Goal: Task Accomplishment & Management: Manage account settings

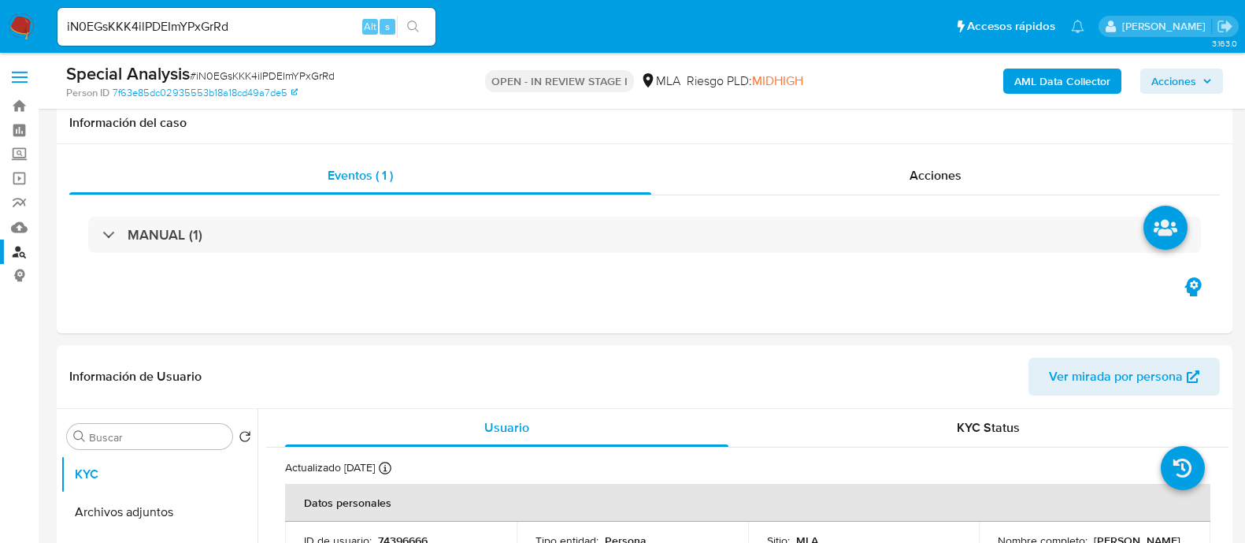
select select "10"
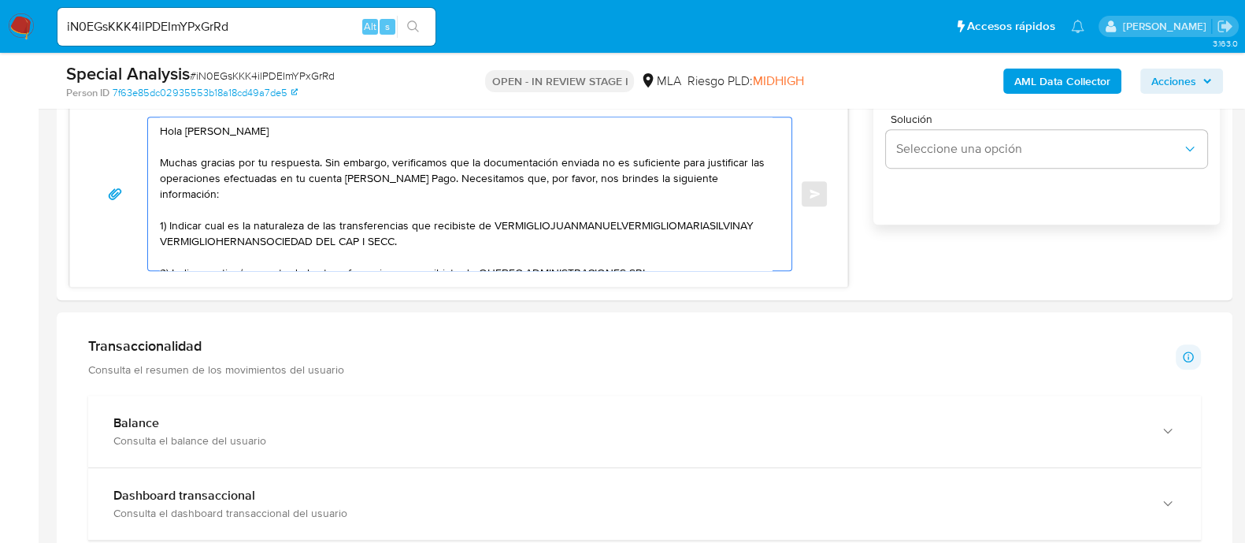
scroll to position [844, 0]
click at [664, 258] on textarea "Hola Juan Manuel Vermiglio Muchas gracias por tu respuesta. Sin embargo, verifi…" at bounding box center [466, 193] width 612 height 153
paste textarea "PRODUCTORA QUIMICA SRL"
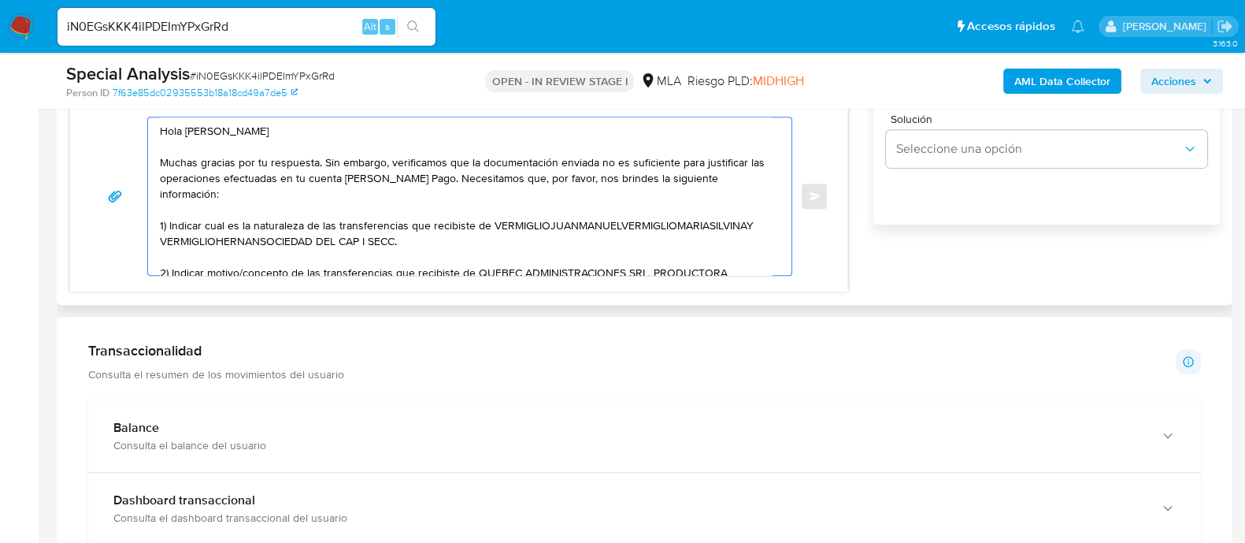
scroll to position [6, 0]
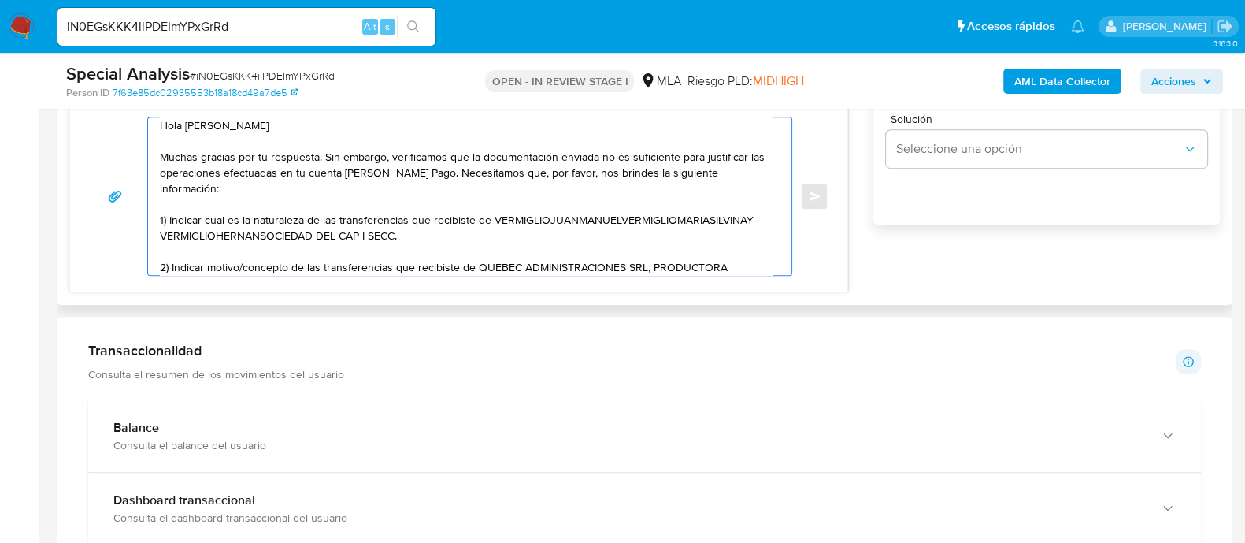
paste textarea "FERNANDEZ FLORENCIA SOLEDAD"
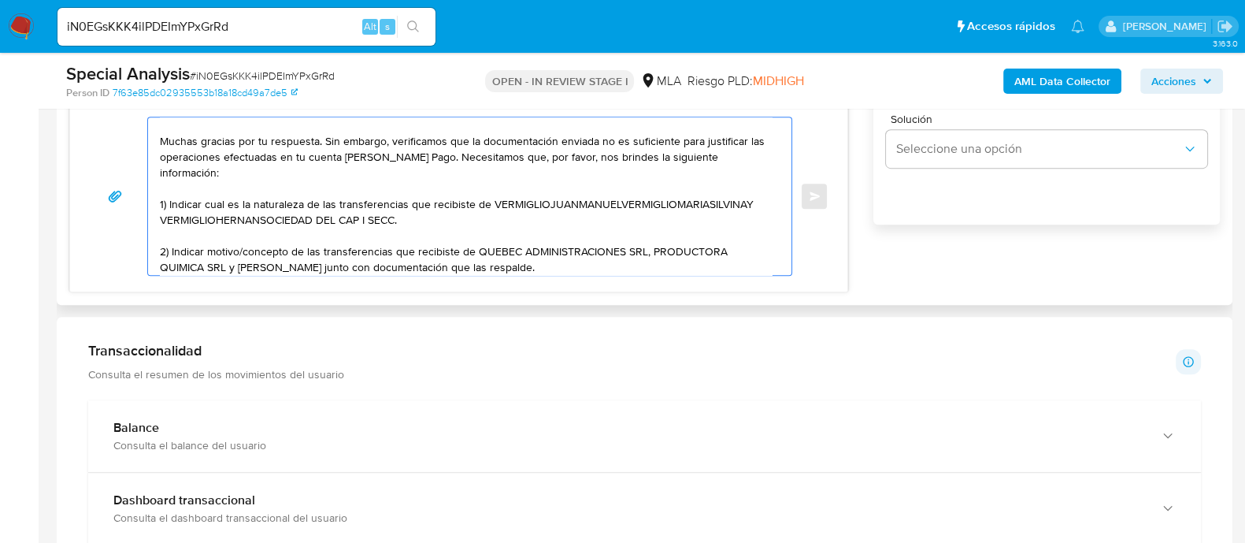
scroll to position [37, 0]
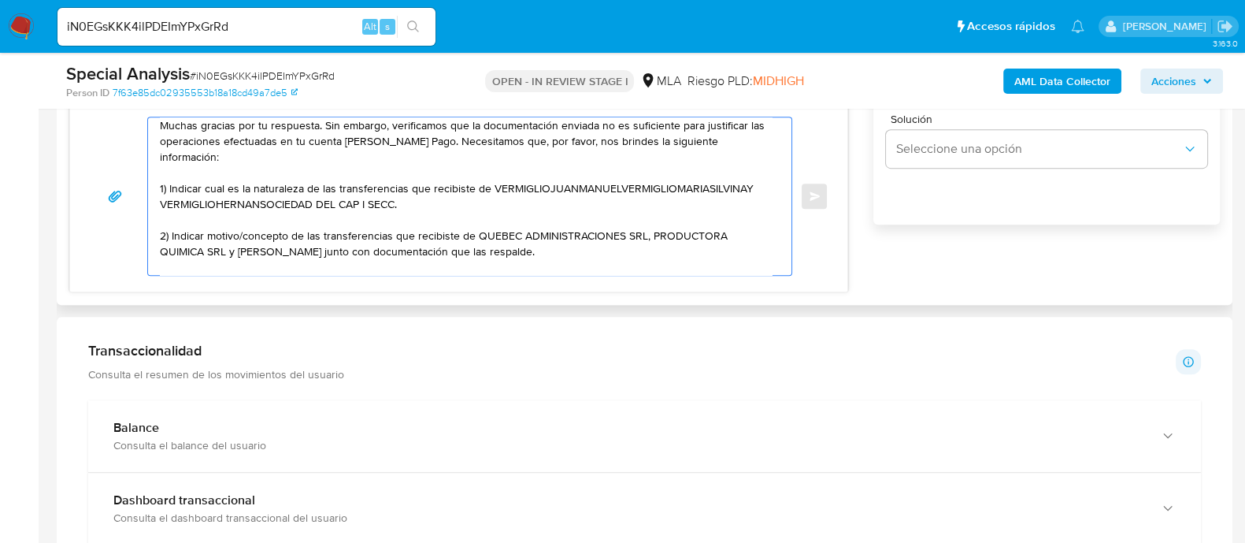
paste textarea "DI BENEDETTO AGUSTIN CESAR"
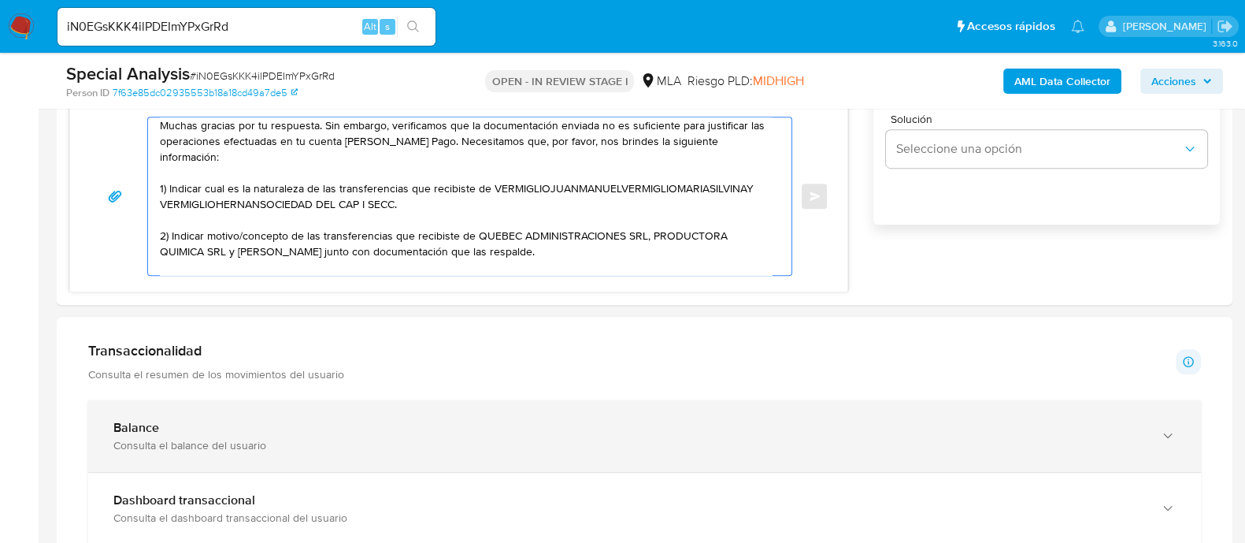
paste textarea "GALEANO VICTOR CARLOS"
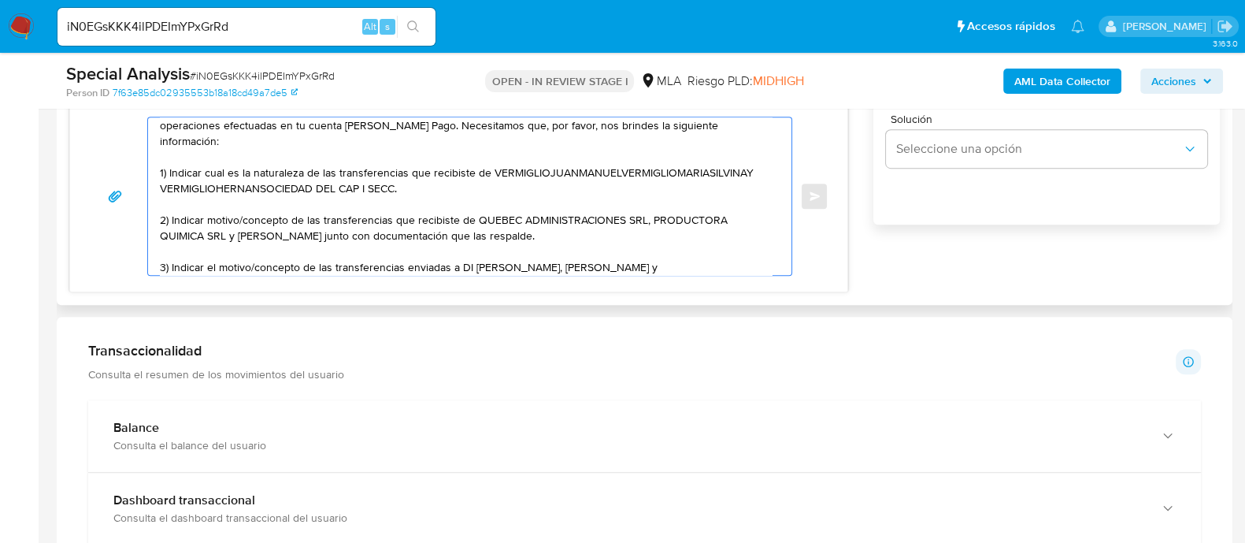
paste textarea "RIEFFOLO JULIAN"
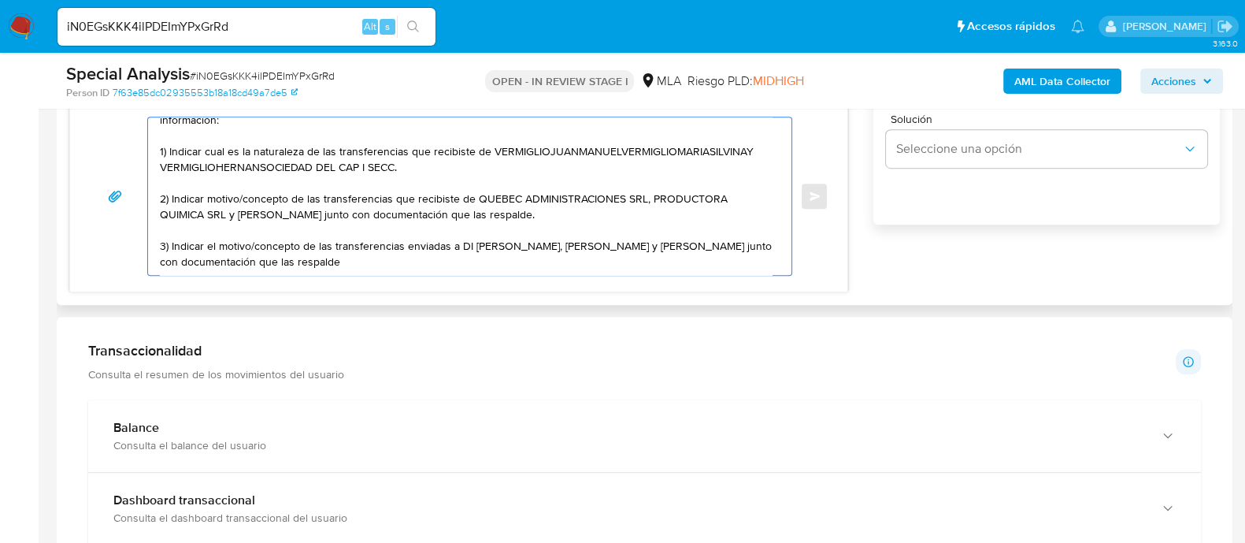
paste textarea "Es importante que sepas que, en caso de no responder a lo solicitado o si lo pr…"
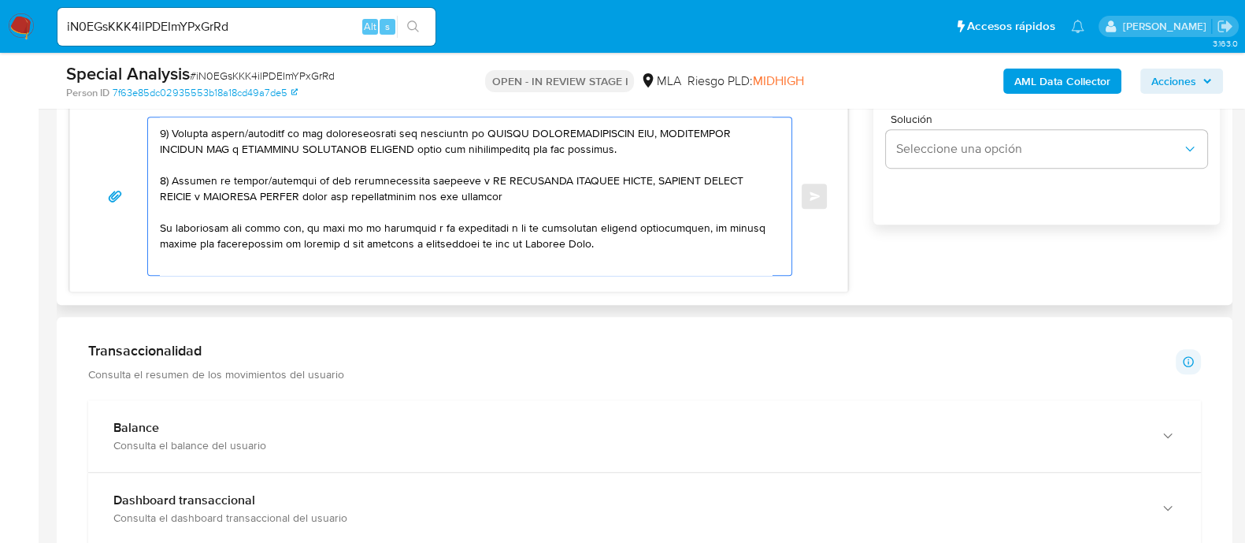
scroll to position [155, 0]
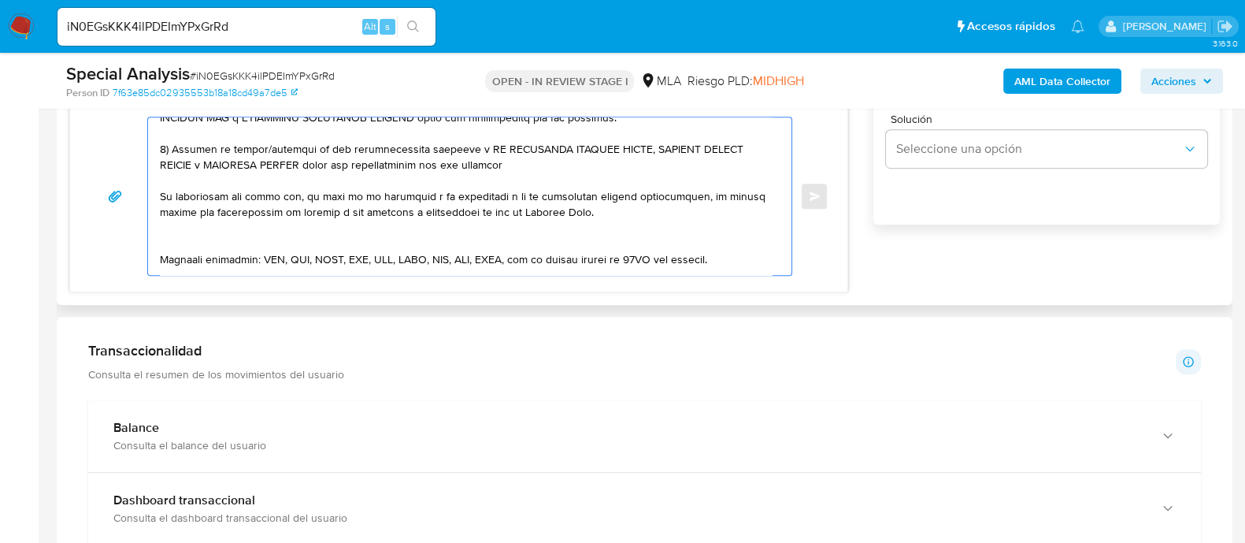
click at [354, 231] on textarea at bounding box center [466, 196] width 612 height 158
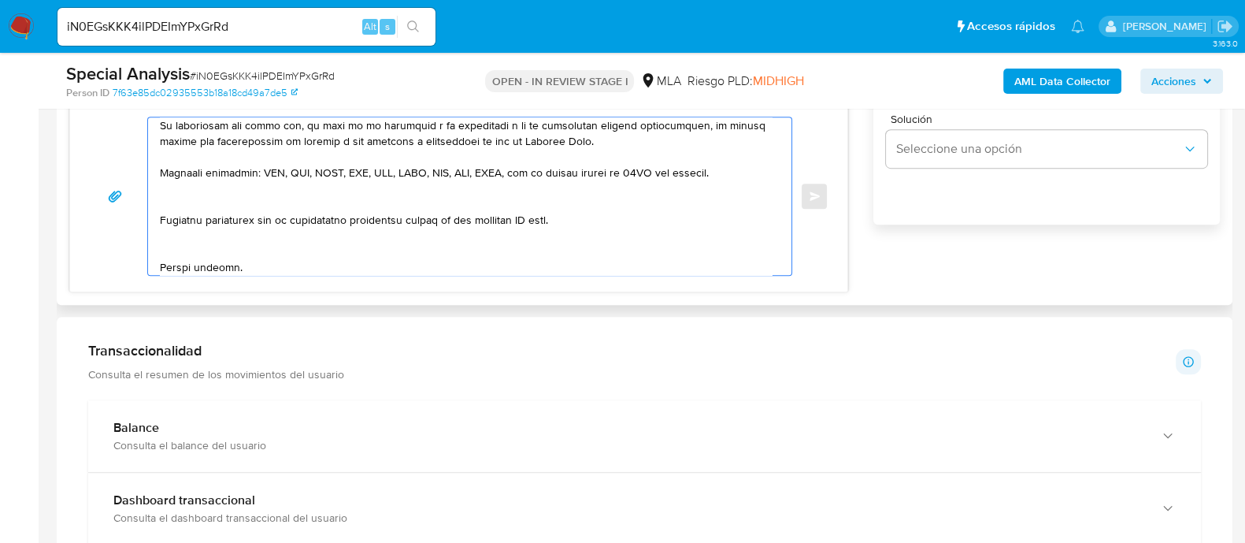
scroll to position [254, 0]
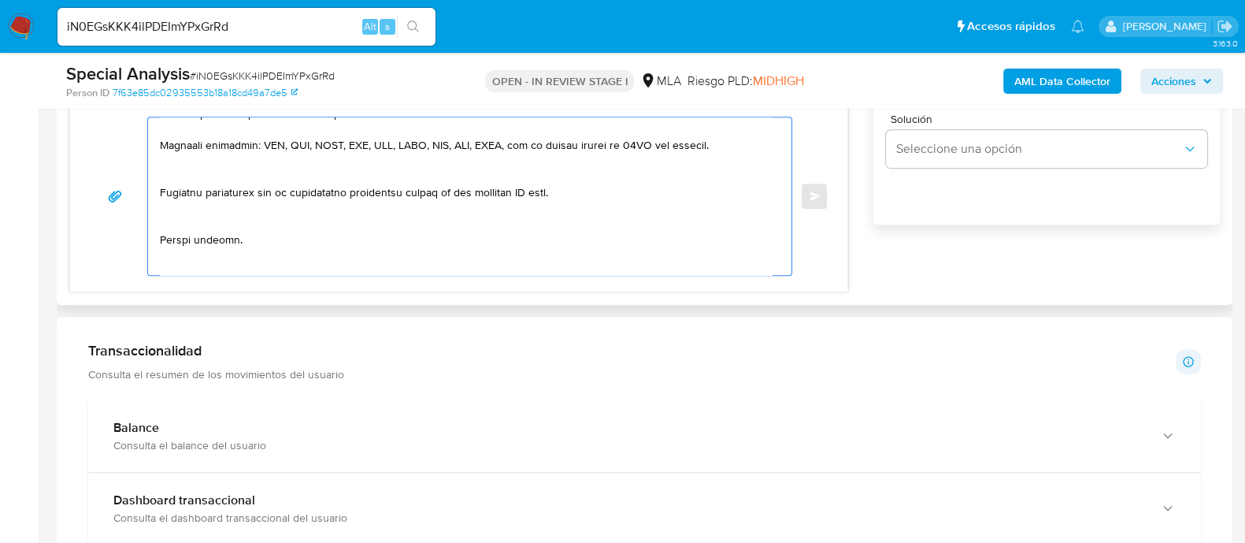
click at [313, 175] on textarea at bounding box center [466, 196] width 612 height 158
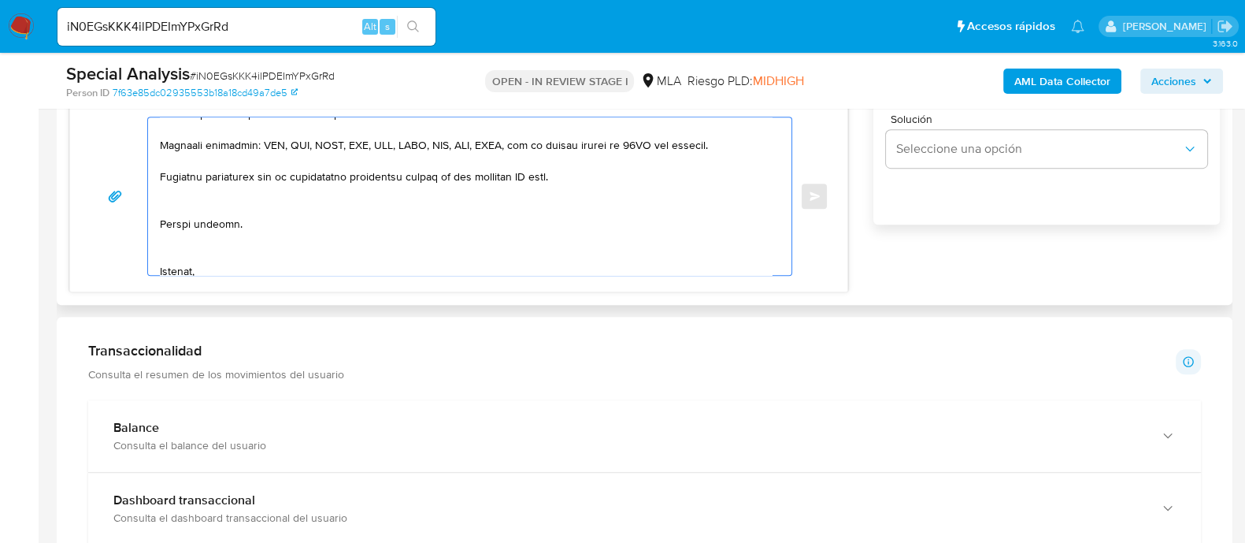
click at [279, 191] on textarea at bounding box center [466, 196] width 612 height 158
click at [213, 233] on textarea at bounding box center [466, 196] width 612 height 158
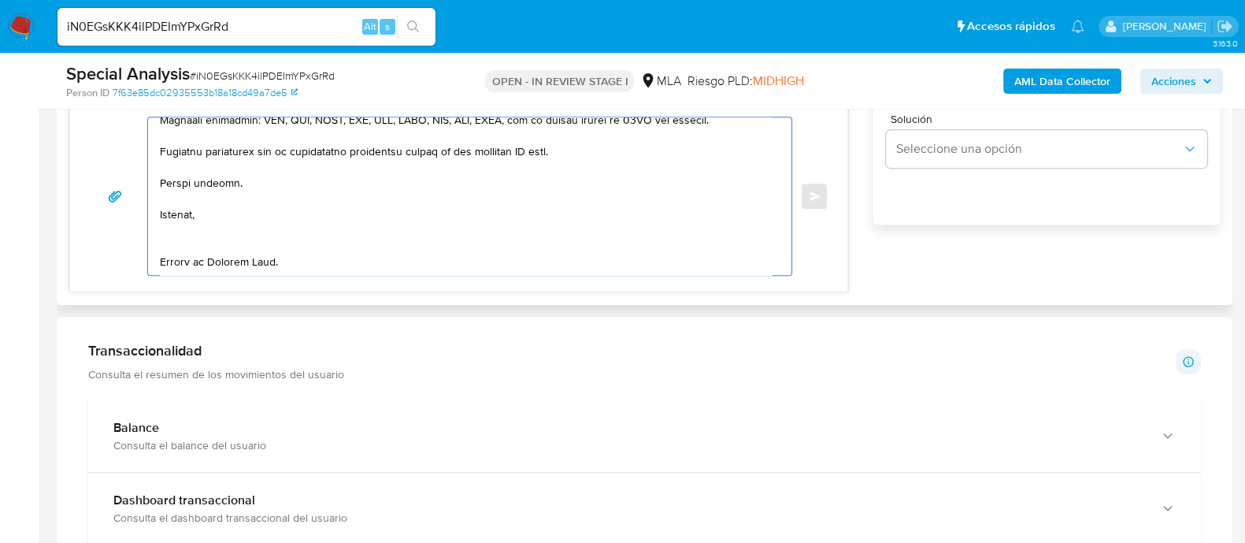
click at [220, 229] on textarea at bounding box center [466, 196] width 612 height 158
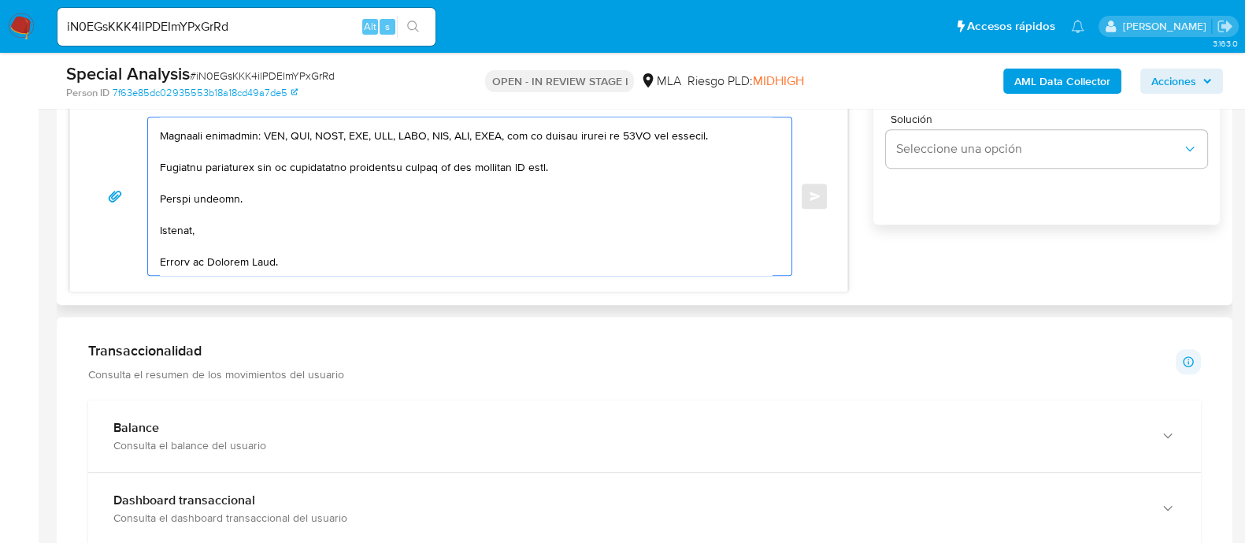
scroll to position [279, 0]
click at [535, 145] on textarea at bounding box center [466, 196] width 612 height 158
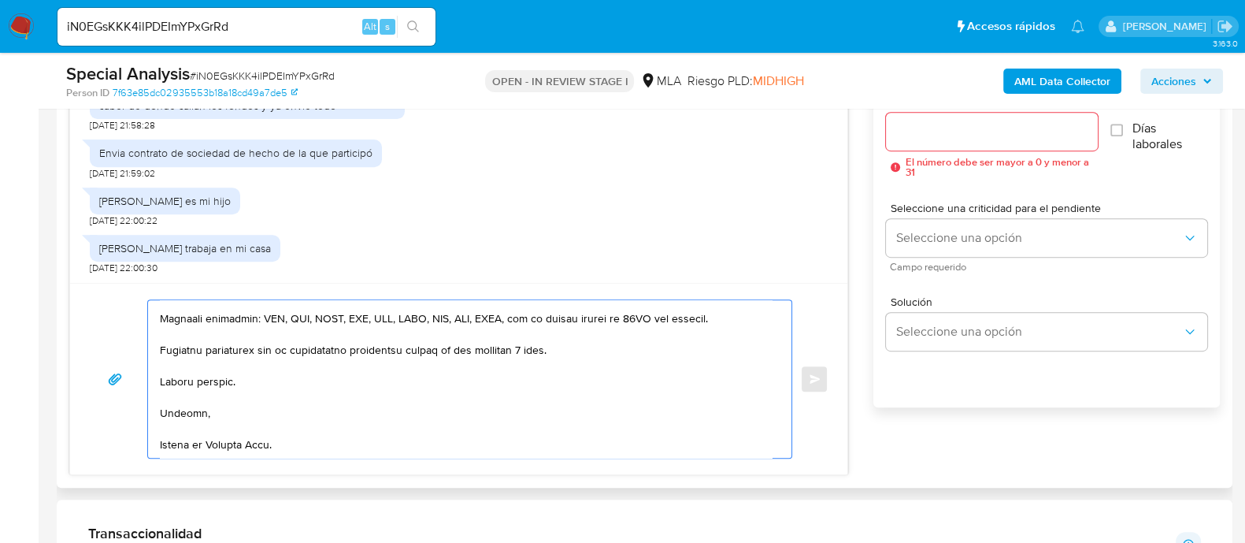
scroll to position [787, 0]
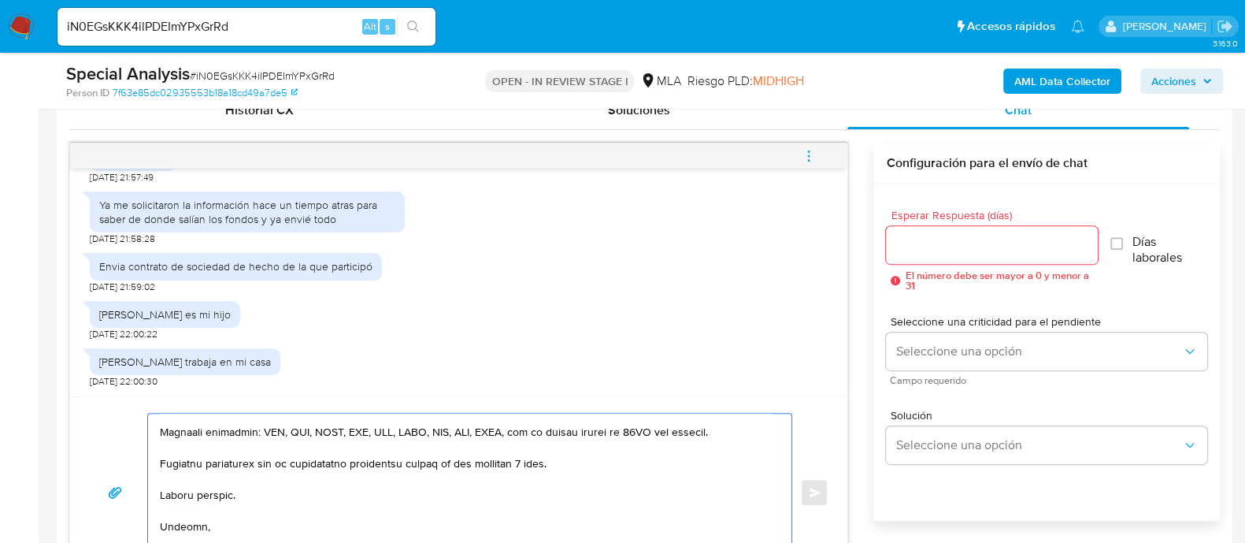
type textarea "Hola Juan Manuel Vermiglio Muchas gracias por tu respuesta. Sin embargo, verifi…"
click at [932, 250] on input "Esperar Respuesta (días)" at bounding box center [991, 245] width 211 height 20
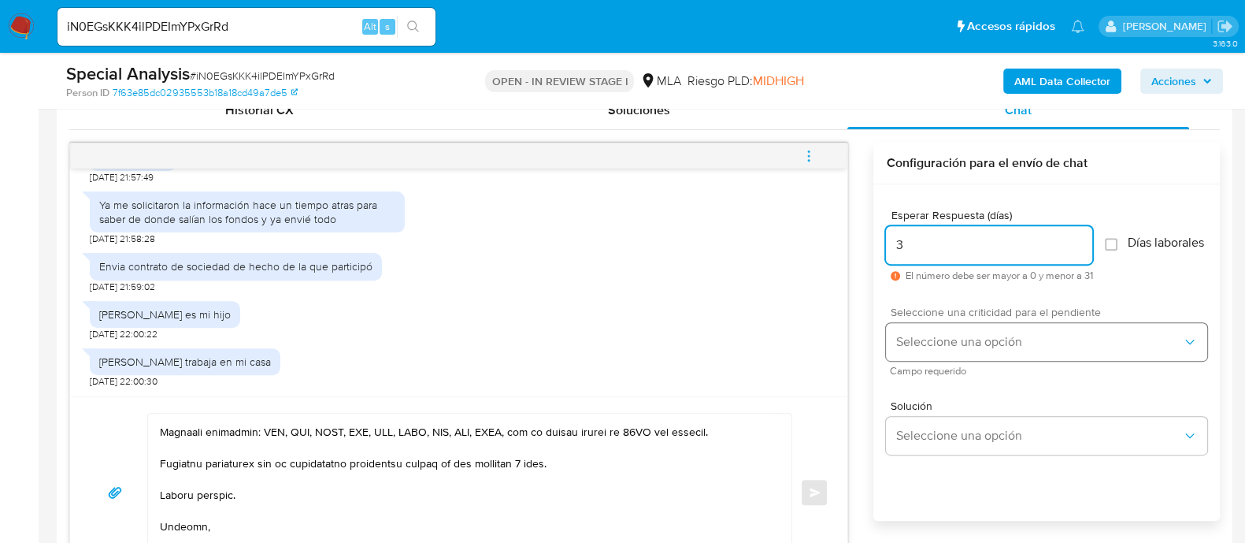
type input "3"
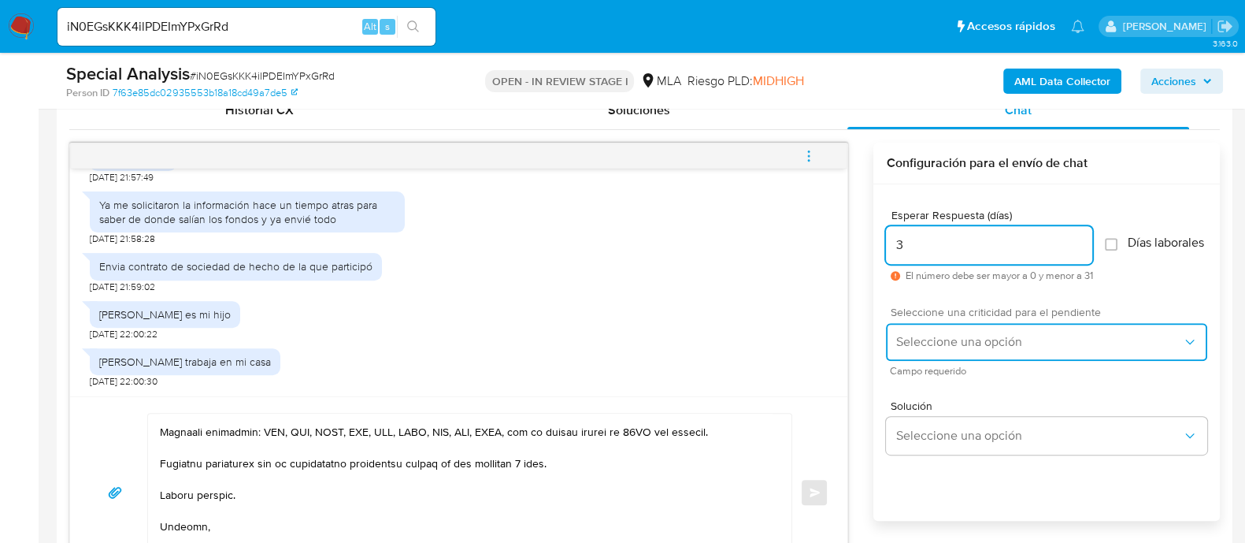
click at [917, 335] on button "Seleccione una opción" at bounding box center [1046, 342] width 321 height 38
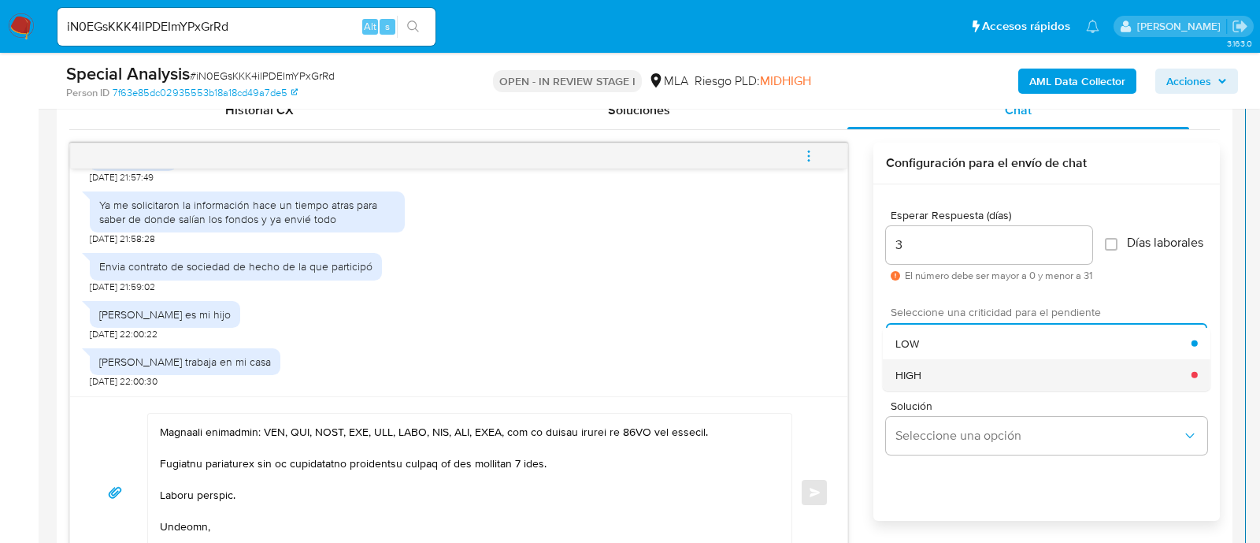
click at [921, 373] on span "HIGH" at bounding box center [908, 374] width 26 height 14
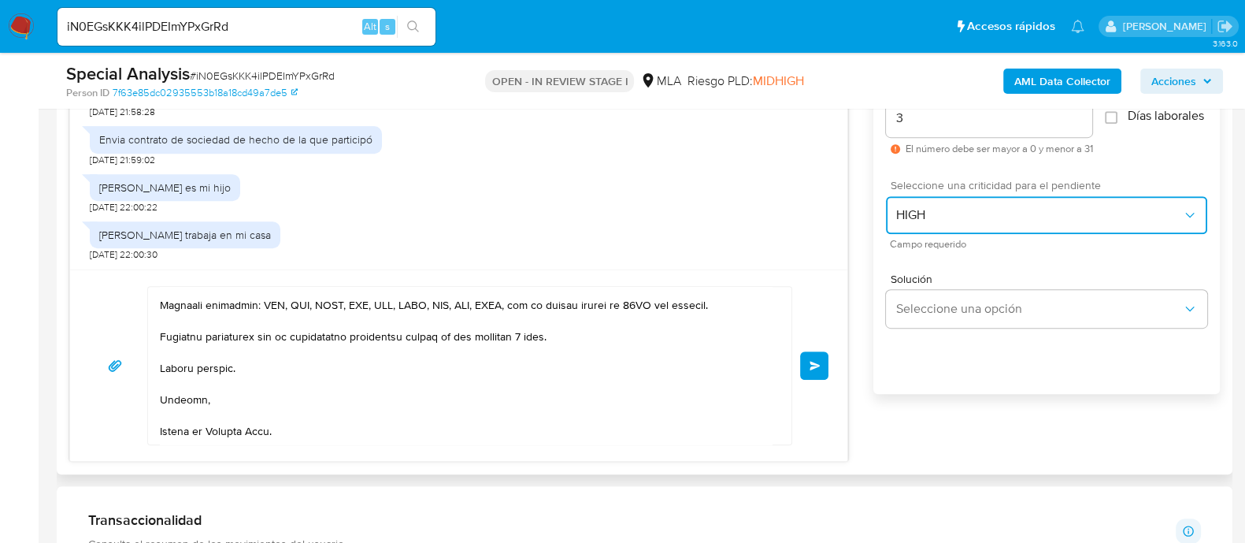
scroll to position [984, 0]
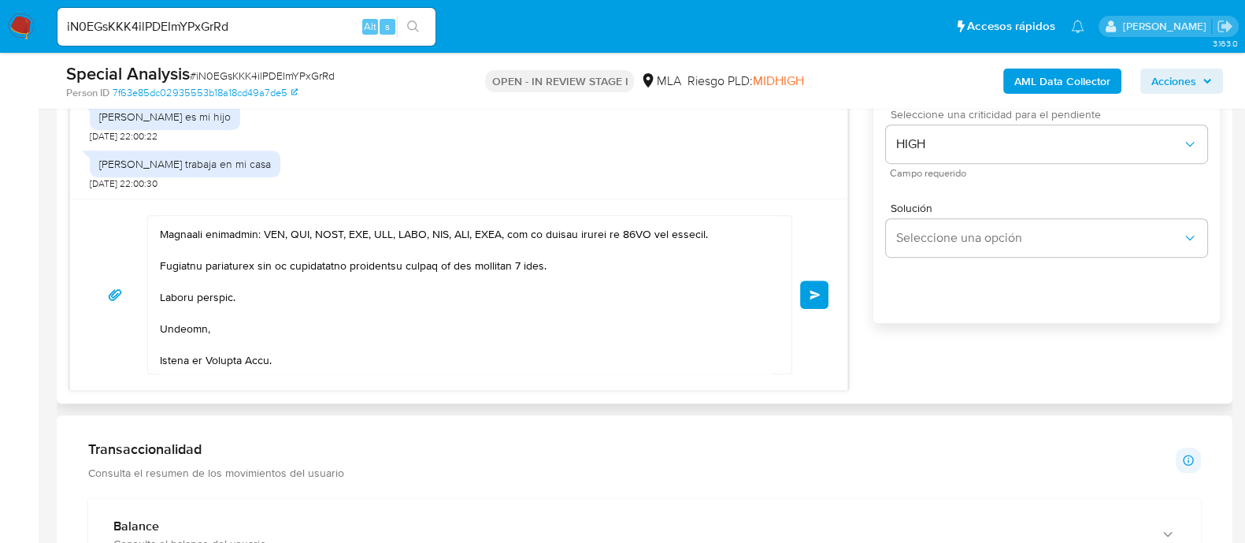
click at [810, 286] on button "Enviar" at bounding box center [814, 294] width 28 height 28
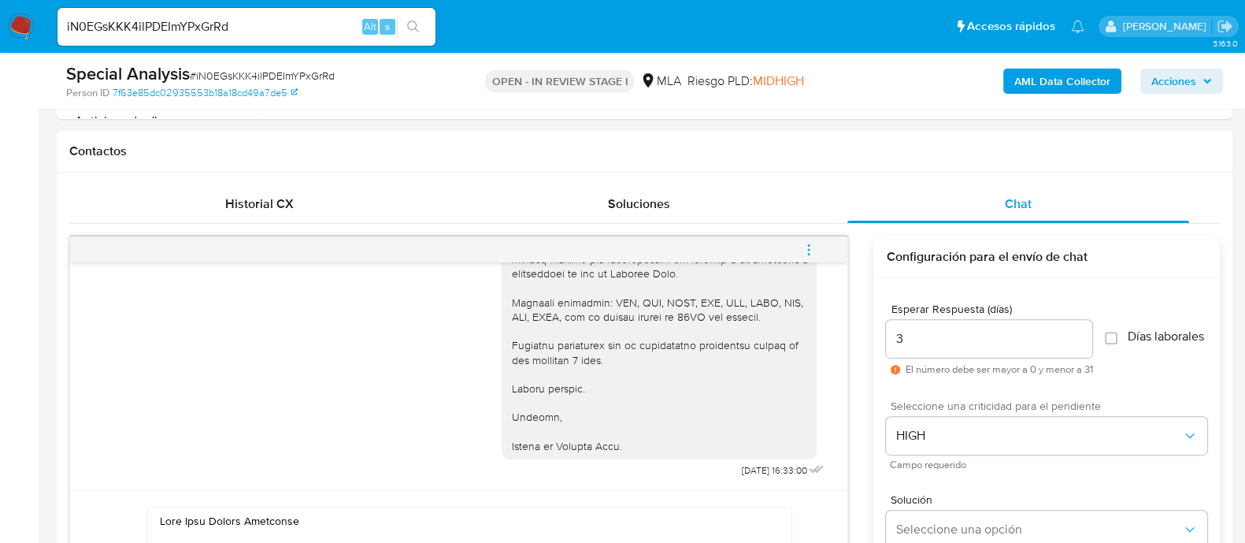
scroll to position [591, 0]
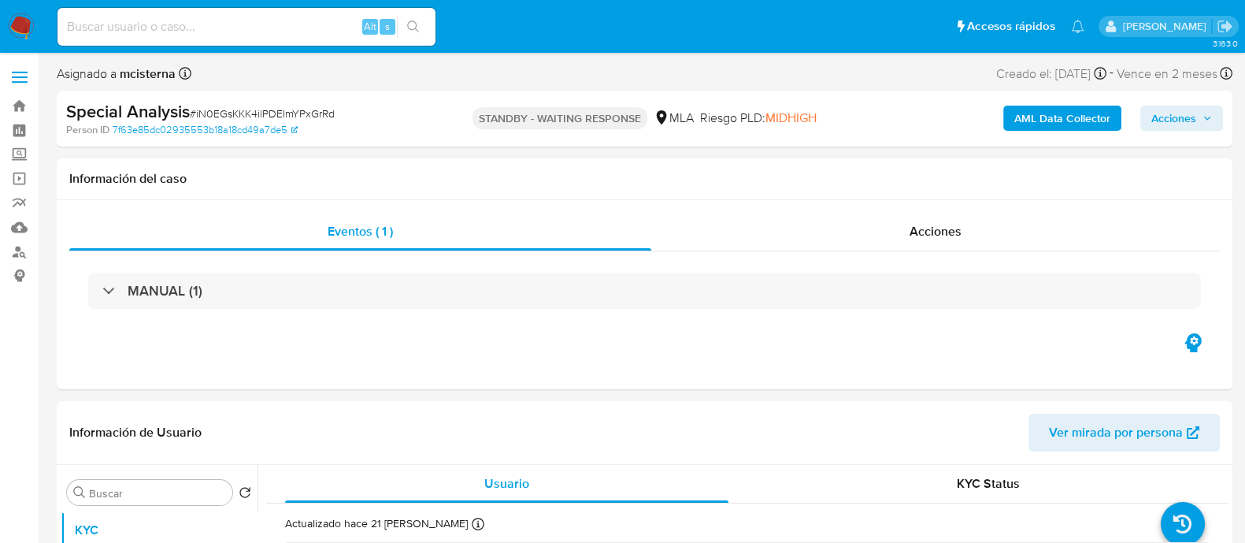
select select "10"
click at [261, 20] on input at bounding box center [246, 27] width 378 height 20
paste input "khg7m43tdZegEjpV6abxAYNf"
type input "khg7m43tdZegEjpV6abxAYNf"
click at [410, 24] on icon "search-icon" at bounding box center [413, 26] width 13 height 13
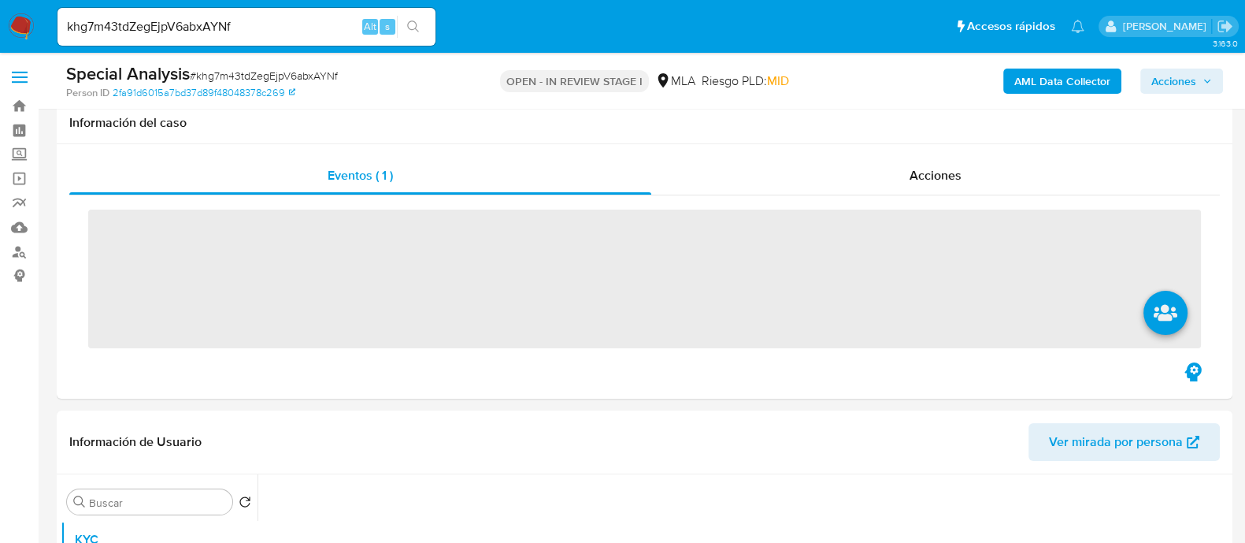
scroll to position [295, 0]
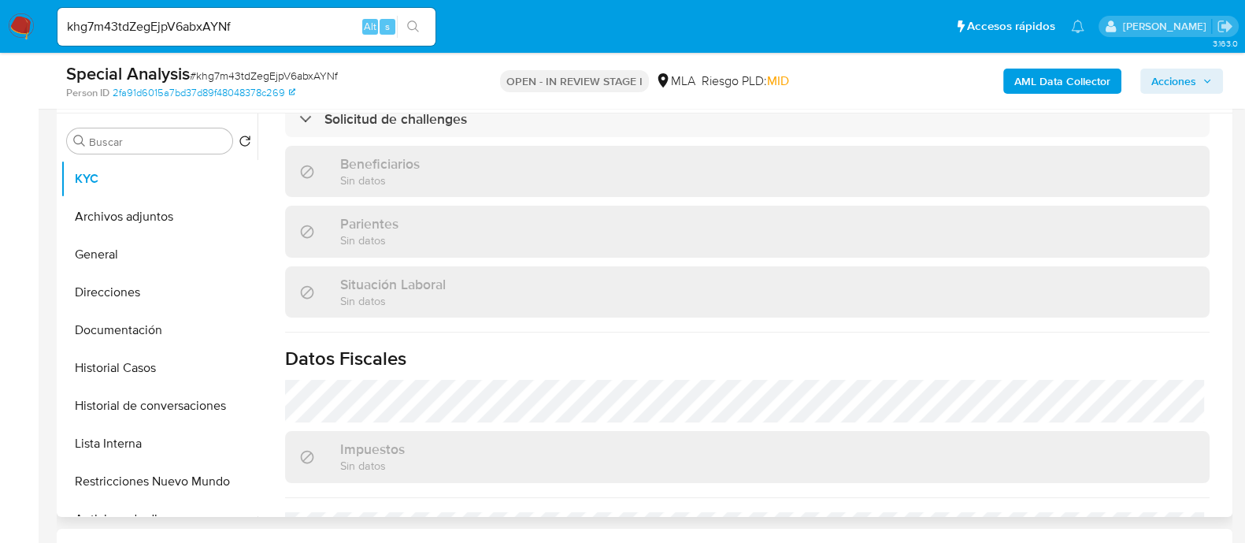
select select "10"
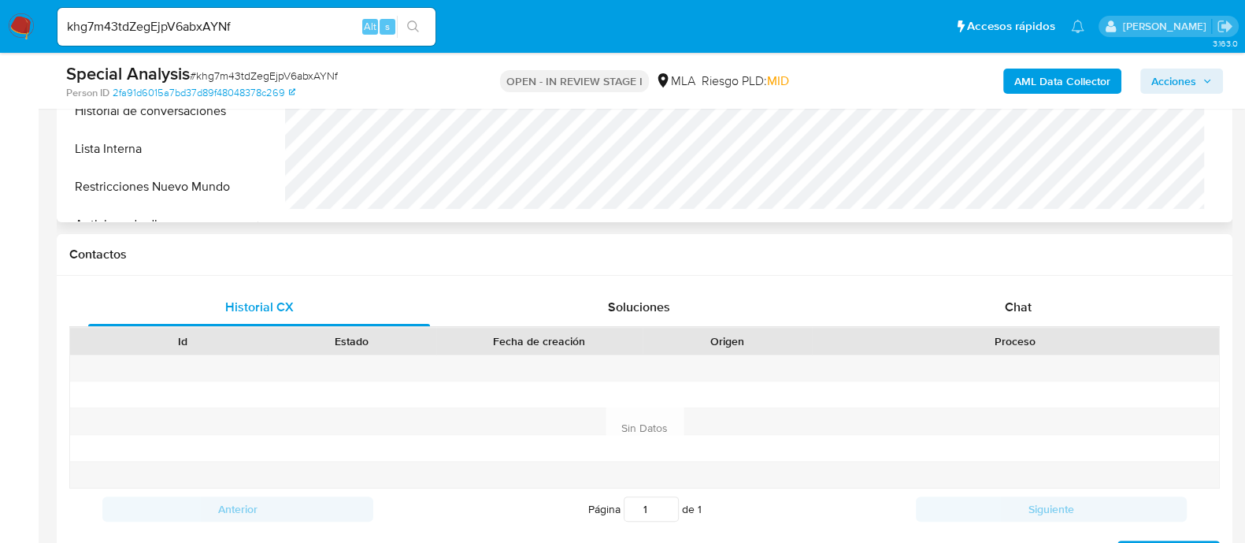
scroll to position [828, 0]
click at [1023, 311] on span "Chat" at bounding box center [1018, 306] width 27 height 18
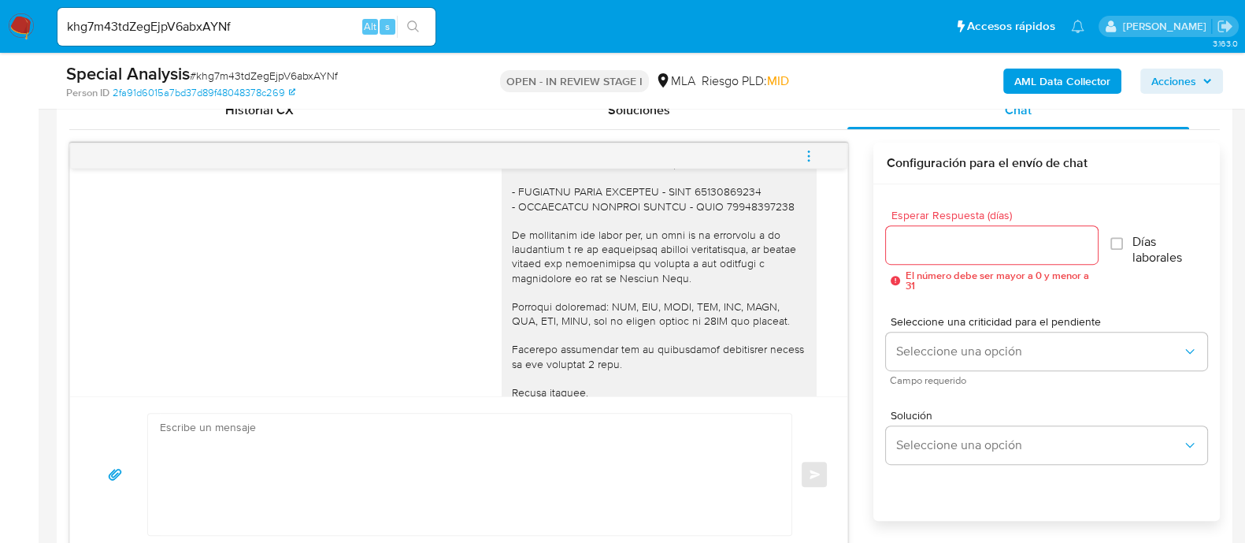
scroll to position [747, 0]
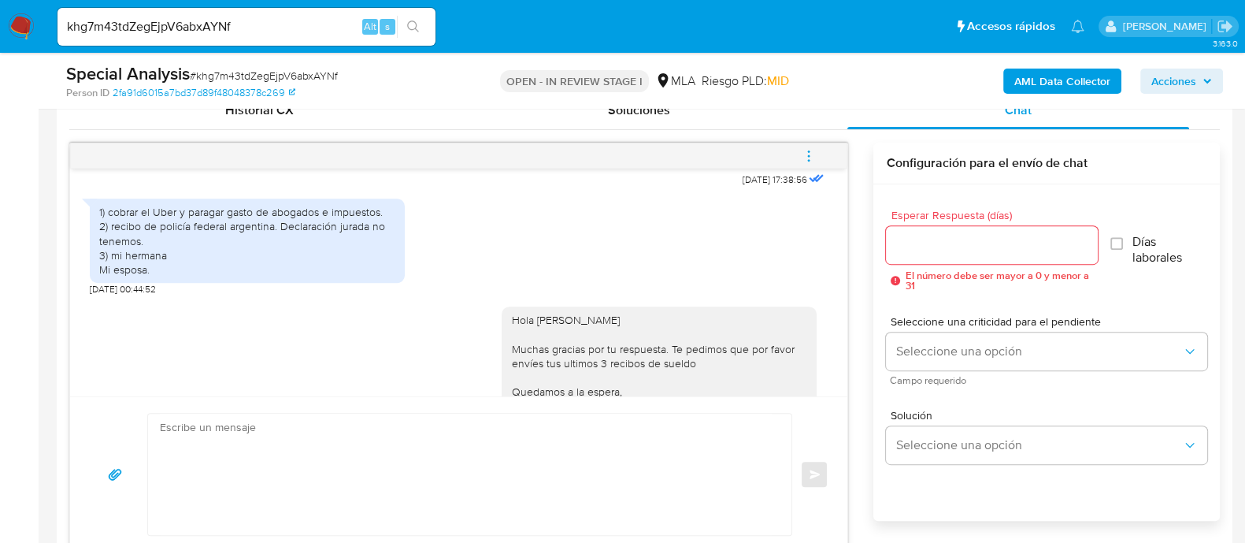
click at [221, 35] on input "khg7m43tdZegEjpV6abxAYNf" at bounding box center [246, 27] width 378 height 20
paste input "SxEyUBTaEyRpKHYhxmhRyIPA"
type input "SxEyUBTaEyRpKHYhxmhRyIPA"
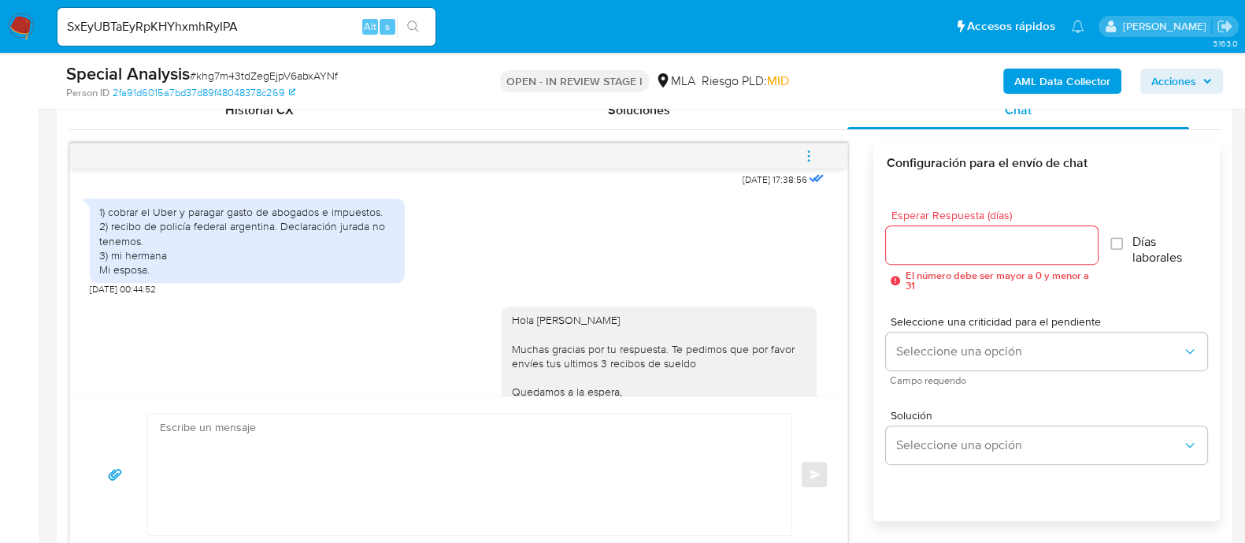
click at [410, 26] on icon "search-icon" at bounding box center [413, 26] width 13 height 13
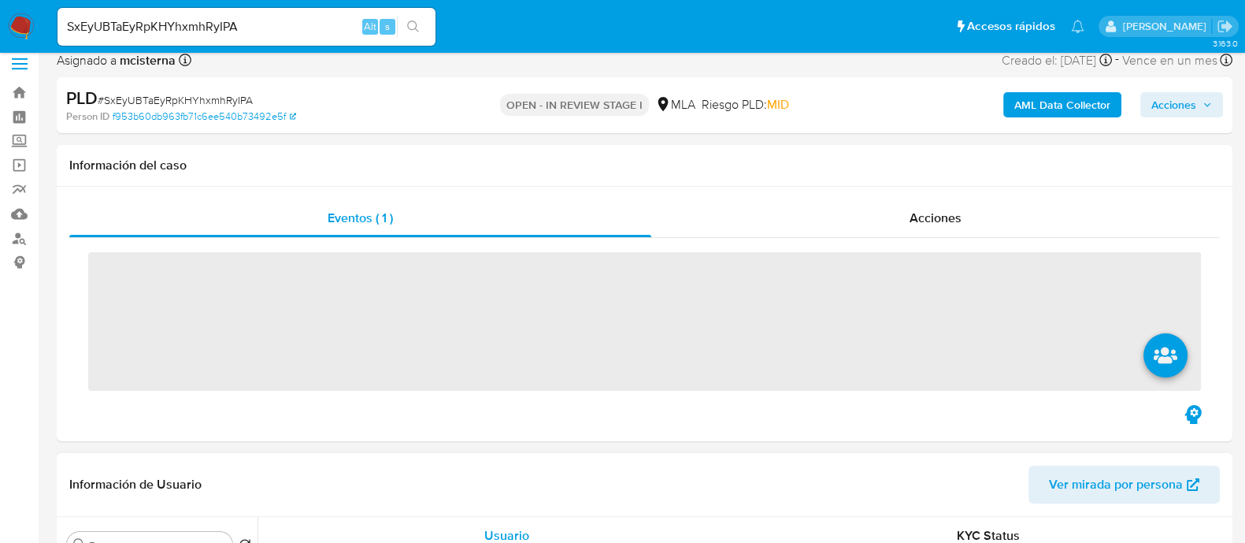
scroll to position [295, 0]
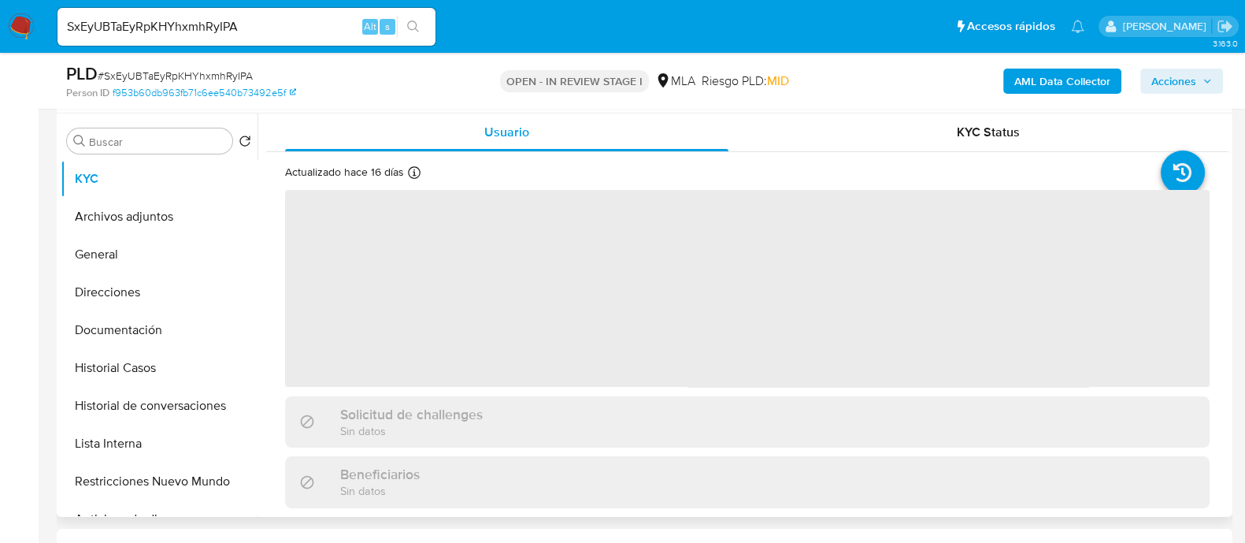
select select "10"
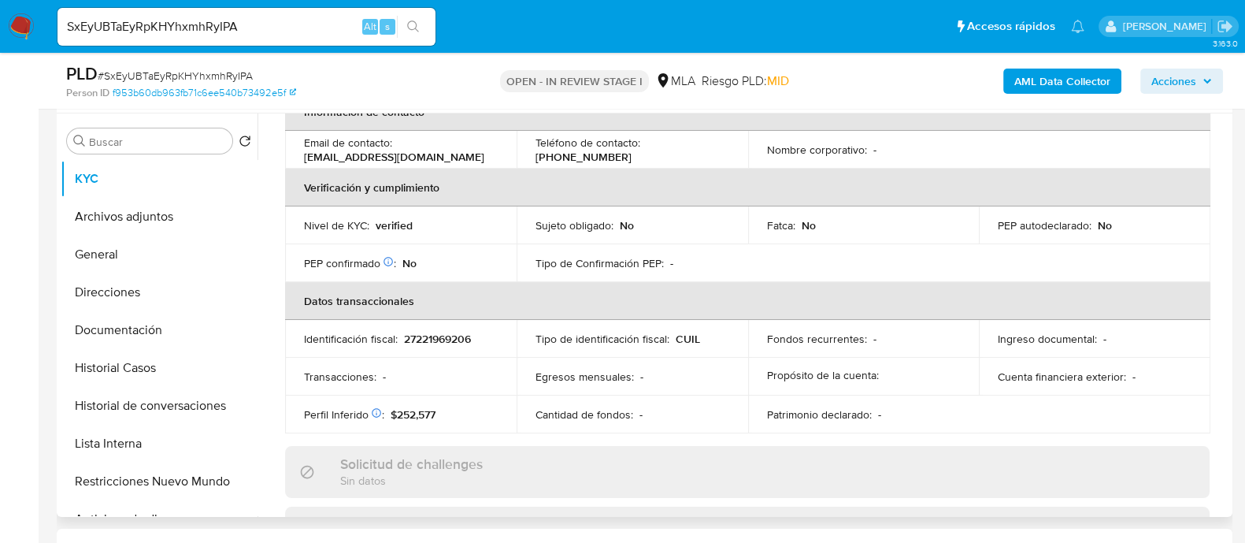
scroll to position [98, 0]
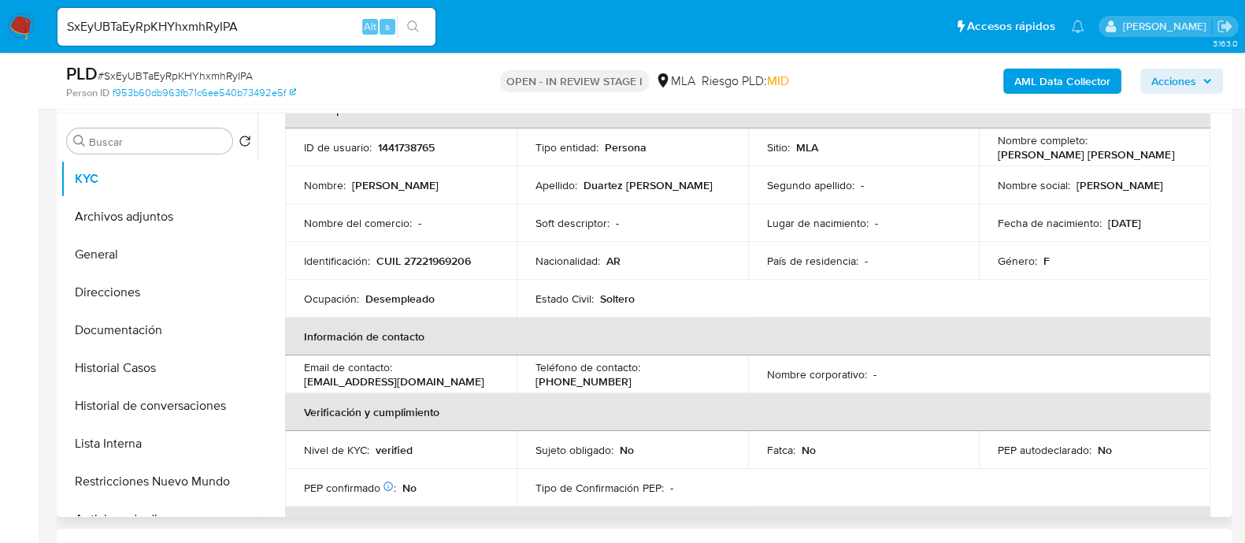
click at [404, 147] on p "1441738765" at bounding box center [406, 147] width 57 height 14
copy p "1441738765"
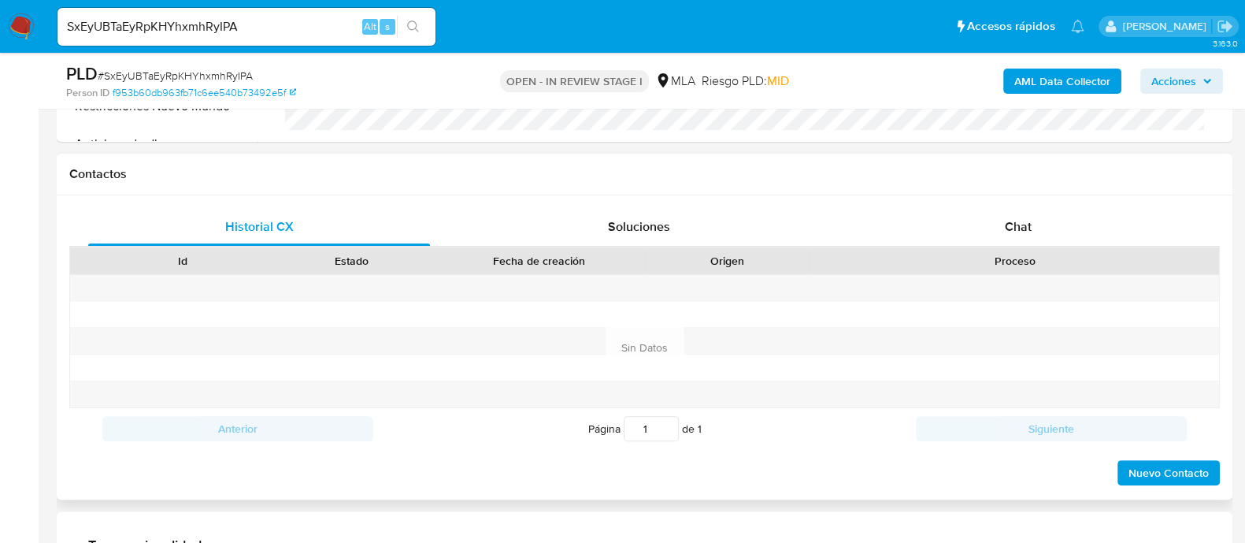
scroll to position [688, 0]
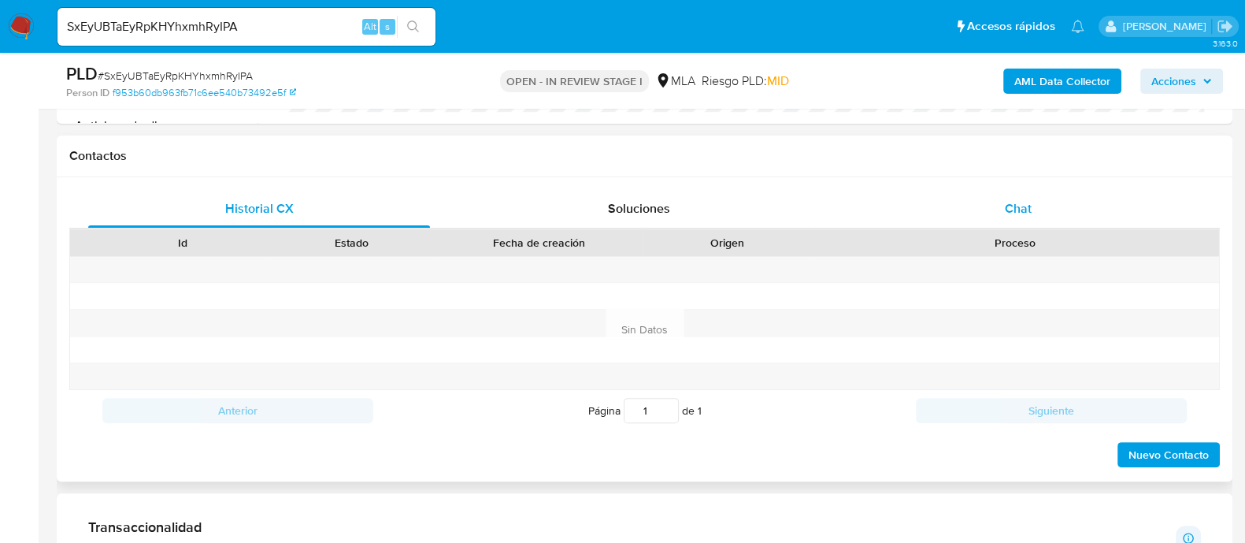
click at [1019, 195] on div "Chat" at bounding box center [1018, 209] width 342 height 38
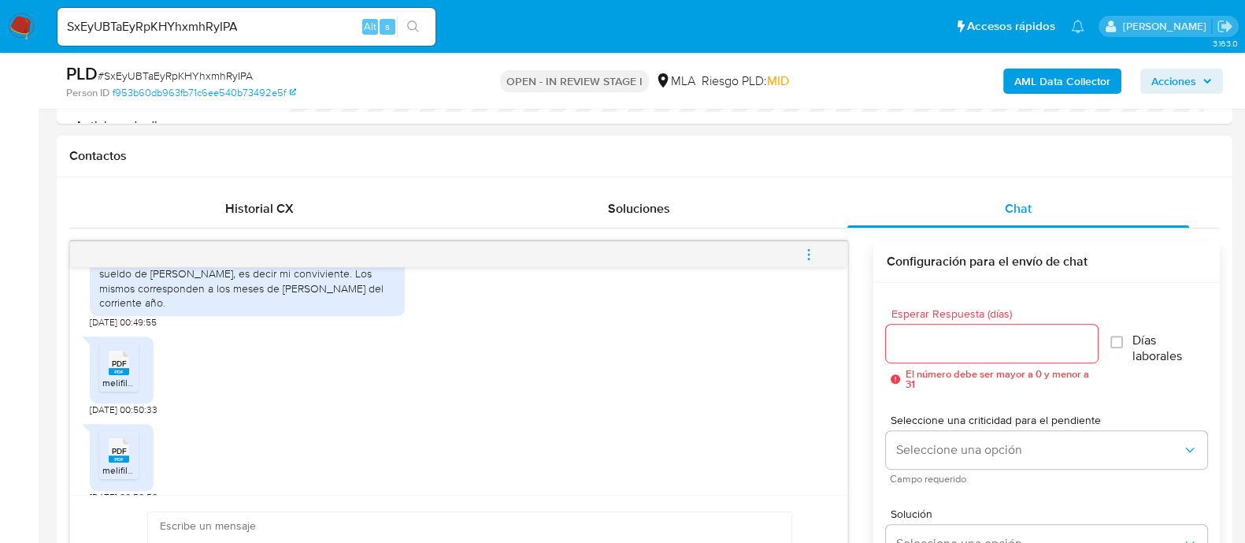
scroll to position [1339, 0]
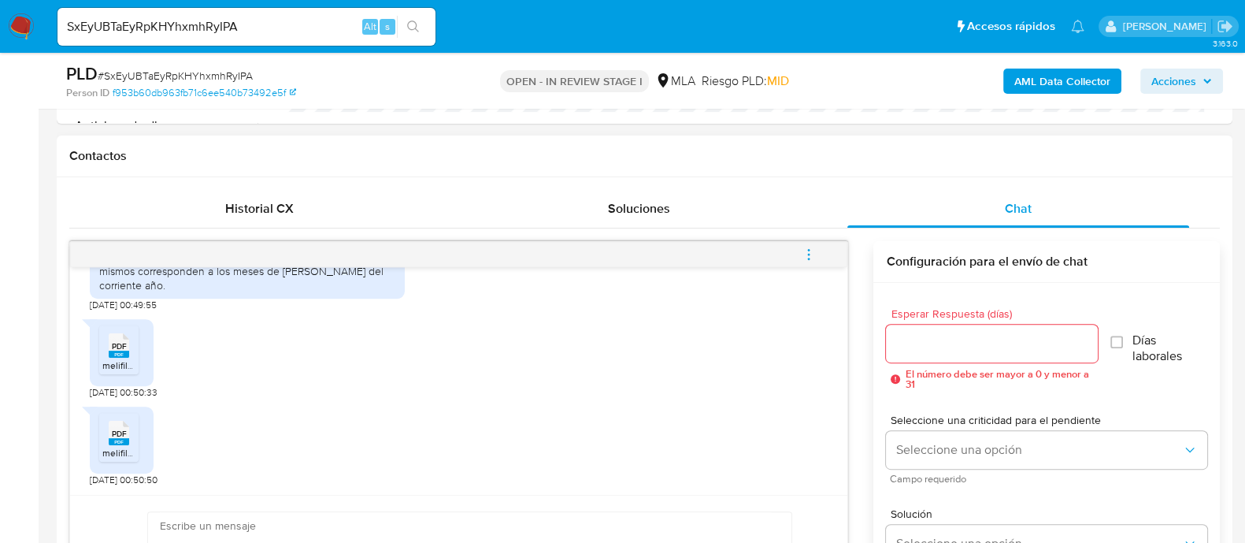
click at [117, 362] on span "melifile2407741769432252574.pdf" at bounding box center [175, 364] width 146 height 13
click at [114, 448] on span "melifile7773224564168964740.pdf" at bounding box center [175, 452] width 146 height 13
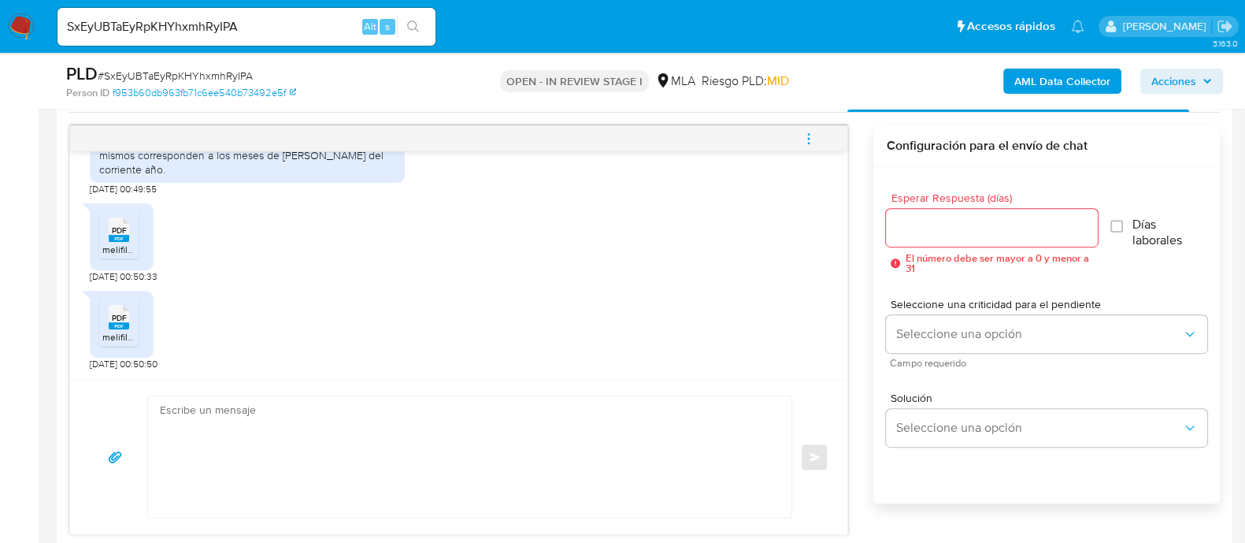
scroll to position [886, 0]
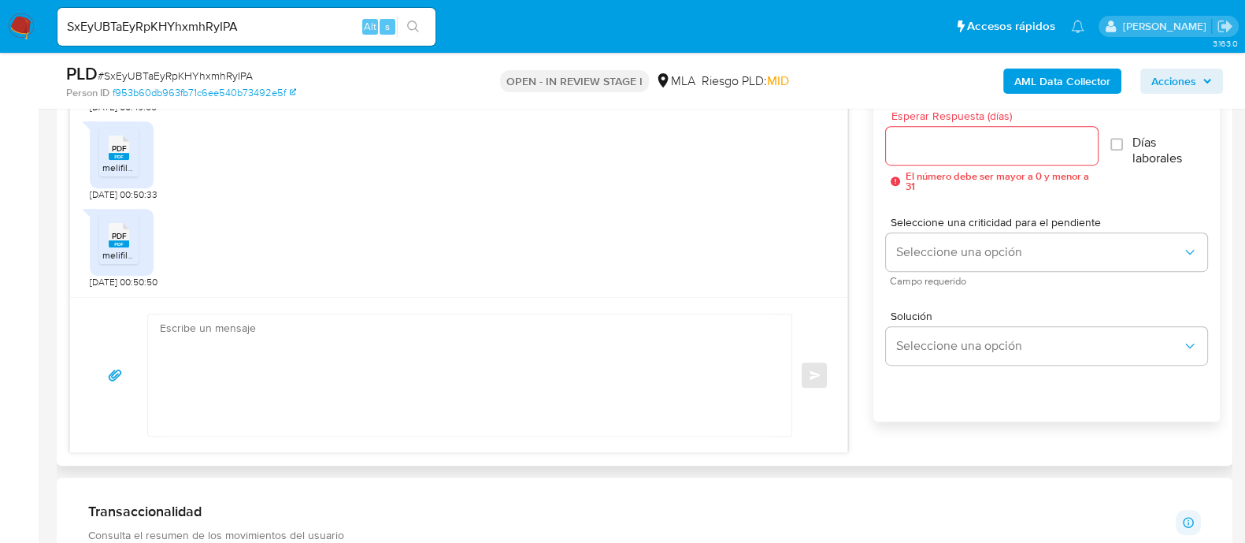
click at [474, 438] on div "Enviar" at bounding box center [458, 374] width 777 height 155
click at [480, 394] on textarea at bounding box center [466, 374] width 612 height 121
paste textarea "Hola Muchas gracias por tu respuesta. Confirmamos recepción de la documentación…"
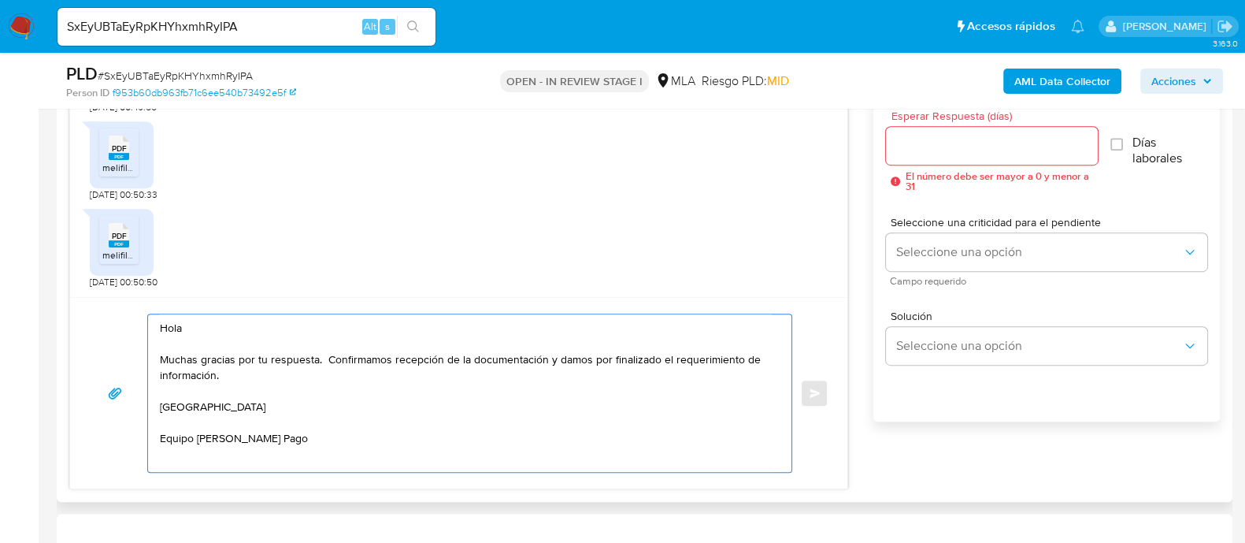
scroll to position [6, 0]
type textarea "Hola Muchas gracias por tu respuesta. Confirmamos recepción de la documentación…"
click at [917, 147] on input "Esperar Respuesta (días)" at bounding box center [991, 145] width 211 height 20
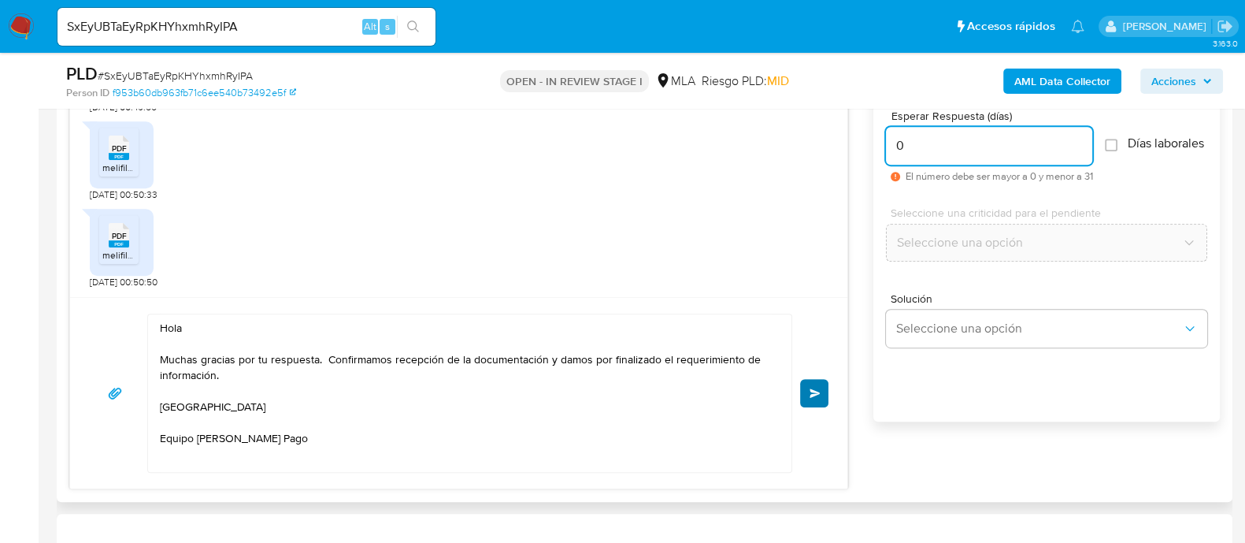
type input "0"
click at [807, 397] on button "Enviar" at bounding box center [814, 393] width 28 height 28
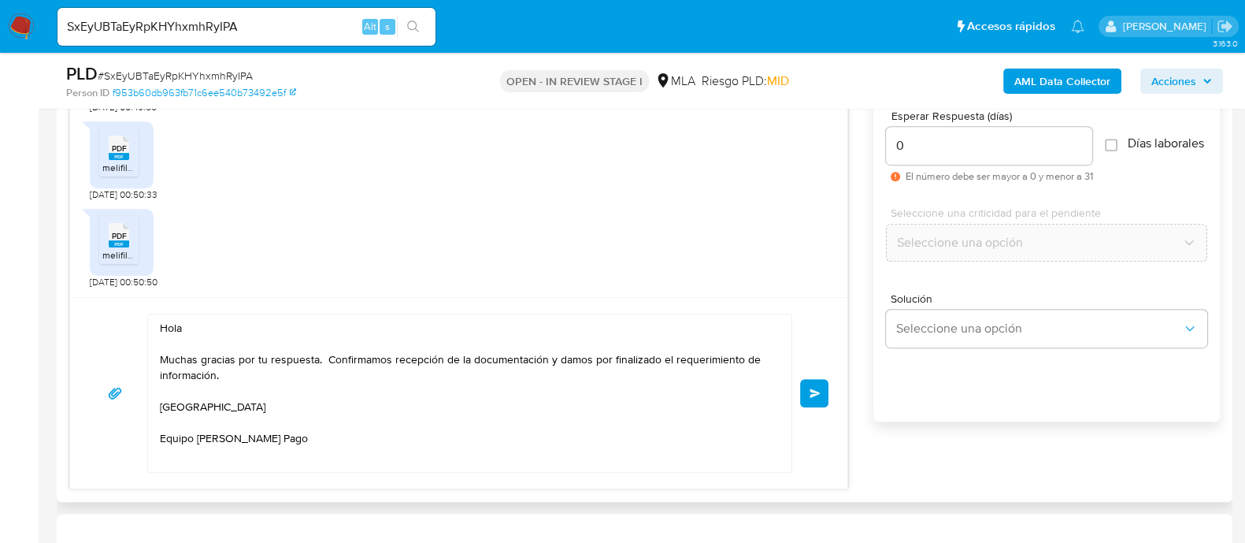
click at [808, 390] on button "Enviar" at bounding box center [814, 393] width 28 height 28
click at [816, 391] on div "Hola Muchas gracias por tu respuesta. Confirmamos recepción de la documentación…" at bounding box center [459, 392] width 740 height 159
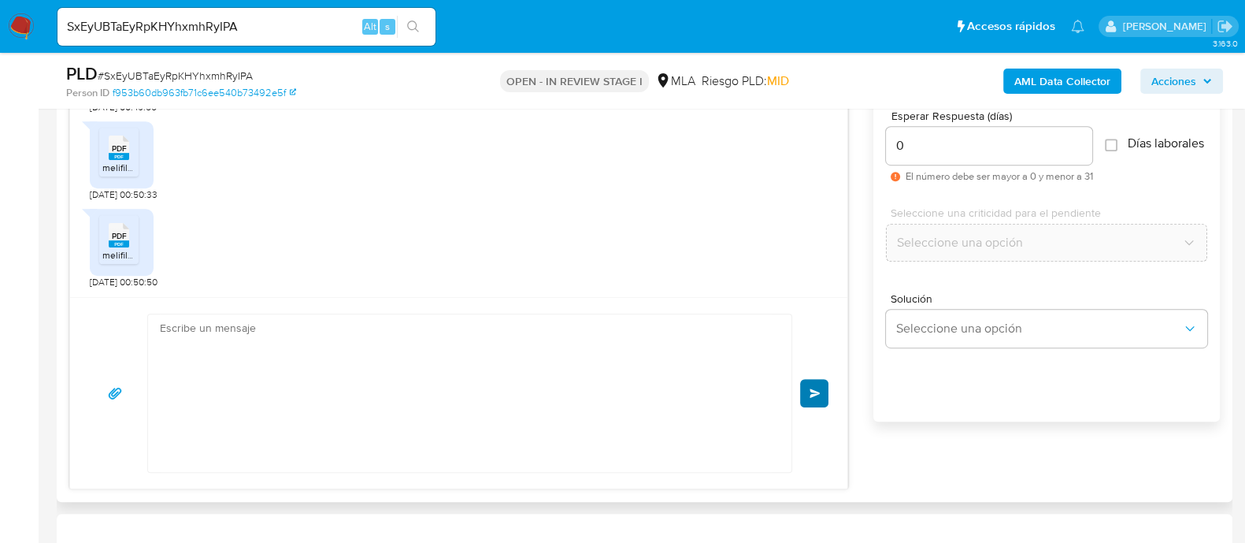
scroll to position [0, 0]
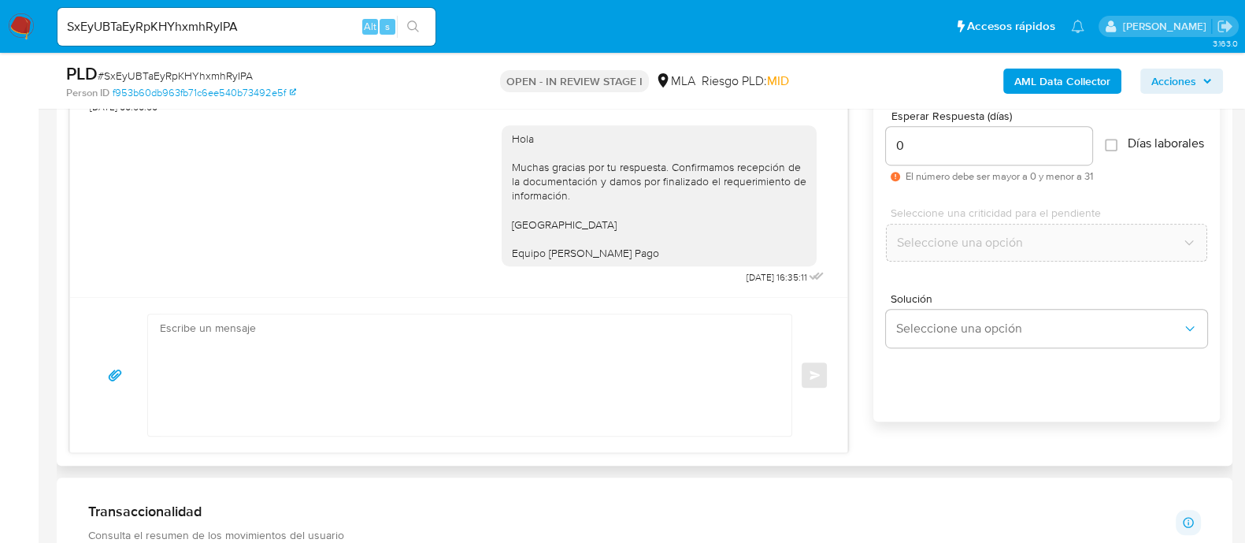
click at [816, 391] on div "Enviar" at bounding box center [459, 374] width 740 height 123
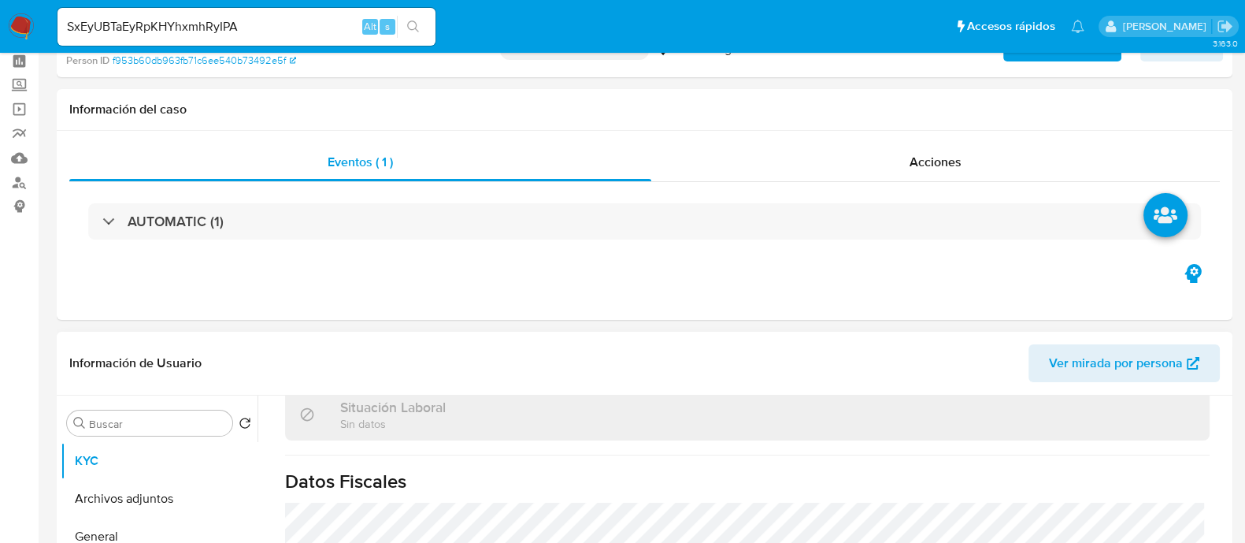
scroll to position [196, 0]
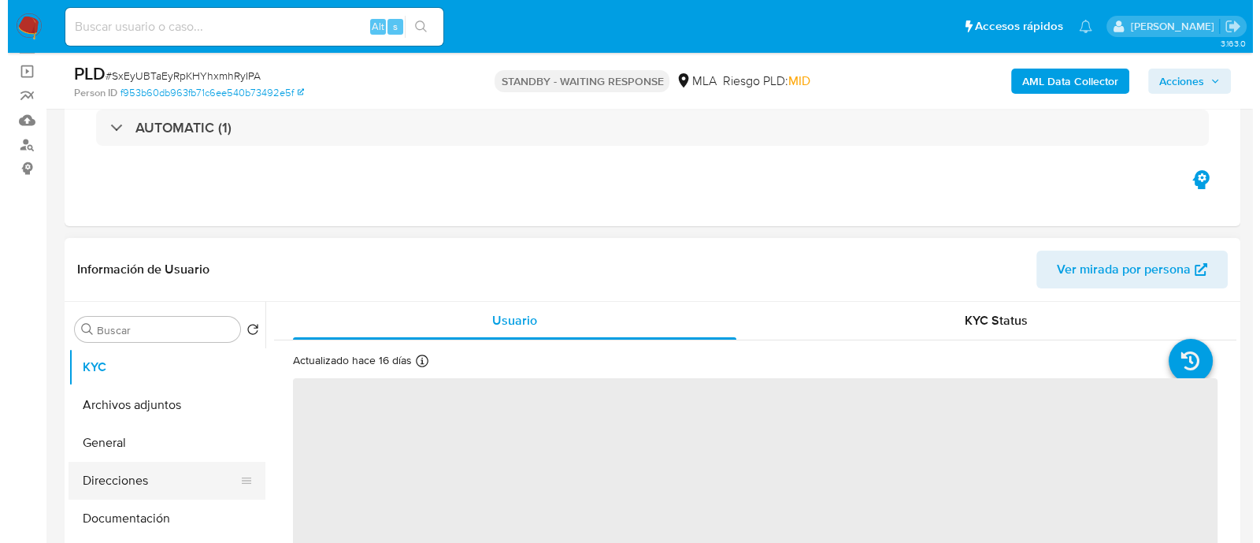
scroll to position [196, 0]
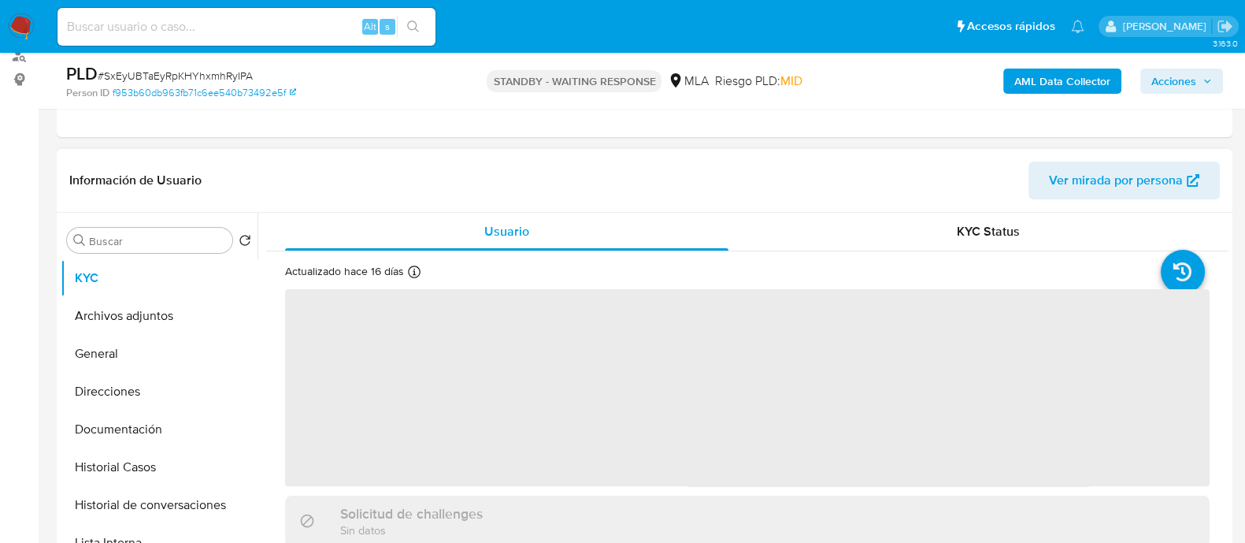
select select "10"
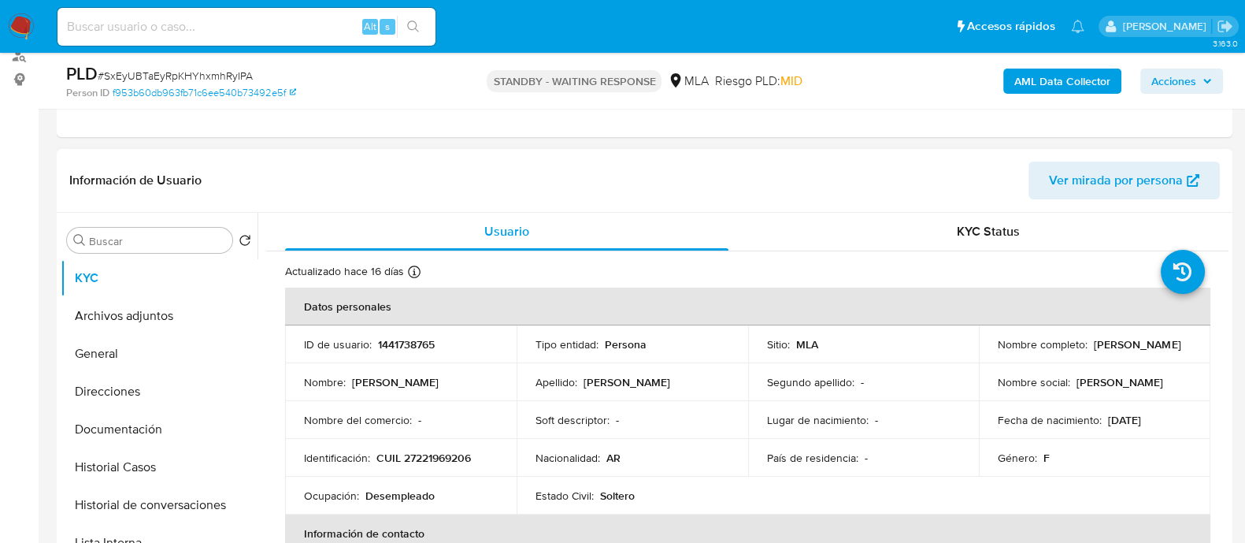
click at [406, 354] on td "ID de usuario : 1441738765" at bounding box center [401, 344] width 232 height 38
click at [410, 344] on p "1441738765" at bounding box center [406, 344] width 57 height 14
copy p "1441738765"
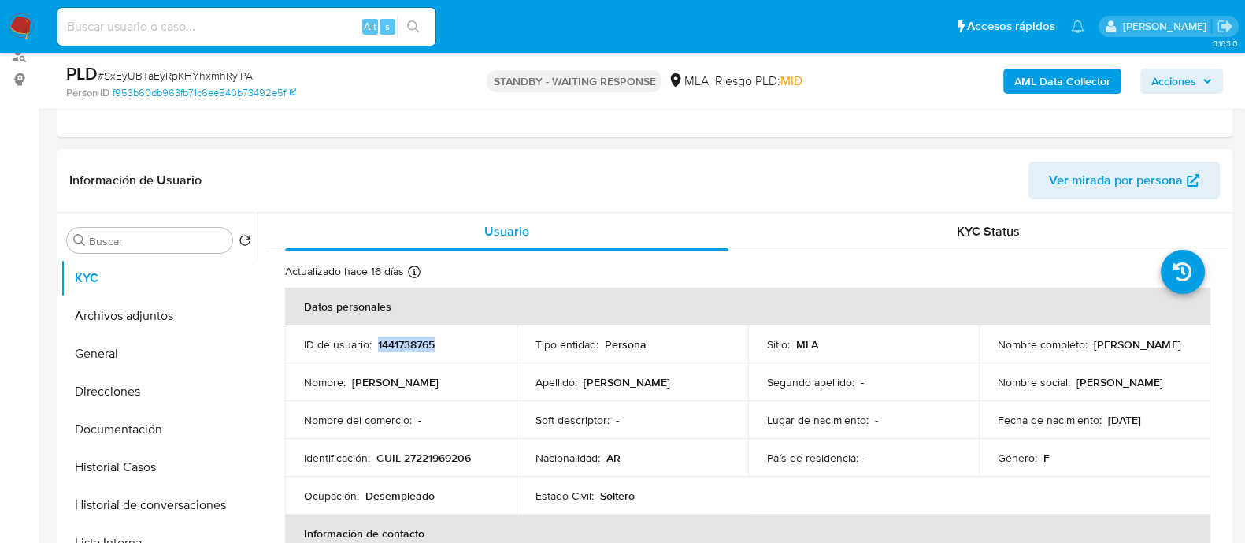
copy p "1441738765"
click at [417, 458] on p "CUIL 27221969206" at bounding box center [423, 457] width 95 height 14
copy p "27221969206"
click at [198, 472] on button "Historial Casos" at bounding box center [153, 467] width 184 height 38
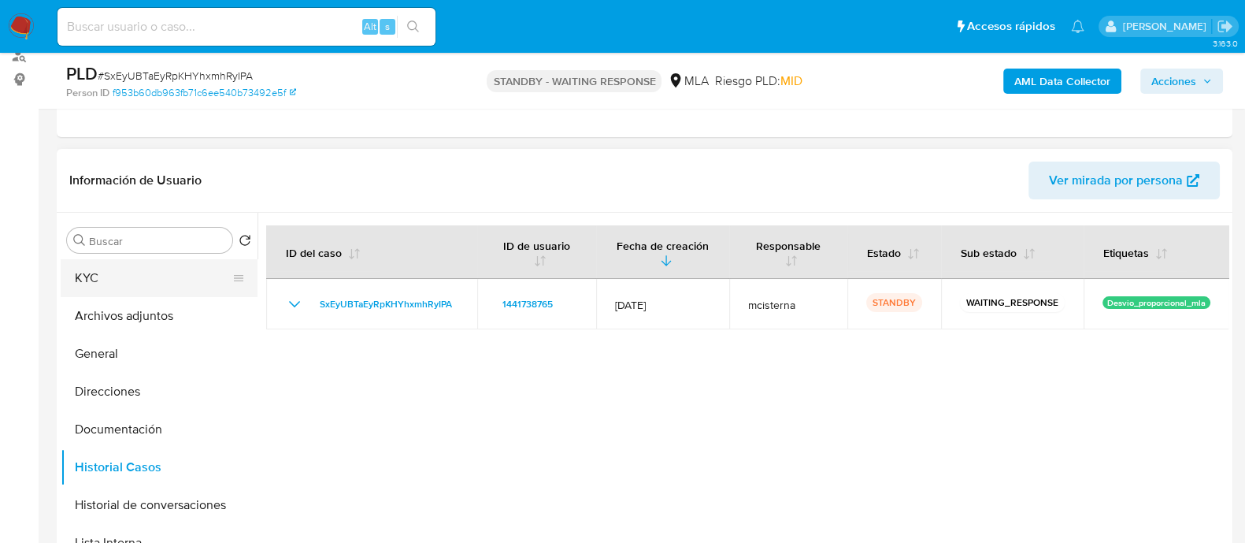
click at [142, 276] on button "KYC" at bounding box center [153, 278] width 184 height 38
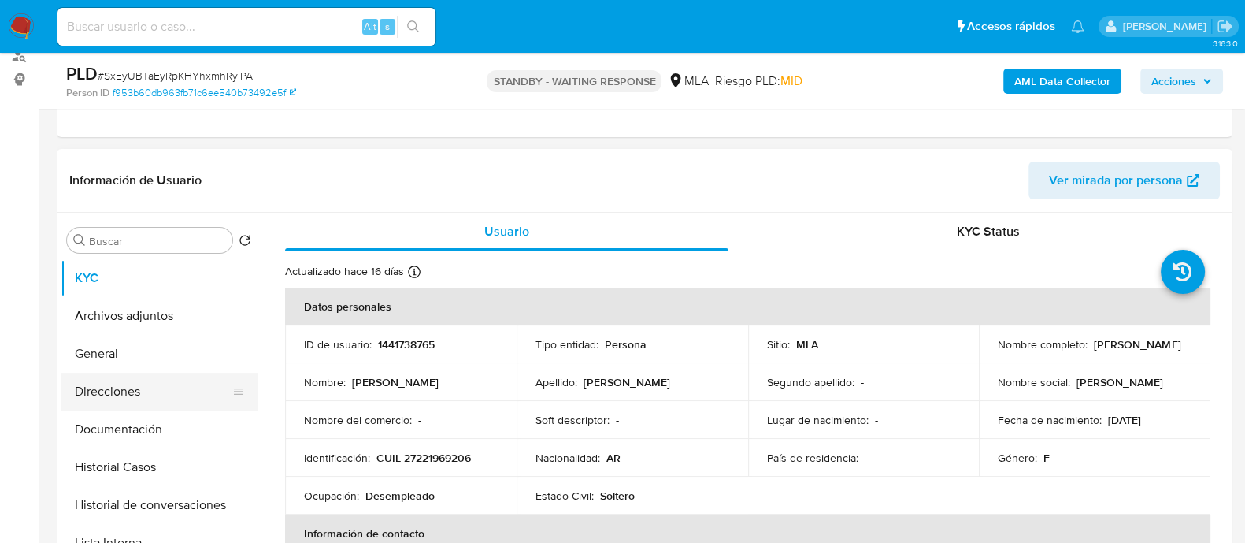
click at [169, 382] on button "Direcciones" at bounding box center [153, 392] width 184 height 38
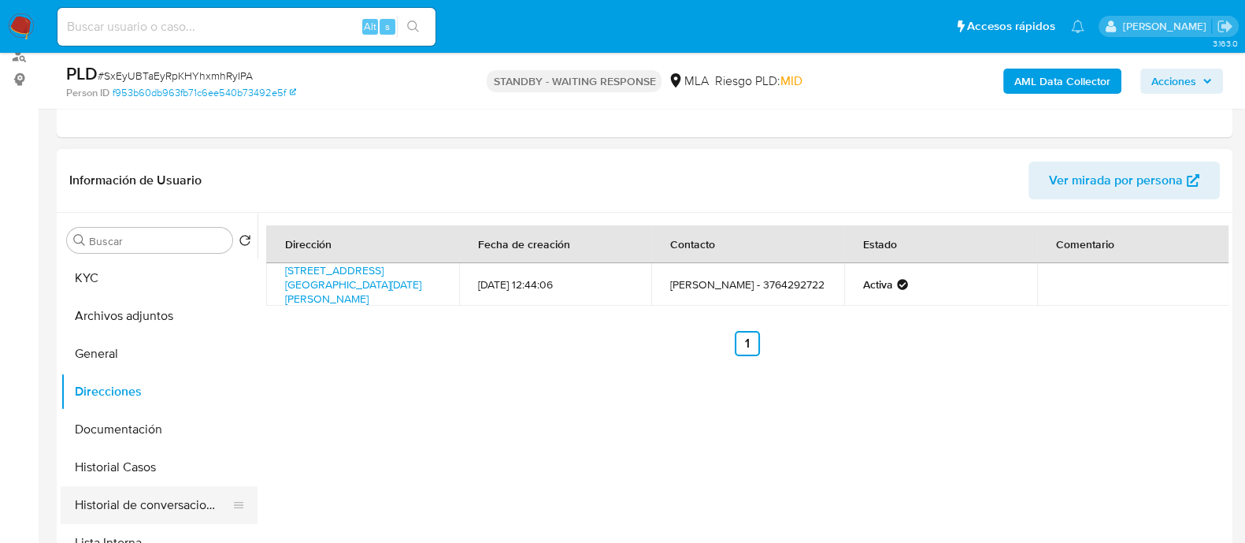
click at [150, 517] on button "Historial de conversaciones" at bounding box center [153, 505] width 184 height 38
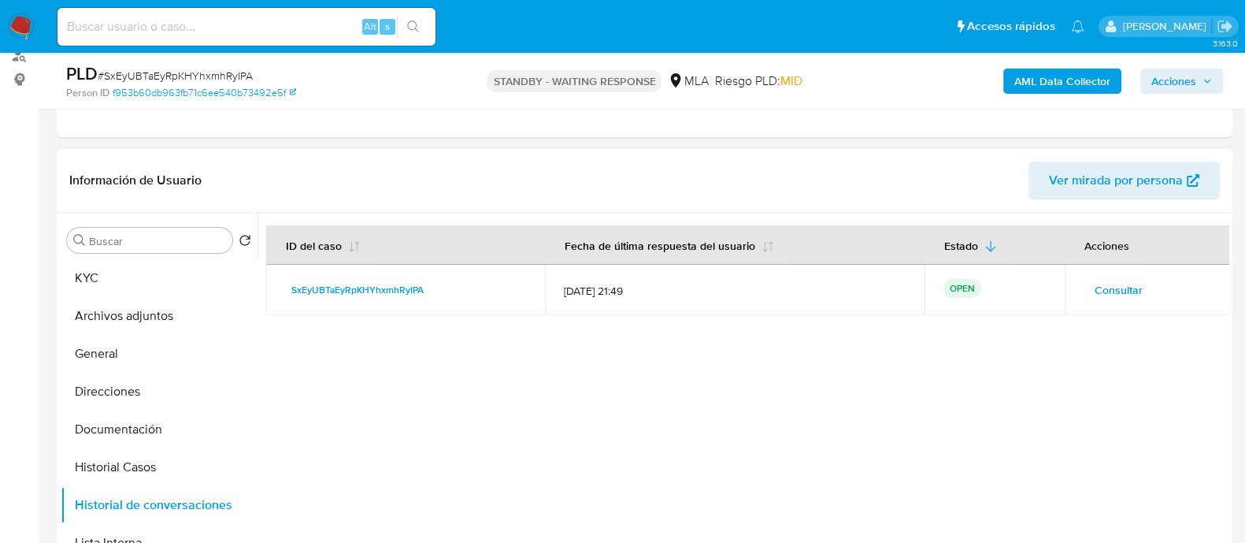
click at [1140, 283] on button "Consultar" at bounding box center [1119, 289] width 70 height 25
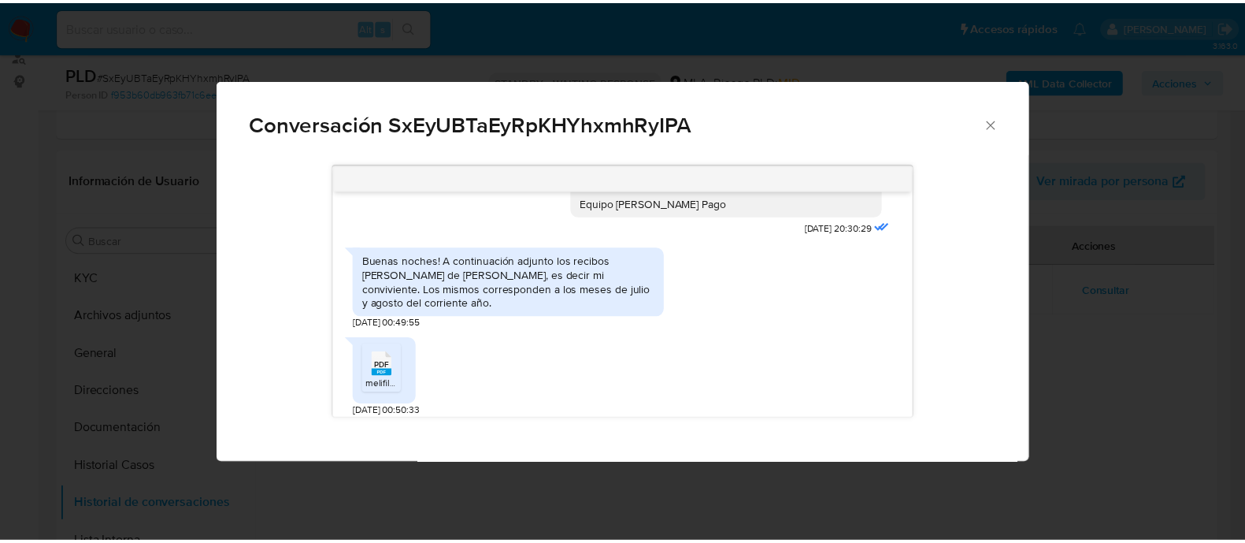
scroll to position [1251, 0]
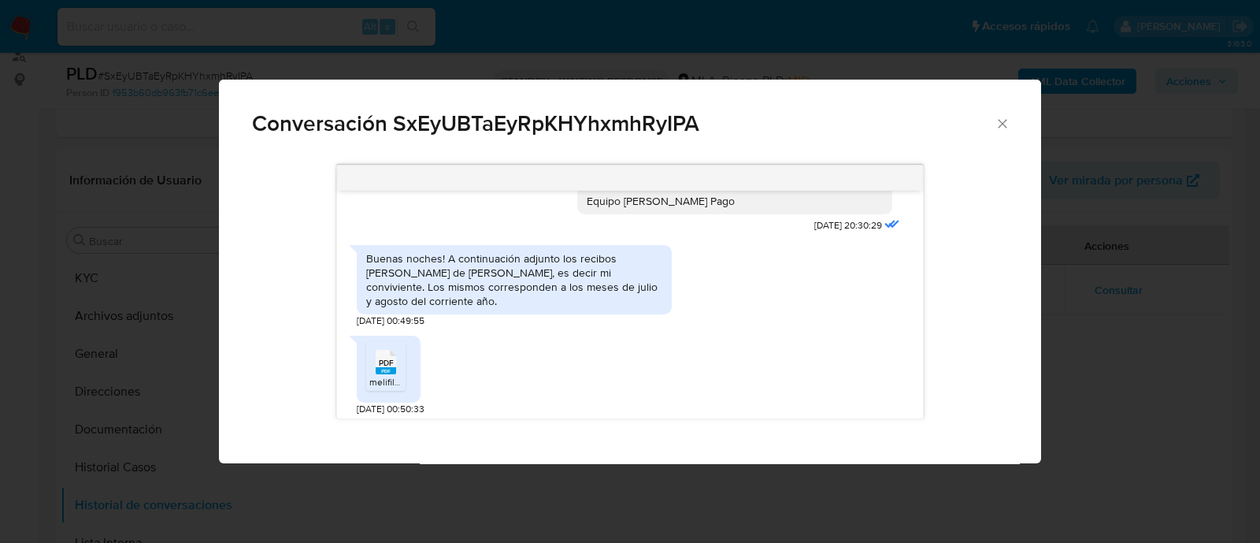
click at [92, 263] on div "Conversación SxEyUBTaEyRpKHYhxmhRyIPA 17/09/2025 14:41:21 Buenas noches! A cont…" at bounding box center [630, 271] width 1260 height 543
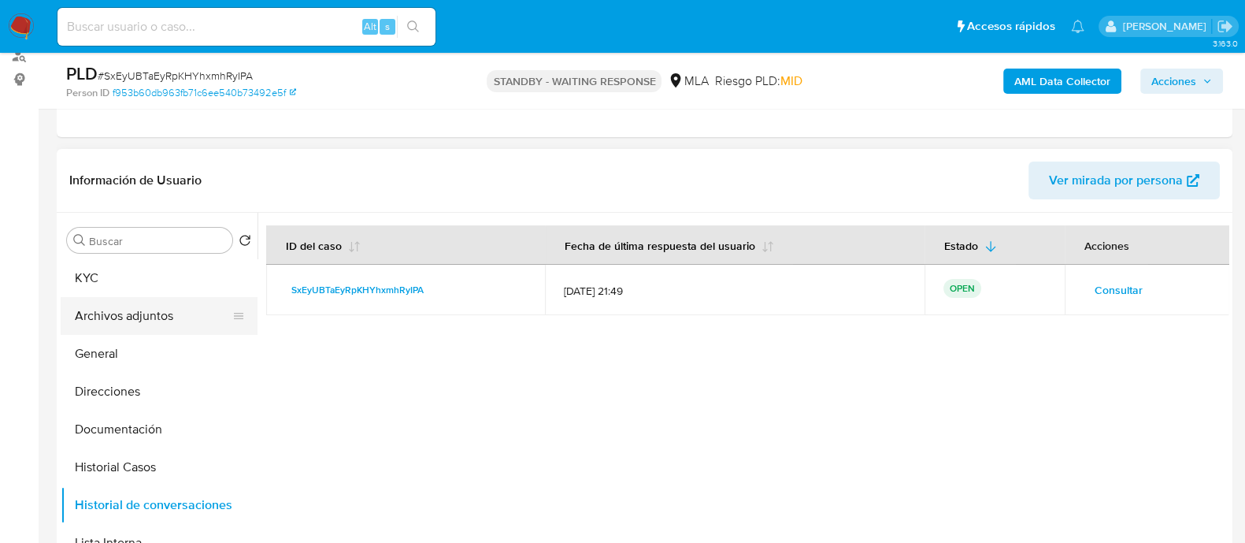
click at [161, 324] on button "Archivos adjuntos" at bounding box center [153, 316] width 184 height 38
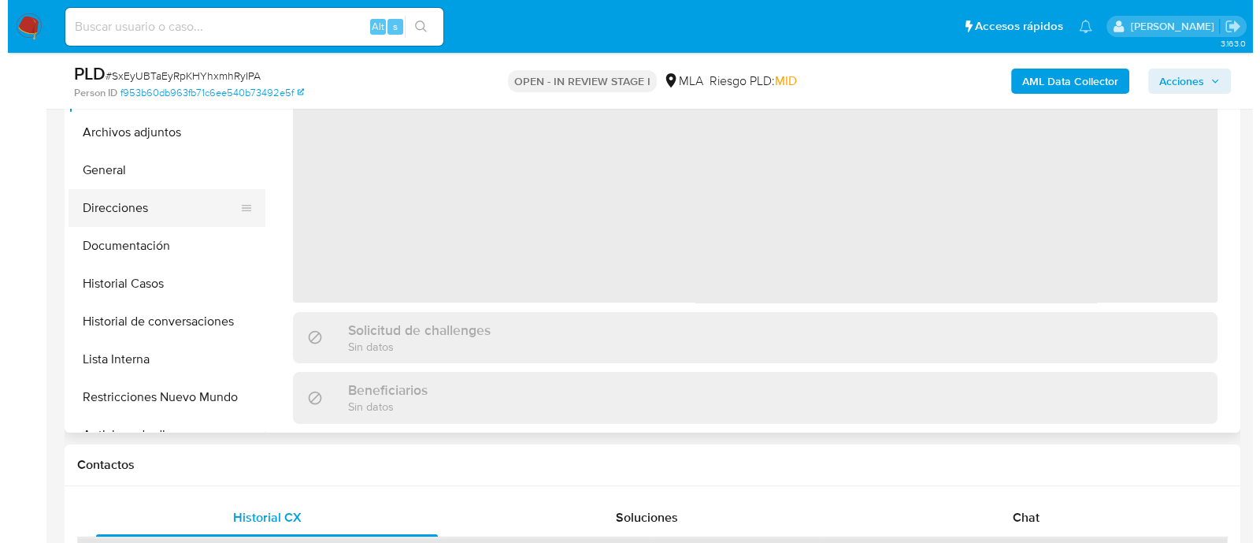
scroll to position [295, 0]
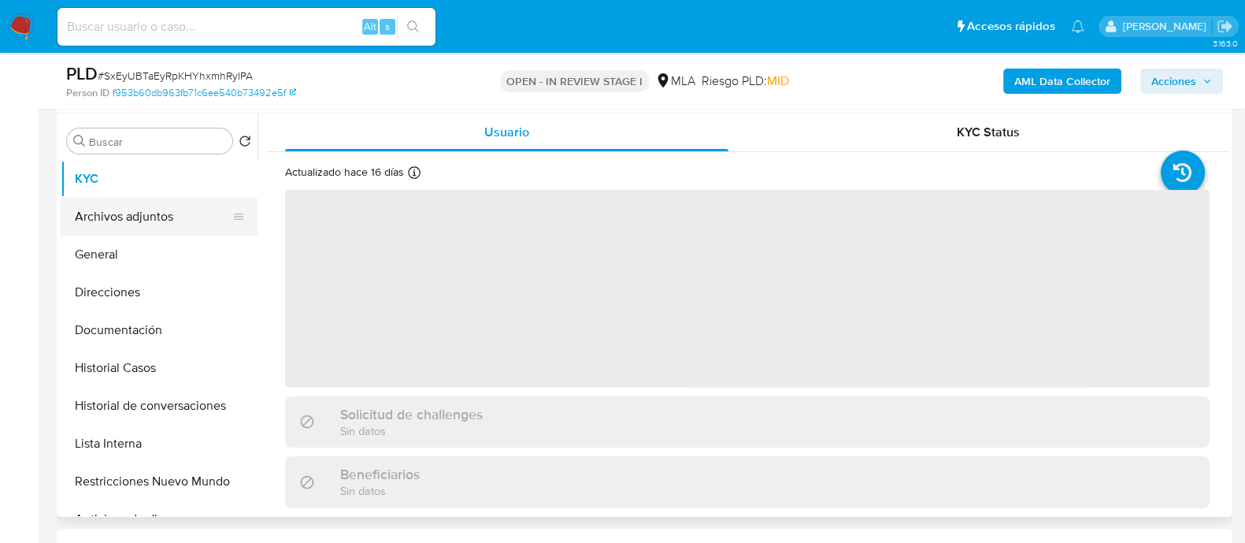
click at [208, 214] on button "Archivos adjuntos" at bounding box center [153, 217] width 184 height 38
select select "10"
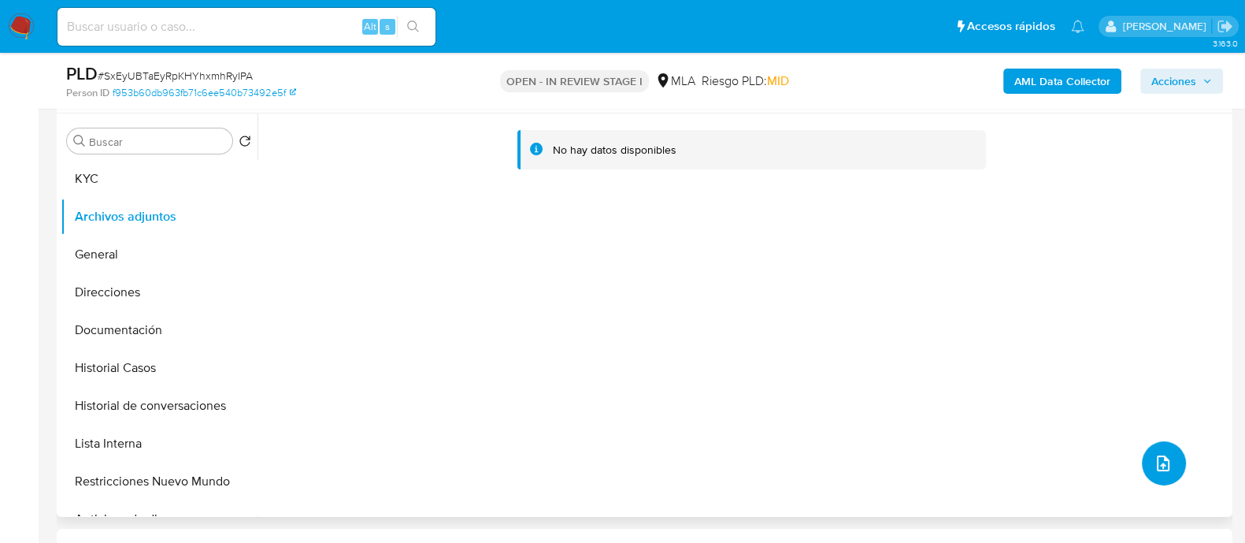
click at [1154, 456] on icon "upload-file" at bounding box center [1163, 463] width 19 height 19
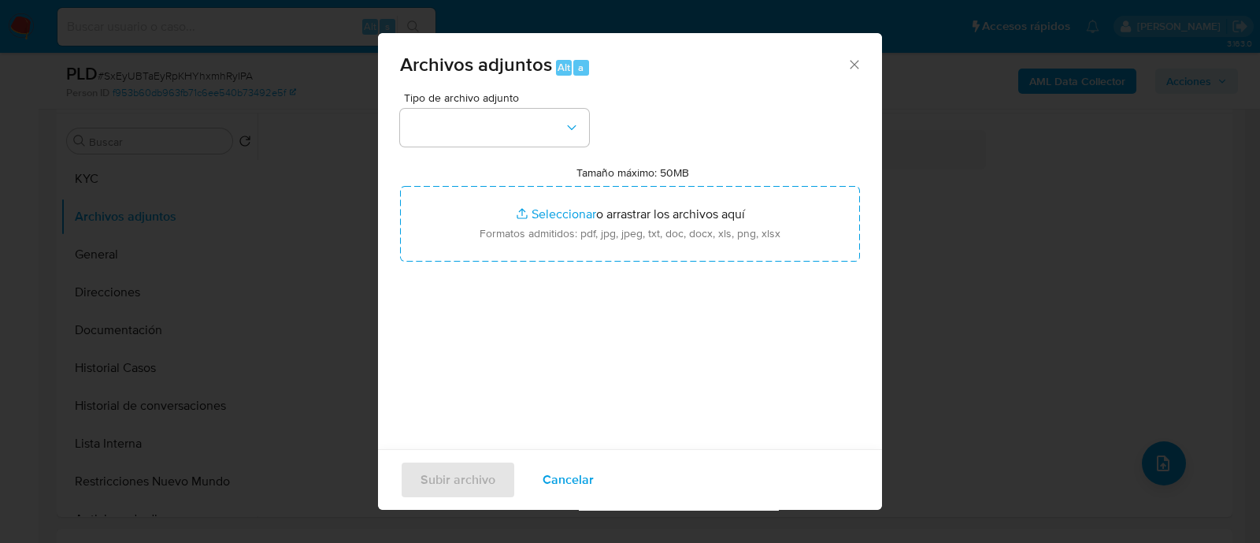
click at [1020, 300] on div "Archivos adjuntos Alt a Tipo de archivo adjunto Tamaño máximo: 50MB Seleccionar…" at bounding box center [630, 271] width 1260 height 543
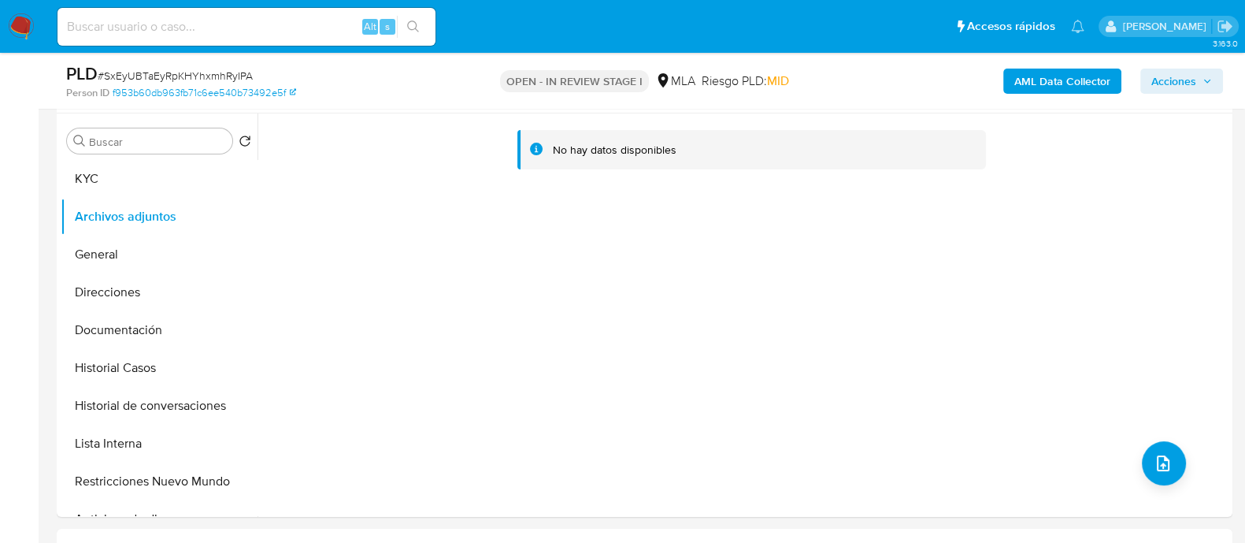
click at [1044, 77] on b "AML Data Collector" at bounding box center [1062, 81] width 96 height 25
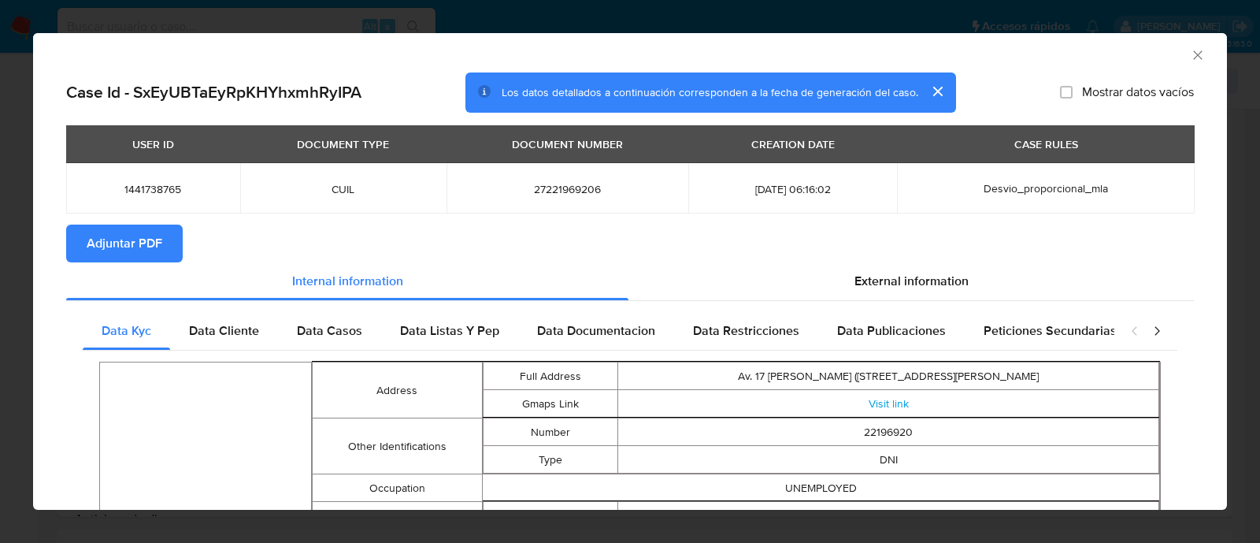
click at [130, 228] on span "Adjuntar PDF" at bounding box center [125, 243] width 76 height 35
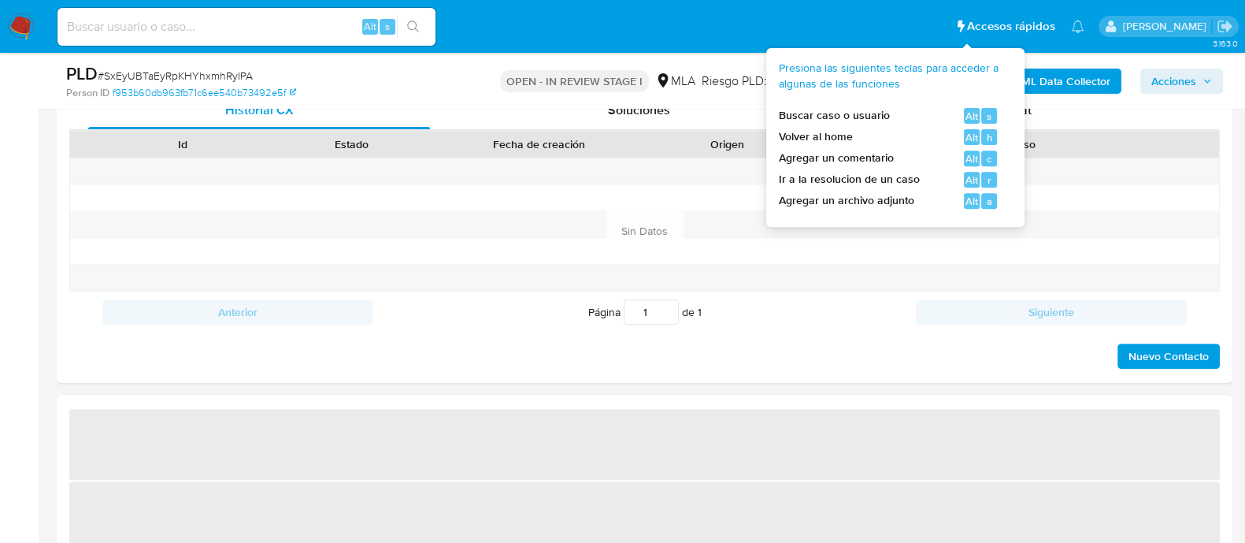
select select "10"
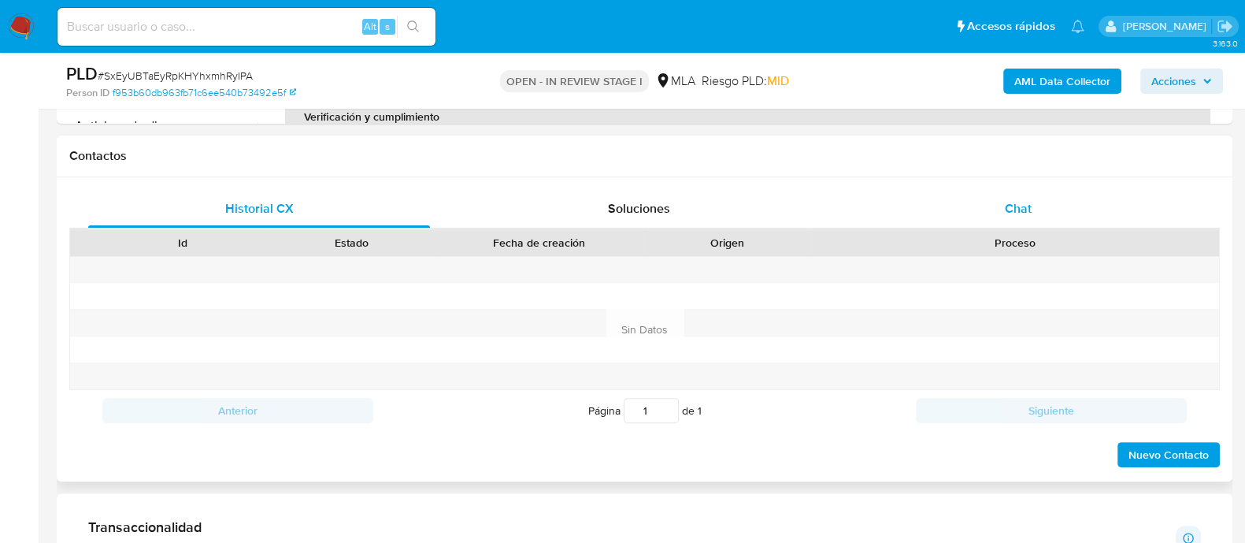
click at [1032, 224] on div "Chat" at bounding box center [1018, 209] width 342 height 38
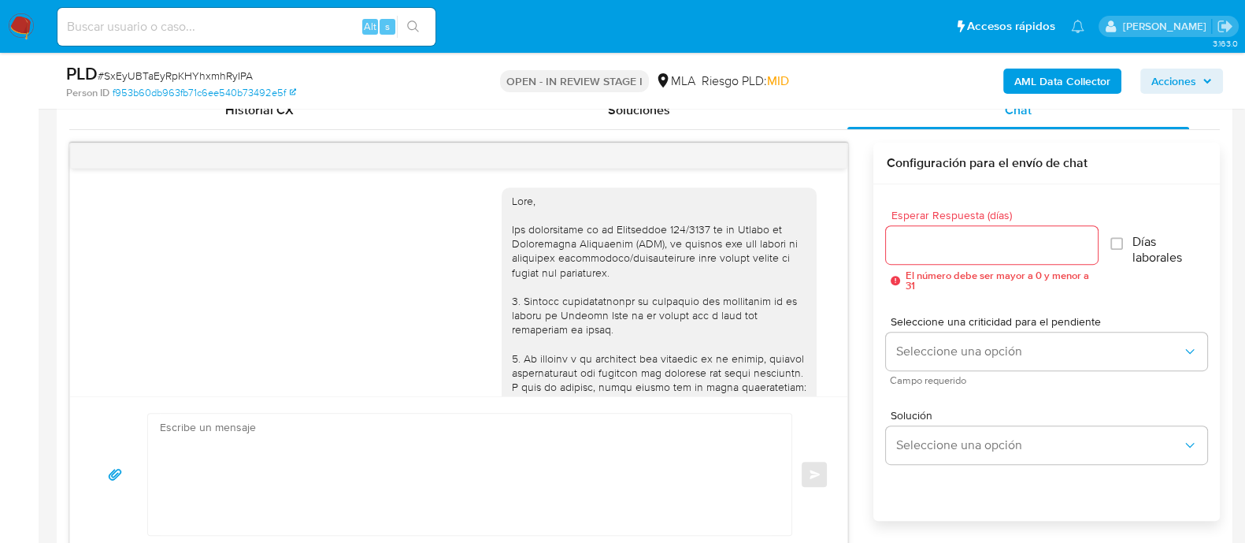
scroll to position [1528, 0]
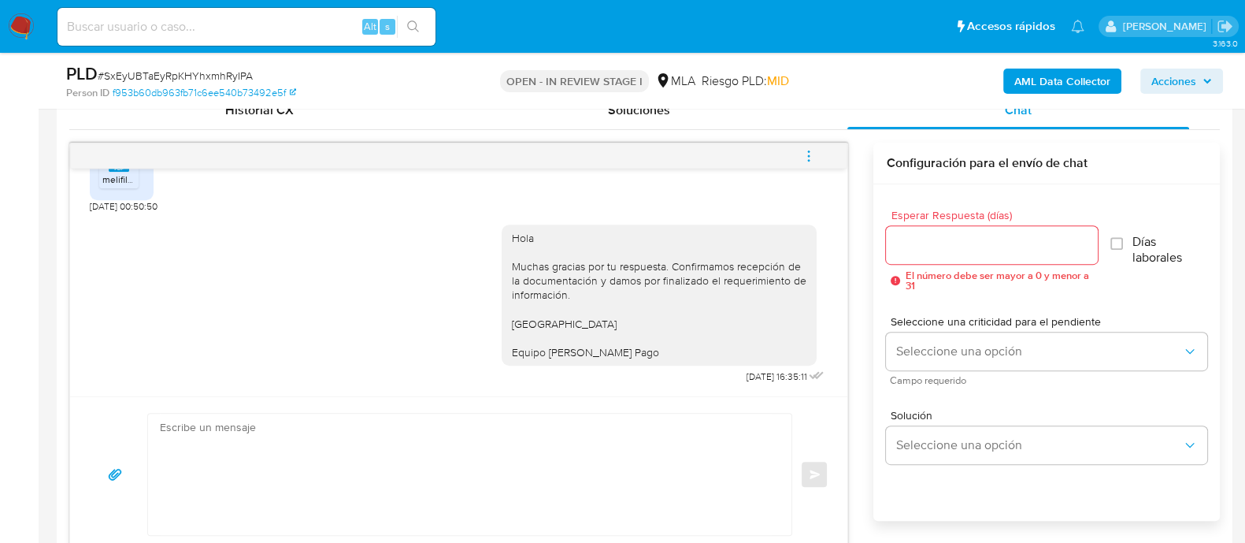
click at [819, 155] on button "menu-action" at bounding box center [809, 156] width 52 height 38
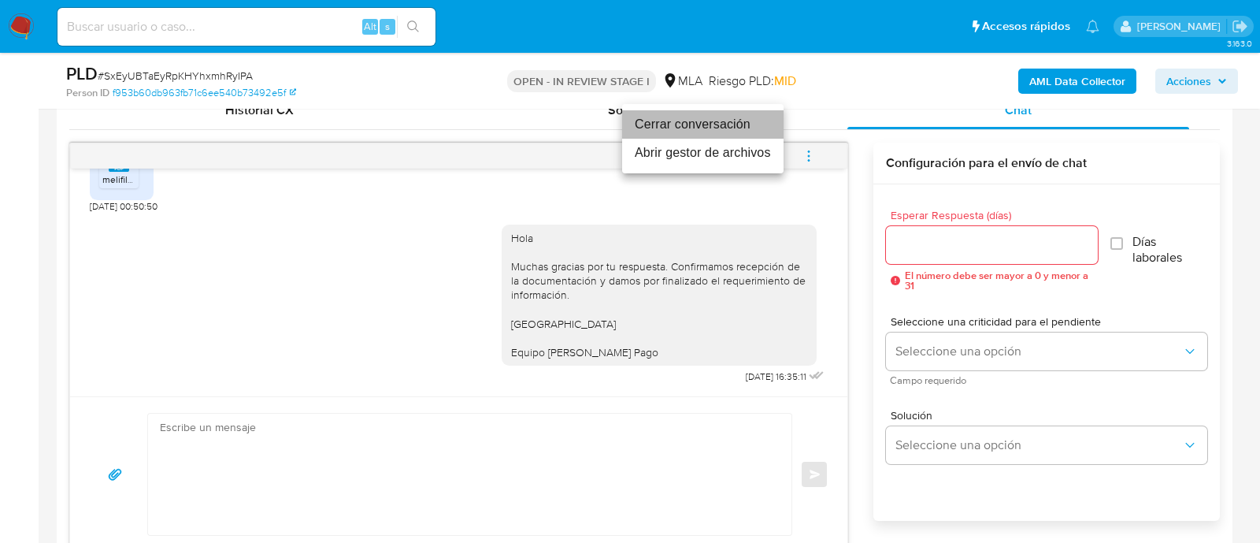
click at [714, 127] on li "Cerrar conversación" at bounding box center [702, 124] width 161 height 28
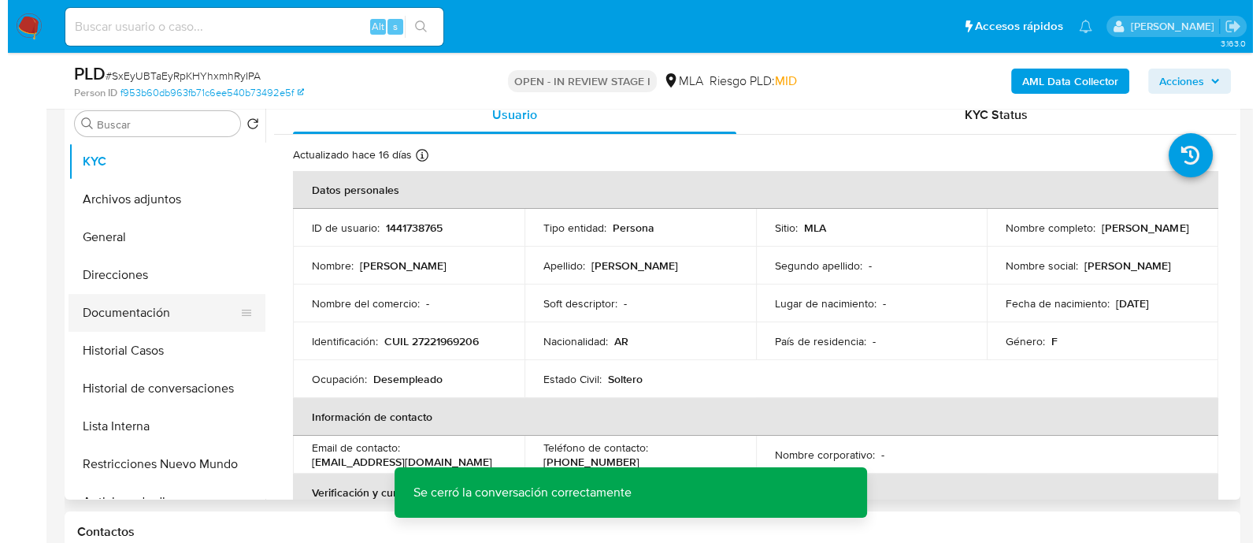
scroll to position [295, 0]
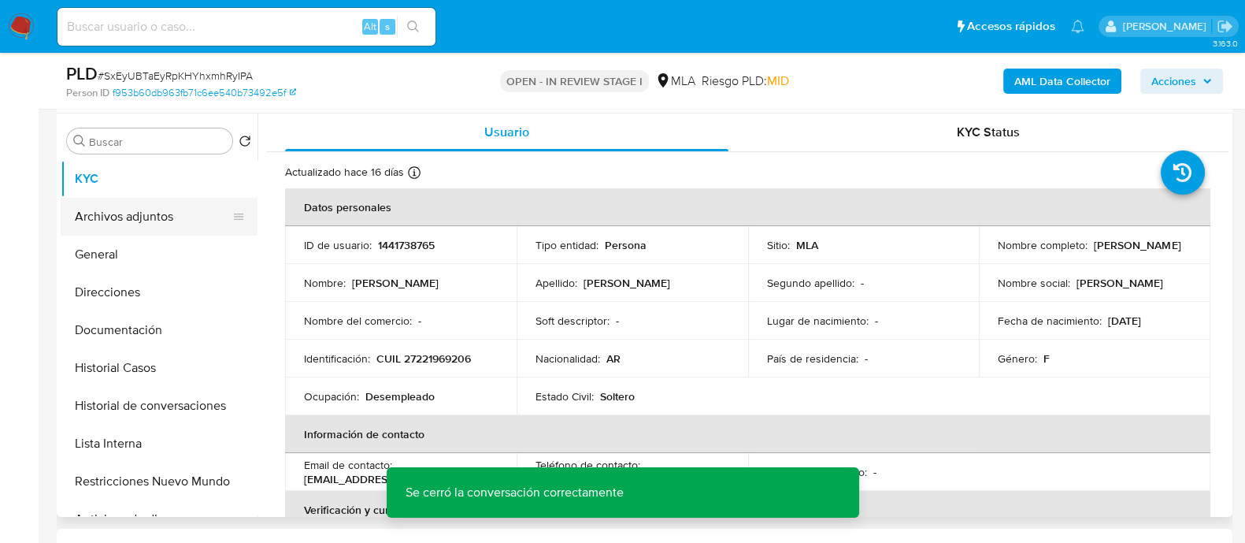
click at [162, 224] on button "Archivos adjuntos" at bounding box center [153, 217] width 184 height 38
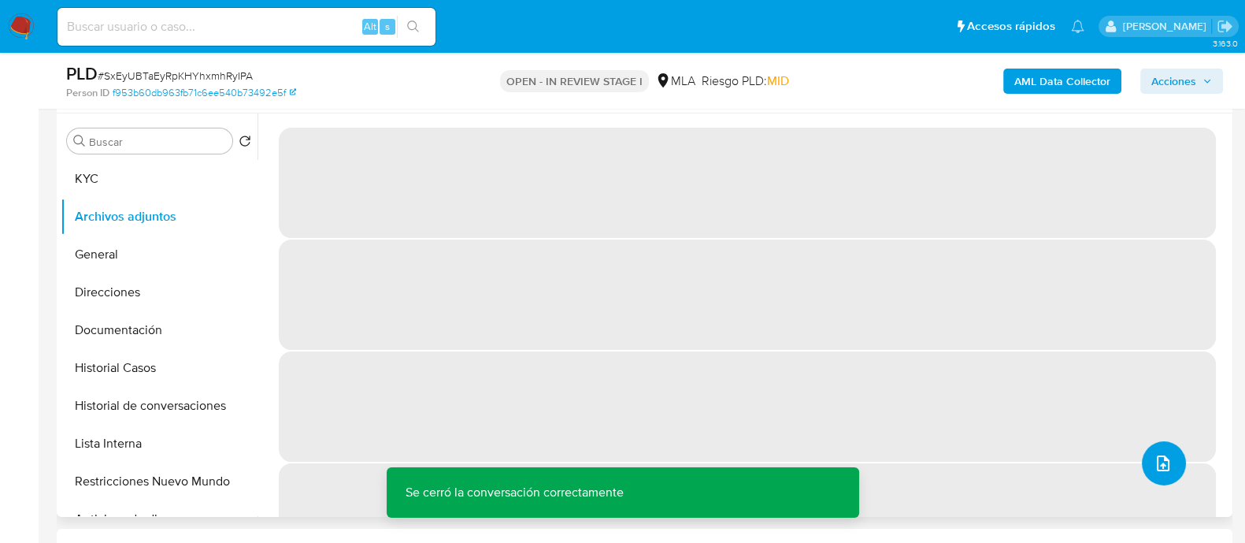
click at [1151, 447] on button "upload-file" at bounding box center [1164, 463] width 44 height 44
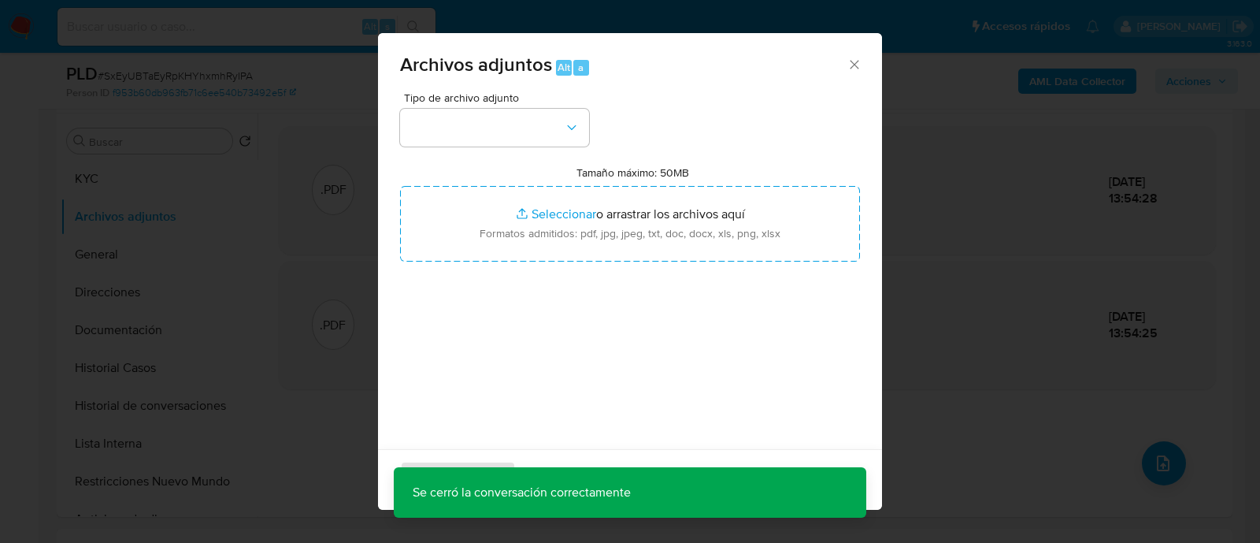
click at [521, 106] on div "Tipo de archivo adjunto" at bounding box center [494, 119] width 189 height 54
click at [502, 134] on button "button" at bounding box center [494, 128] width 189 height 38
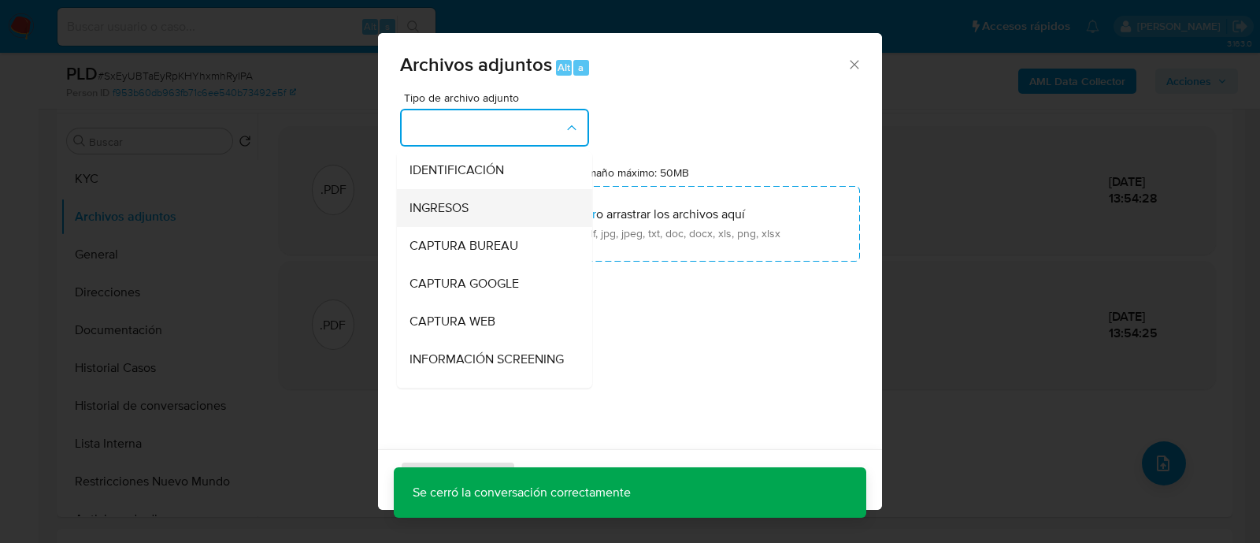
click at [481, 213] on div "INGRESOS" at bounding box center [490, 208] width 161 height 38
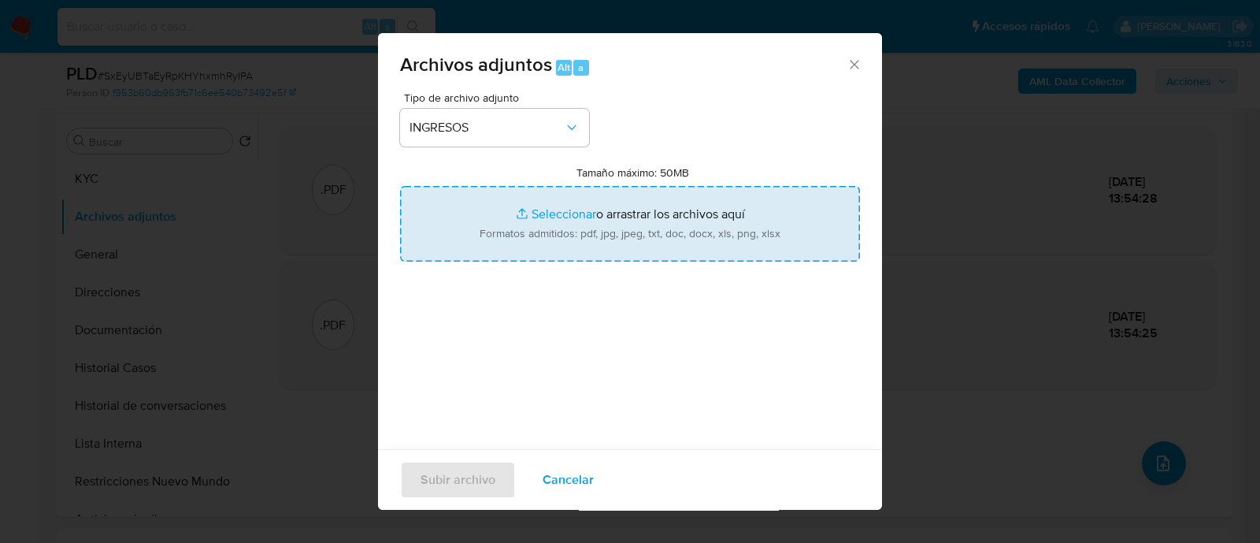
click at [638, 224] on input "Tamaño máximo: 50MB Seleccionar archivos" at bounding box center [630, 224] width 460 height 76
type input "C:\fakepath\Documentacion.pdf"
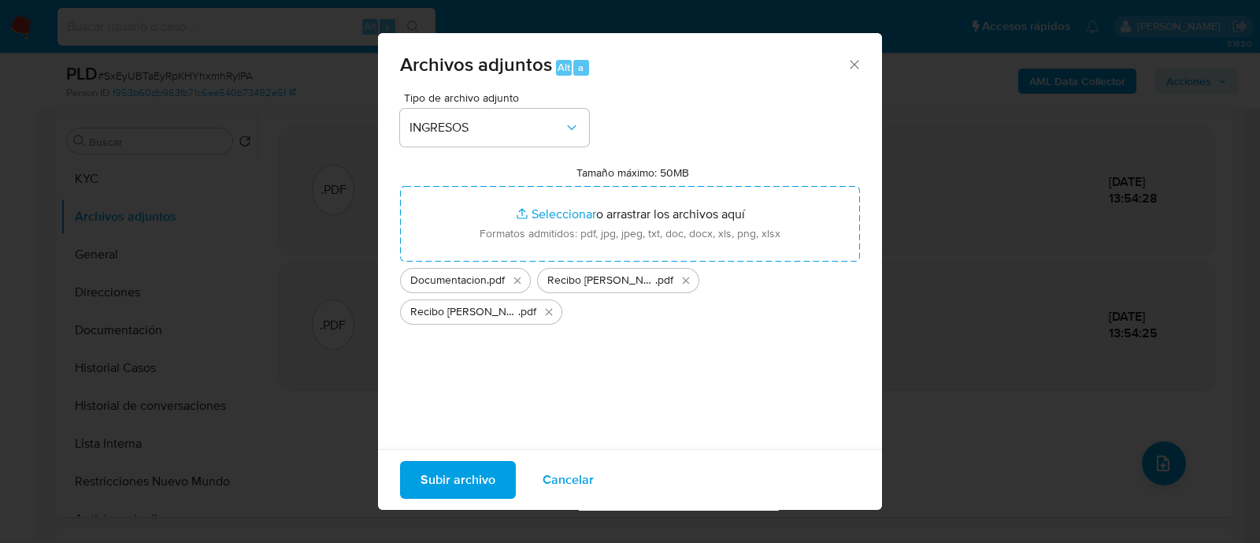
click at [466, 482] on span "Subir archivo" at bounding box center [458, 479] width 75 height 35
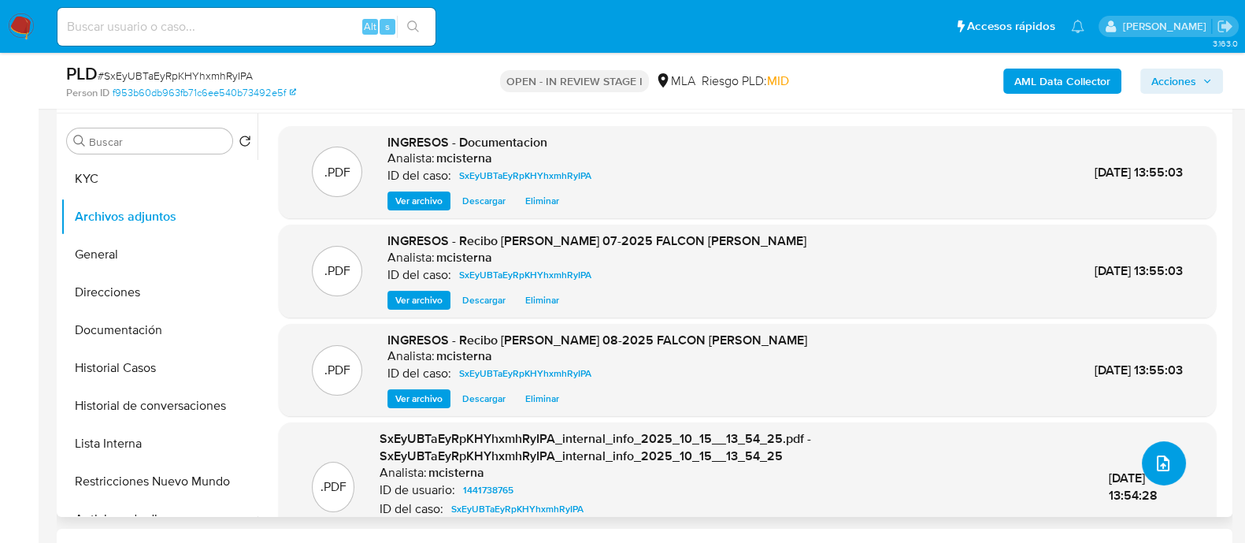
click at [1154, 458] on icon "upload-file" at bounding box center [1163, 463] width 19 height 19
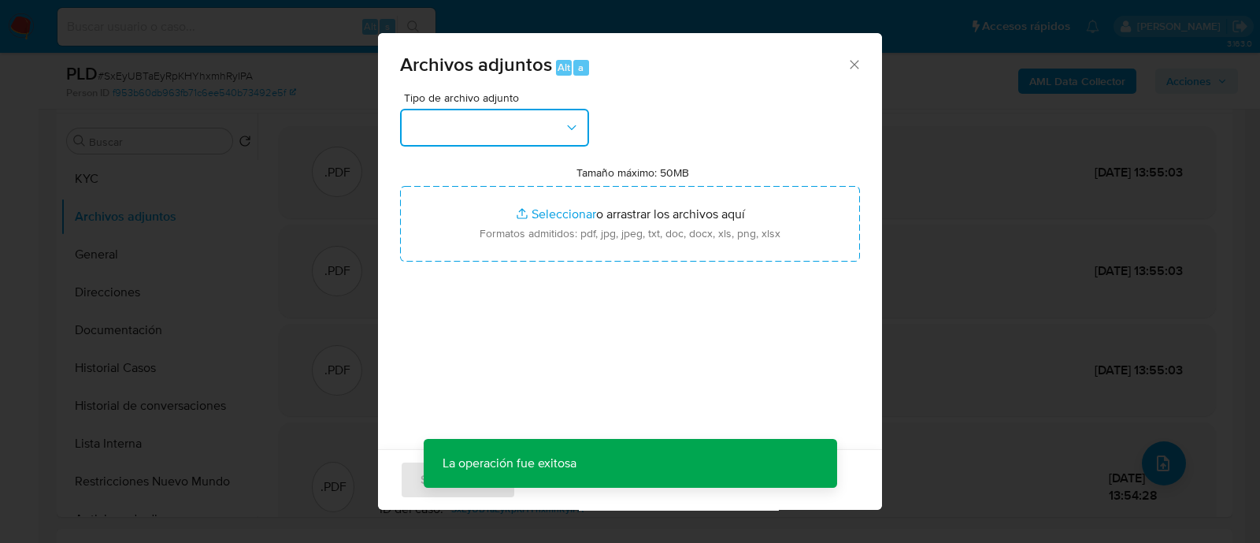
click at [526, 118] on button "button" at bounding box center [494, 128] width 189 height 38
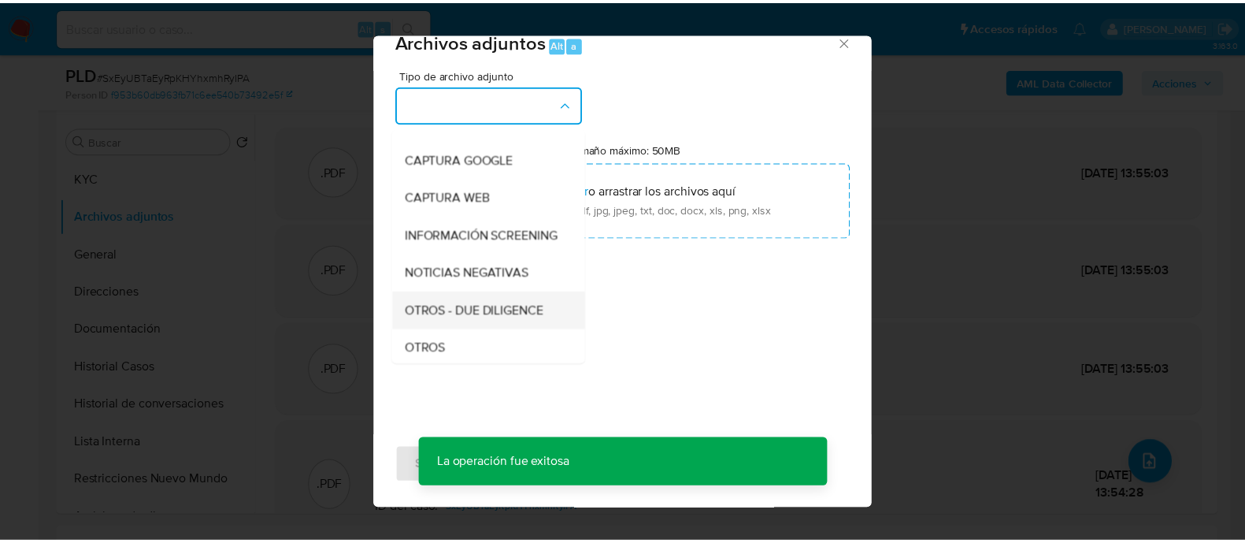
scroll to position [196, 0]
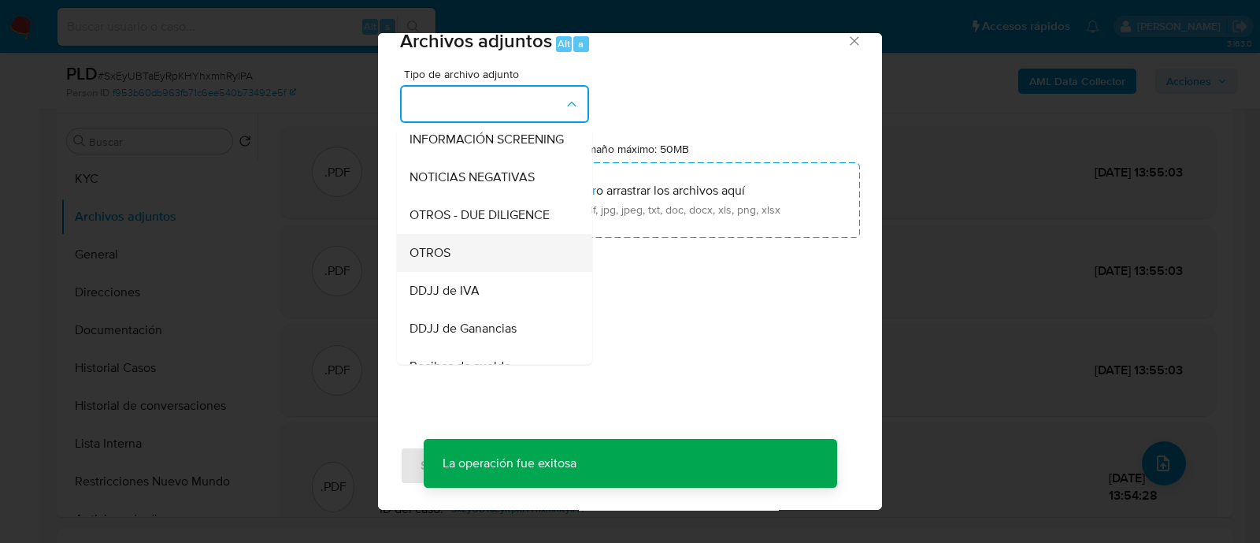
click at [491, 268] on div "OTROS" at bounding box center [490, 253] width 161 height 38
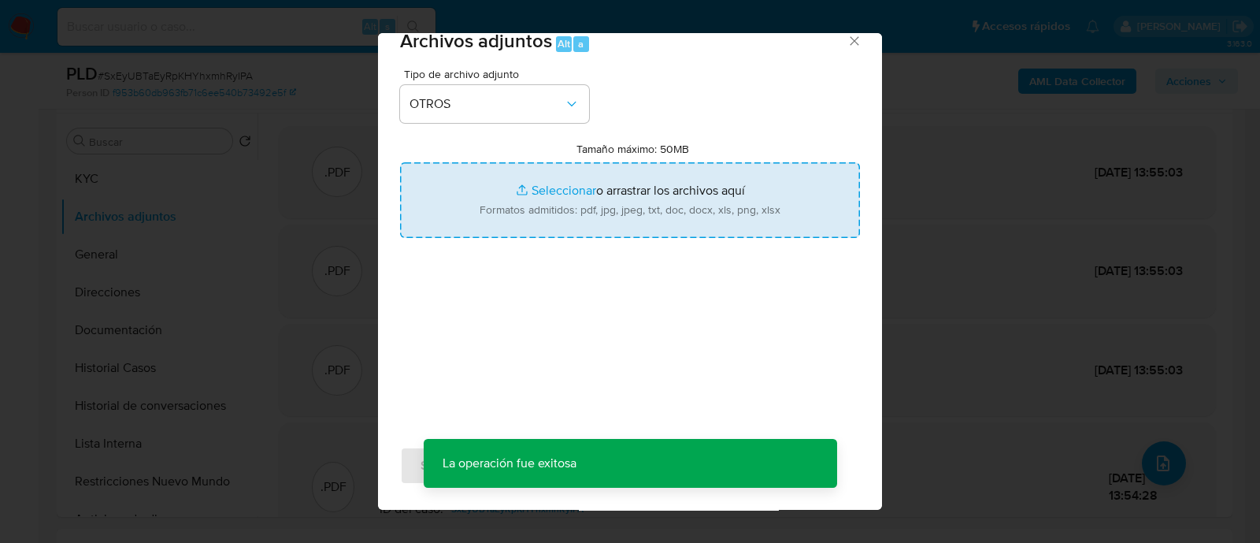
click at [576, 195] on input "Tamaño máximo: 50MB Seleccionar archivos" at bounding box center [630, 200] width 460 height 76
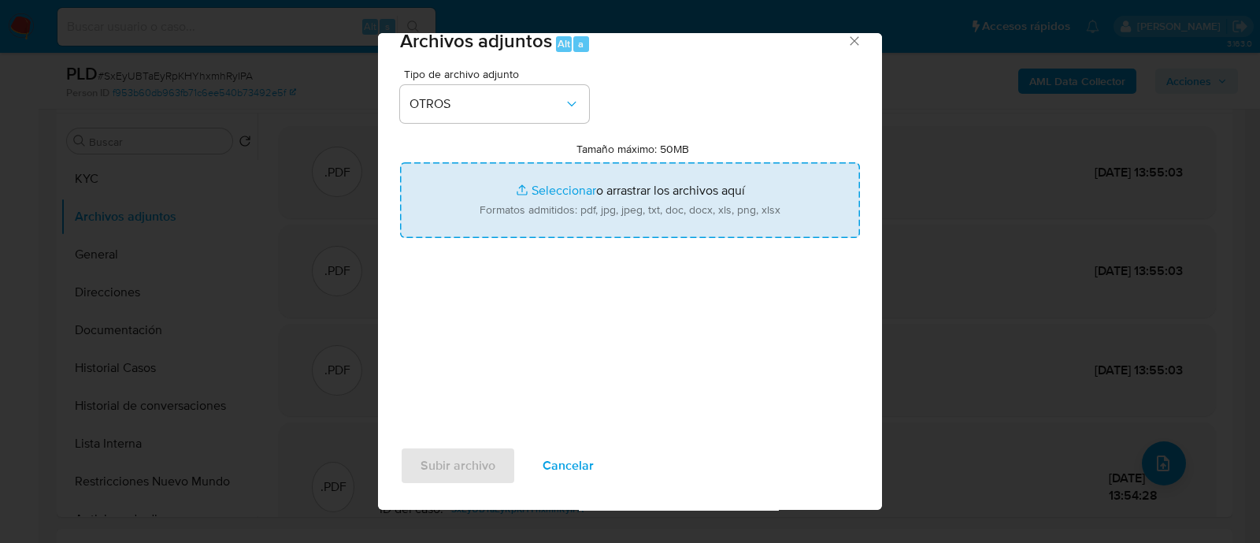
type input "C:\fakepath\Caselog SxEyUBTaEyRpKHYhxmhRyIPA_2025_09_17_20_04_45.docx"
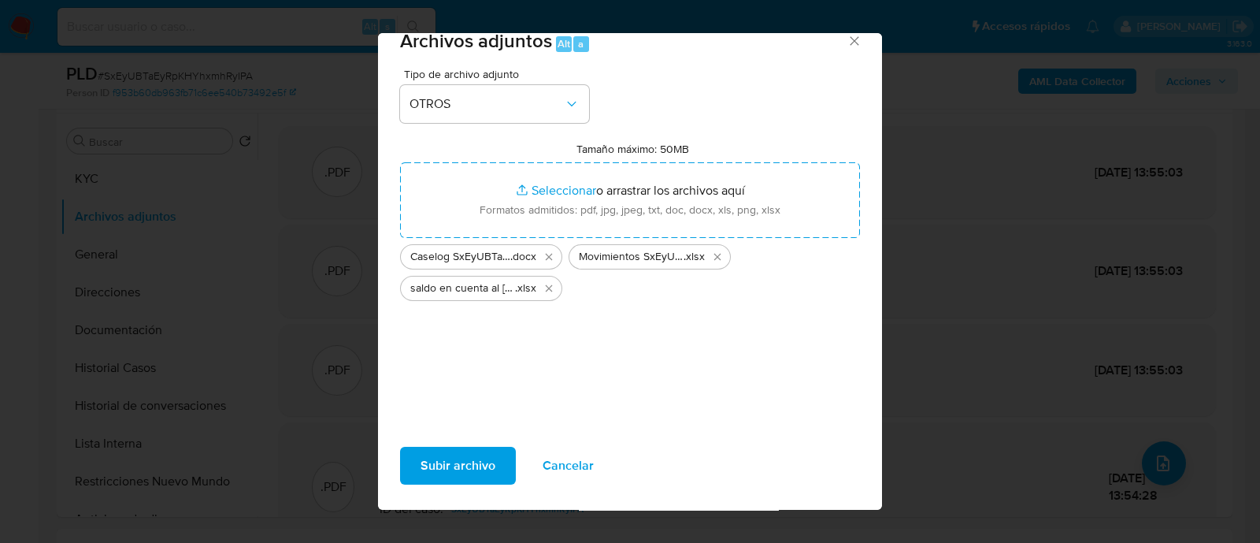
click at [448, 443] on div "Subir archivo Cancelar" at bounding box center [630, 473] width 504 height 74
click at [450, 456] on span "Subir archivo" at bounding box center [458, 465] width 75 height 35
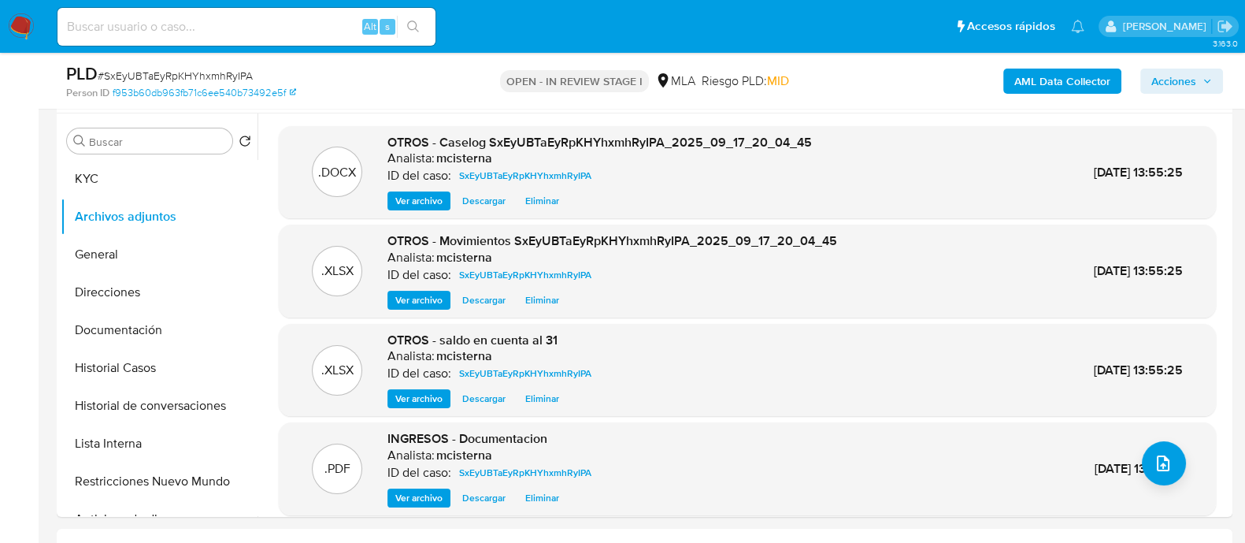
click at [1193, 87] on span "Acciones" at bounding box center [1173, 81] width 45 height 25
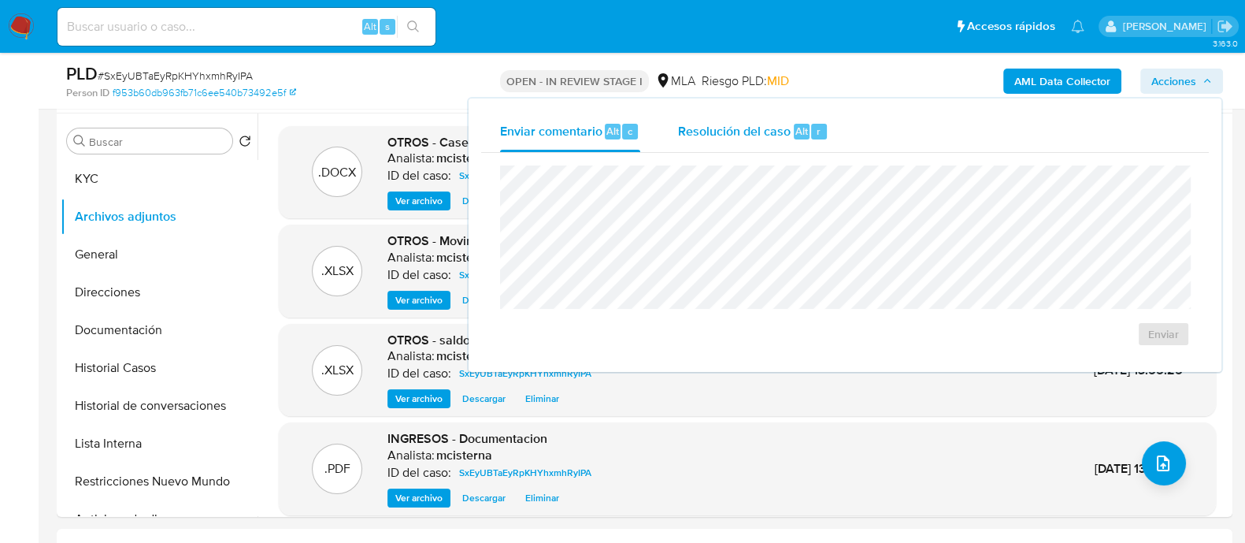
click at [777, 129] on span "Resolución del caso" at bounding box center [734, 130] width 113 height 18
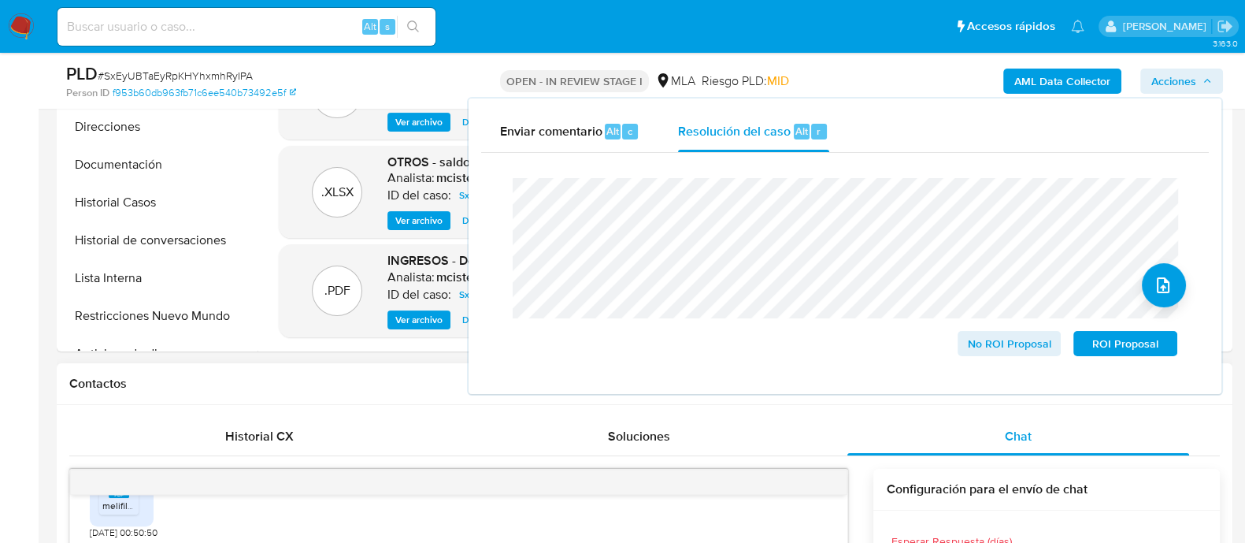
scroll to position [492, 0]
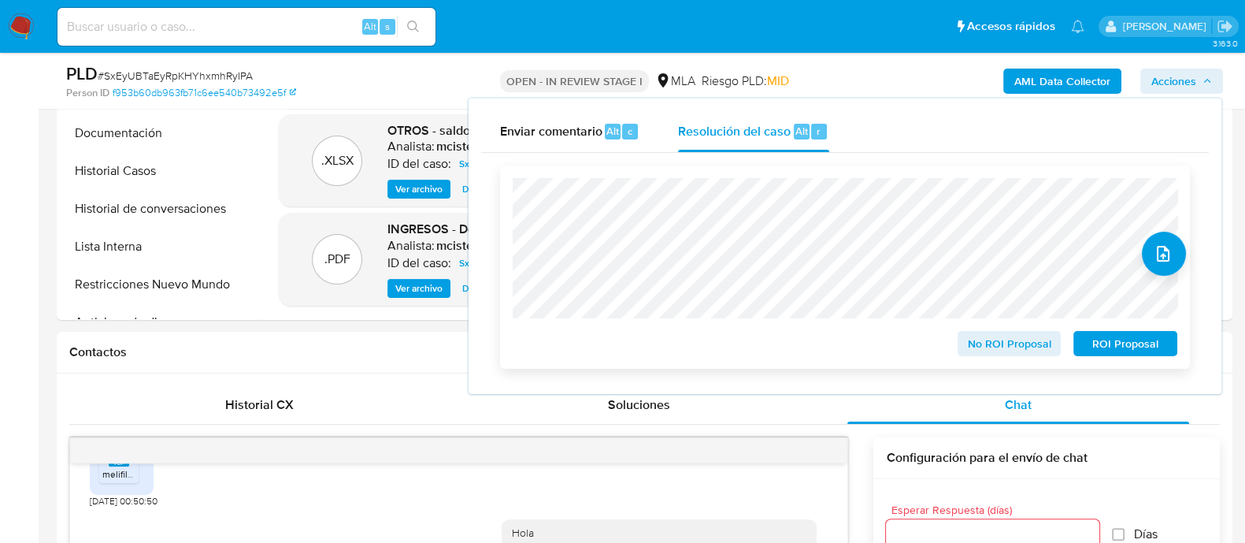
click at [990, 348] on span "No ROI Proposal" at bounding box center [1010, 343] width 82 height 22
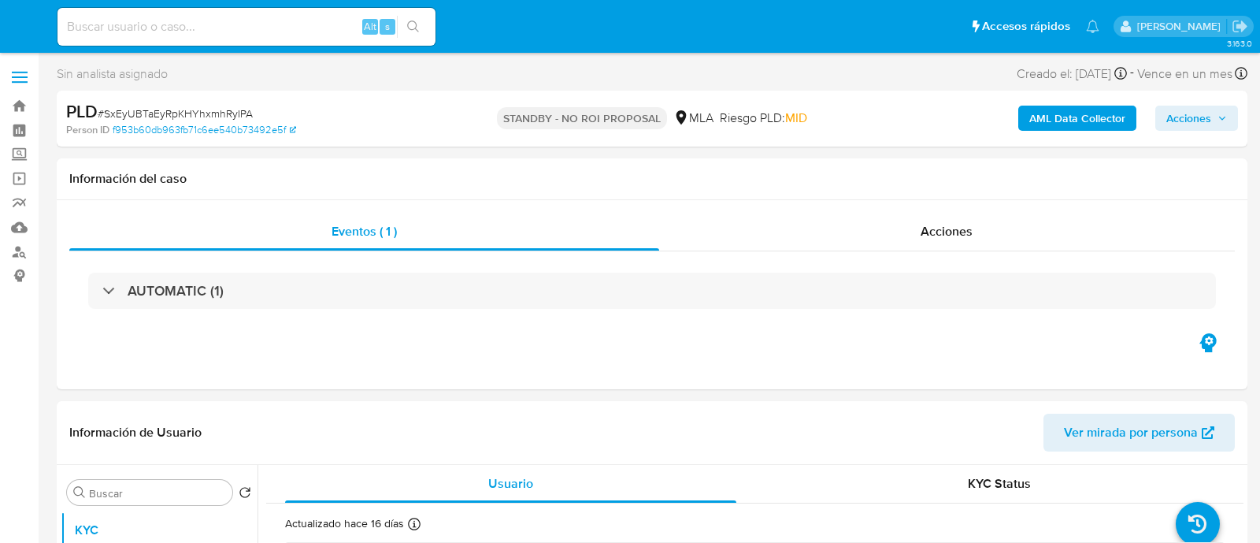
select select "10"
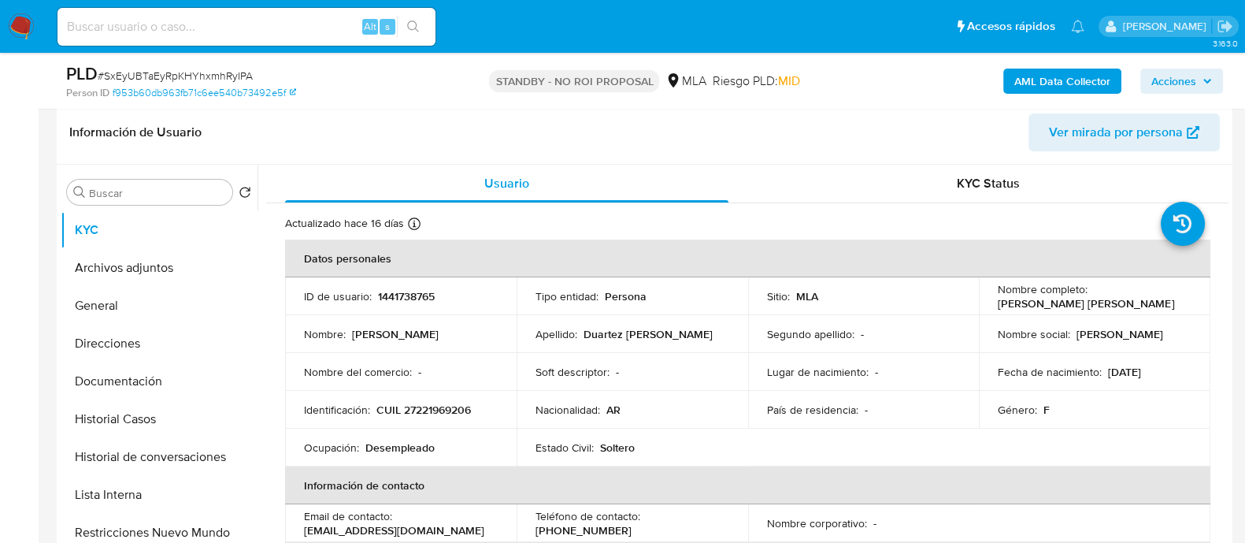
scroll to position [492, 0]
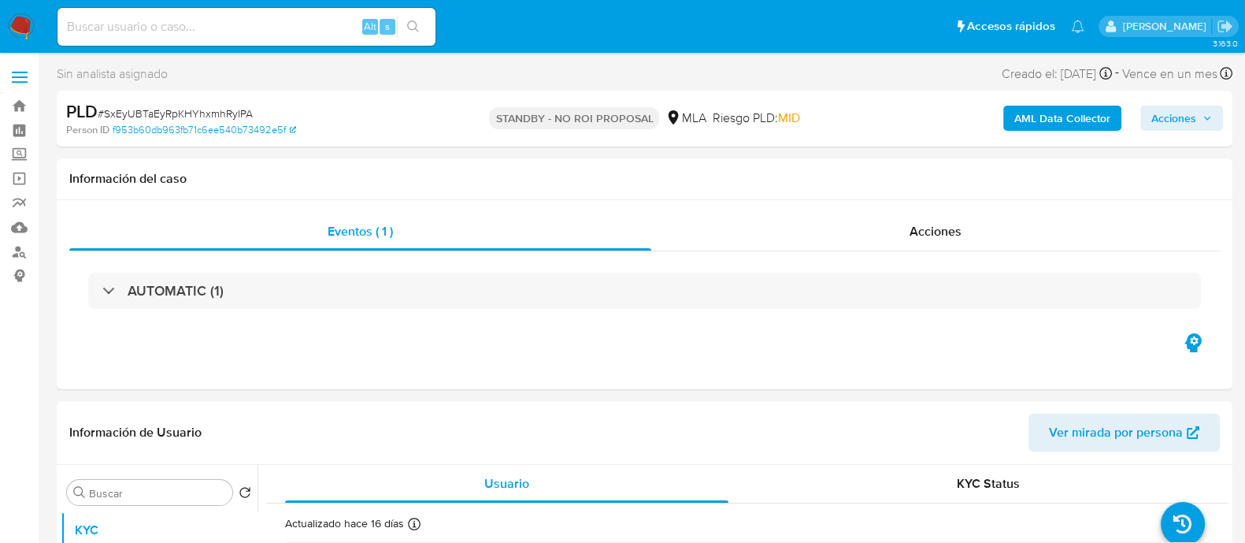
select select "10"
click at [314, 18] on input at bounding box center [246, 27] width 378 height 20
paste input "MmSGIwhBUd6WsDjNyonxX1ri"
type input "MmSGIwhBUd6WsDjNyonxX1ri"
click at [424, 33] on button "search-icon" at bounding box center [413, 27] width 32 height 22
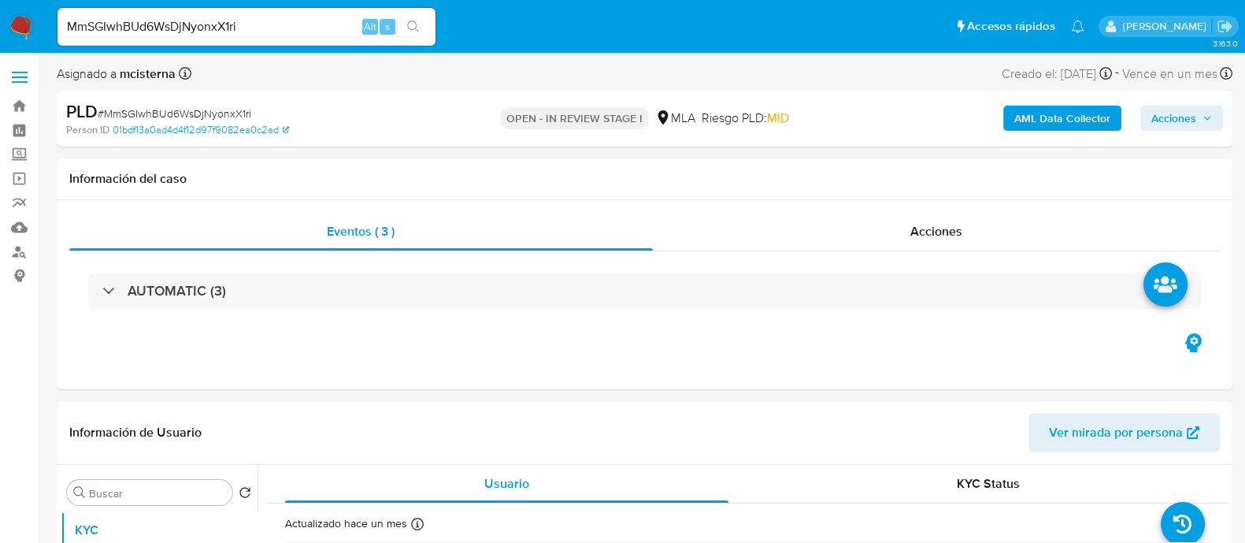
select select "10"
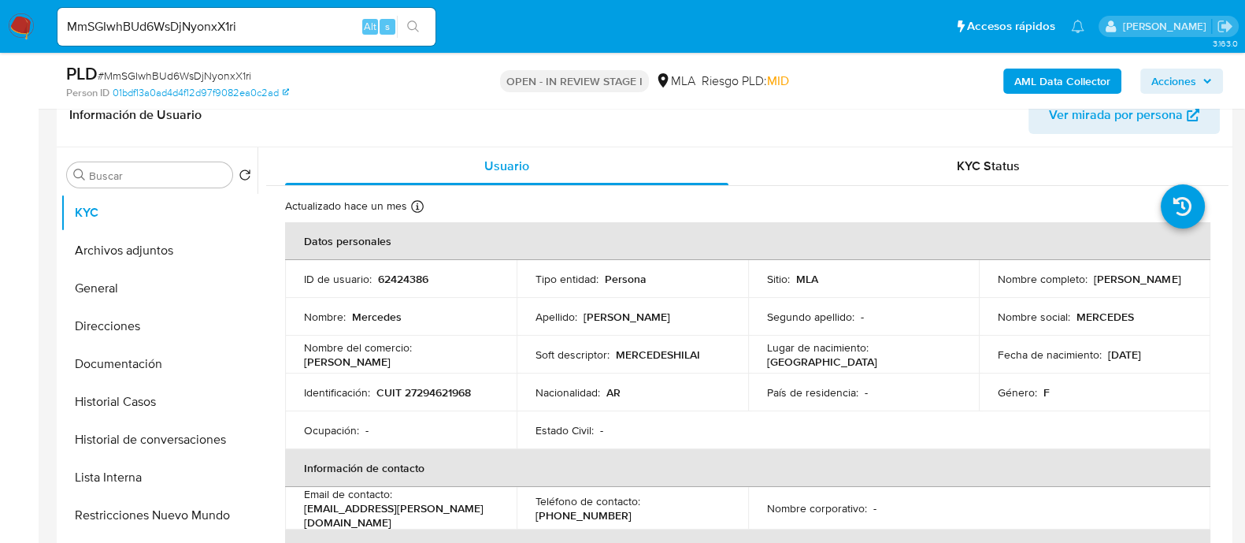
scroll to position [295, 0]
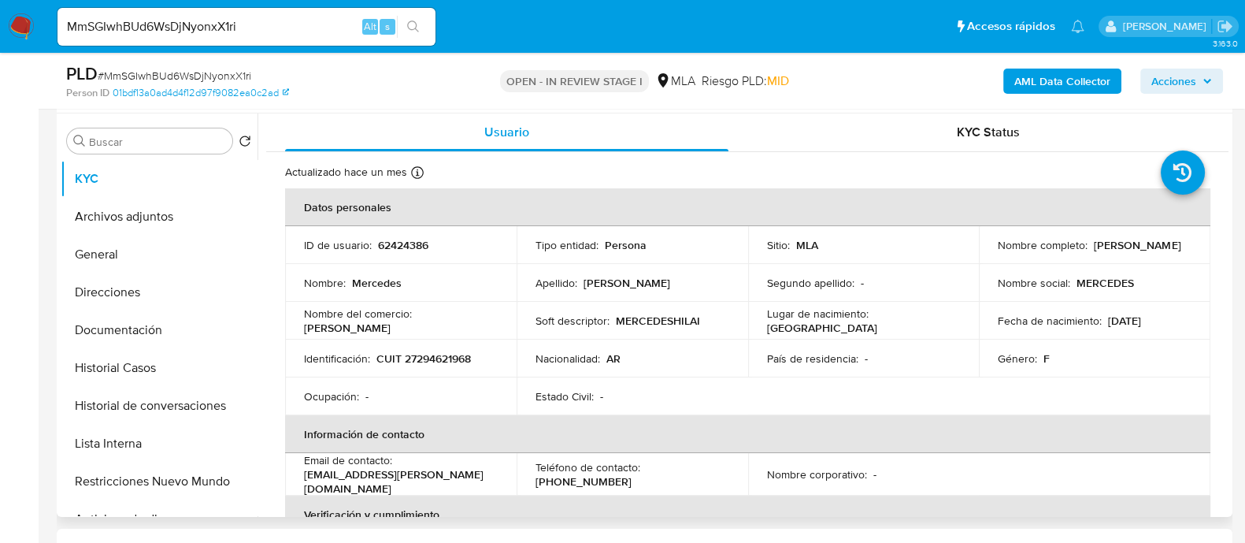
click at [404, 243] on p "62424386" at bounding box center [403, 245] width 50 height 14
copy p "62424386"
drag, startPoint x: 294, startPoint y: 474, endPoint x: 453, endPoint y: 480, distance: 159.2
click at [453, 480] on td "Email de contacto : mer.hilaire@gmail.com" at bounding box center [401, 474] width 232 height 43
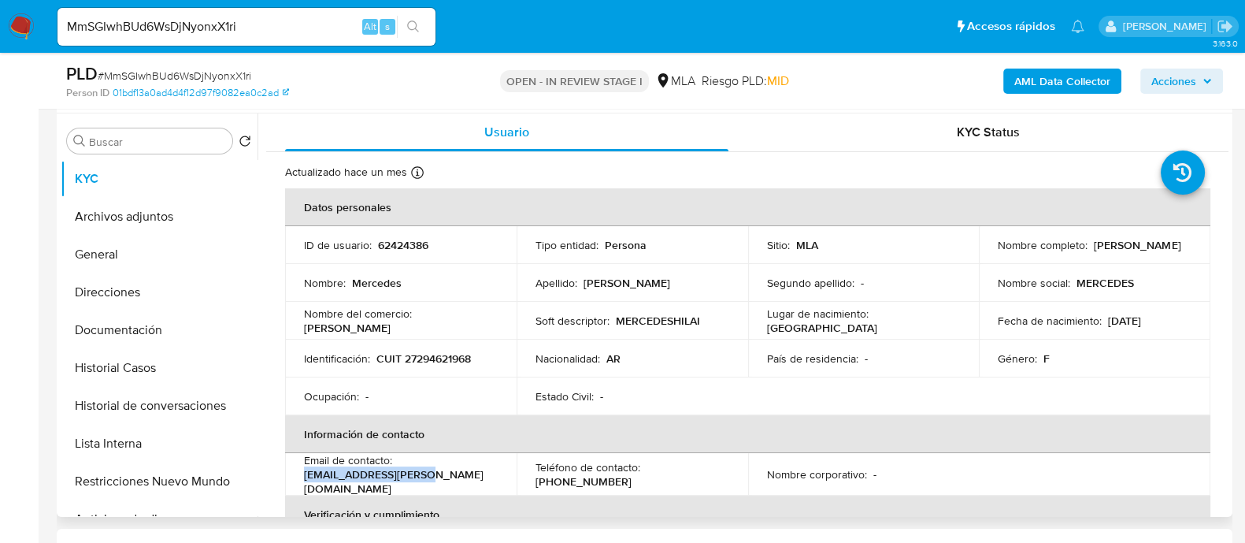
click at [453, 480] on div "Email de contacto : mer.hilaire@gmail.com" at bounding box center [401, 474] width 194 height 43
click at [391, 480] on p "mer.hilaire@gmail.com" at bounding box center [397, 481] width 187 height 28
click at [313, 480] on p "mer.hilaire@gmail.com" at bounding box center [397, 481] width 187 height 28
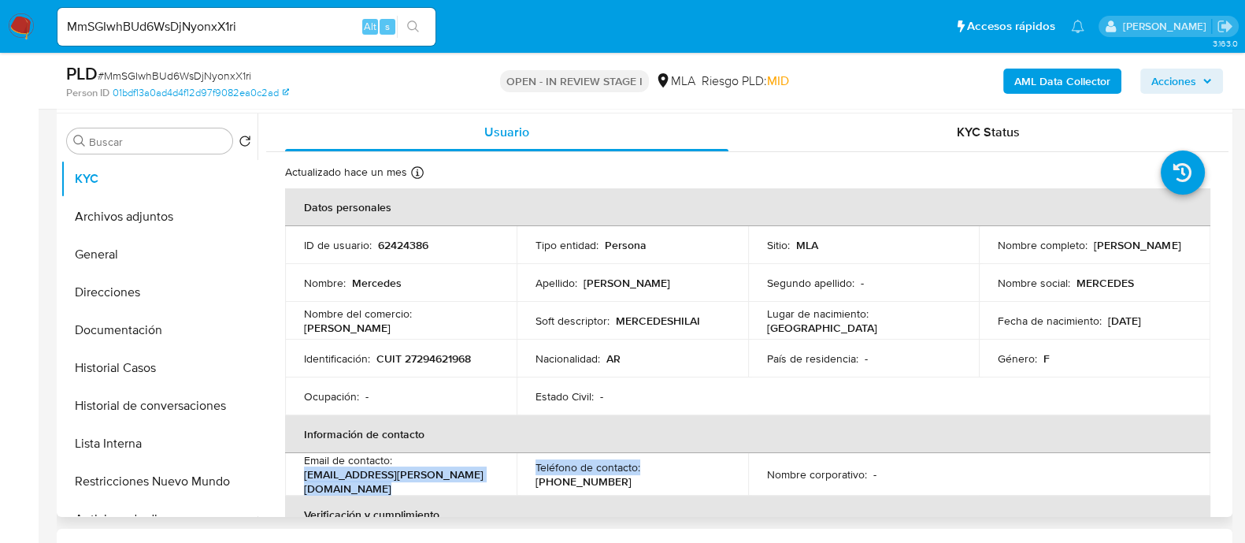
drag, startPoint x: 302, startPoint y: 482, endPoint x: 552, endPoint y: 482, distance: 250.4
click at [552, 482] on tr "Email de contacto : mer.hilaire@gmail.com Teléfono de contacto : (11) 50385325 …" at bounding box center [747, 474] width 925 height 43
copy tr "mer.hilaire@gmail.com Teléfono de contacto :"
click at [421, 249] on p "62424386" at bounding box center [403, 245] width 50 height 14
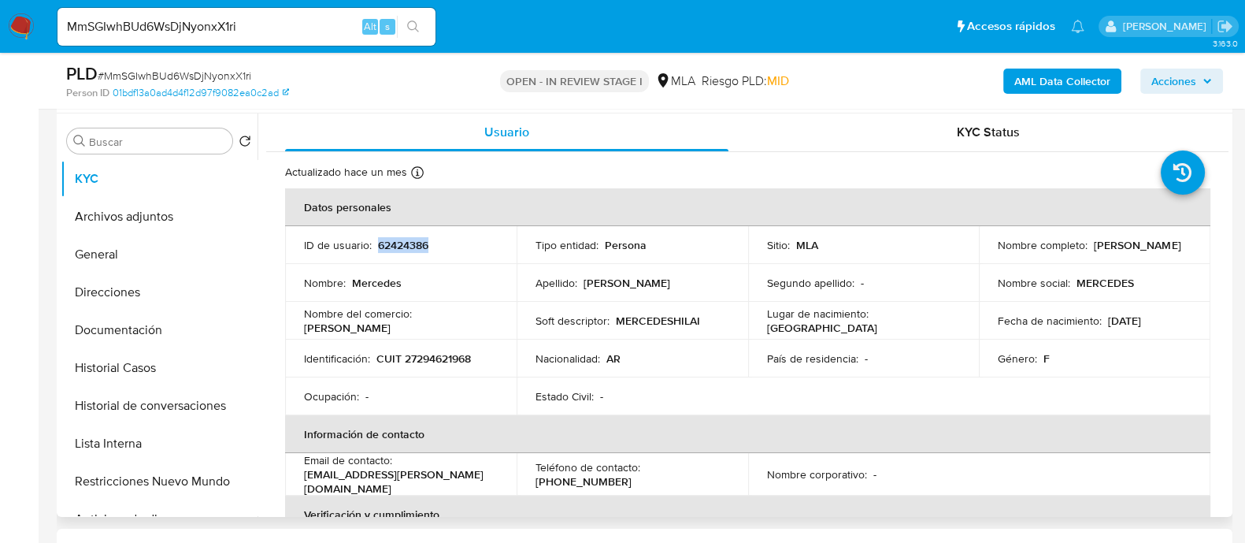
click at [421, 249] on p "62424386" at bounding box center [403, 245] width 50 height 14
copy p "62424386"
click at [225, 32] on input "MmSGIwhBUd6WsDjNyonxX1ri" at bounding box center [246, 27] width 378 height 20
paste input "B0a62RCbjk2YKH3HX4kFu9po"
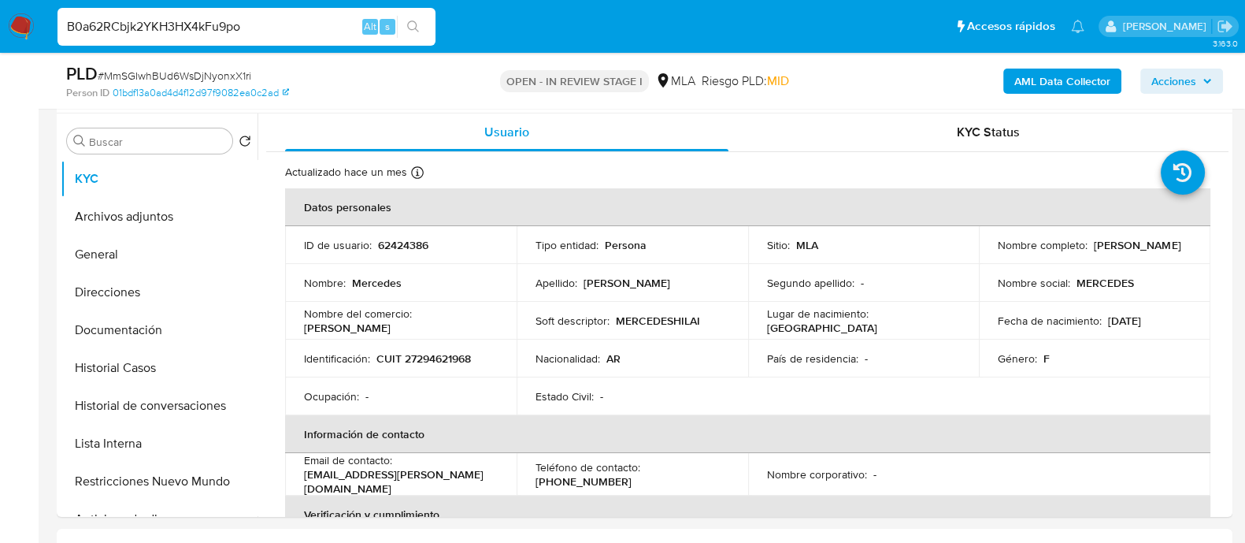
type input "B0a62RCbjk2YKH3HX4kFu9po"
click at [416, 27] on icon "search-icon" at bounding box center [413, 26] width 12 height 12
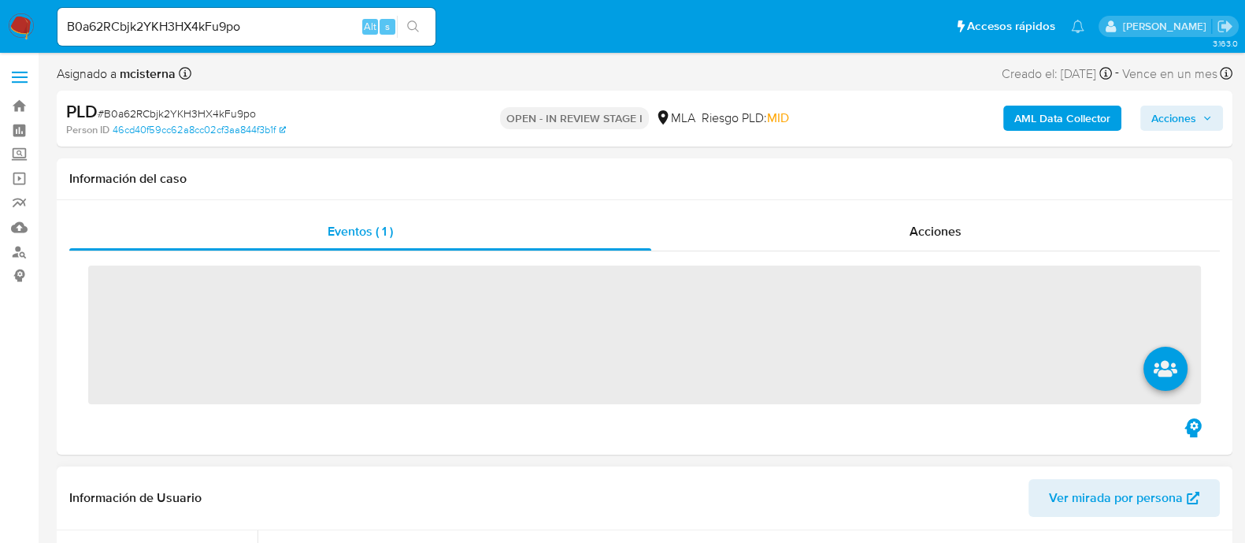
scroll to position [295, 0]
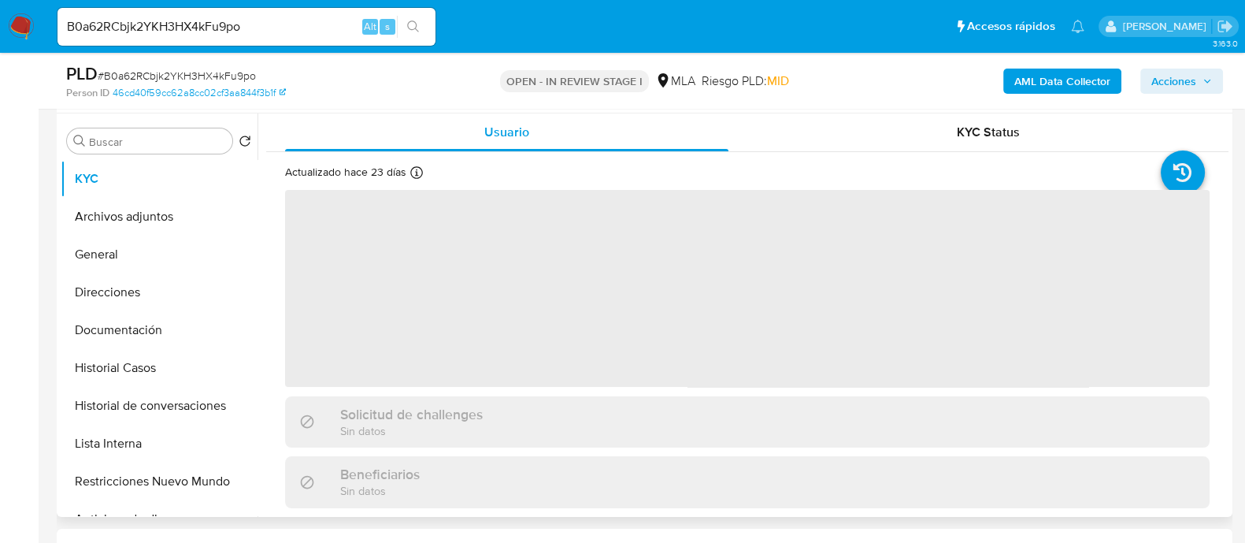
select select "10"
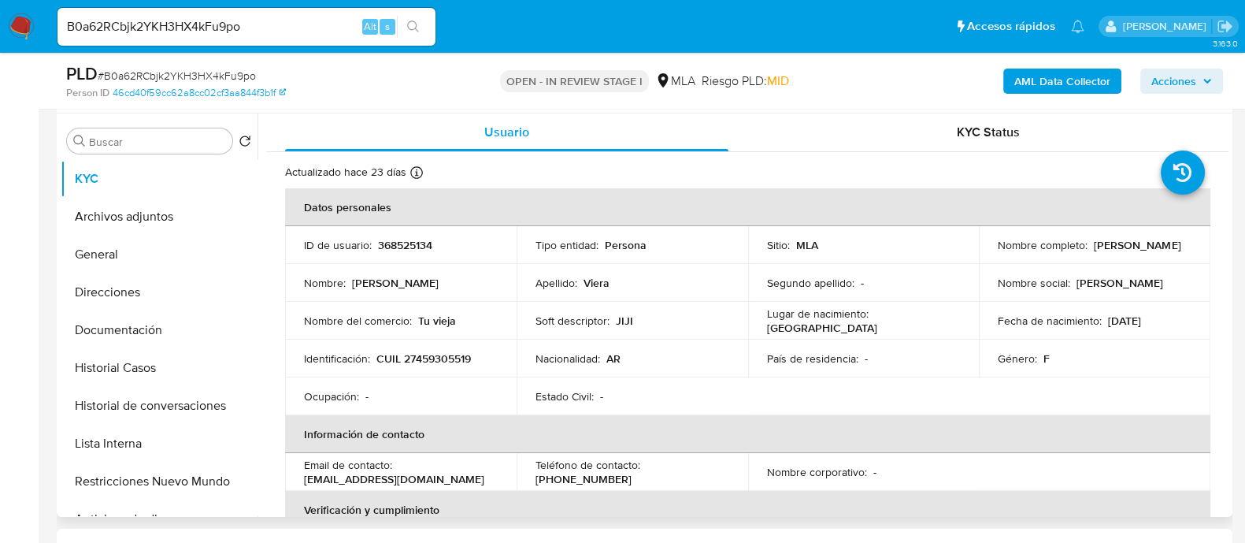
click at [402, 258] on td "ID de usuario : 368525134" at bounding box center [401, 245] width 232 height 38
click at [402, 232] on td "ID de usuario : 368525134" at bounding box center [401, 245] width 232 height 38
click at [401, 247] on p "368525134" at bounding box center [405, 245] width 54 height 14
copy p "368525134"
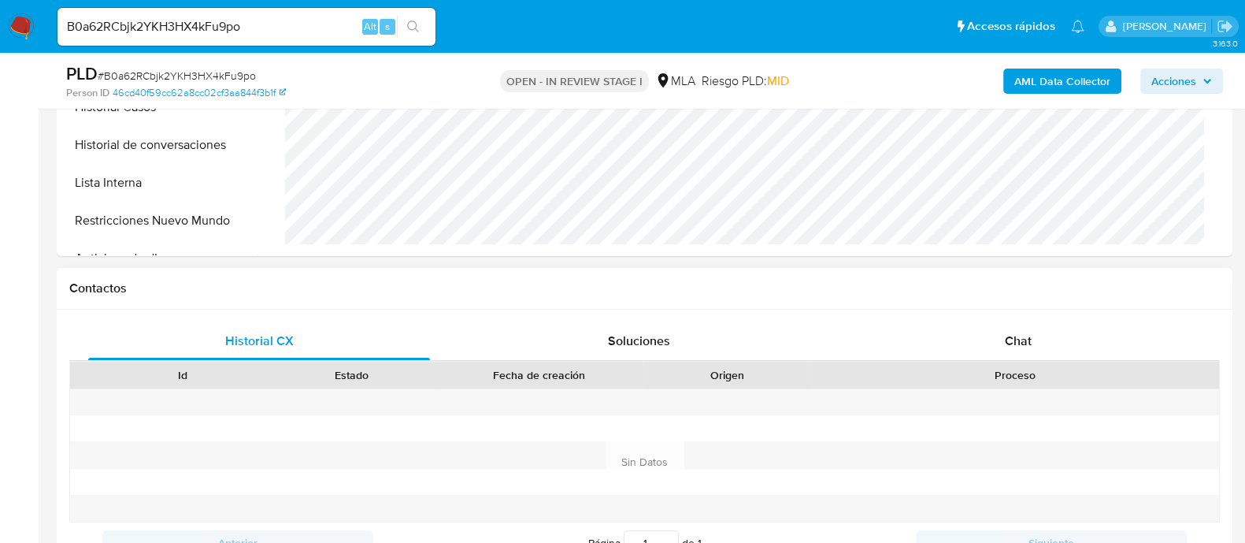
scroll to position [591, 0]
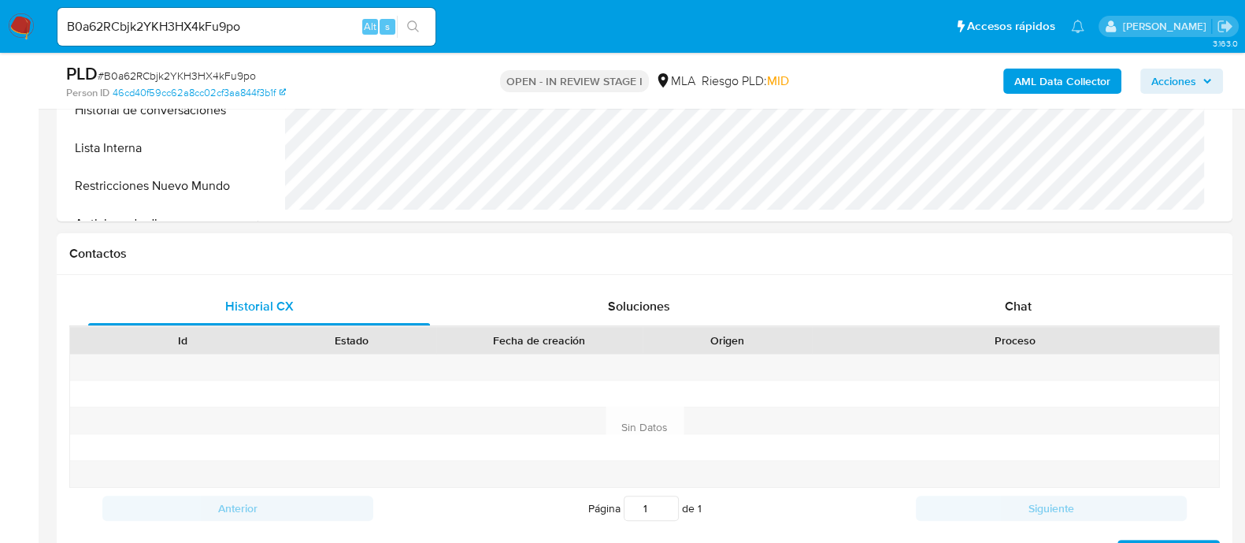
click at [1017, 267] on div "Contactos" at bounding box center [645, 254] width 1176 height 42
click at [1004, 300] on div "Chat" at bounding box center [1018, 306] width 342 height 38
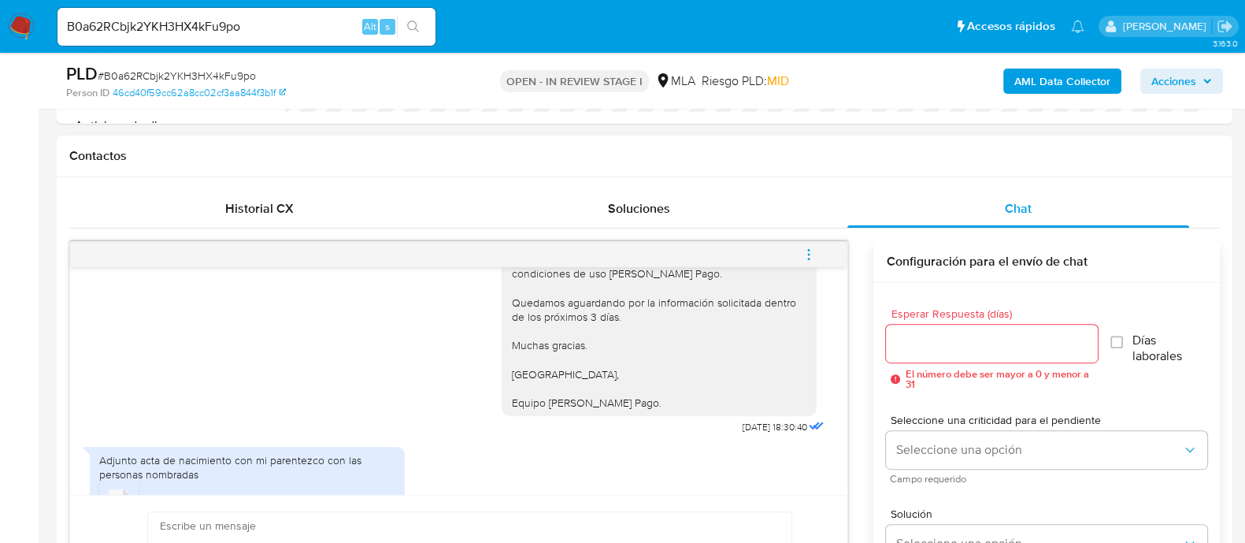
scroll to position [1487, 0]
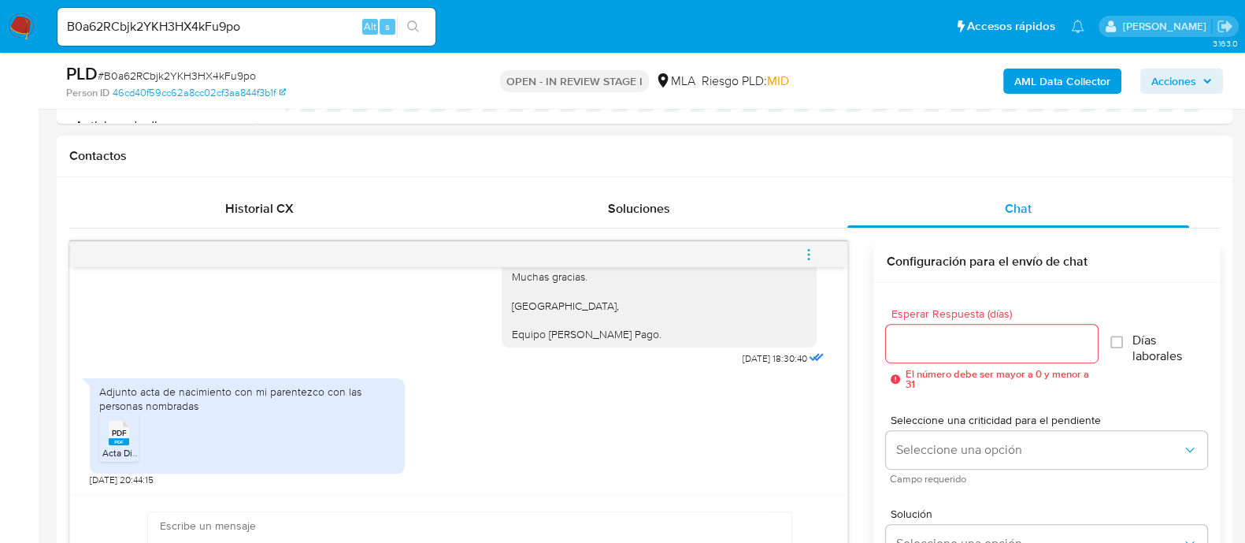
click at [126, 432] on icon at bounding box center [119, 433] width 20 height 24
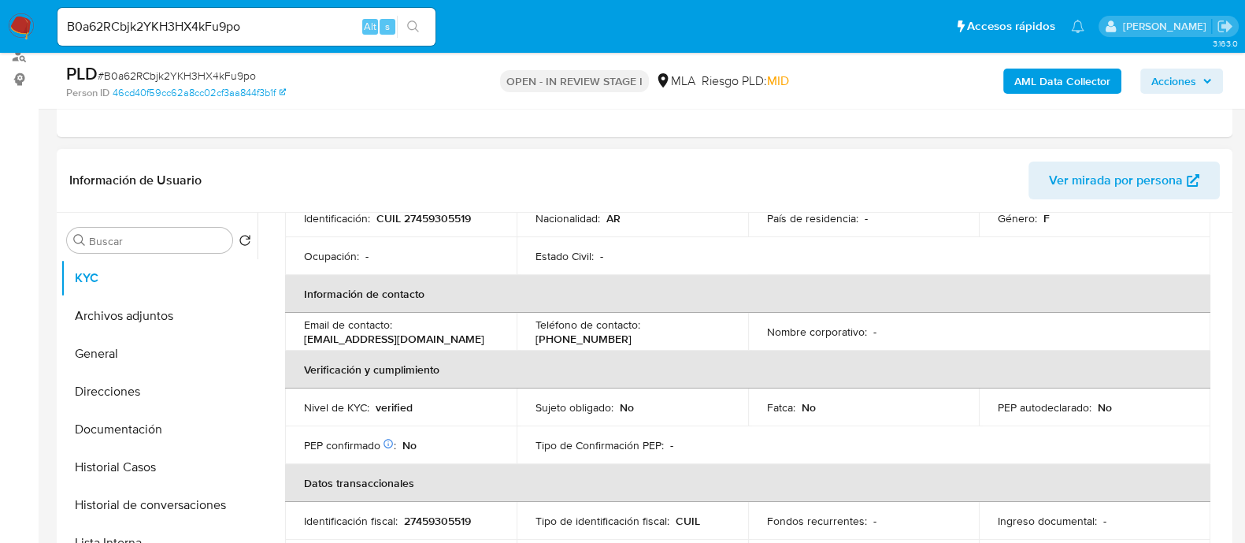
scroll to position [71, 0]
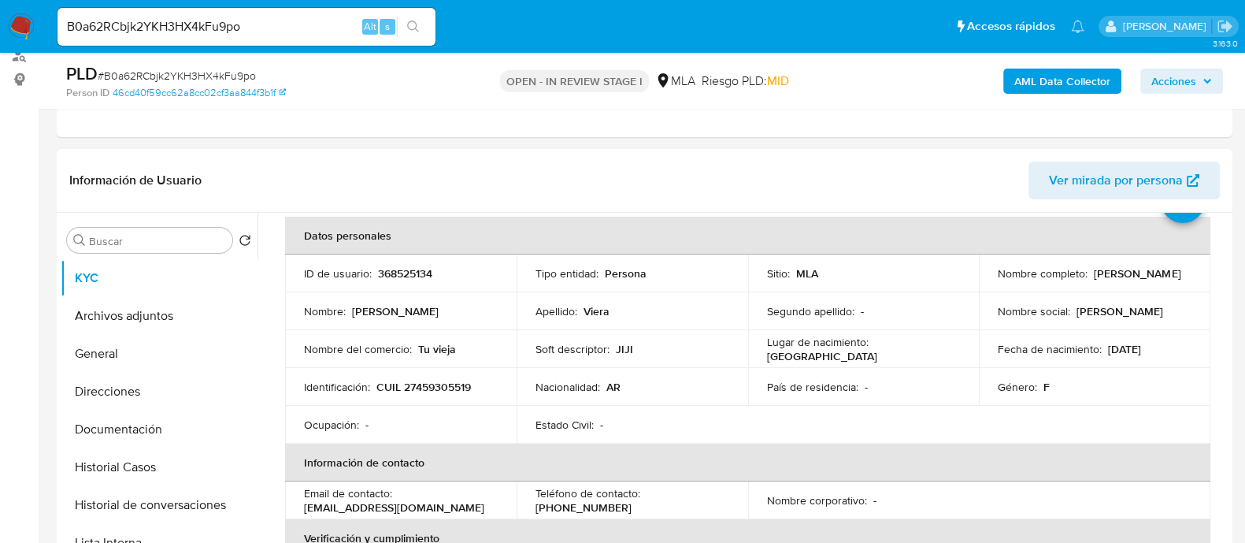
drag, startPoint x: 992, startPoint y: 284, endPoint x: 1122, endPoint y: 284, distance: 129.9
click at [1122, 280] on div "Nombre completo : Sabrina Nicole Viera" at bounding box center [1095, 273] width 194 height 14
copy p "[PERSON_NAME]"
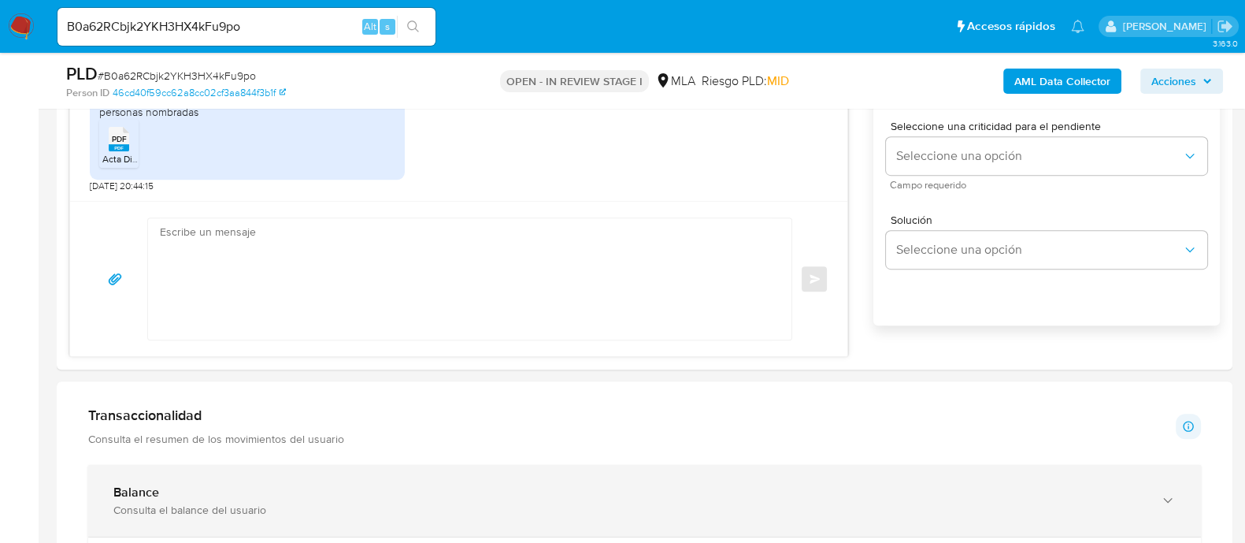
scroll to position [1083, 0]
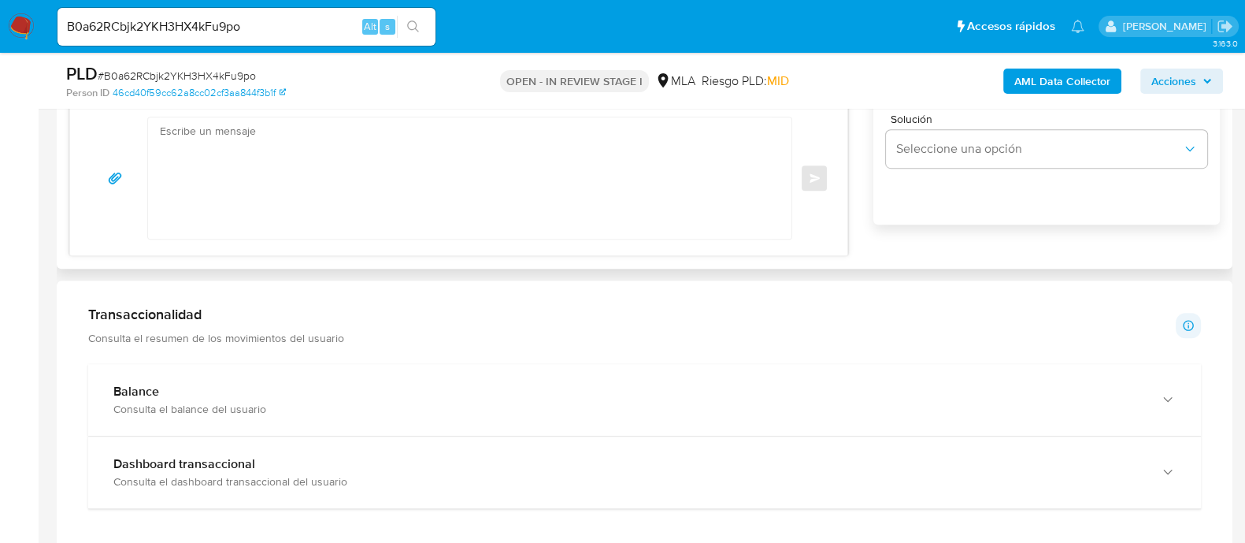
click at [453, 220] on textarea at bounding box center [466, 177] width 612 height 121
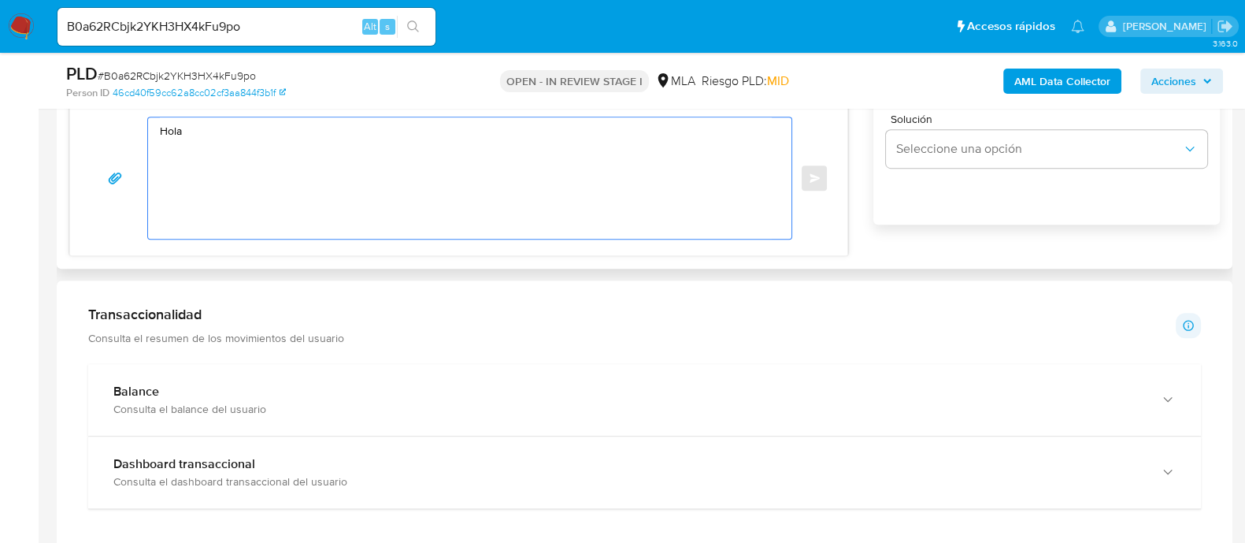
paste textarea "[PERSON_NAME]"
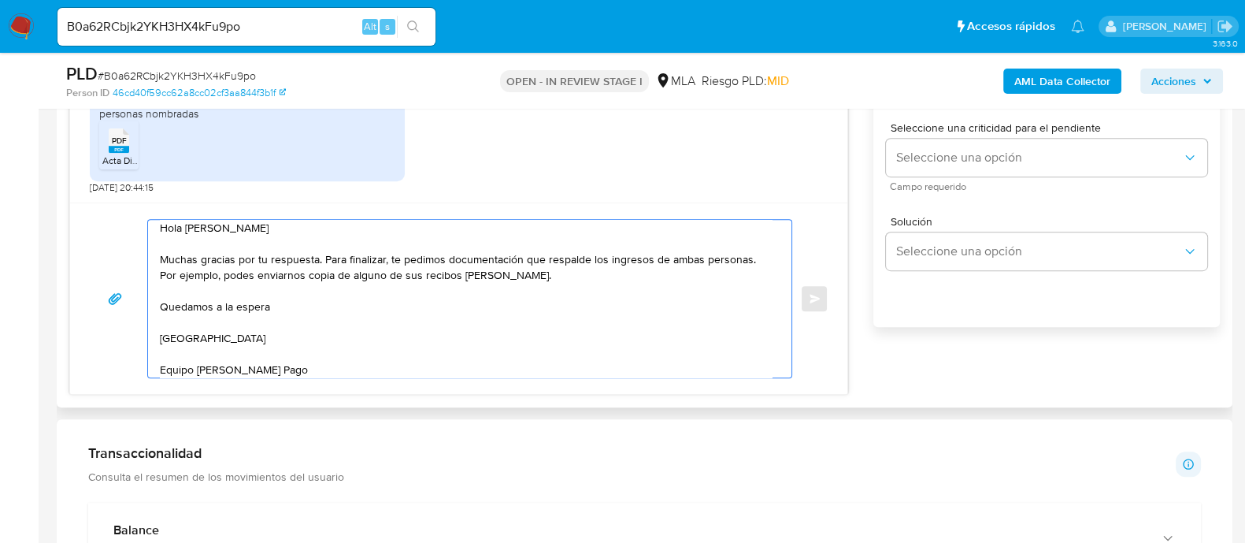
scroll to position [886, 0]
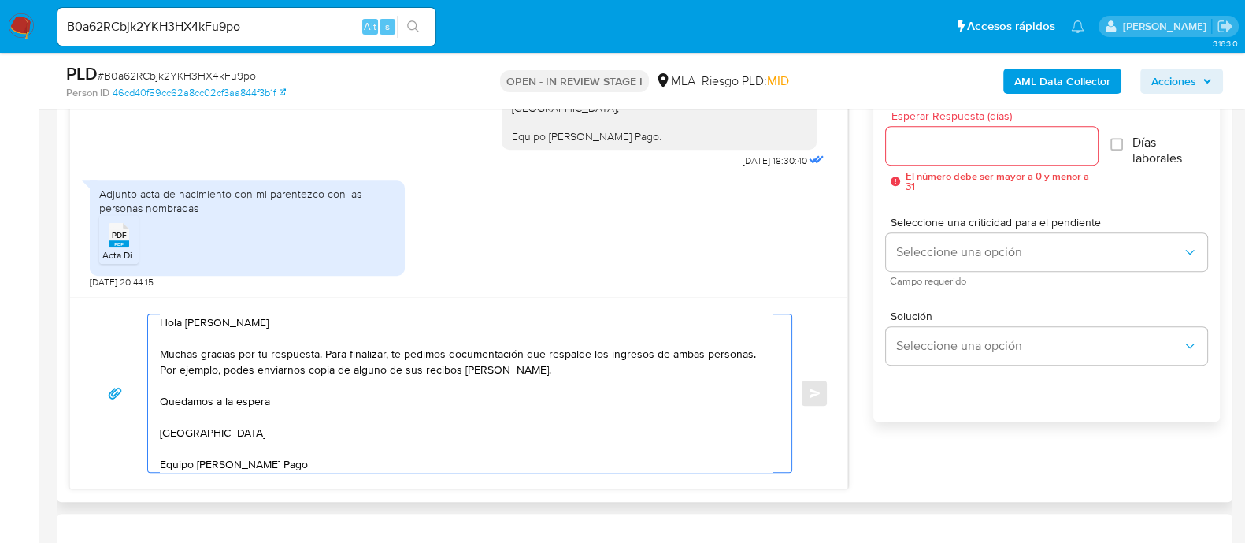
type textarea "Hola Sabrina Nicole Viera Muchas gracias por tu respuesta. Para finalizar, te p…"
click at [914, 148] on input "Esperar Respuesta (días)" at bounding box center [991, 145] width 211 height 20
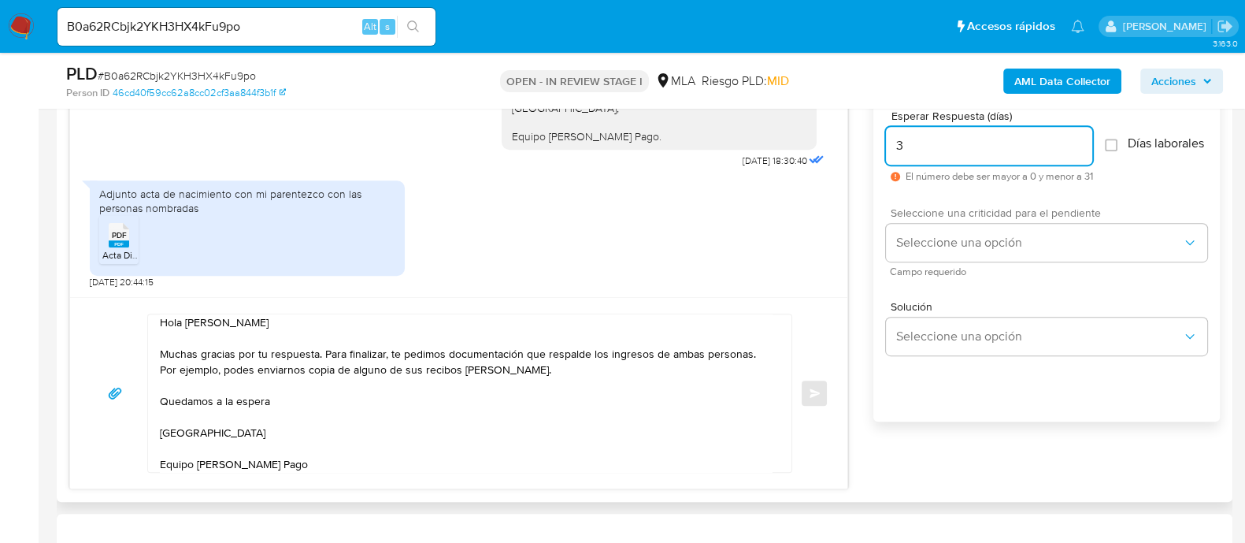
type input "3"
click at [937, 230] on div "Seleccione una criticidad para el pendiente Seleccione una opción Campo requeri…" at bounding box center [1046, 241] width 321 height 69
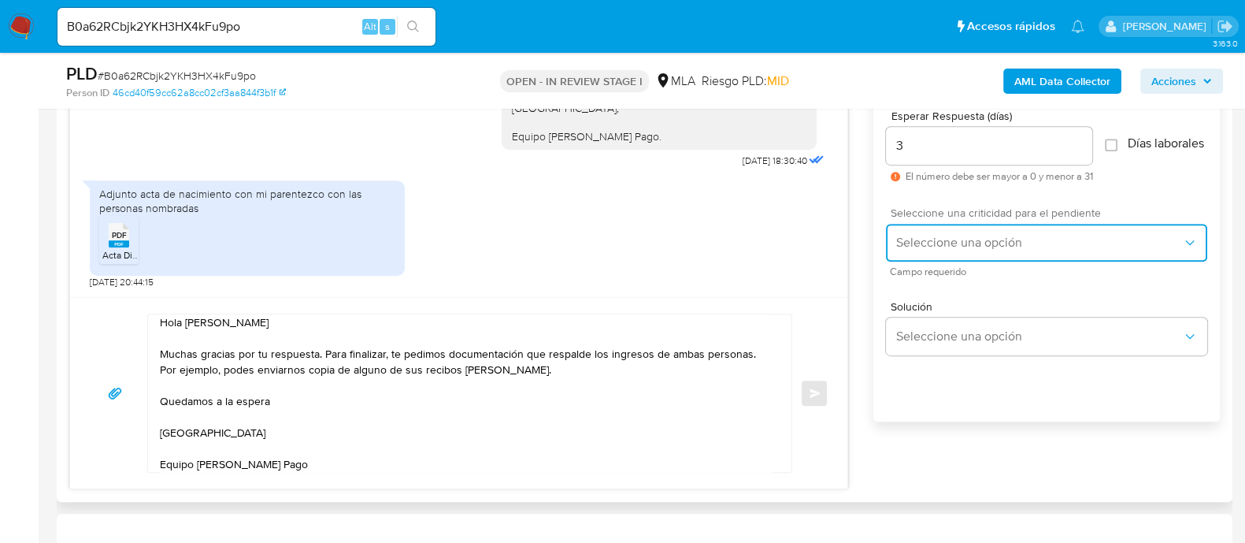
click at [931, 250] on span "Seleccione una opción" at bounding box center [1038, 243] width 287 height 16
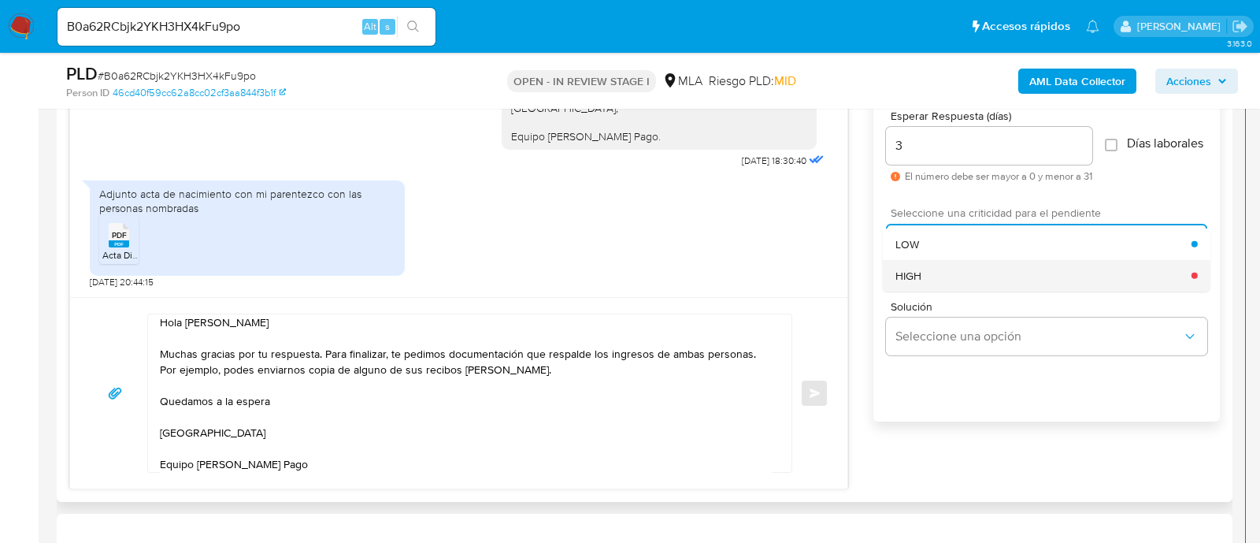
click at [919, 282] on span "HIGH" at bounding box center [908, 275] width 26 height 14
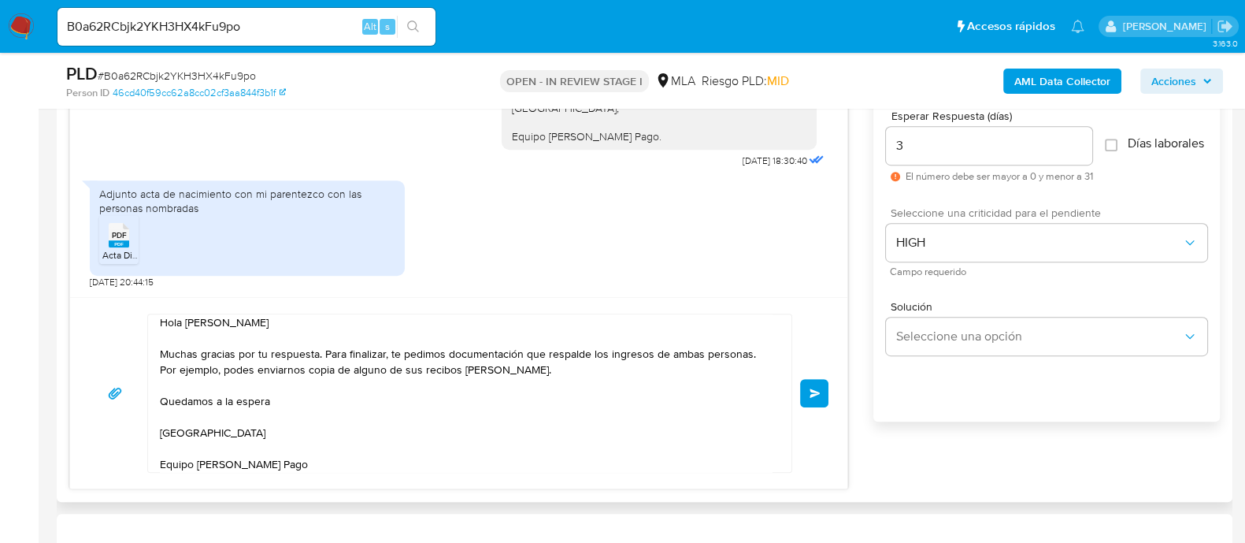
click at [824, 396] on button "Enviar" at bounding box center [814, 393] width 28 height 28
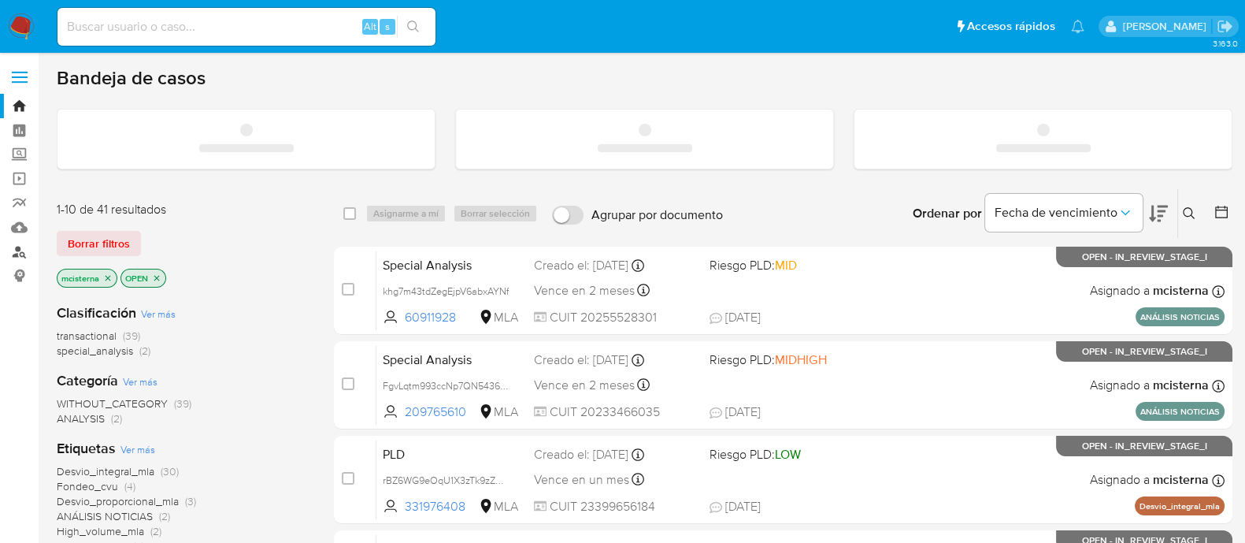
click at [23, 253] on link "Buscador de personas" at bounding box center [93, 251] width 187 height 24
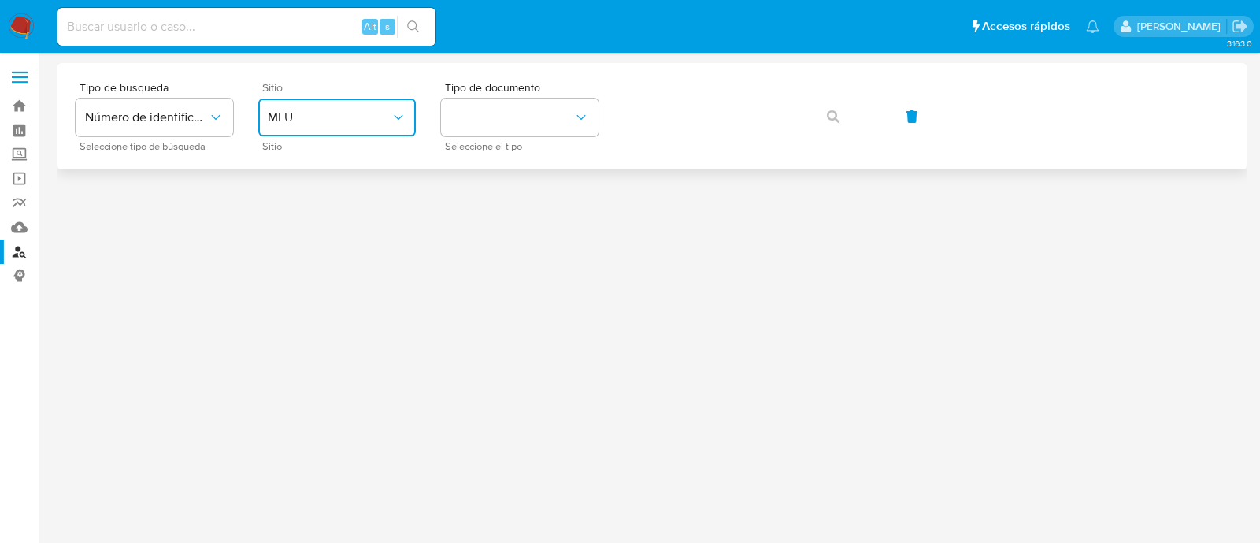
drag, startPoint x: 323, startPoint y: 113, endPoint x: 346, endPoint y: 132, distance: 29.2
click at [323, 113] on span "MLU" at bounding box center [329, 117] width 123 height 16
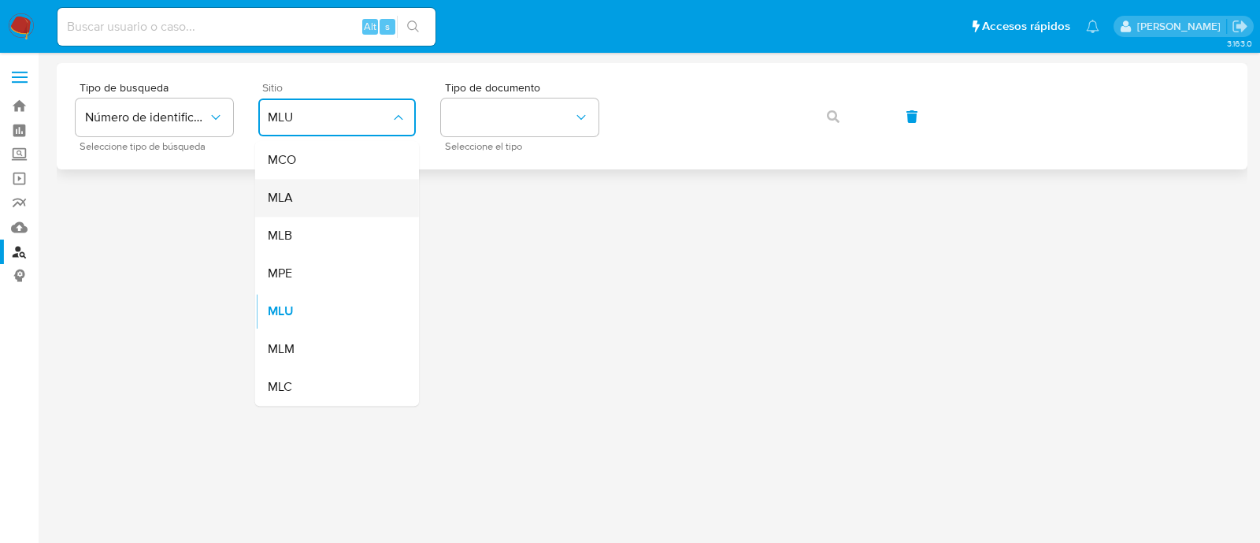
click at [345, 183] on div "MLA" at bounding box center [332, 198] width 129 height 38
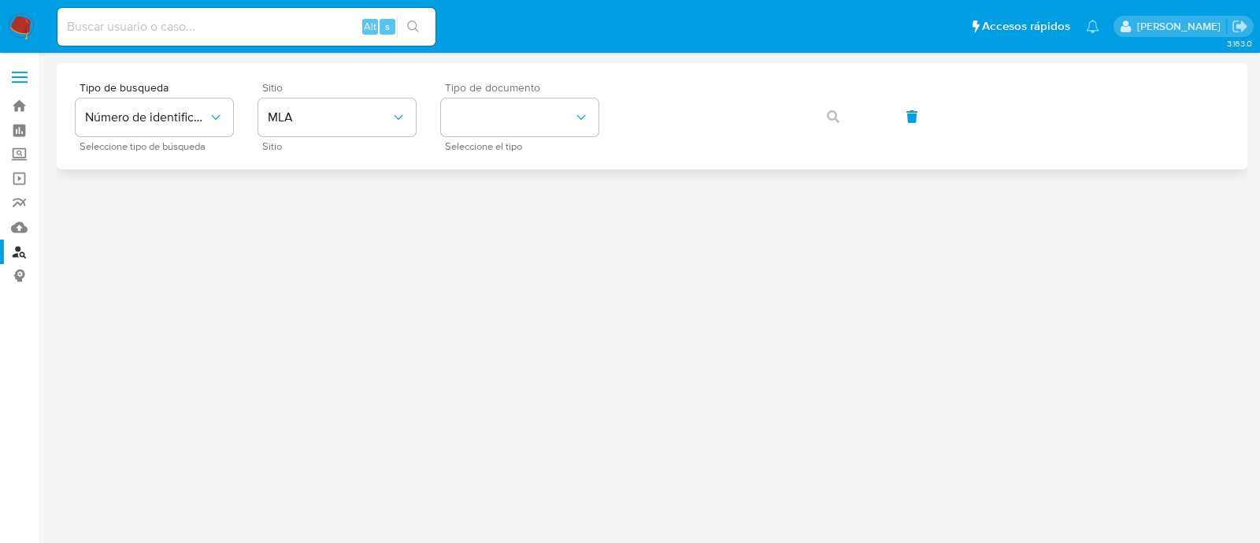
click at [532, 139] on div "Tipo de documento Seleccione el tipo" at bounding box center [520, 116] width 158 height 69
click at [533, 117] on button "identificationType" at bounding box center [520, 117] width 158 height 38
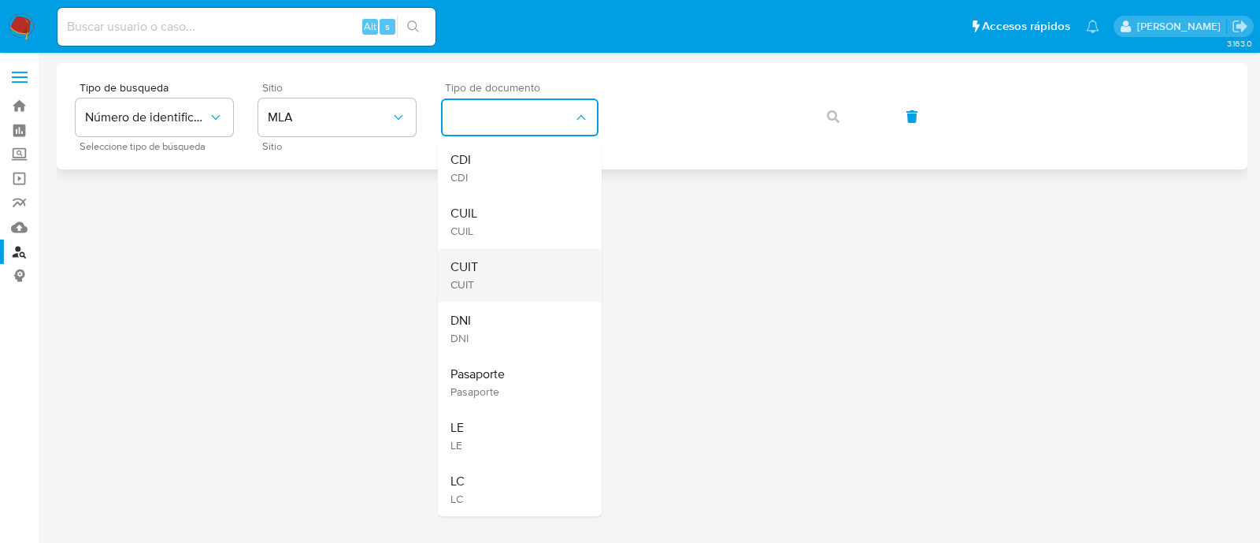
click at [515, 272] on div "CUIT CUIT" at bounding box center [514, 275] width 129 height 54
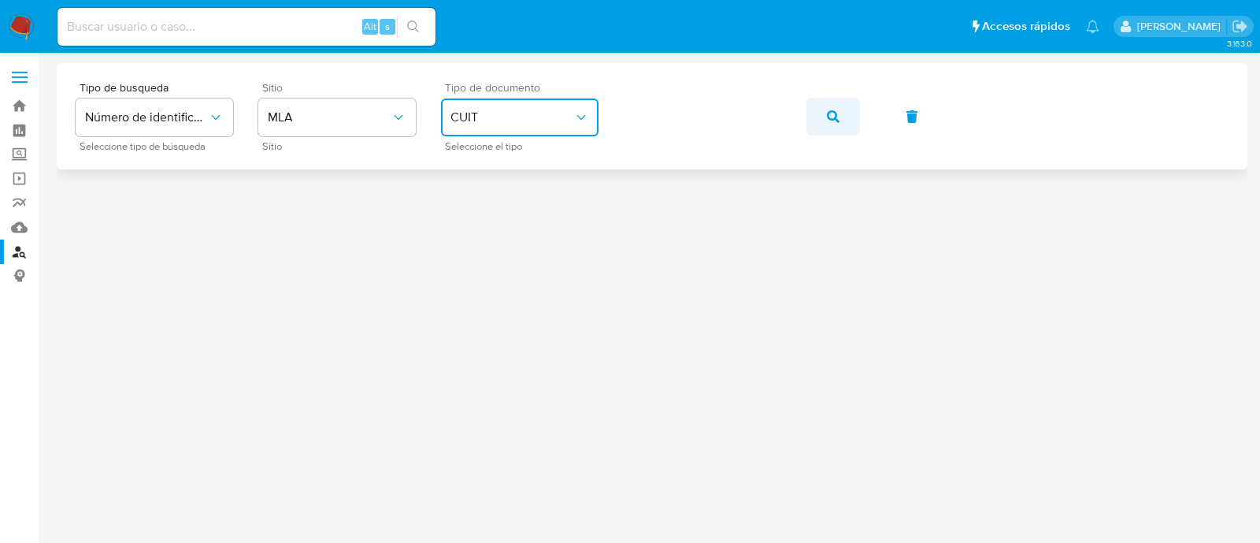
click at [821, 118] on button "button" at bounding box center [833, 117] width 54 height 38
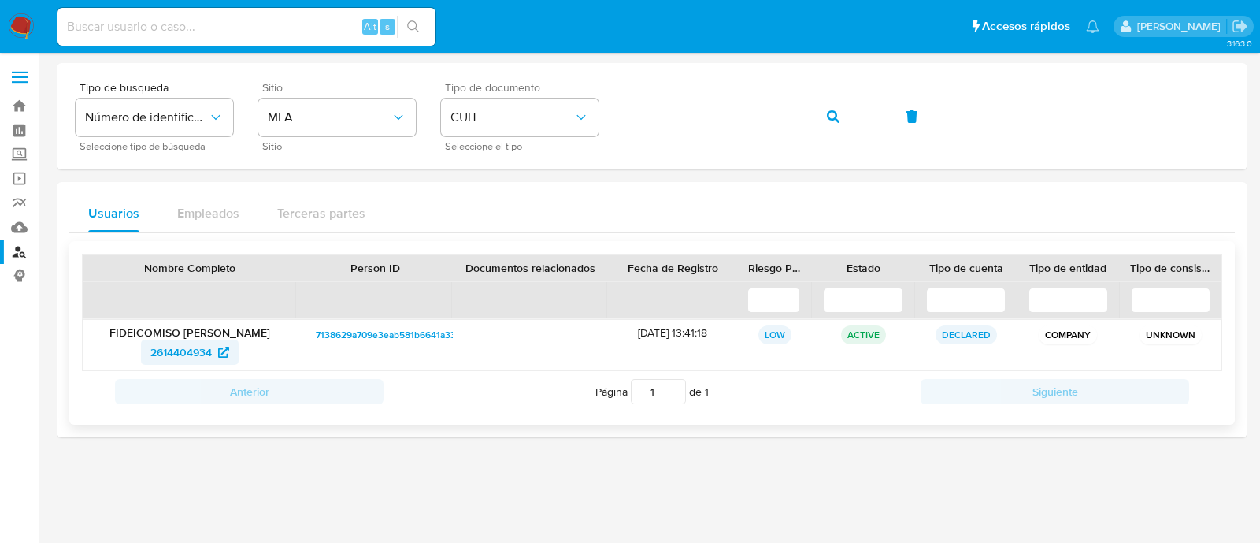
click at [217, 343] on span "2614404934" at bounding box center [189, 351] width 79 height 25
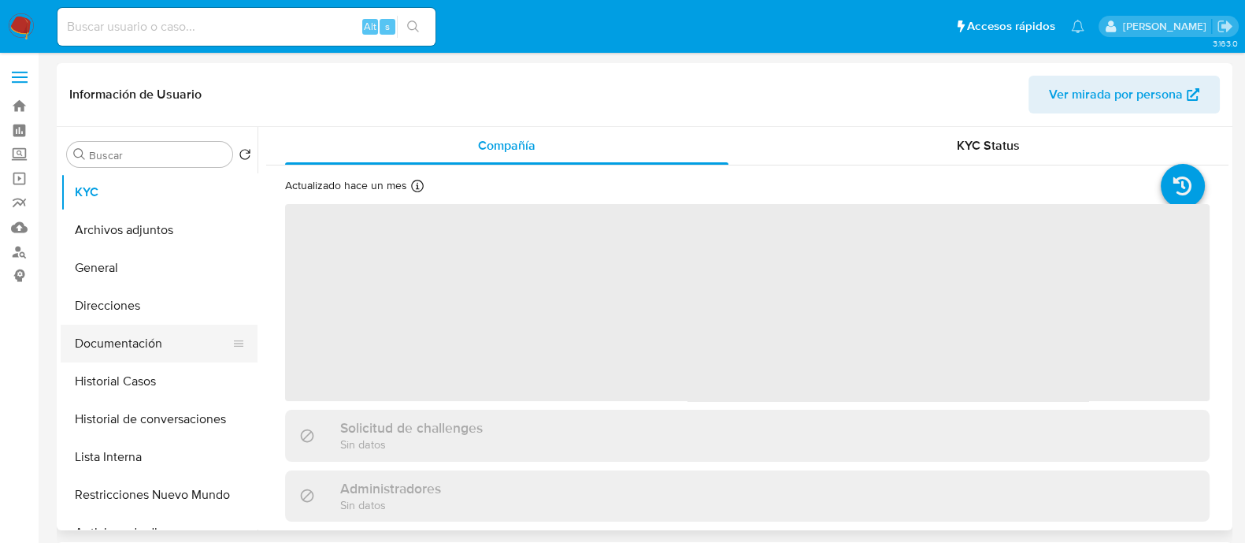
select select "10"
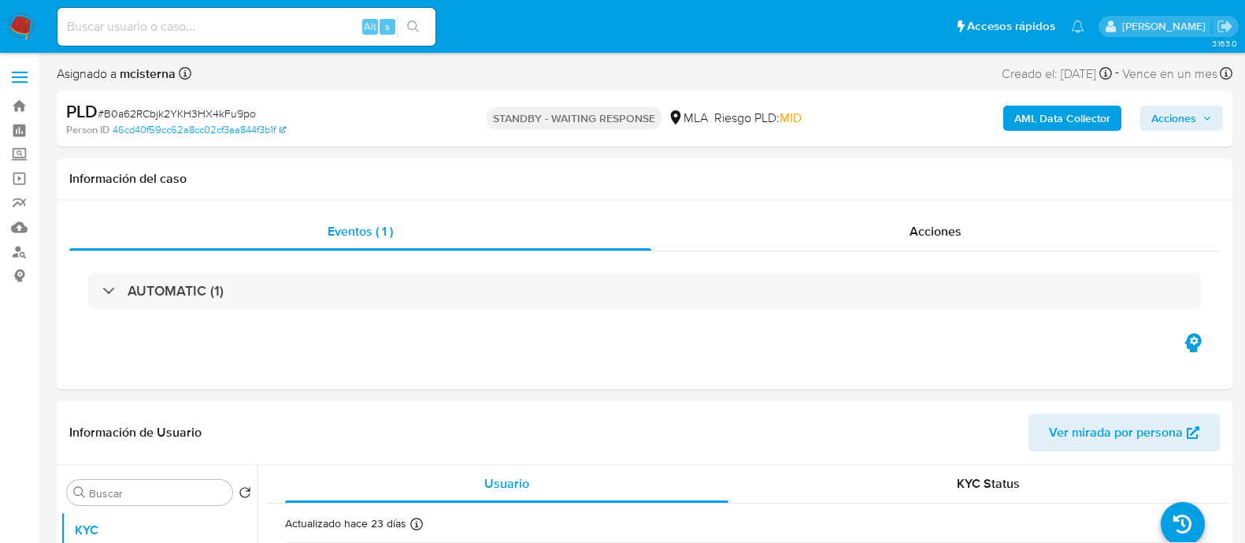
select select "10"
click at [303, 28] on input at bounding box center [246, 27] width 378 height 20
paste input "iVhLWzNPzbmp8i33W7yh4D7z"
type input "iVhLWzNPzbmp8i33W7yh4D7z"
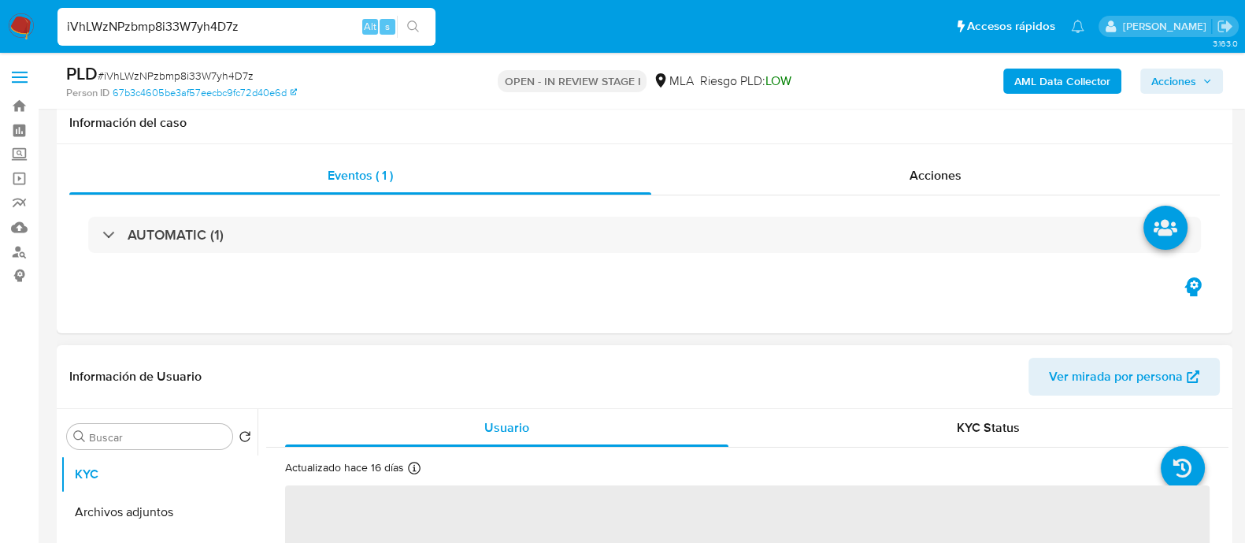
scroll to position [393, 0]
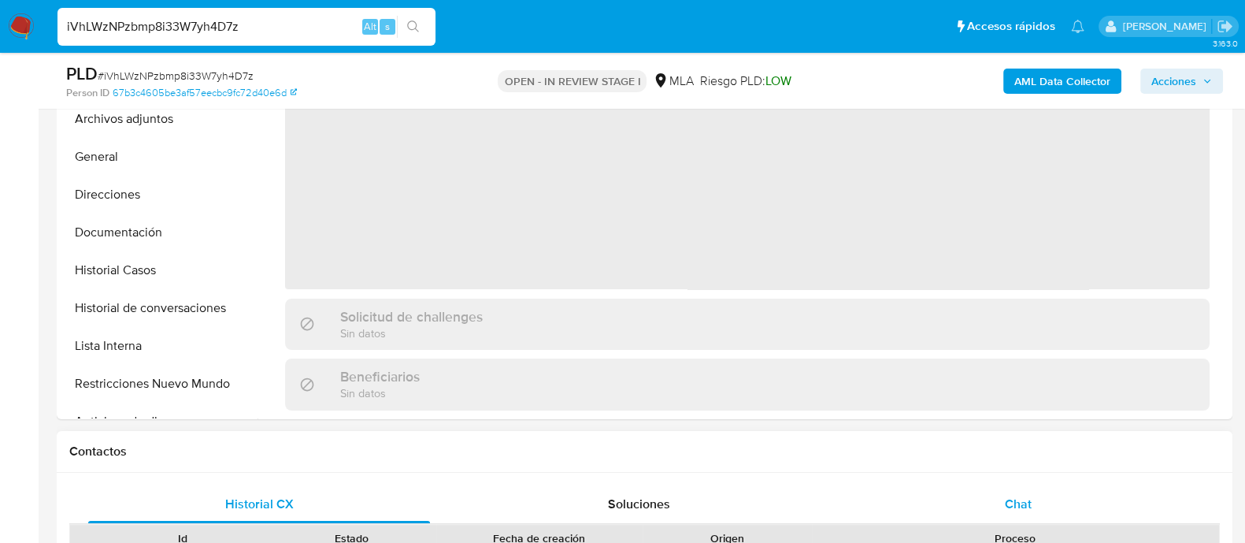
click at [1015, 500] on span "Chat" at bounding box center [1018, 504] width 27 height 18
select select "10"
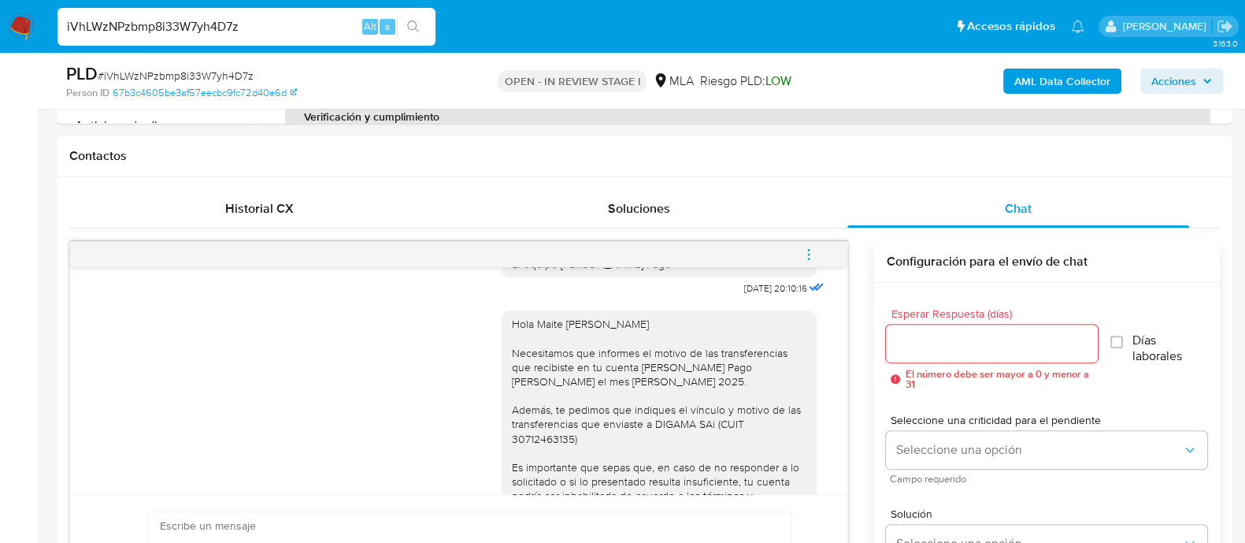
scroll to position [1044, 0]
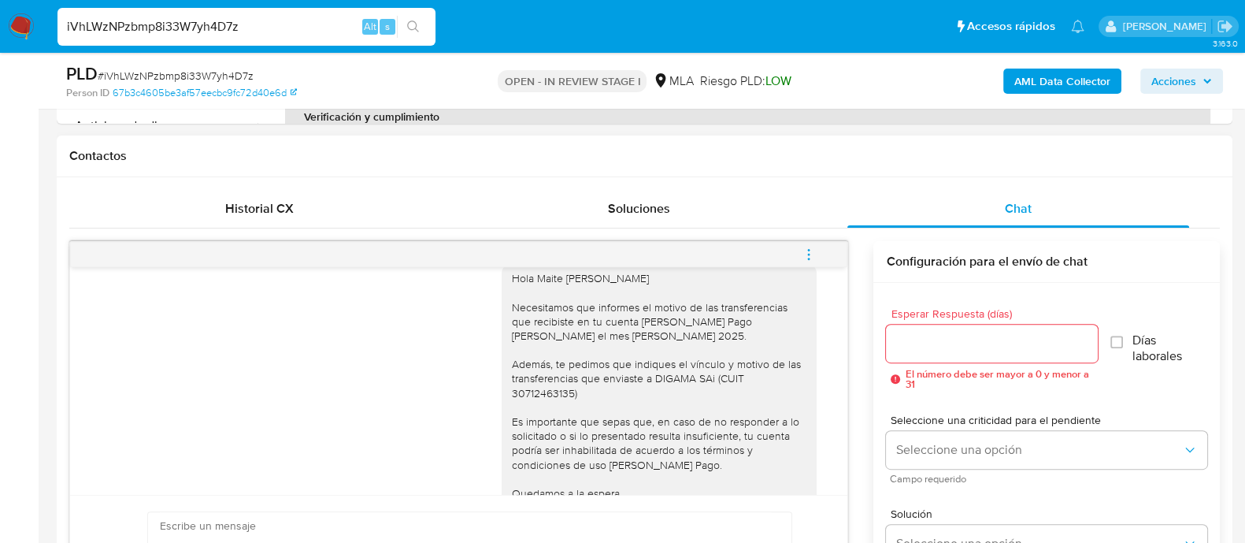
click at [514, 426] on div "Hola Maite [PERSON_NAME] Necesitamos que informes el motivo de las transferenci…" at bounding box center [659, 400] width 296 height 258
copy div "30712463135"
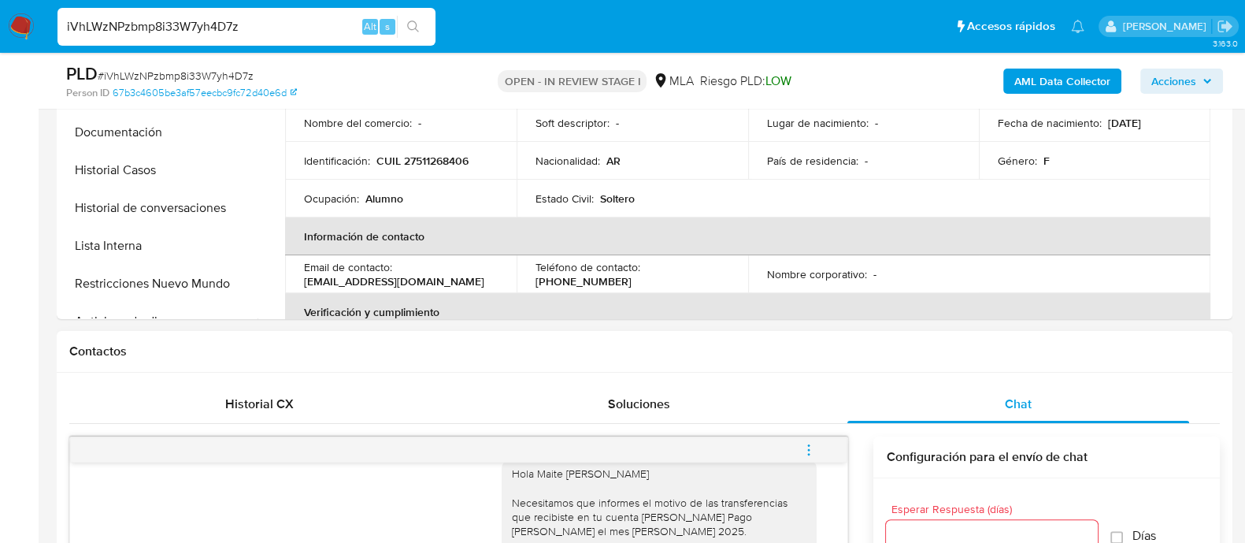
scroll to position [492, 0]
click at [816, 447] on button "menu-action" at bounding box center [809, 451] width 52 height 38
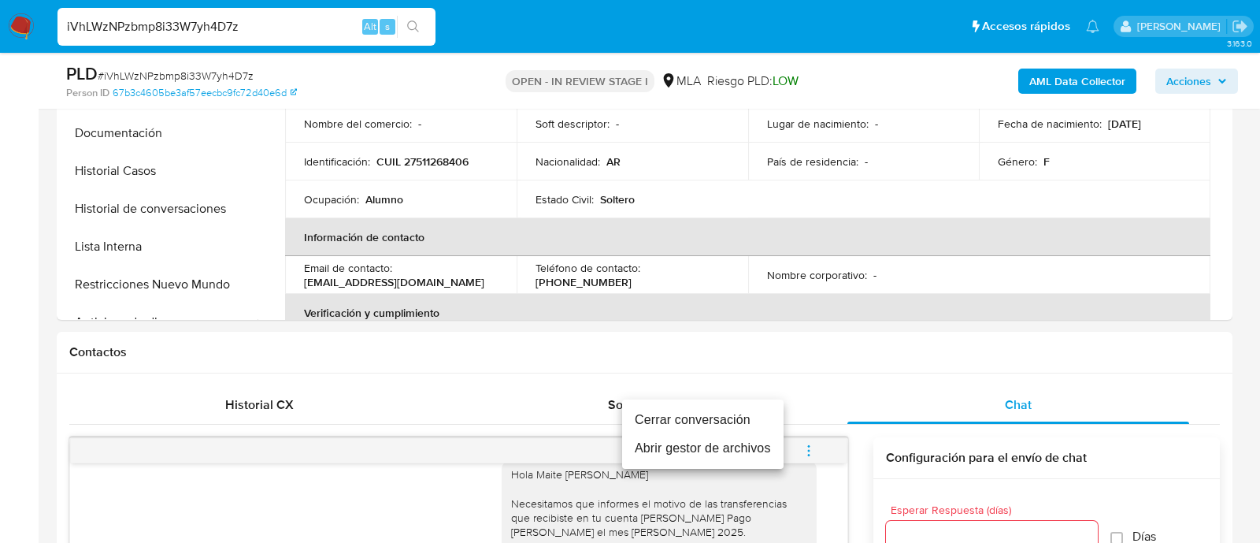
click at [713, 408] on li "Cerrar conversación" at bounding box center [702, 420] width 161 height 28
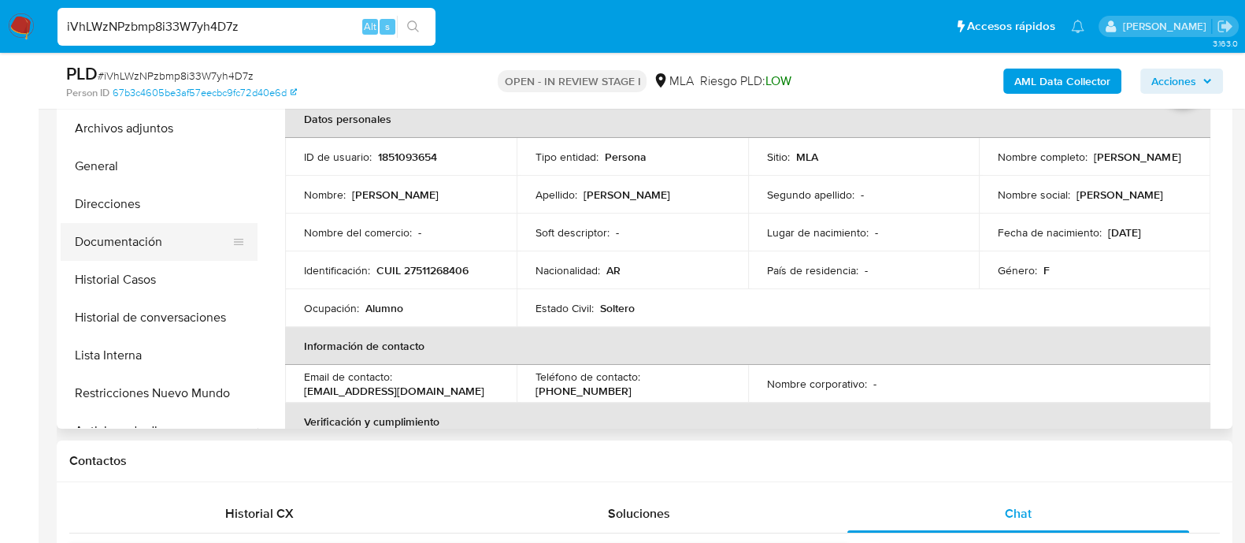
scroll to position [295, 0]
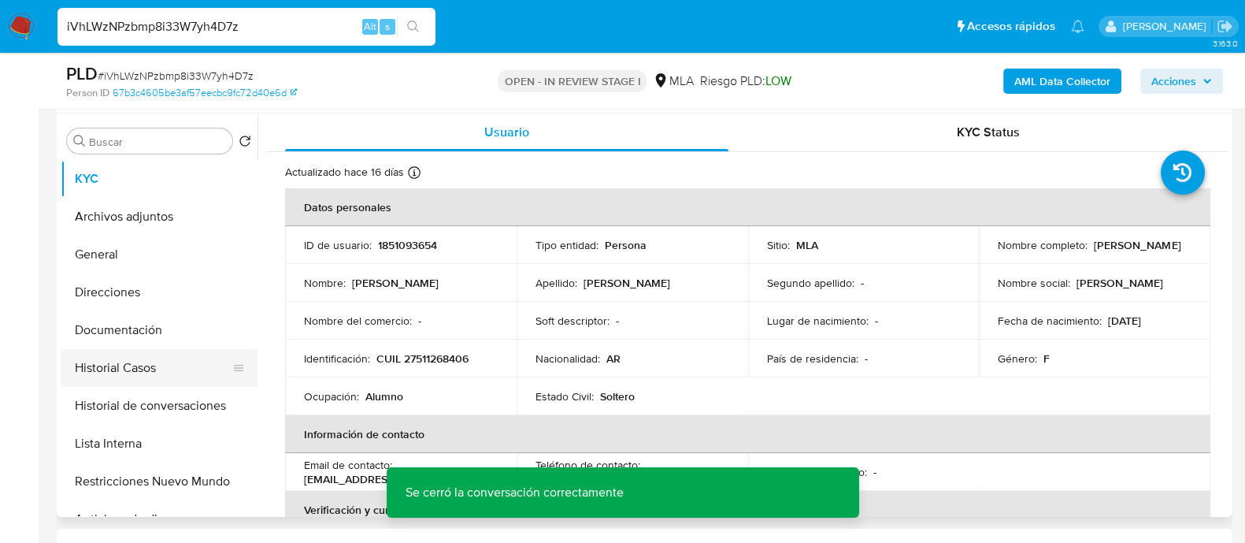
click at [154, 361] on button "Historial Casos" at bounding box center [153, 368] width 184 height 38
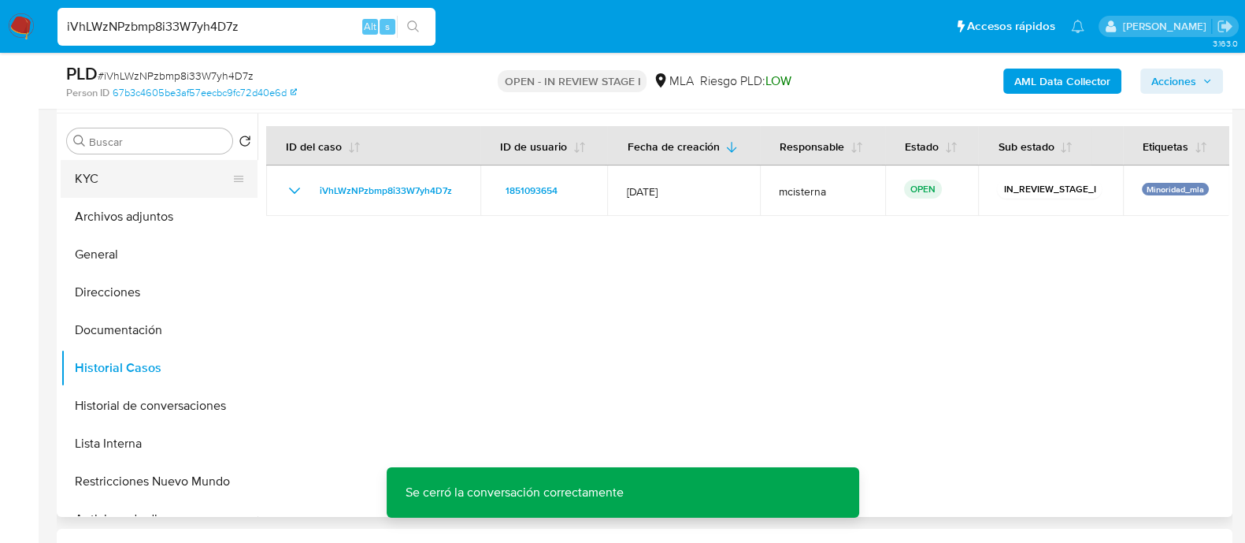
click at [139, 163] on button "KYC" at bounding box center [153, 179] width 184 height 38
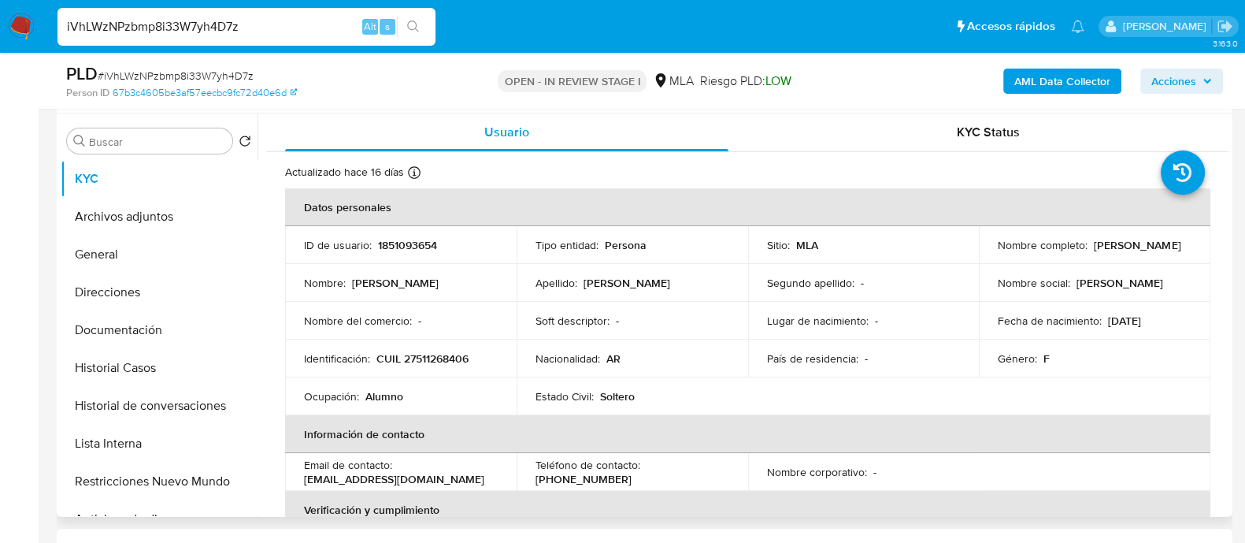
drag, startPoint x: 1092, startPoint y: 247, endPoint x: 1188, endPoint y: 247, distance: 96.9
click at [1188, 247] on td "Nombre completo : [PERSON_NAME]" at bounding box center [1095, 245] width 232 height 38
copy p "[PERSON_NAME]"
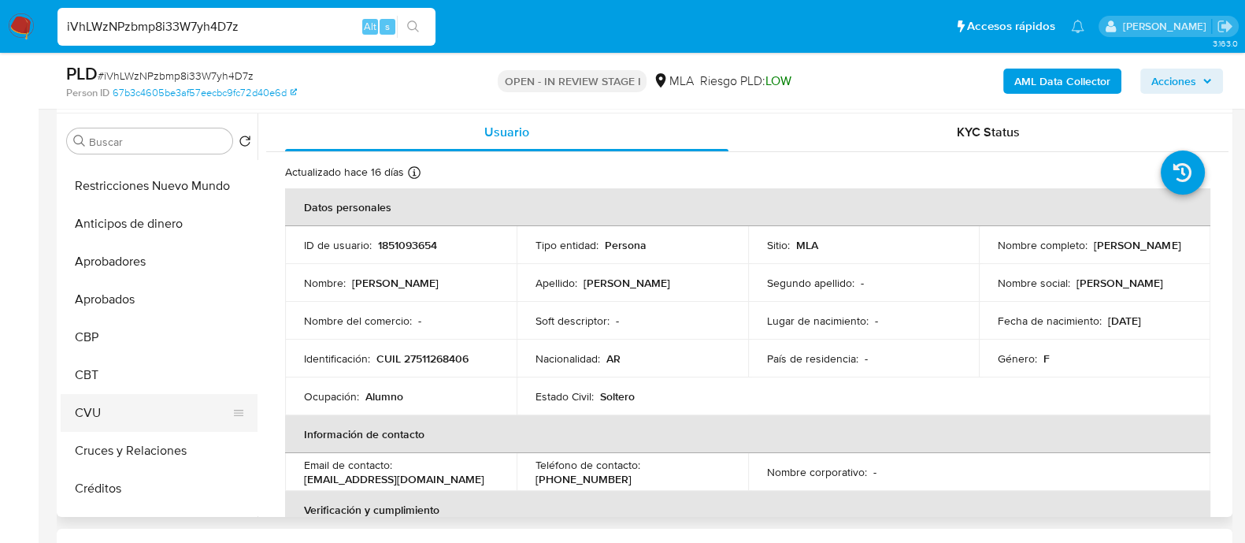
click at [113, 408] on button "CVU" at bounding box center [153, 413] width 184 height 38
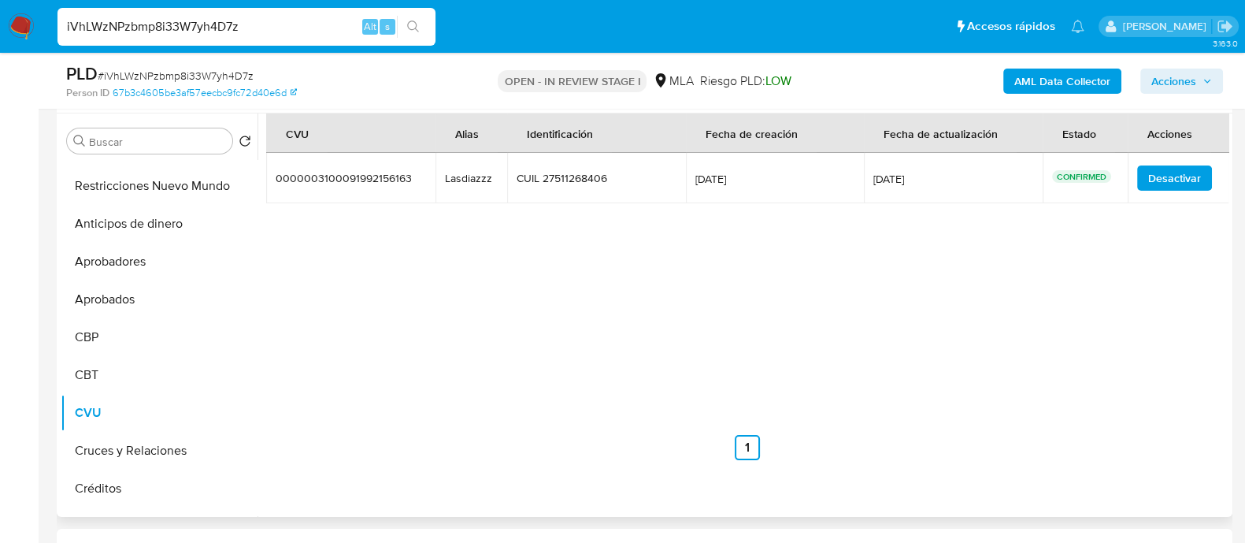
click at [463, 184] on td "Lasdiazzz Lasdiazzz" at bounding box center [472, 178] width 72 height 50
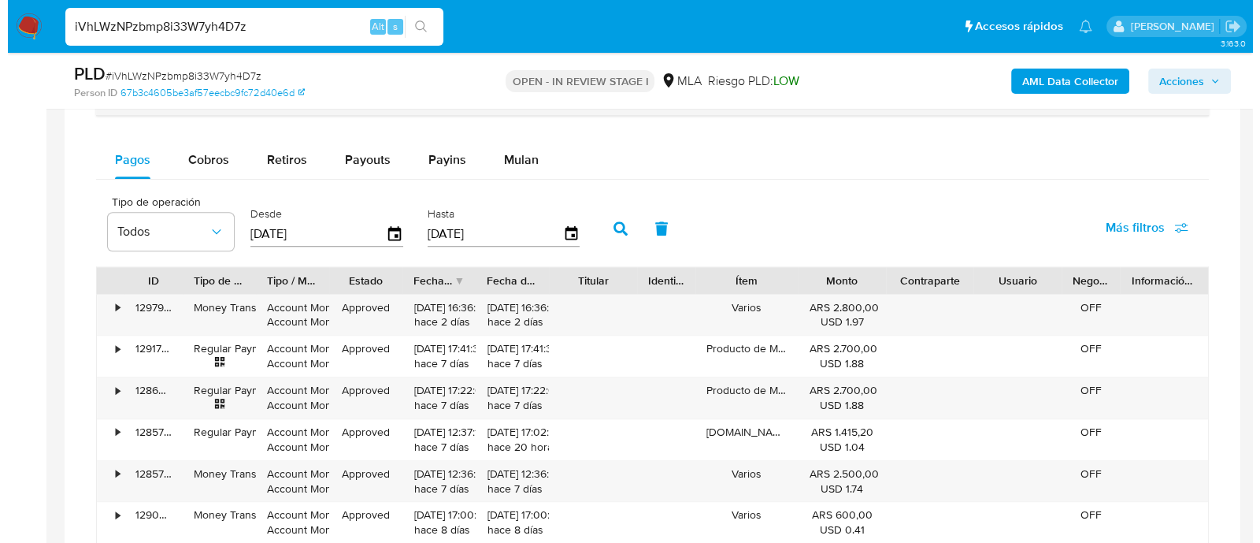
scroll to position [2166, 0]
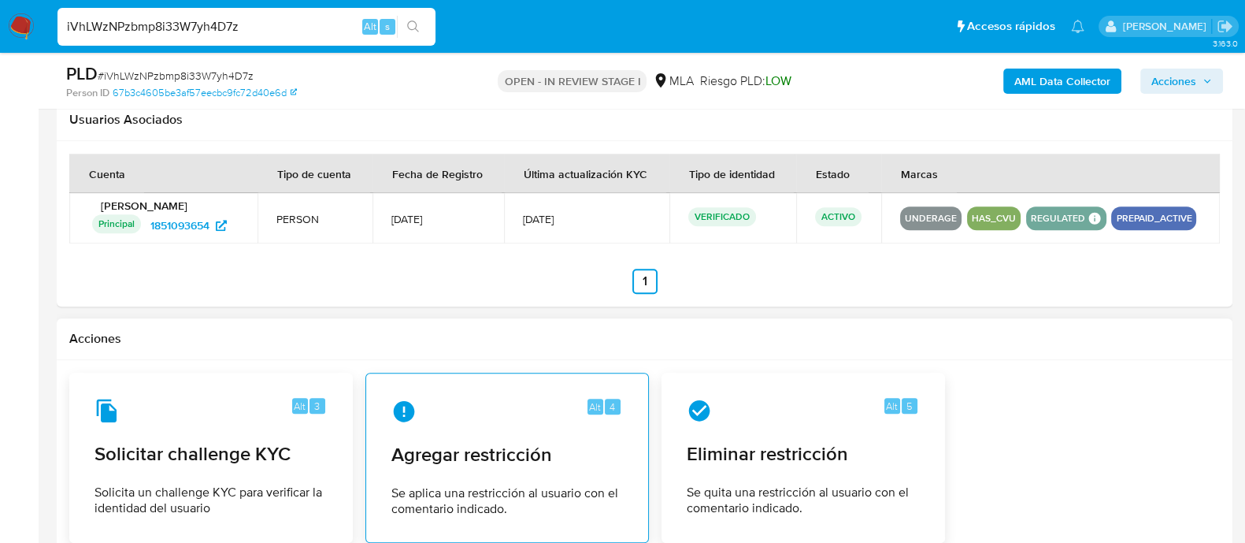
click at [422, 423] on div "Alt 4 Agregar restricción Se aplica una restricción al usuario con el comentari…" at bounding box center [507, 457] width 257 height 143
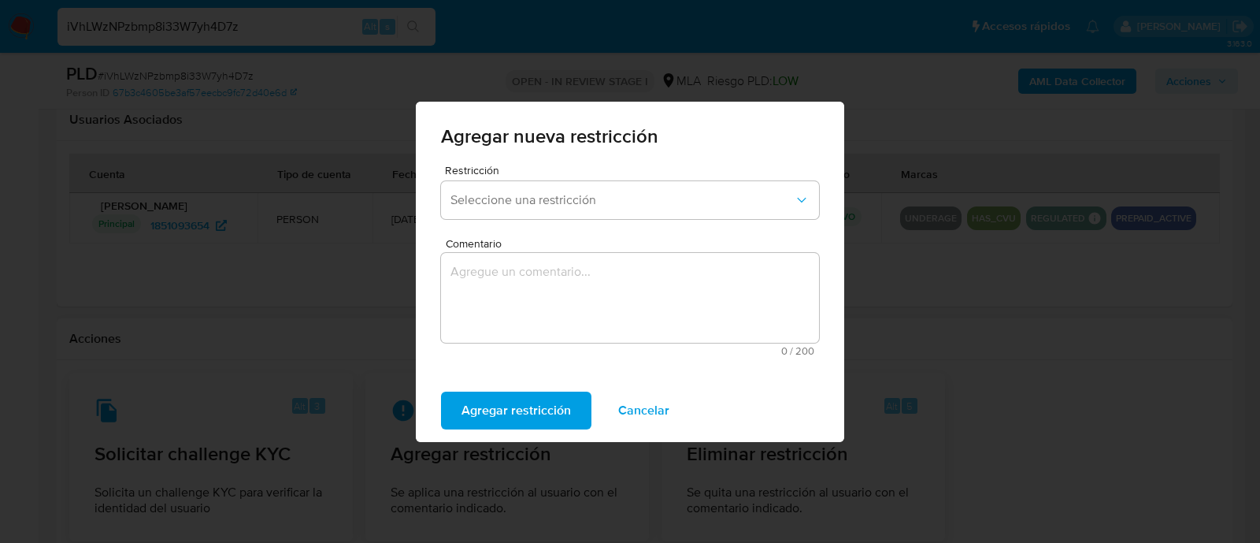
click at [532, 219] on div "Restricción Seleccione una restricción" at bounding box center [630, 195] width 378 height 61
click at [542, 192] on span "Seleccione una restricción" at bounding box center [621, 200] width 343 height 16
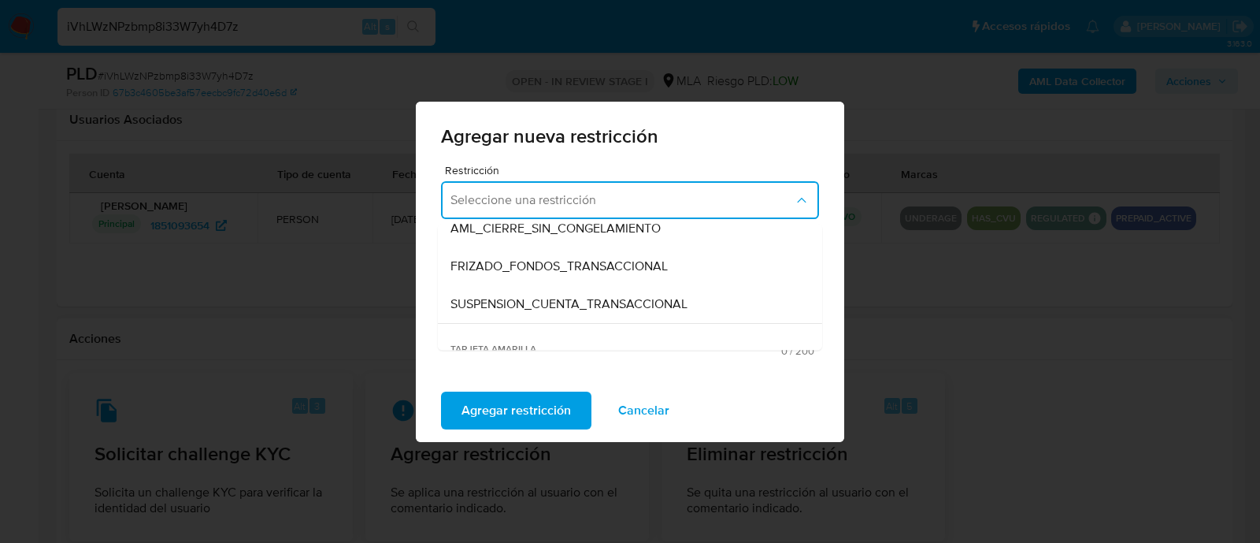
scroll to position [196, 0]
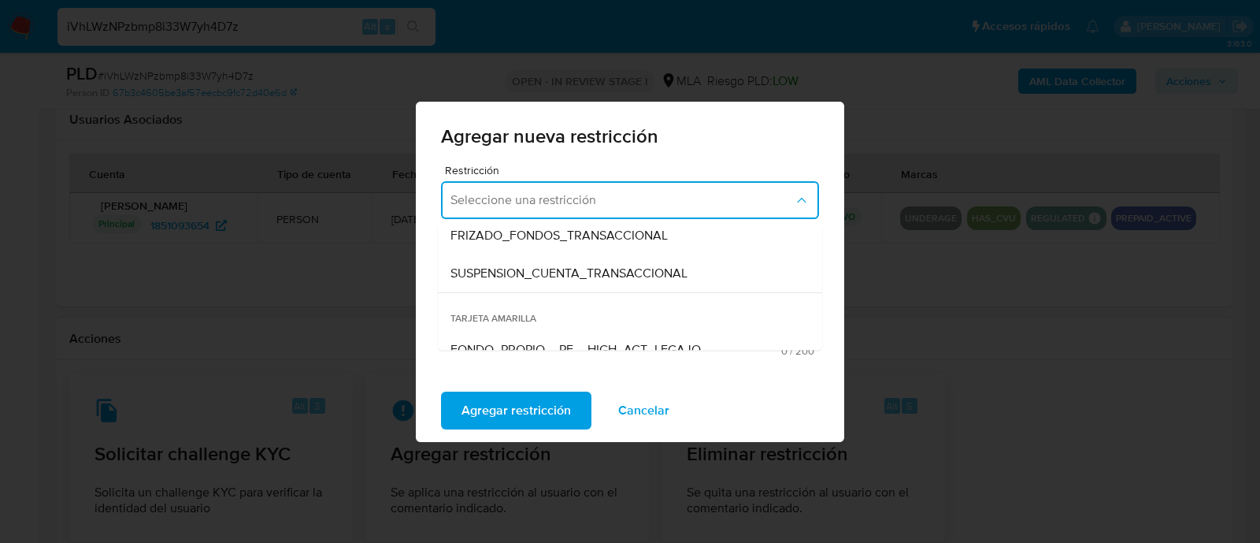
drag, startPoint x: 562, startPoint y: 277, endPoint x: 572, endPoint y: 277, distance: 9.5
click at [563, 276] on span "SUSPENSION_CUENTA_TRANSACCIONAL" at bounding box center [568, 273] width 237 height 16
click at [630, 277] on textarea "Comentario" at bounding box center [630, 298] width 378 height 90
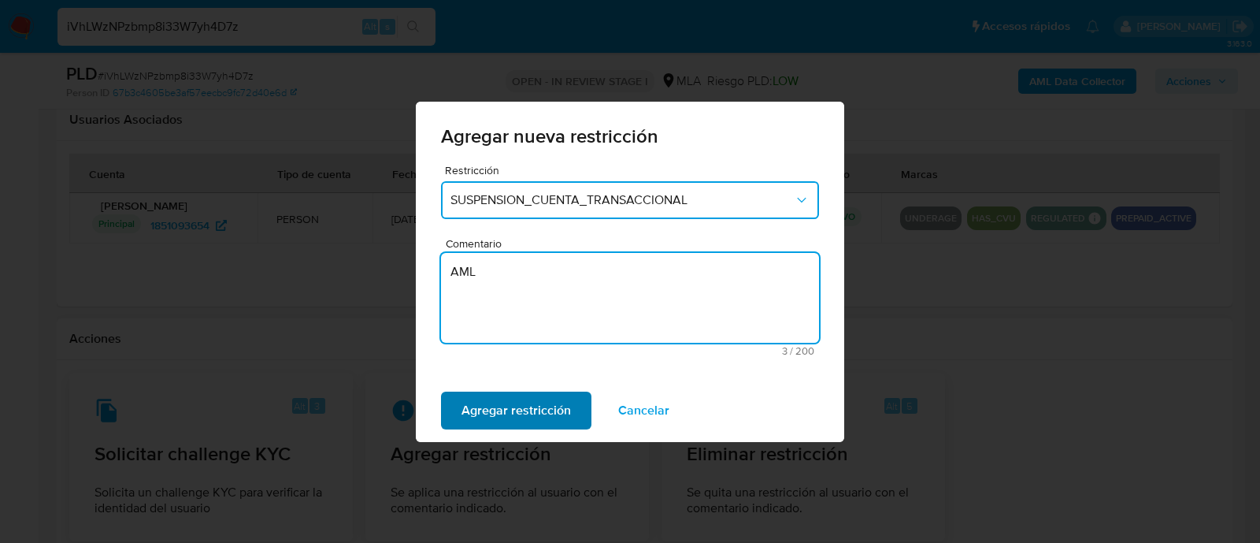
type textarea "AML"
click at [559, 402] on span "Agregar restricción" at bounding box center [516, 410] width 109 height 35
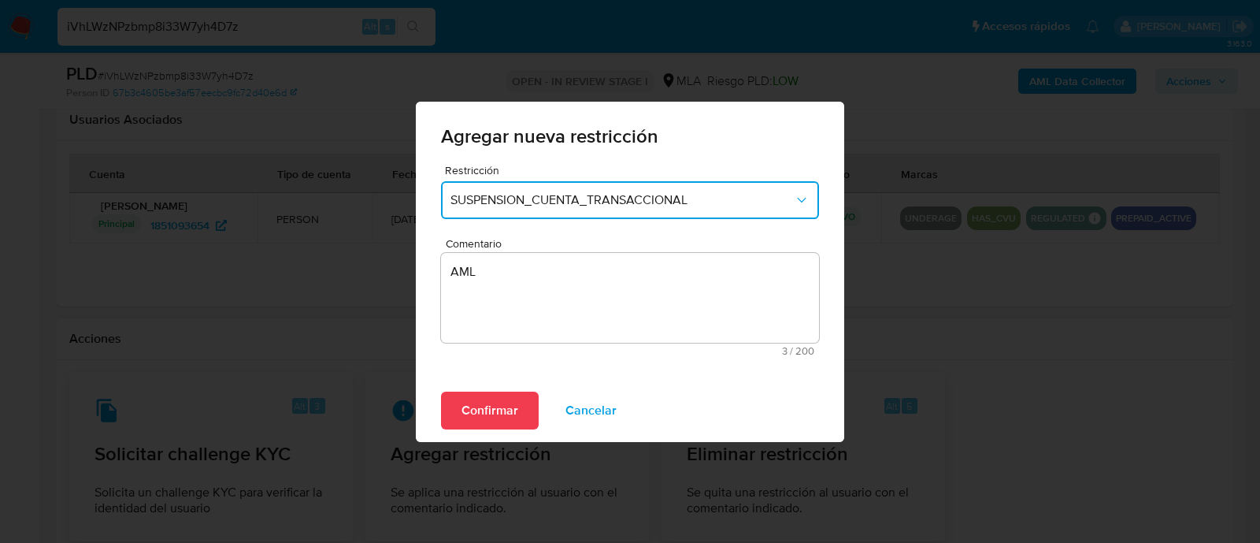
click at [480, 403] on span "Confirmar" at bounding box center [490, 410] width 57 height 35
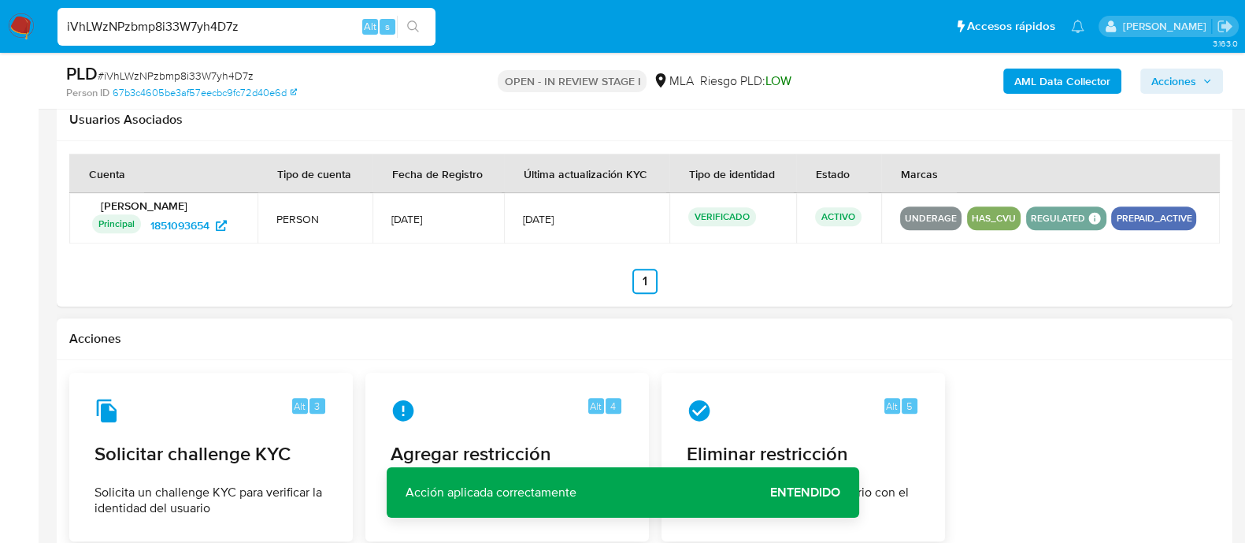
click at [1032, 81] on b "AML Data Collector" at bounding box center [1062, 81] width 96 height 25
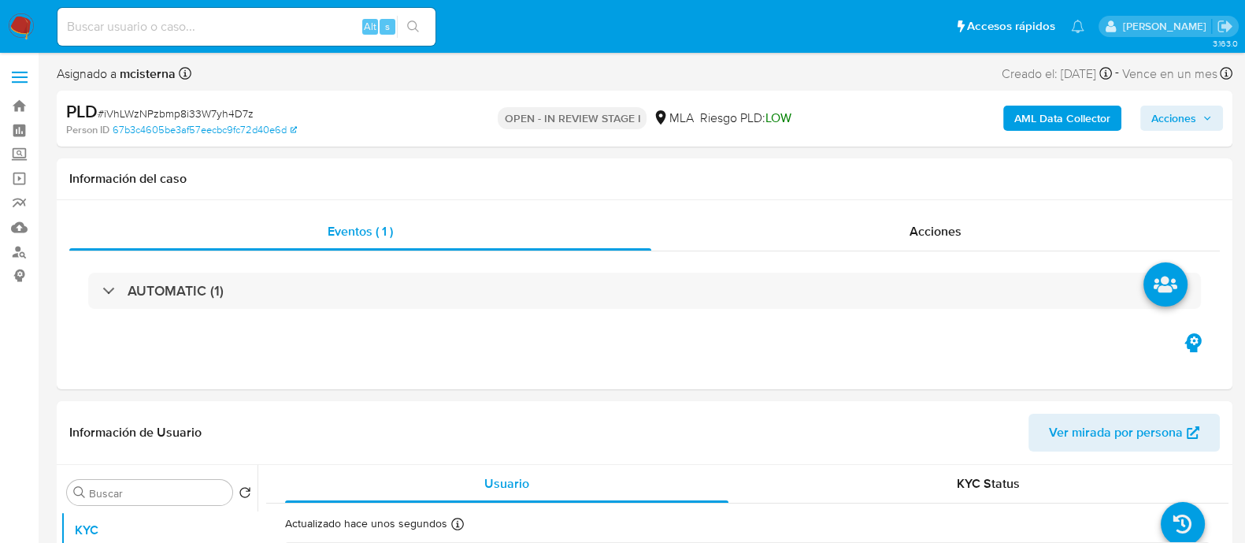
select select "10"
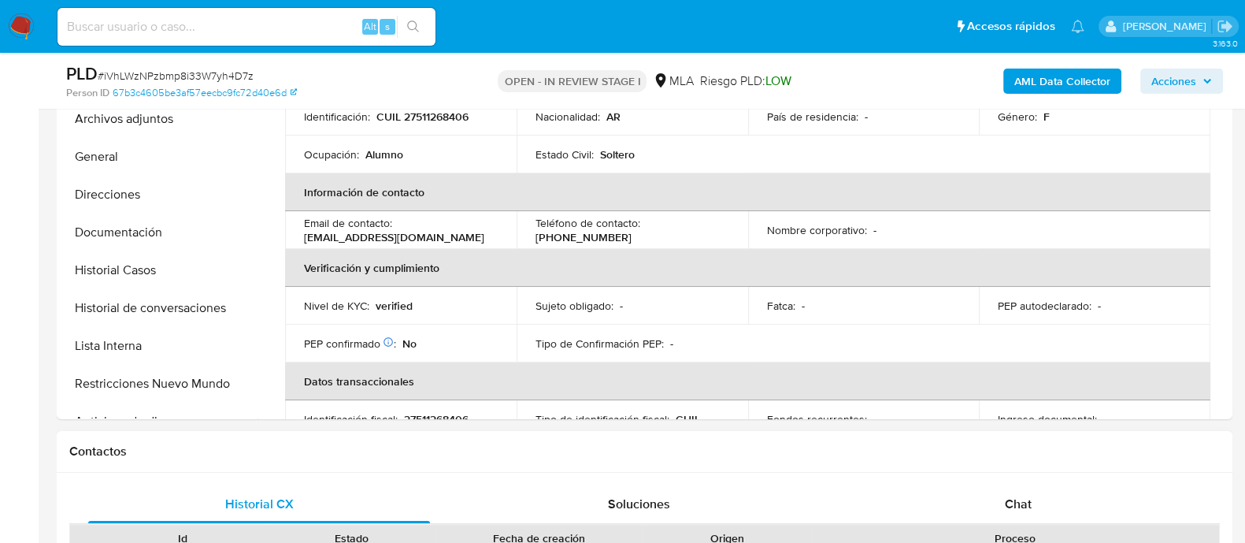
scroll to position [295, 0]
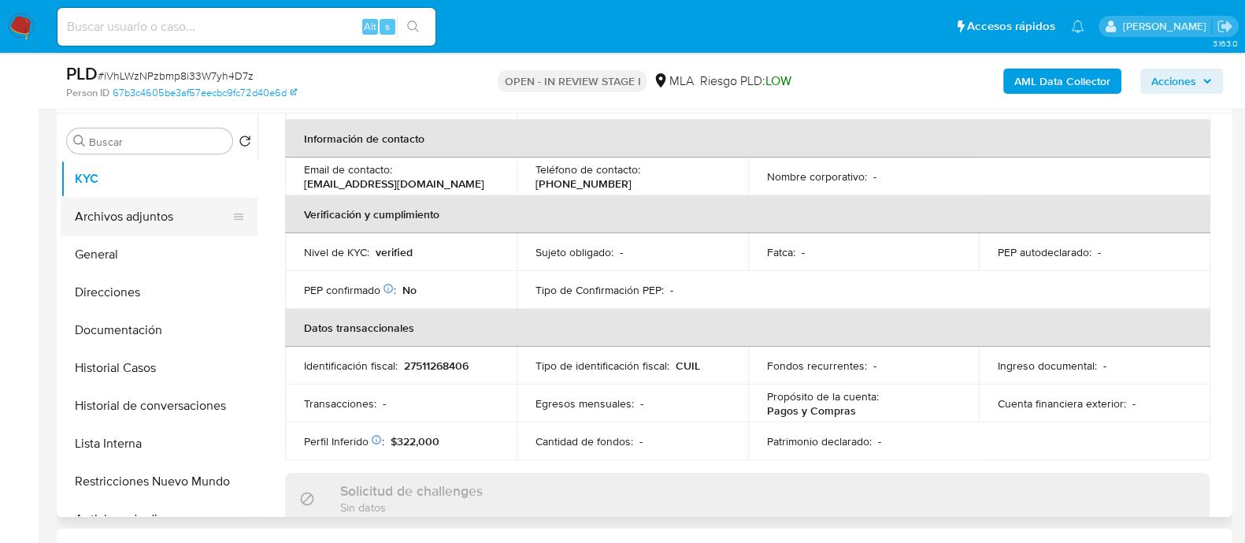
click at [118, 202] on button "Archivos adjuntos" at bounding box center [153, 217] width 184 height 38
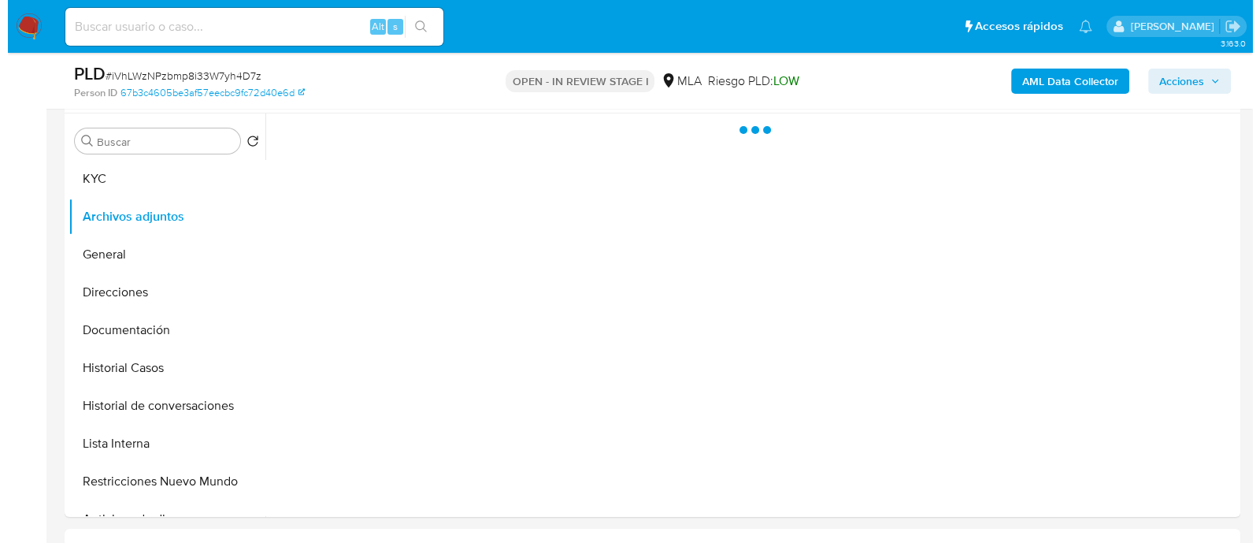
scroll to position [0, 0]
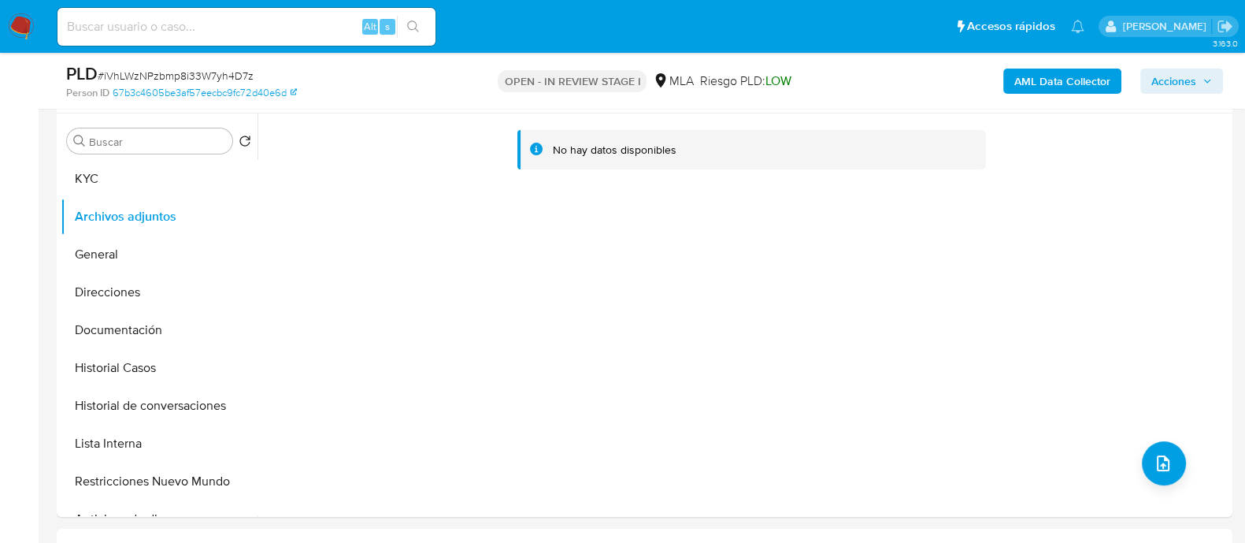
click at [1051, 92] on b "AML Data Collector" at bounding box center [1062, 81] width 96 height 25
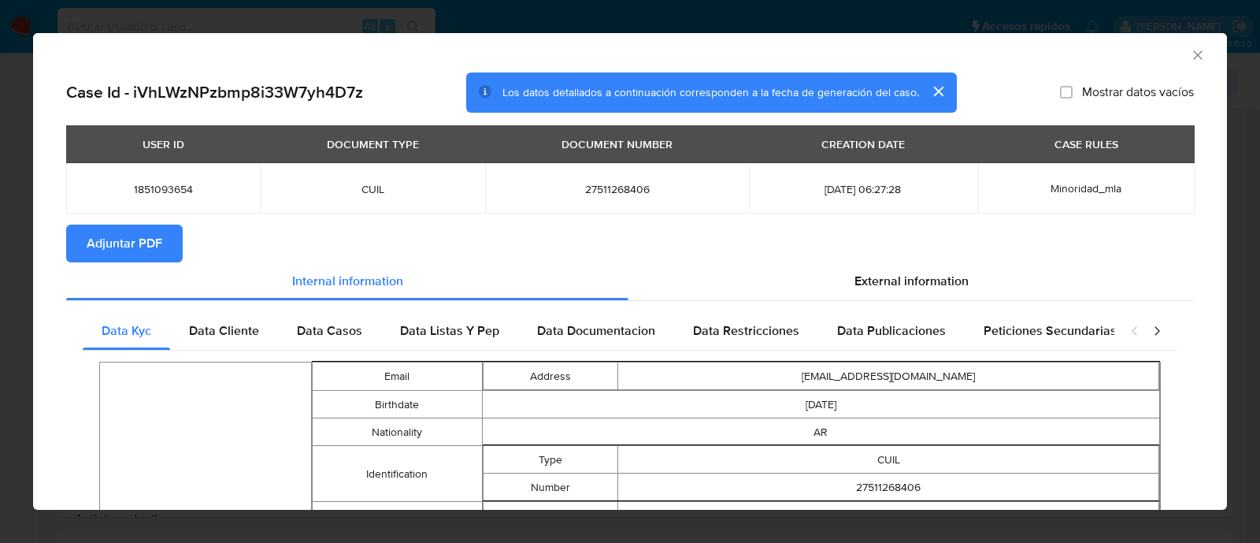
click at [116, 249] on span "Adjuntar PDF" at bounding box center [125, 243] width 76 height 35
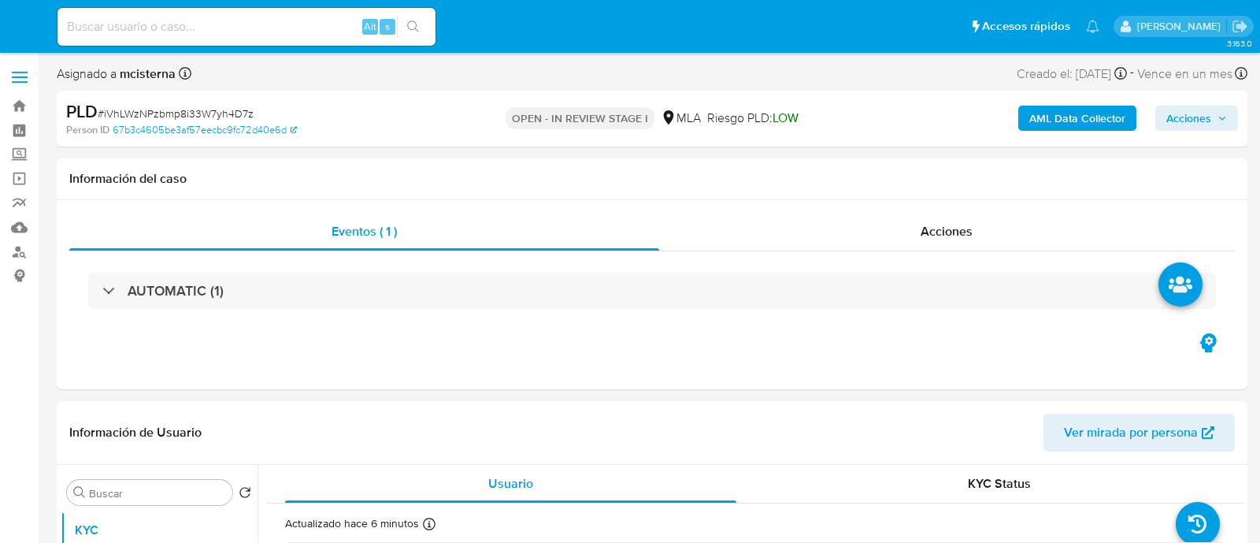
select select "10"
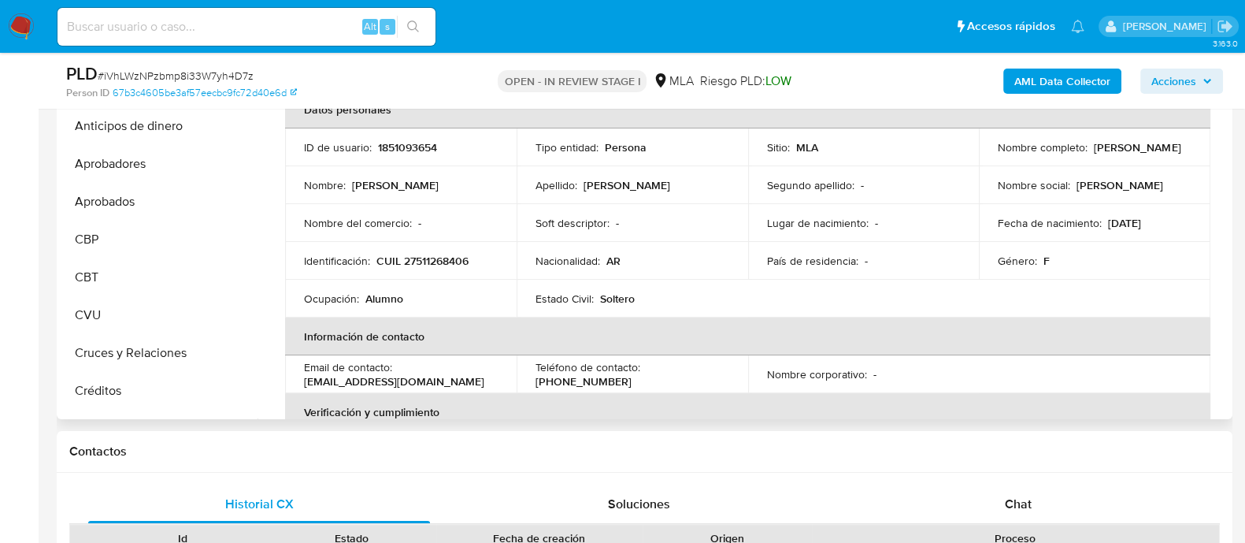
scroll to position [196, 0]
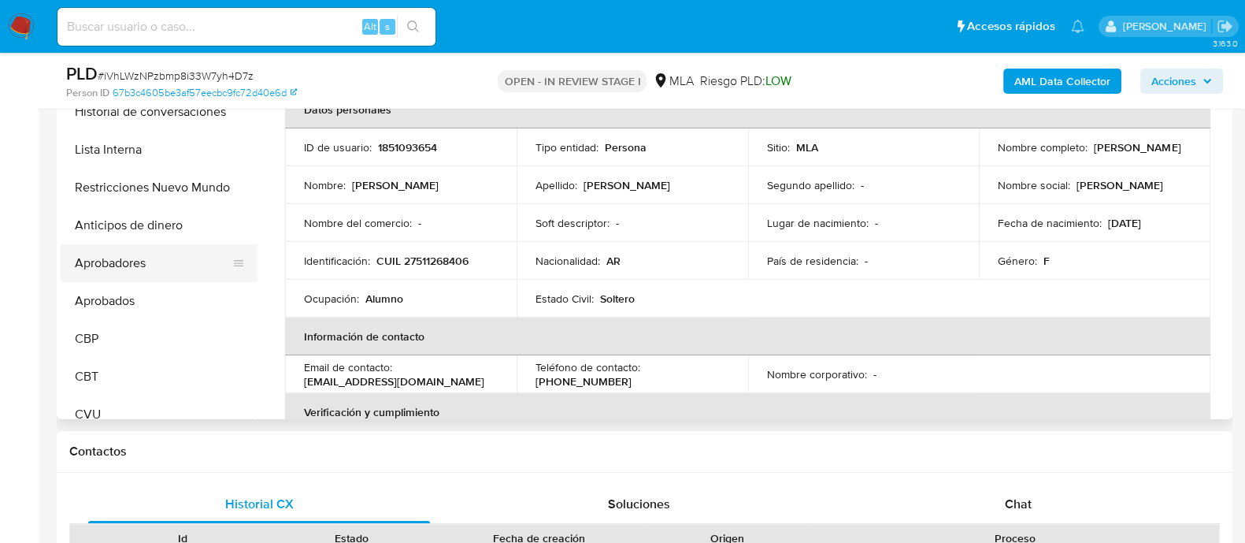
click at [149, 267] on button "Aprobadores" at bounding box center [153, 263] width 184 height 38
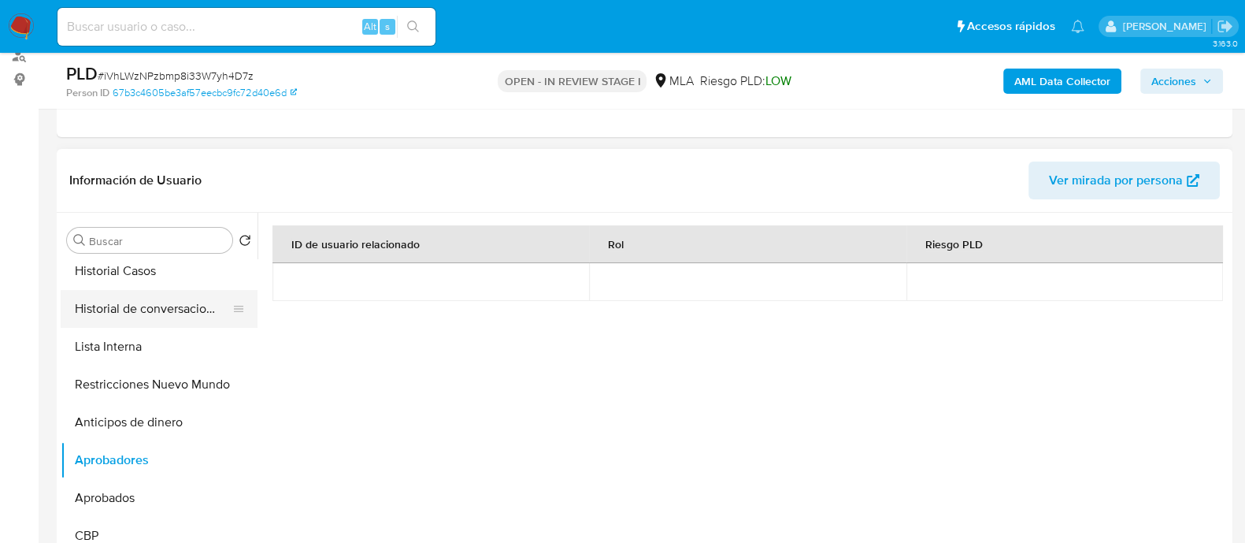
drag, startPoint x: 193, startPoint y: 305, endPoint x: 231, endPoint y: 324, distance: 42.6
click at [193, 305] on button "Historial de conversaciones" at bounding box center [153, 309] width 184 height 38
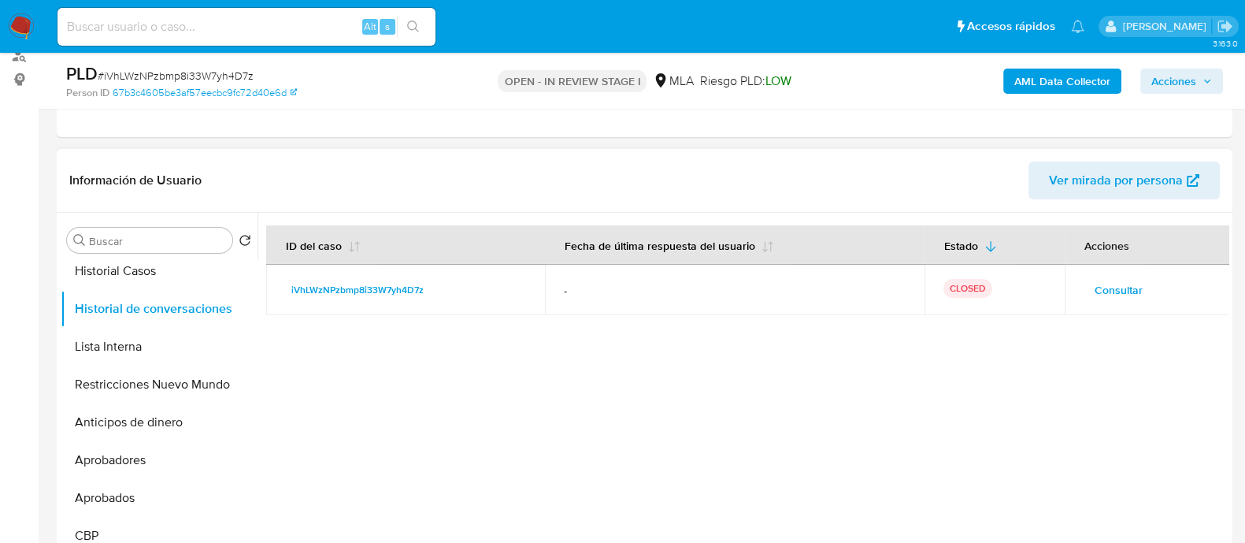
click at [1103, 294] on span "Consultar" at bounding box center [1119, 290] width 48 height 22
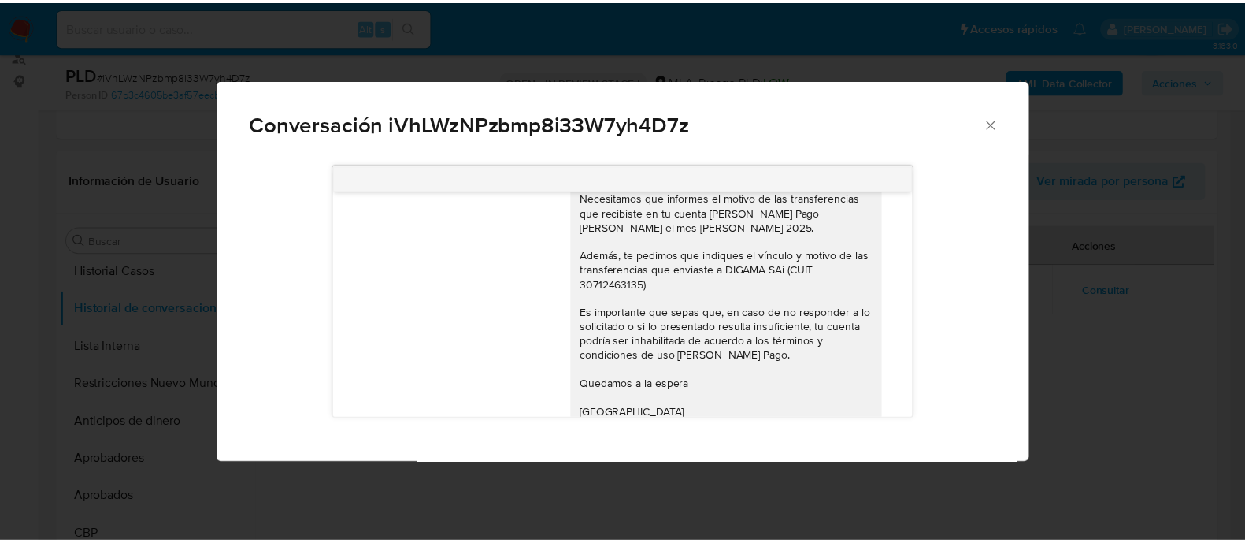
scroll to position [1143, 0]
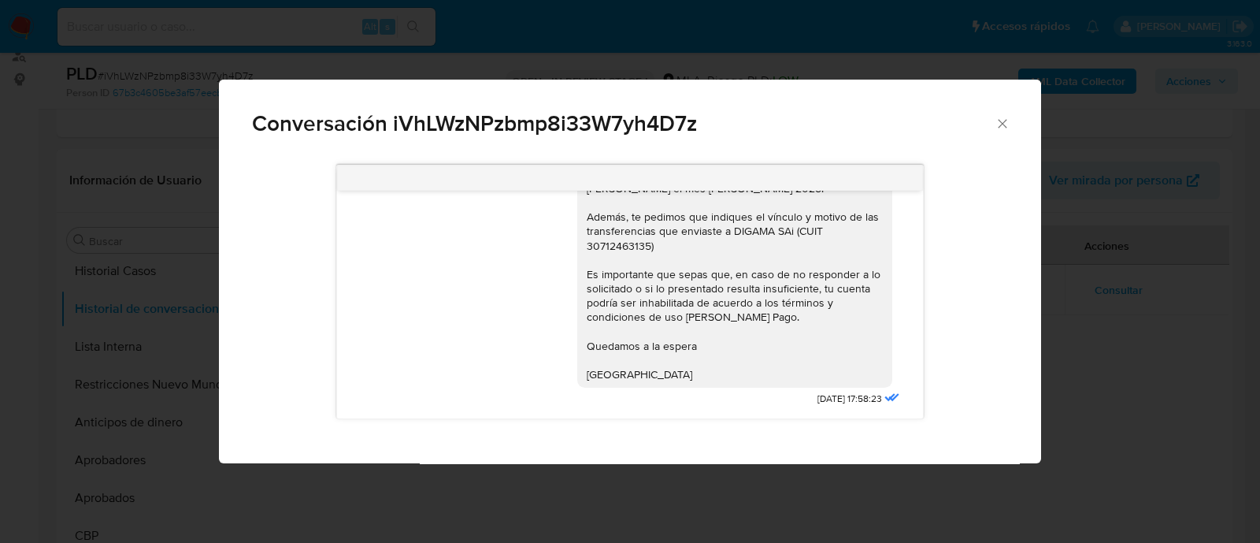
click at [1000, 121] on icon "Cerrar" at bounding box center [1002, 123] width 9 height 9
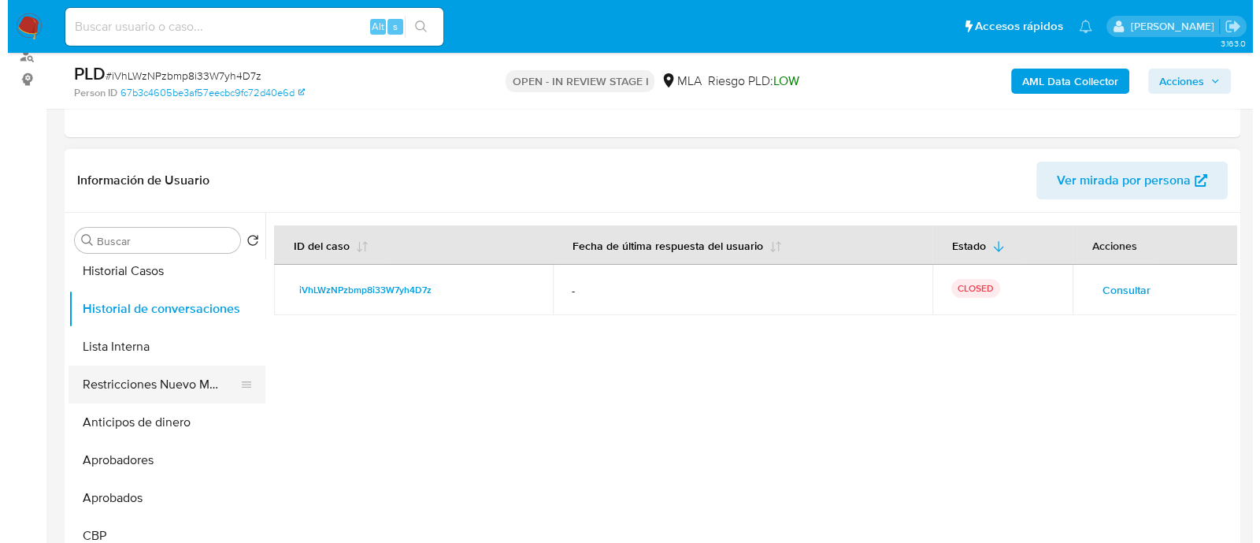
scroll to position [0, 0]
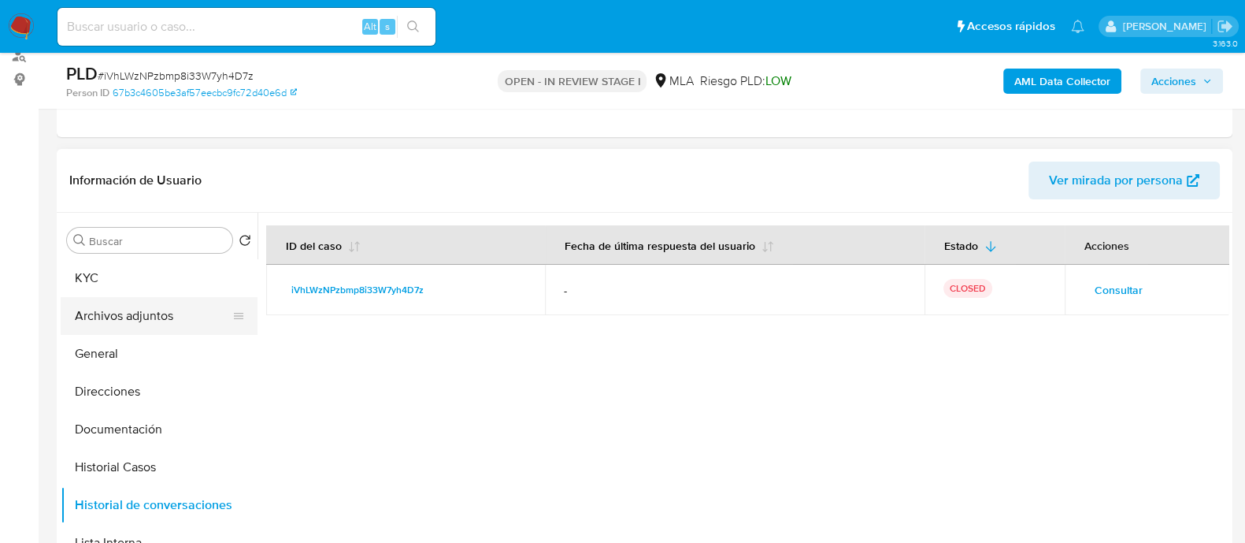
click at [172, 320] on button "Archivos adjuntos" at bounding box center [153, 316] width 184 height 38
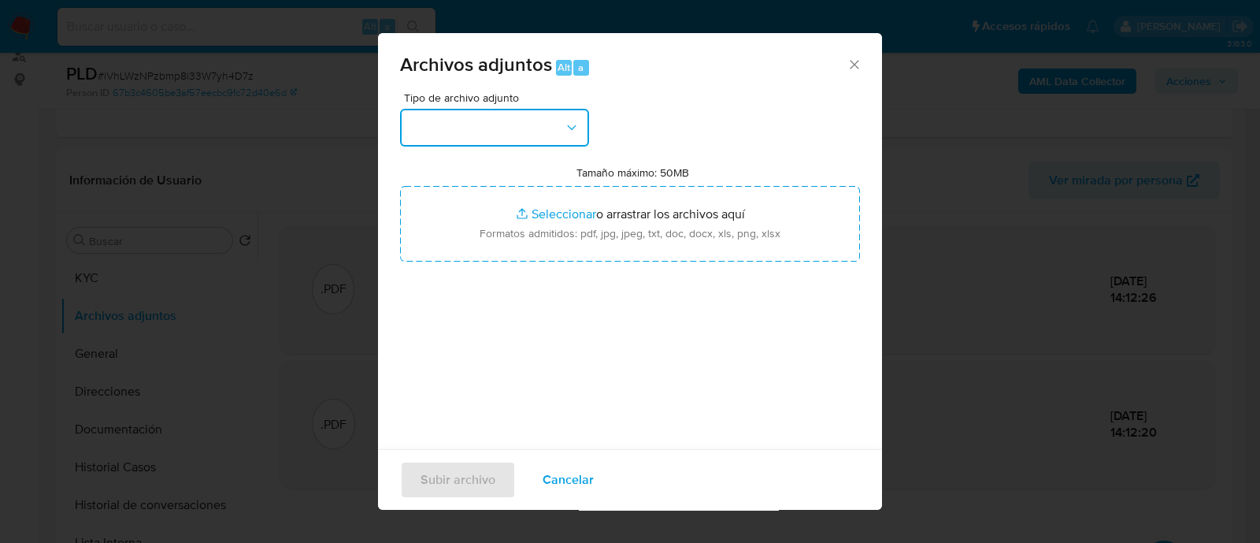
click at [484, 124] on button "button" at bounding box center [494, 128] width 189 height 38
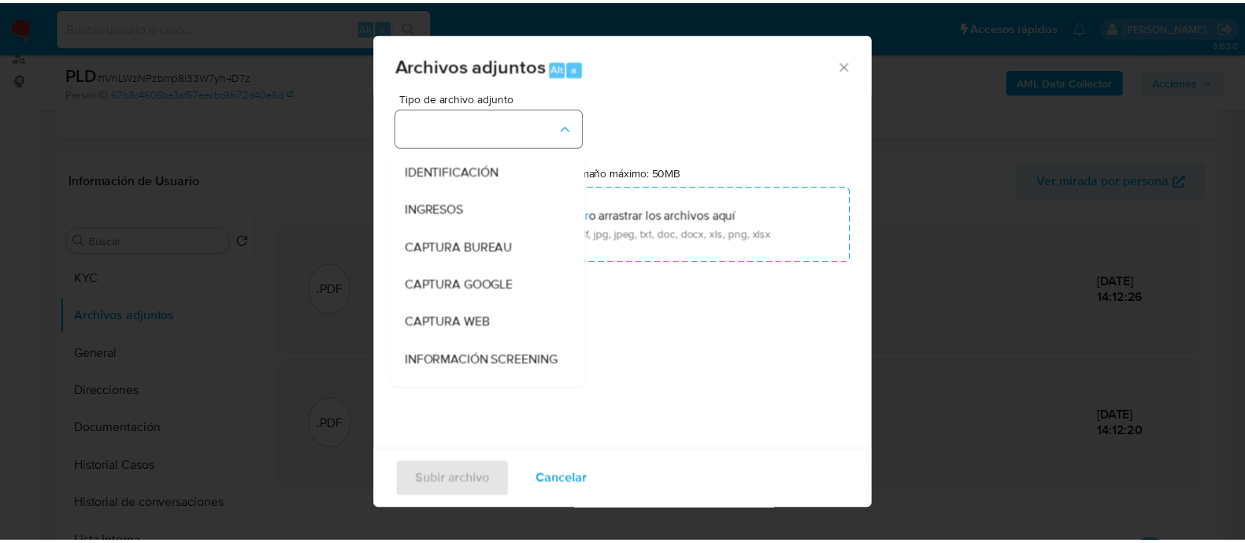
scroll to position [196, 0]
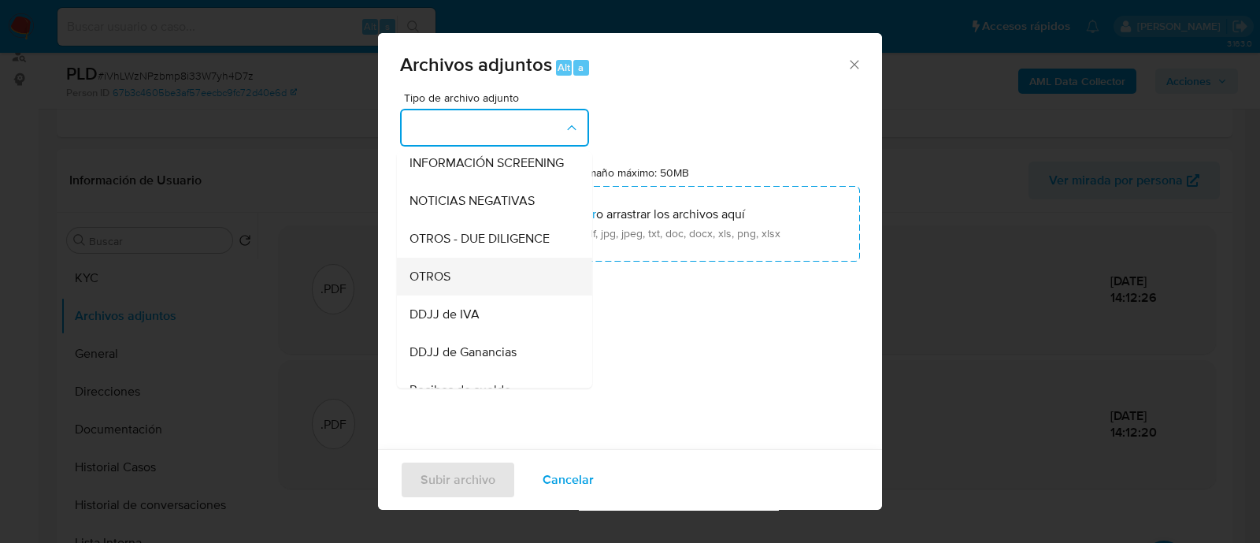
click at [484, 291] on div "OTROS" at bounding box center [490, 277] width 161 height 38
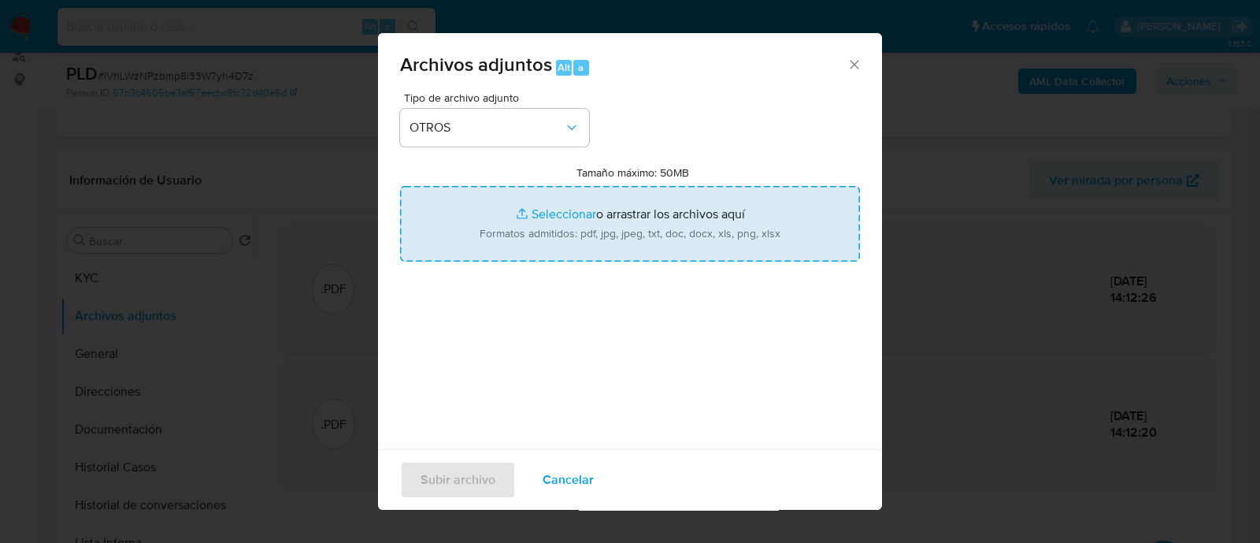
click at [634, 229] on input "Tamaño máximo: 50MB Seleccionar archivos" at bounding box center [630, 224] width 460 height 76
type input "C:\fakepath\Caselog iVhLWzNPzbmp8i33W7yh4D7z_2025_09_18_03_09_19.docx"
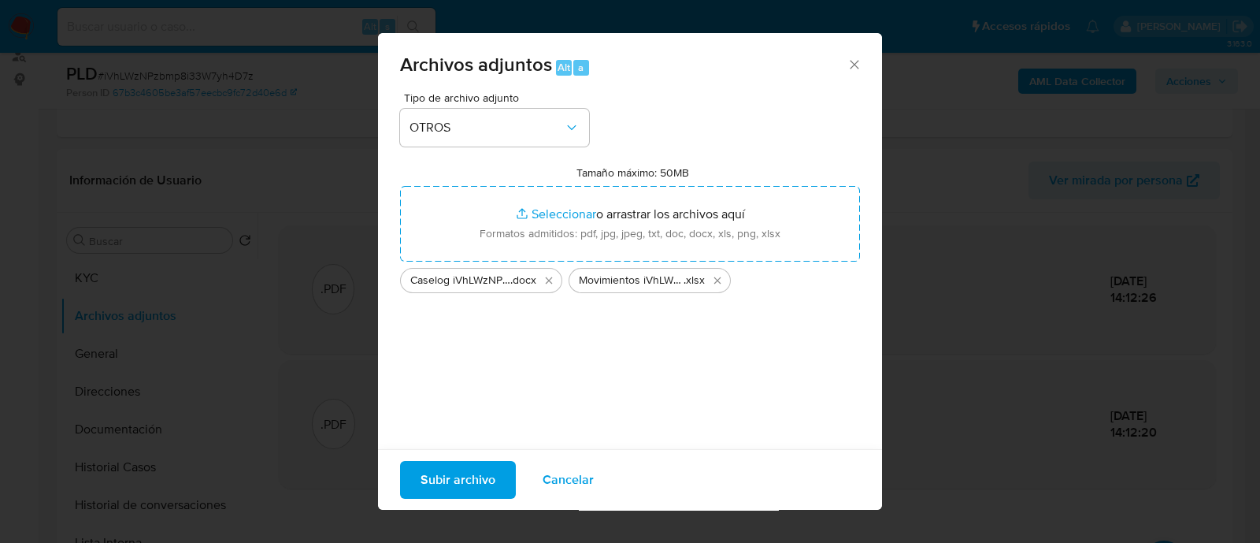
click at [481, 478] on span "Subir archivo" at bounding box center [458, 479] width 75 height 35
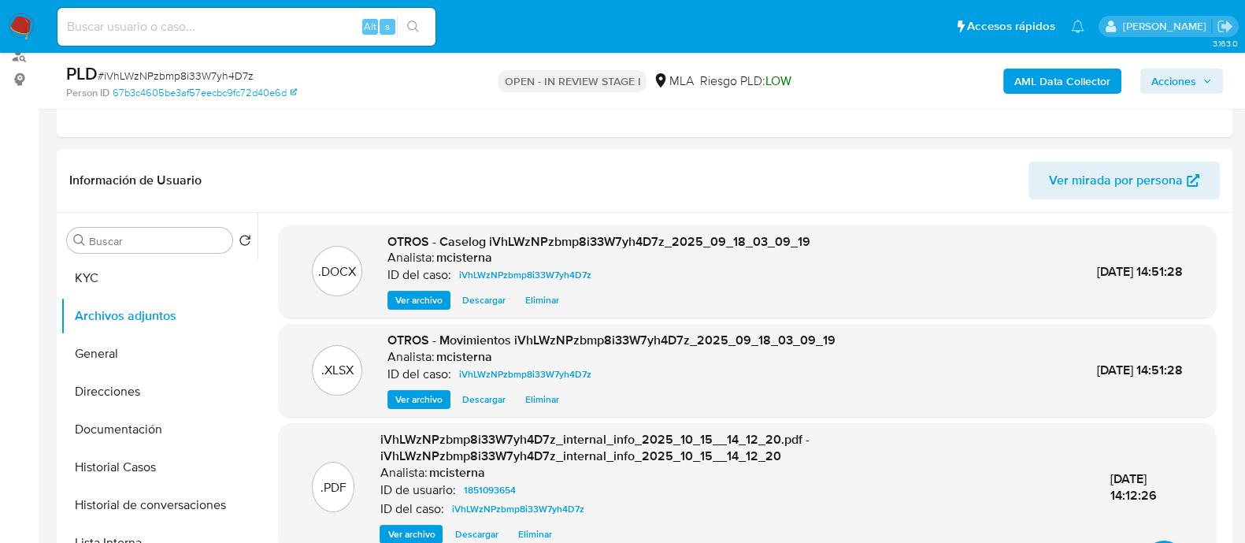
click at [1181, 75] on span "Acciones" at bounding box center [1173, 81] width 45 height 25
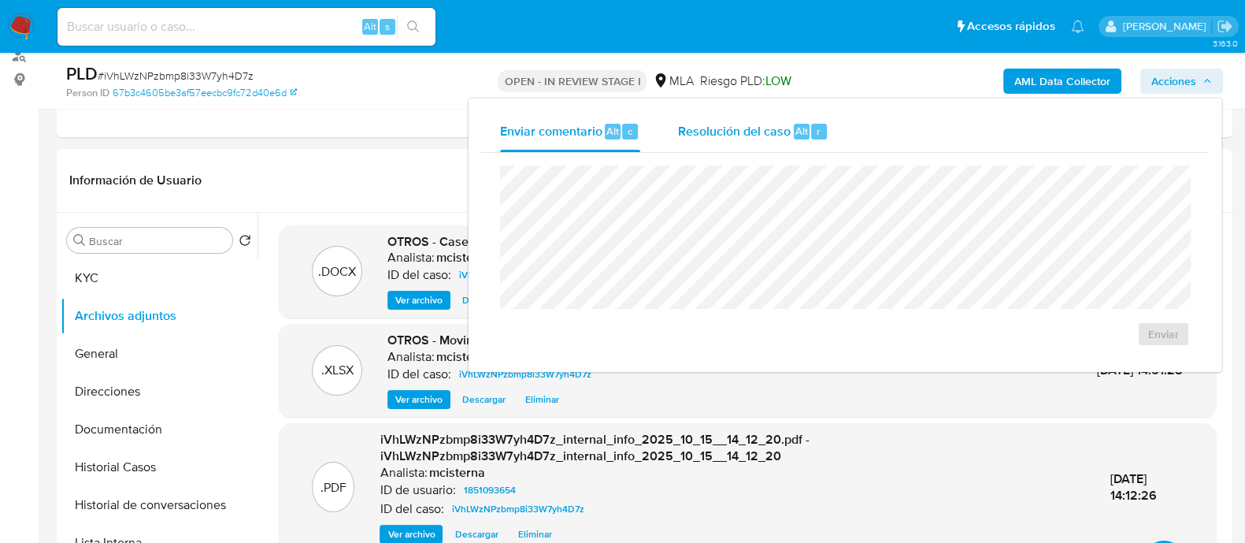
click at [743, 143] on div "Resolución del caso Alt r" at bounding box center [753, 131] width 150 height 41
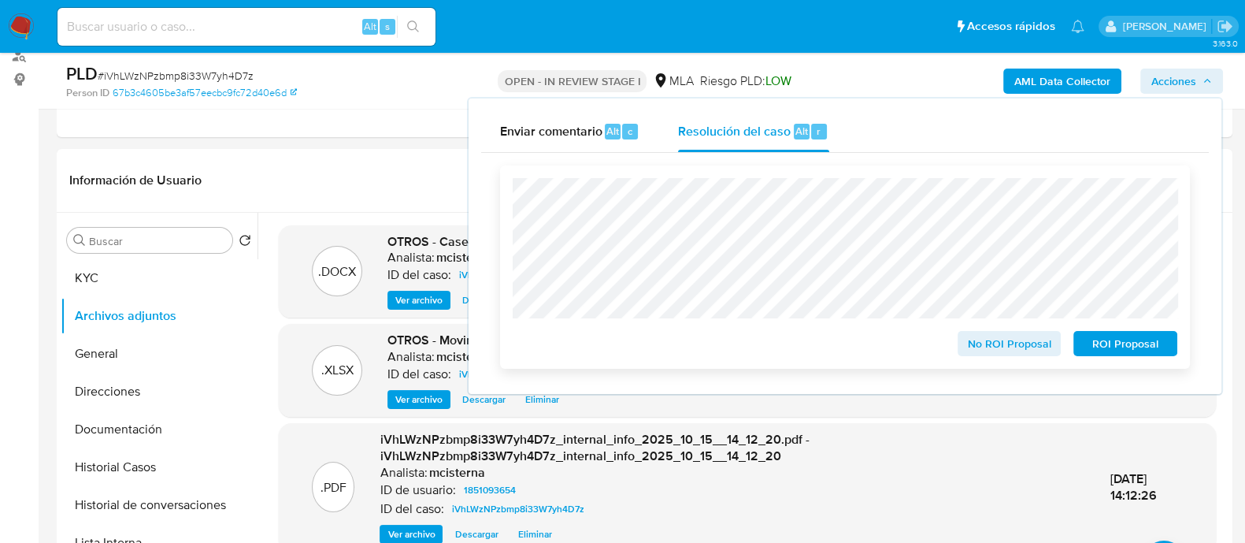
click at [1154, 354] on span "ROI Proposal" at bounding box center [1125, 343] width 82 height 22
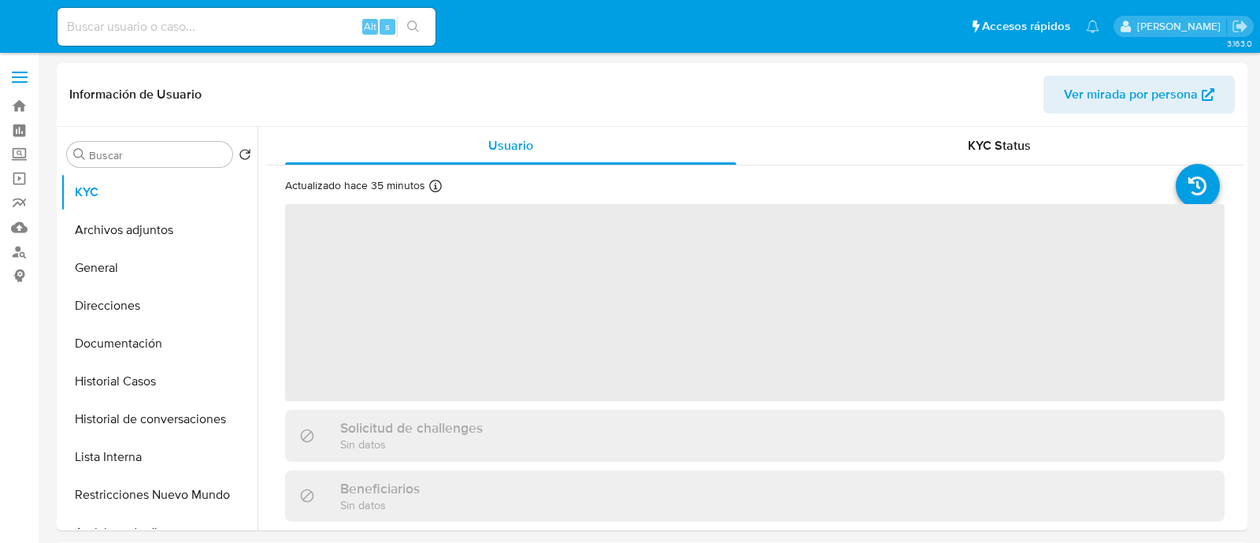
select select "10"
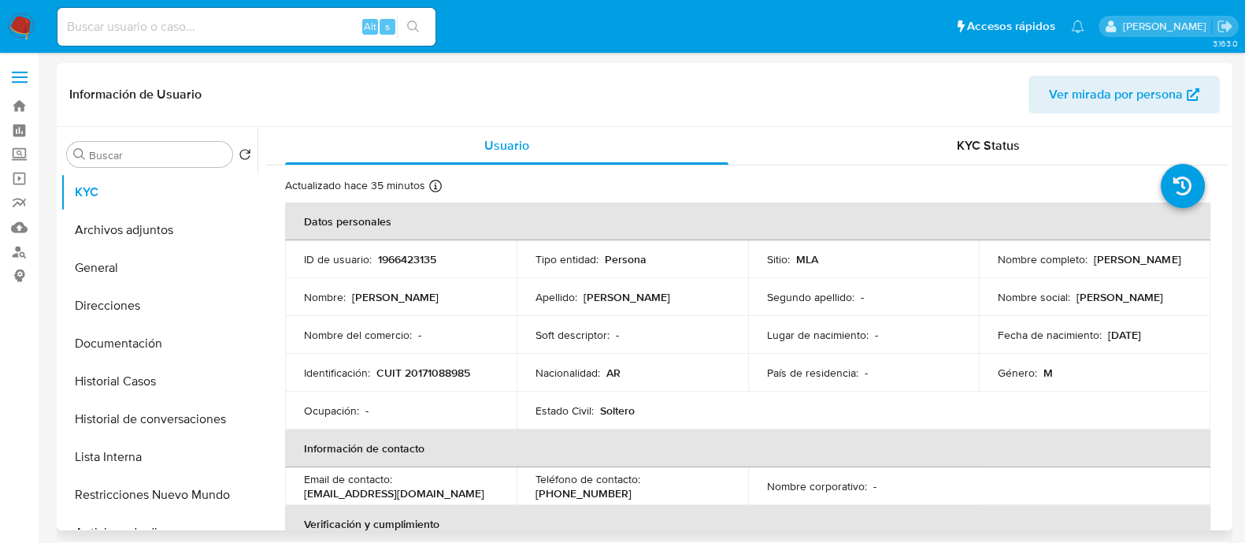
click at [421, 377] on p "CUIT 20171088985" at bounding box center [423, 372] width 94 height 14
copy p "20171088985"
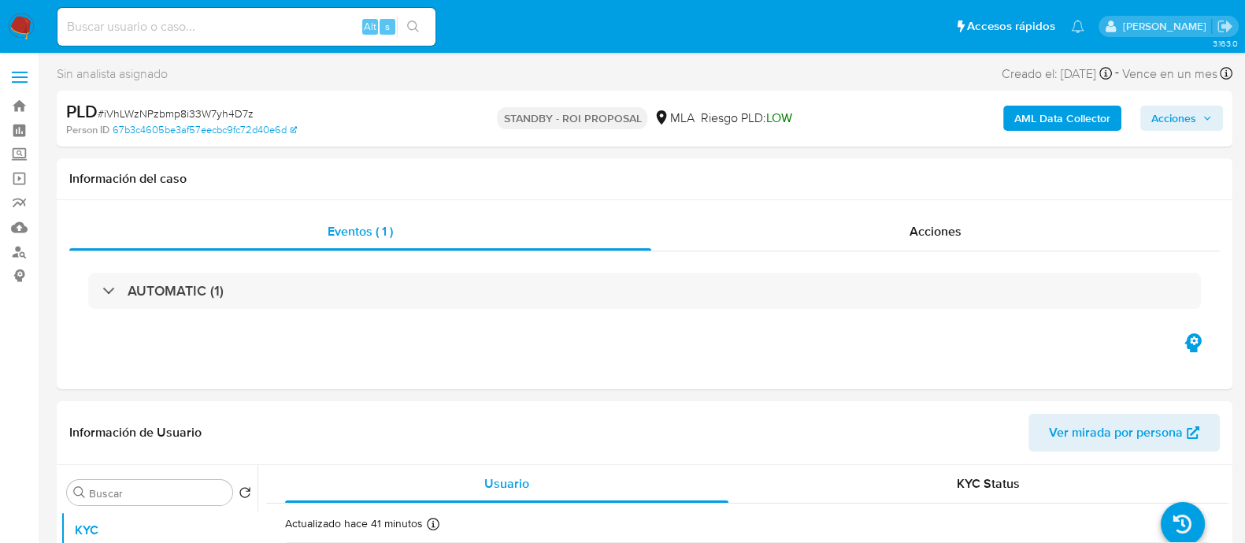
select select "10"
click at [214, 36] on input at bounding box center [246, 27] width 378 height 20
click at [212, 33] on input at bounding box center [246, 27] width 378 height 20
paste input "K8AuPJHkAlG9uhRr5FLvVbvK"
type input "K8AuPJHkAlG9uhRr5FLvVbvK"
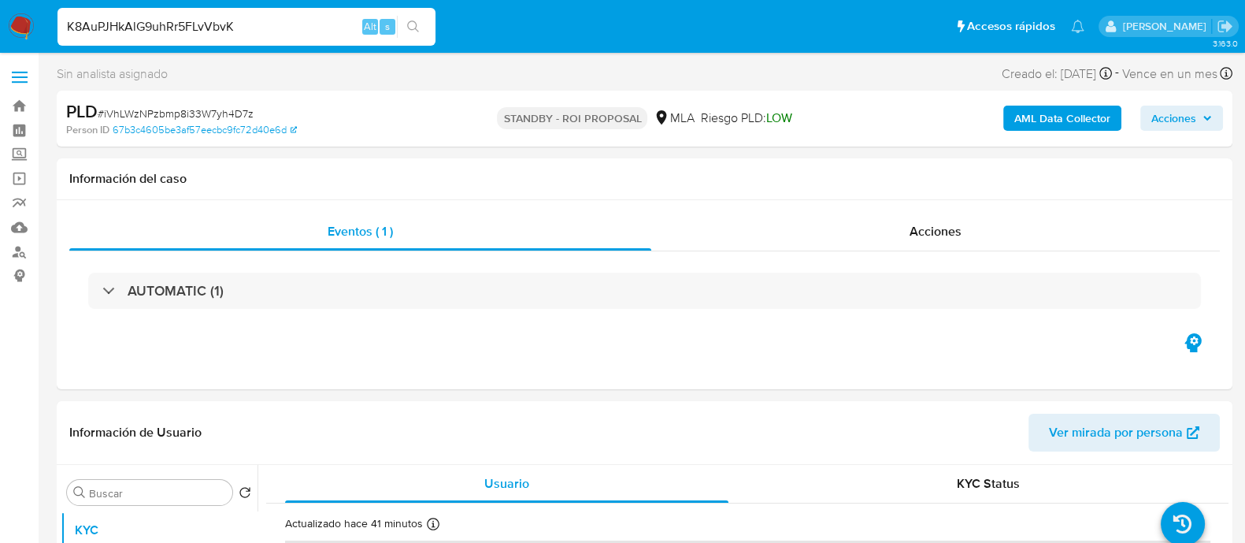
click at [412, 25] on icon "search-icon" at bounding box center [413, 26] width 13 height 13
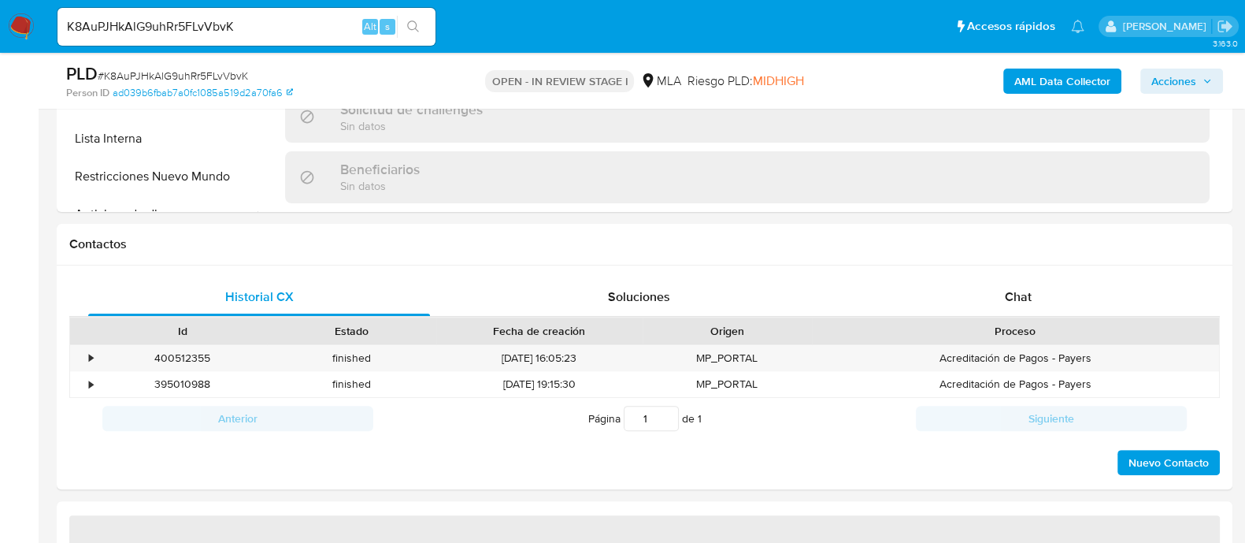
scroll to position [787, 0]
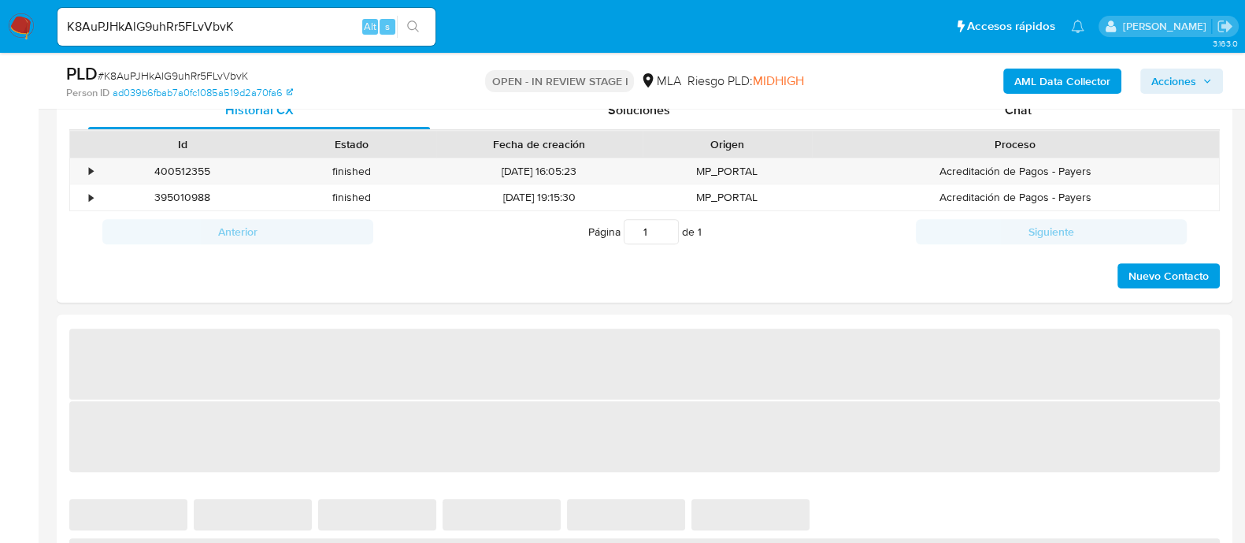
select select "10"
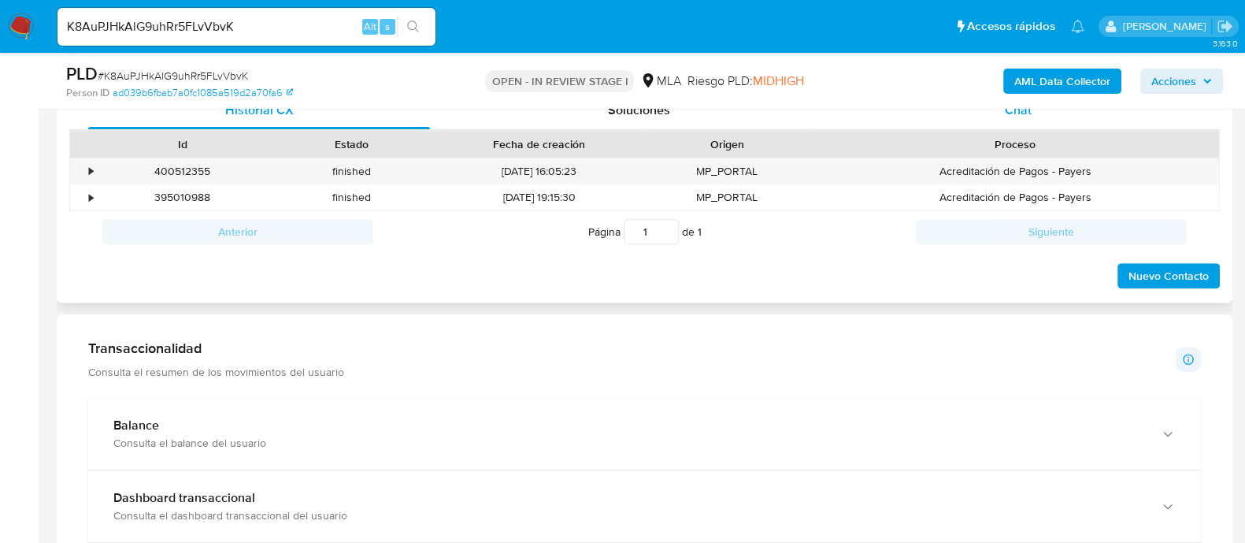
click at [1021, 114] on span "Chat" at bounding box center [1018, 110] width 27 height 18
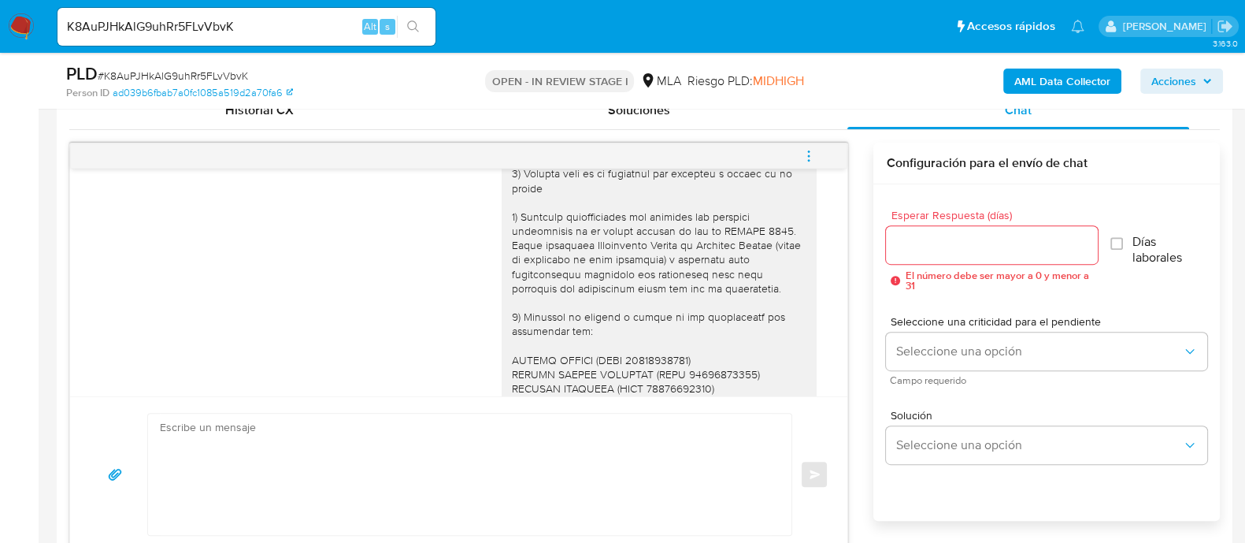
scroll to position [1195, 0]
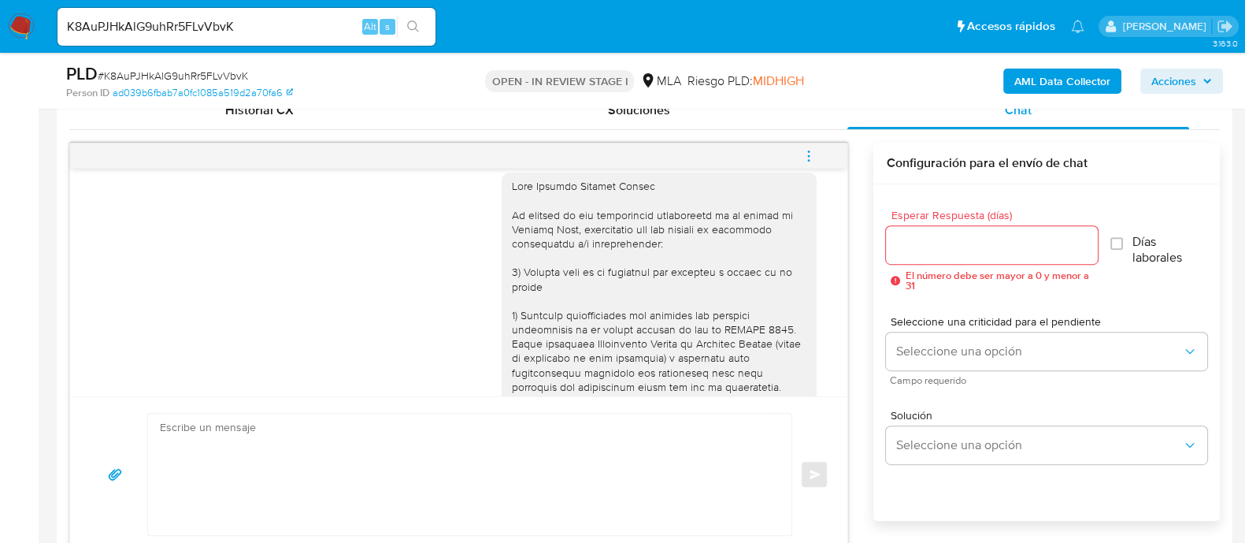
click at [537, 230] on div at bounding box center [659, 437] width 296 height 516
copy div "Hola Eduardo Alberto Cantou"
click at [541, 478] on textarea at bounding box center [466, 473] width 612 height 121
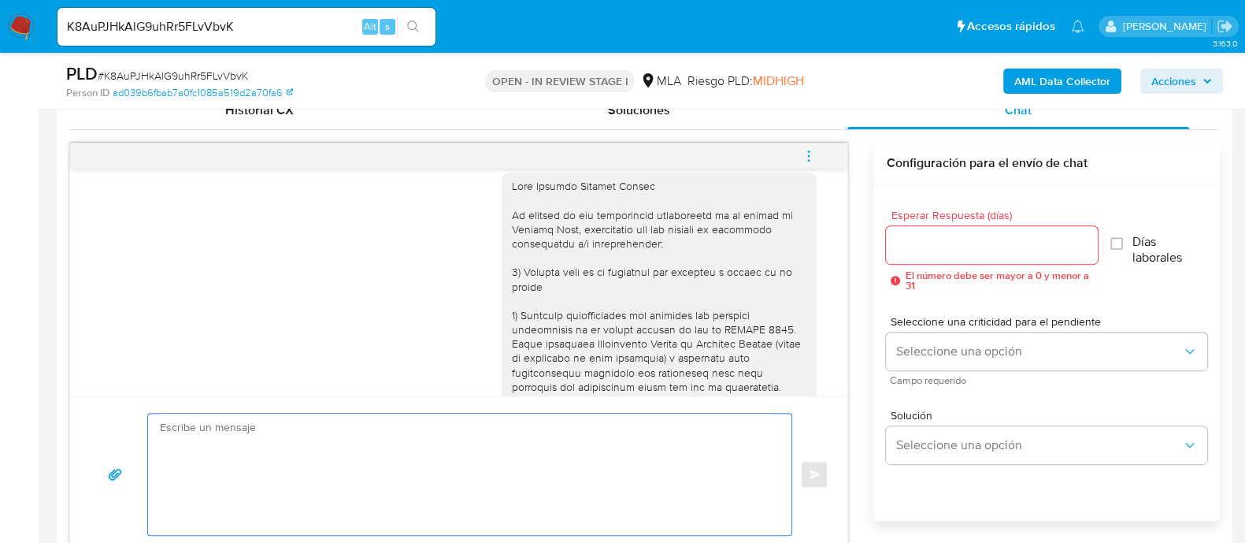
paste textarea "Hola Eduardo Alberto Cantou"
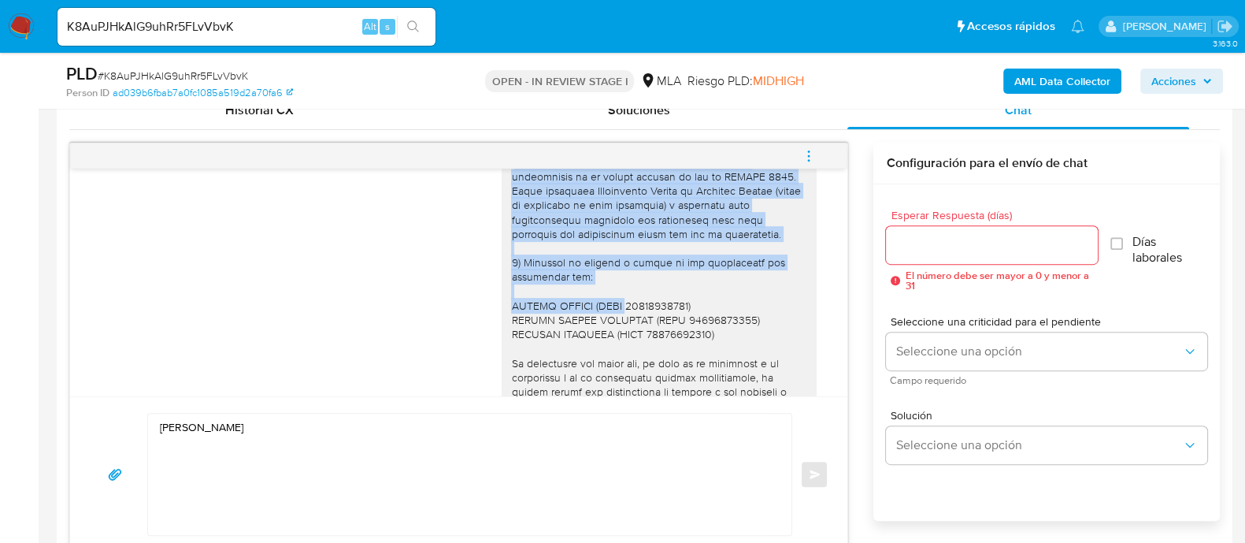
scroll to position [1392, 0]
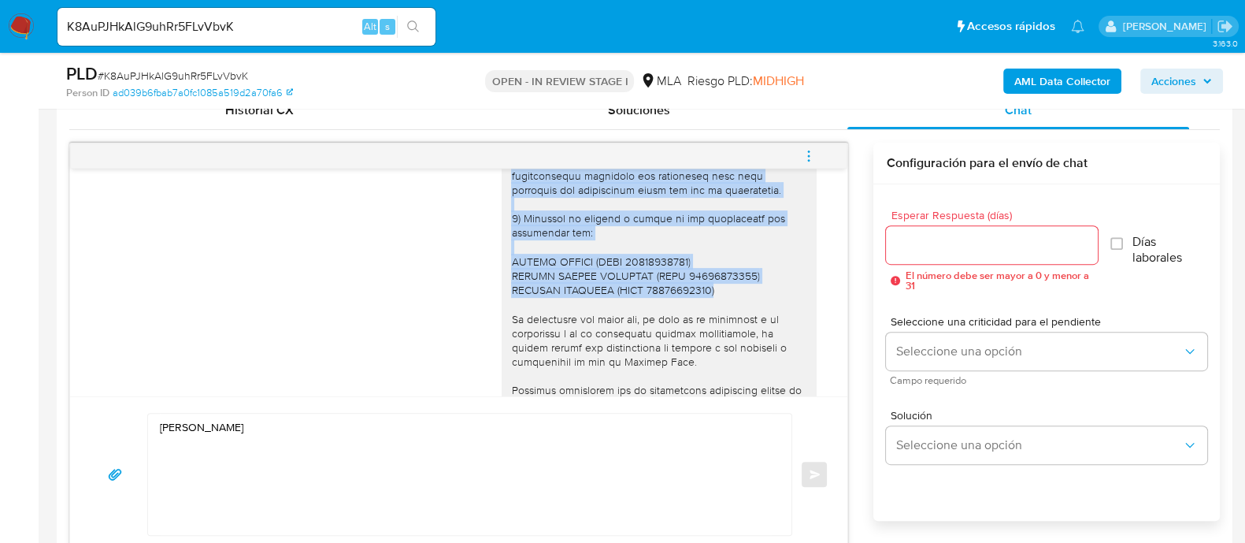
drag, startPoint x: 500, startPoint y: 254, endPoint x: 715, endPoint y: 329, distance: 227.9
click at [715, 329] on div at bounding box center [659, 240] width 296 height 516
copy div ") Adjuntar documentación que respalde los ingresos registrados en tu cuenta dur…"
click at [280, 490] on textarea "Hola Eduardo Alberto Cantou" at bounding box center [466, 473] width 612 height 121
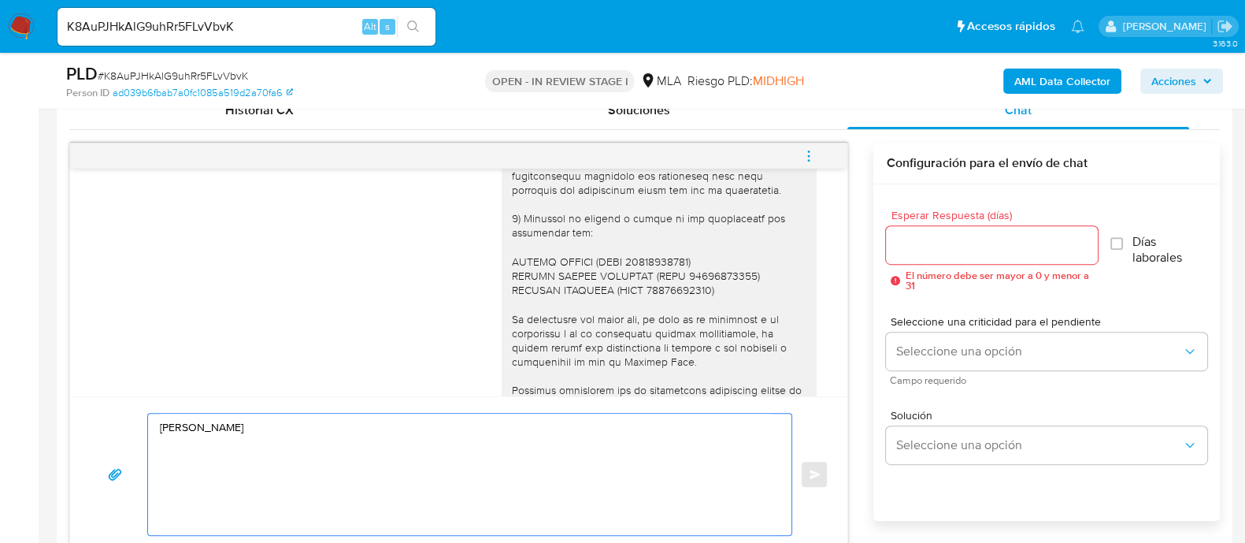
paste textarea ") Adjuntar documentación que respalde los ingresos registrados en tu cuenta dur…"
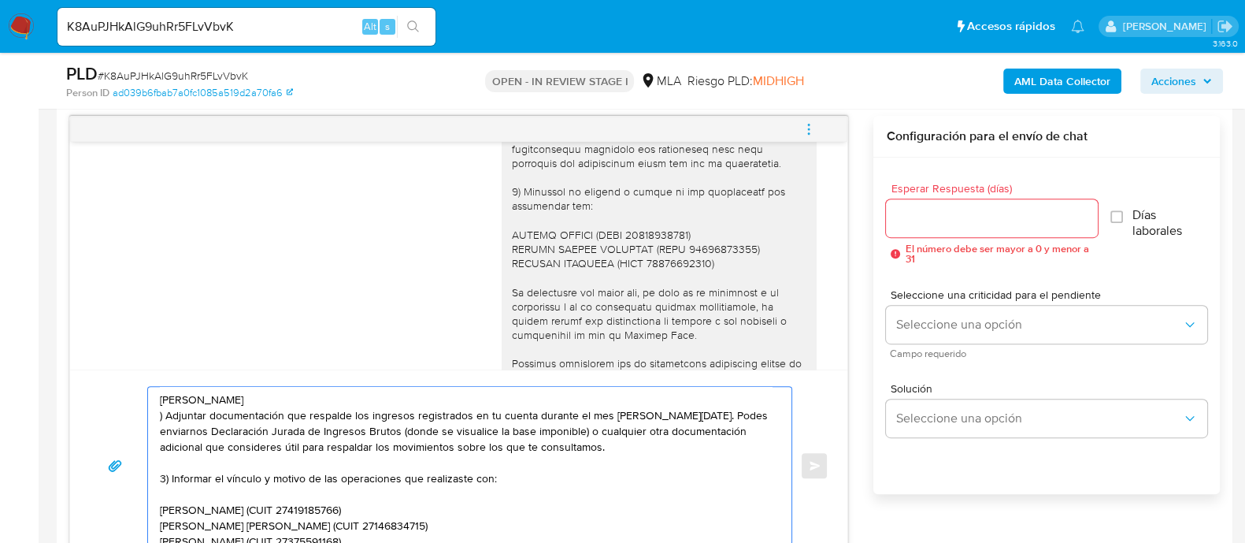
scroll to position [0, 0]
click at [333, 400] on textarea "Hola Eduardo Alberto Cantou ) Adjuntar documentación que respalde los ingresos …" at bounding box center [466, 466] width 612 height 158
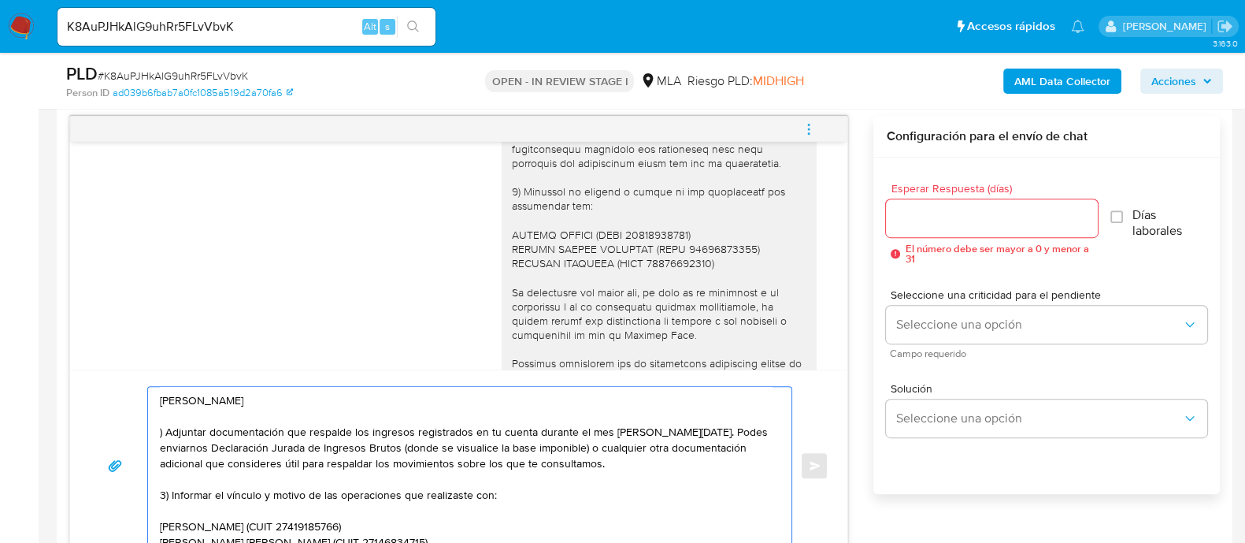
click at [335, 414] on textarea "Hola Eduardo Alberto Cantou ) Adjuntar documentación que respalde los ingresos …" at bounding box center [466, 466] width 612 height 158
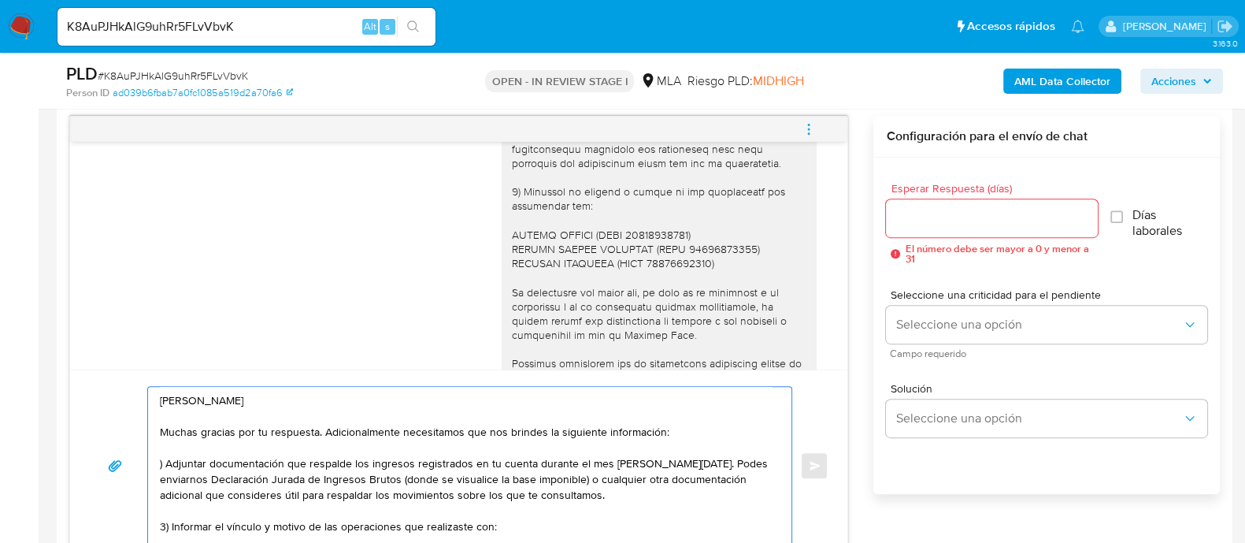
click at [164, 458] on textarea "Hola Eduardo Alberto Cantou Muchas gracias por tu respuesta. Adicionalmente nec…" at bounding box center [466, 466] width 612 height 158
click at [157, 458] on div "Hola Eduardo Alberto Cantou Muchas gracias por tu respuesta. Adicionalmente nec…" at bounding box center [466, 466] width 636 height 158
click at [160, 458] on textarea "Hola Eduardo Alberto Cantou Muchas gracias por tu respuesta. Adicionalmente nec…" at bounding box center [466, 466] width 612 height 158
click at [164, 519] on textarea "Hola Eduardo Alberto Cantou Muchas gracias por tu respuesta. Adicionalmente nec…" at bounding box center [466, 466] width 612 height 158
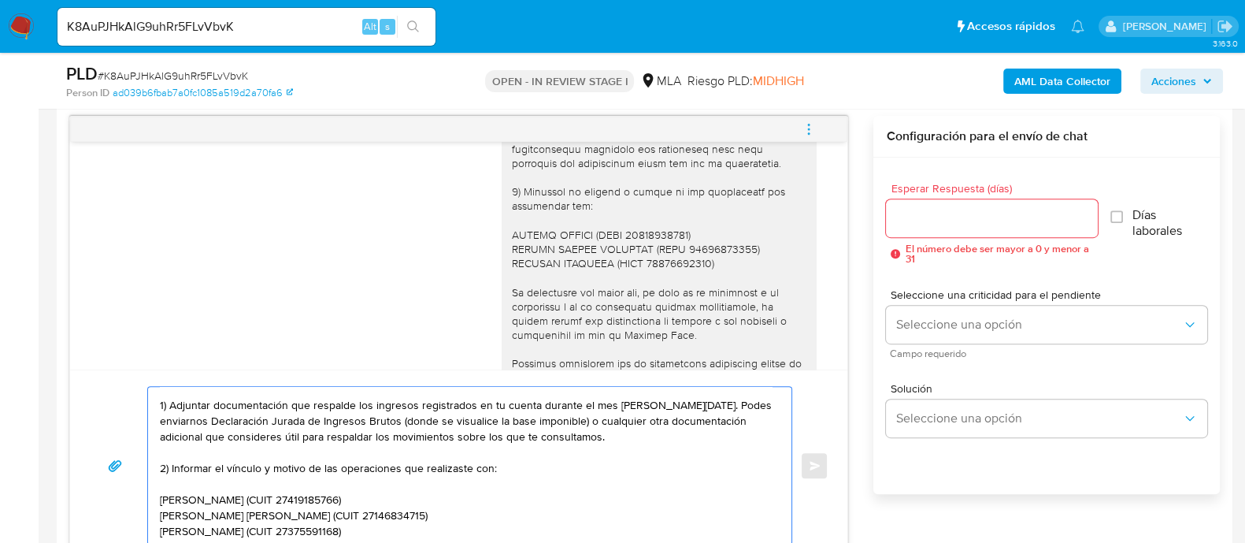
scroll to position [912, 0]
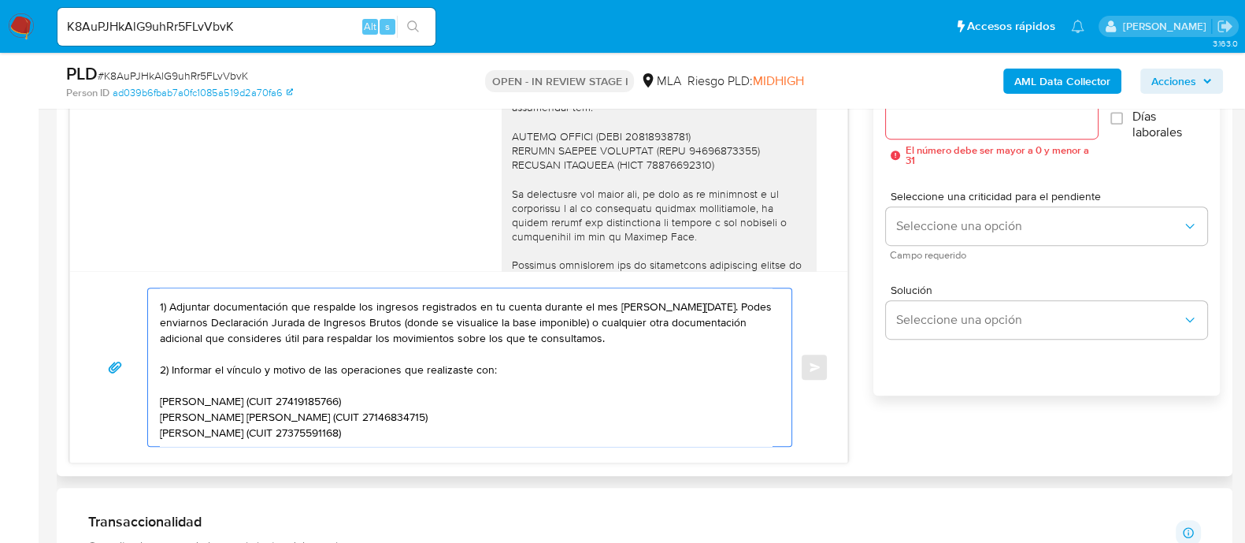
click at [399, 435] on textarea "Hola Eduardo Alberto Cantou Muchas gracias por tu respuesta. Adicionalmente nec…" at bounding box center [466, 367] width 612 height 158
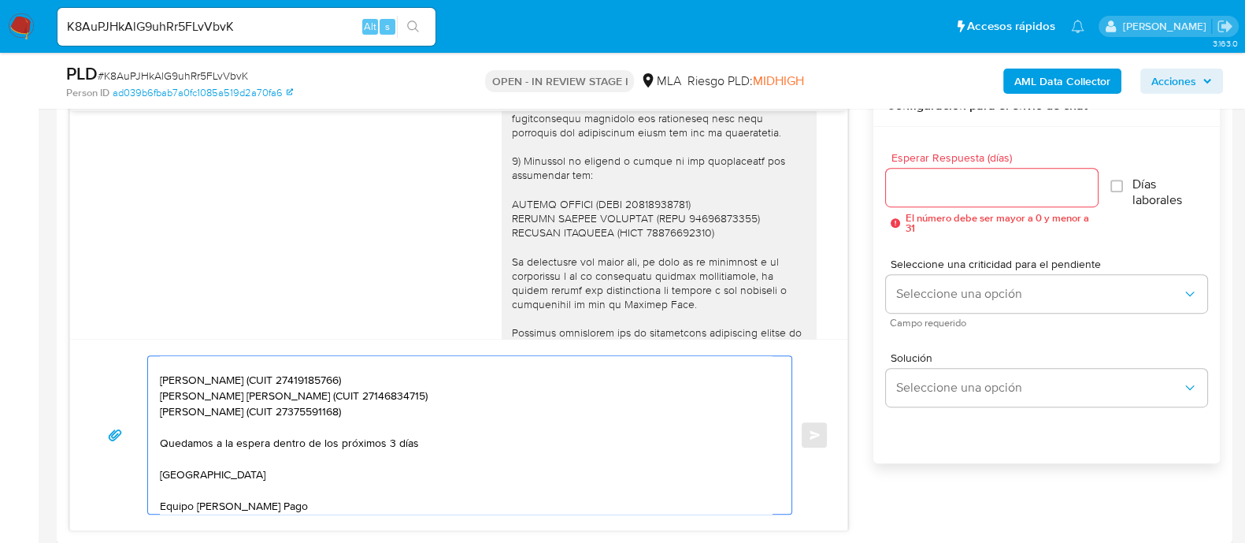
scroll to position [814, 0]
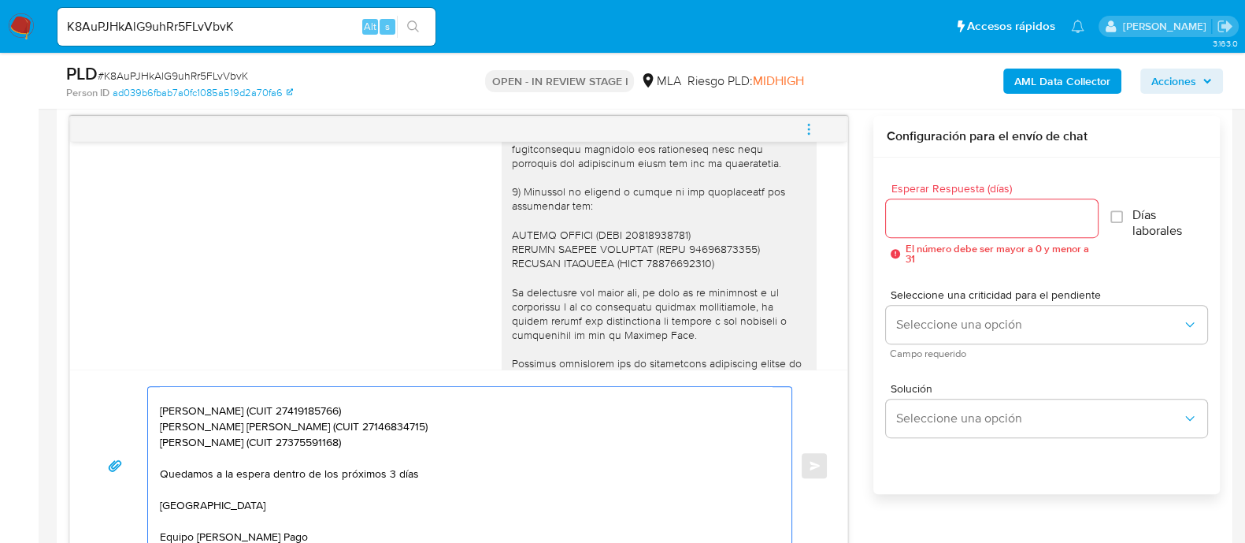
type textarea "Hola Eduardo Alberto Cantou Muchas gracias por tu respuesta. Adicionalmente nec…"
click at [917, 203] on div at bounding box center [991, 218] width 211 height 38
click at [914, 213] on input "Esperar Respuesta (días)" at bounding box center [991, 218] width 211 height 20
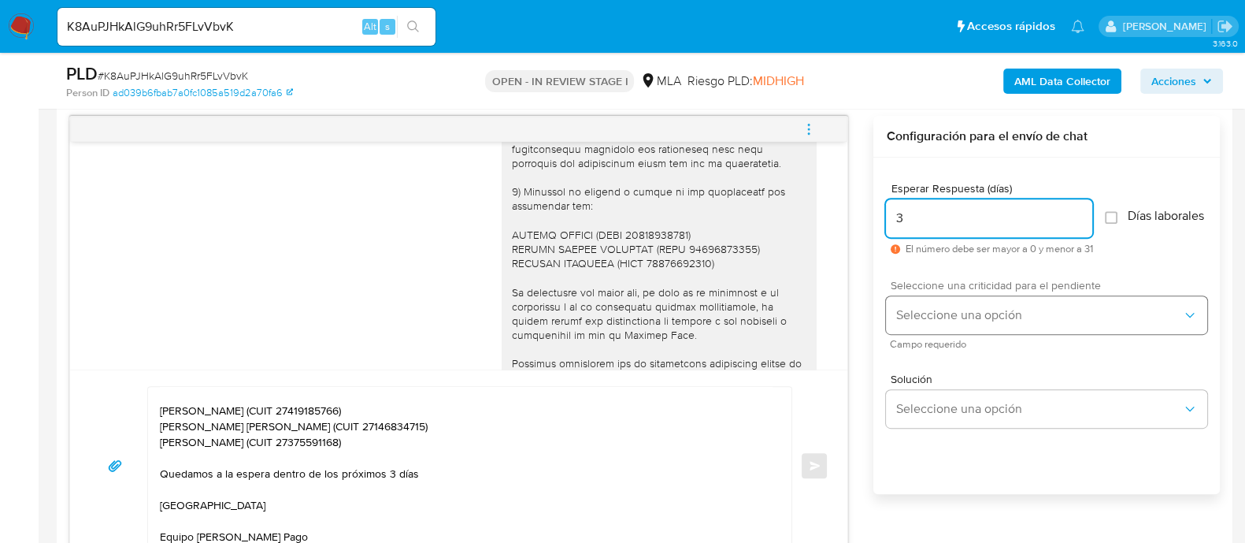
type input "3"
click at [924, 312] on button "Seleccione una opción" at bounding box center [1046, 315] width 321 height 38
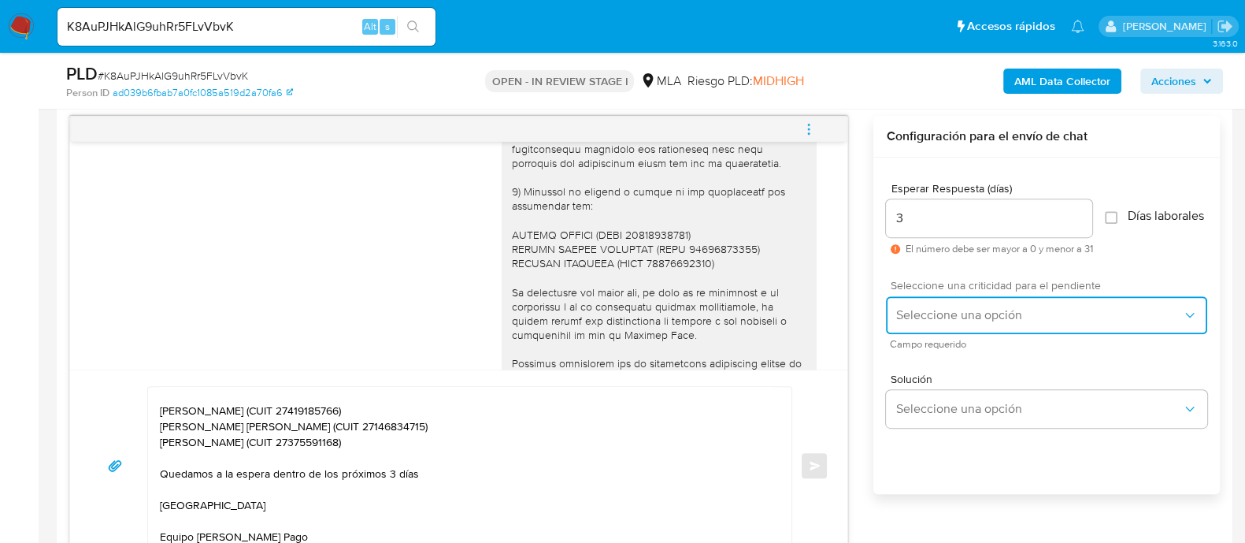
click at [927, 317] on span "Seleccione una opción" at bounding box center [1038, 315] width 287 height 16
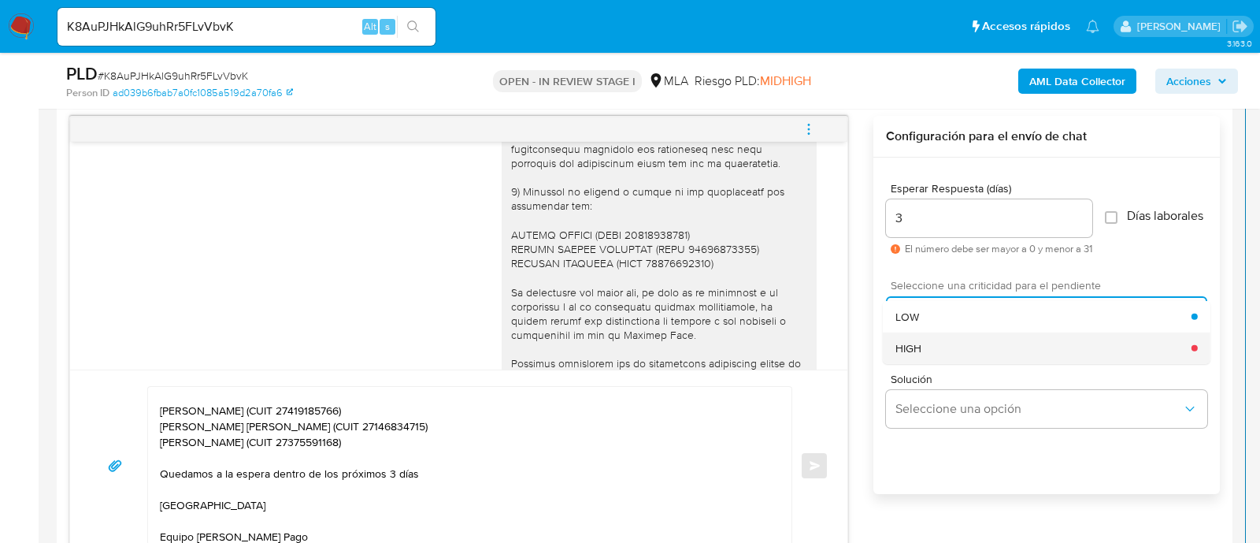
click at [933, 354] on div "HIGH" at bounding box center [1043, 348] width 296 height 32
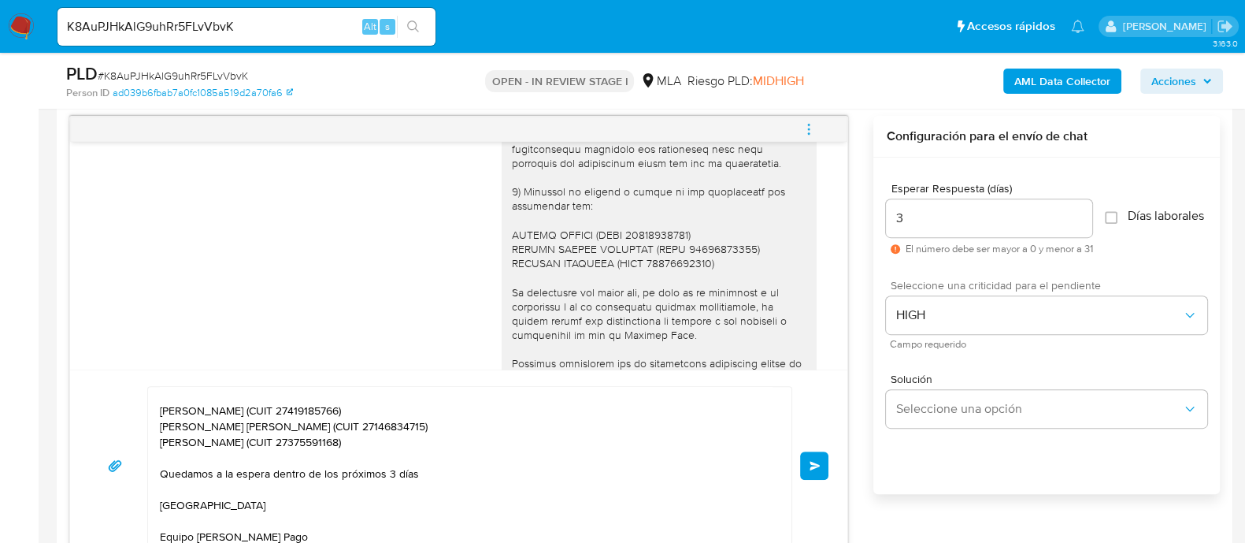
click at [818, 468] on span "Enviar" at bounding box center [815, 465] width 11 height 9
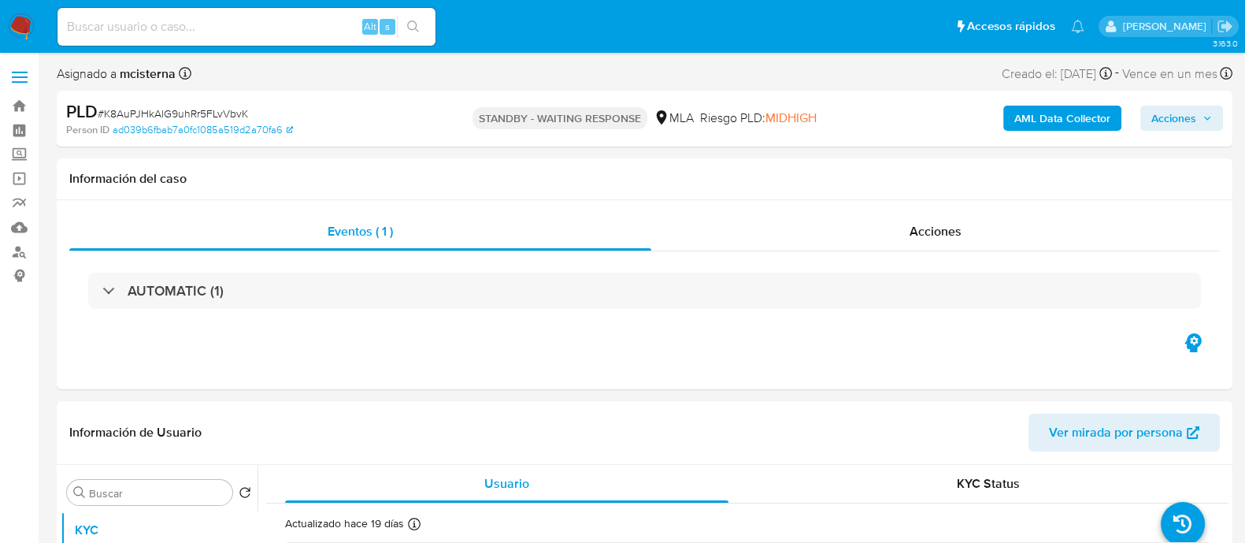
select select "10"
click at [313, 20] on input at bounding box center [246, 27] width 378 height 20
paste input "euTWmRErdZykpBUk6rmC0XDp"
type input "euTWmRErdZykpBUk6rmC0XDp"
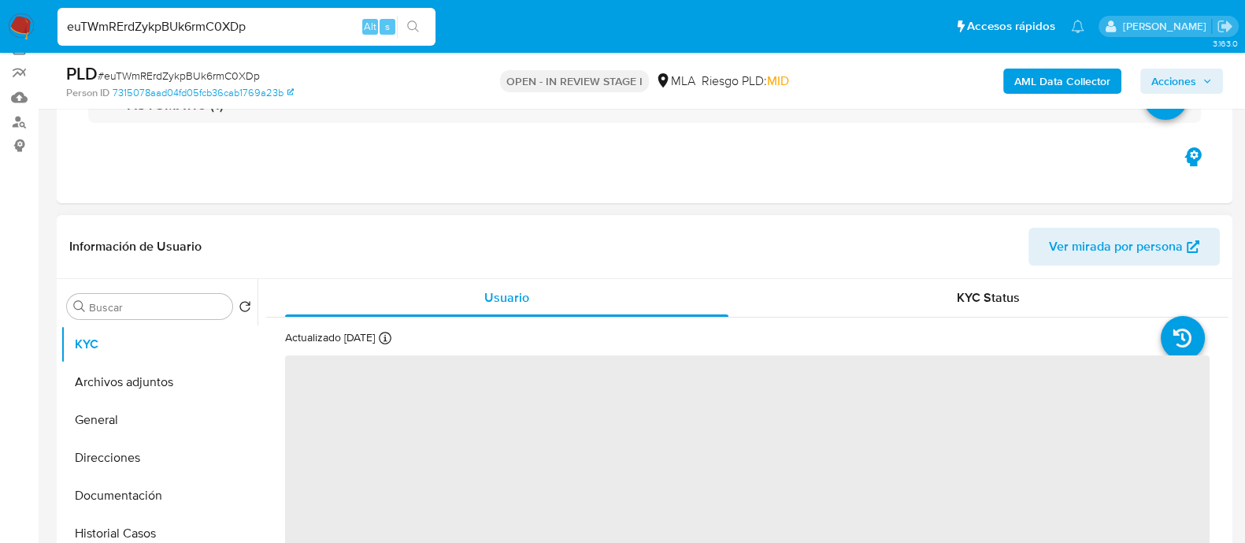
scroll to position [295, 0]
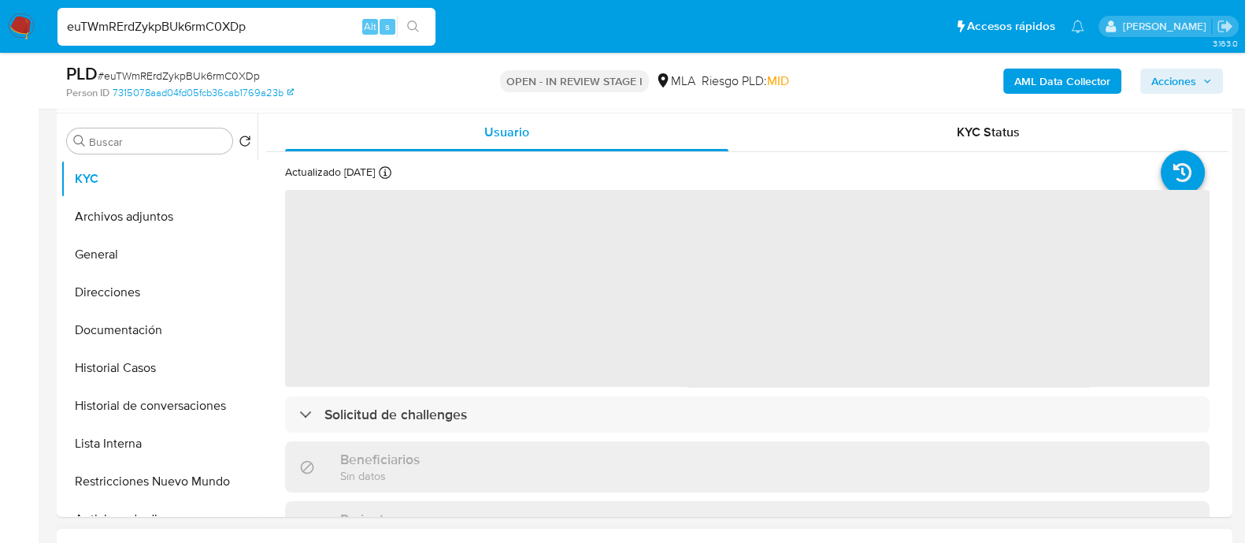
select select "10"
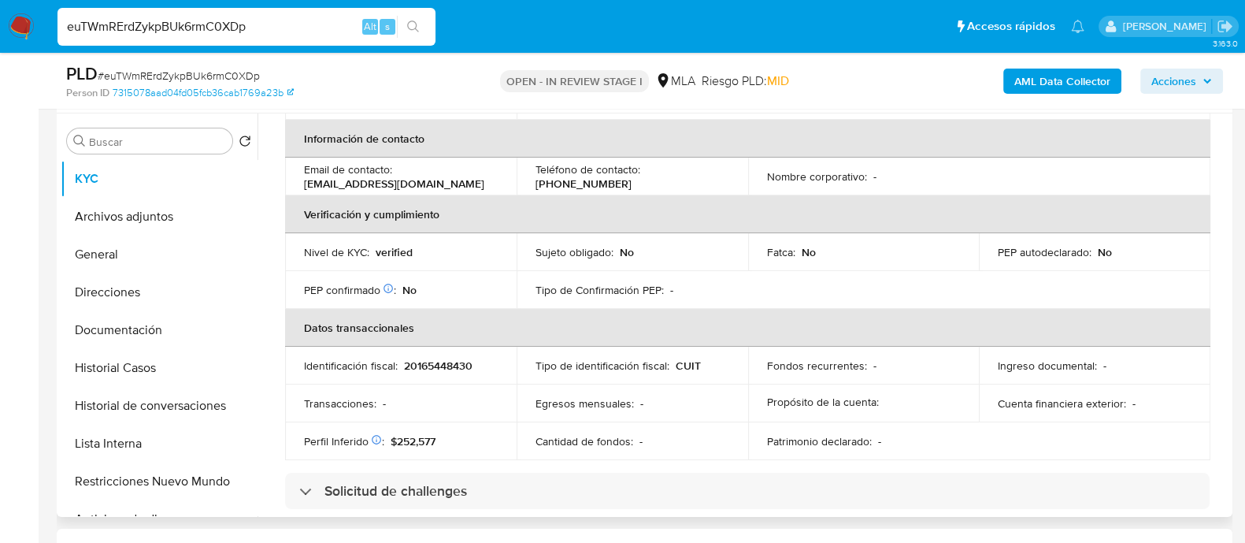
scroll to position [0, 0]
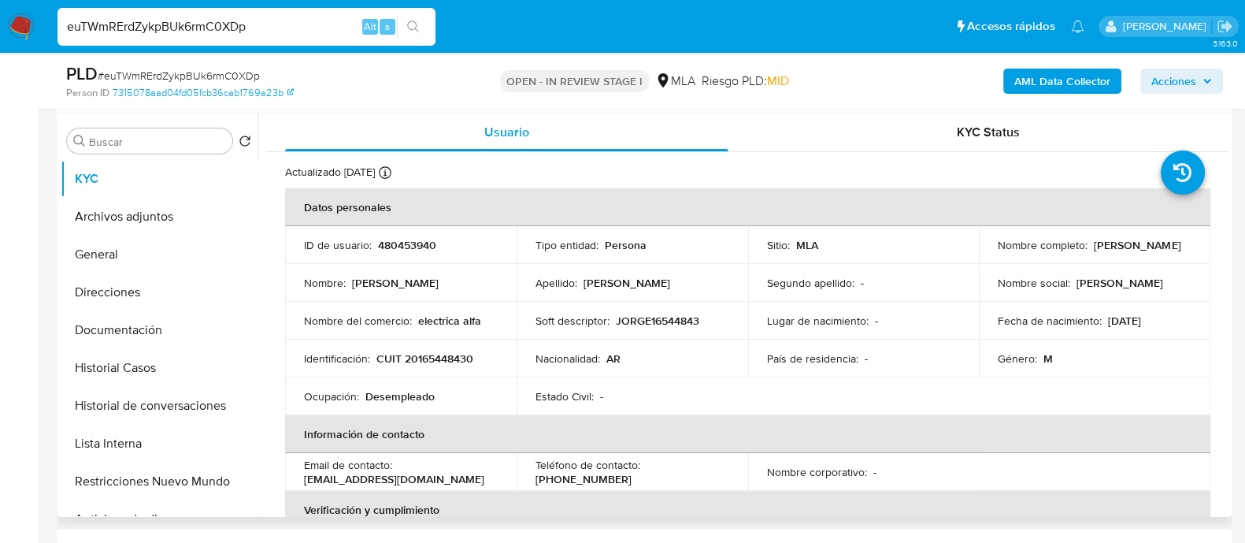
click at [402, 246] on p "480453940" at bounding box center [407, 245] width 58 height 14
copy p "480453940"
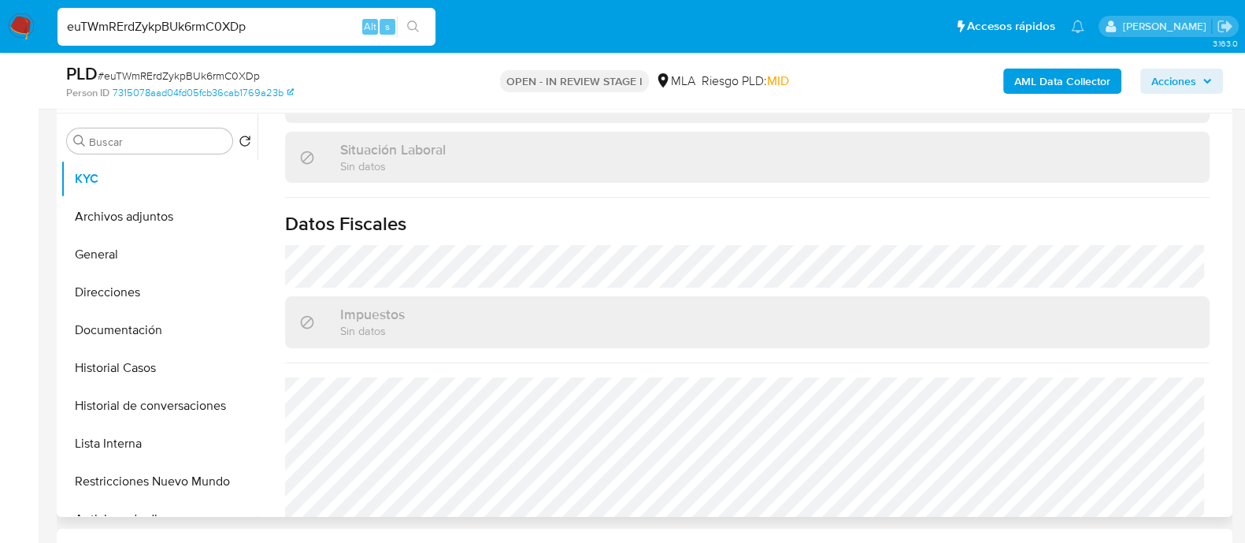
scroll to position [828, 0]
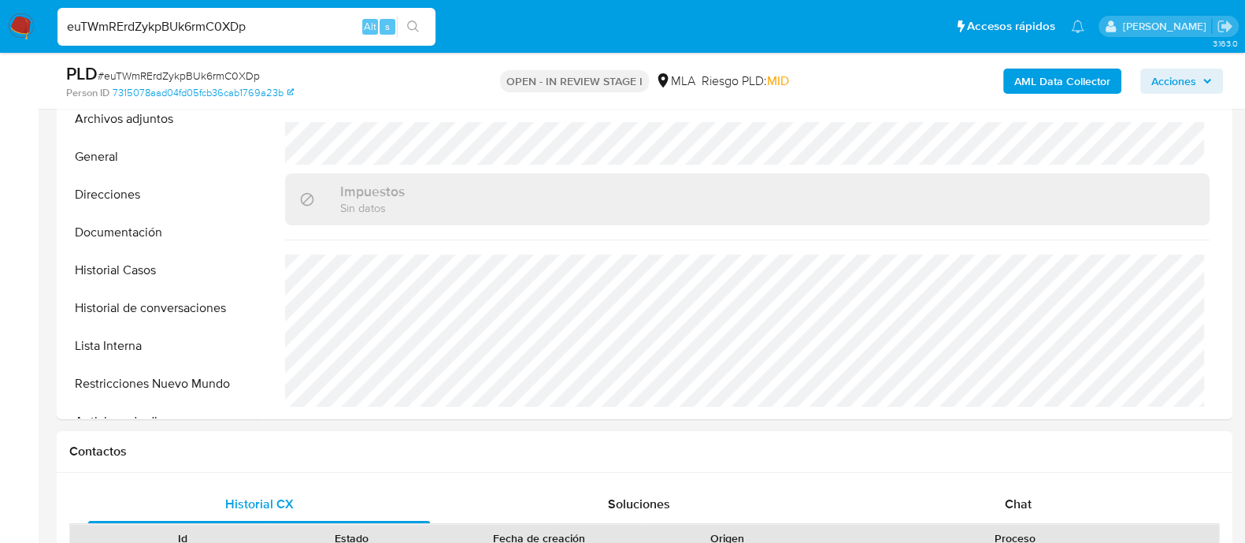
drag, startPoint x: 978, startPoint y: 498, endPoint x: 817, endPoint y: 462, distance: 164.7
click at [981, 498] on div "Chat" at bounding box center [1018, 504] width 342 height 38
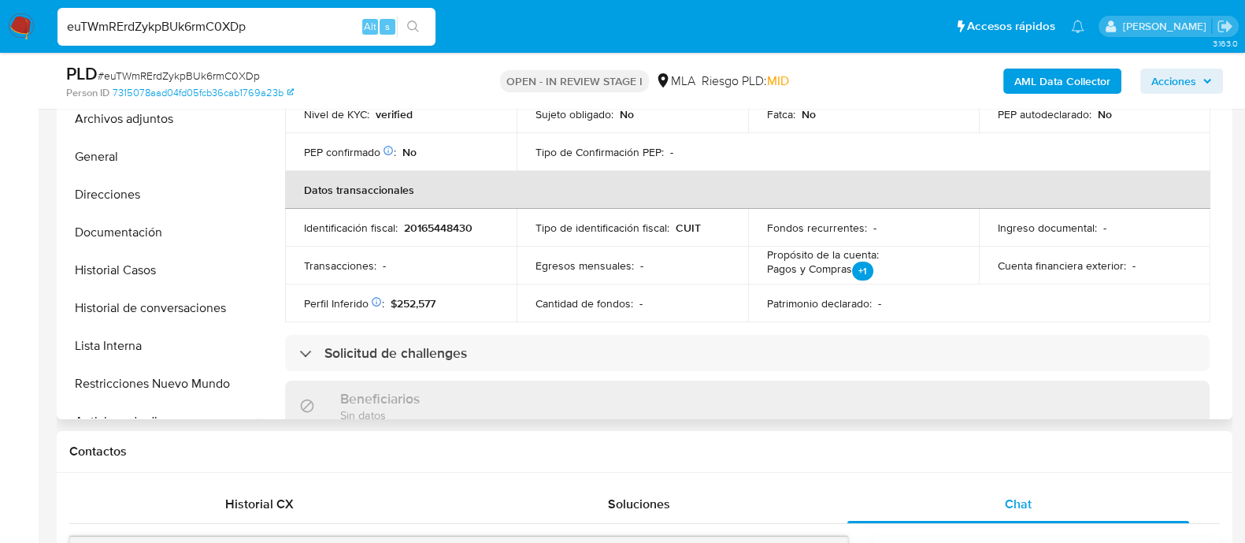
scroll to position [139, 0]
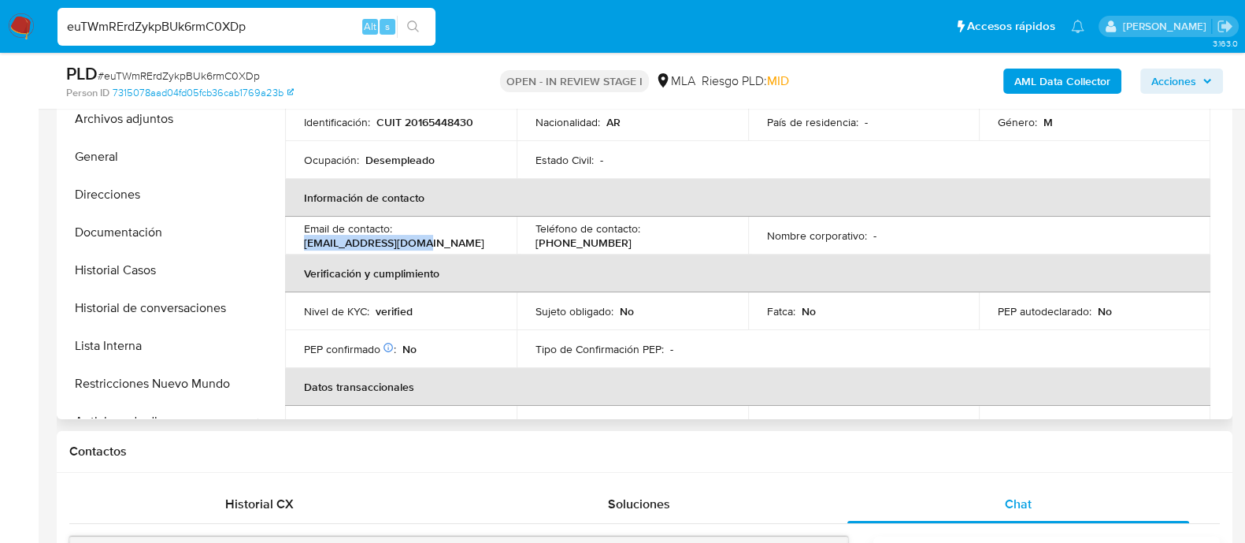
drag, startPoint x: 320, startPoint y: 242, endPoint x: 465, endPoint y: 242, distance: 144.9
click at [465, 242] on td "Email de contacto : jparodi358@gmail.com" at bounding box center [401, 236] width 232 height 38
copy p "jparodi358@gmail.com"
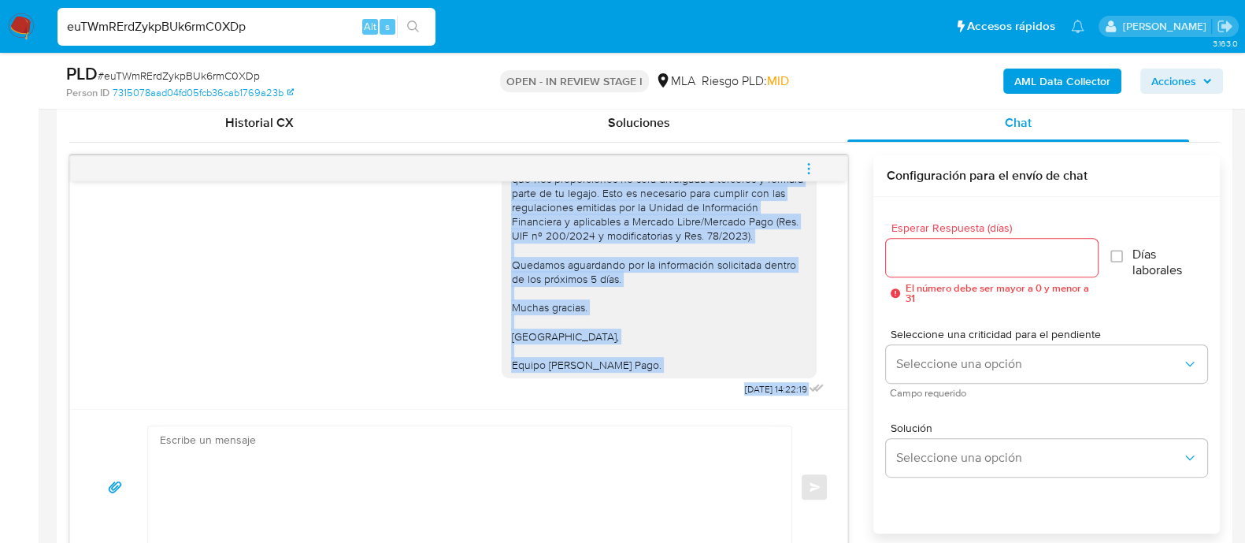
scroll to position [886, 0]
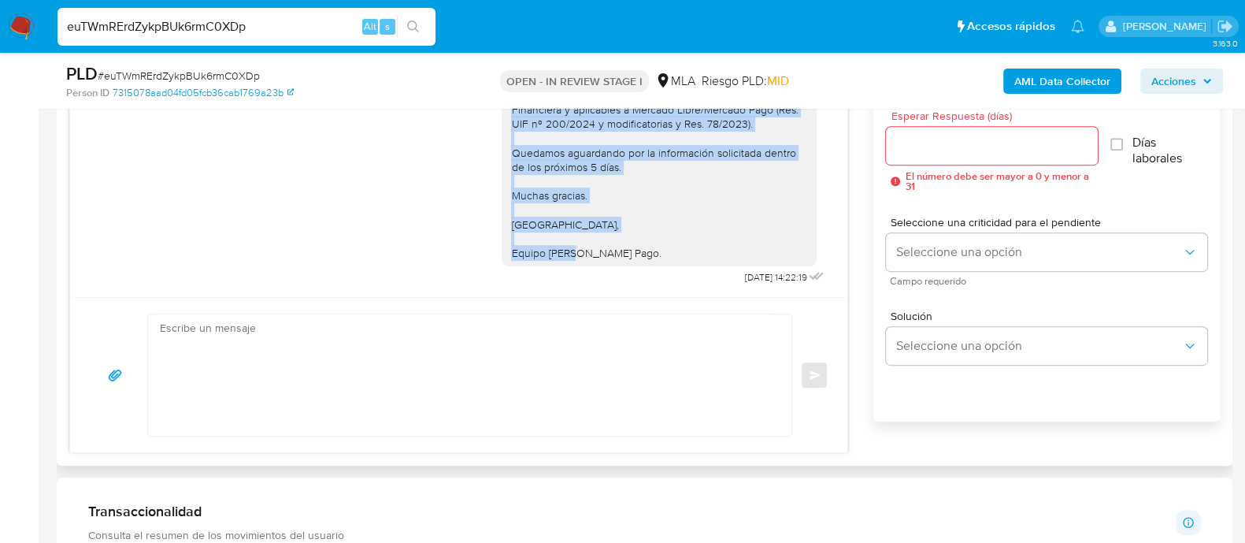
drag, startPoint x: 496, startPoint y: 372, endPoint x: 618, endPoint y: 261, distance: 164.5
click at [618, 261] on div "Hola Jorge Alberto Parodi En función de las operaciones registradas en tu cuent…" at bounding box center [659, 66] width 315 height 399
copy div "Hola Jorge Alberto Parodi En función de las operaciones registradas en tu cuent…"
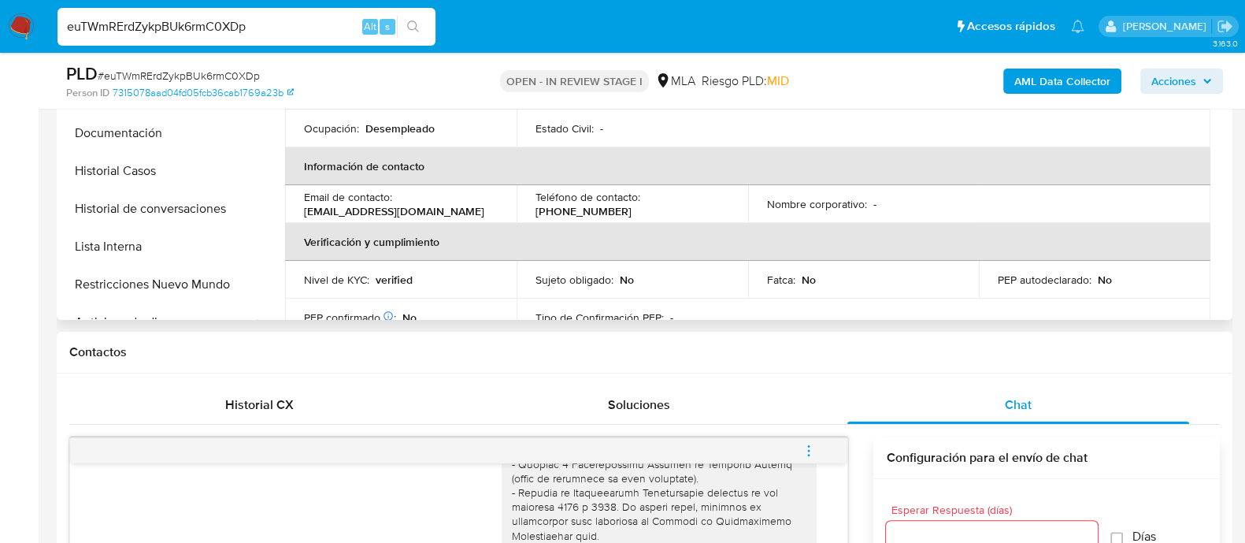
scroll to position [40, 0]
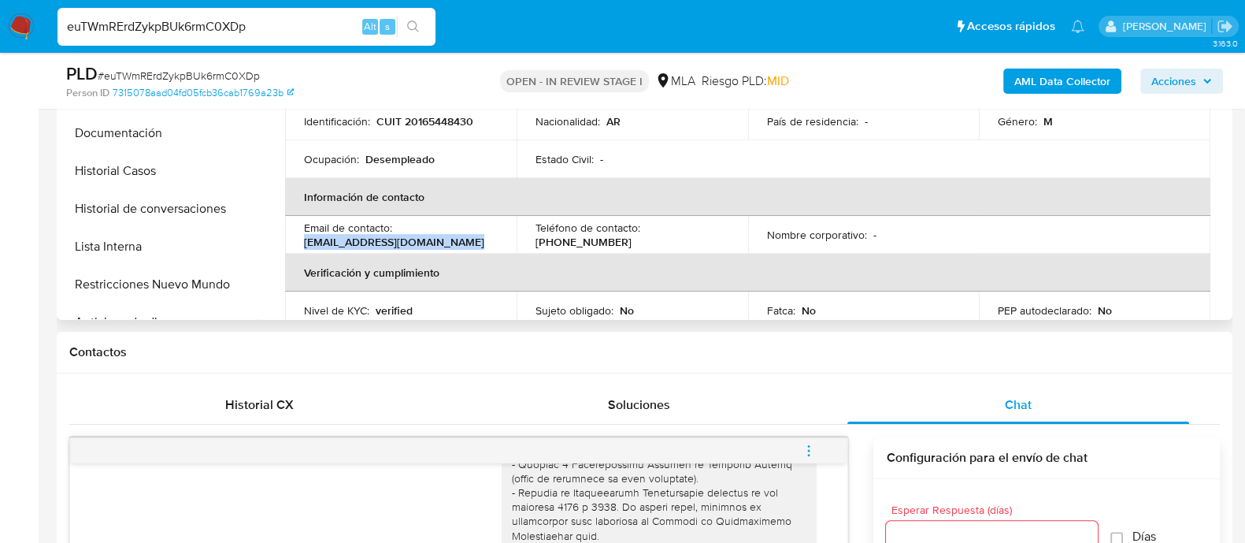
drag, startPoint x: 292, startPoint y: 242, endPoint x: 533, endPoint y: 242, distance: 241.0
click at [533, 242] on tr "Email de contacto : jparodi358@gmail.com Teléfono de contacto : (266) 5132216 N…" at bounding box center [747, 235] width 925 height 38
copy p "jparodi358@gmail.com"
click at [224, 24] on input "euTWmRErdZykpBUk6rmC0XDp" at bounding box center [246, 27] width 378 height 20
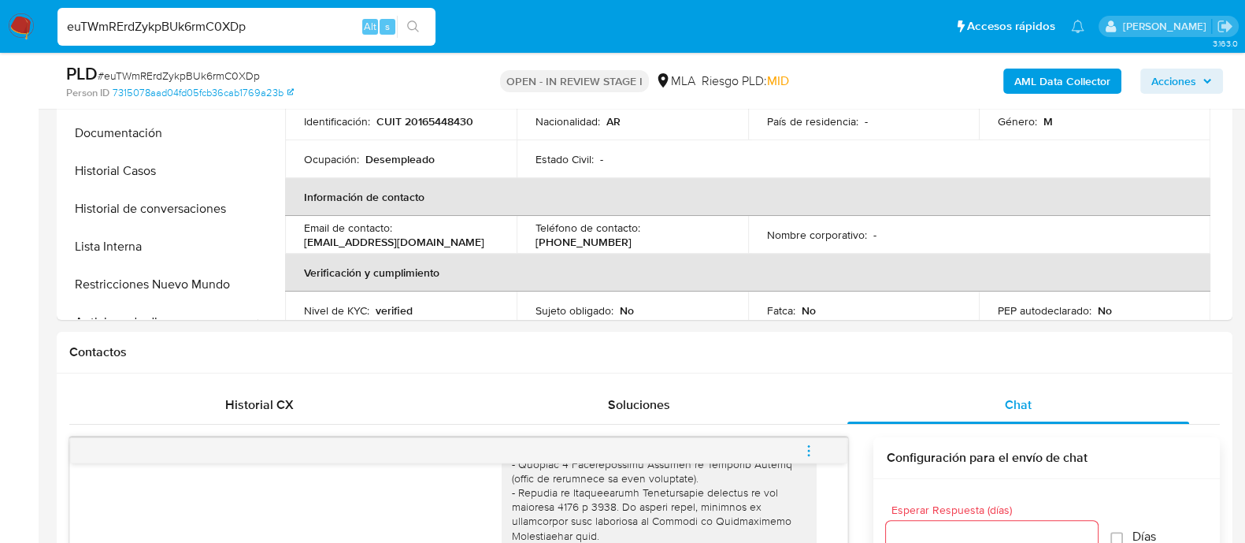
click at [224, 24] on input "euTWmRErdZykpBUk6rmC0XDp" at bounding box center [246, 27] width 378 height 20
paste input "6trZqmm3xotciKxebhv9M1CX"
type input "6trZqmm3xotciKxebhv9M1CX"
click at [403, 32] on button "search-icon" at bounding box center [413, 27] width 32 height 22
click at [414, 34] on button "search-icon" at bounding box center [413, 27] width 32 height 22
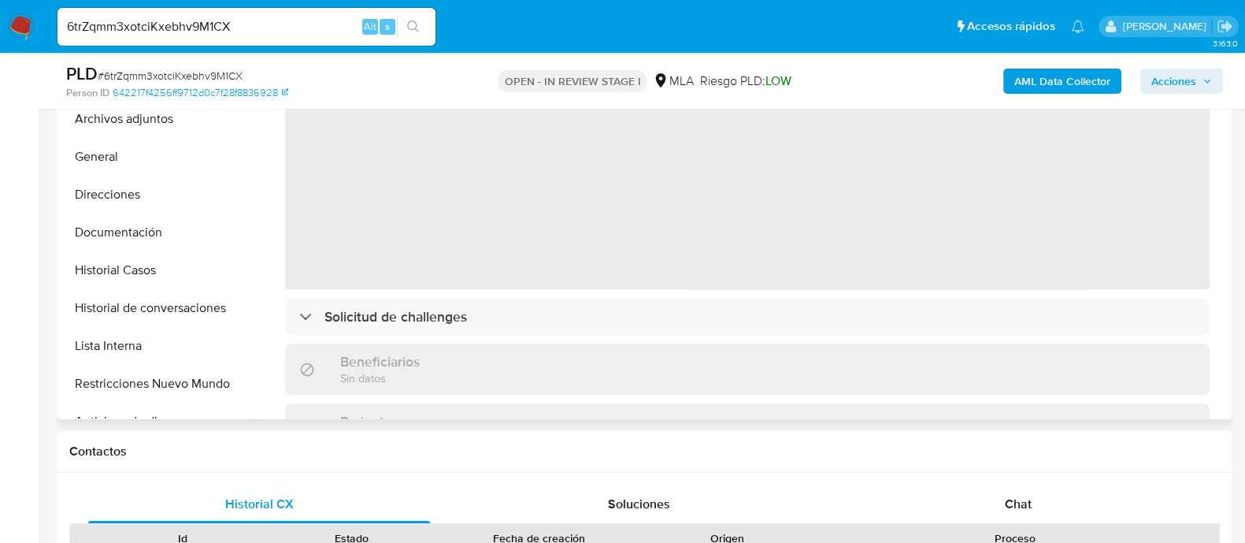
select select "10"
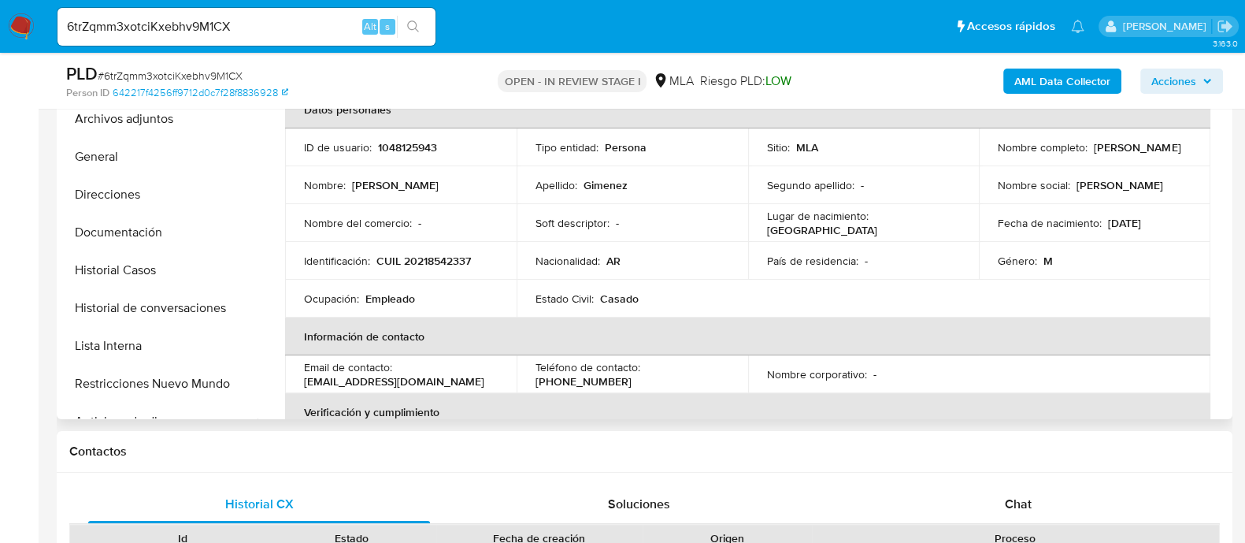
scroll to position [196, 0]
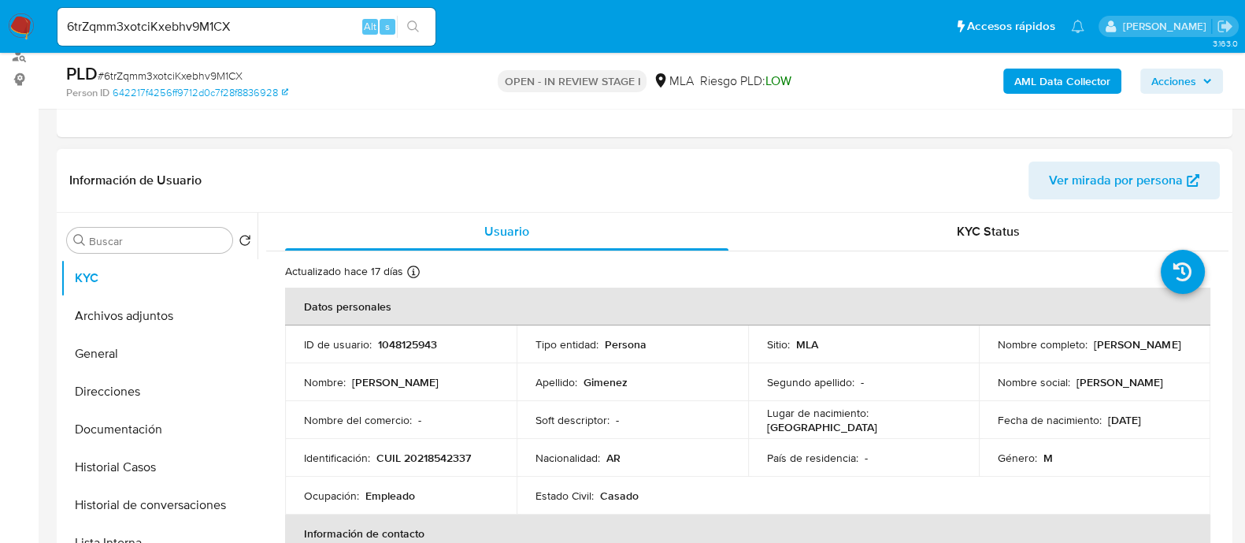
click at [387, 347] on p "1048125943" at bounding box center [407, 344] width 59 height 14
copy p "1048125943"
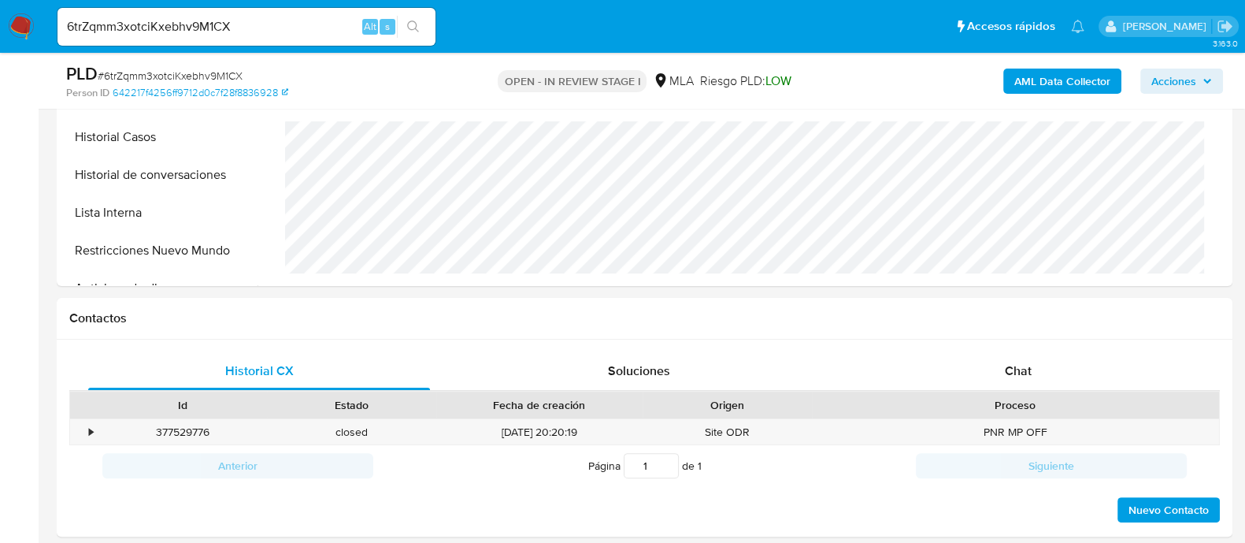
scroll to position [591, 0]
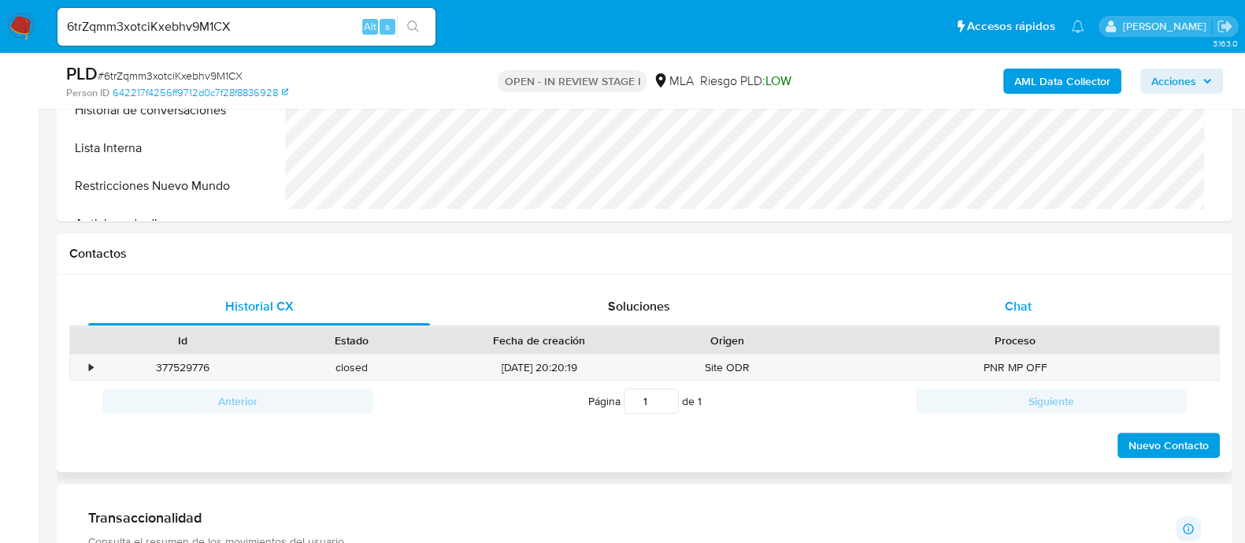
click at [1011, 309] on span "Chat" at bounding box center [1018, 306] width 27 height 18
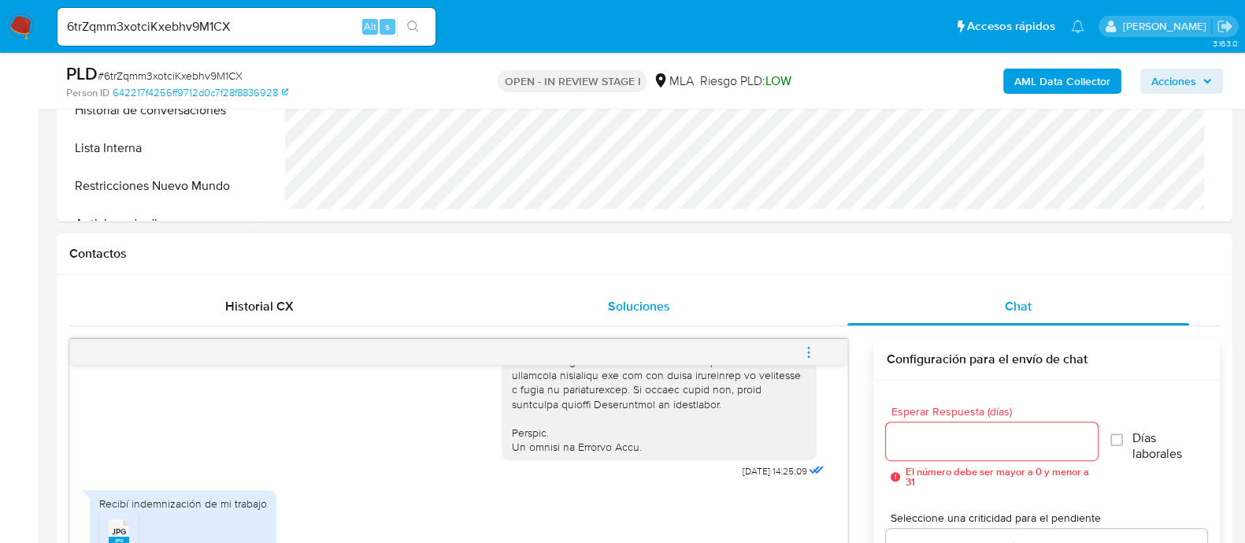
scroll to position [688, 0]
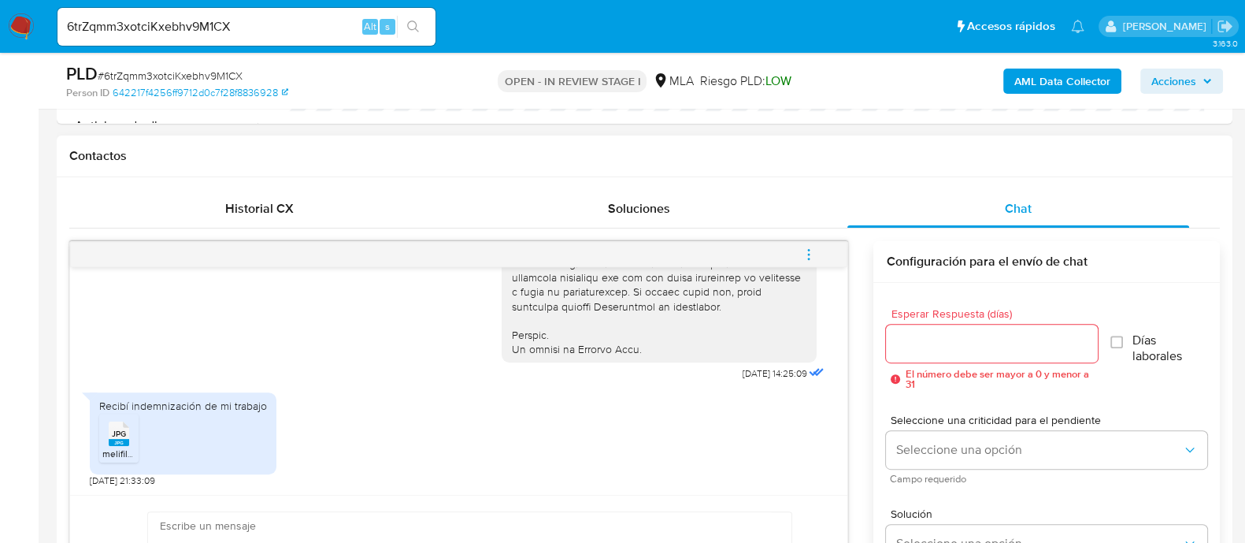
click at [115, 444] on icon "JPG" at bounding box center [119, 434] width 20 height 28
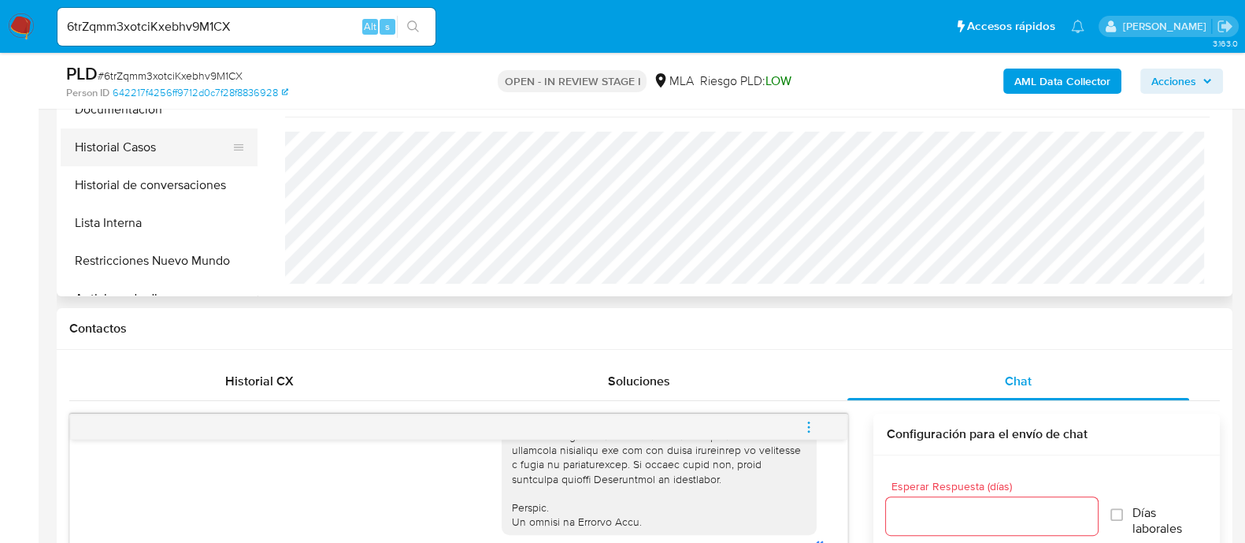
scroll to position [393, 0]
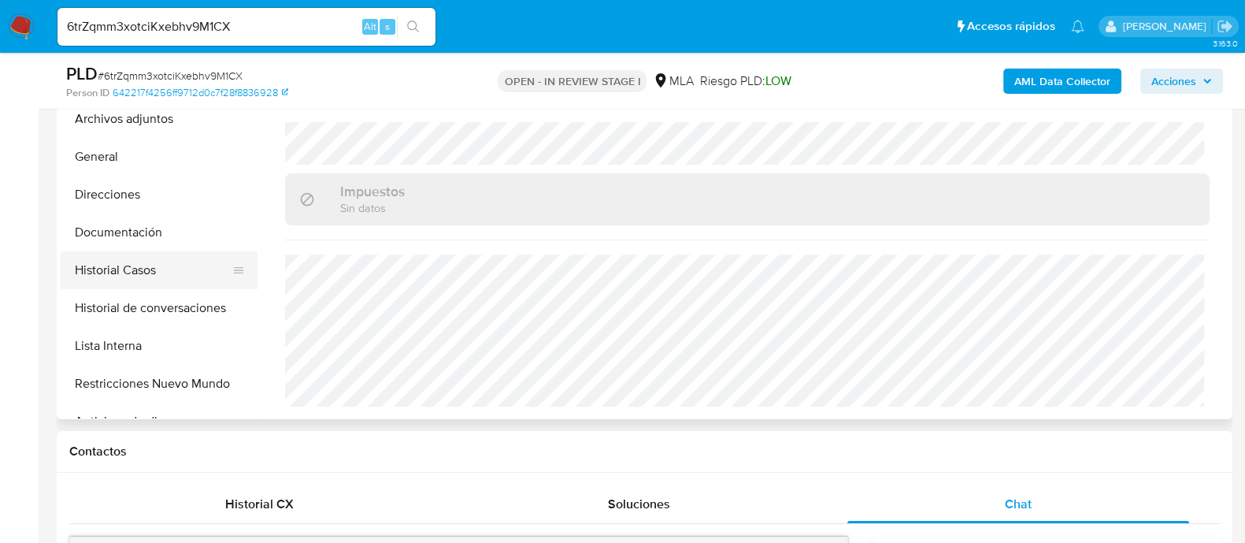
drag, startPoint x: 150, startPoint y: 261, endPoint x: 195, endPoint y: 273, distance: 47.2
click at [150, 261] on button "Historial Casos" at bounding box center [153, 270] width 184 height 38
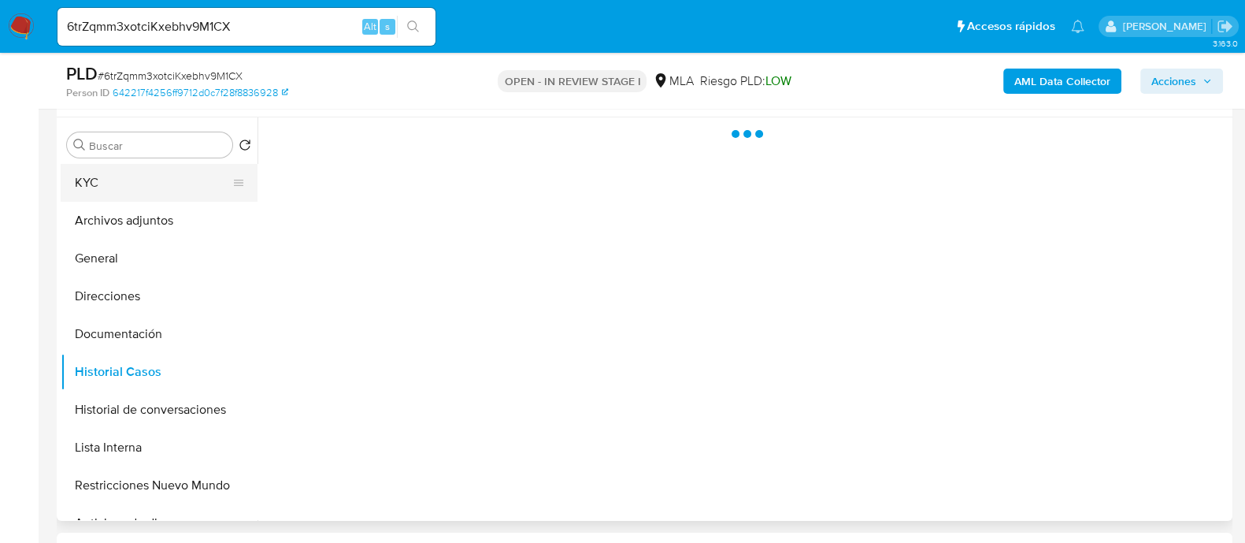
scroll to position [196, 0]
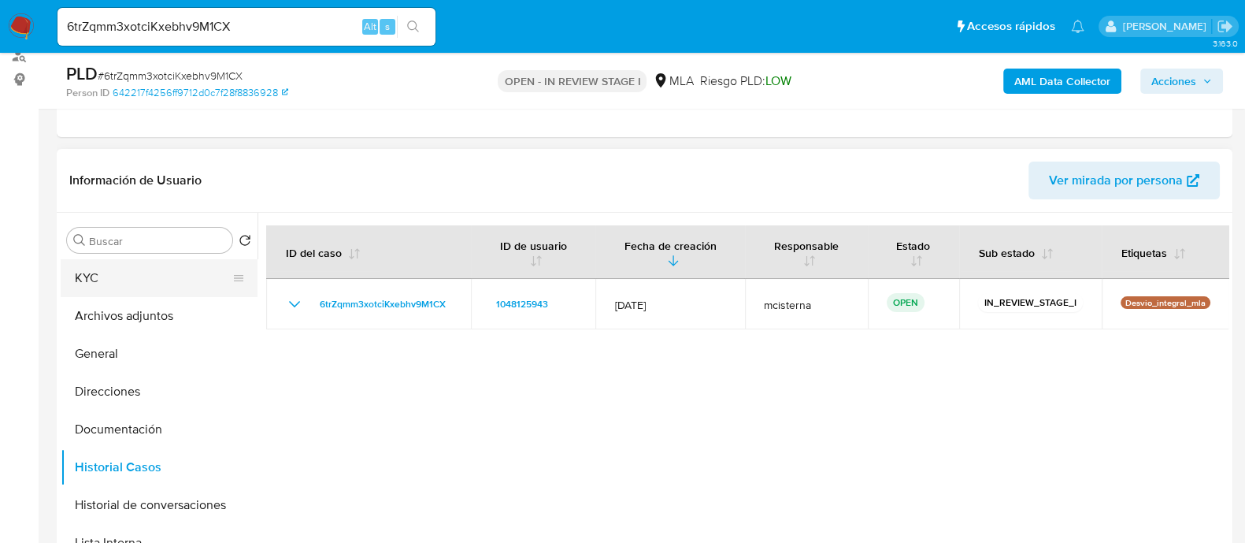
click at [161, 277] on button "KYC" at bounding box center [153, 278] width 184 height 38
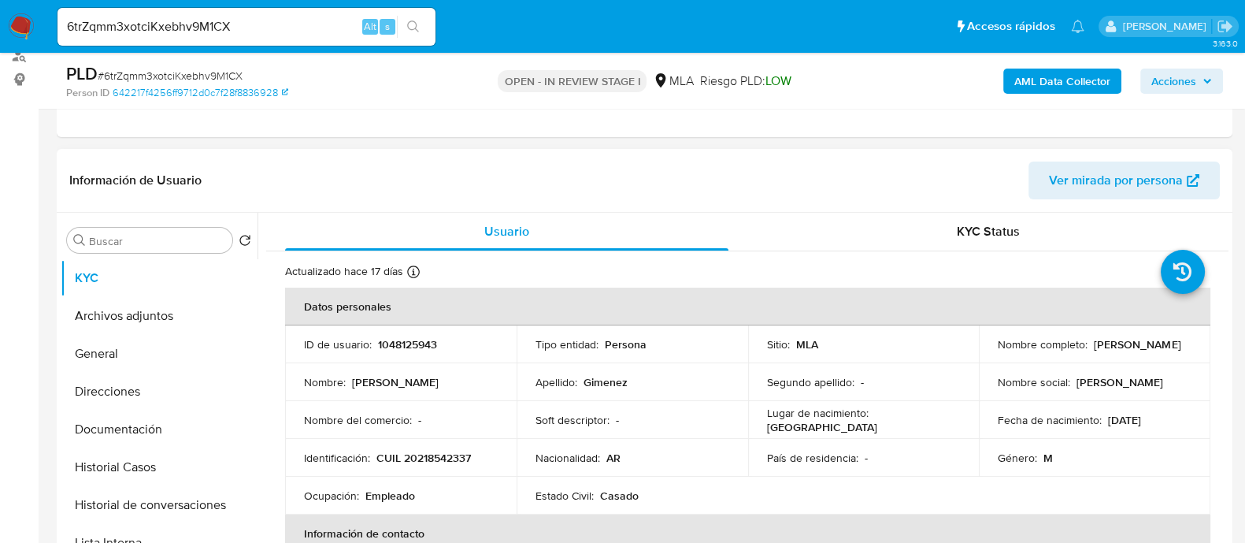
drag, startPoint x: 996, startPoint y: 356, endPoint x: 1155, endPoint y: 356, distance: 158.3
click at [1155, 351] on div "Nombre completo : Julio Cesar Gimenez" at bounding box center [1095, 344] width 194 height 14
copy p "ulio Cesar Gimenez"
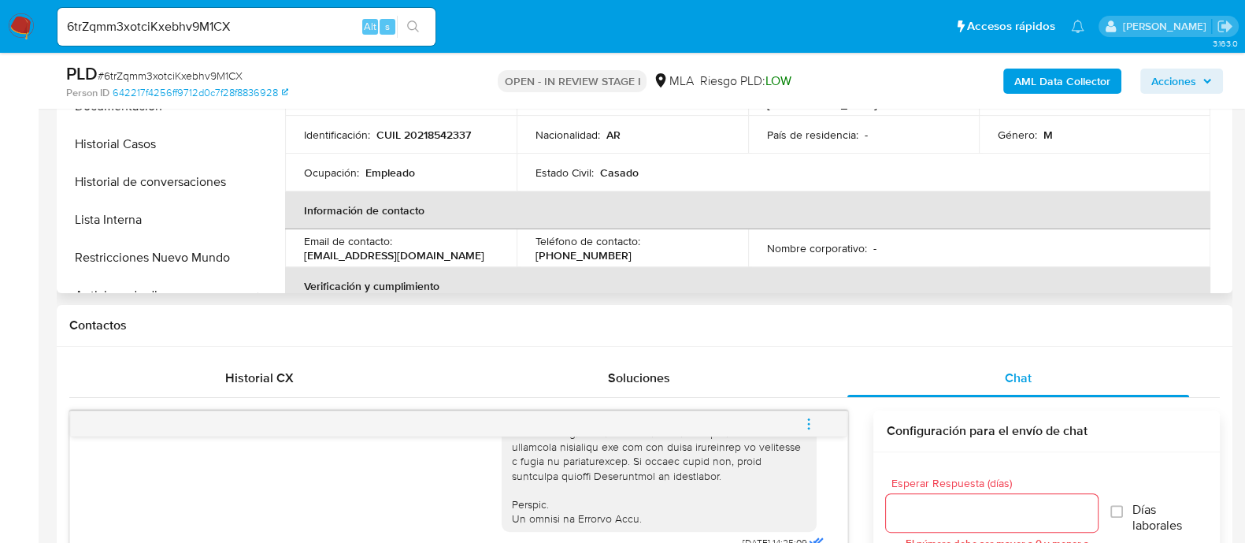
scroll to position [393, 0]
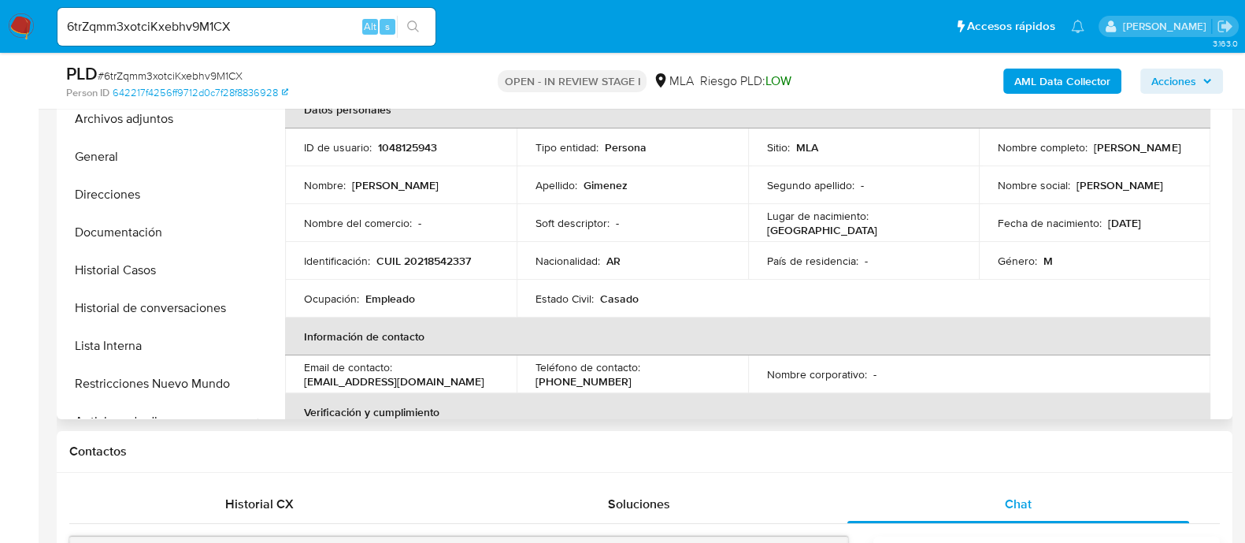
click at [1007, 178] on p "Nombre social :" at bounding box center [1034, 185] width 72 height 14
drag, startPoint x: 986, startPoint y: 153, endPoint x: 1122, endPoint y: 152, distance: 136.2
click at [1122, 152] on td "Nombre completo : Julio Cesar Gimenez" at bounding box center [1095, 147] width 232 height 38
copy p "Julio Cesar Gimenez"
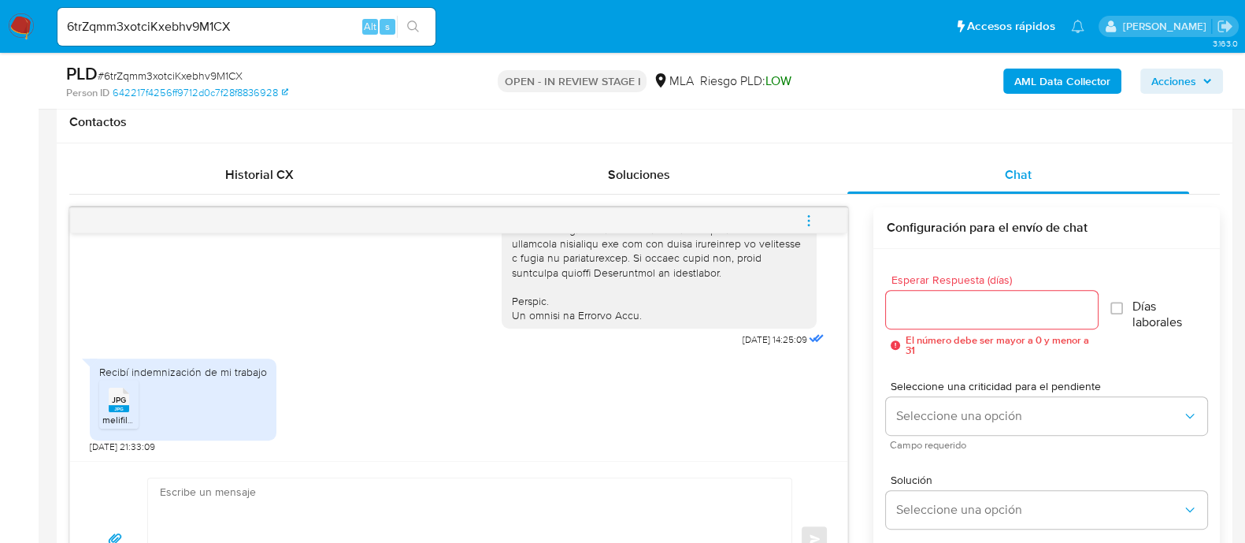
scroll to position [787, 0]
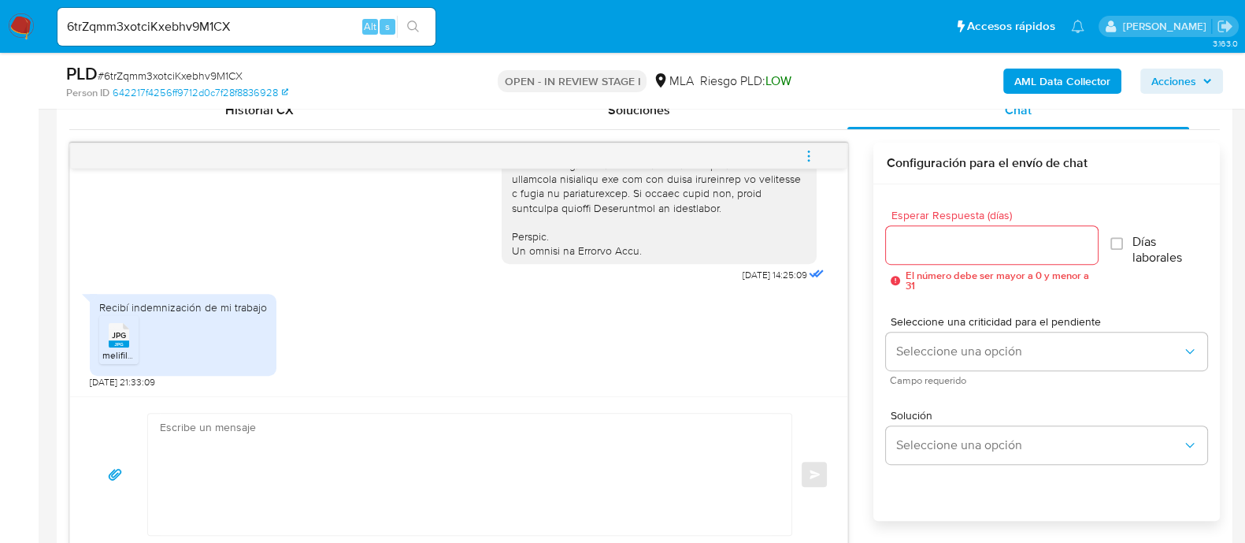
click at [583, 454] on textarea at bounding box center [466, 473] width 612 height 121
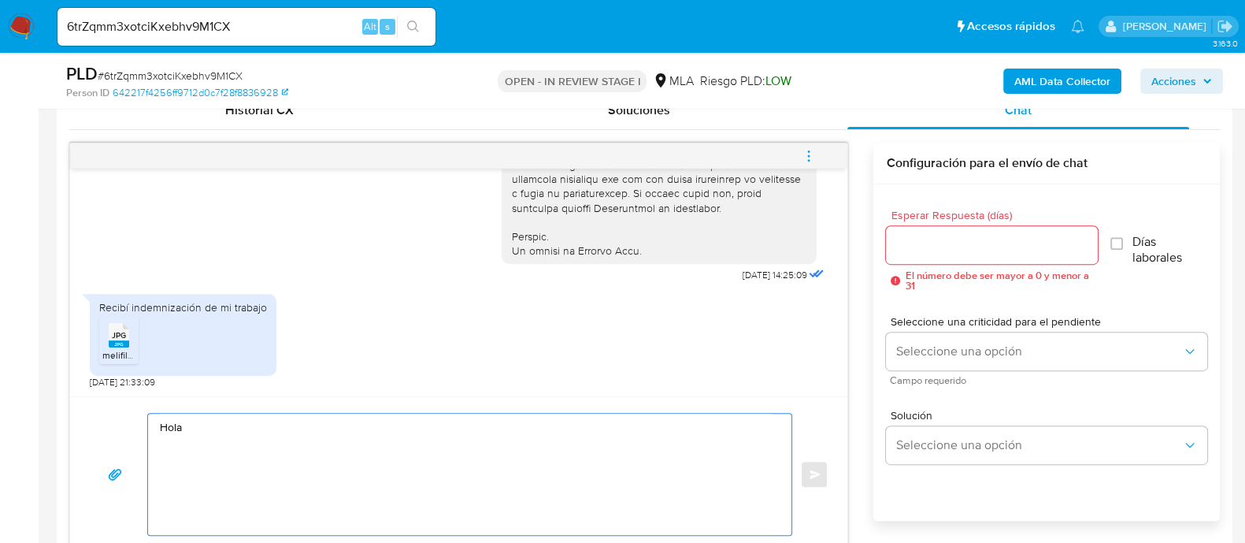
paste textarea "Julio Cesar Gimenez"
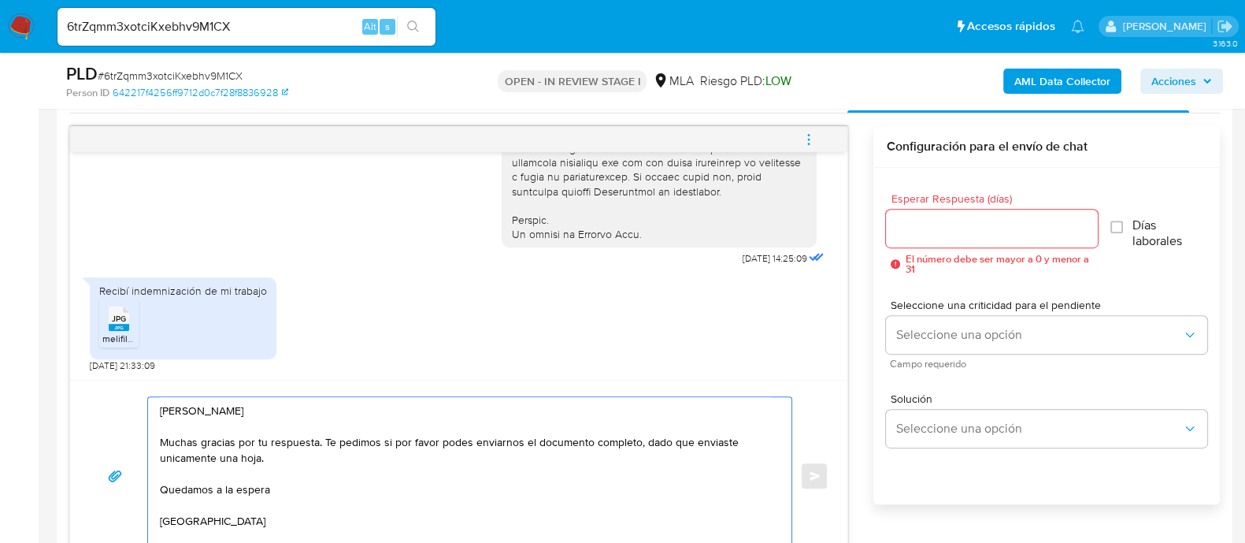
scroll to position [6, 0]
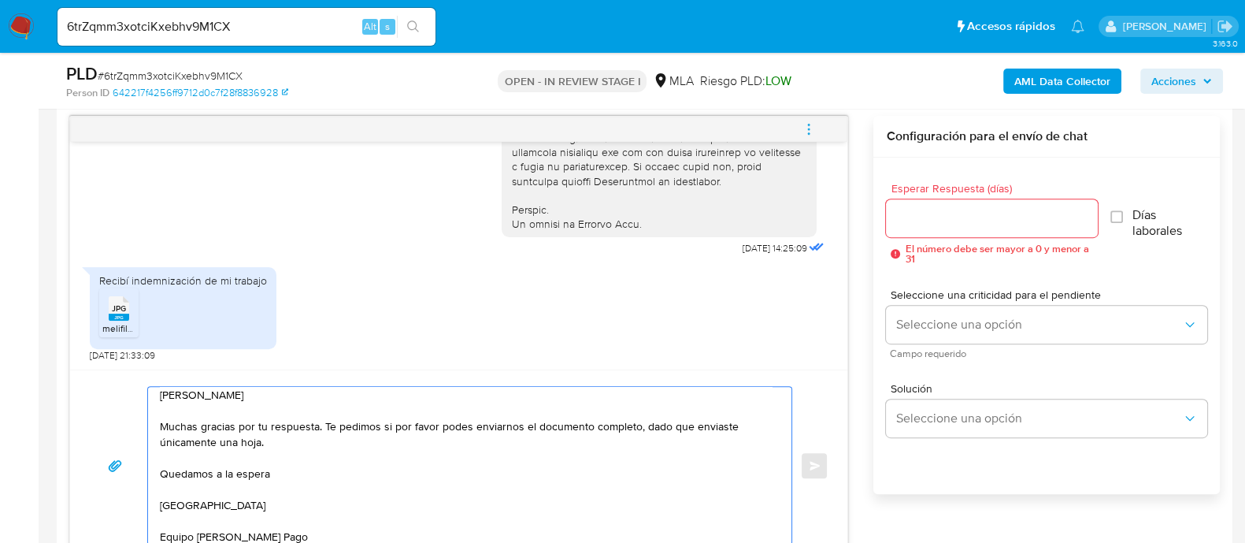
type textarea "Hola Julio Cesar Gimenez Muchas gracias por tu respuesta. Te pedimos si por fav…"
click at [899, 217] on input "Esperar Respuesta (días)" at bounding box center [991, 218] width 211 height 20
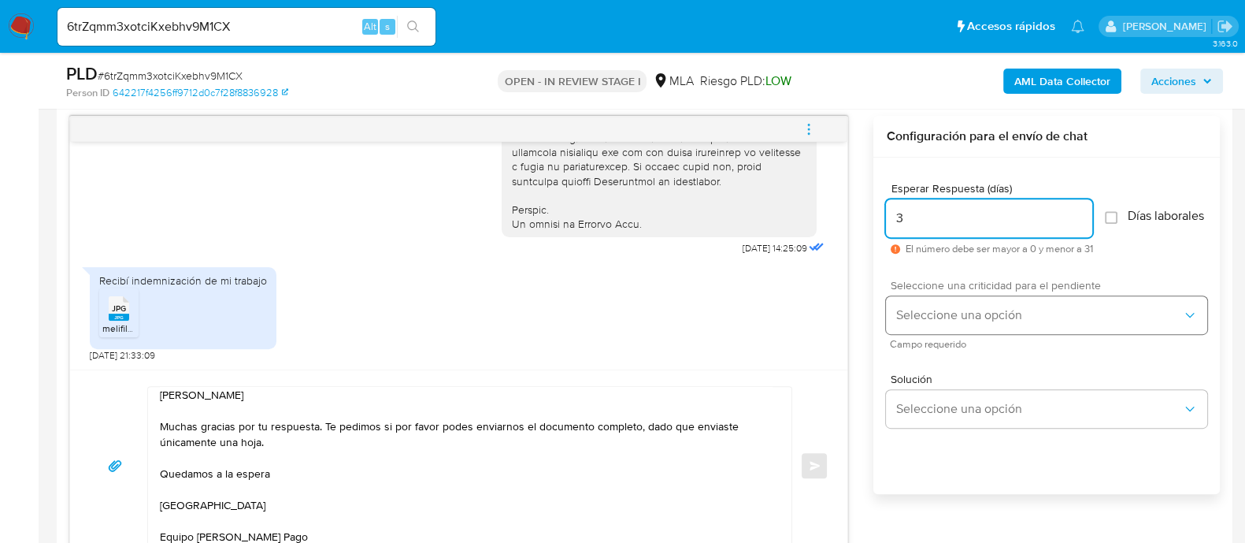
type input "3"
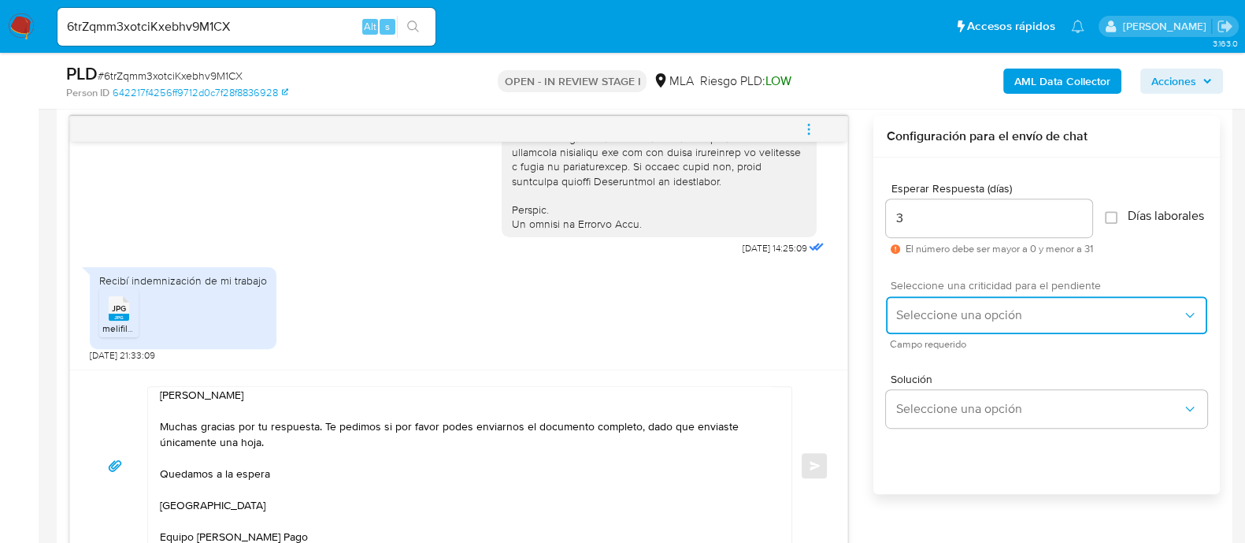
click at [906, 313] on button "Seleccione una opción" at bounding box center [1046, 315] width 321 height 38
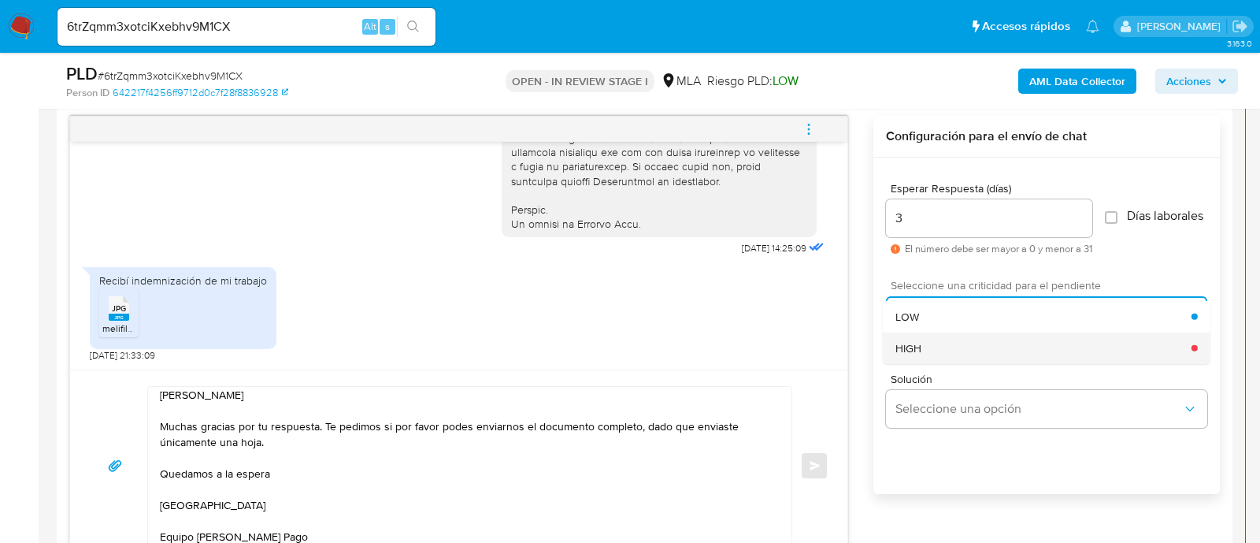
click at [906, 354] on span "HIGH" at bounding box center [908, 347] width 26 height 14
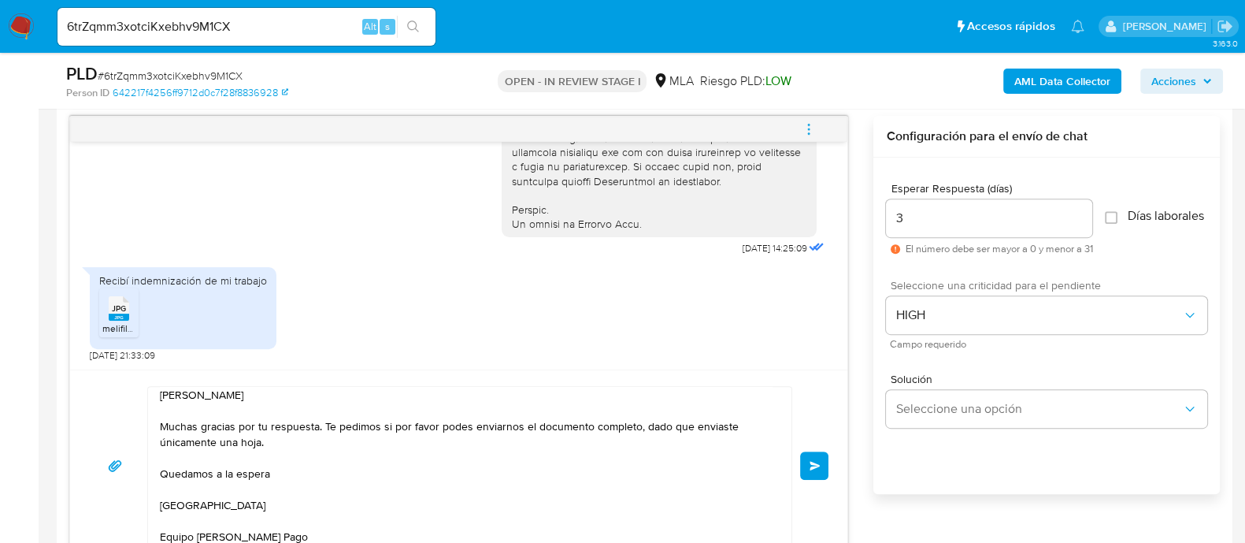
click at [822, 451] on button "Enviar" at bounding box center [814, 465] width 28 height 28
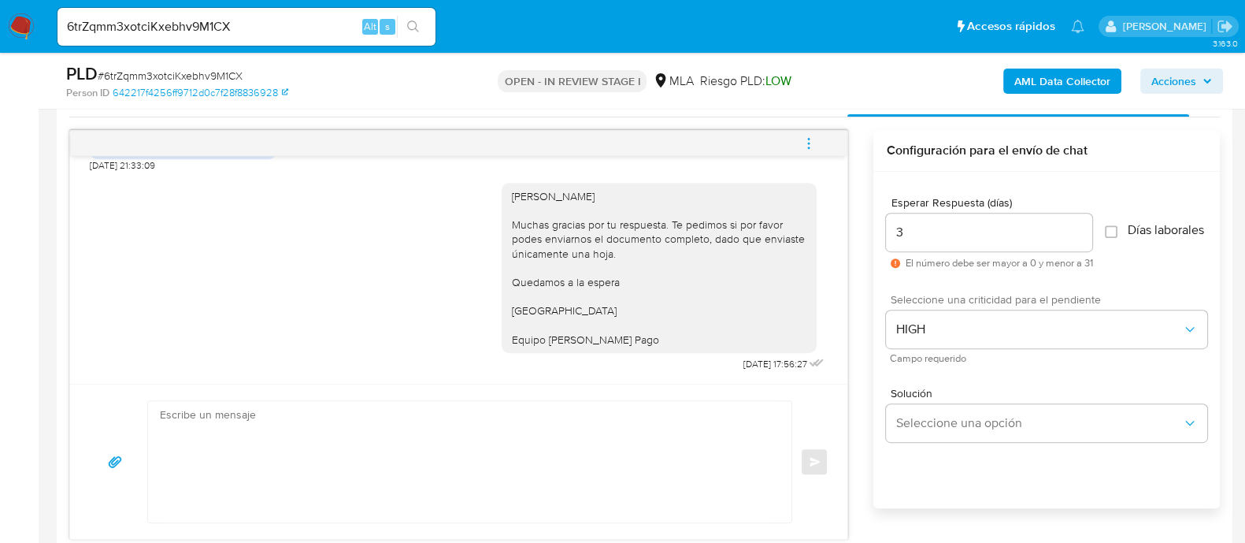
scroll to position [715, 0]
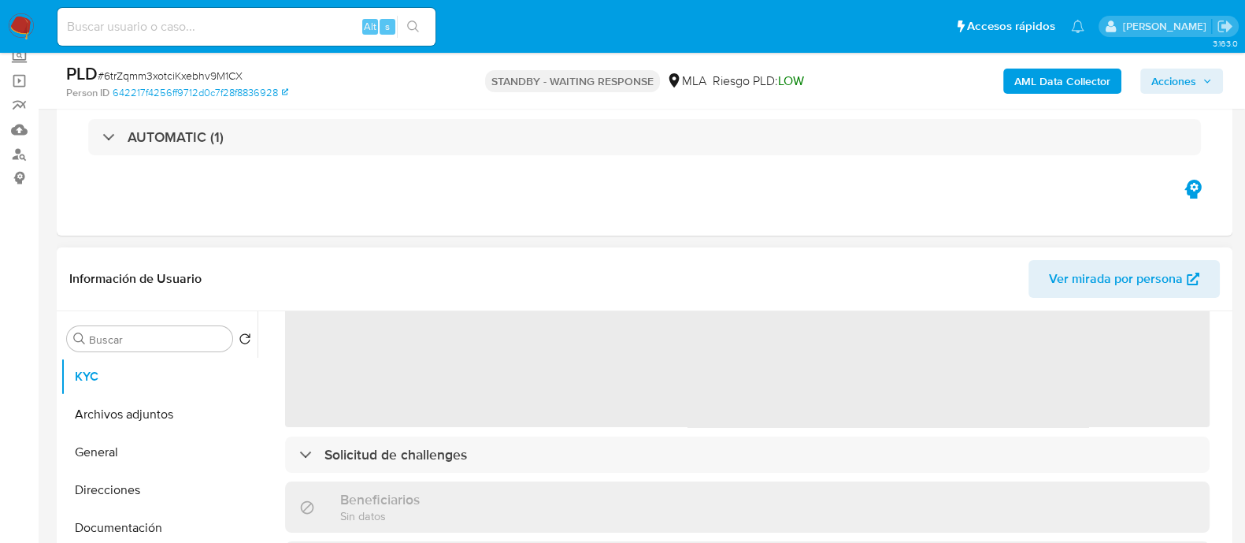
scroll to position [196, 0]
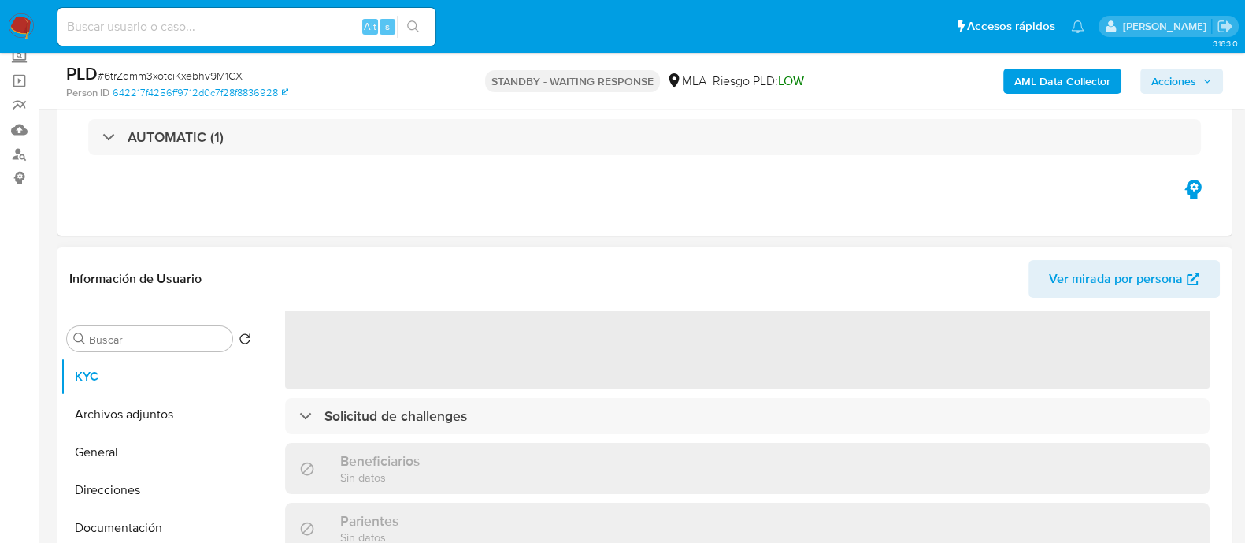
select select "10"
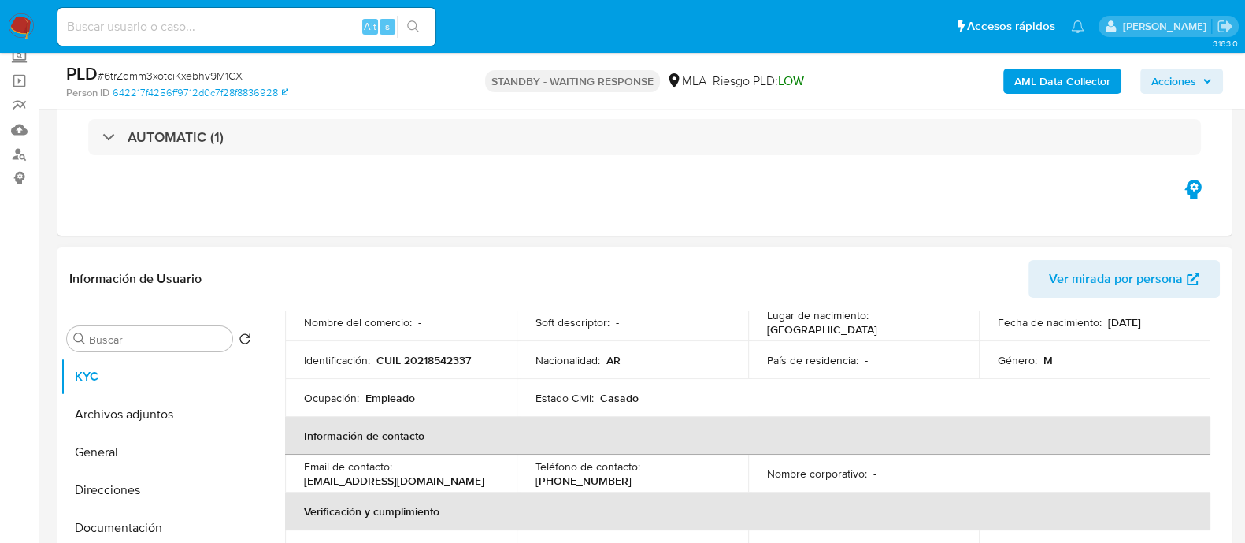
click at [457, 353] on p "CUIL 20218542337" at bounding box center [423, 360] width 95 height 14
copy p "20218542337"
click at [321, 14] on div "Alt s" at bounding box center [246, 27] width 378 height 38
click at [310, 33] on input at bounding box center [246, 27] width 378 height 20
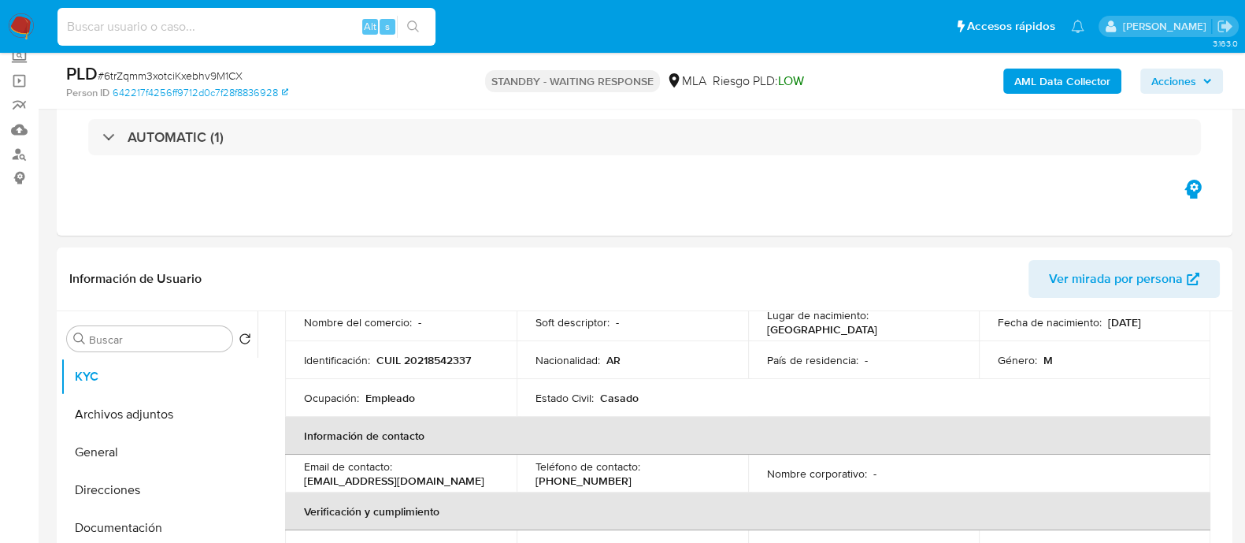
paste input "WruVdU44Y90uXWPJpWsTrinm"
type input "WruVdU44Y90uXWPJpWsTrinm"
click at [415, 31] on icon "search-icon" at bounding box center [413, 26] width 13 height 13
click at [417, 24] on icon "search-icon" at bounding box center [413, 26] width 13 height 13
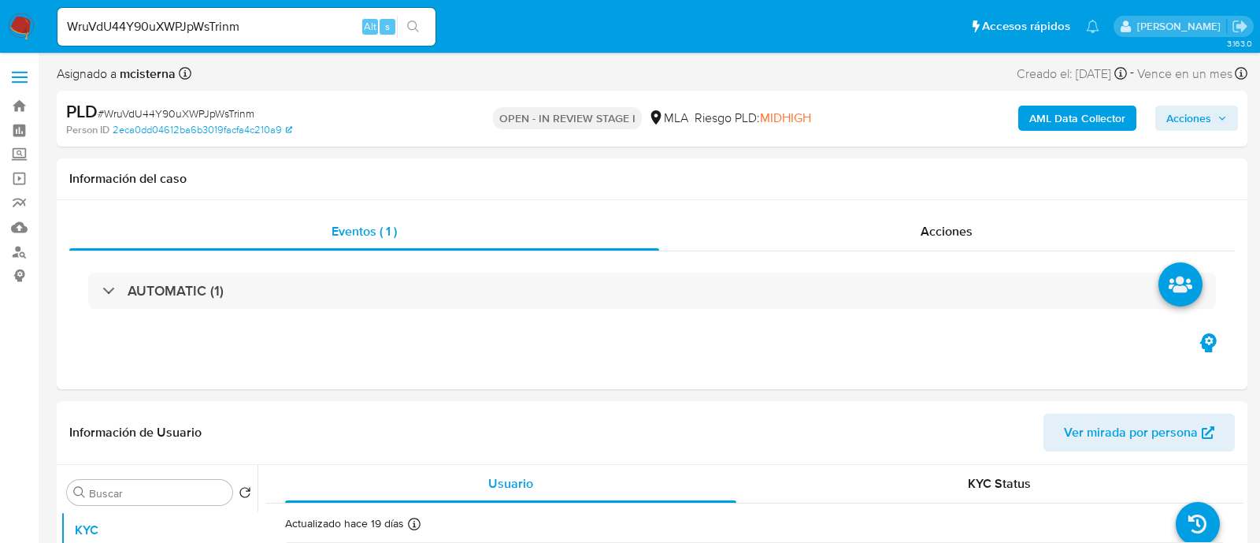
select select "10"
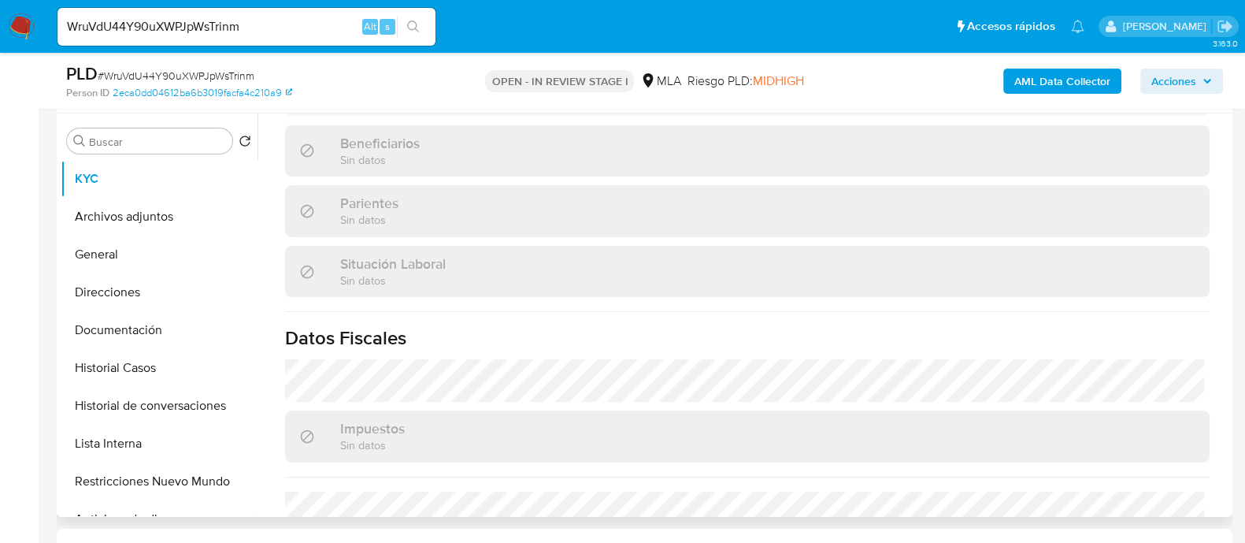
scroll to position [869, 0]
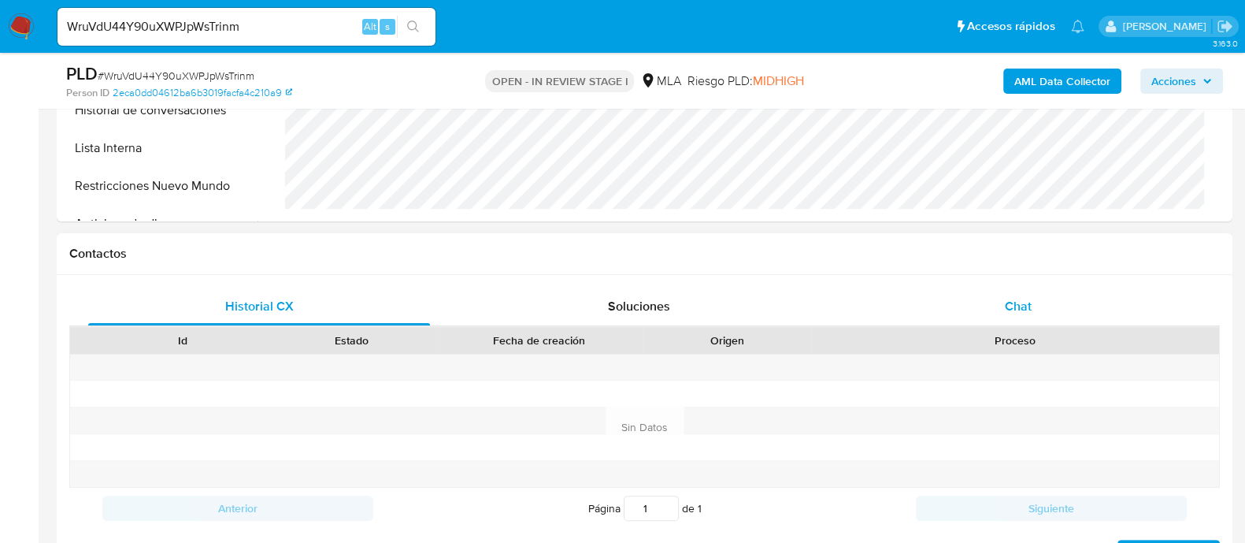
click at [1000, 314] on div "Chat" at bounding box center [1018, 306] width 342 height 38
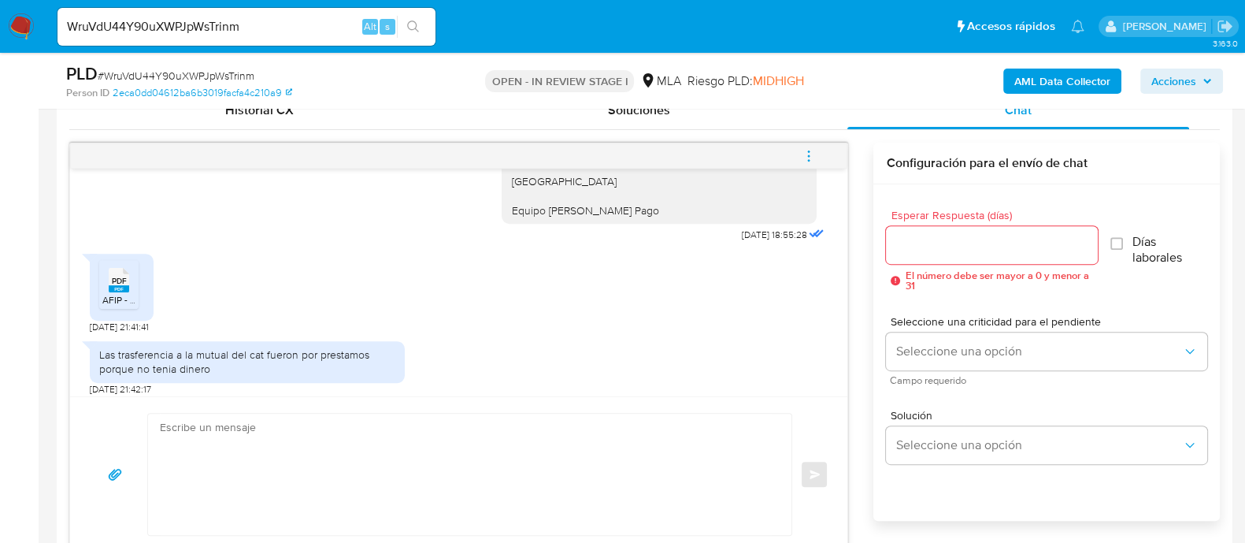
scroll to position [1807, 0]
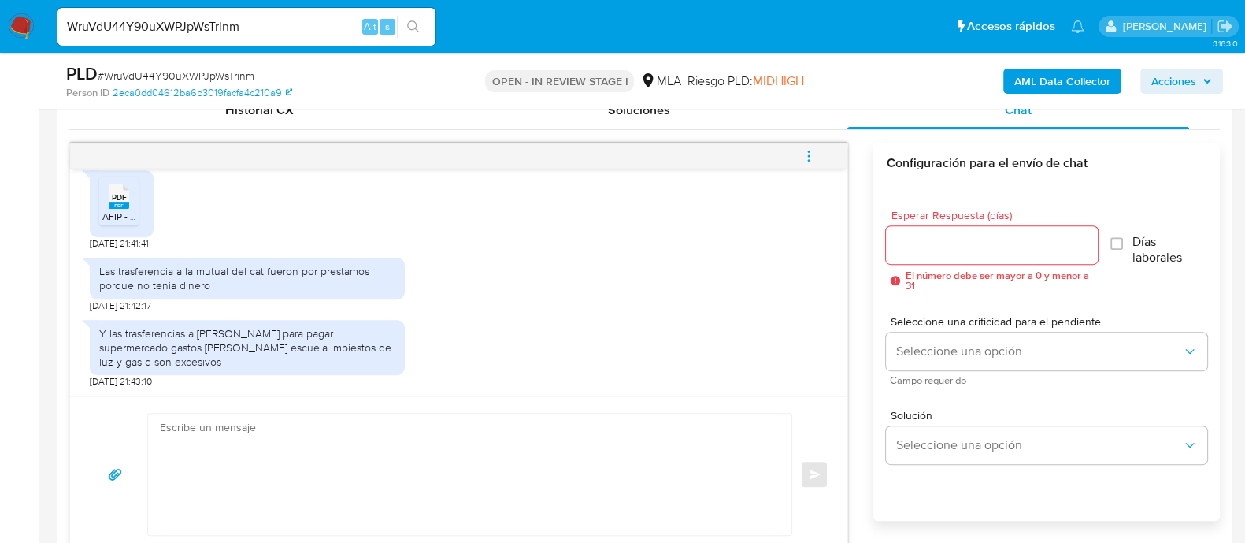
click at [114, 198] on span "PDF" at bounding box center [119, 197] width 15 height 10
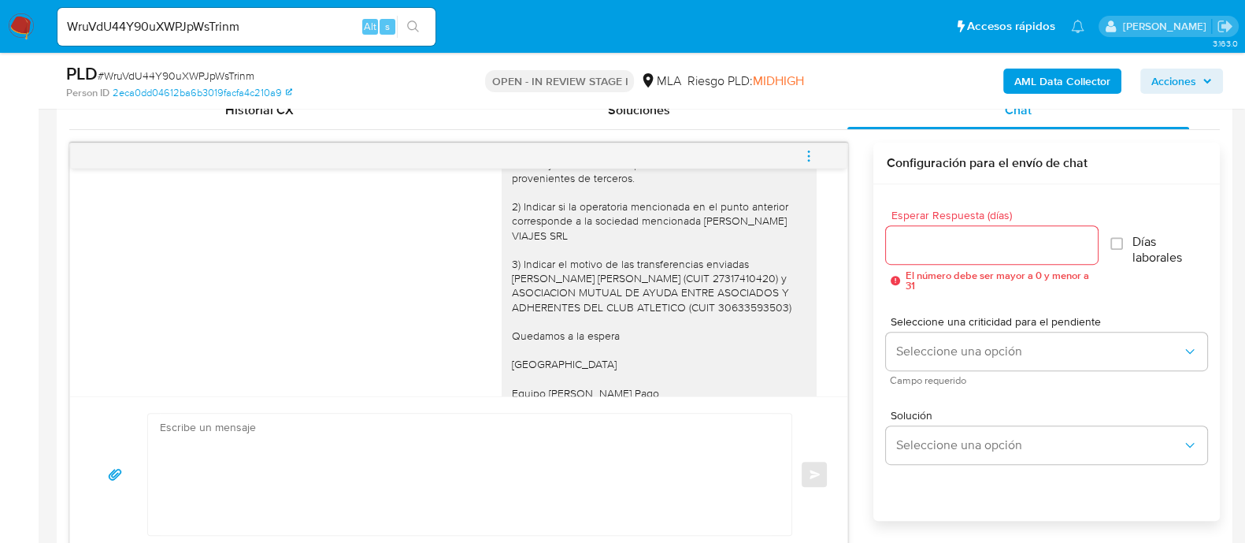
scroll to position [1512, 0]
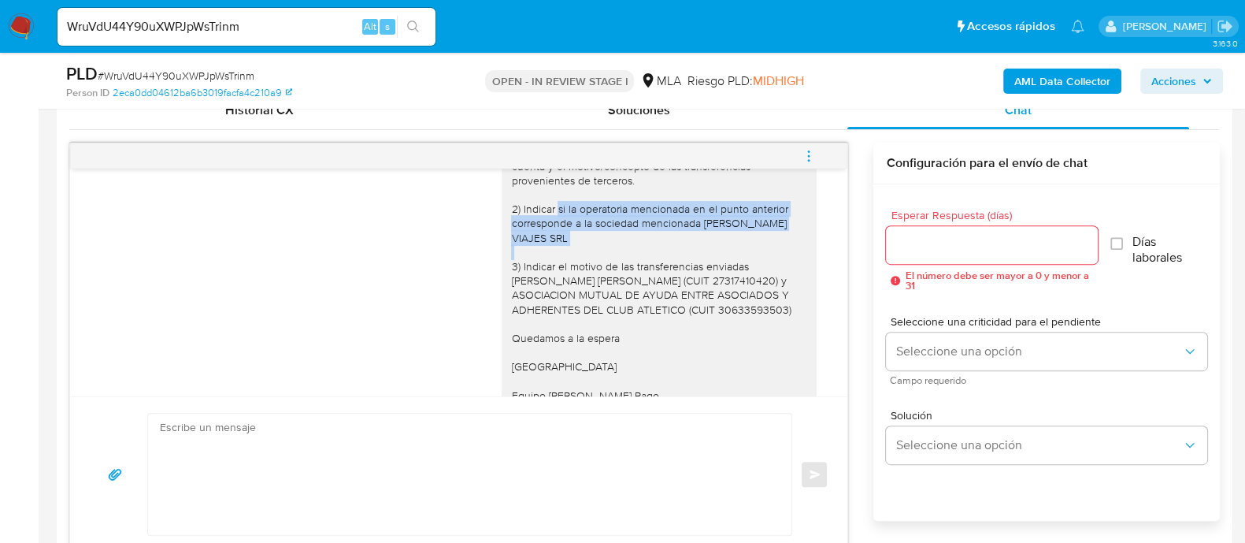
drag, startPoint x: 509, startPoint y: 235, endPoint x: 529, endPoint y: 261, distance: 33.7
click at [529, 261] on div "Hola Marcelo Raul Carruega Muchas gracias por tu respuesta. Atento a lo expuest…" at bounding box center [659, 230] width 296 height 344
copy div "Indicar si la operatoria mencionada en el punto anterior corresponde a la socie…"
click at [436, 466] on textarea at bounding box center [466, 473] width 612 height 121
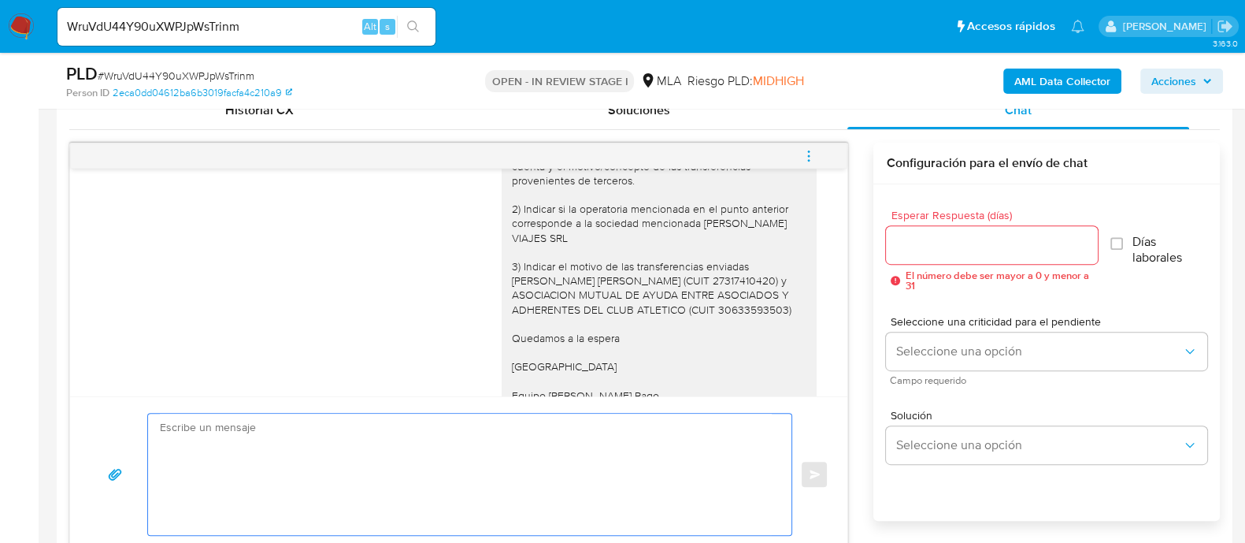
paste textarea "Indicar si la operatoria mencionada en el punto anterior corresponde a la socie…"
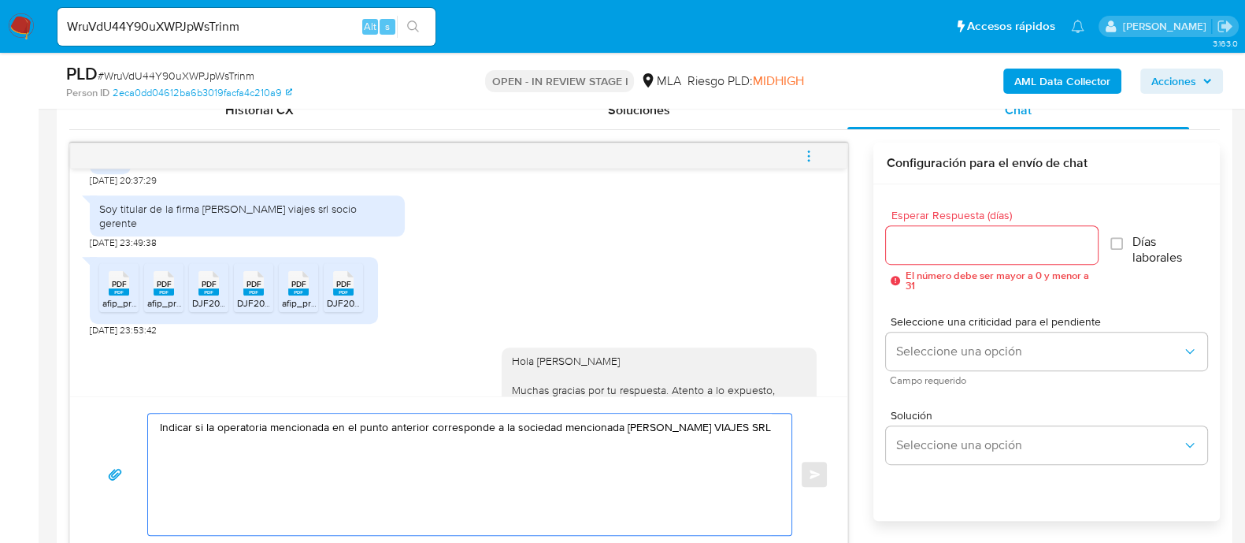
scroll to position [1315, 0]
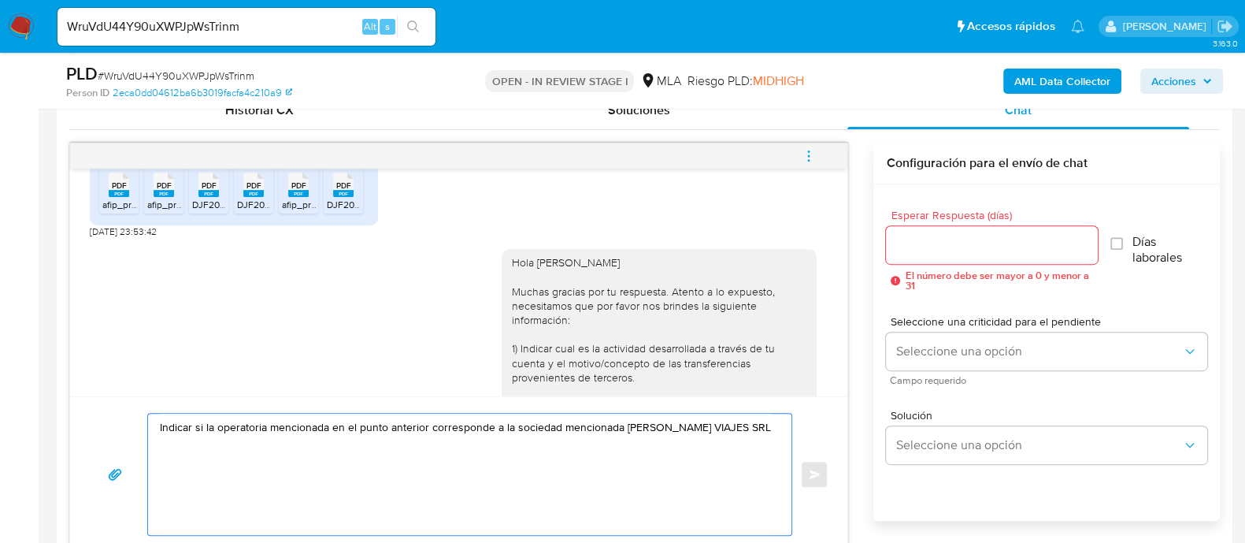
click at [519, 289] on div "Hola Marcelo Raul Carruega Muchas gracias por tu respuesta. Atento a lo expuest…" at bounding box center [659, 427] width 296 height 344
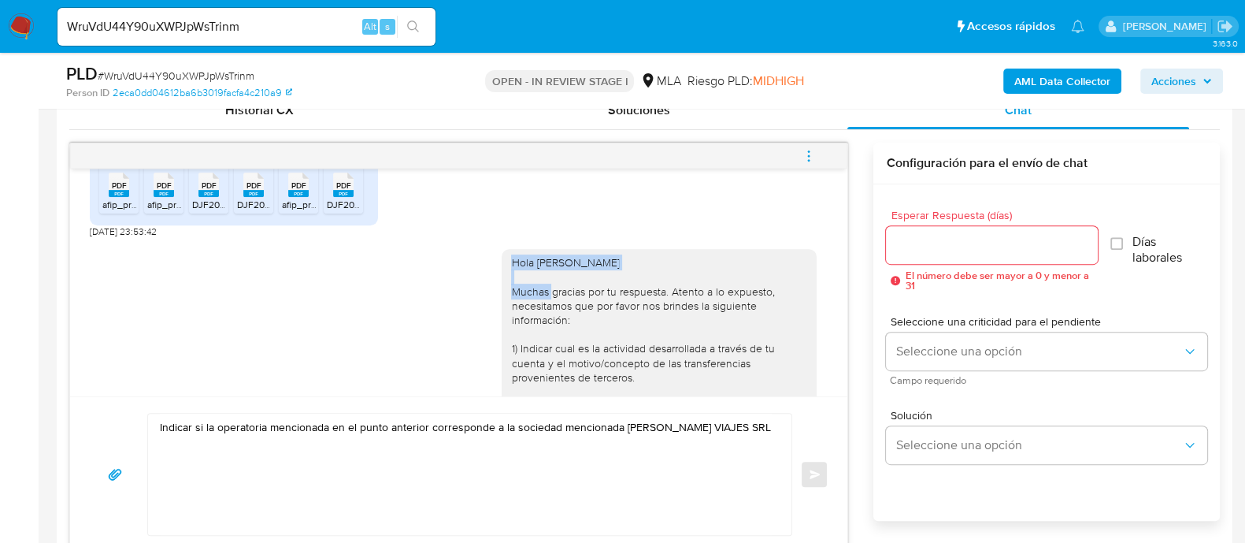
click at [519, 289] on div "Hola Marcelo Raul Carruega Muchas gracias por tu respuesta. Atento a lo expuest…" at bounding box center [659, 427] width 296 height 344
copy div "Hola Marcelo Raul Carruega"
click at [158, 427] on div "Indicar si la operatoria mencionada en el punto anterior corresponde a la socie…" at bounding box center [466, 473] width 636 height 121
click at [158, 421] on div "Indicar si la operatoria mencionada en el punto anterior corresponde a la socie…" at bounding box center [466, 473] width 636 height 121
click at [161, 421] on textarea "Indicar si la operatoria mencionada en el punto anterior corresponde a la socie…" at bounding box center [466, 473] width 612 height 121
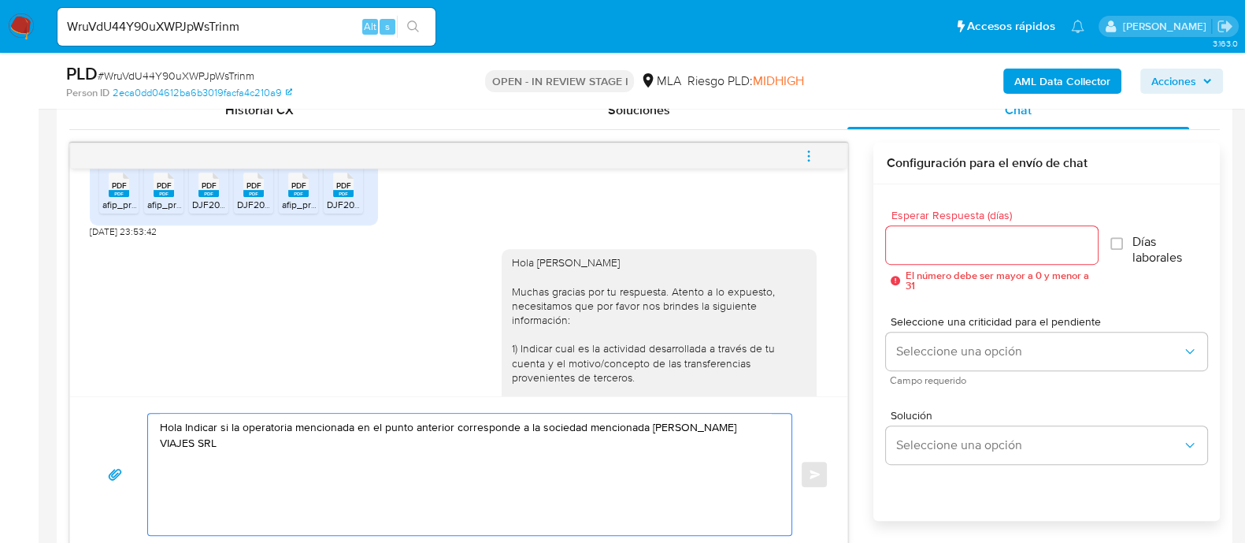
paste textarea "Hola Marcelo Raul Carruega"
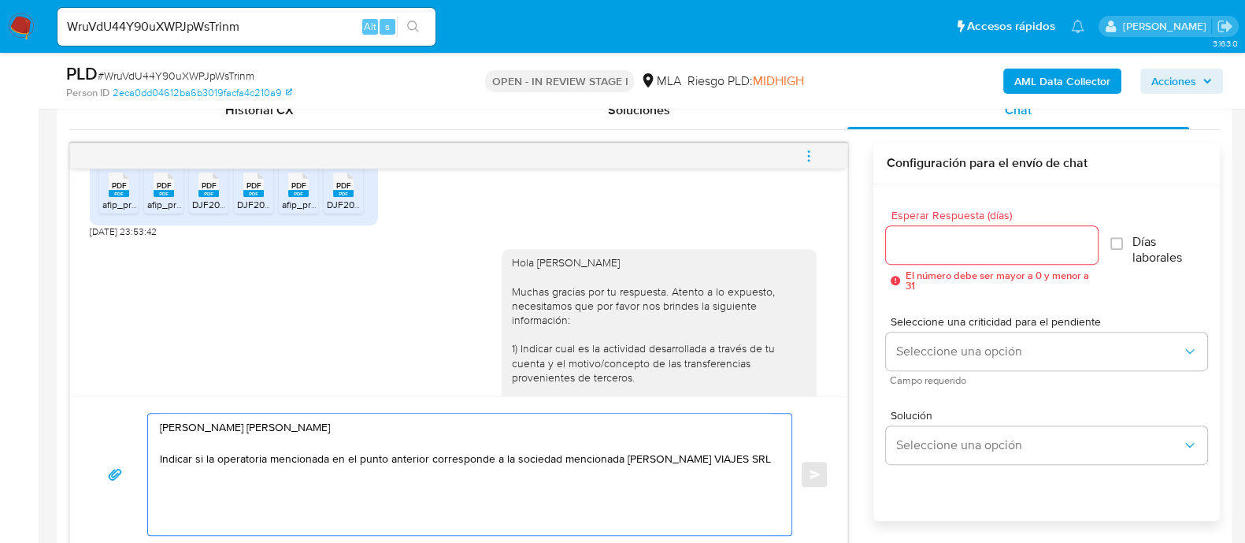
click at [176, 419] on textarea "Hola Hola Marcelo Raul Carruega Indicar si la operatoria mencionada en el punto…" at bounding box center [466, 473] width 612 height 121
click at [211, 434] on textarea "Hola Marcelo Raul Carruega Indicar si la operatoria mencionada en el punto ante…" at bounding box center [466, 473] width 612 height 121
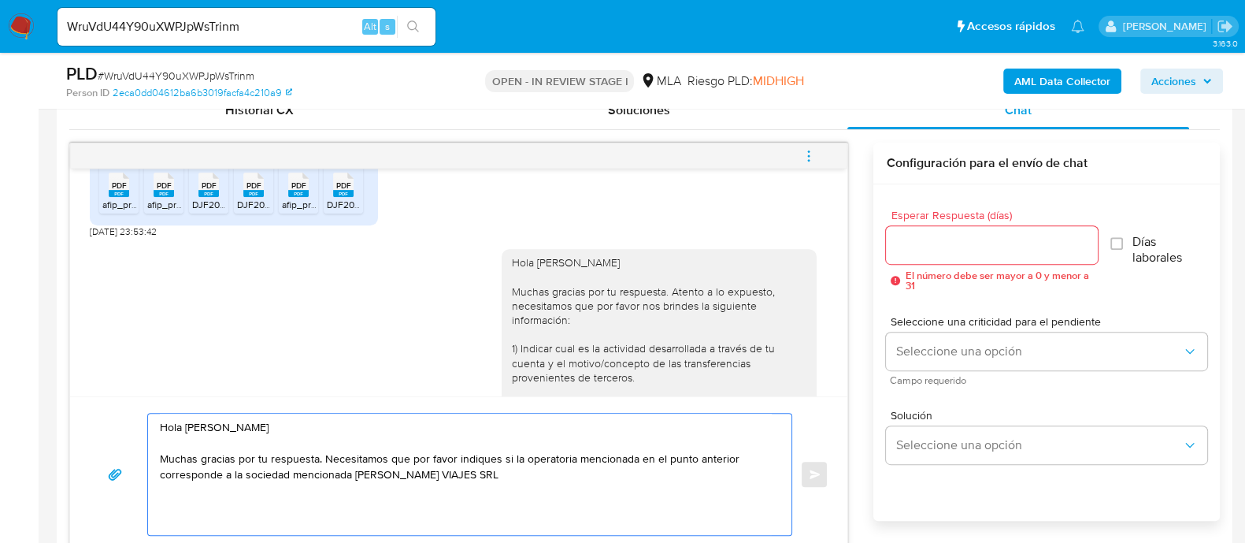
drag, startPoint x: 579, startPoint y: 458, endPoint x: 740, endPoint y: 454, distance: 161.5
click at [740, 454] on textarea "Hola Marcelo Raul Carruega Muchas gracias por tu respuesta. Necesitamos que por…" at bounding box center [466, 473] width 612 height 121
click at [500, 466] on textarea "Hola Marcelo Raul Carruega Muchas gracias por tu respuesta. Necesitamos que por…" at bounding box center [466, 473] width 612 height 121
click at [545, 493] on textarea "Hola Marcelo Raul Carruega Muchas gracias por tu respuesta. Necesitamos que por…" at bounding box center [466, 473] width 612 height 121
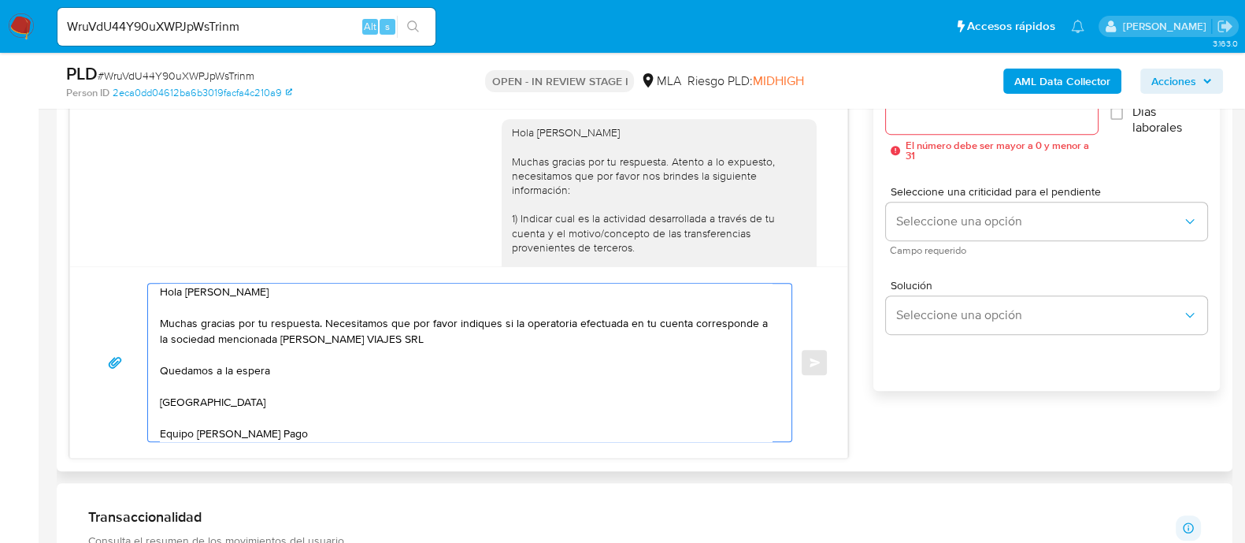
scroll to position [886, 0]
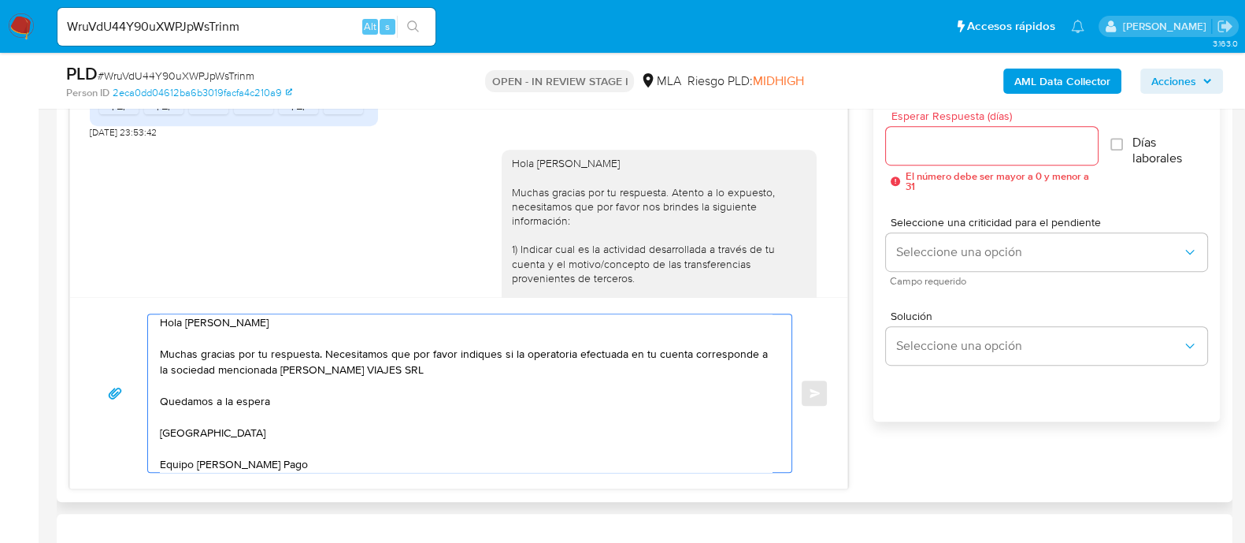
type textarea "Hola Marcelo Raul Carruega Muchas gracias por tu respuesta. Necesitamos que por…"
click at [937, 132] on div at bounding box center [991, 146] width 211 height 38
click at [940, 150] on input "Esperar Respuesta (días)" at bounding box center [991, 145] width 211 height 20
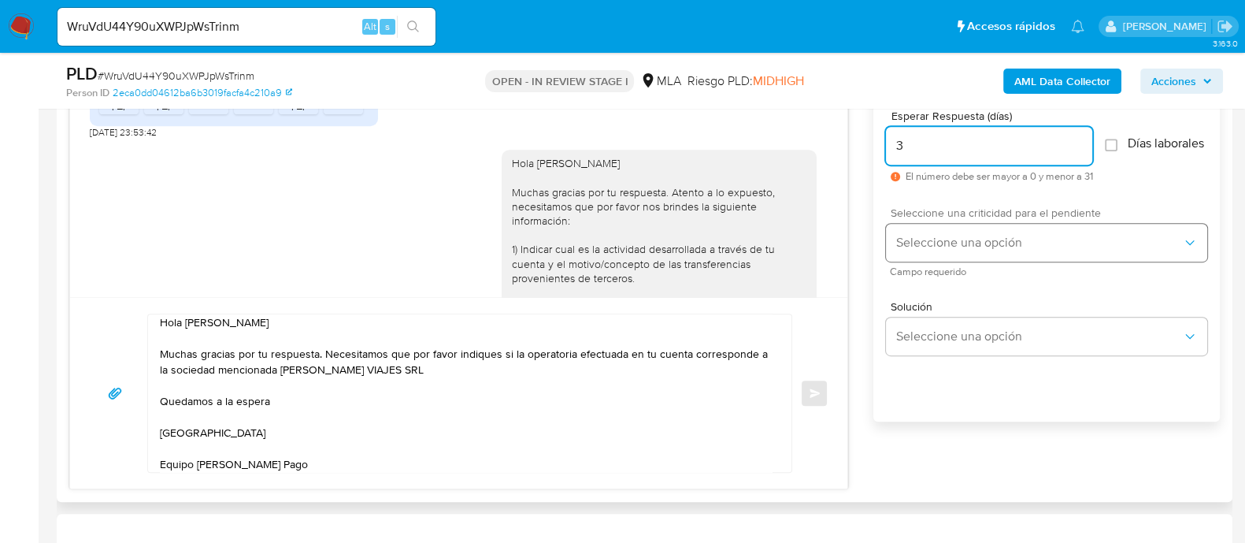
type input "3"
click at [958, 249] on span "Seleccione una opción" at bounding box center [1038, 243] width 287 height 16
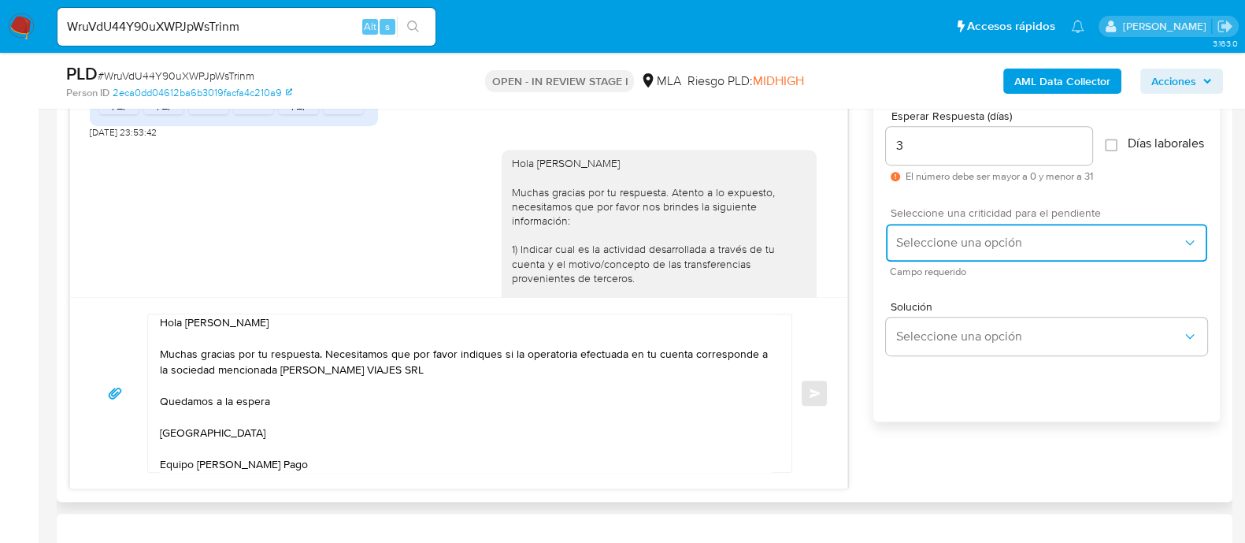
click at [944, 246] on span "Seleccione una opción" at bounding box center [1038, 243] width 287 height 16
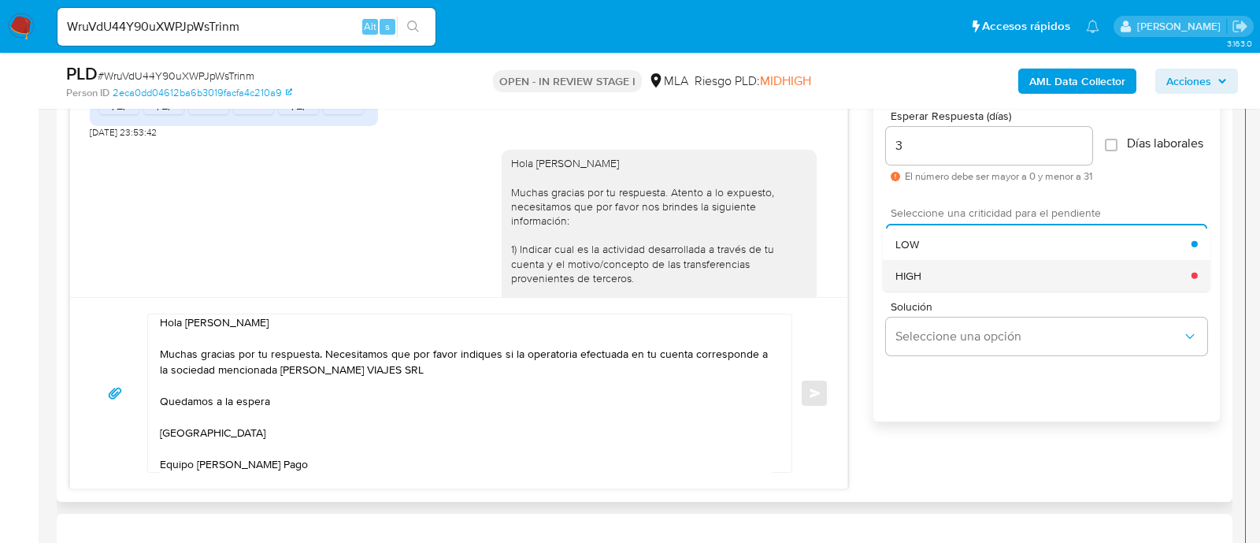
click at [945, 281] on div "HIGH" at bounding box center [1043, 275] width 296 height 32
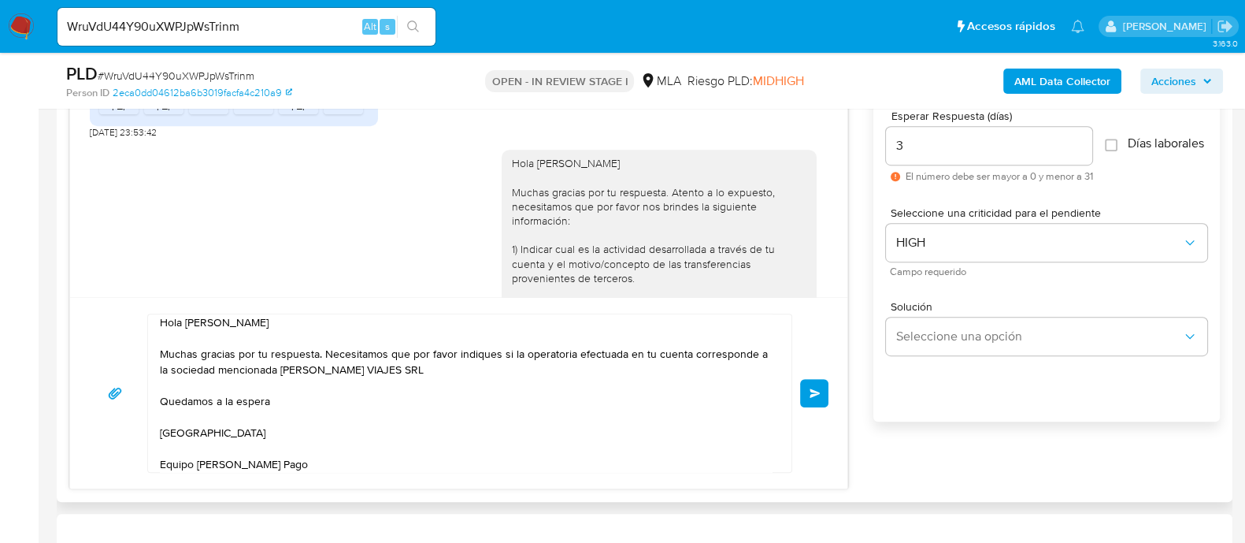
click at [810, 382] on button "Enviar" at bounding box center [814, 393] width 28 height 28
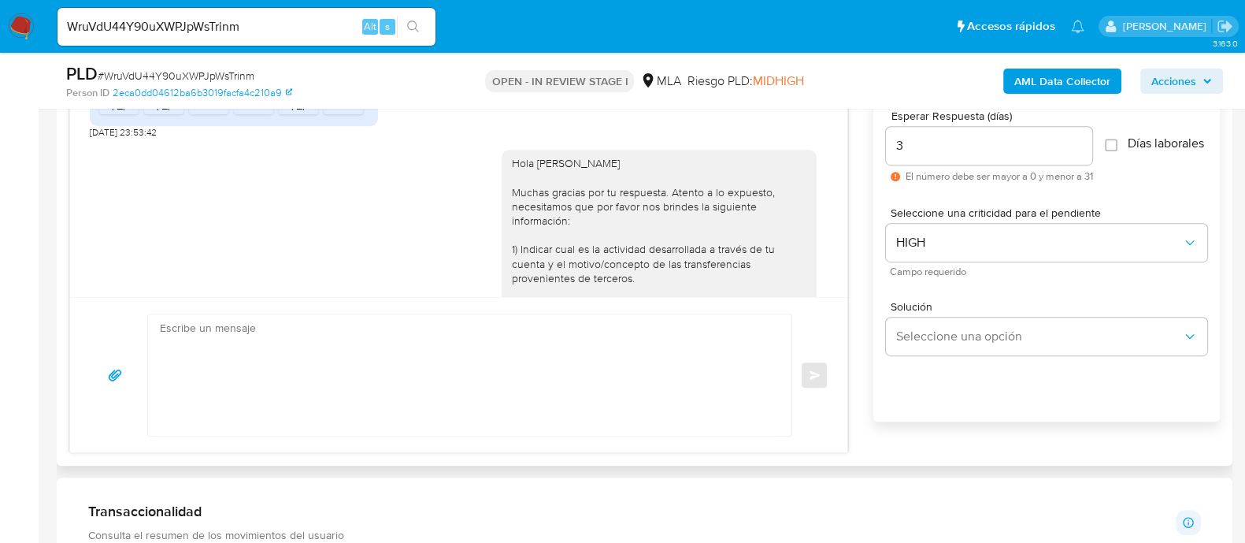
scroll to position [0, 0]
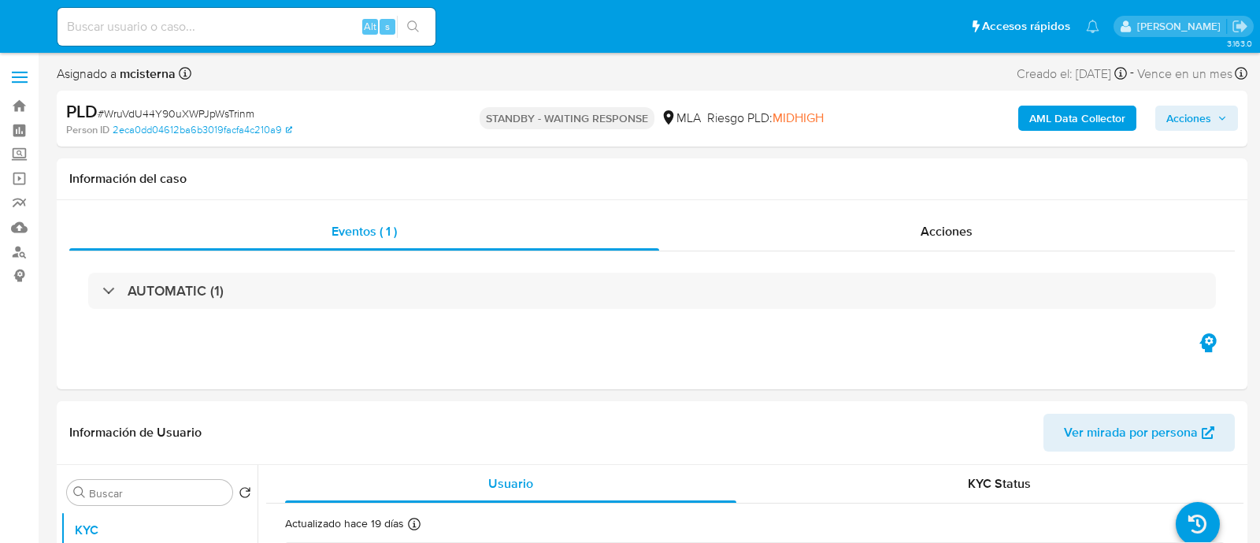
select select "10"
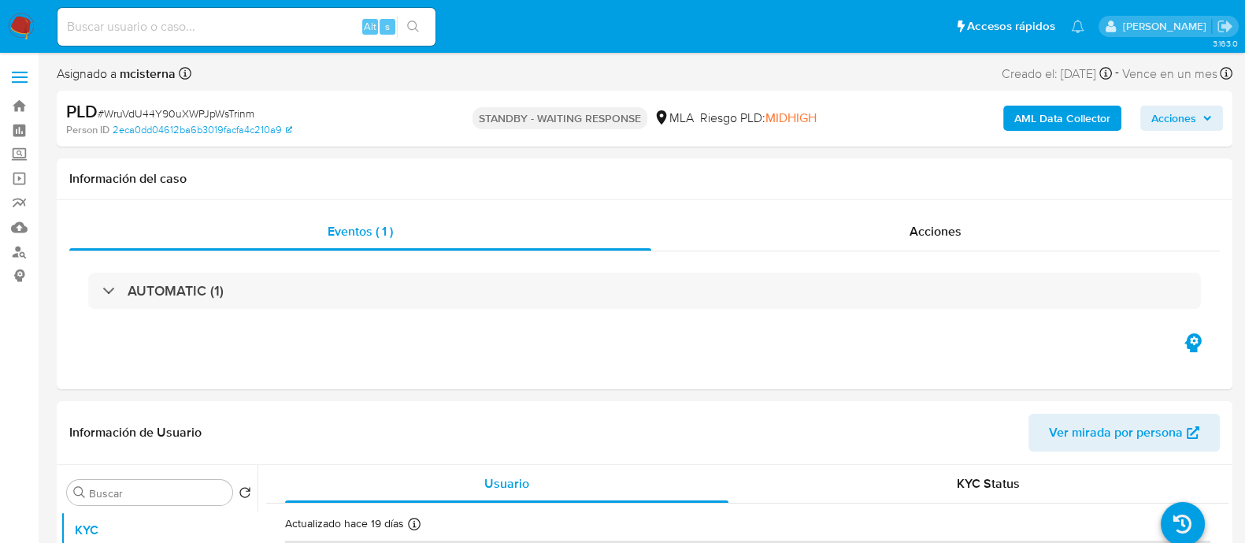
click at [336, 24] on input at bounding box center [246, 27] width 378 height 20
paste input "4F2aVI9dfk56fwf7MhH6WwO9"
type input "4F2aVI9dfk56fwf7MhH6WwO9"
click at [413, 23] on icon "search-icon" at bounding box center [413, 26] width 13 height 13
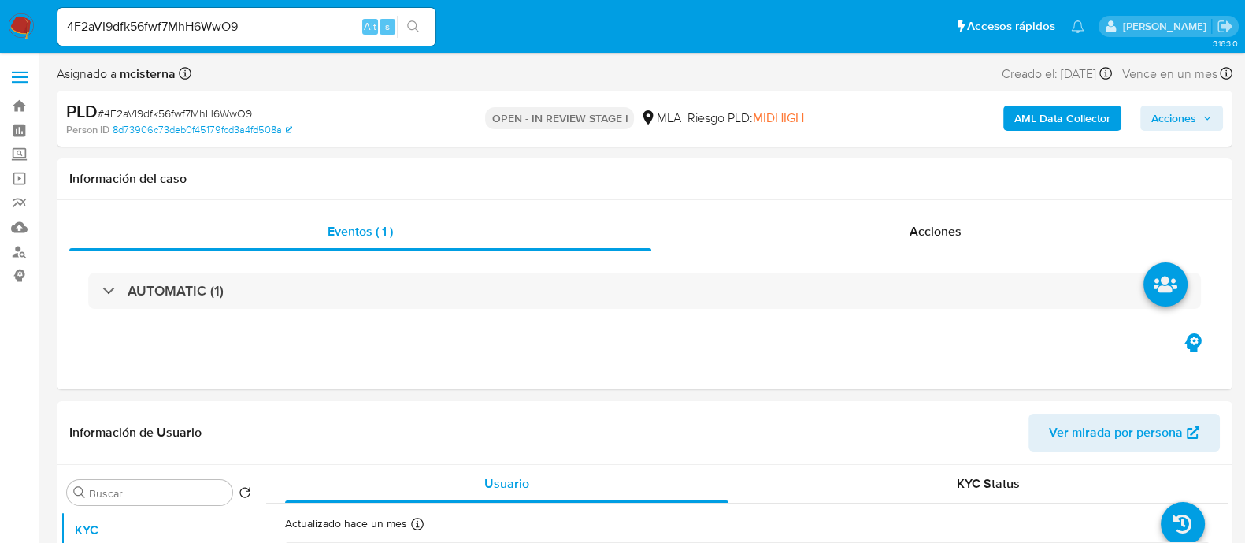
select select "10"
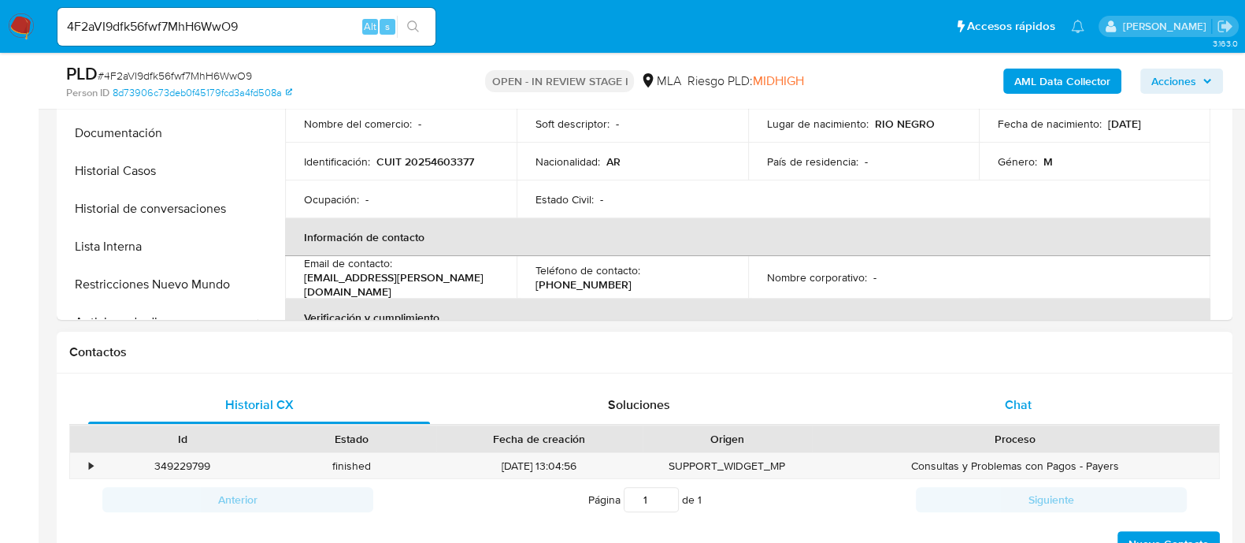
click at [1012, 400] on span "Chat" at bounding box center [1018, 404] width 27 height 18
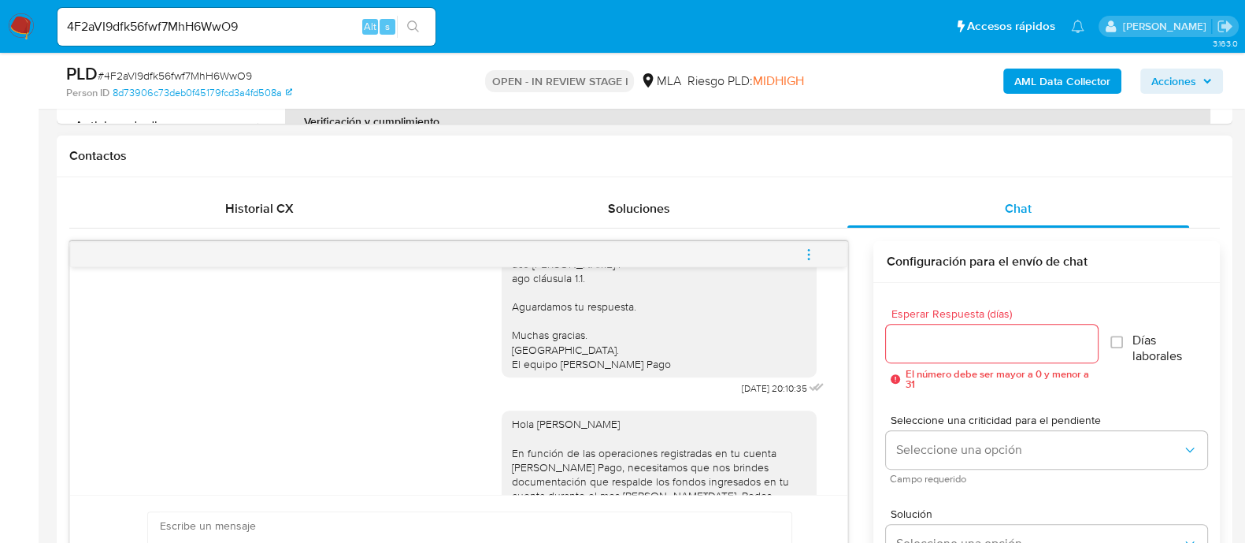
scroll to position [1048, 0]
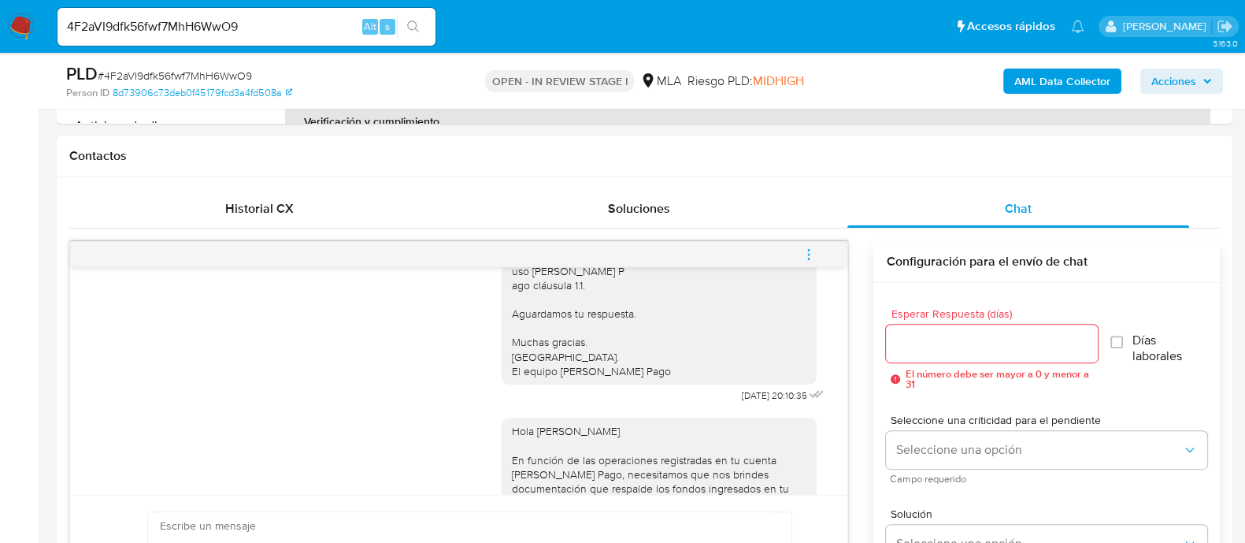
click at [803, 250] on icon "menu-action" at bounding box center [809, 254] width 14 height 14
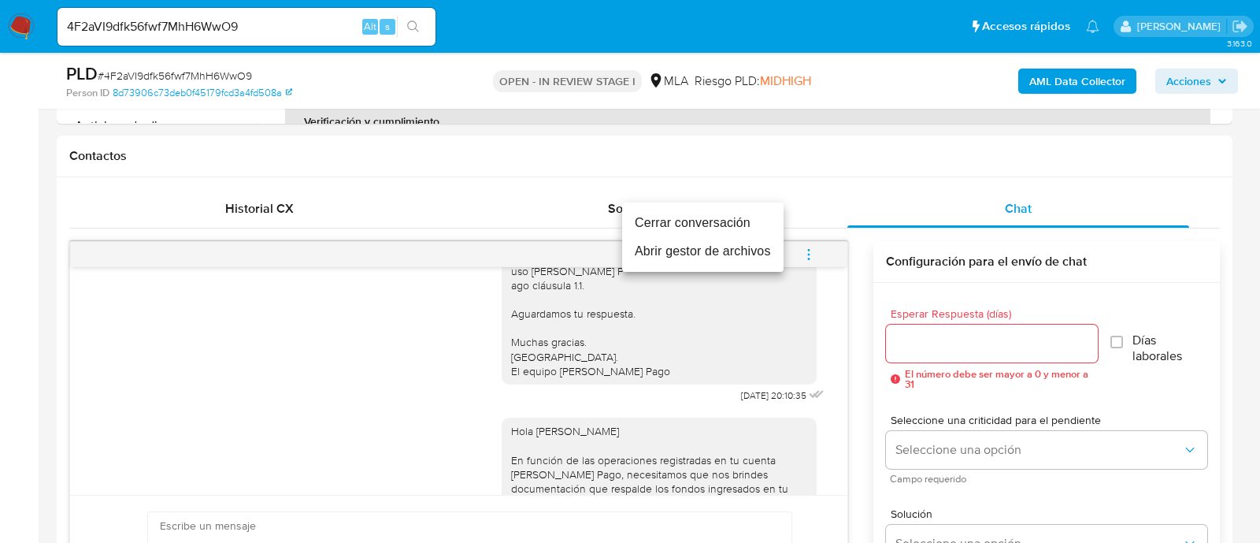
click at [663, 212] on li "Cerrar conversación" at bounding box center [702, 223] width 161 height 28
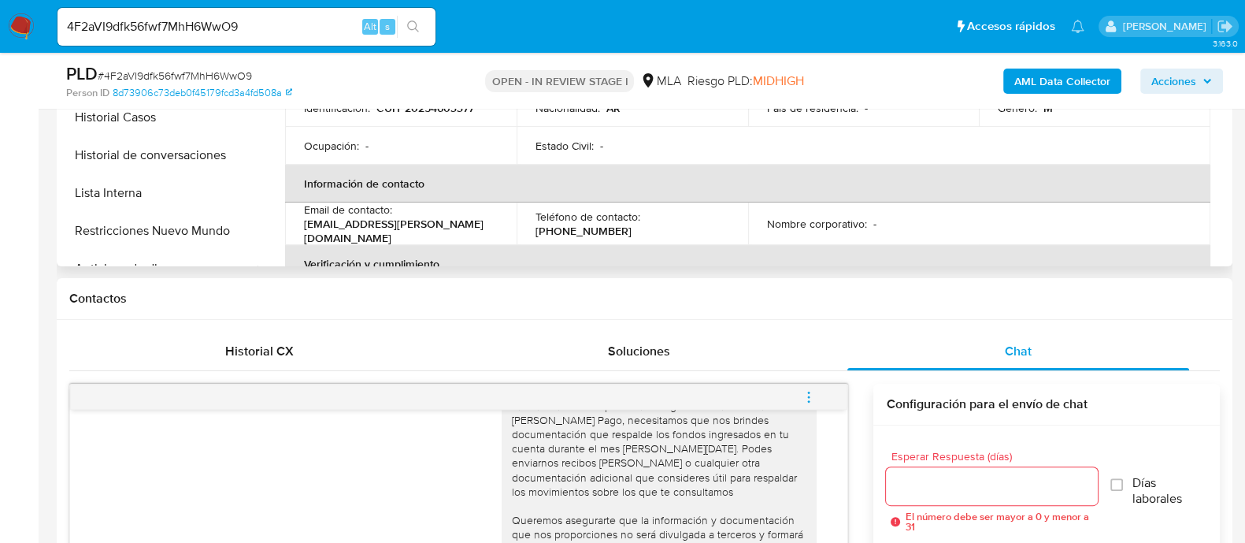
scroll to position [393, 0]
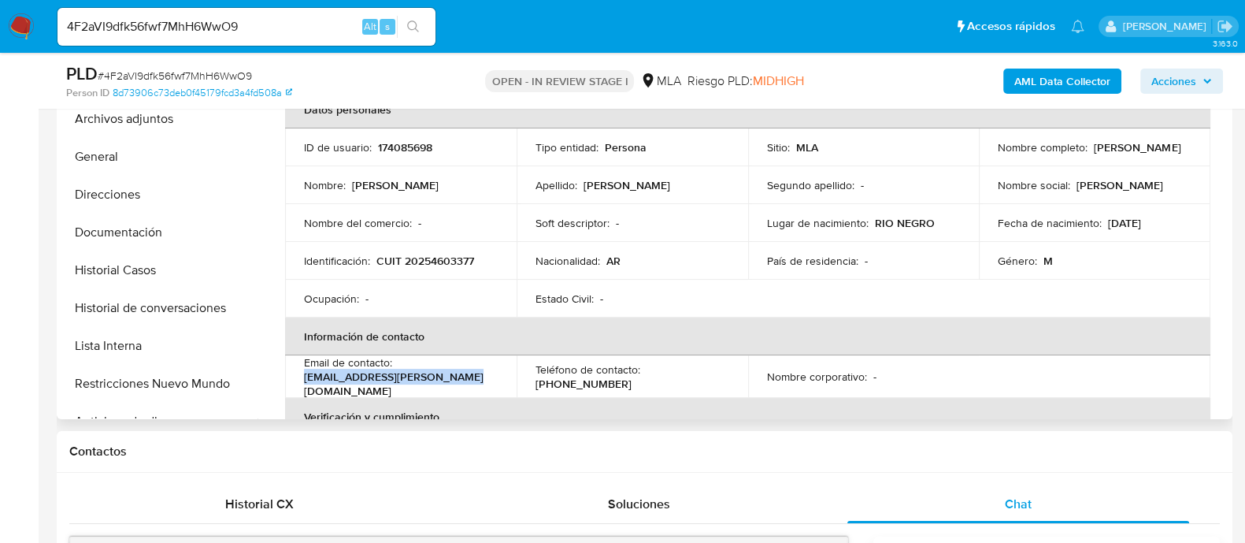
drag, startPoint x: 304, startPoint y: 383, endPoint x: 486, endPoint y: 382, distance: 181.9
click at [486, 382] on div "Email de contacto : [EMAIL_ADDRESS][PERSON_NAME][DOMAIN_NAME]" at bounding box center [401, 376] width 194 height 43
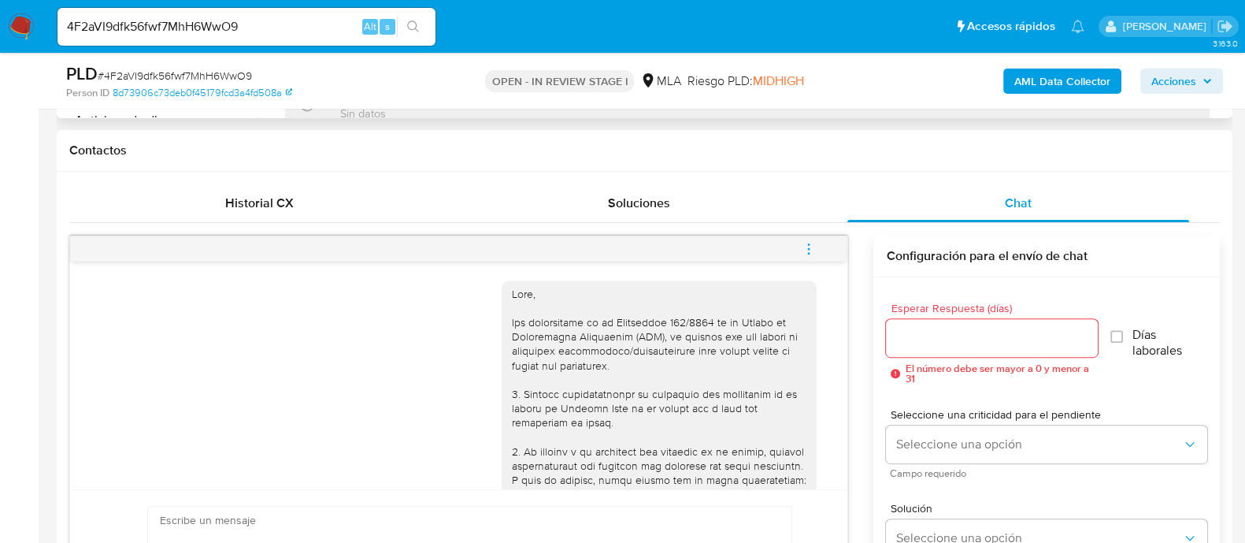
scroll to position [591, 0]
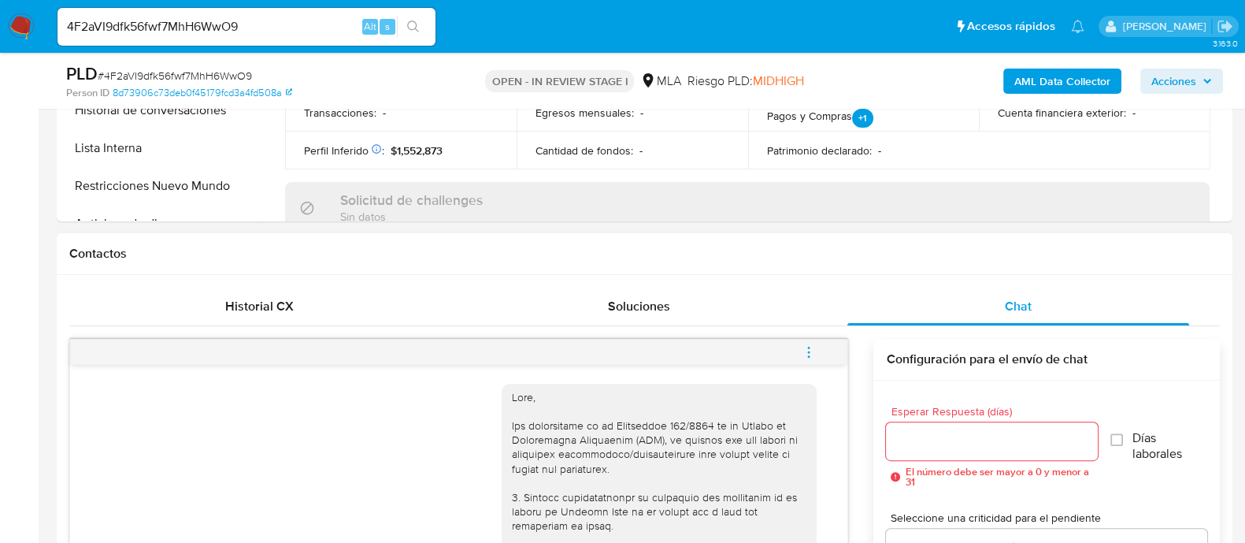
click at [802, 345] on icon "menu-action" at bounding box center [809, 352] width 14 height 14
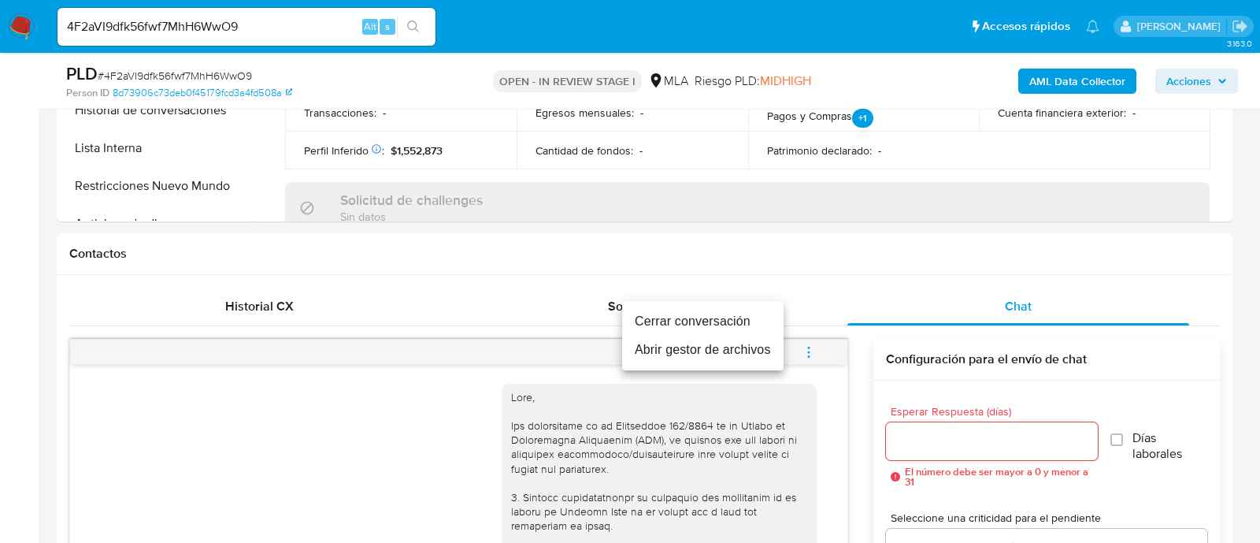
click at [675, 321] on li "Cerrar conversación" at bounding box center [702, 321] width 161 height 28
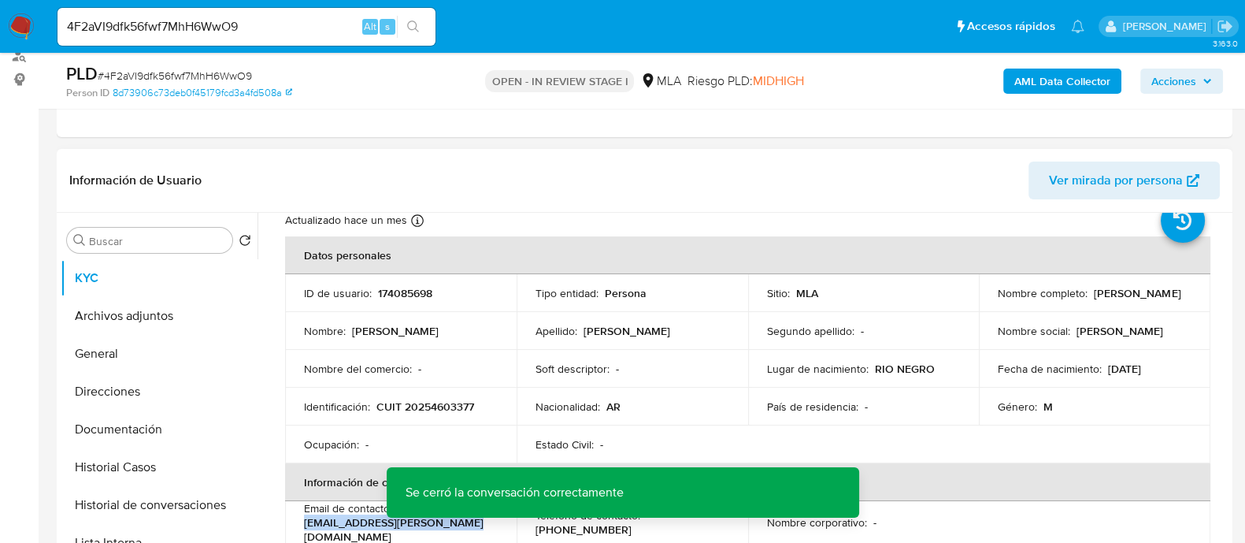
scroll to position [0, 0]
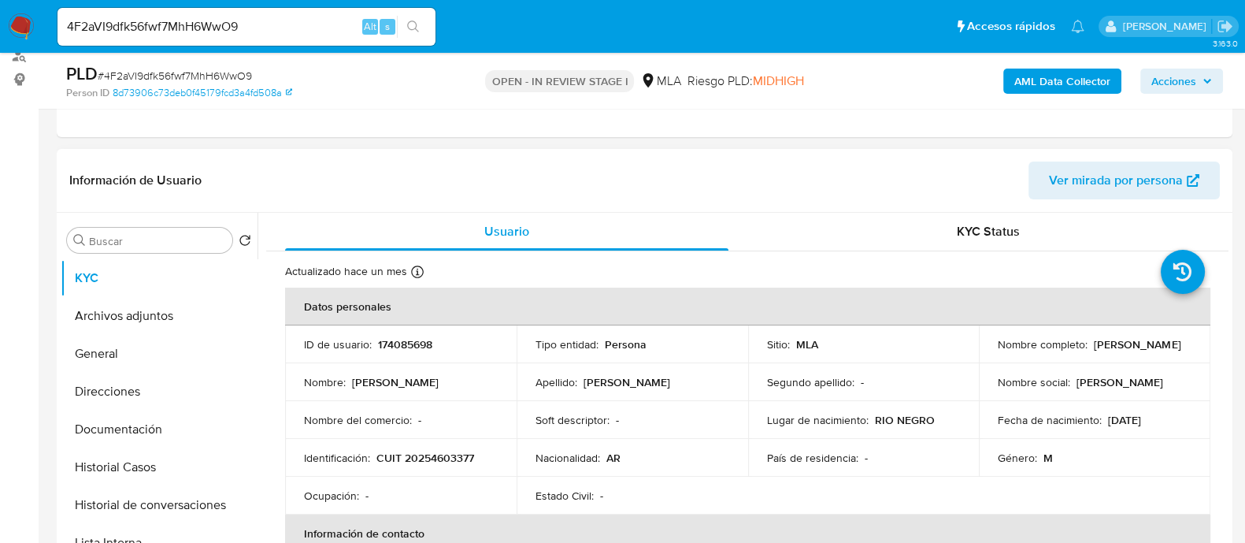
click at [457, 455] on p "CUIT 20254603377" at bounding box center [425, 457] width 98 height 14
copy p "20254603377"
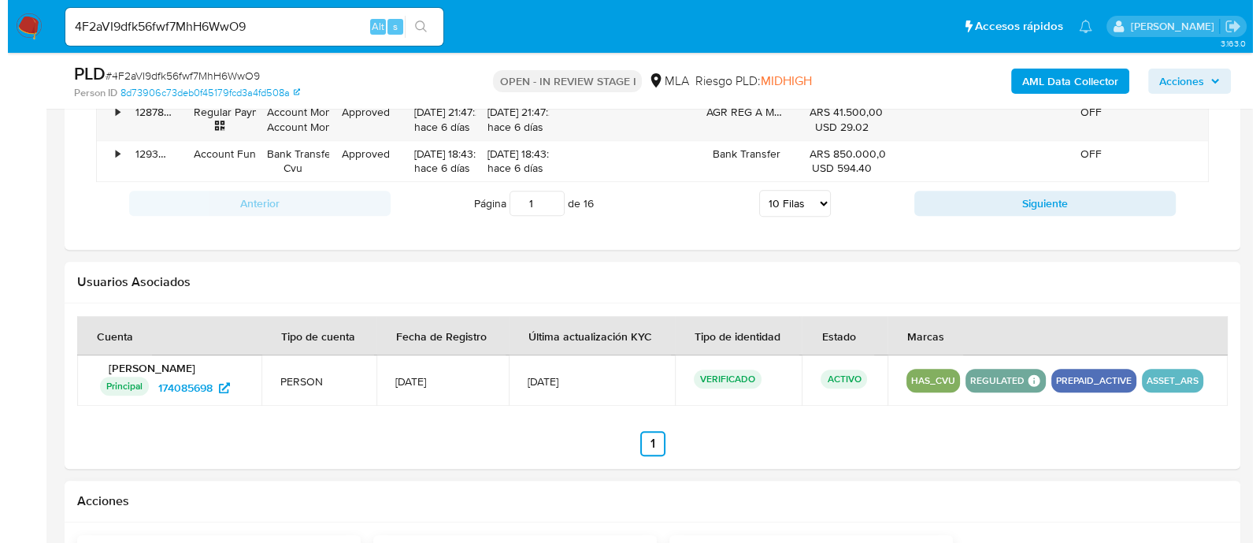
scroll to position [2166, 0]
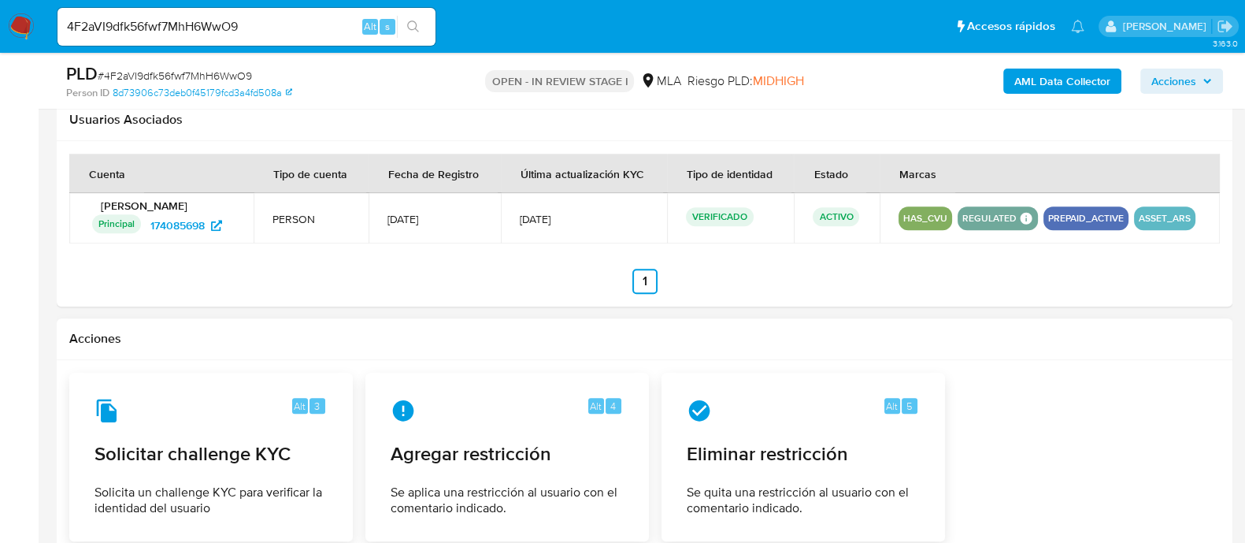
click at [493, 368] on div at bounding box center [645, 534] width 1176 height 348
click at [501, 400] on div "Alt 4" at bounding box center [507, 411] width 232 height 25
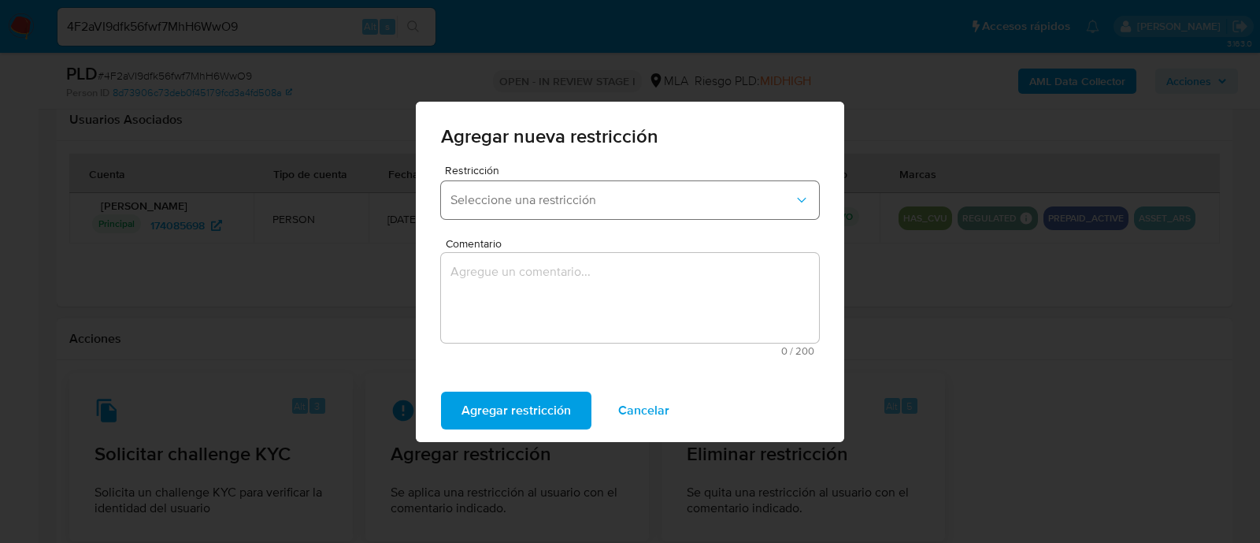
click at [515, 206] on span "Seleccione una restricción" at bounding box center [621, 200] width 343 height 16
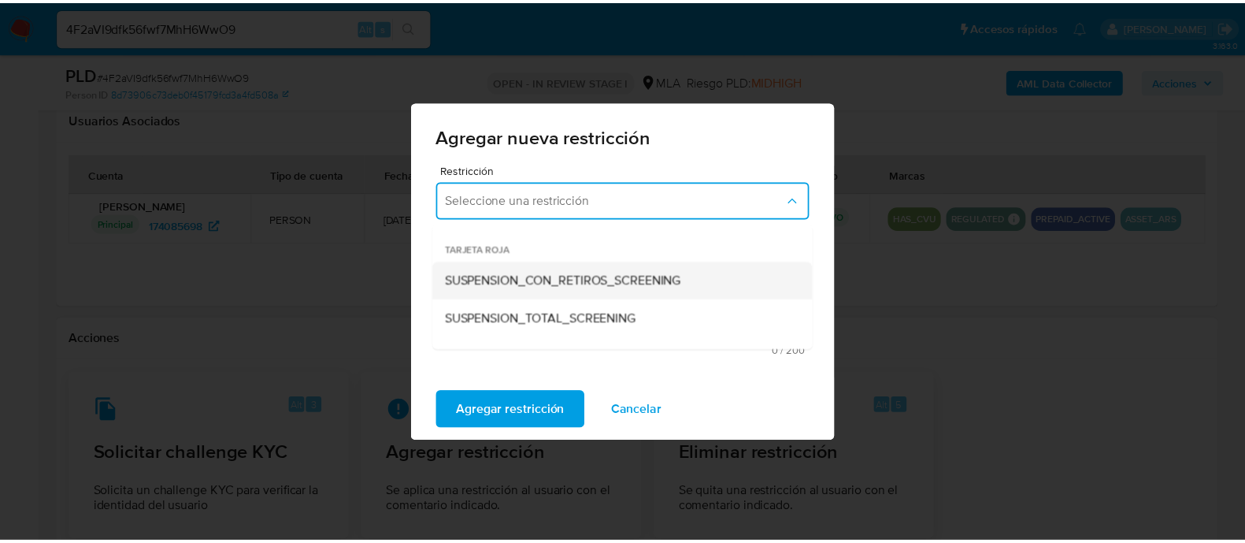
scroll to position [196, 0]
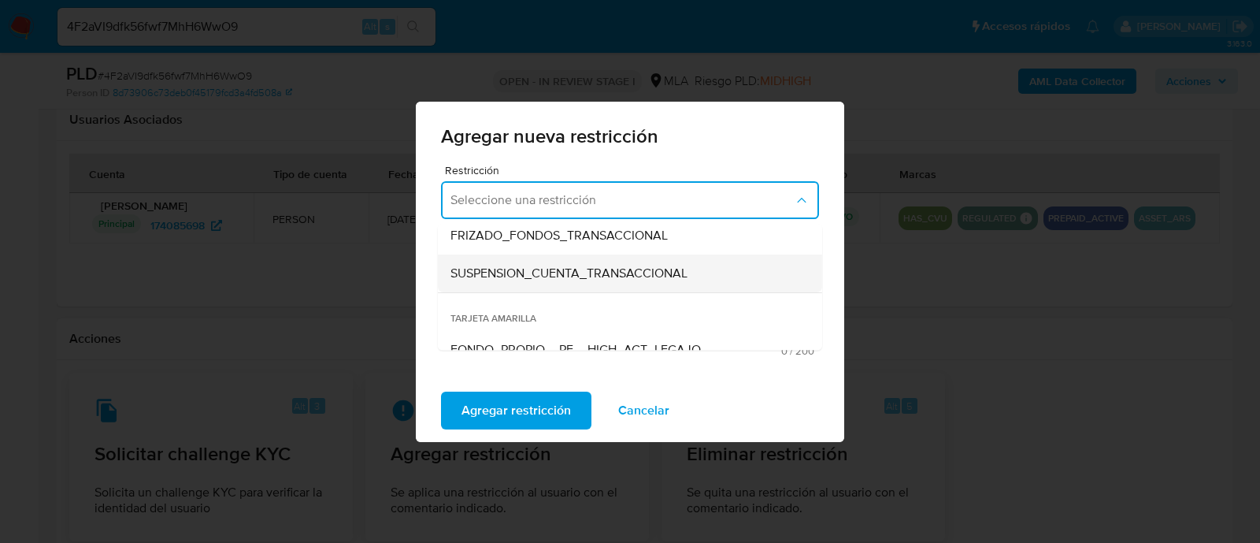
click at [625, 272] on span "SUSPENSION_CUENTA_TRANSACCIONAL" at bounding box center [568, 273] width 237 height 16
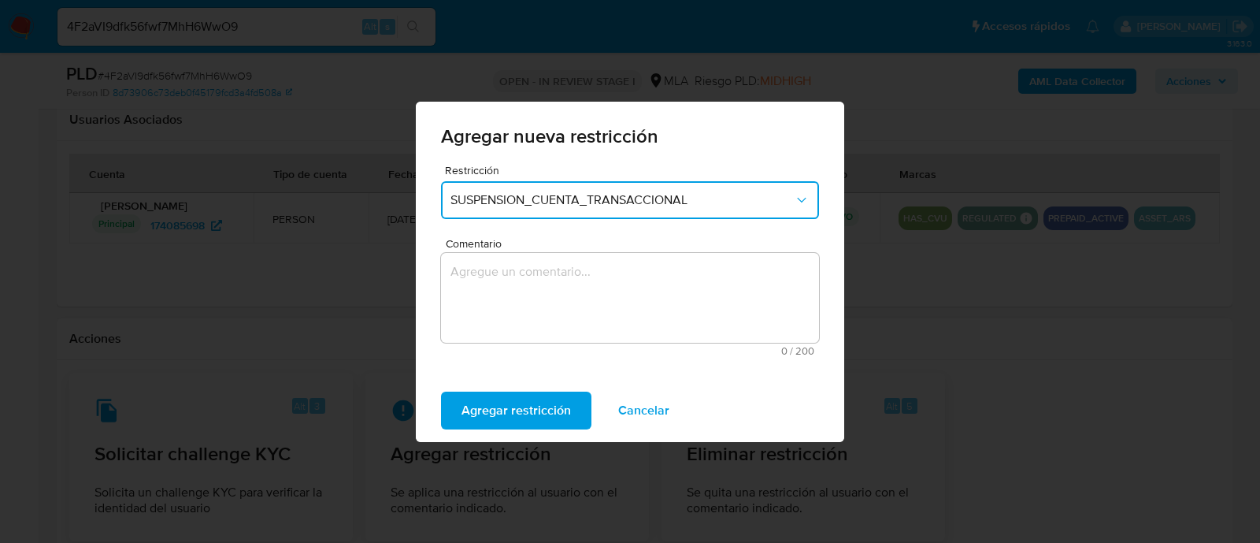
click at [630, 274] on textarea "Comentario" at bounding box center [630, 298] width 378 height 90
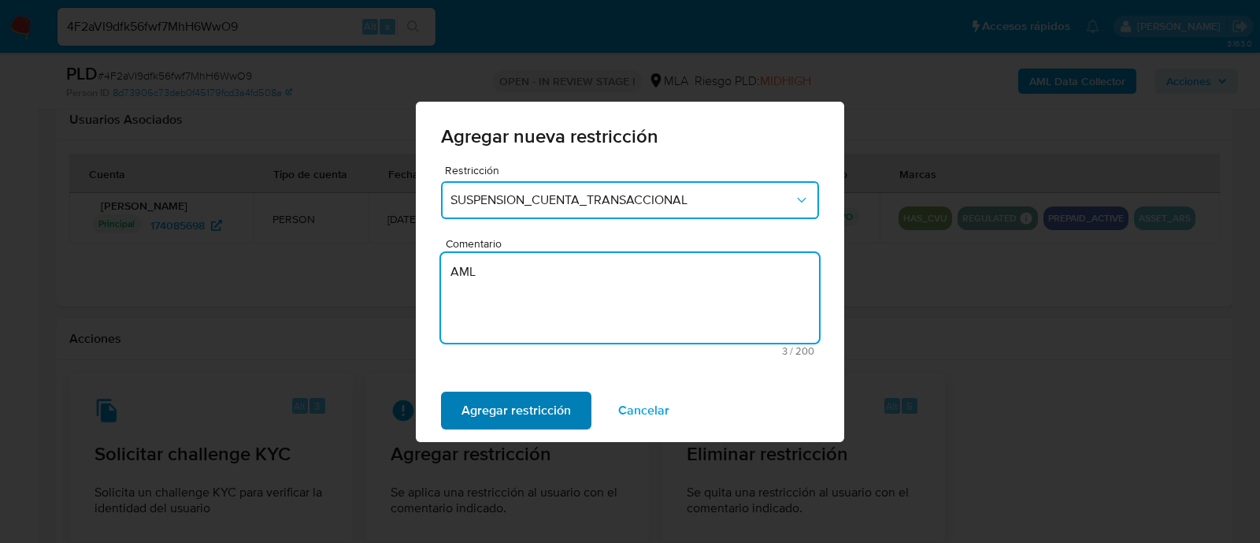
type textarea "AML"
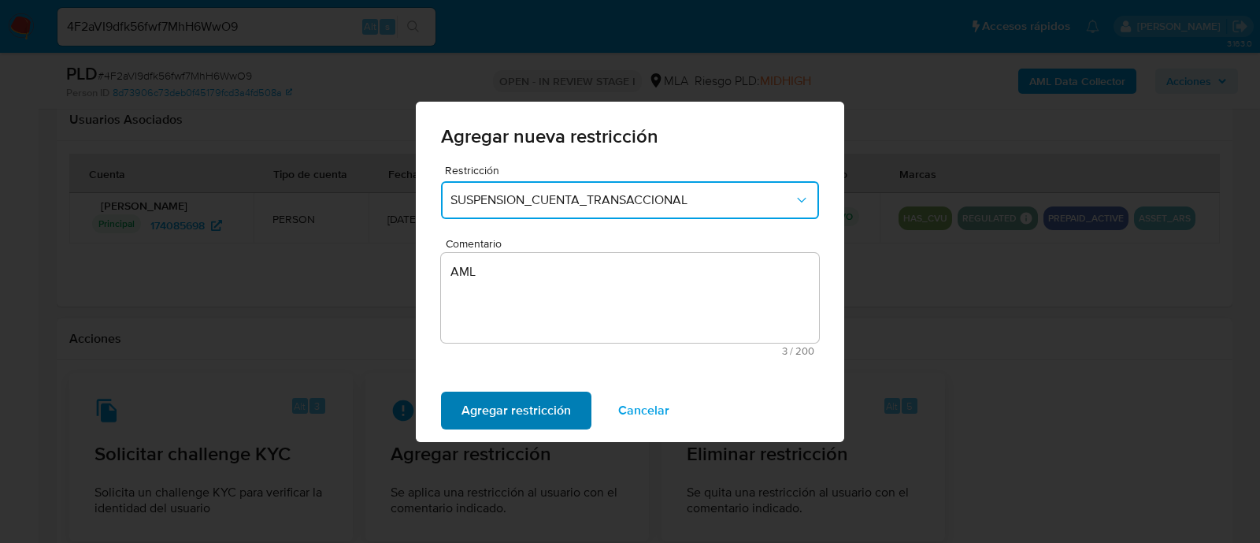
click at [512, 415] on span "Agregar restricción" at bounding box center [516, 410] width 109 height 35
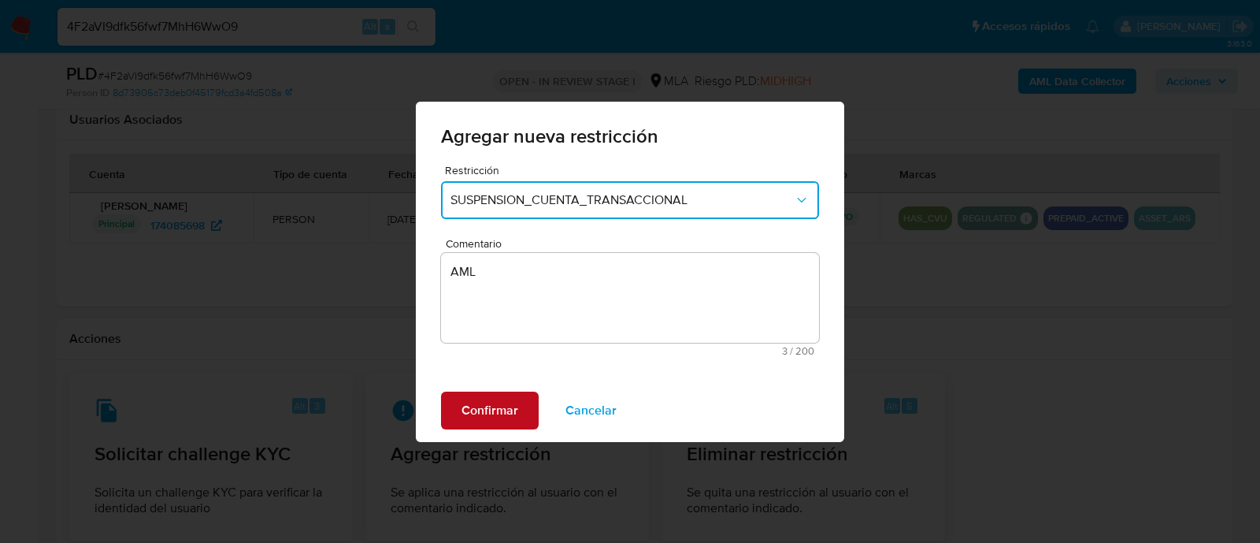
click at [521, 400] on button "Confirmar" at bounding box center [490, 410] width 98 height 38
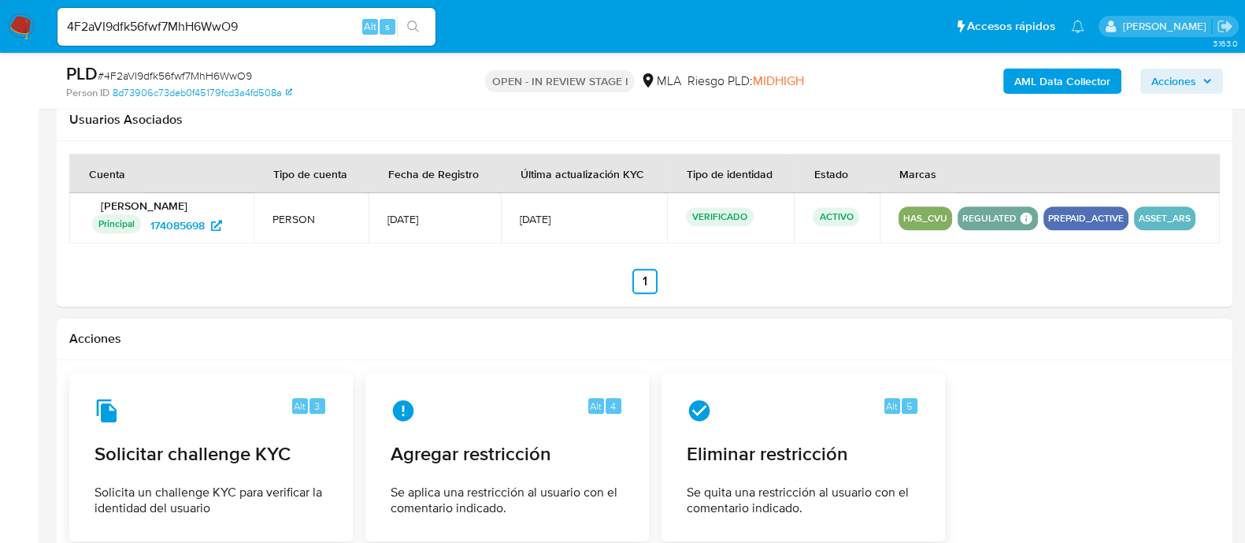
click at [310, 9] on div "4F2aVI9dfk56fwf7MhH6WwO9 Alt s" at bounding box center [246, 27] width 378 height 38
click at [298, 20] on input "4F2aVI9dfk56fwf7MhH6WwO9" at bounding box center [246, 27] width 378 height 20
paste input "JJ8ojTgt9gP47cCA5DnxWqTJ"
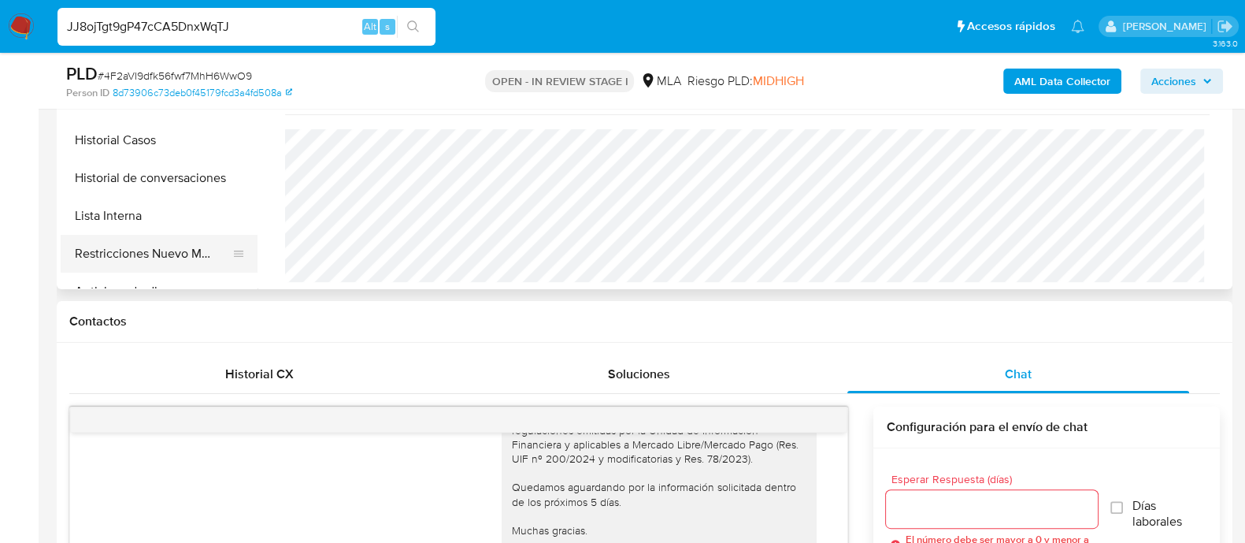
scroll to position [492, 0]
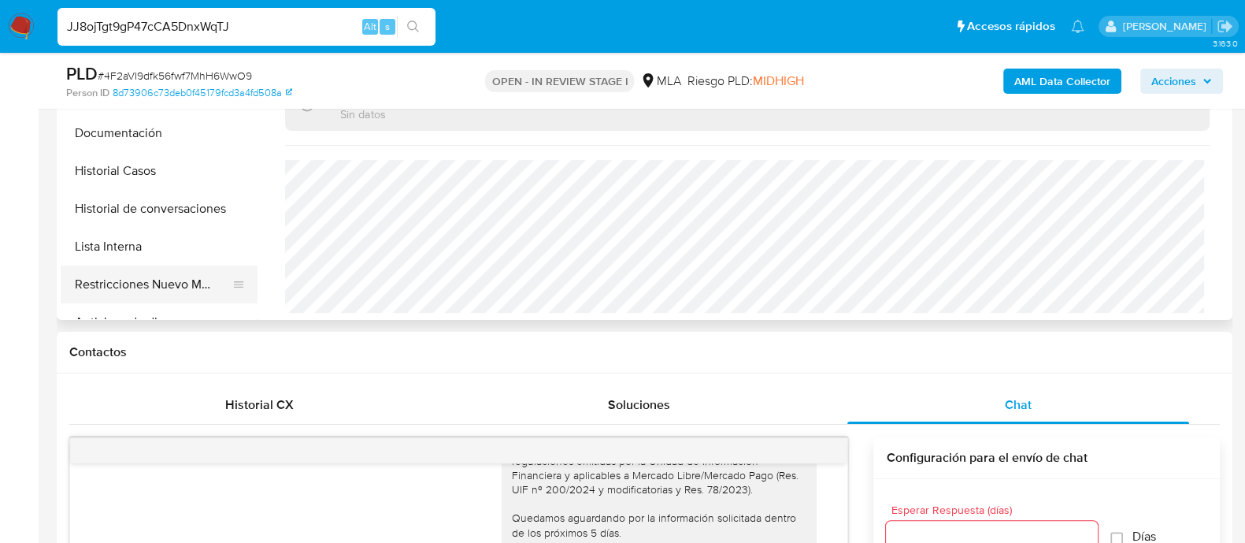
type input "JJ8ojTgt9gP47cCA5DnxWqTJ"
click at [169, 280] on button "Restricciones Nuevo Mundo" at bounding box center [153, 284] width 184 height 38
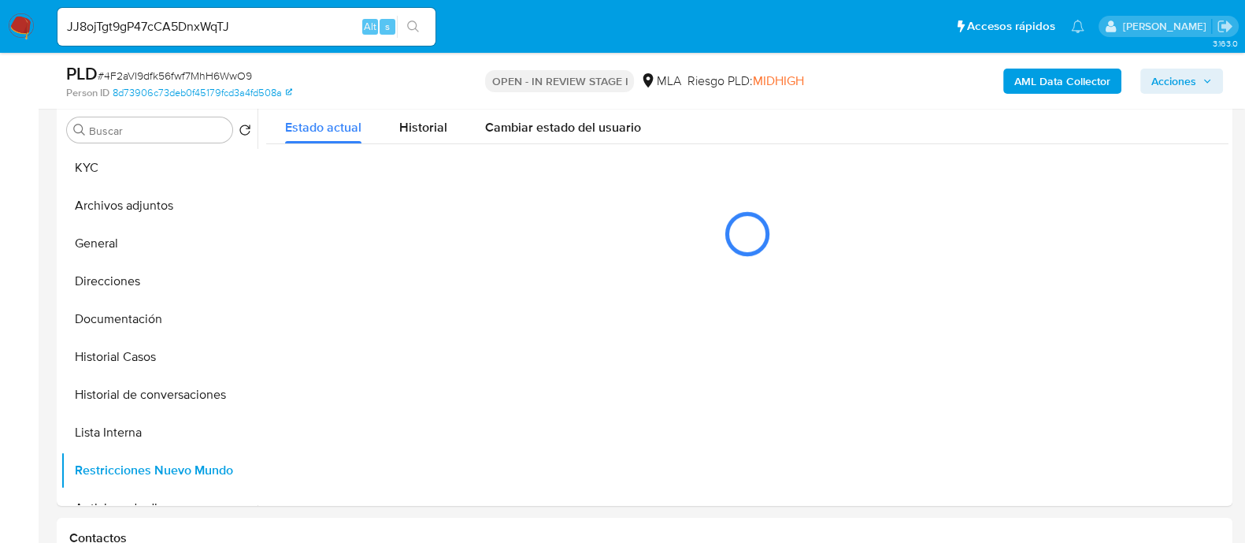
scroll to position [265, 0]
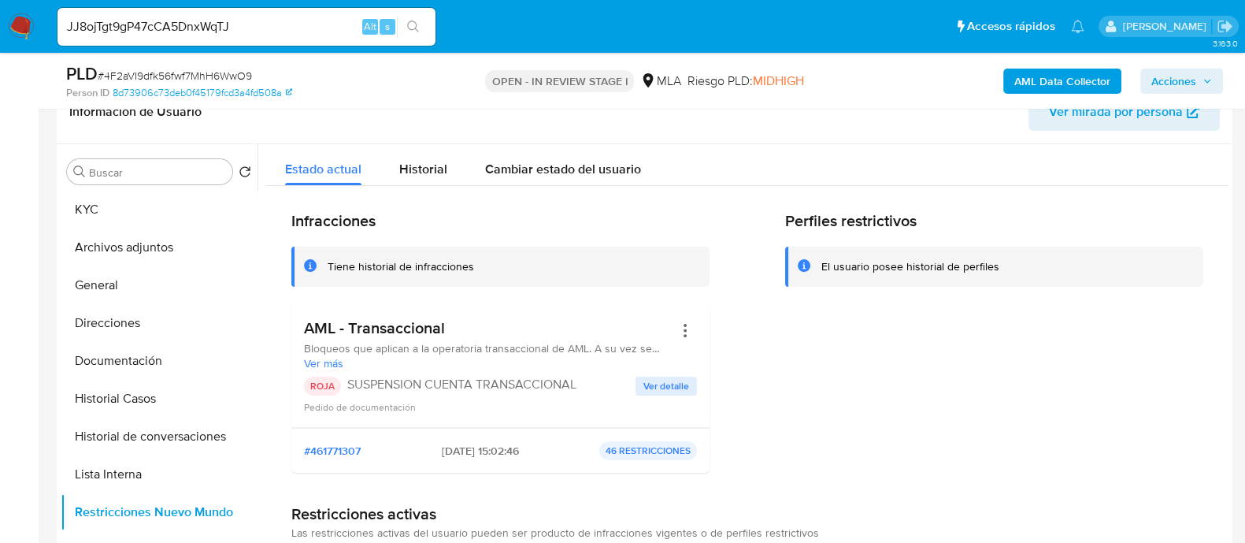
click at [299, 17] on input "JJ8ojTgt9gP47cCA5DnxWqTJ" at bounding box center [246, 27] width 378 height 20
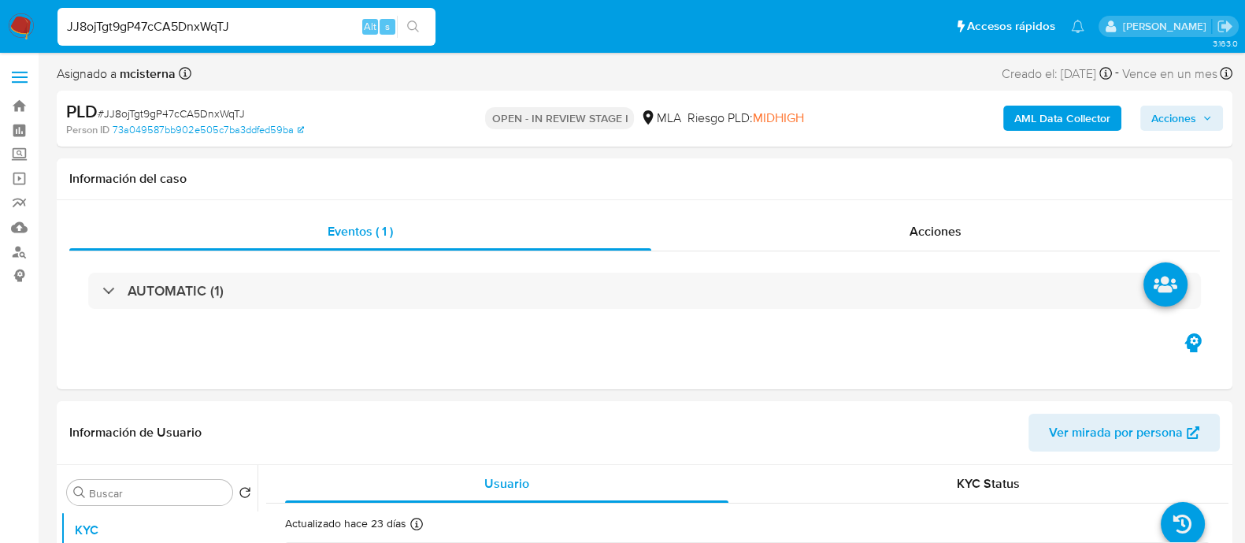
select select "10"
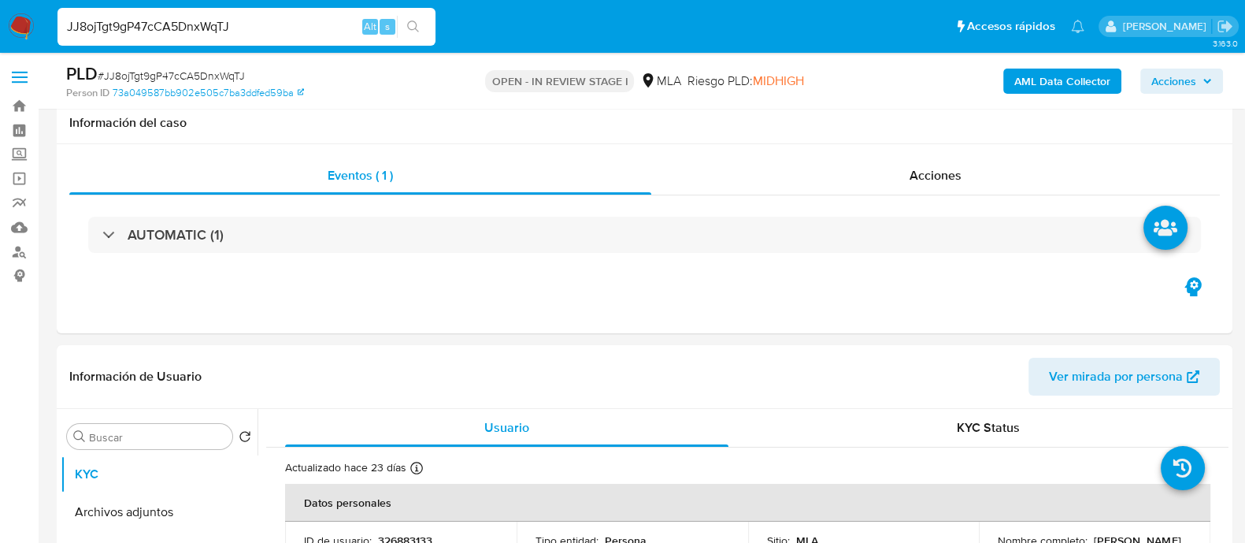
scroll to position [728, 0]
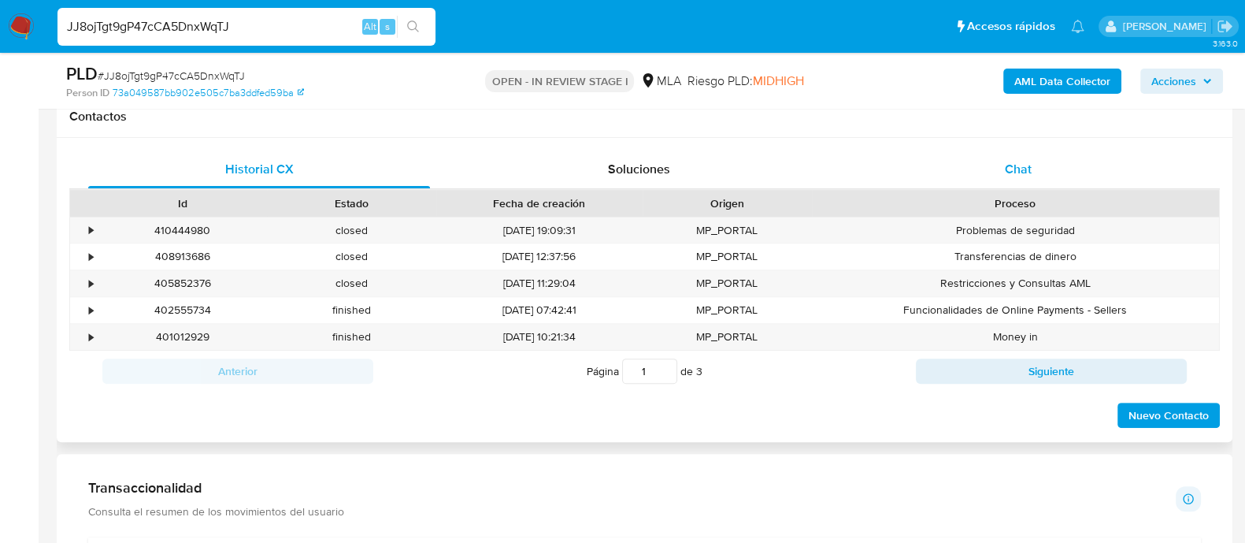
click at [989, 183] on div "Chat" at bounding box center [1018, 169] width 342 height 38
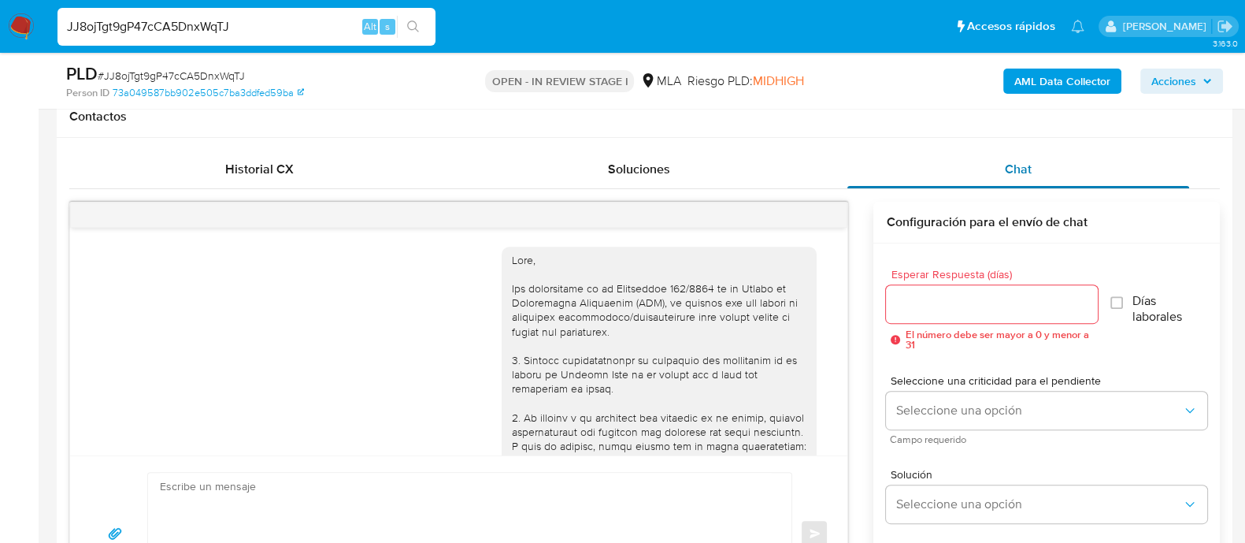
scroll to position [940, 0]
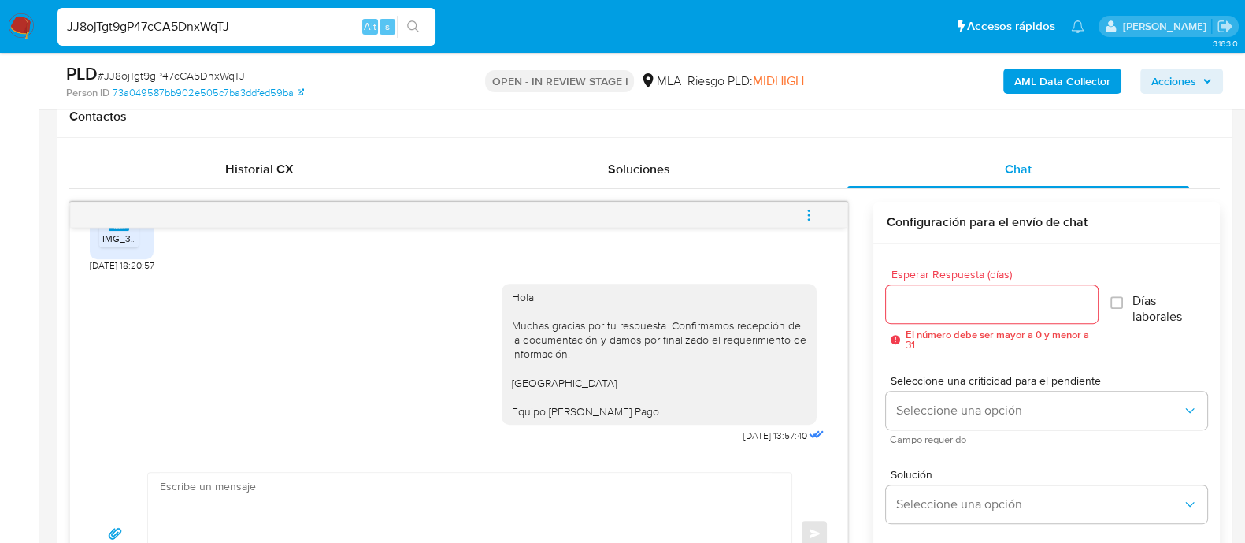
click at [810, 210] on icon "menu-action" at bounding box center [809, 215] width 14 height 14
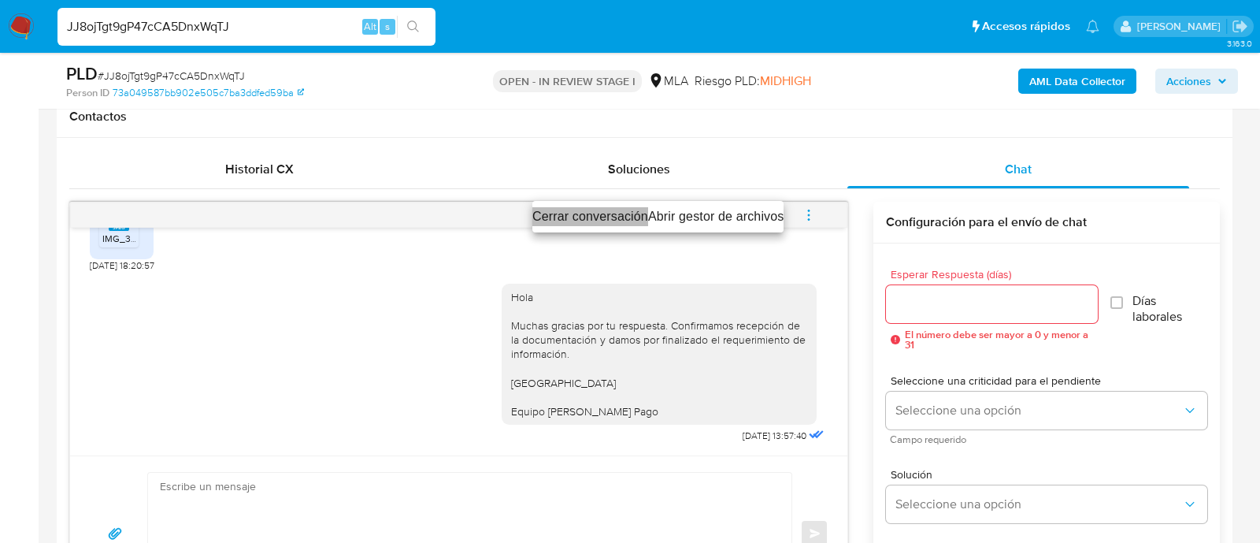
click at [578, 218] on li "Cerrar conversación" at bounding box center [590, 216] width 116 height 19
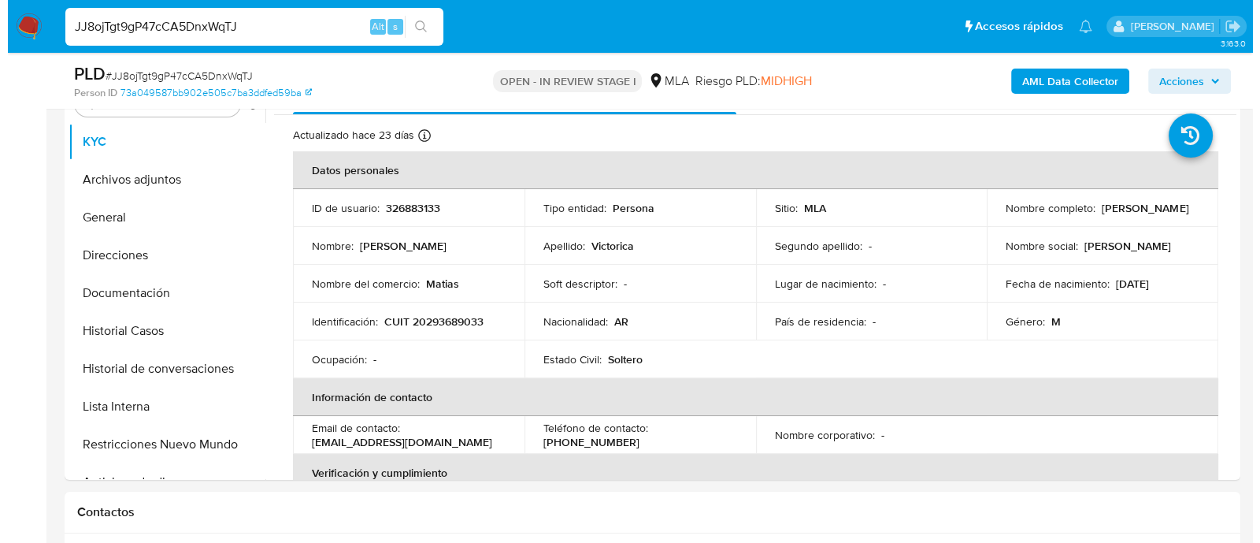
scroll to position [256, 0]
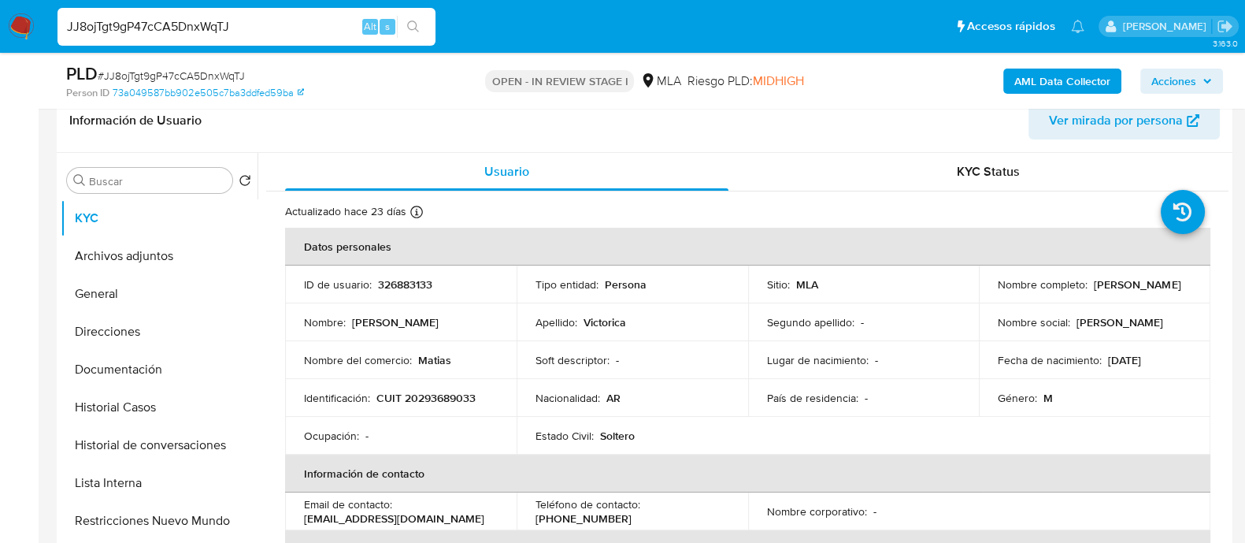
click at [399, 284] on p "326883133" at bounding box center [405, 284] width 54 height 14
copy p "326883133"
click at [1061, 72] on b "AML Data Collector" at bounding box center [1062, 81] width 96 height 25
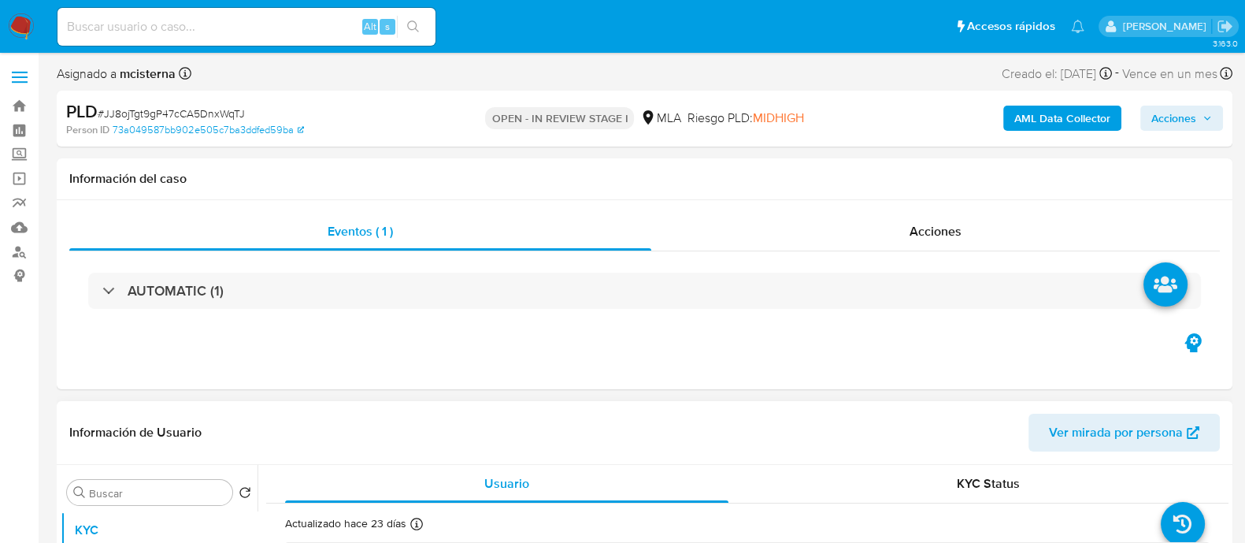
select select "10"
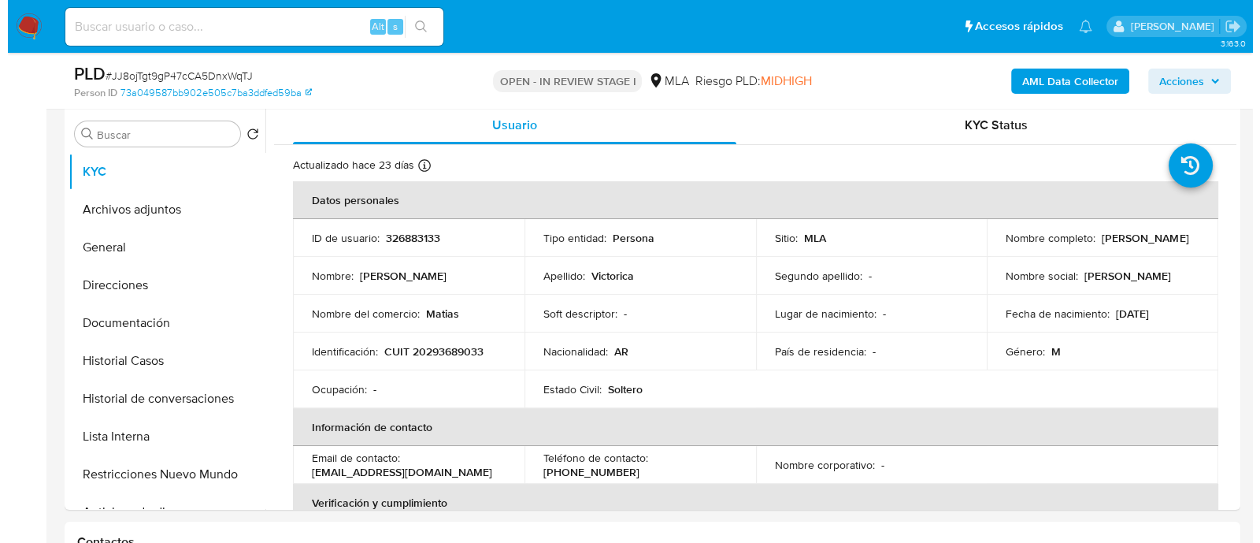
scroll to position [317, 0]
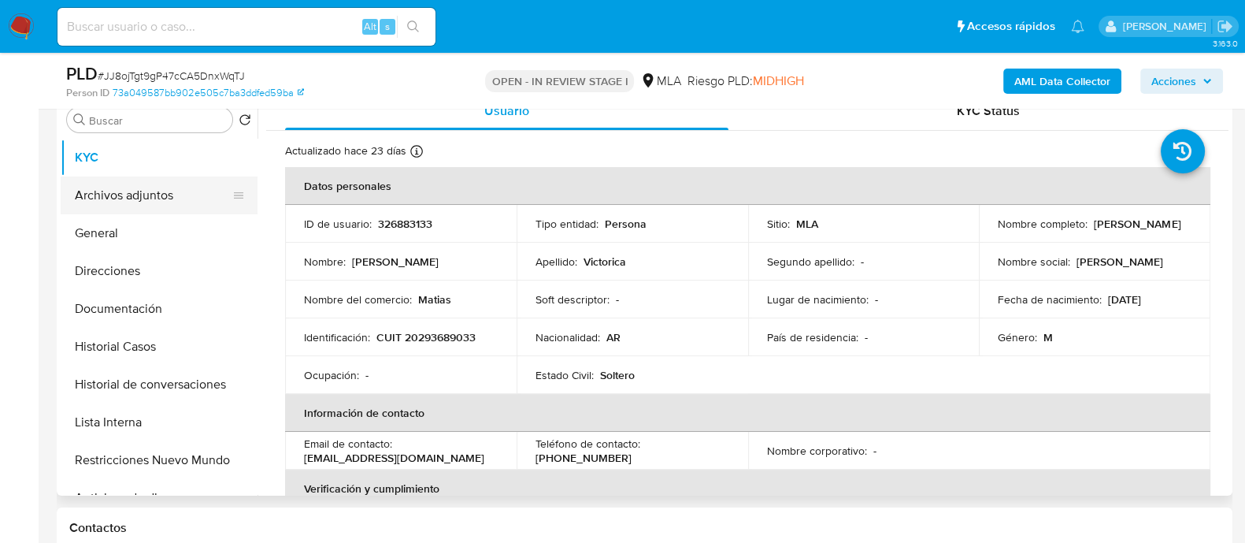
click at [177, 197] on button "Archivos adjuntos" at bounding box center [153, 195] width 184 height 38
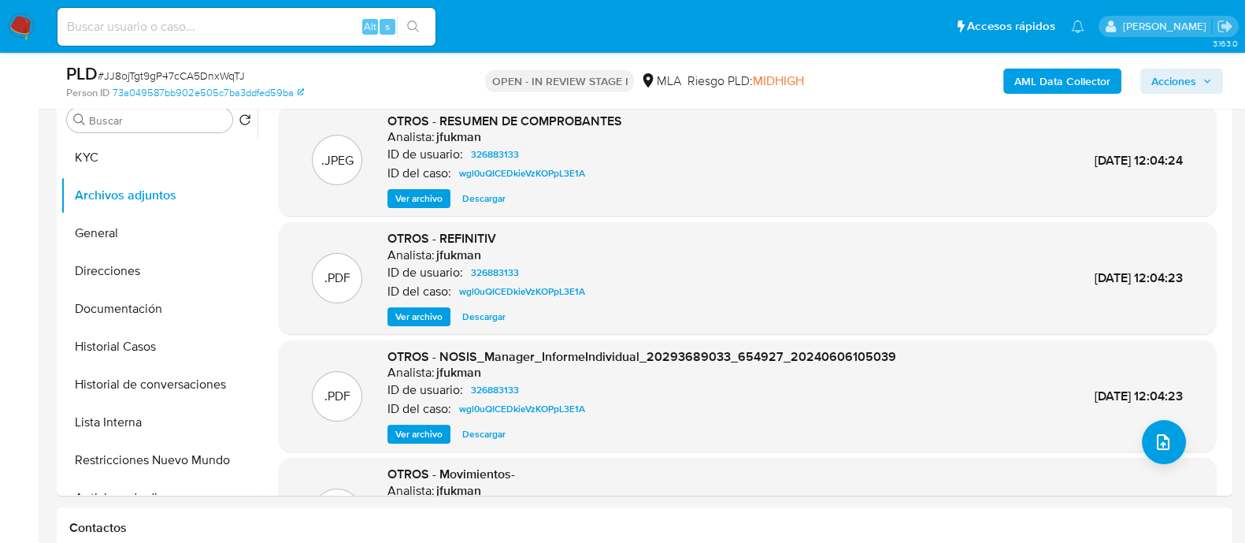
click at [1046, 80] on b "AML Data Collector" at bounding box center [1062, 81] width 96 height 25
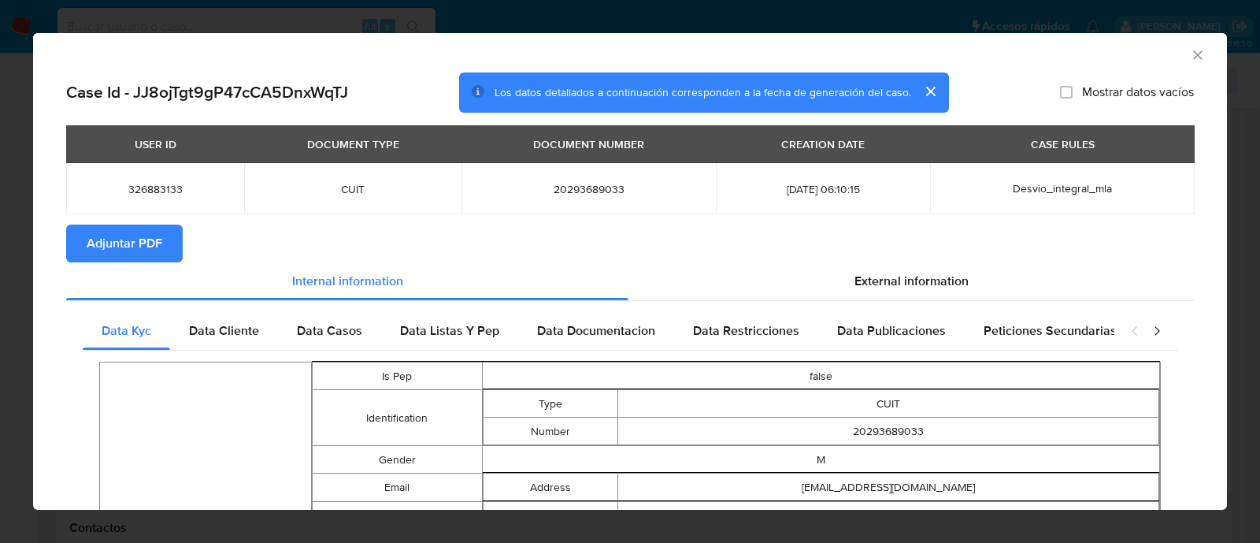
click at [125, 234] on span "Adjuntar PDF" at bounding box center [125, 243] width 76 height 35
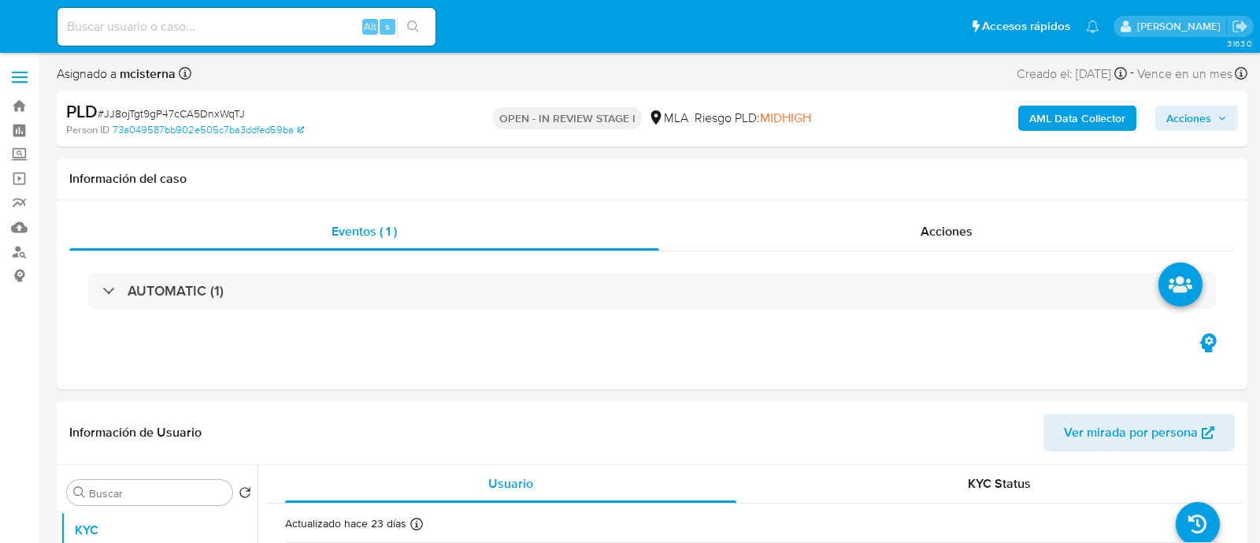
select select "10"
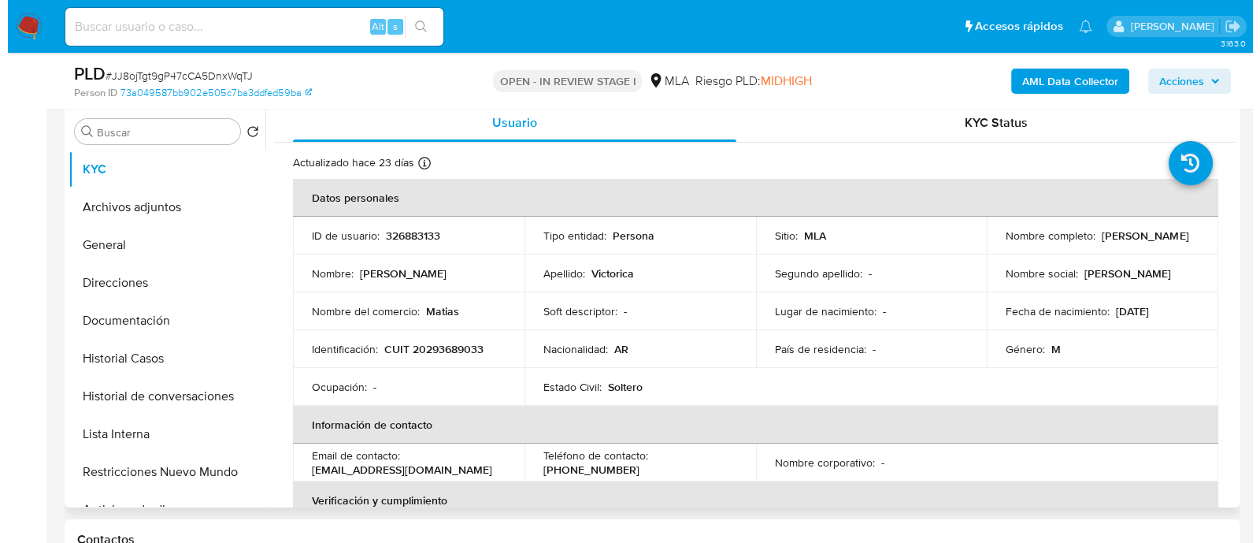
scroll to position [393, 0]
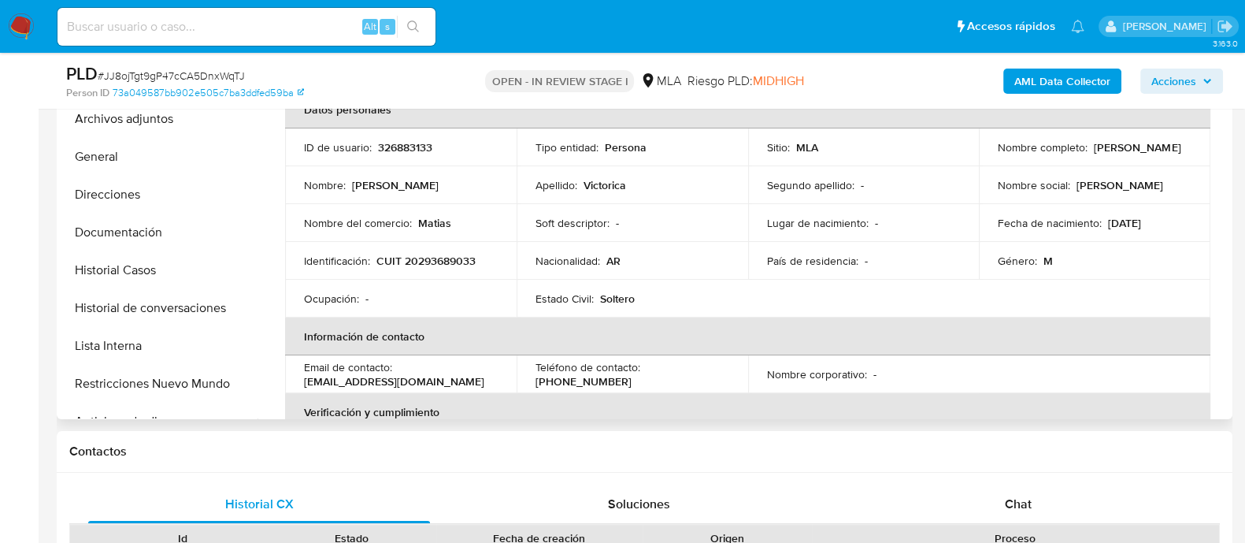
click at [413, 147] on p "326883133" at bounding box center [405, 147] width 54 height 14
copy p "326883133"
click at [409, 261] on p "CUIT 20293689033" at bounding box center [425, 261] width 99 height 14
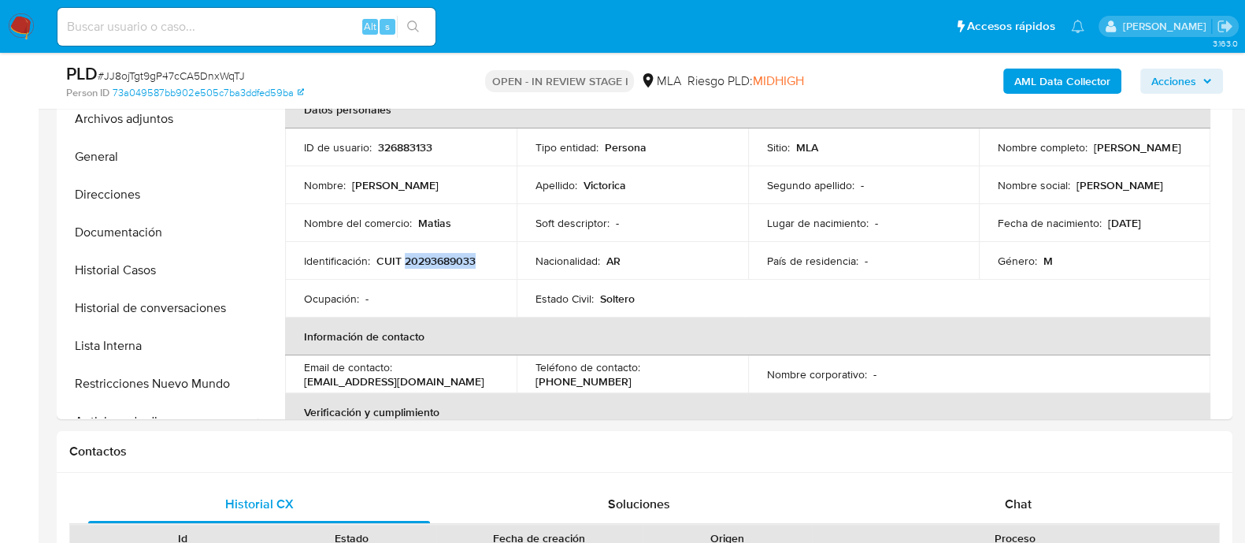
copy p "20293689033"
click at [193, 319] on button "Historial de conversaciones" at bounding box center [153, 308] width 184 height 38
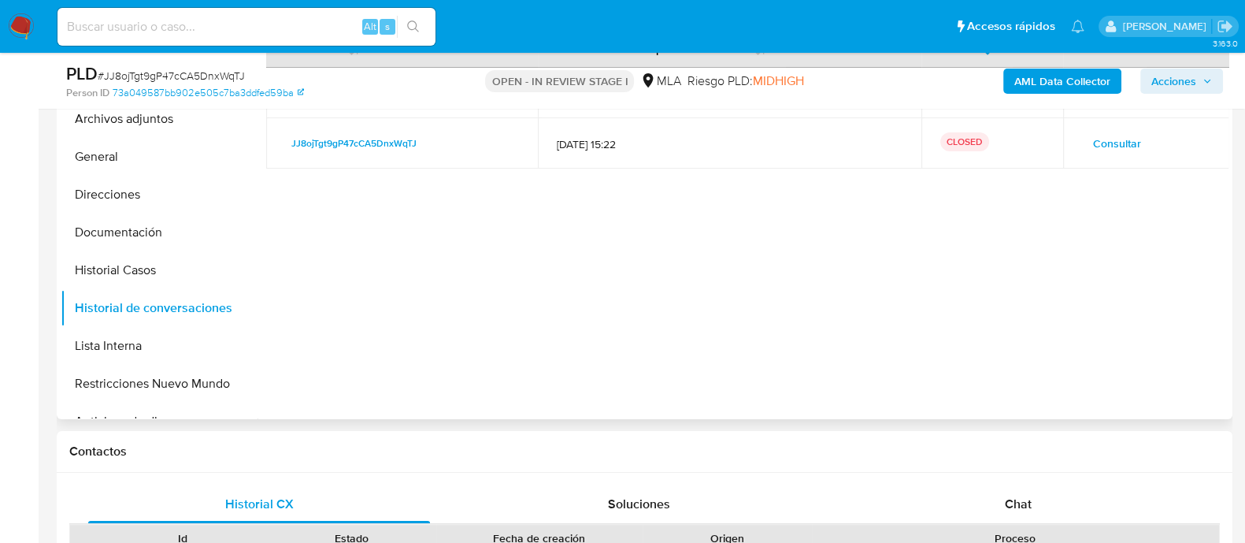
click at [1095, 135] on span "Consultar" at bounding box center [1117, 143] width 48 height 22
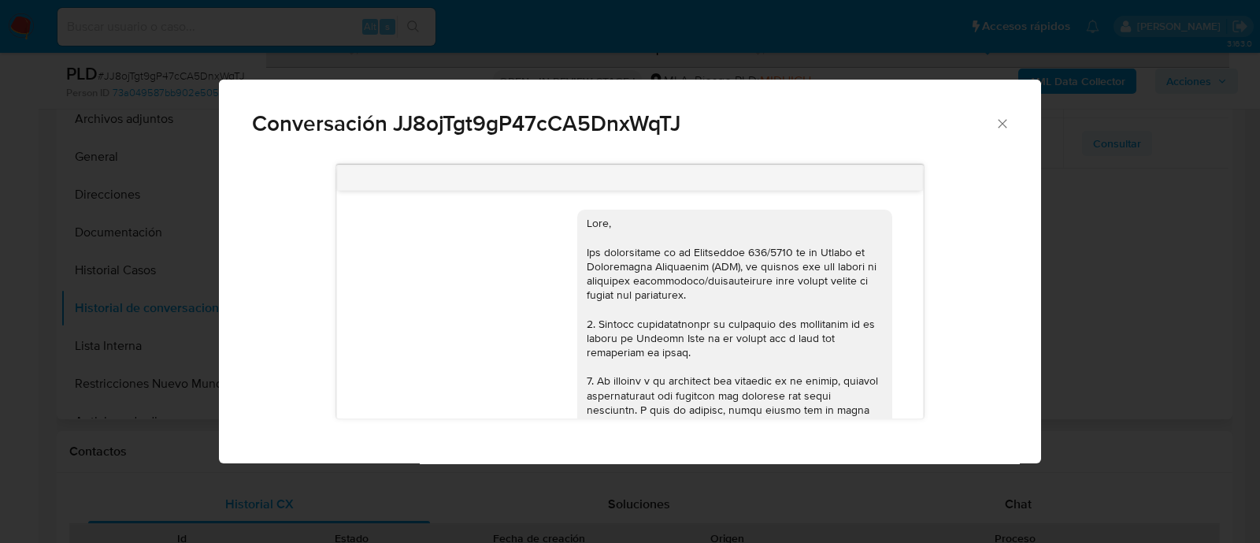
scroll to position [941, 0]
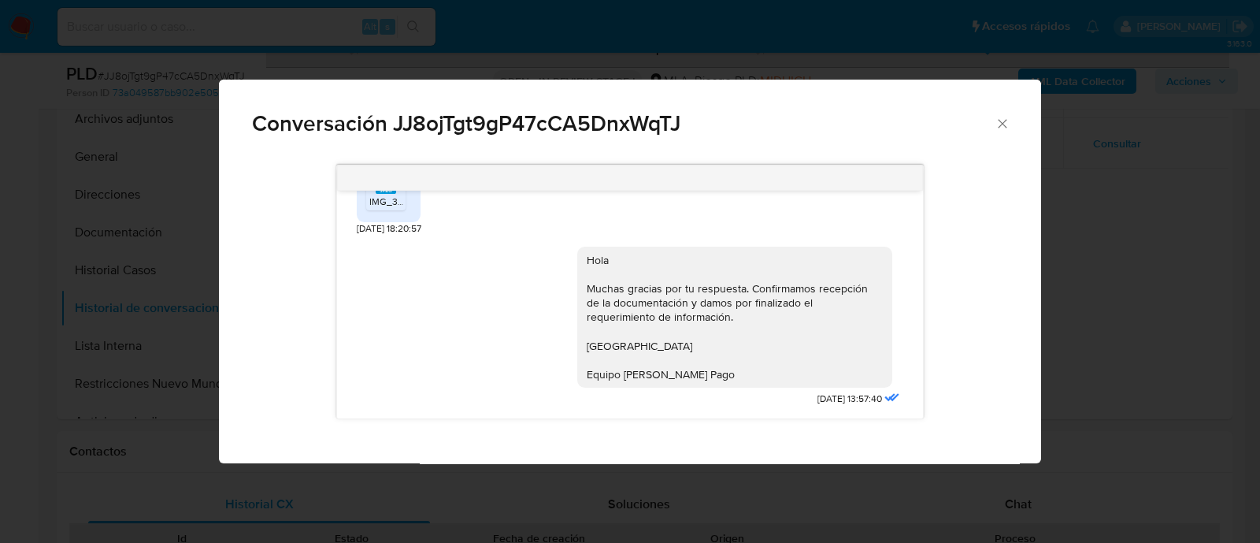
click at [925, 391] on div "[DATE] 14:28:25 JPEG JPEG IMG_3939.jpeg [DATE] 18:20:57 Hola Muchas gracias por…" at bounding box center [630, 292] width 756 height 276
click at [191, 280] on div "Conversación JJ8ojTgt9gP47cCA5DnxWqTJ [DATE] 14:28:25 JPEG JPEG IMG_3939.jpeg […" at bounding box center [630, 271] width 1260 height 543
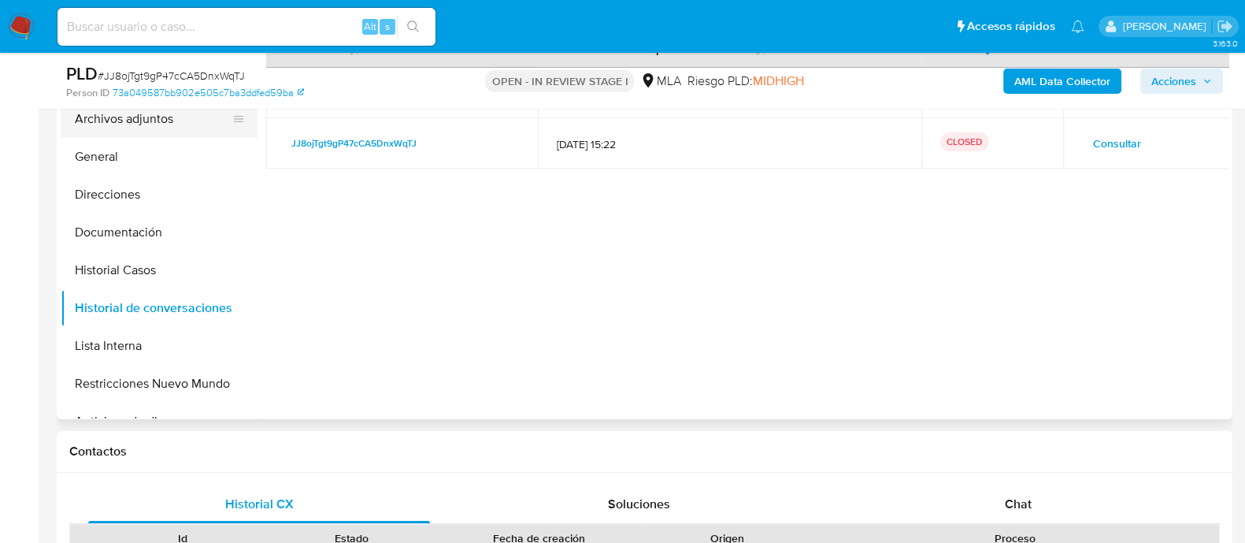
click at [198, 124] on button "Archivos adjuntos" at bounding box center [153, 119] width 184 height 38
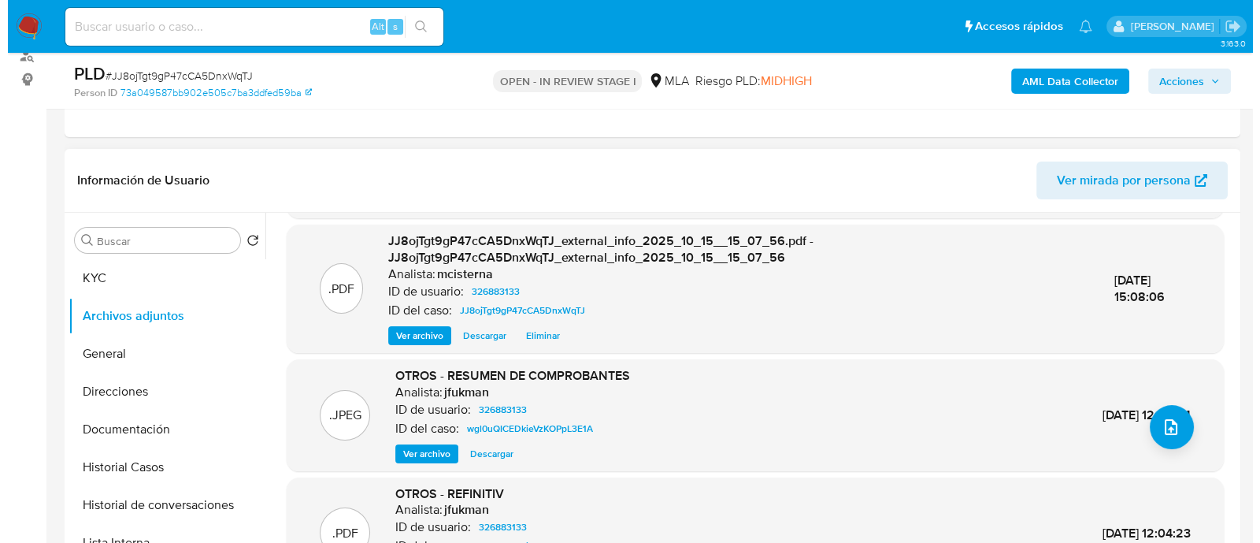
scroll to position [166, 0]
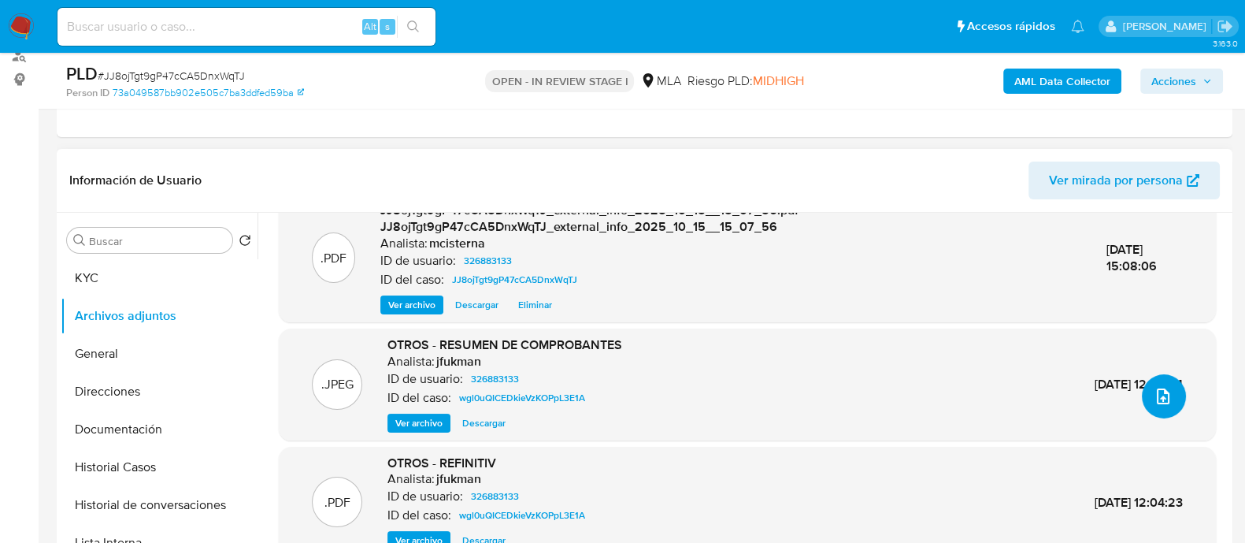
click at [1154, 391] on icon "upload-file" at bounding box center [1163, 396] width 19 height 19
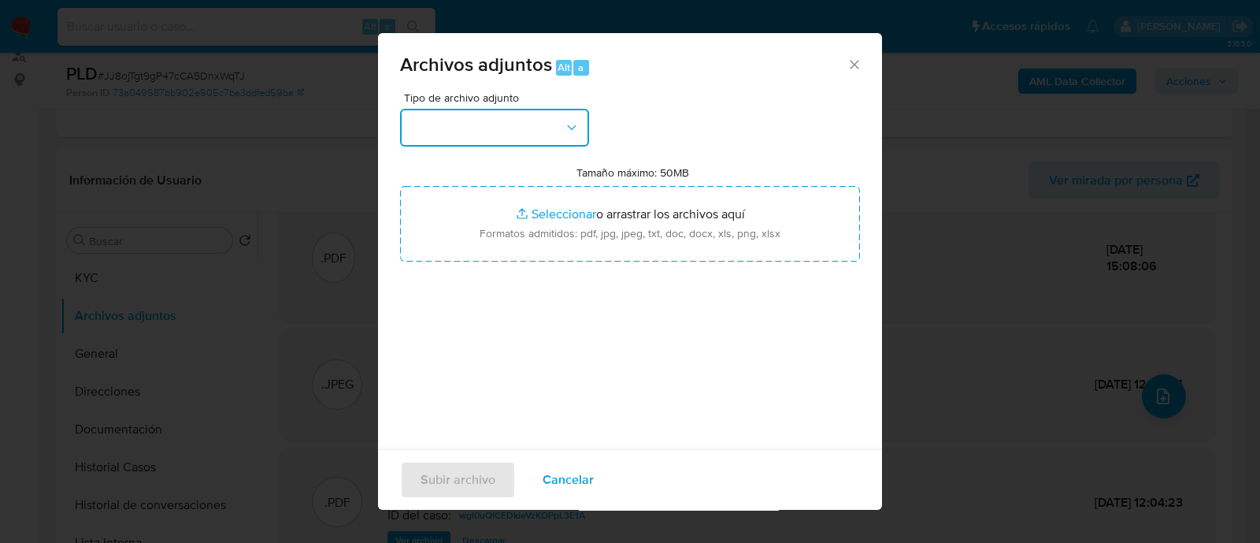
click at [536, 128] on button "button" at bounding box center [494, 128] width 189 height 38
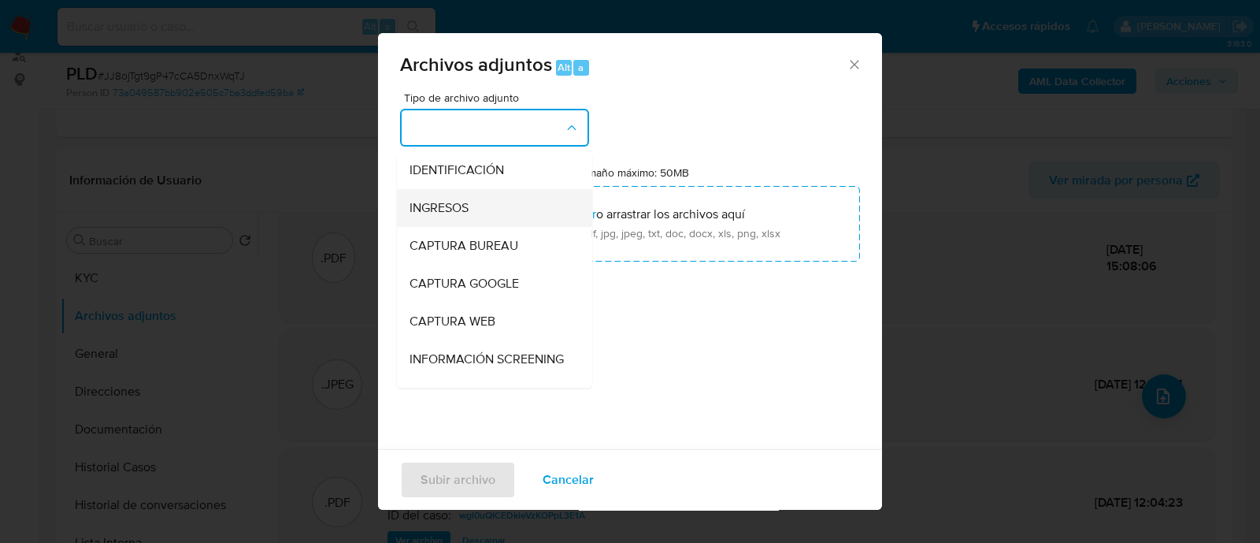
click at [465, 202] on span "INGRESOS" at bounding box center [439, 208] width 59 height 16
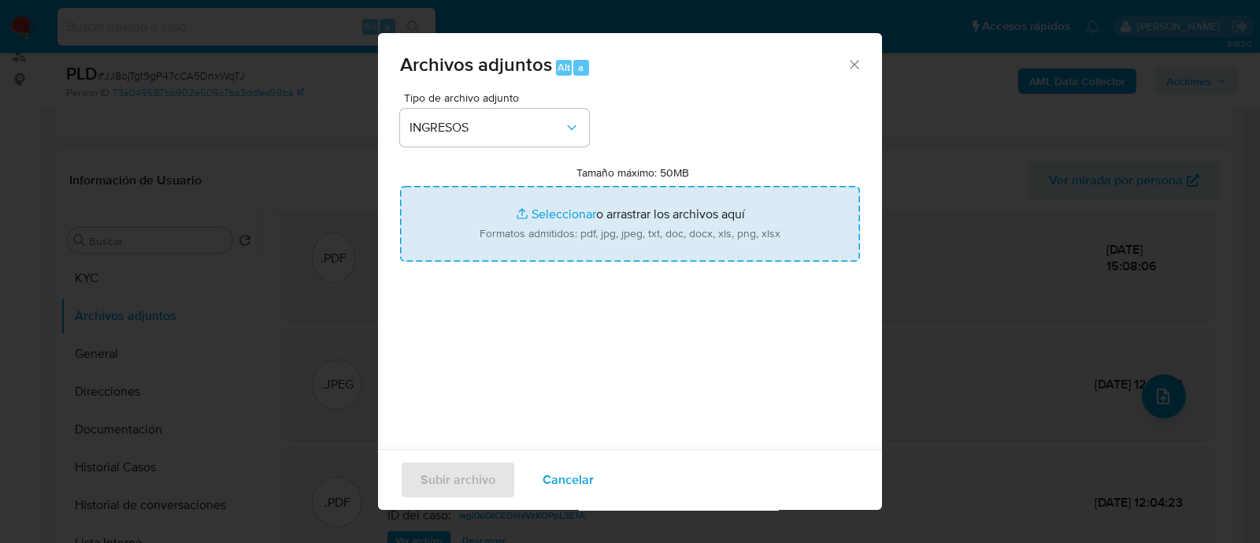
click at [506, 233] on input "Tamaño máximo: 50MB Seleccionar archivos" at bounding box center [630, 224] width 460 height 76
type input "C:\fakepath\Acuerdo de Indemnizacion por Siniestro.jpeg"
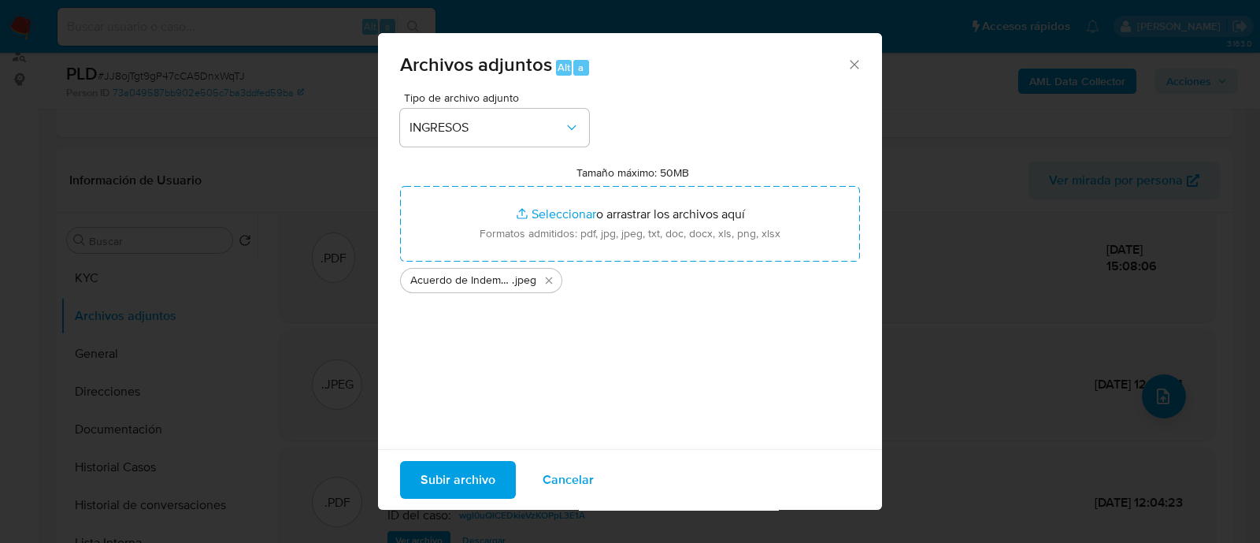
click at [453, 453] on div "Subir archivo Cancelar" at bounding box center [630, 479] width 504 height 61
click at [461, 489] on span "Subir archivo" at bounding box center [458, 479] width 75 height 35
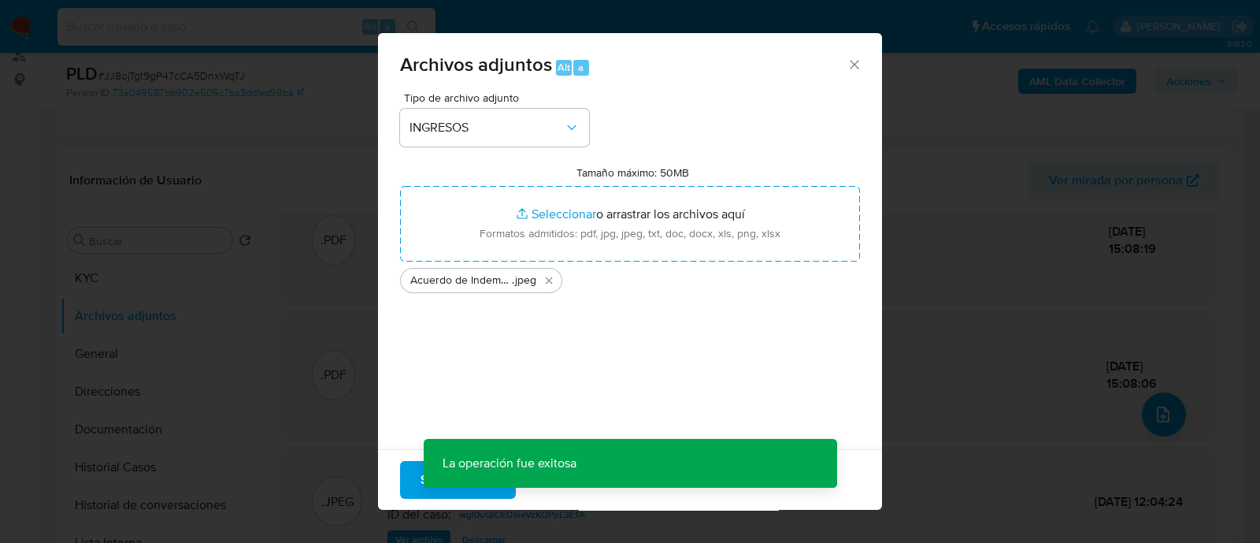
scroll to position [147, 0]
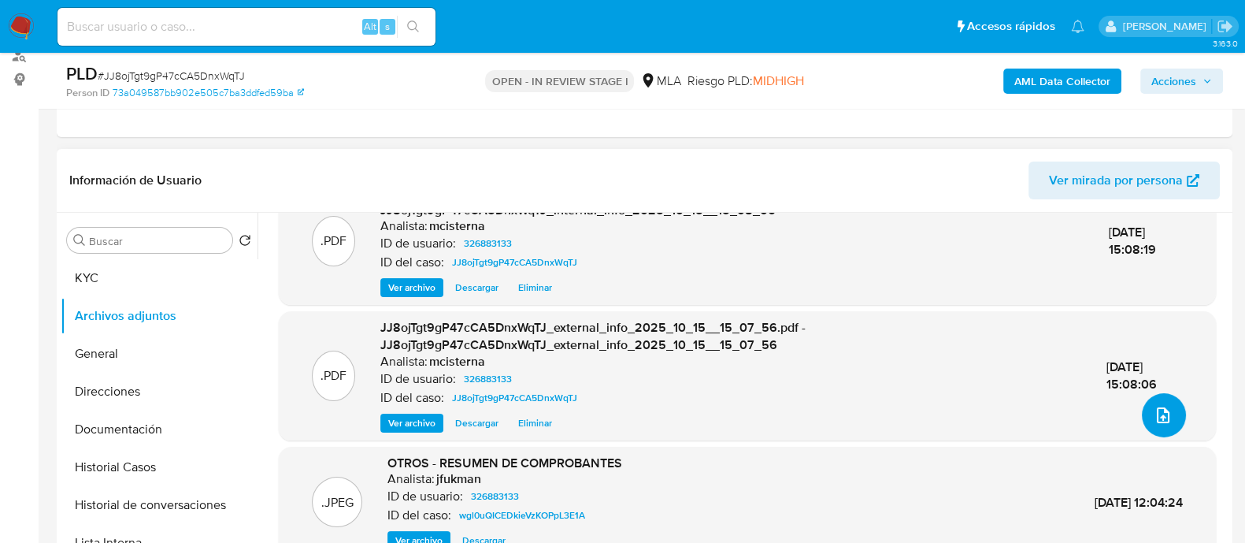
click at [1177, 403] on button "upload-file" at bounding box center [1164, 415] width 44 height 44
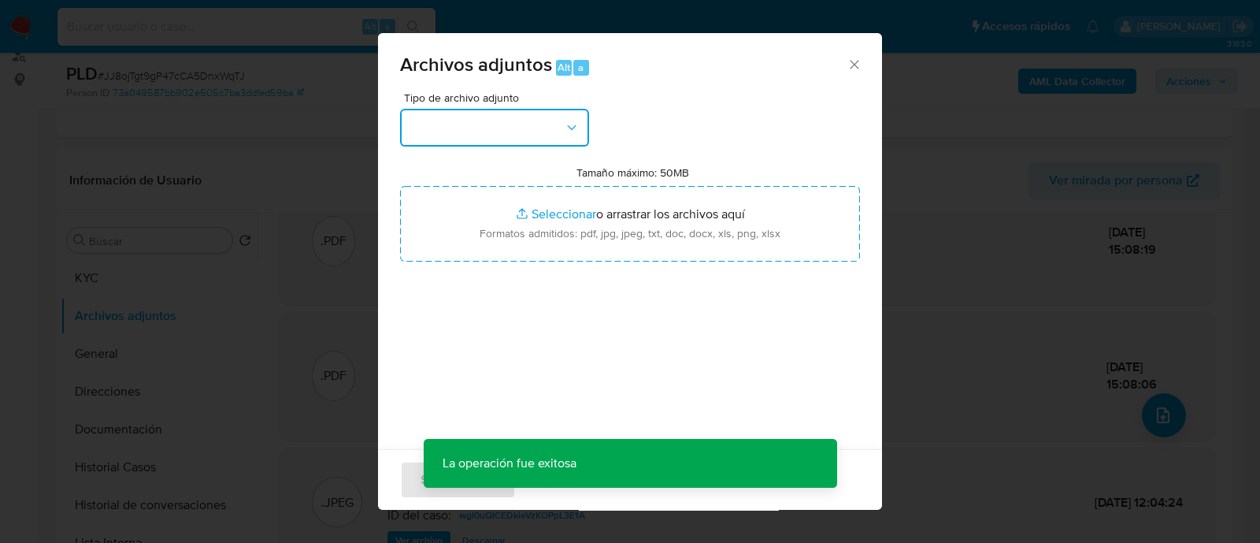
click at [499, 120] on button "button" at bounding box center [494, 128] width 189 height 38
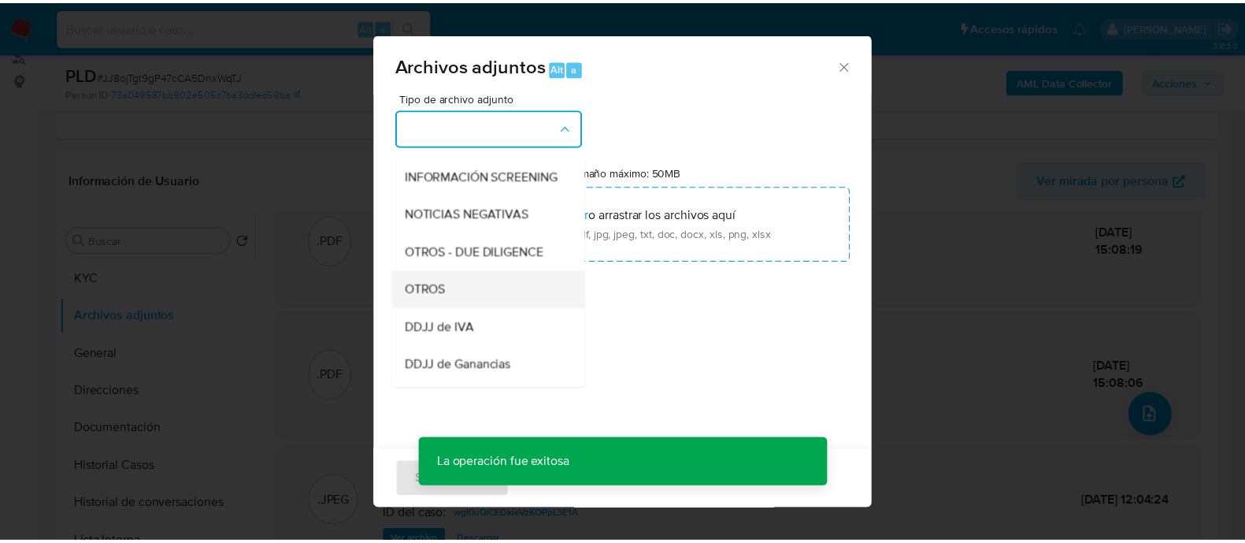
scroll to position [295, 0]
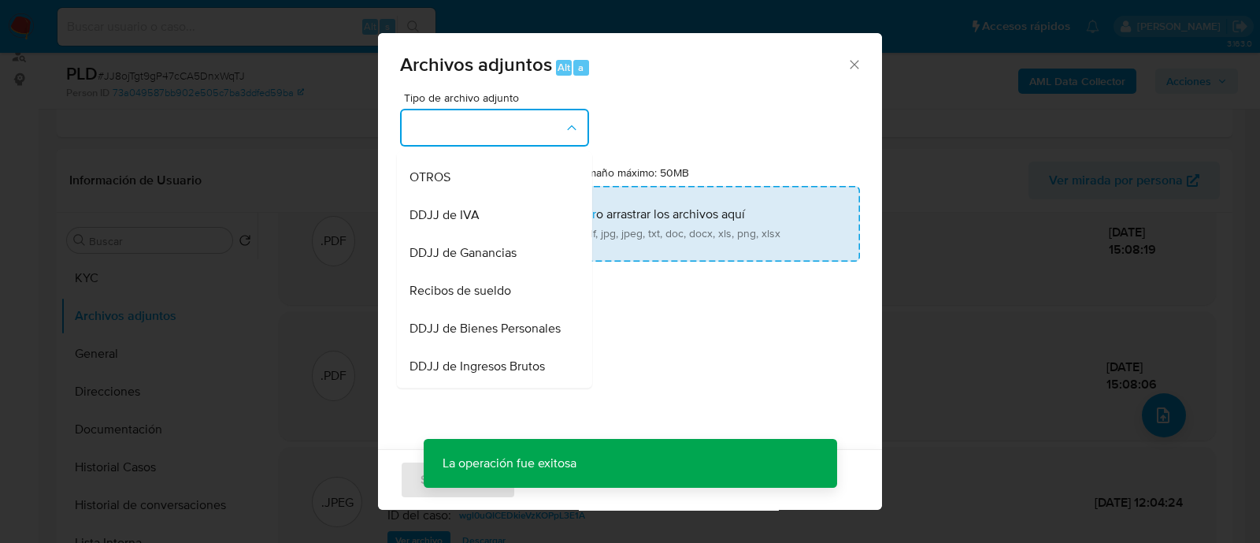
click at [472, 188] on div "OTROS" at bounding box center [490, 177] width 161 height 38
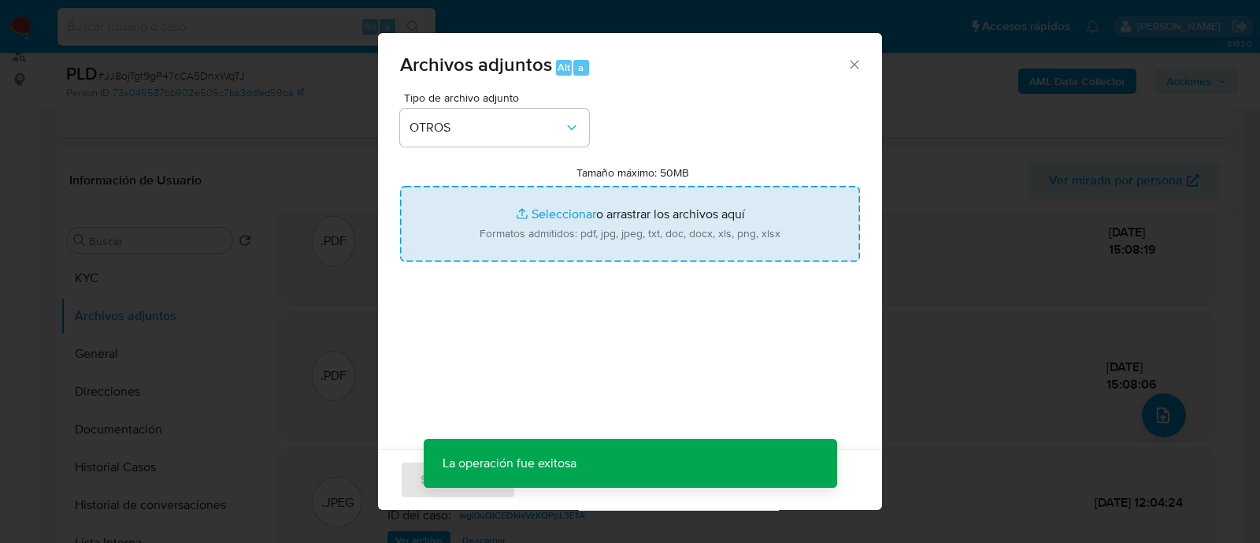
click at [509, 209] on input "Tamaño máximo: 50MB Seleccionar archivos" at bounding box center [630, 224] width 460 height 76
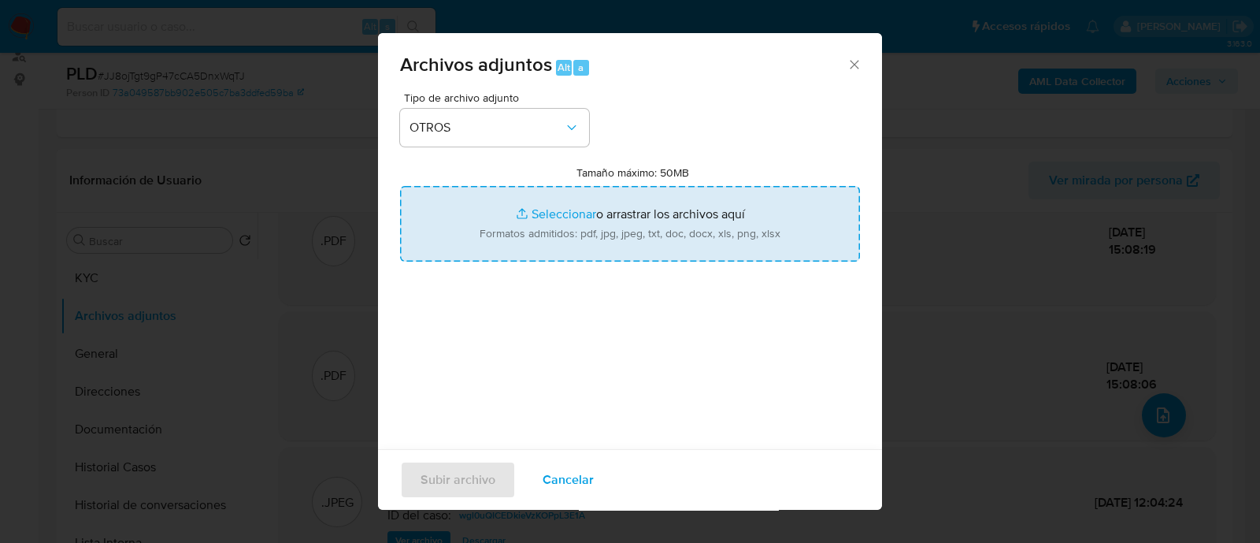
type input "C:\fakepath\Caselog JJ8ojTgt9gP47cCA5DnxWqTJ_2025_09_17_15_09_41.docx"
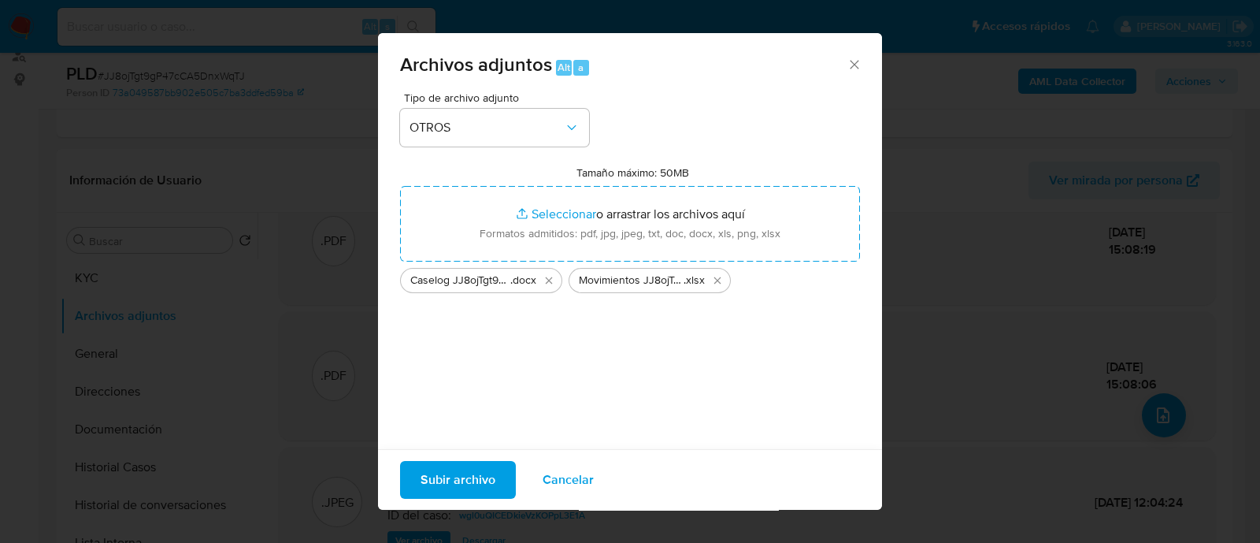
click at [432, 478] on span "Subir archivo" at bounding box center [458, 479] width 75 height 35
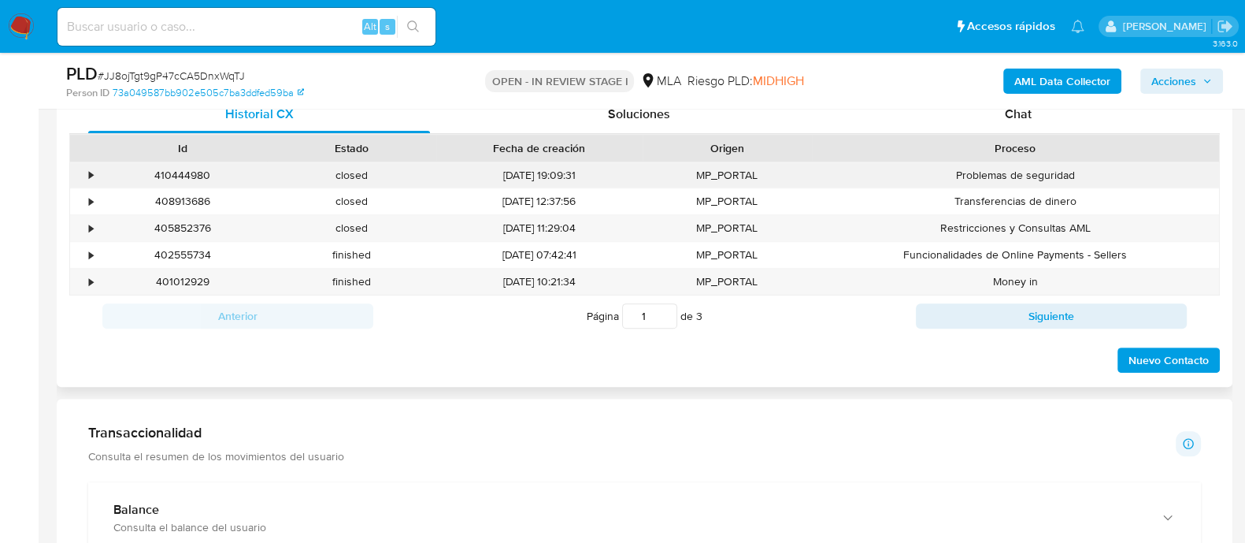
scroll to position [591, 0]
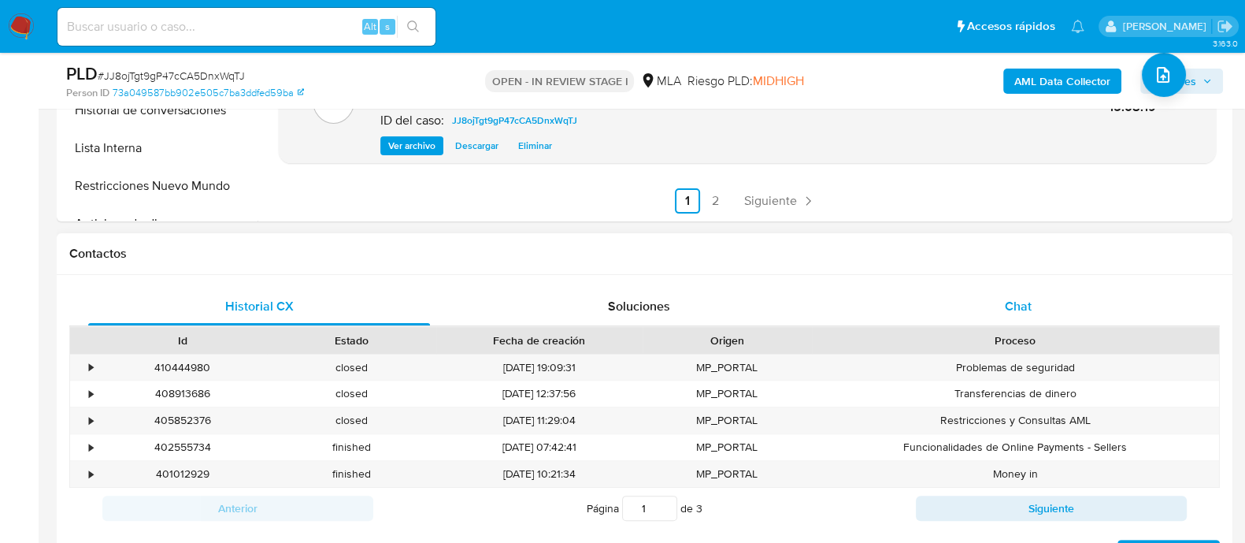
click at [997, 317] on div "Chat" at bounding box center [1018, 306] width 342 height 38
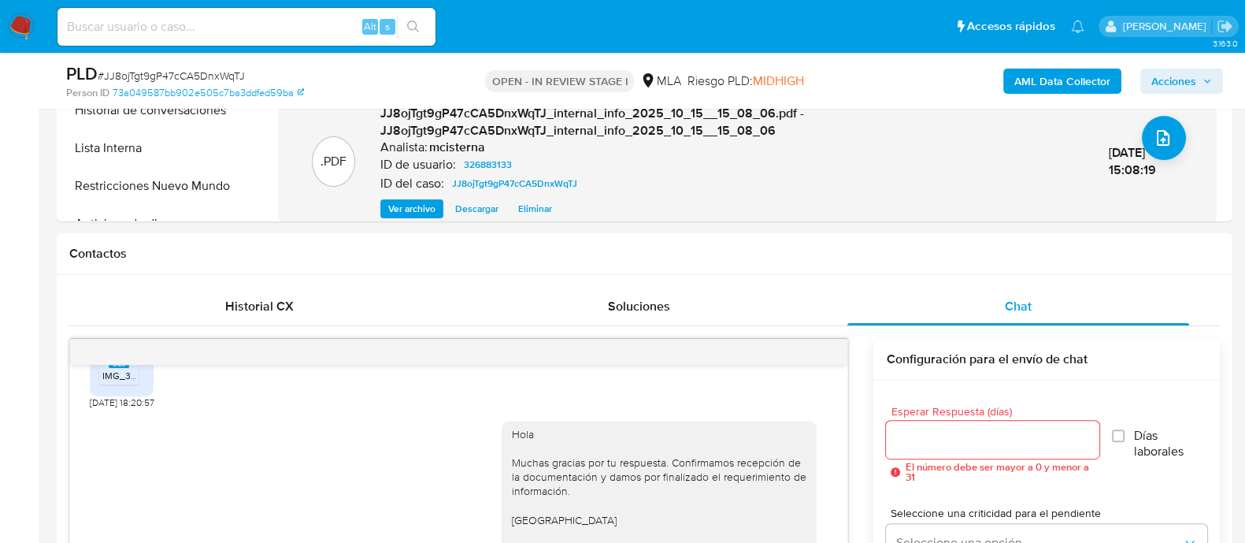
scroll to position [0, 0]
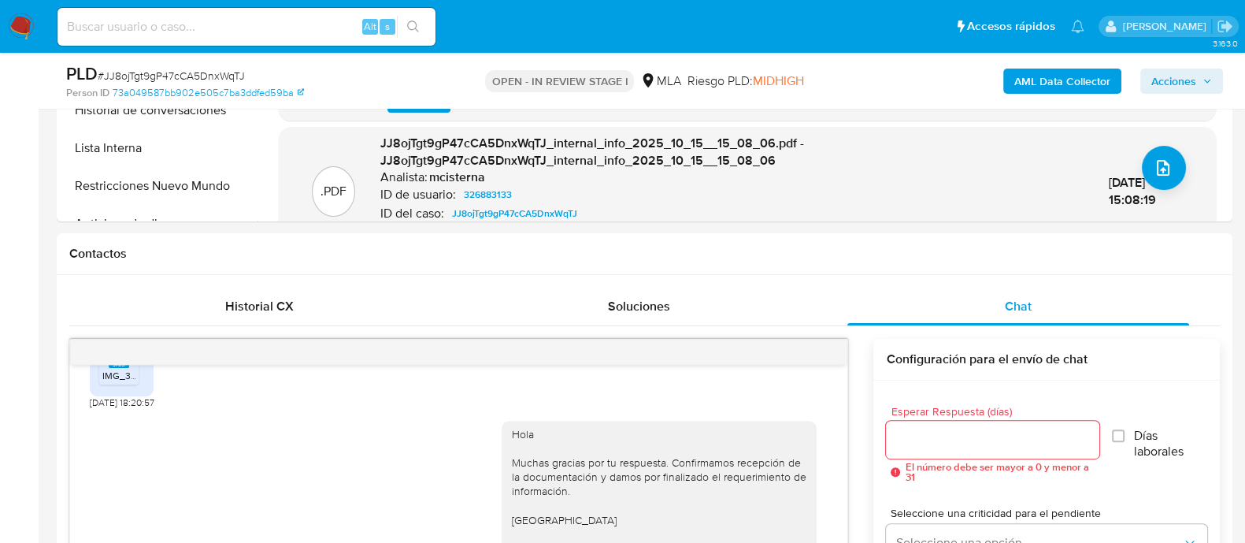
click at [1200, 84] on span "Acciones" at bounding box center [1181, 81] width 61 height 22
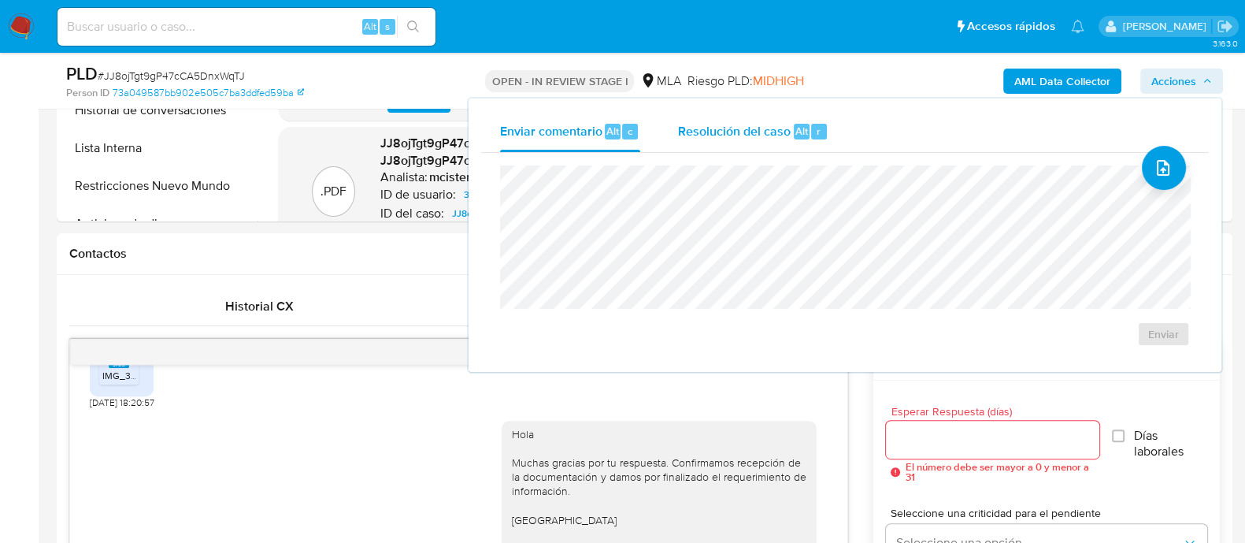
click at [799, 128] on span "Alt" at bounding box center [801, 131] width 13 height 15
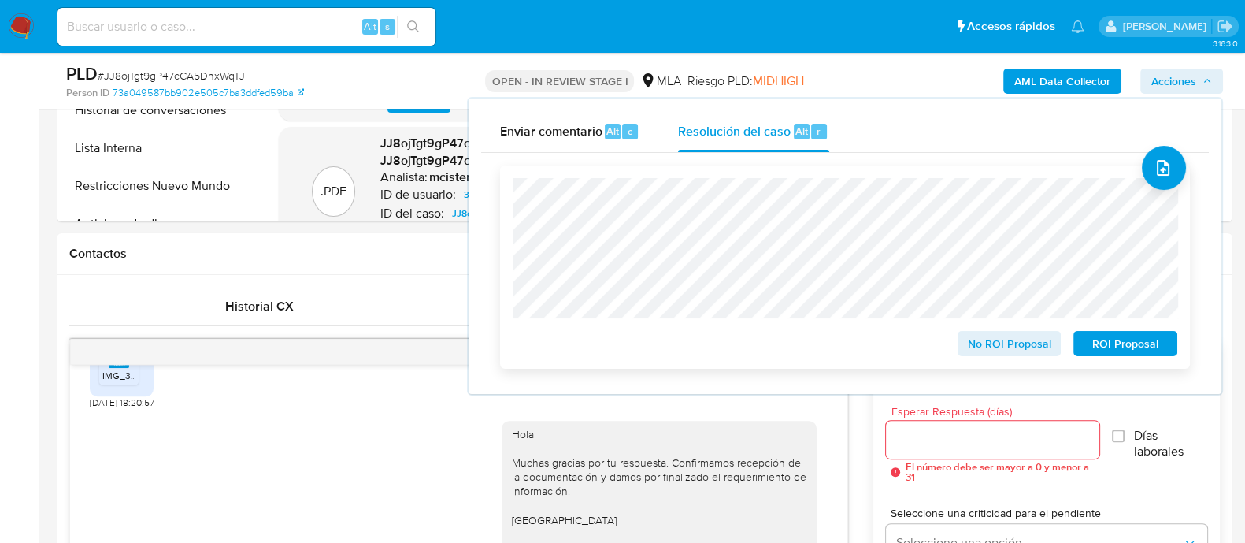
click at [981, 346] on span "No ROI Proposal" at bounding box center [1010, 343] width 82 height 22
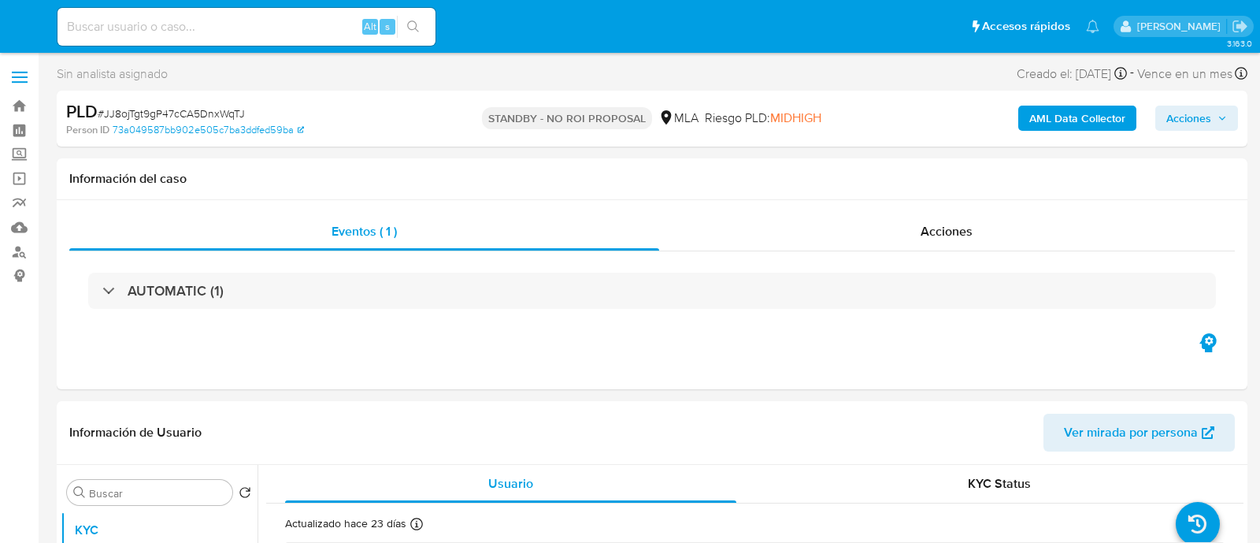
select select "10"
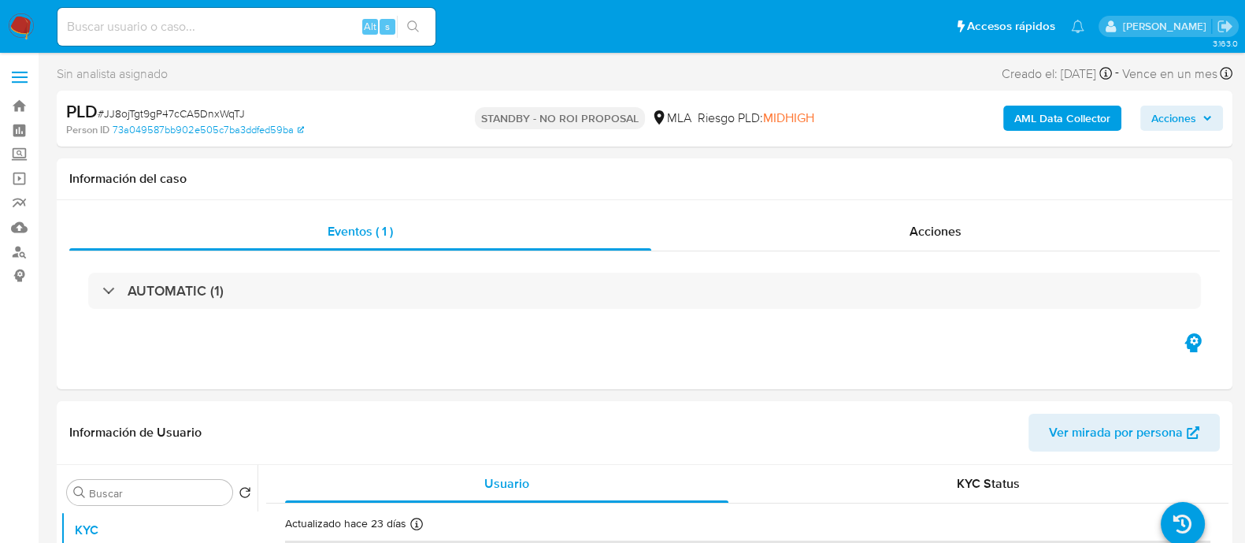
click at [256, 28] on input at bounding box center [246, 27] width 378 height 20
paste input "5LzsAWRMq3fLNGBHmo40ZdU9"
type input "5LzsAWRMq3fLNGBHmo40ZdU9"
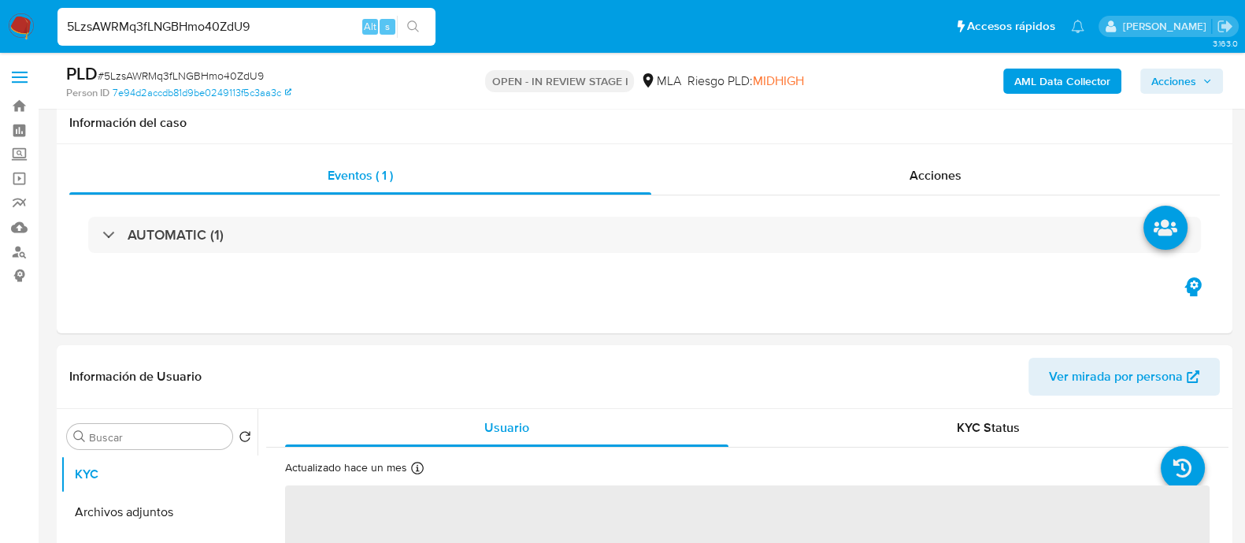
scroll to position [356, 0]
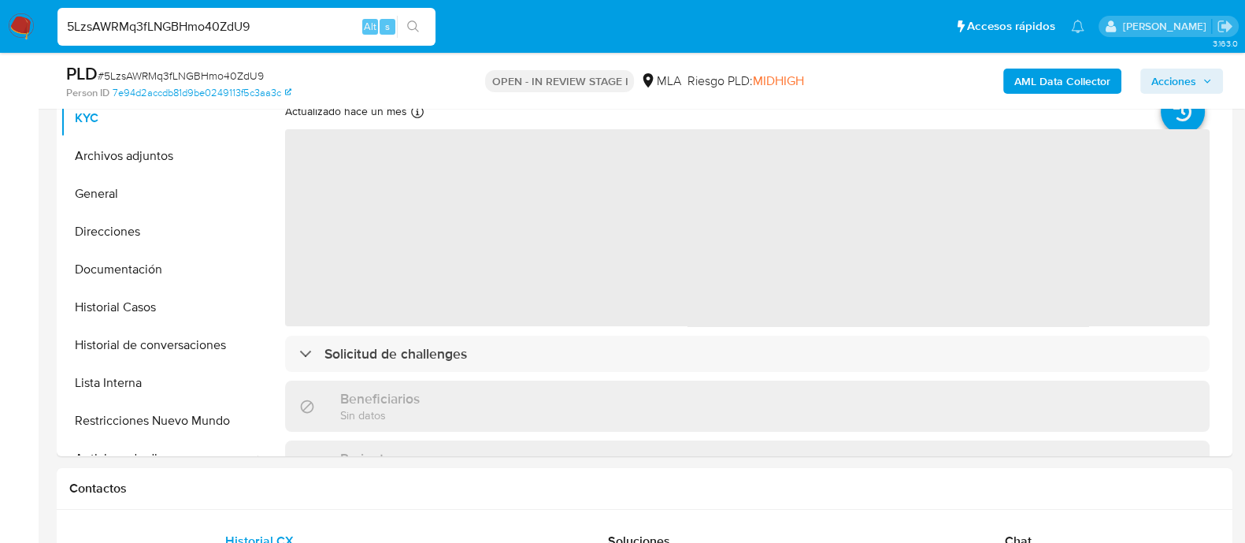
select select "10"
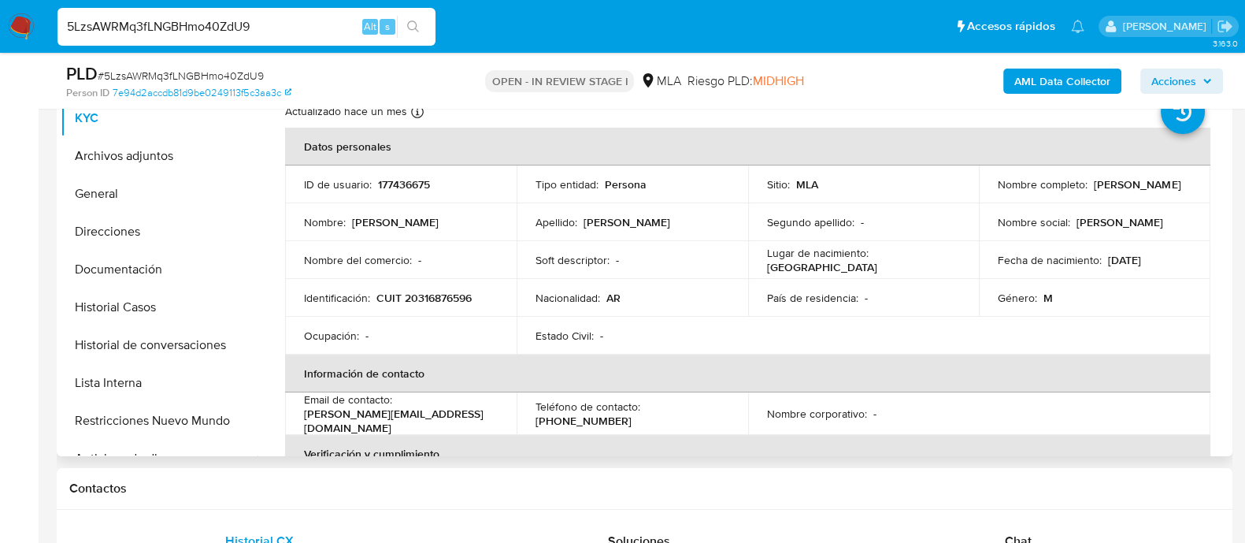
click at [396, 183] on p "177436675" at bounding box center [404, 184] width 52 height 14
copy p "177436675"
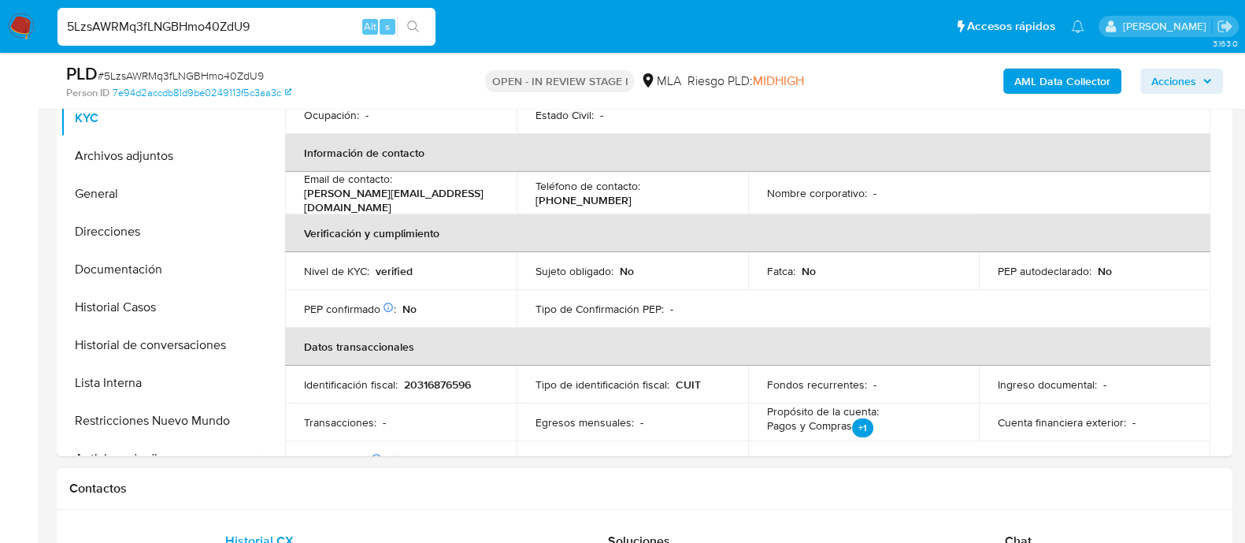
scroll to position [393, 0]
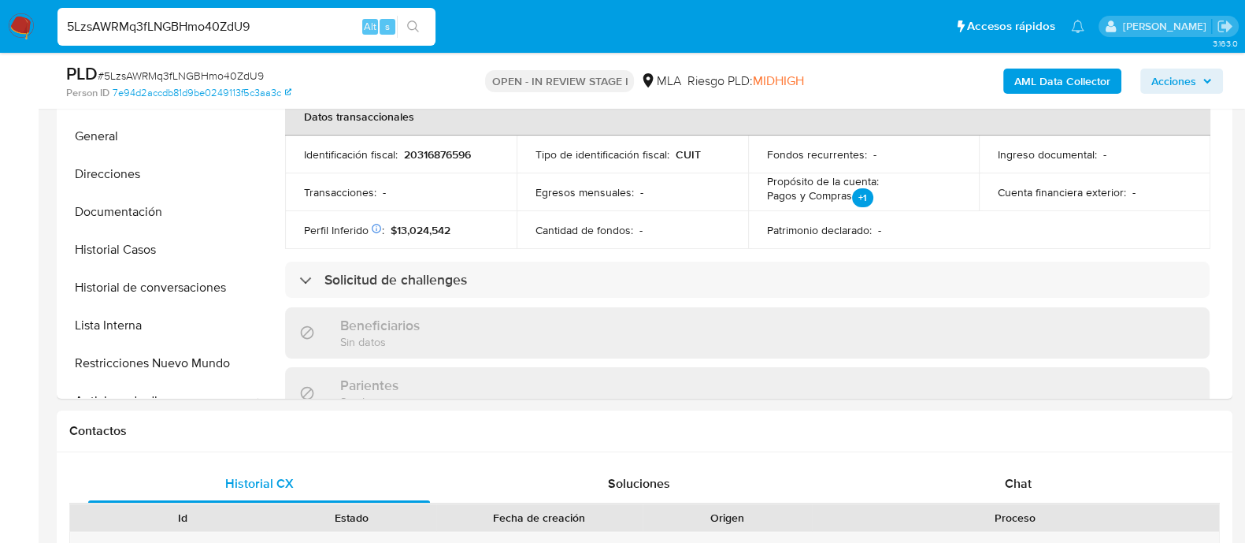
scroll to position [750, 0]
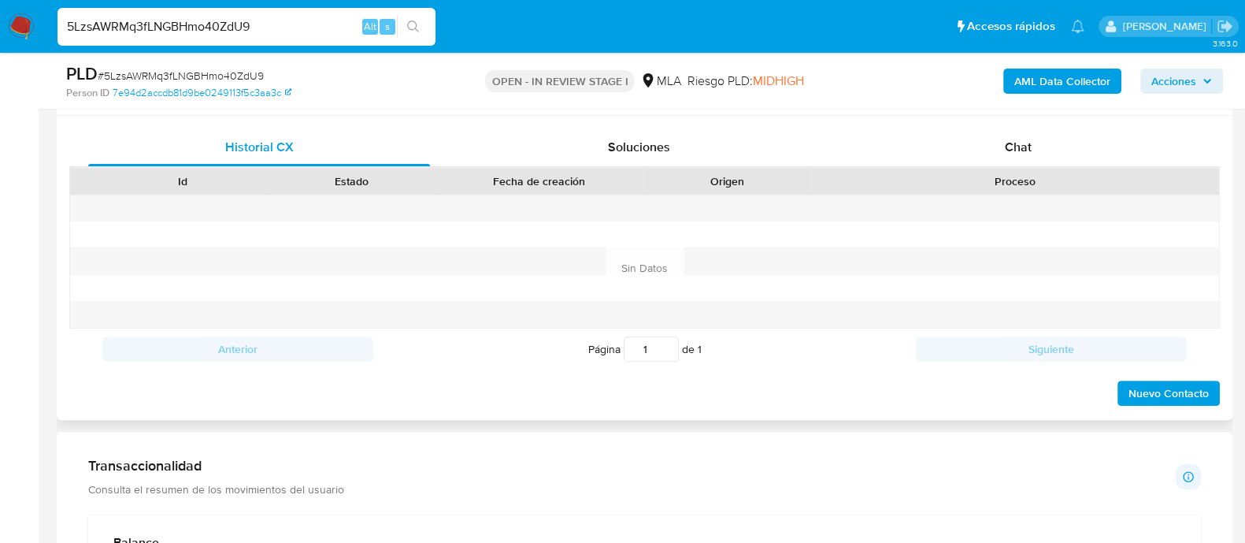
click at [998, 169] on div "Proceso" at bounding box center [1015, 181] width 407 height 27
drag, startPoint x: 1004, startPoint y: 153, endPoint x: 732, endPoint y: 167, distance: 272.1
click at [1004, 151] on div "Chat" at bounding box center [1018, 147] width 342 height 38
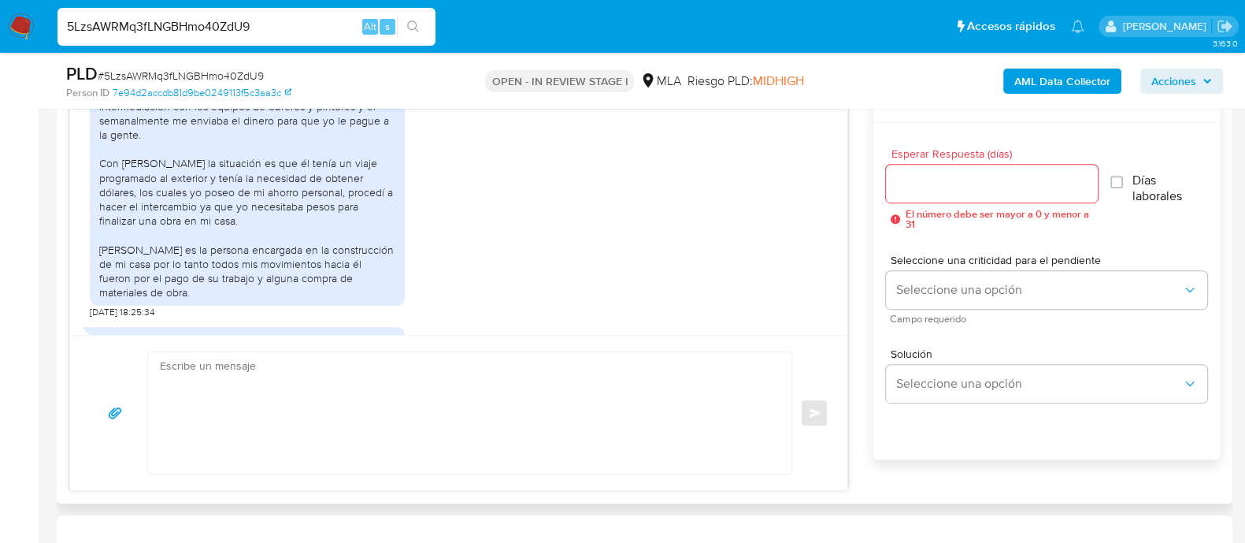
scroll to position [1557, 0]
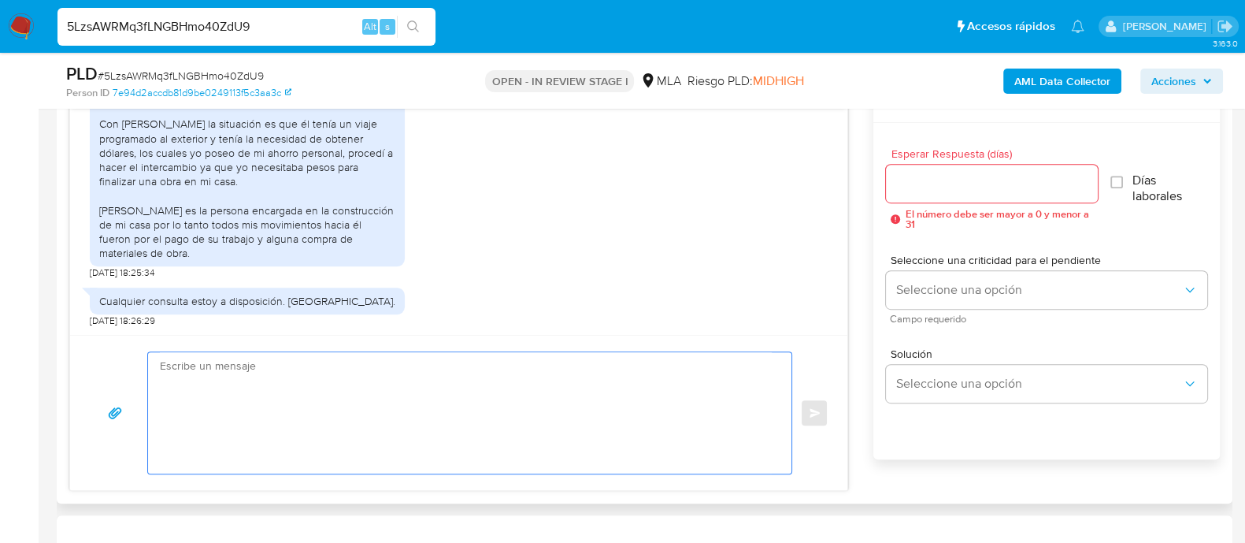
click at [467, 392] on textarea at bounding box center [466, 412] width 612 height 121
paste textarea "Hola Muchas gracias por tu respuesta. Confirmamos recepción de la documentación…"
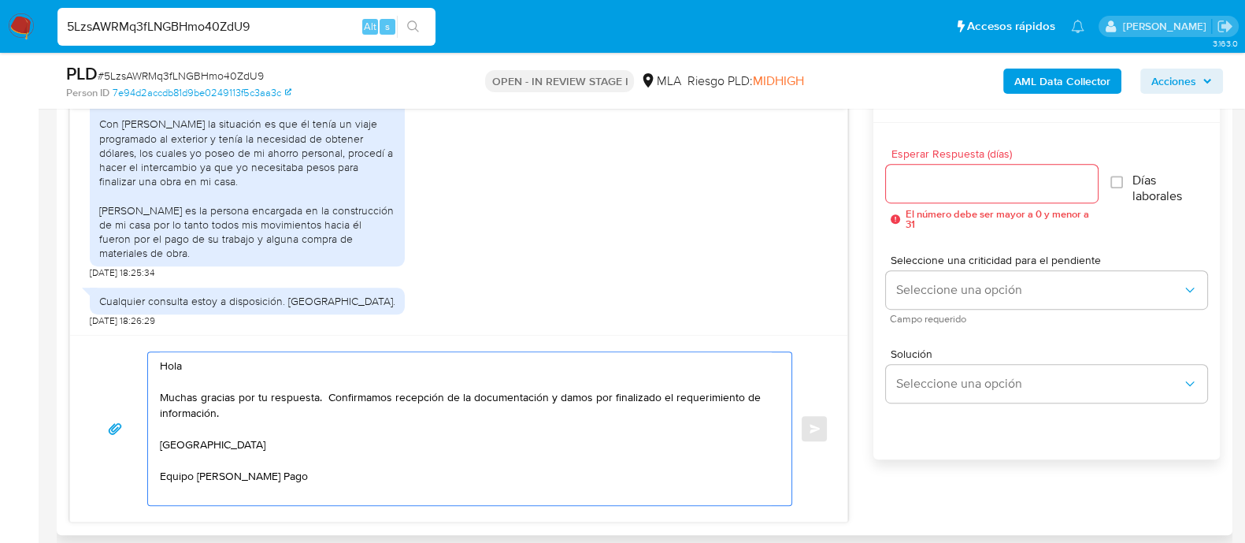
drag, startPoint x: 322, startPoint y: 399, endPoint x: 556, endPoint y: 390, distance: 234.1
click at [556, 390] on textarea "Hola Muchas gracias por tu respuesta. Confirmamos recepción de la documentación…" at bounding box center [466, 428] width 612 height 153
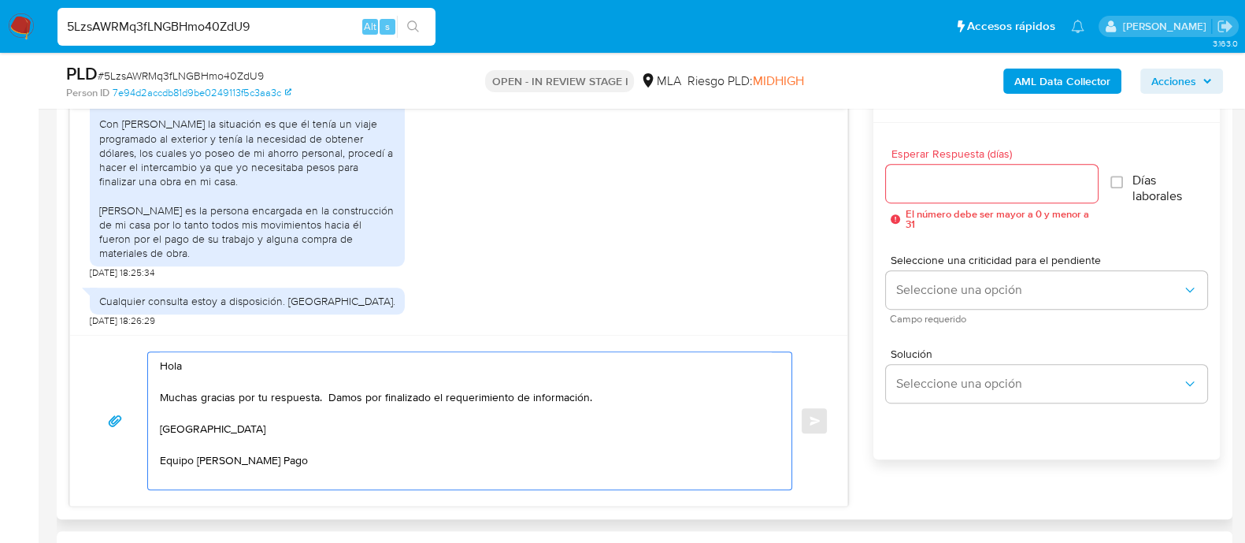
type textarea "Hola Muchas gracias por tu respuesta. Damos por finalizado el requerimiento de …"
click at [1025, 177] on input "Esperar Respuesta (días)" at bounding box center [991, 183] width 211 height 20
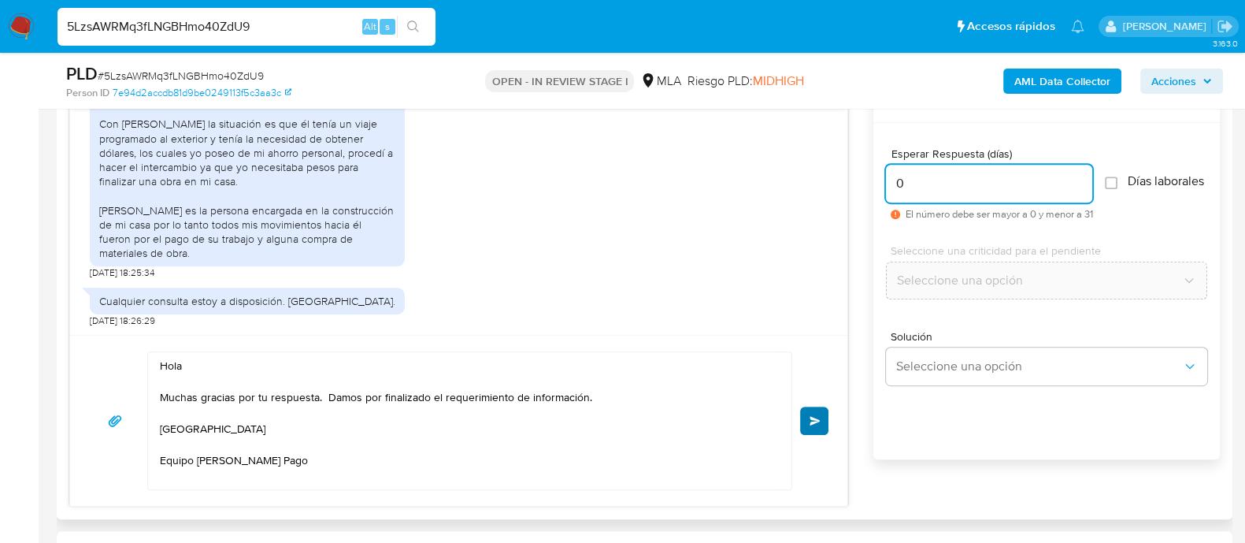
type input "0"
click at [803, 421] on button "Enviar" at bounding box center [814, 420] width 28 height 28
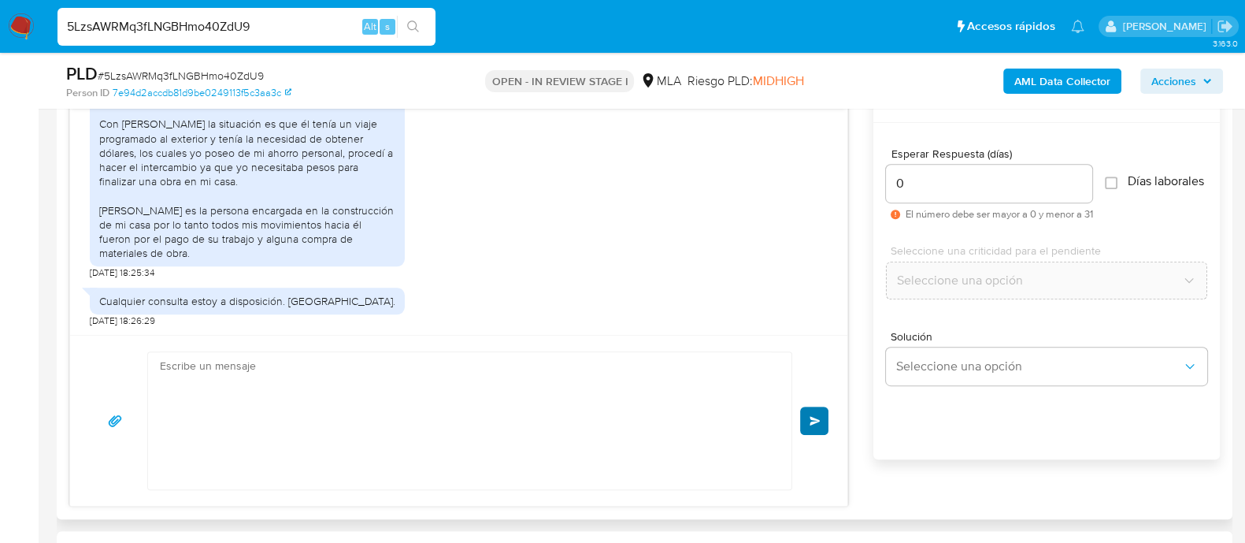
click at [819, 416] on div "Hola Muchas gracias por tu respuesta. Damos por finalizado el requerimiento de …" at bounding box center [459, 420] width 740 height 139
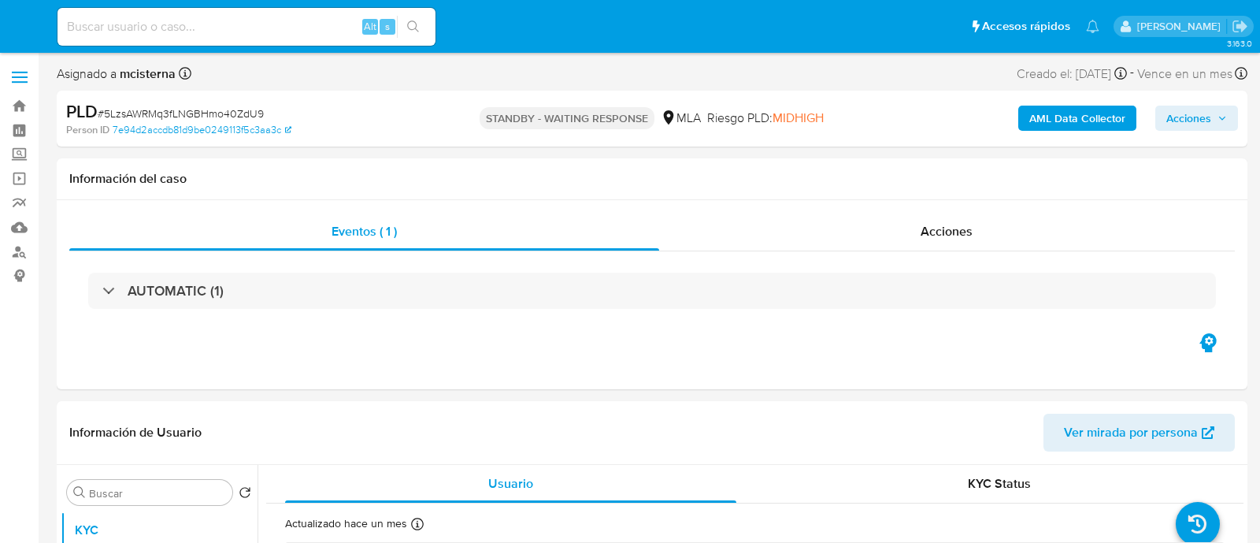
select select "10"
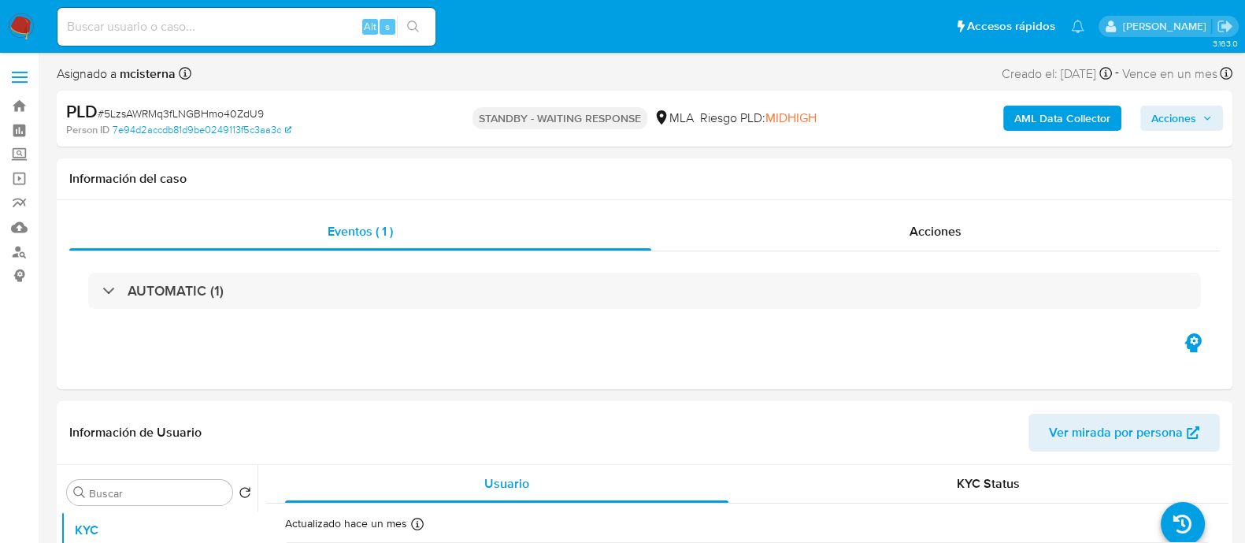
select select "10"
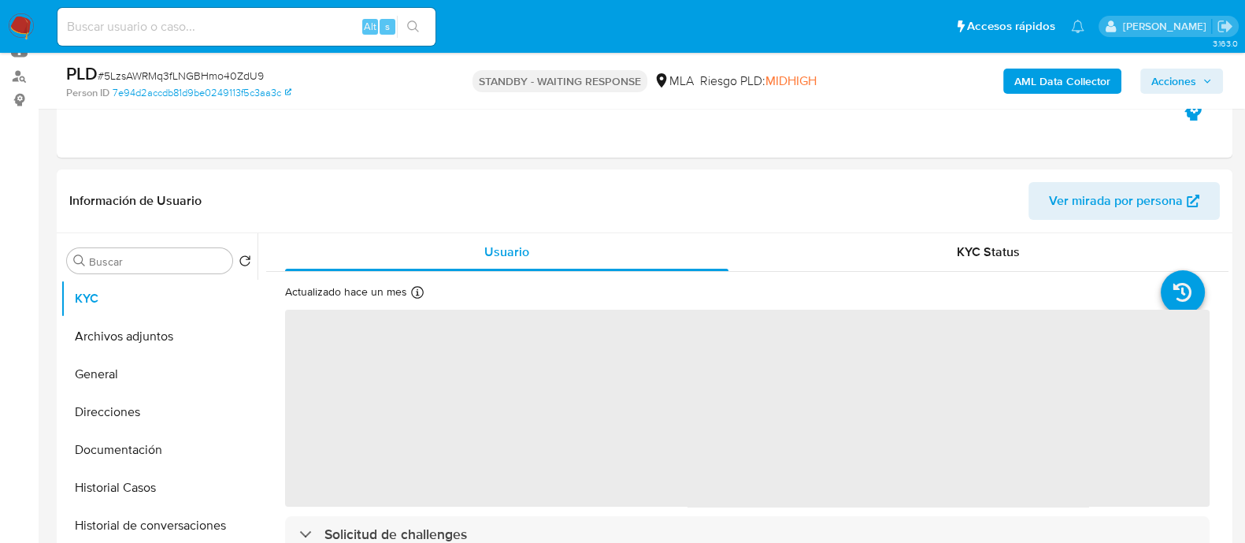
scroll to position [516, 0]
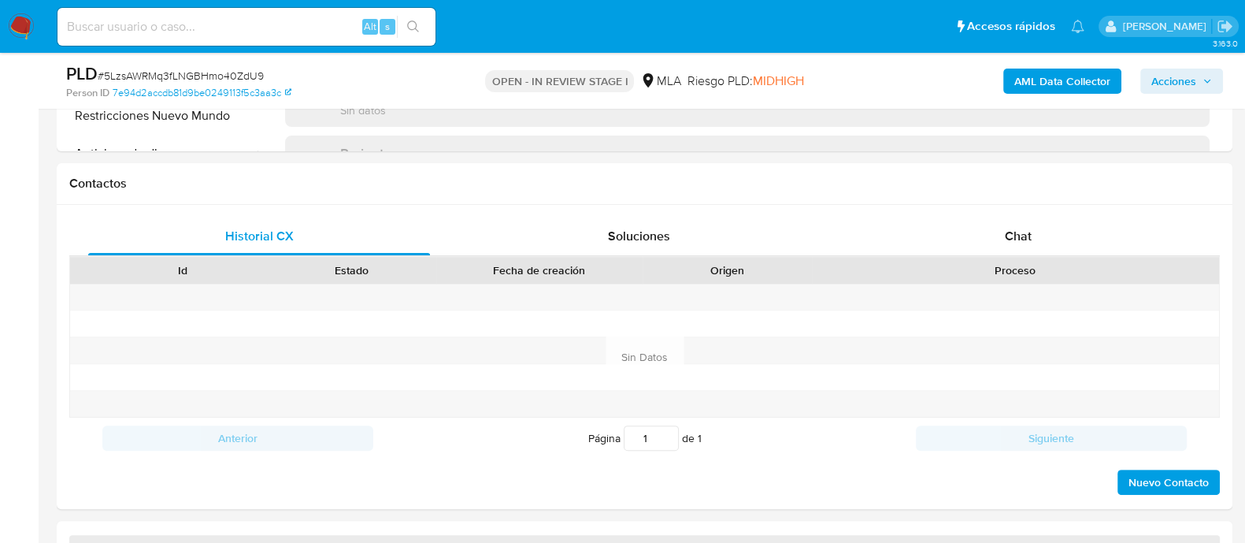
scroll to position [669, 0]
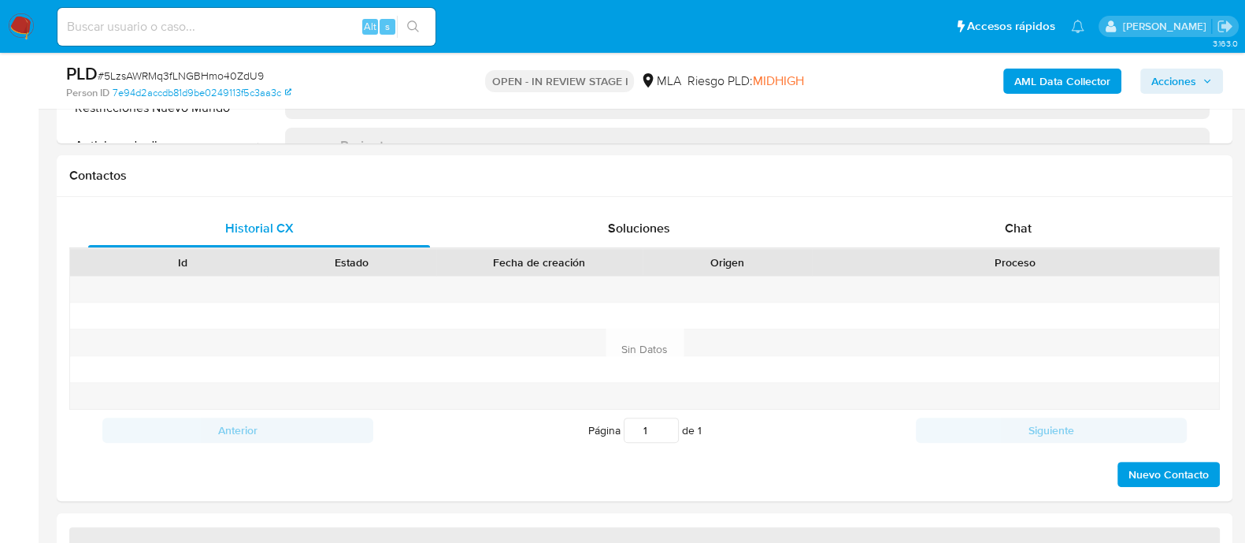
select select "10"
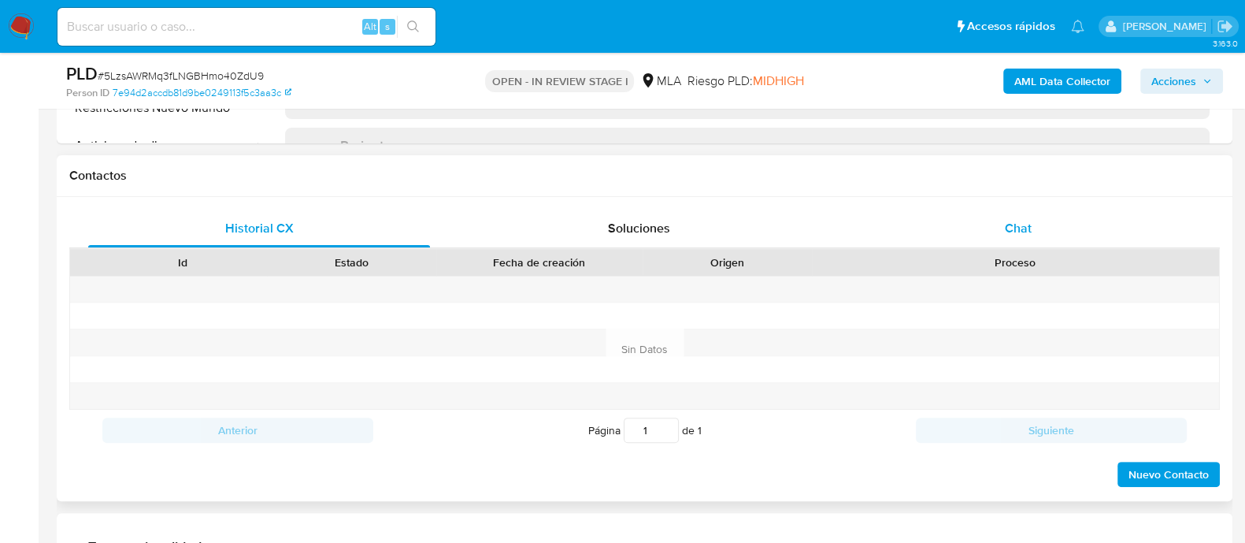
click at [1036, 240] on div "Chat" at bounding box center [1018, 228] width 342 height 38
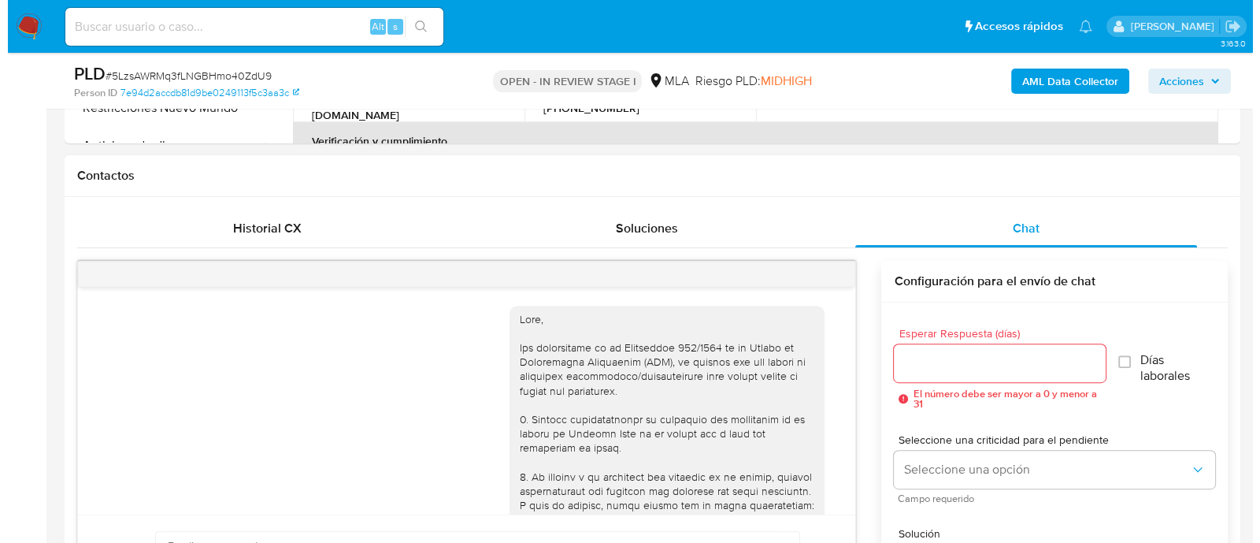
scroll to position [1717, 0]
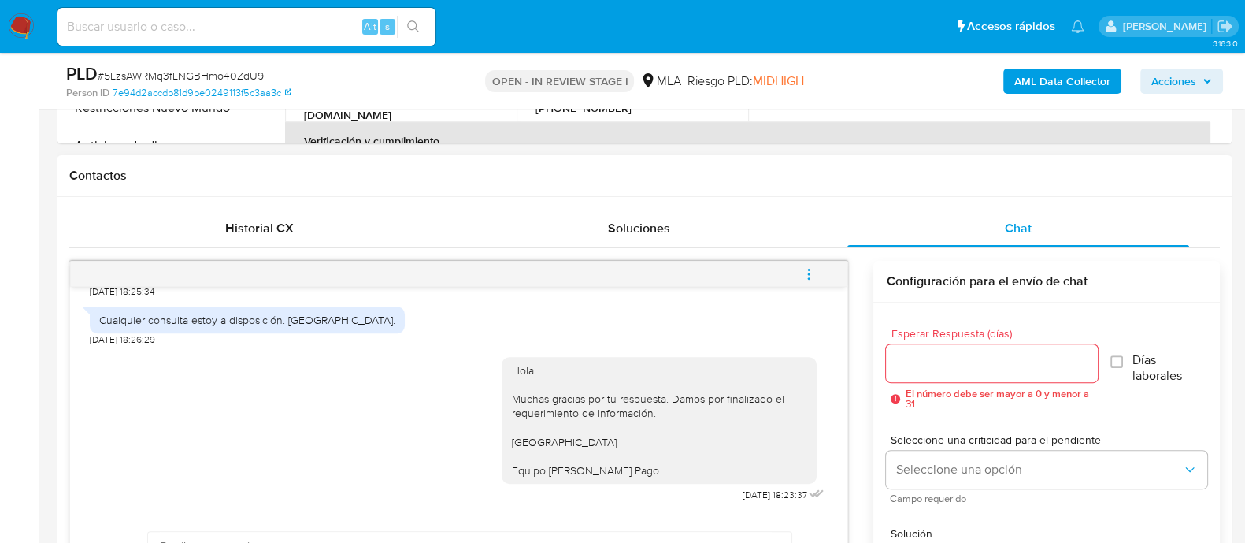
click at [816, 268] on button "menu-action" at bounding box center [809, 274] width 52 height 38
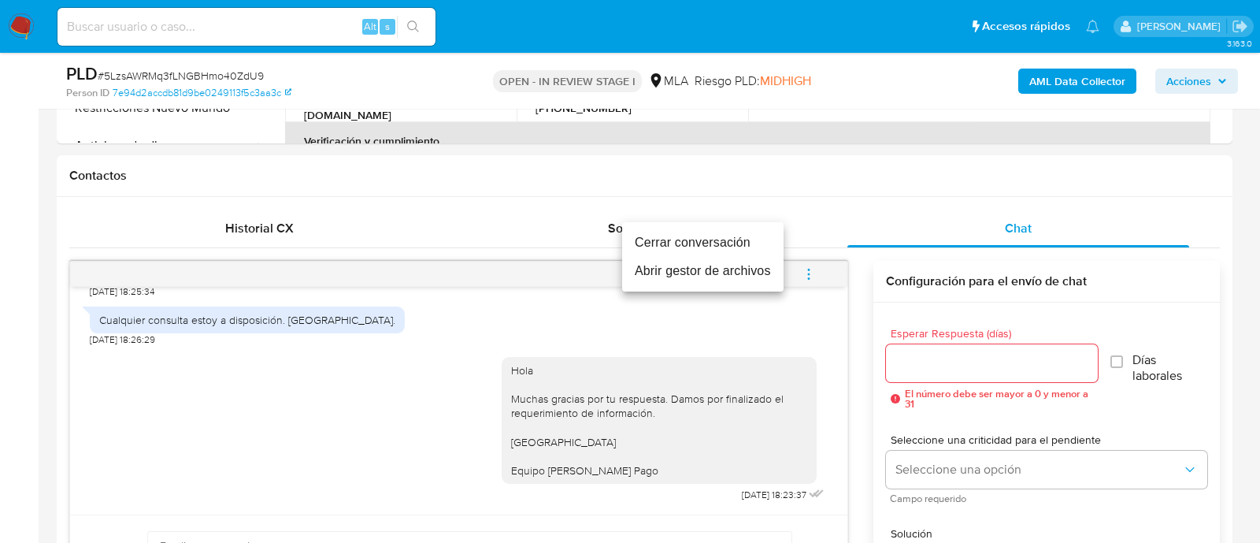
click at [719, 234] on li "Cerrar conversación" at bounding box center [702, 242] width 161 height 28
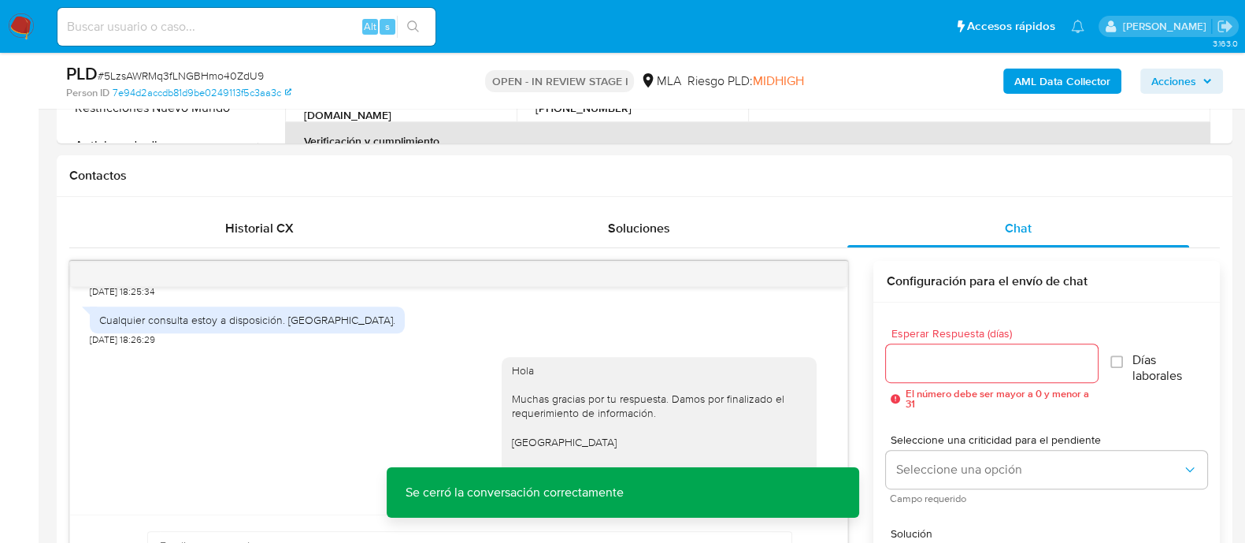
click at [1047, 88] on b "AML Data Collector" at bounding box center [1062, 81] width 96 height 25
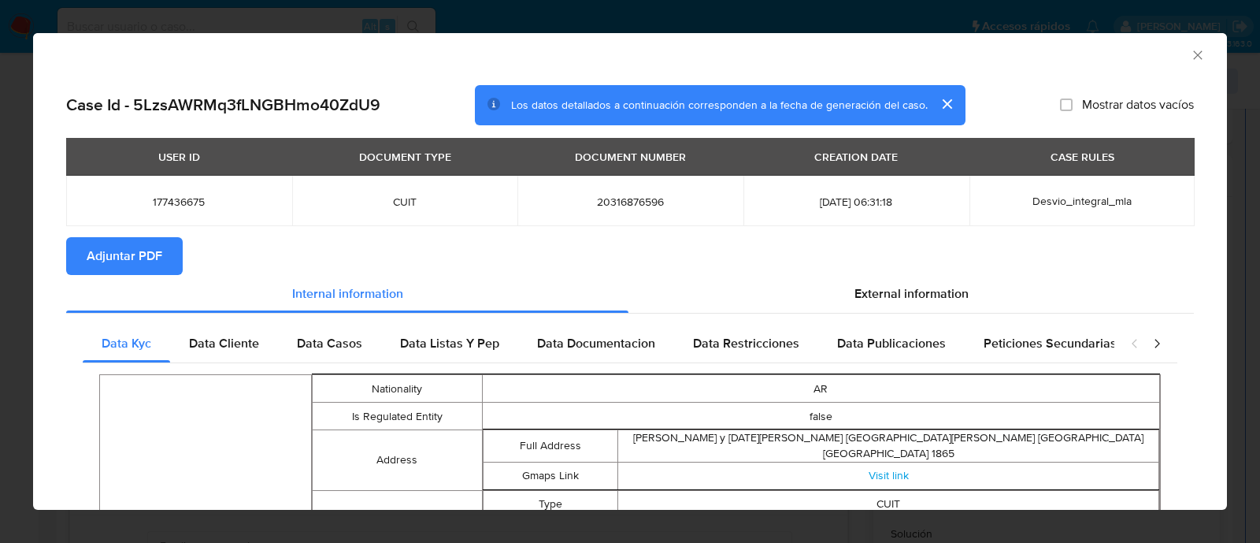
click at [87, 255] on span "Adjuntar PDF" at bounding box center [125, 256] width 76 height 35
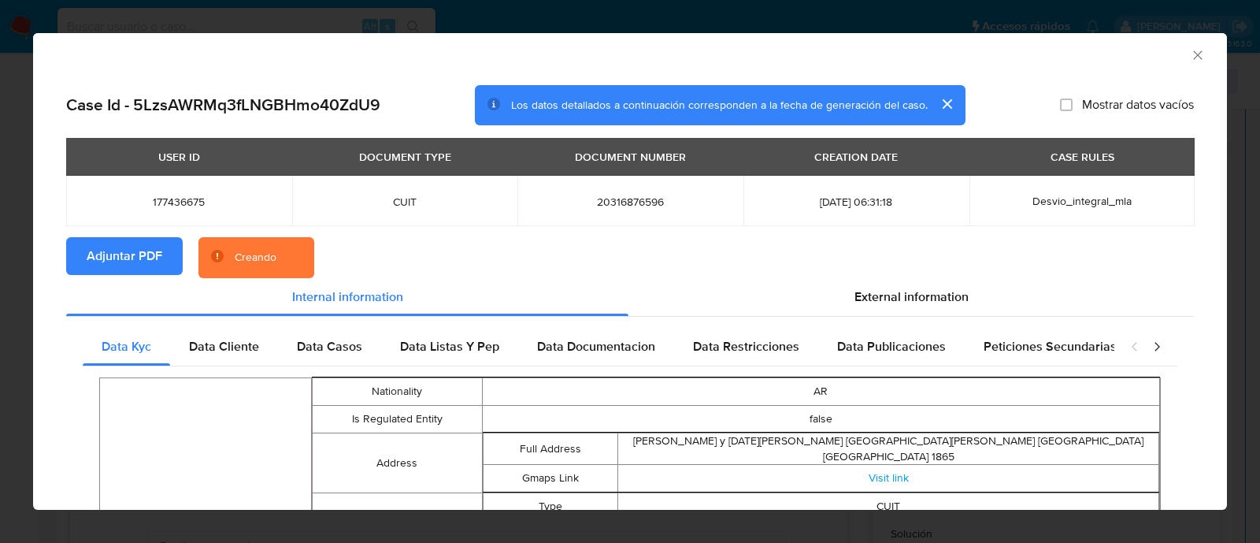
click at [629, 209] on td "20316876596" at bounding box center [630, 201] width 226 height 50
copy span "20316876596"
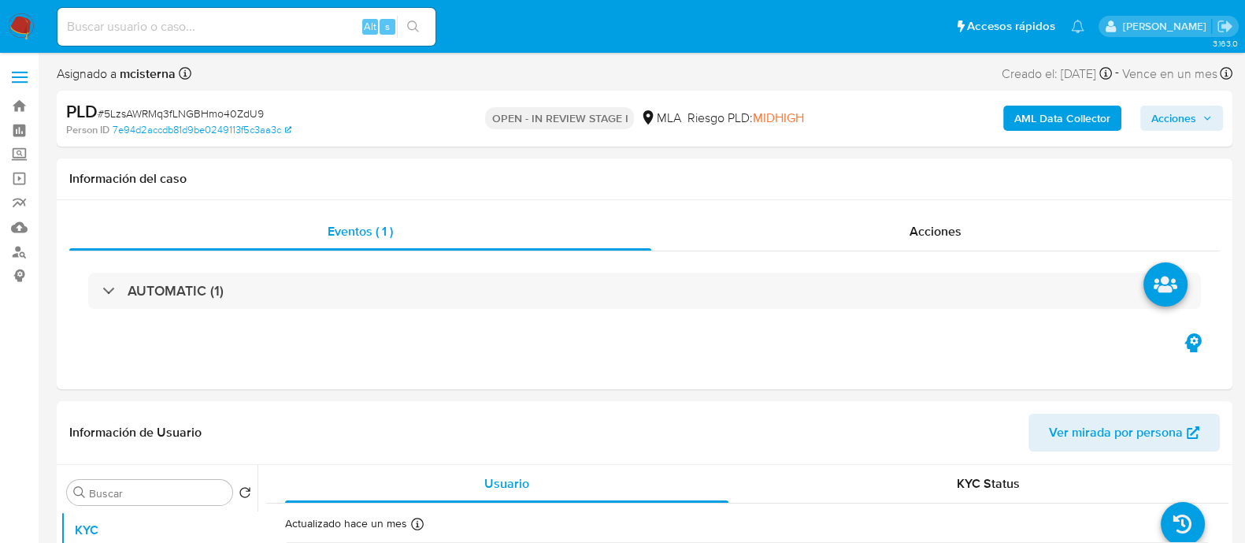
select select "10"
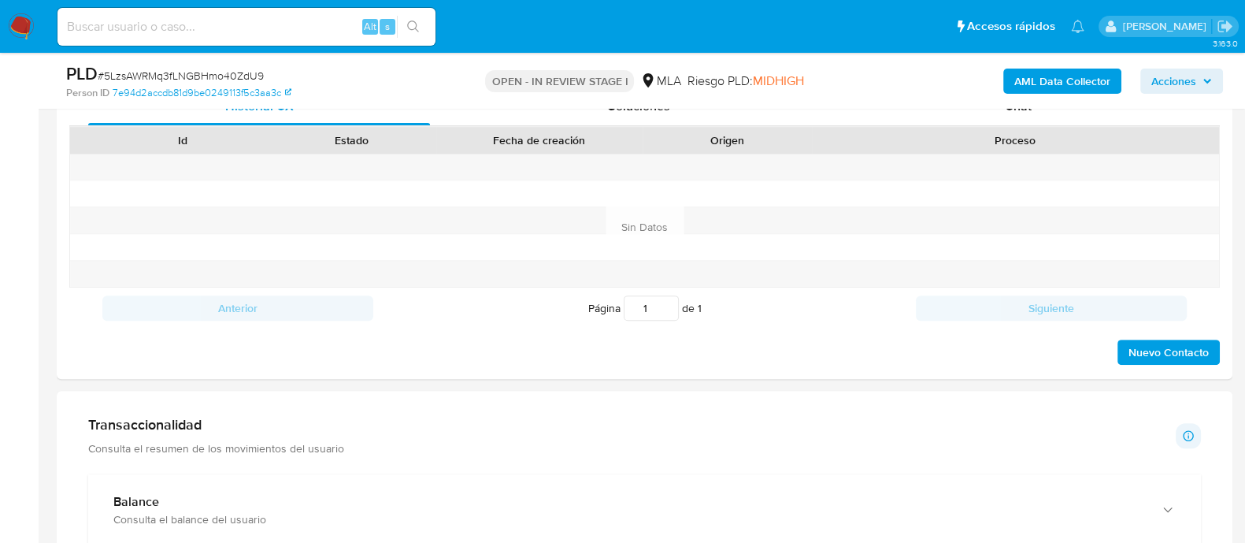
scroll to position [559, 0]
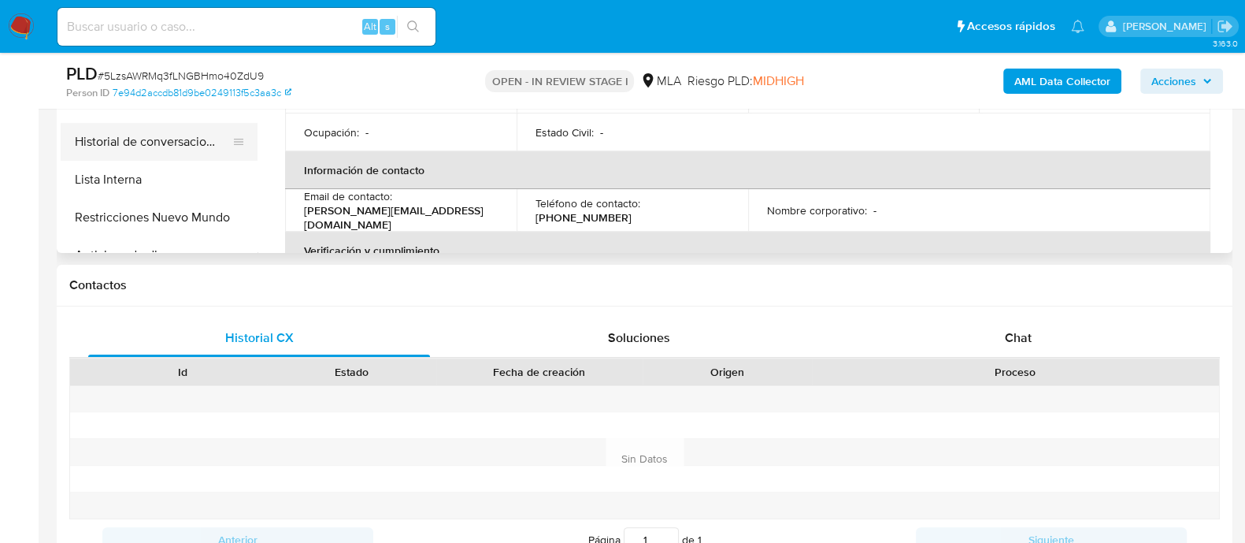
click at [213, 151] on button "Historial de conversaciones" at bounding box center [153, 142] width 184 height 38
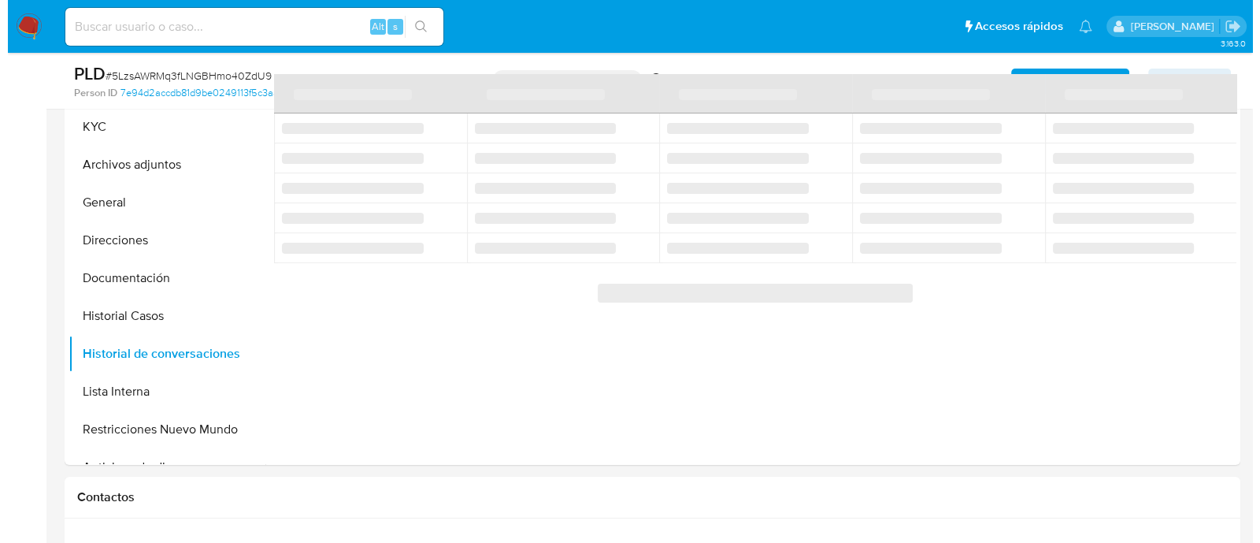
scroll to position [329, 0]
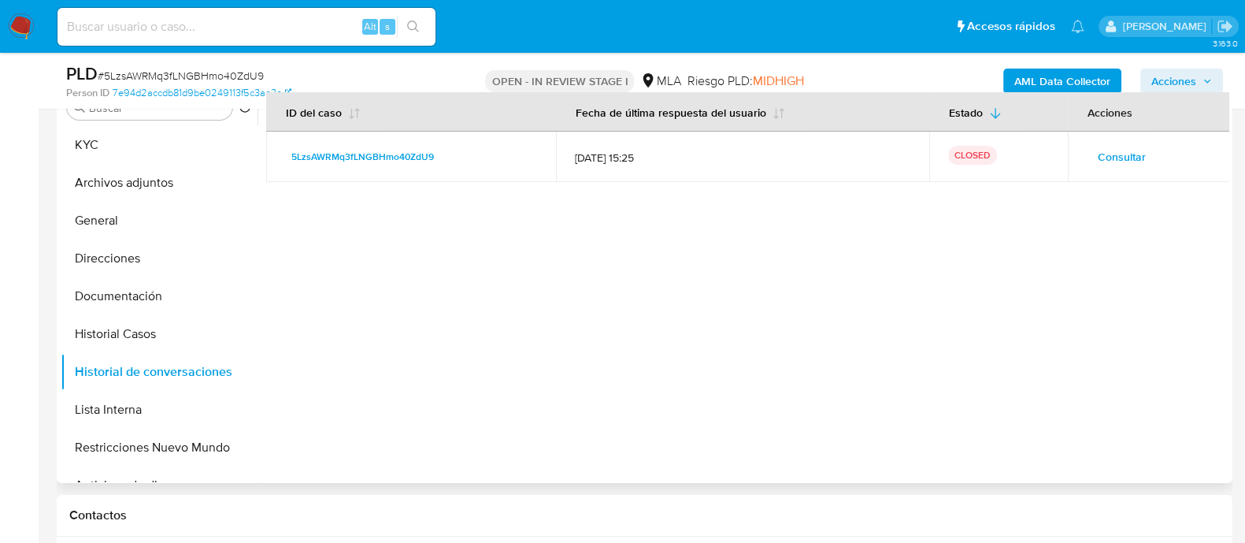
click at [1126, 154] on span "Consultar" at bounding box center [1122, 157] width 48 height 22
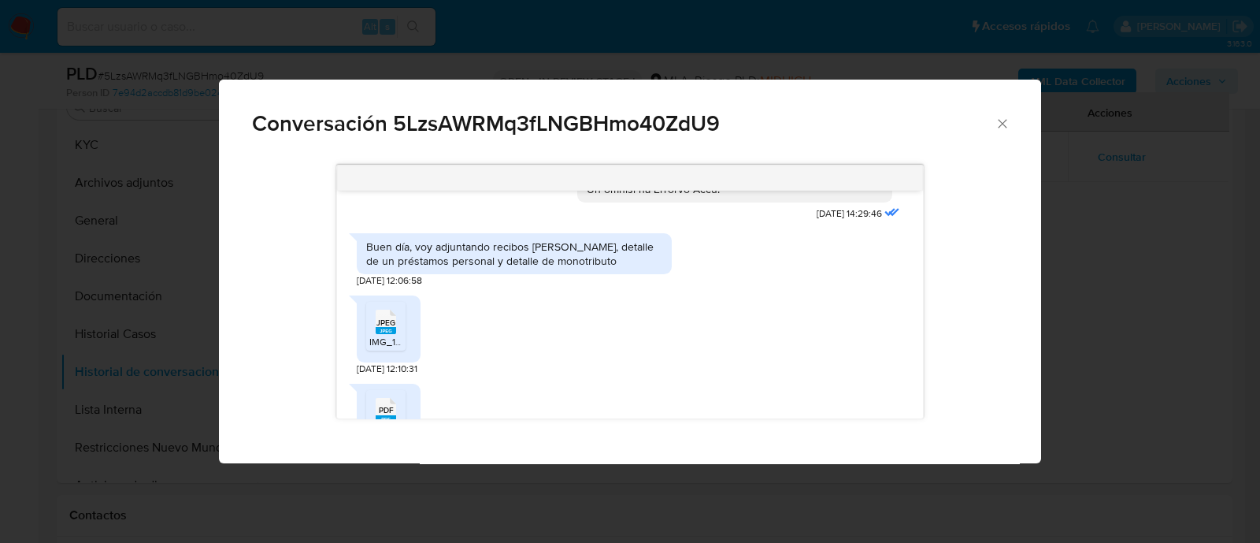
scroll to position [858, 0]
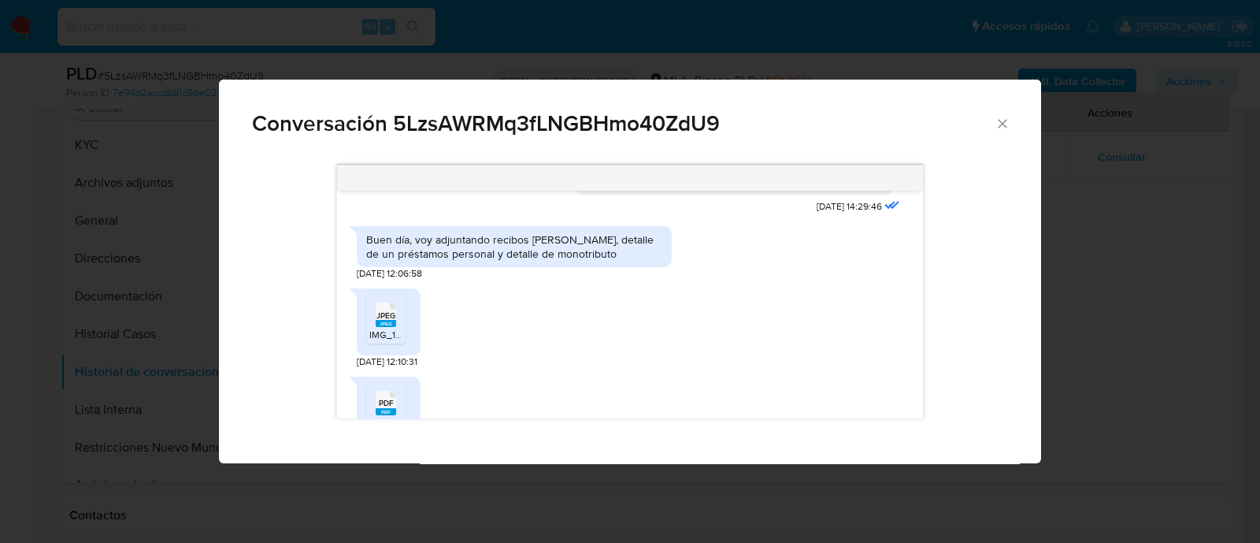
click at [540, 261] on div "Buen día, voy adjuntando recibos de sueldo, detalle de un préstamos personal y …" at bounding box center [514, 246] width 296 height 28
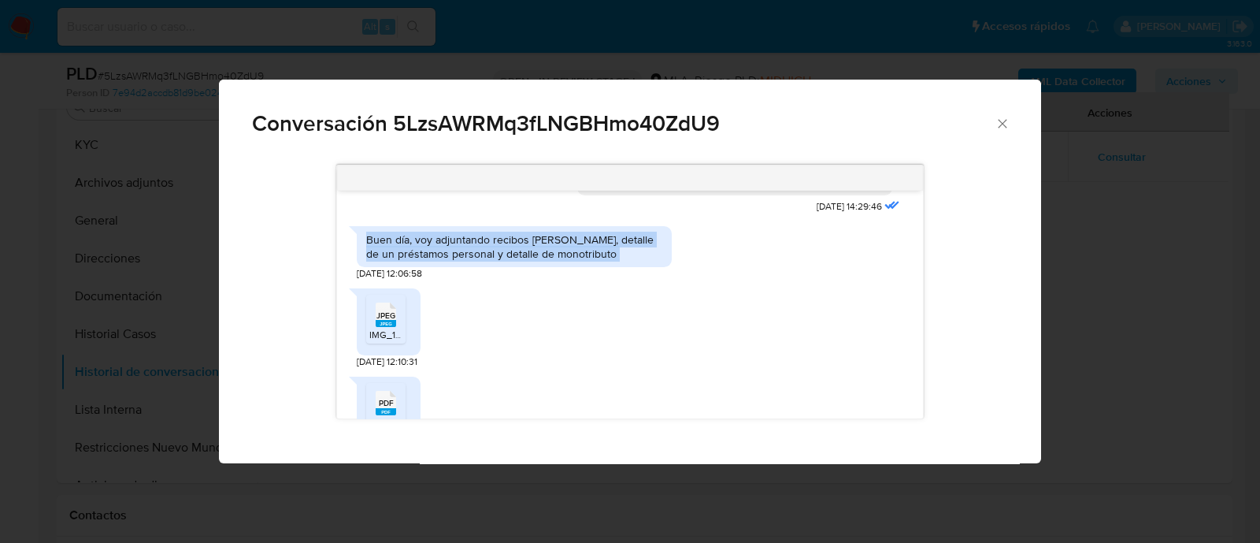
click at [540, 261] on div "Buen día, voy adjuntando recibos de sueldo, detalle de un préstamos personal y …" at bounding box center [514, 246] width 296 height 28
copy div "Buen día, voy adjuntando recibos de sueldo, detalle de un préstamos personal y …"
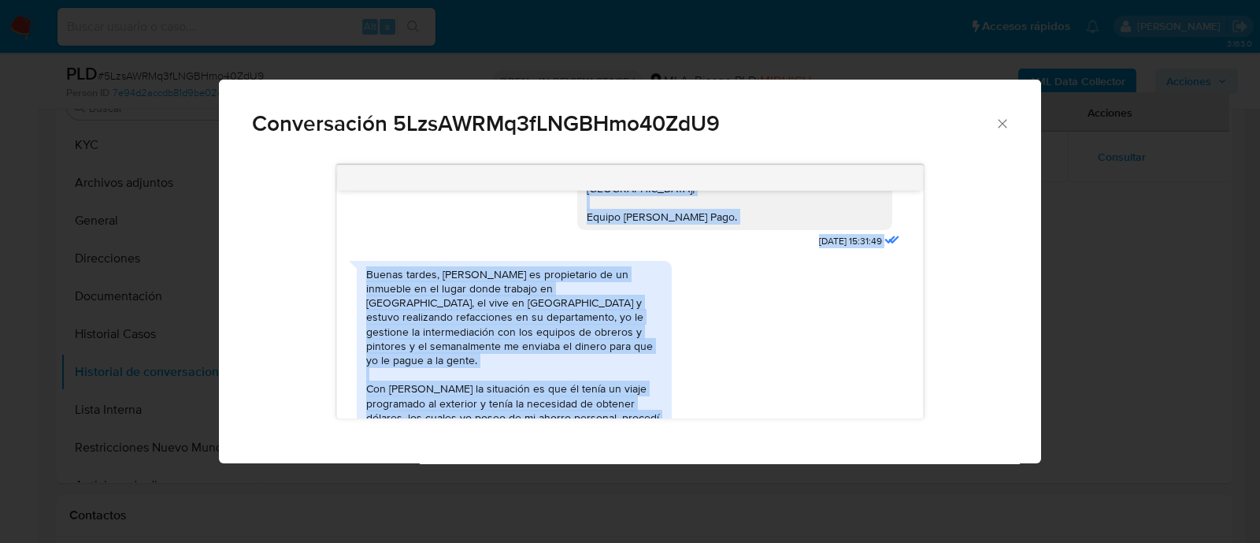
scroll to position [1289, 0]
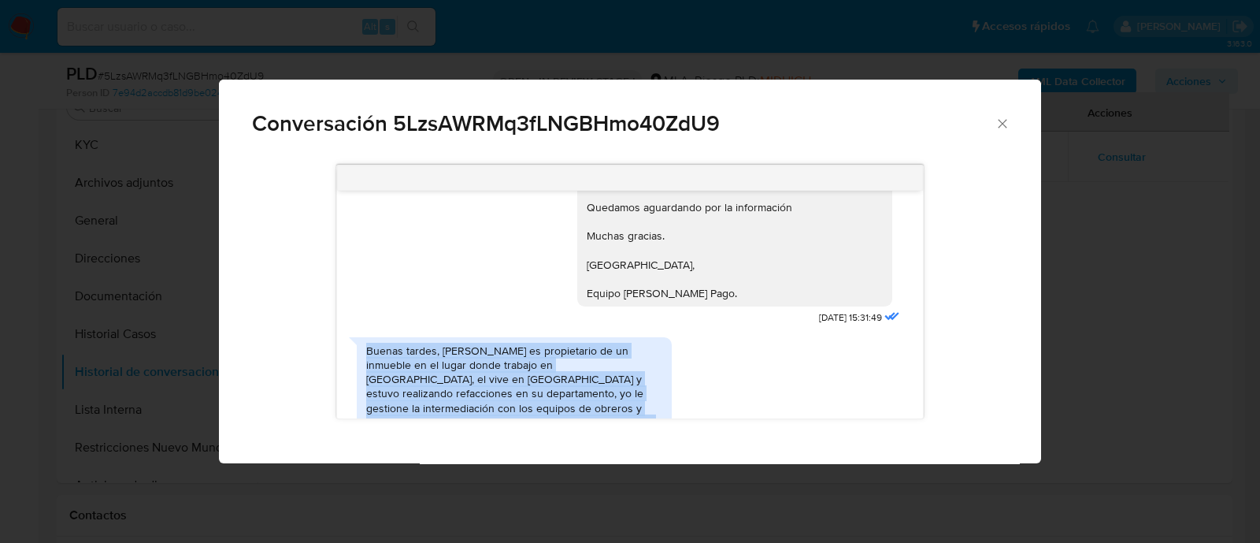
drag, startPoint x: 473, startPoint y: 384, endPoint x: 368, endPoint y: 395, distance: 105.3
click at [368, 395] on div "Buenas tardes, Lucas bohdanowicz es propietario de un inmueble en el lugar dond…" at bounding box center [514, 472] width 296 height 258
copy div "Buenas tardes, Lucas bohdanowicz es propietario de un inmueble en el lugar dond…"
click at [172, 275] on div "Conversación 5LzsAWRMq3fLNGBHmo40ZdU9 17/09/2025 14:29:46 Buen día, voy adjunta…" at bounding box center [630, 271] width 1260 height 543
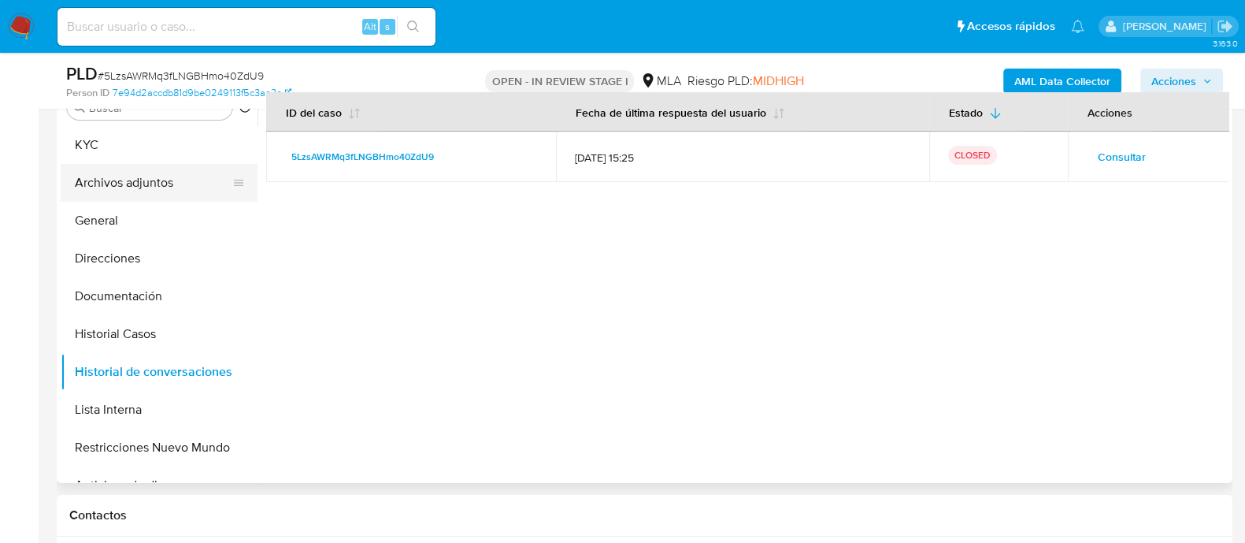
click at [154, 199] on ul "KYC Archivos adjuntos General Direcciones Documentación Historial Casos Histori…" at bounding box center [159, 303] width 197 height 355
click at [172, 174] on button "Archivos adjuntos" at bounding box center [153, 183] width 184 height 38
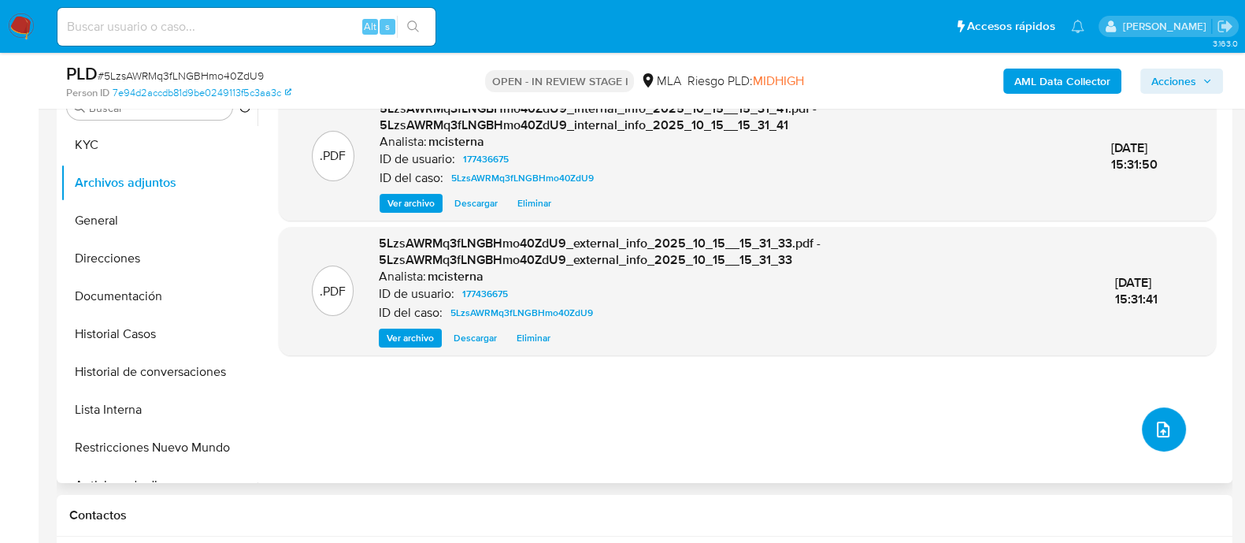
click at [1170, 429] on button "upload-file" at bounding box center [1164, 429] width 44 height 44
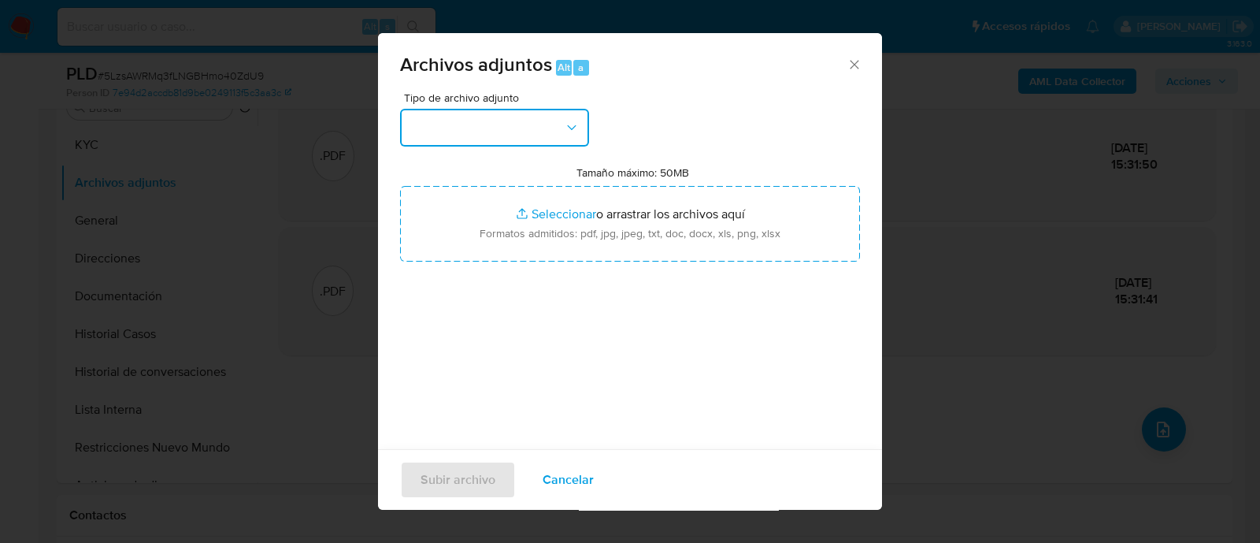
click at [489, 111] on button "button" at bounding box center [494, 128] width 189 height 38
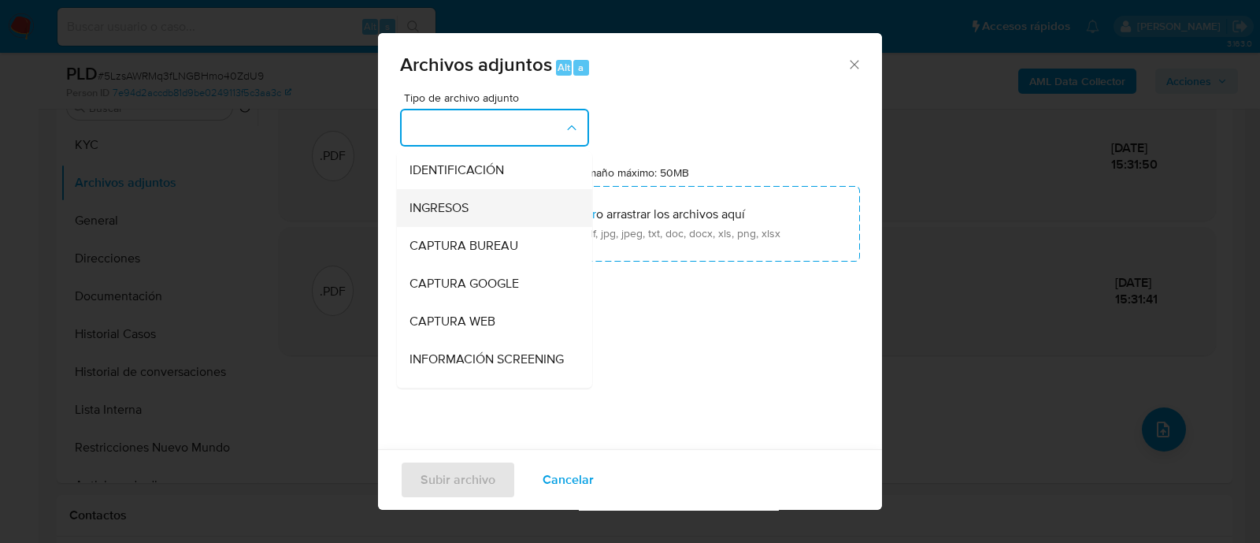
click at [476, 197] on div "INGRESOS" at bounding box center [490, 208] width 161 height 38
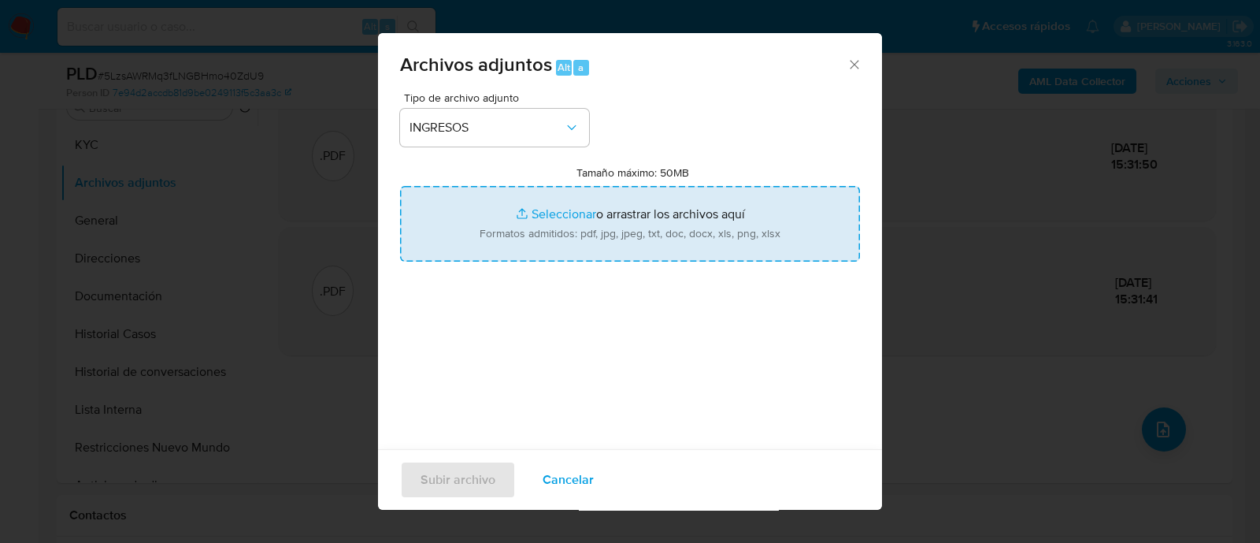
click at [547, 216] on input "Tamaño máximo: 50MB Seleccionar archivos" at bounding box center [630, 224] width 460 height 76
type input "C:\fakepath\Recibos de sueldo.pdf"
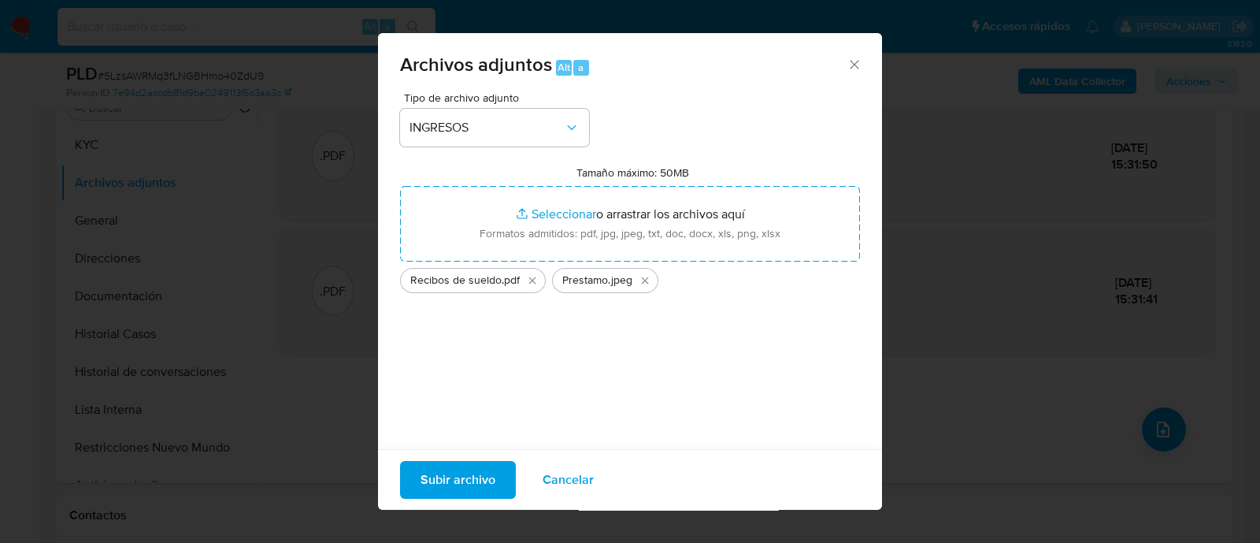
click at [450, 489] on span "Subir archivo" at bounding box center [458, 479] width 75 height 35
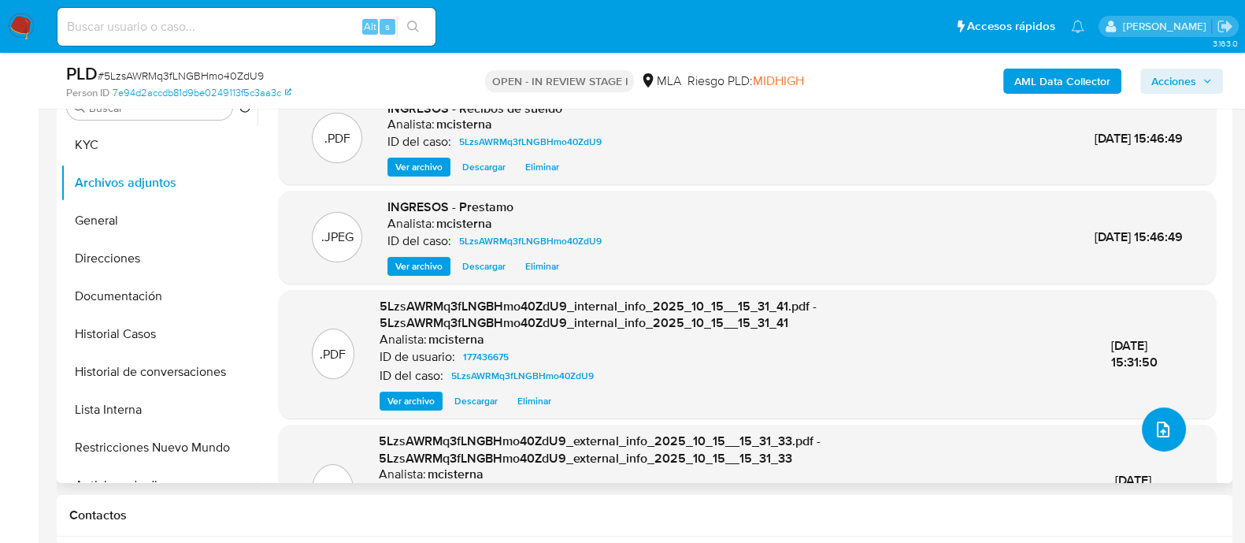
click at [1145, 431] on button "upload-file" at bounding box center [1164, 429] width 44 height 44
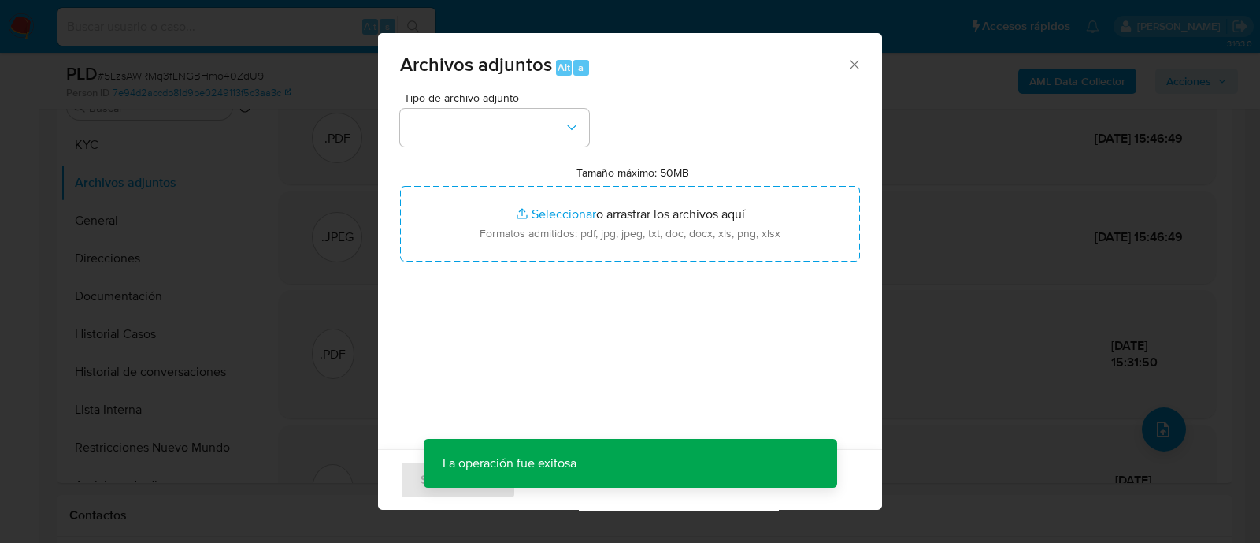
click at [593, 146] on div "Tipo de archivo adjunto Tamaño máximo: 50MB Seleccionar archivos Seleccionar o …" at bounding box center [630, 278] width 460 height 372
click at [478, 122] on button "button" at bounding box center [494, 128] width 189 height 38
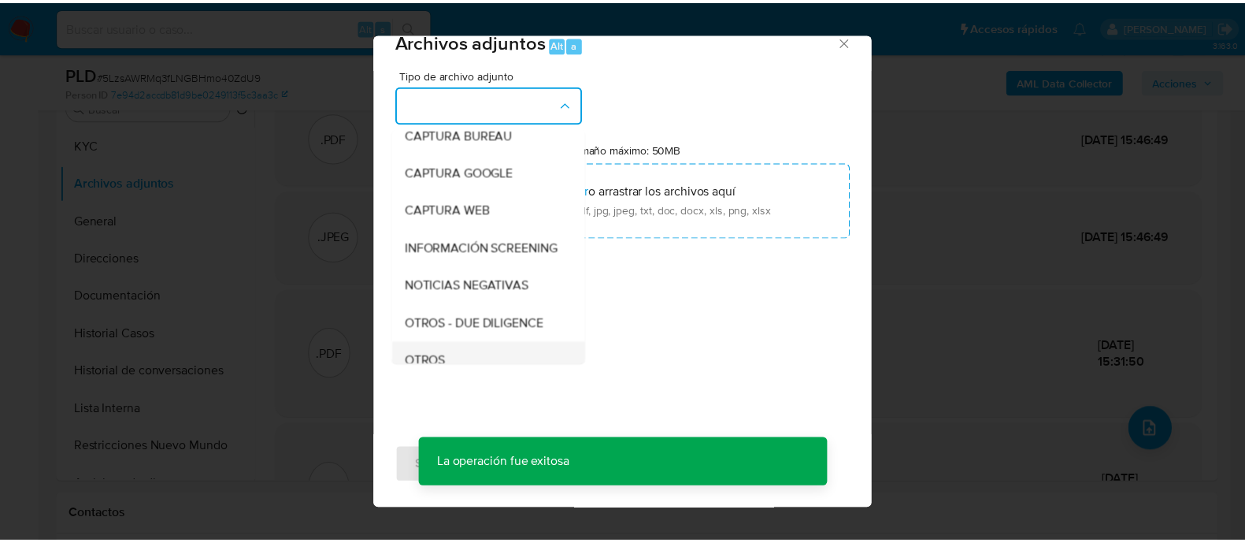
scroll to position [196, 0]
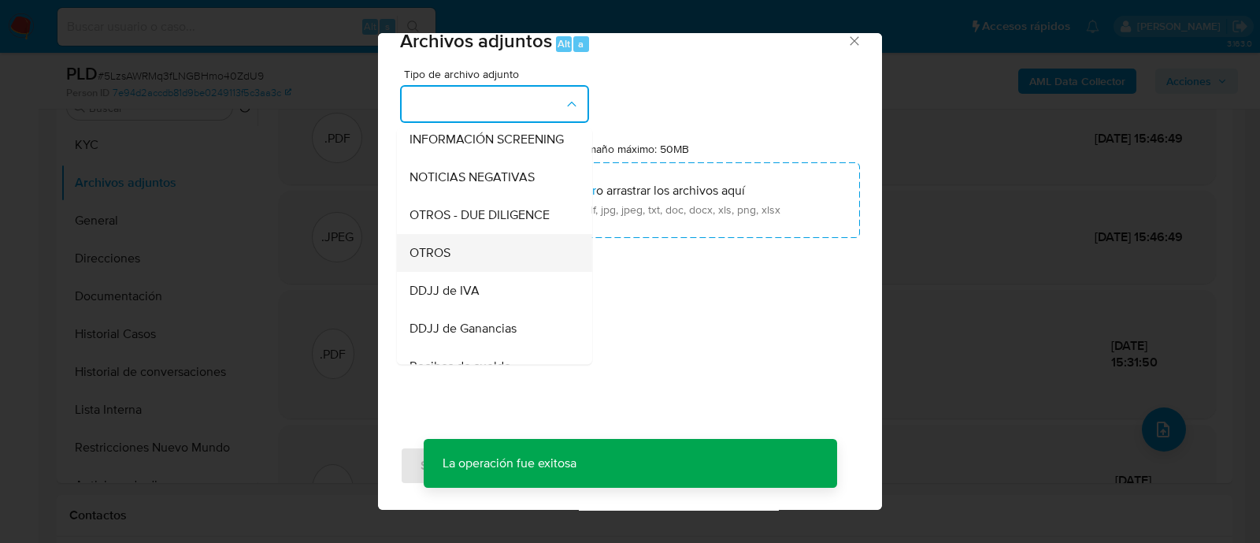
click at [465, 254] on div "OTROS" at bounding box center [490, 253] width 161 height 38
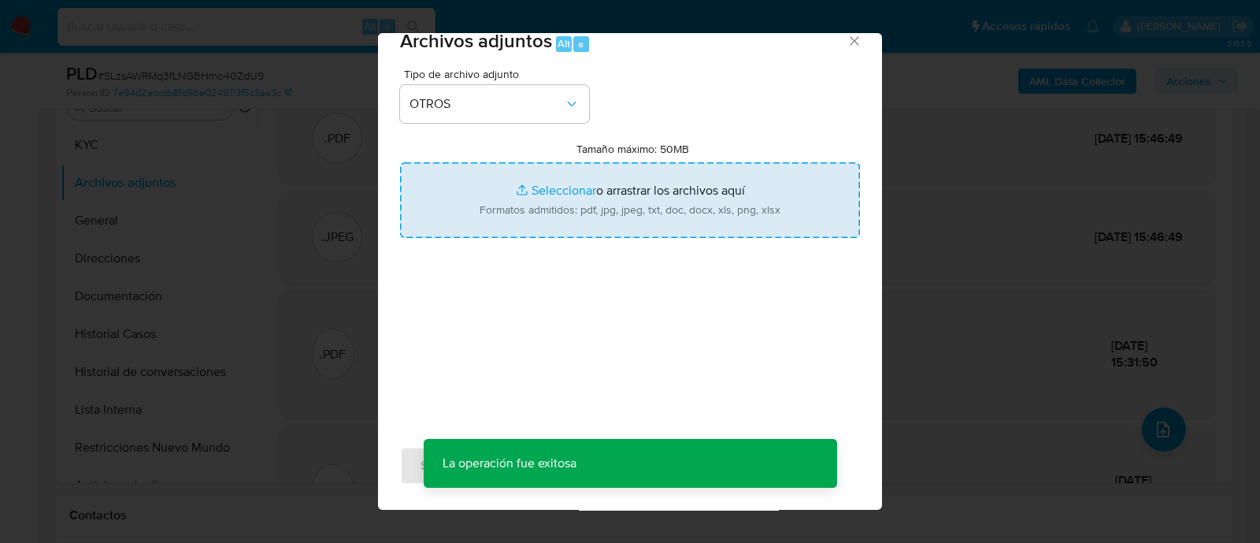
click at [531, 220] on input "Tamaño máximo: 50MB Seleccionar archivos" at bounding box center [630, 200] width 460 height 76
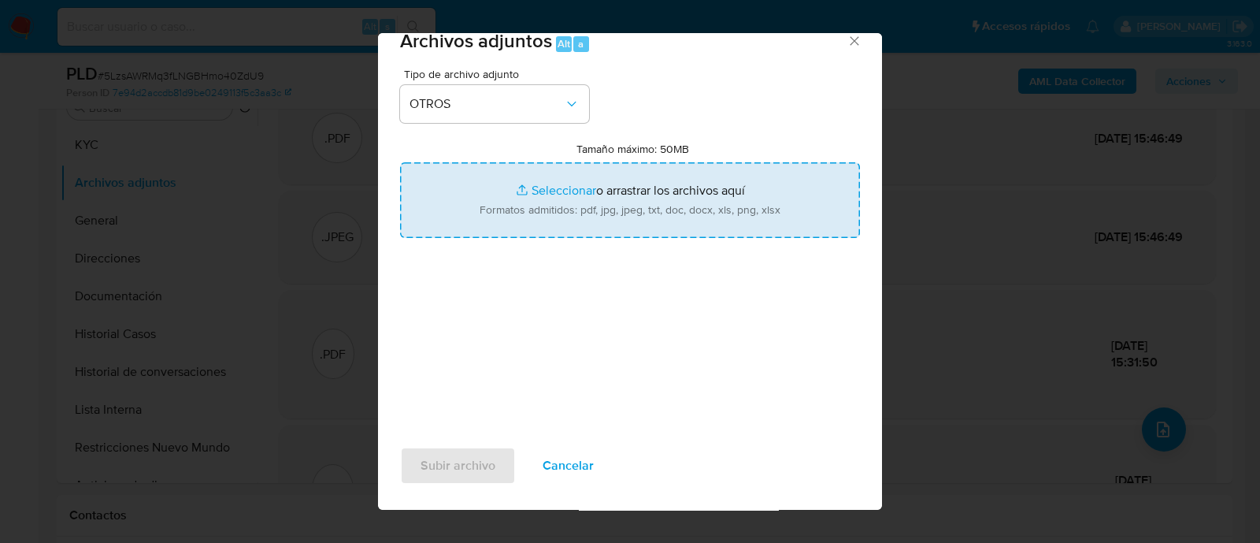
type input "C:\fakepath\Caselog 5LzsAWRMq3fLNGBHmo40ZdU9_2025_09_17_14_31_39.docx"
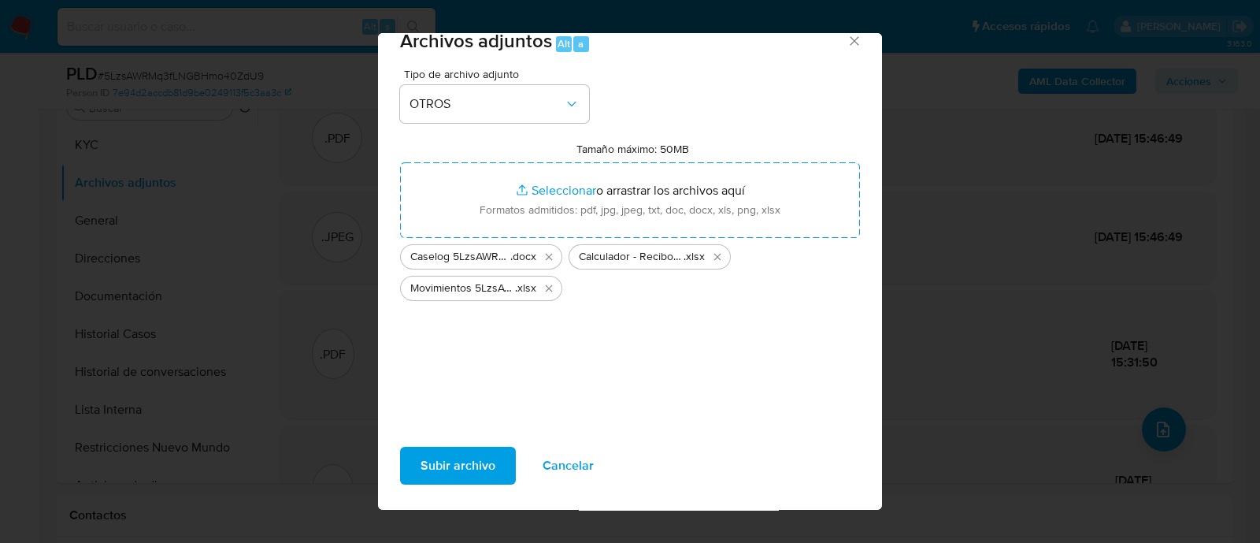
click at [502, 469] on button "Subir archivo" at bounding box center [458, 466] width 116 height 38
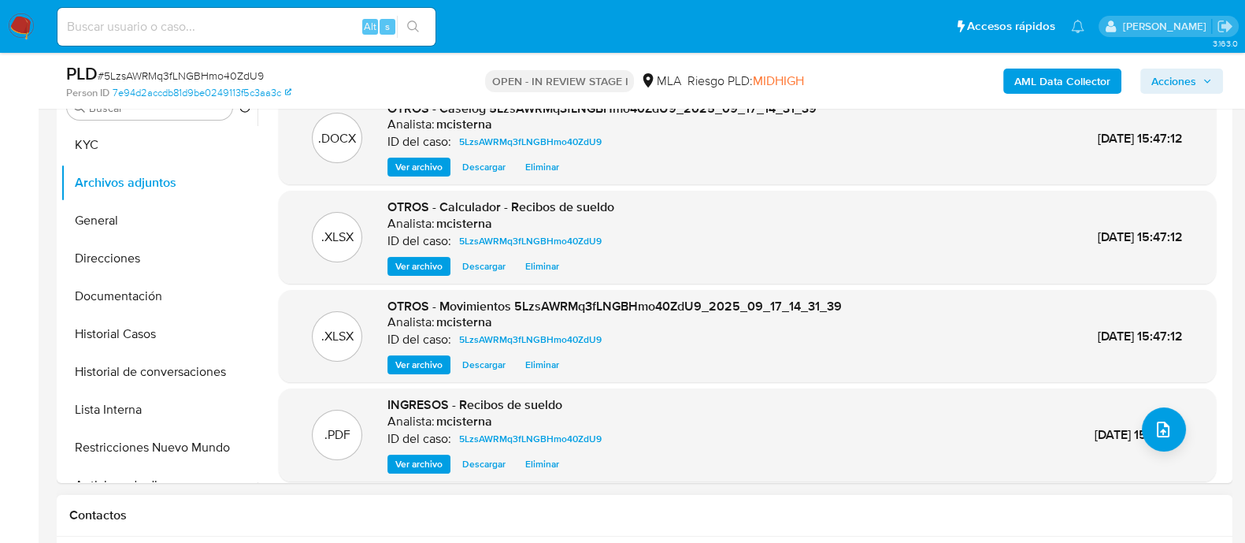
click at [1162, 84] on span "Acciones" at bounding box center [1173, 81] width 45 height 25
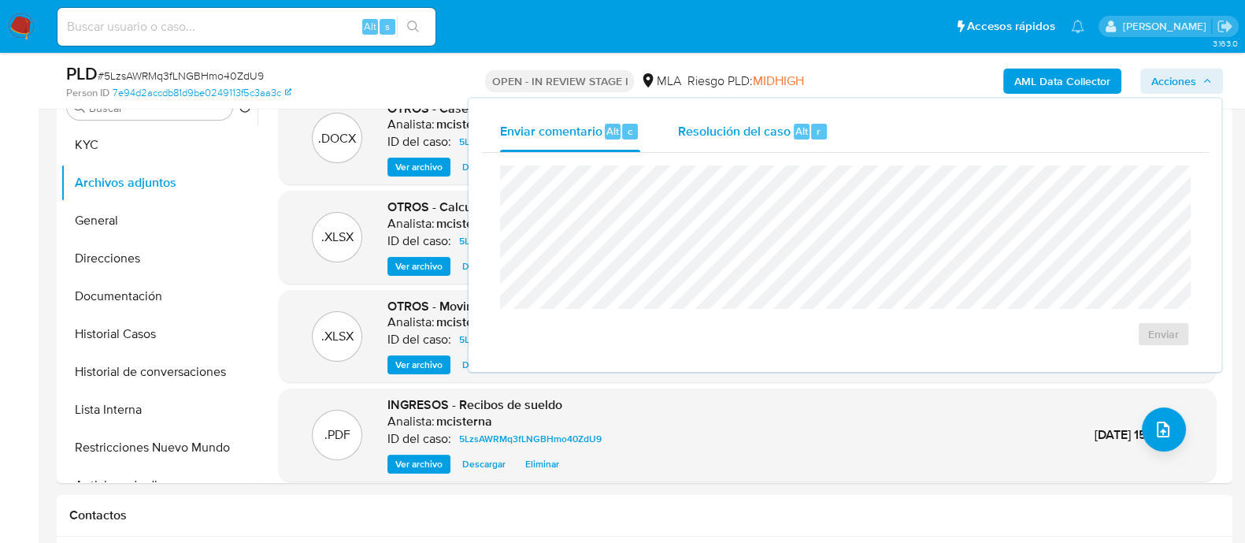
click at [777, 142] on div "Resolución del caso Alt r" at bounding box center [753, 131] width 150 height 41
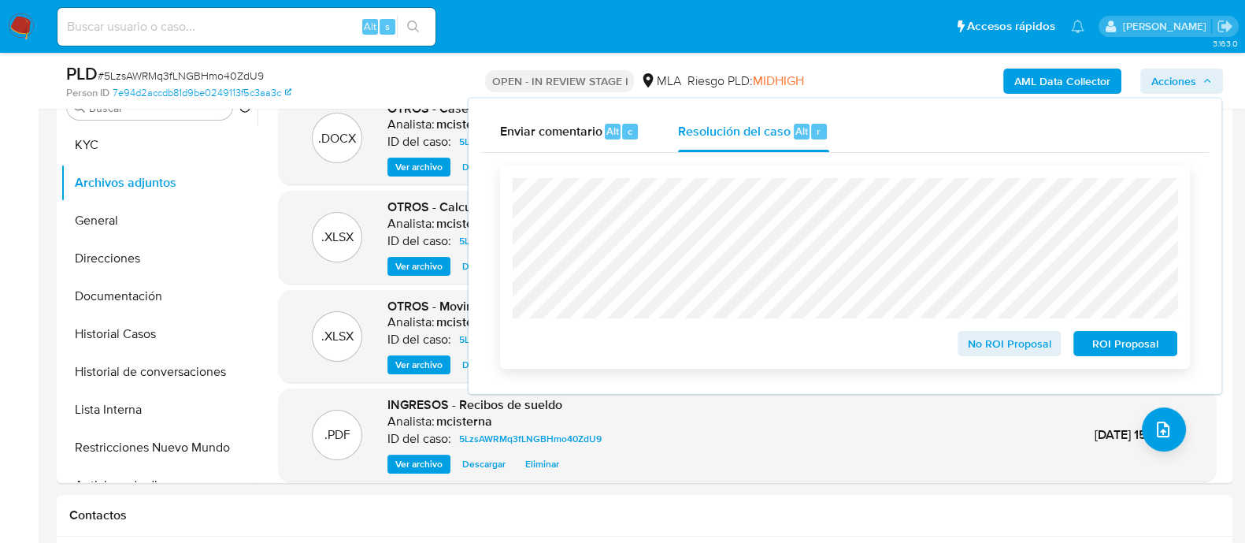
click at [1006, 347] on span "No ROI Proposal" at bounding box center [1010, 343] width 82 height 22
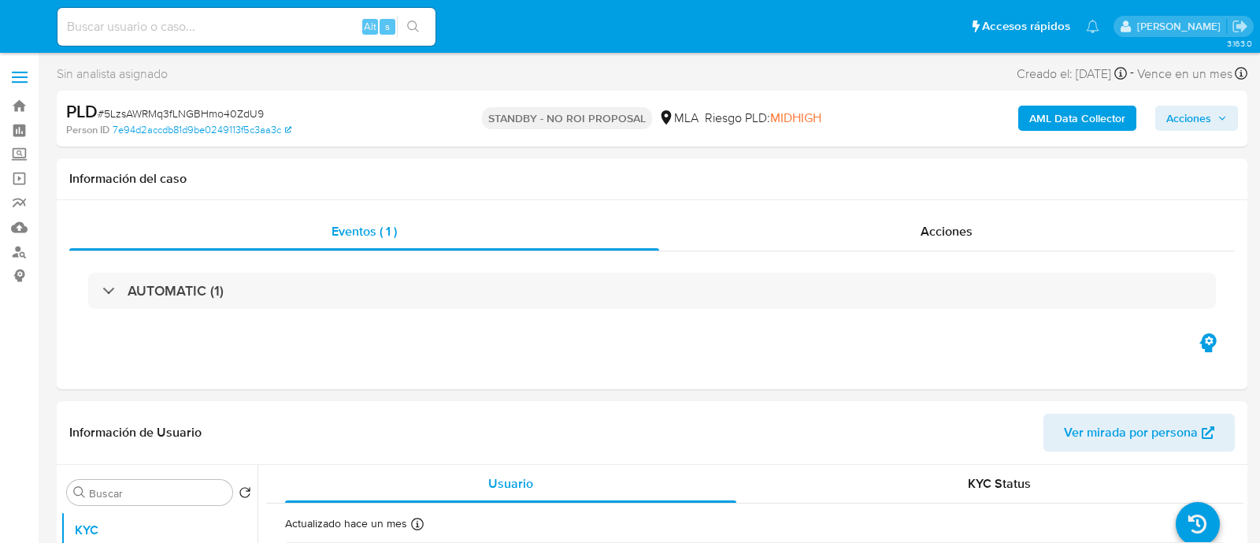
select select "10"
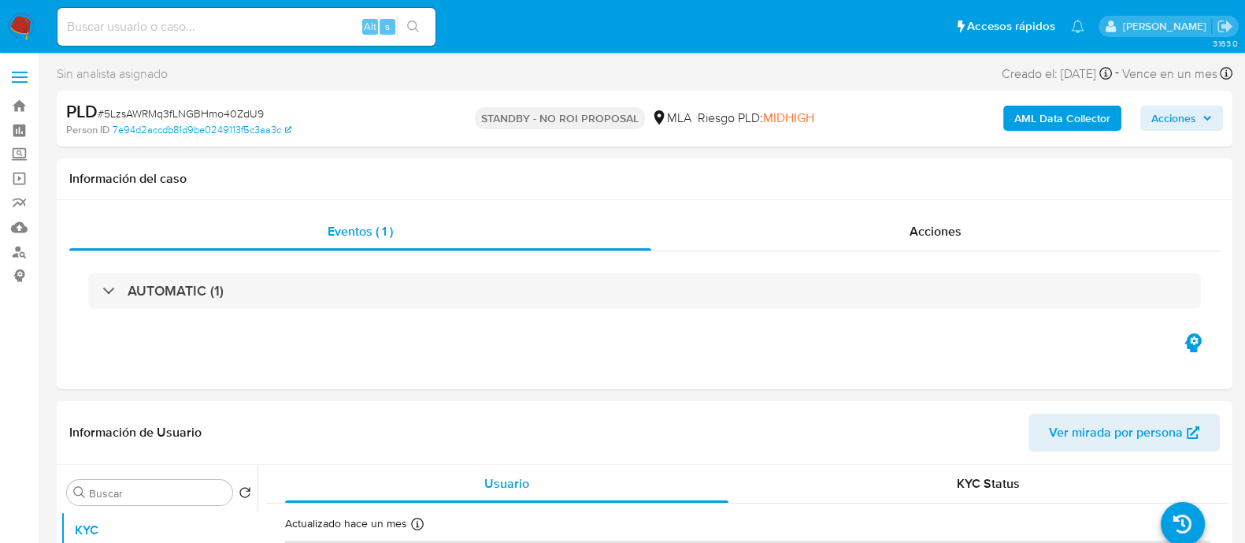
click at [269, 20] on input at bounding box center [246, 27] width 378 height 20
paste input "lipjwqPfo1CAwKitQPOcd2nx"
type input "lipjwqPfo1CAwKitQPOcd2nx"
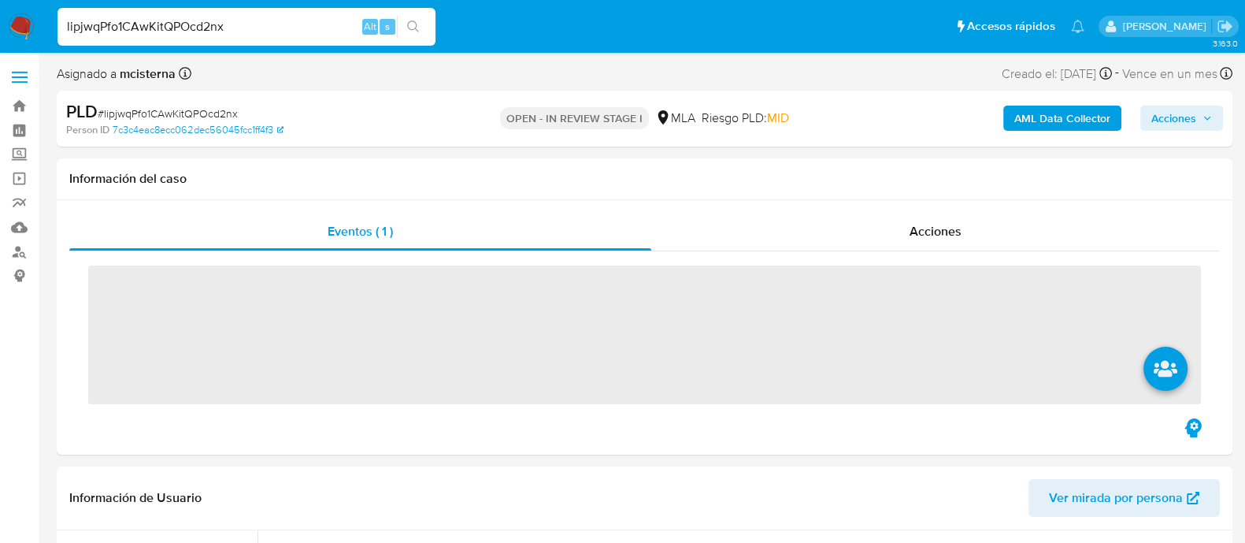
click at [278, 0] on nav "Pausado Ver notificaciones lipjwqPfo1CAwKitQPOcd2nx Alt s Accesos rápidos Presi…" at bounding box center [622, 26] width 1245 height 53
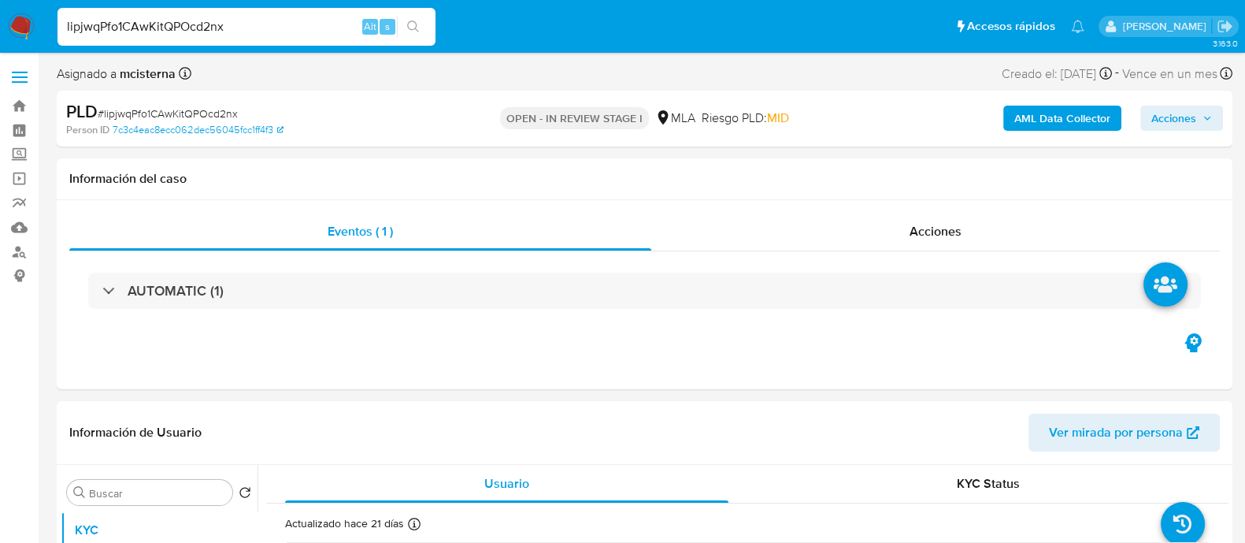
select select "10"
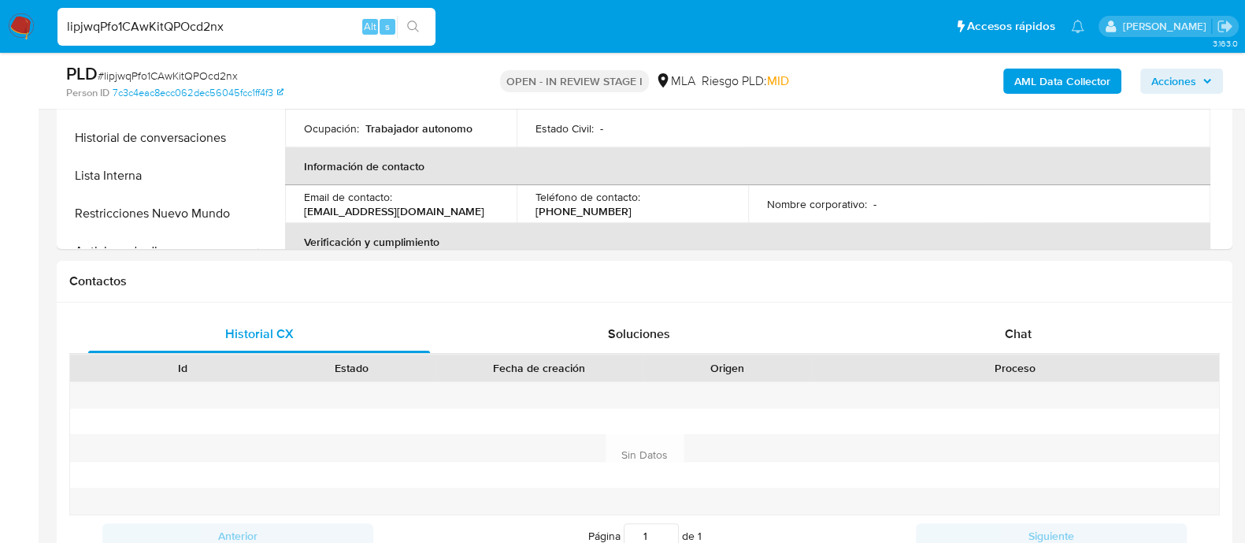
scroll to position [692, 0]
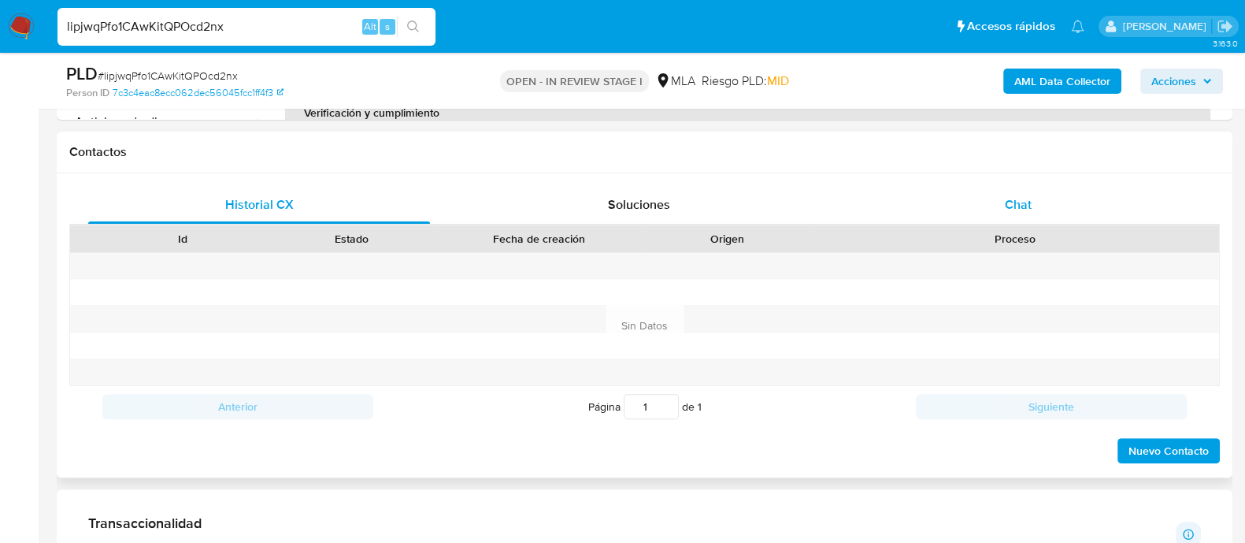
click at [1008, 215] on div "Chat" at bounding box center [1018, 205] width 342 height 38
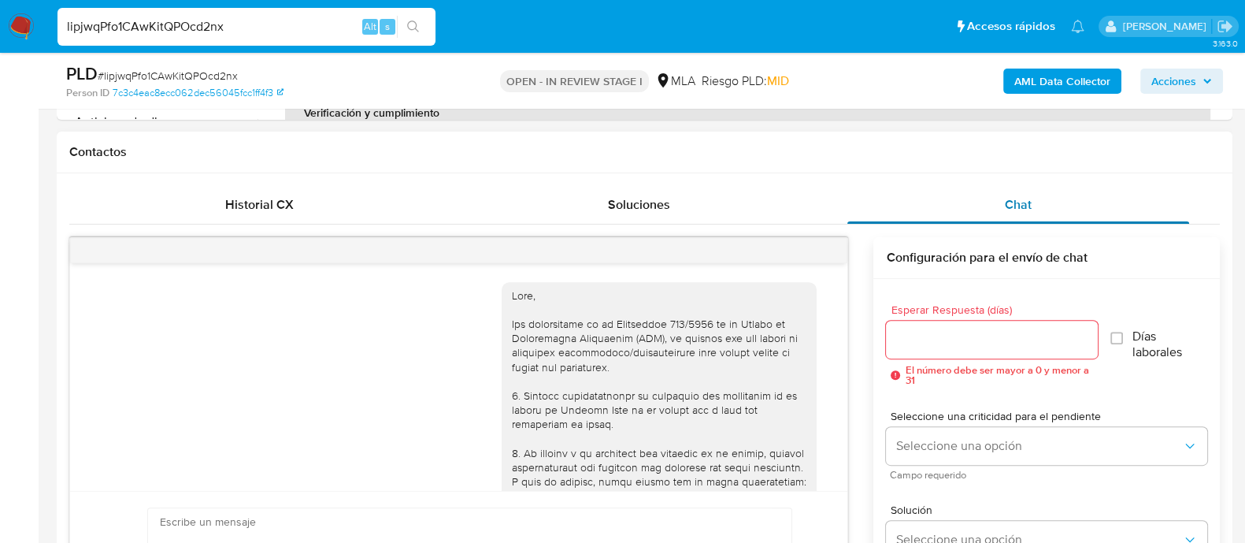
scroll to position [1476, 0]
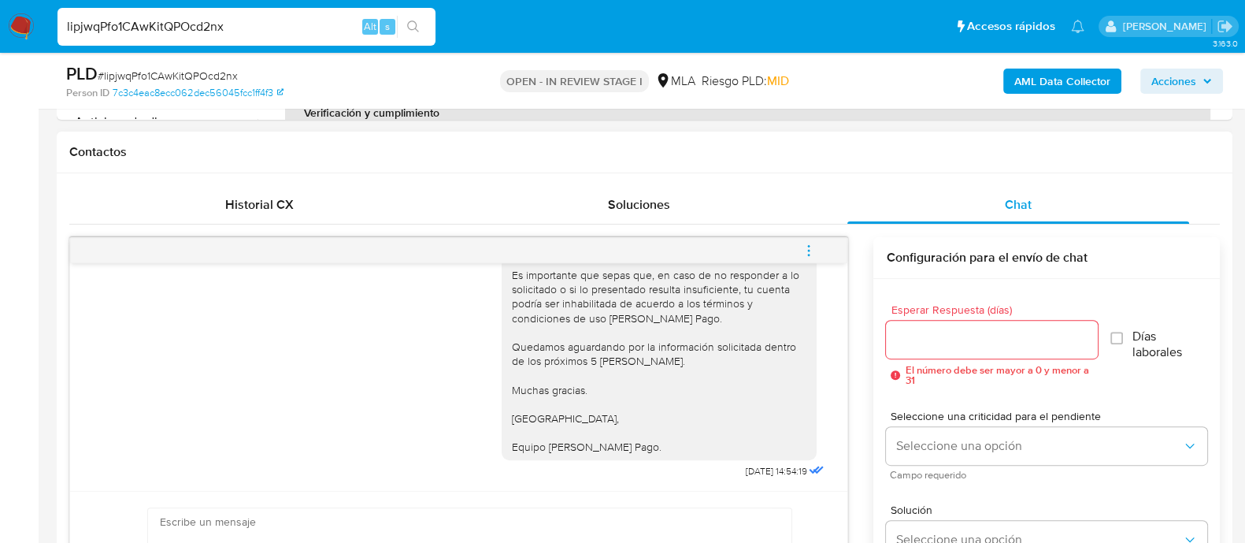
click at [805, 252] on icon "menu-action" at bounding box center [809, 250] width 14 height 14
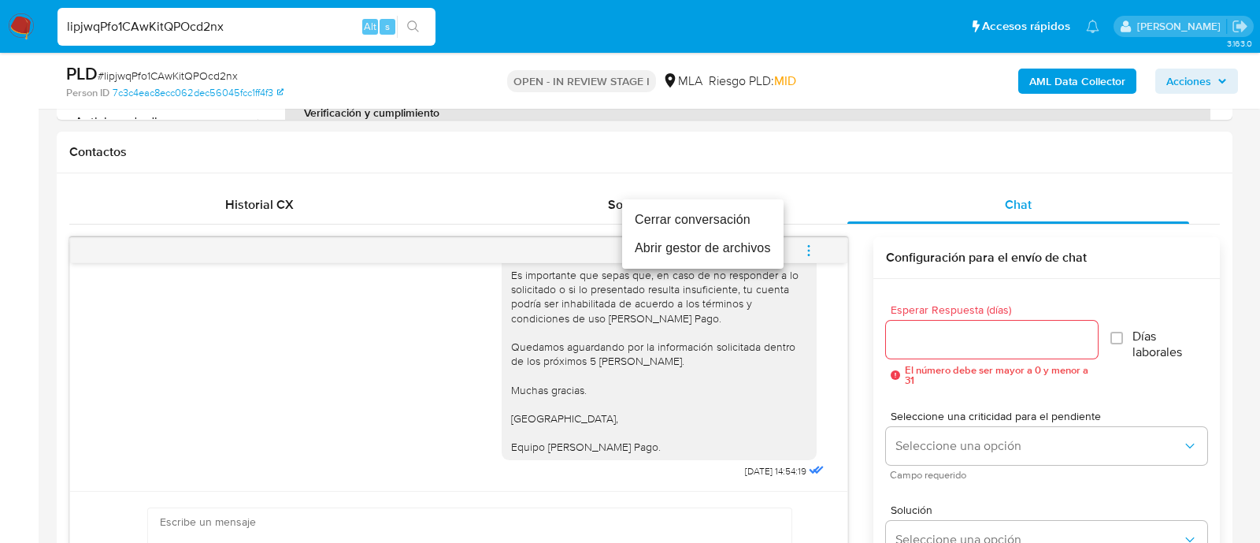
click at [686, 217] on li "Cerrar conversación" at bounding box center [702, 220] width 161 height 28
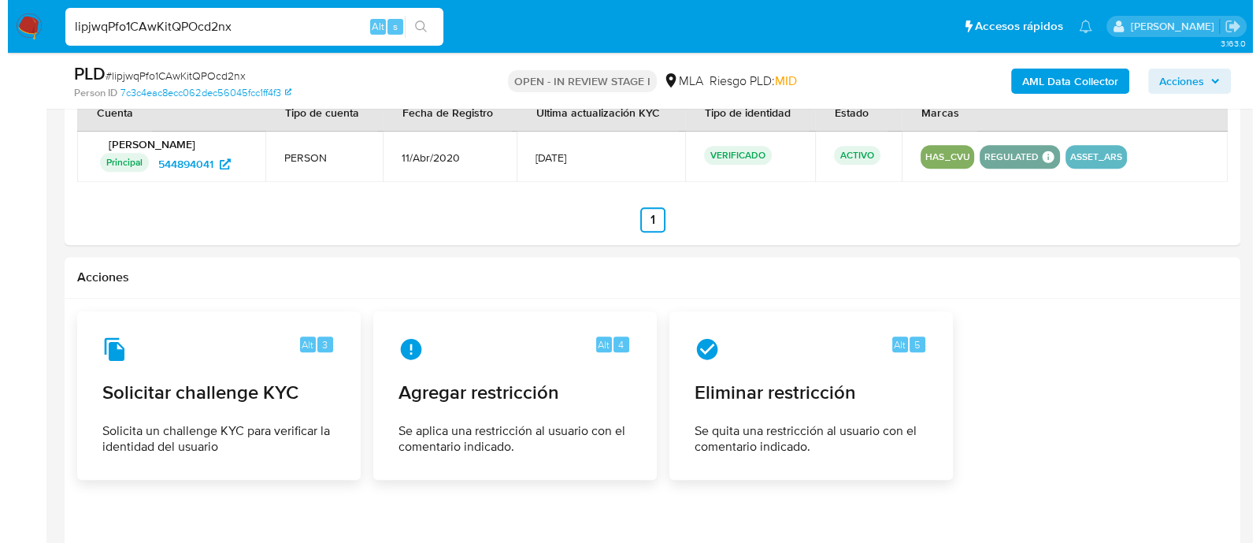
scroll to position [2200, 0]
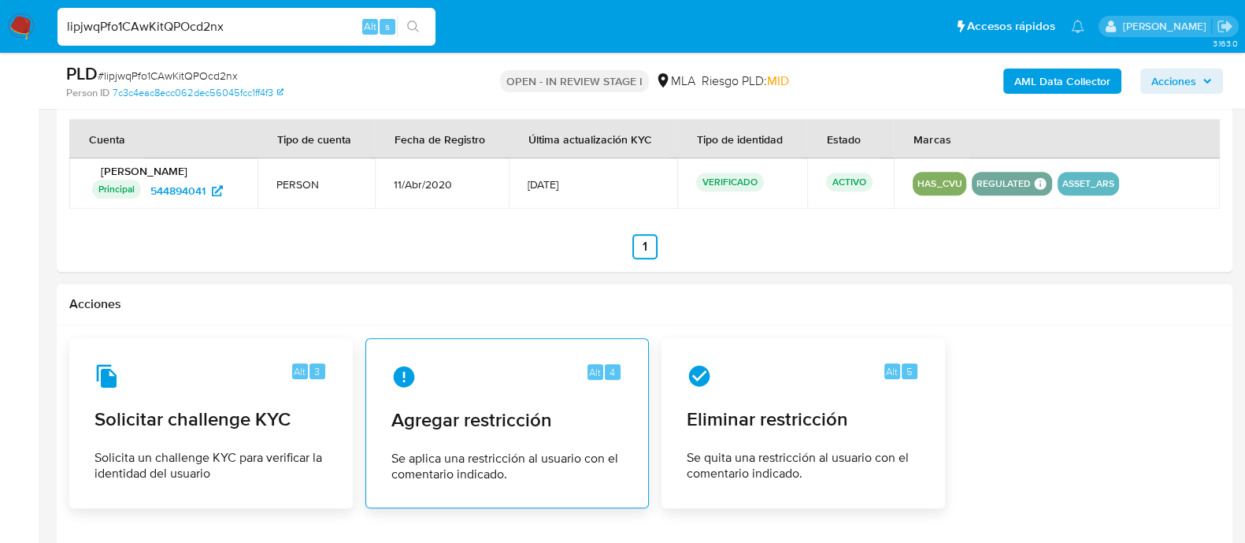
click at [425, 417] on span "Agregar restricción" at bounding box center [507, 420] width 232 height 24
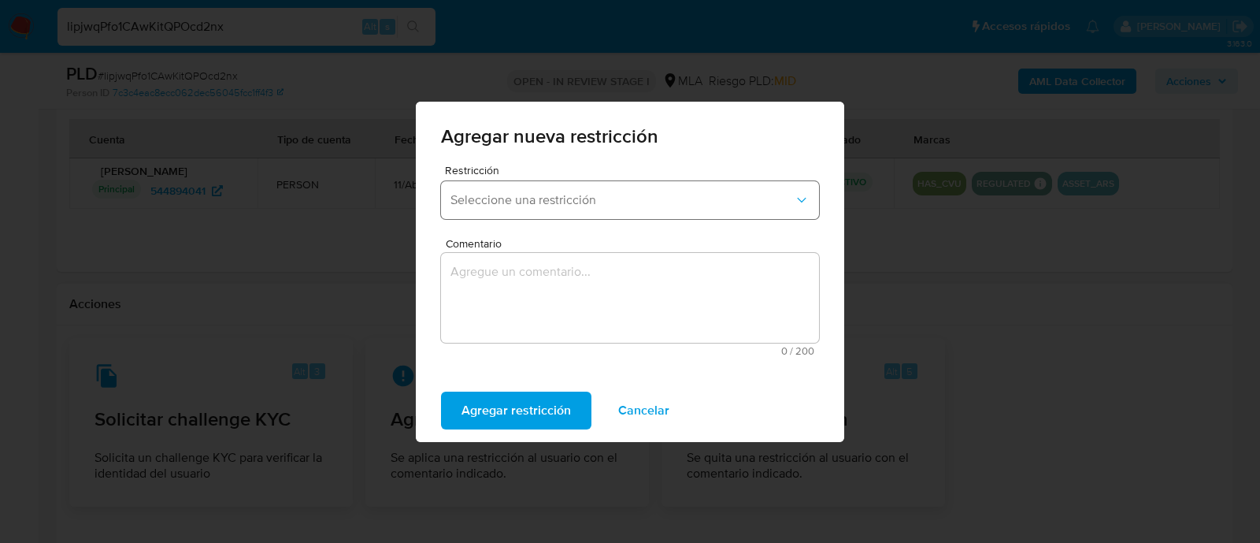
click at [584, 202] on span "Seleccione una restricción" at bounding box center [621, 200] width 343 height 16
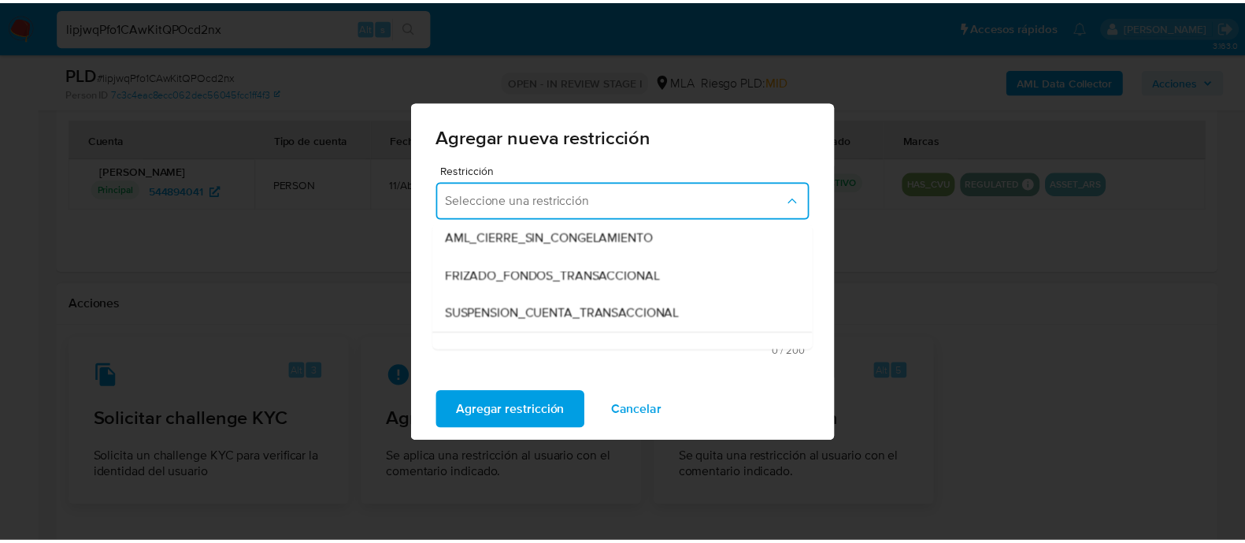
scroll to position [173, 0]
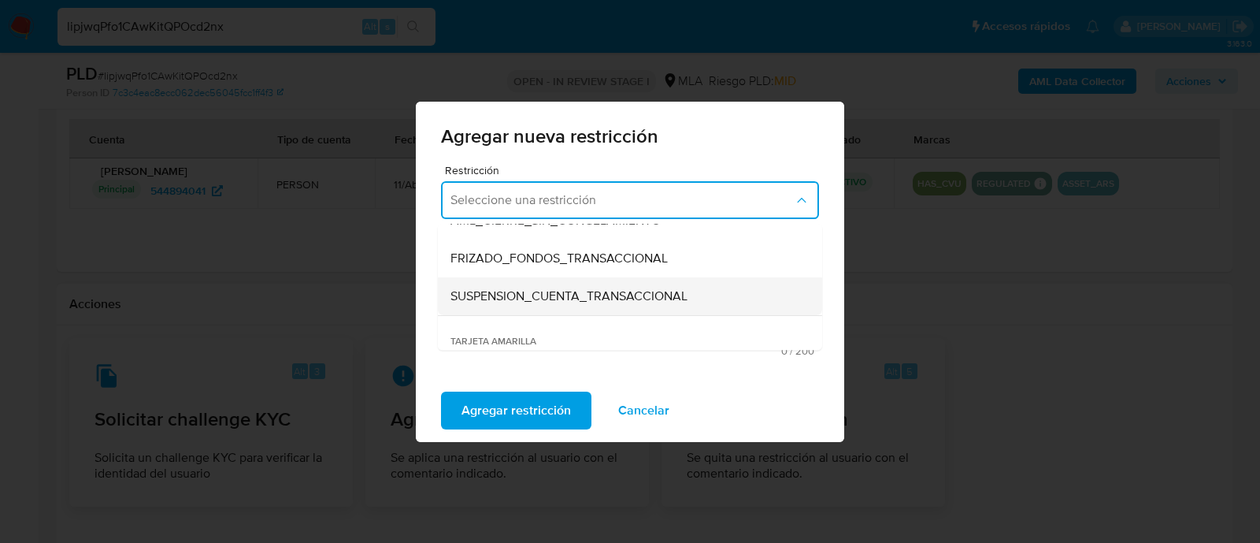
click at [686, 306] on div "SUSPENSION_CUENTA_TRANSACCIONAL" at bounding box center [625, 296] width 350 height 38
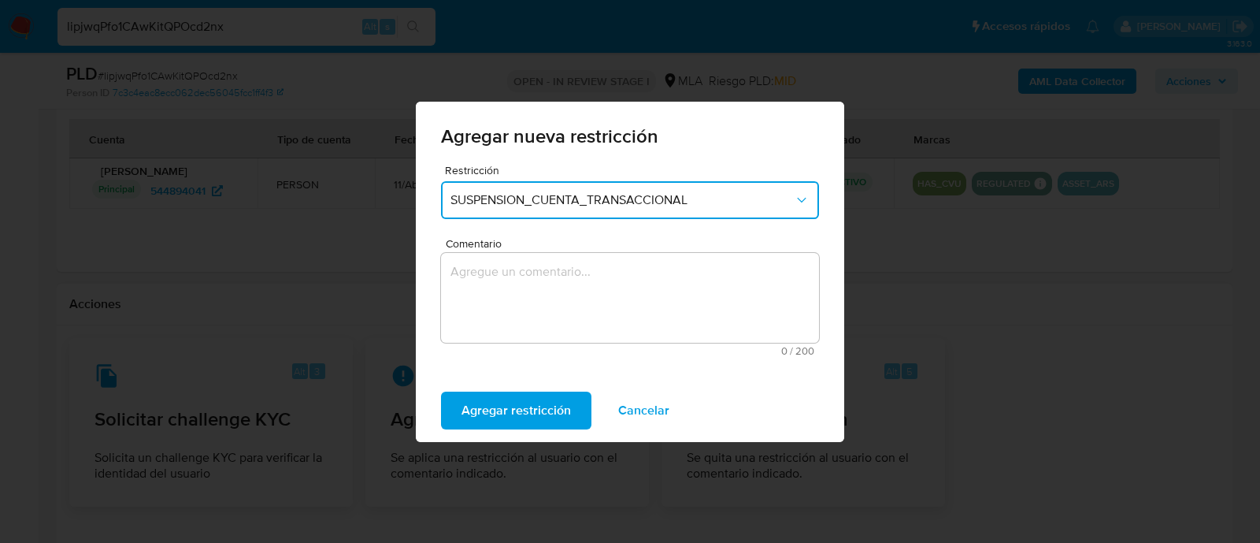
click at [513, 306] on textarea "Comentario" at bounding box center [630, 298] width 378 height 90
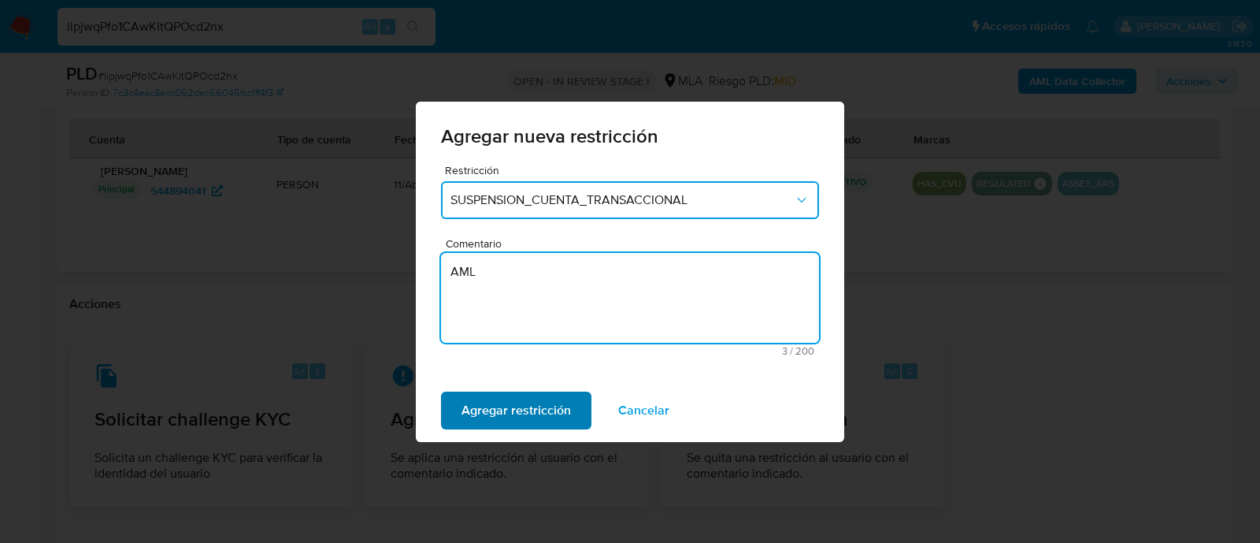
type textarea "AML"
click at [512, 407] on span "Agregar restricción" at bounding box center [516, 410] width 109 height 35
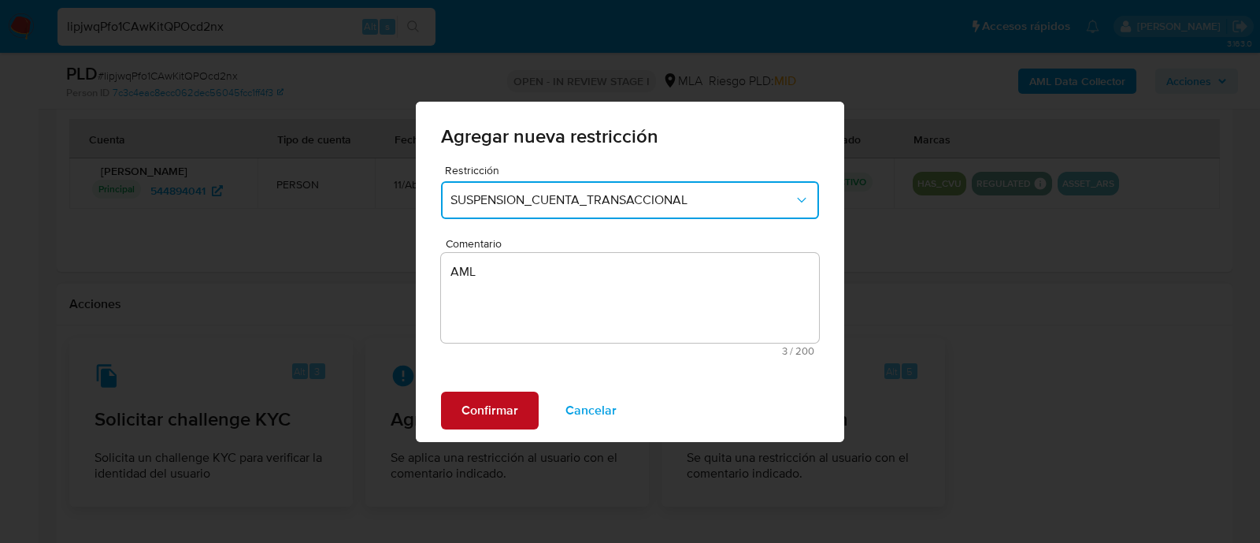
click at [512, 407] on span "Confirmar" at bounding box center [490, 410] width 57 height 35
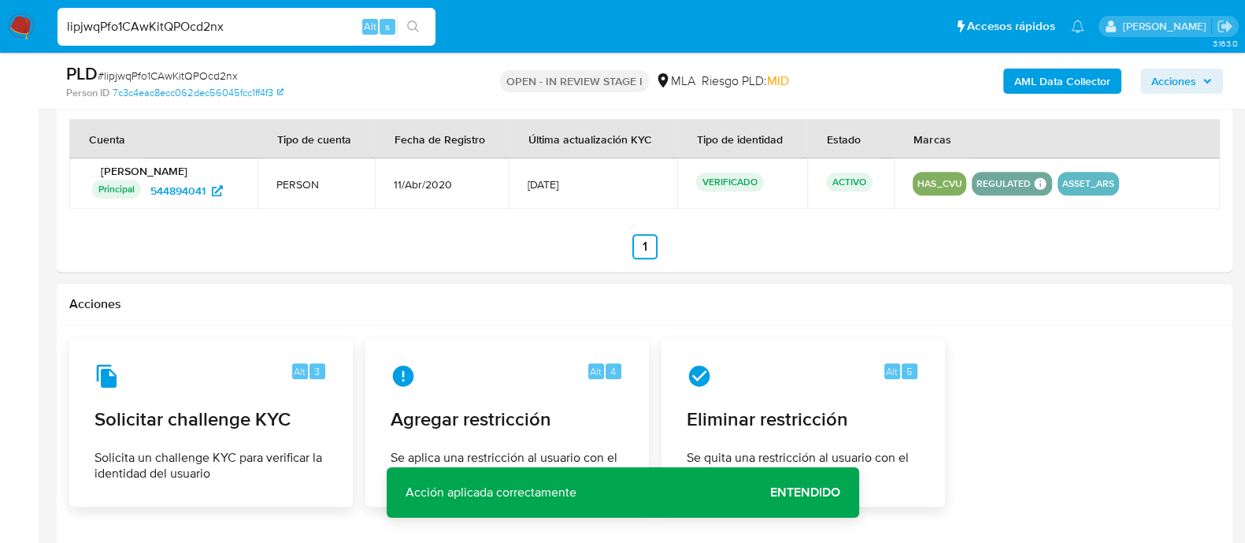
click at [269, 25] on input "lipjwqPfo1CAwKitQPOcd2nx" at bounding box center [246, 27] width 378 height 20
paste input "UobL1R9gATX3eVNVw548fIcE"
type input "UobL1R9gATX3eVNVw548fIcE"
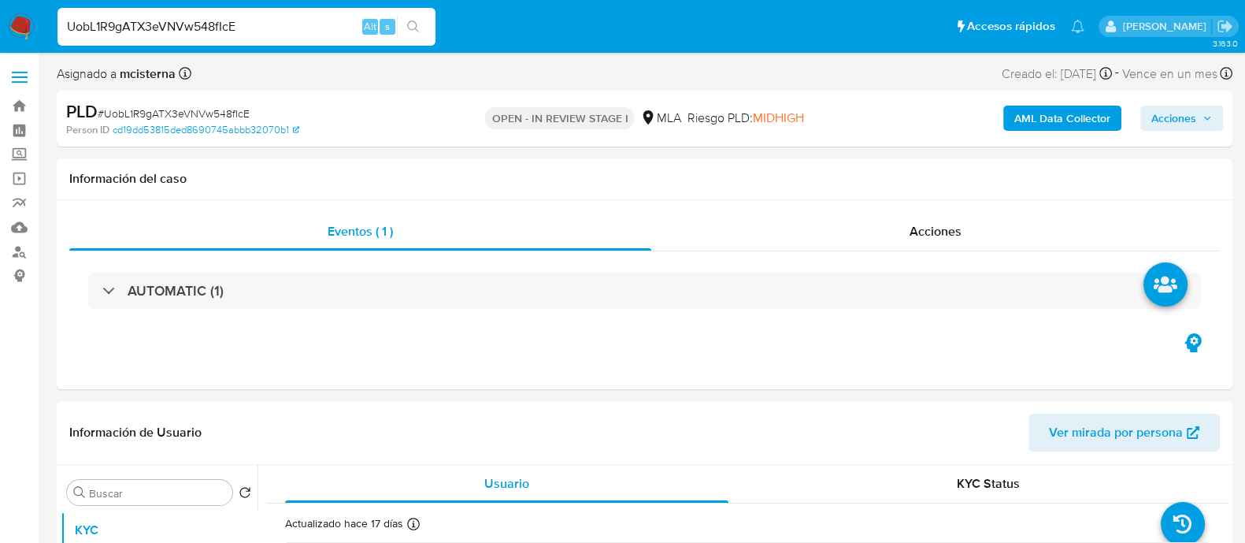
select select "10"
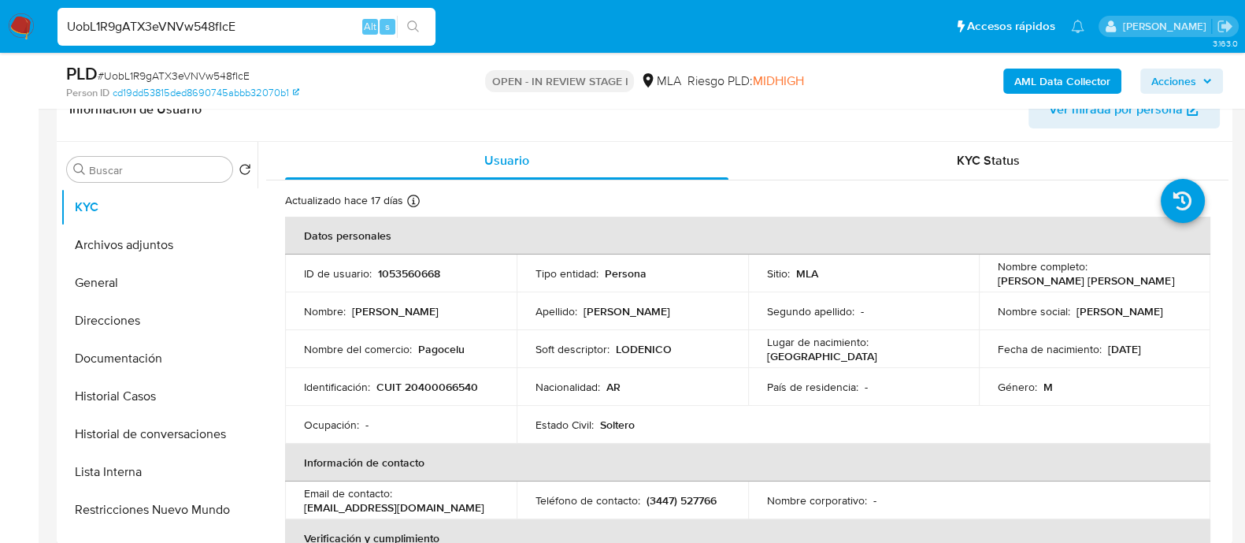
scroll to position [270, 0]
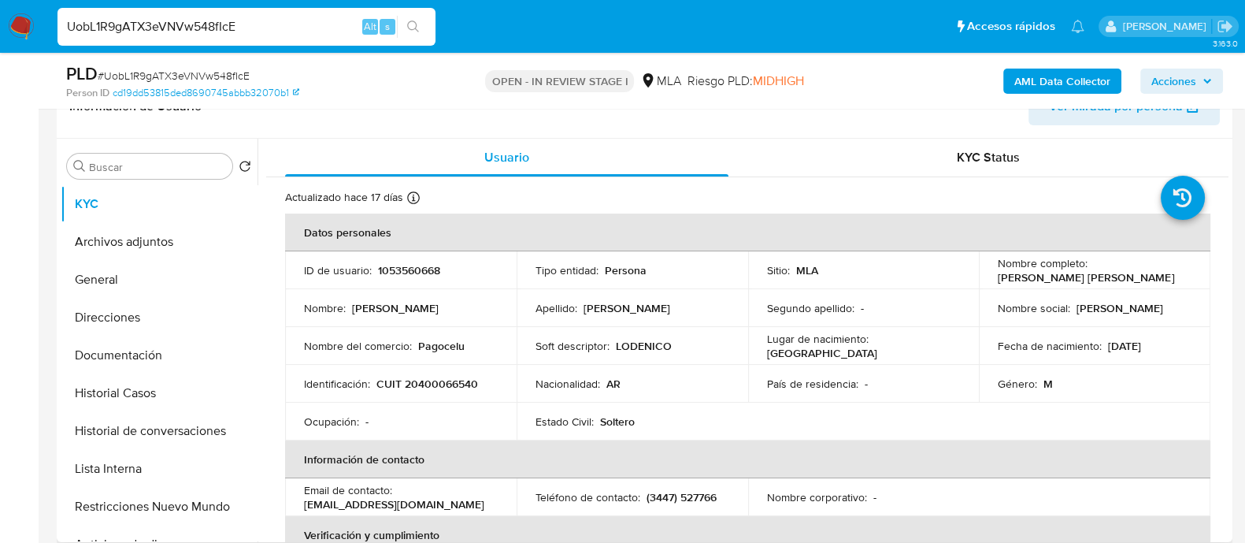
click at [406, 263] on p "1053560668" at bounding box center [409, 270] width 62 height 14
copy p "1053560668"
click at [432, 376] on p "CUIT 20400066540" at bounding box center [427, 383] width 102 height 14
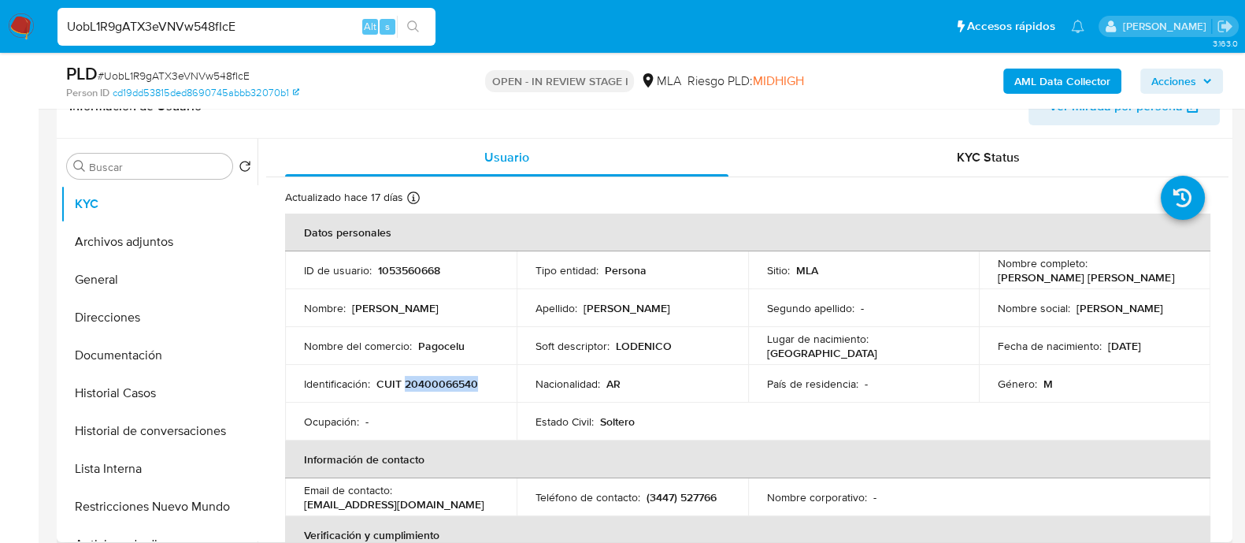
click at [432, 376] on p "CUIT 20400066540" at bounding box center [427, 383] width 102 height 14
copy p "20400066540"
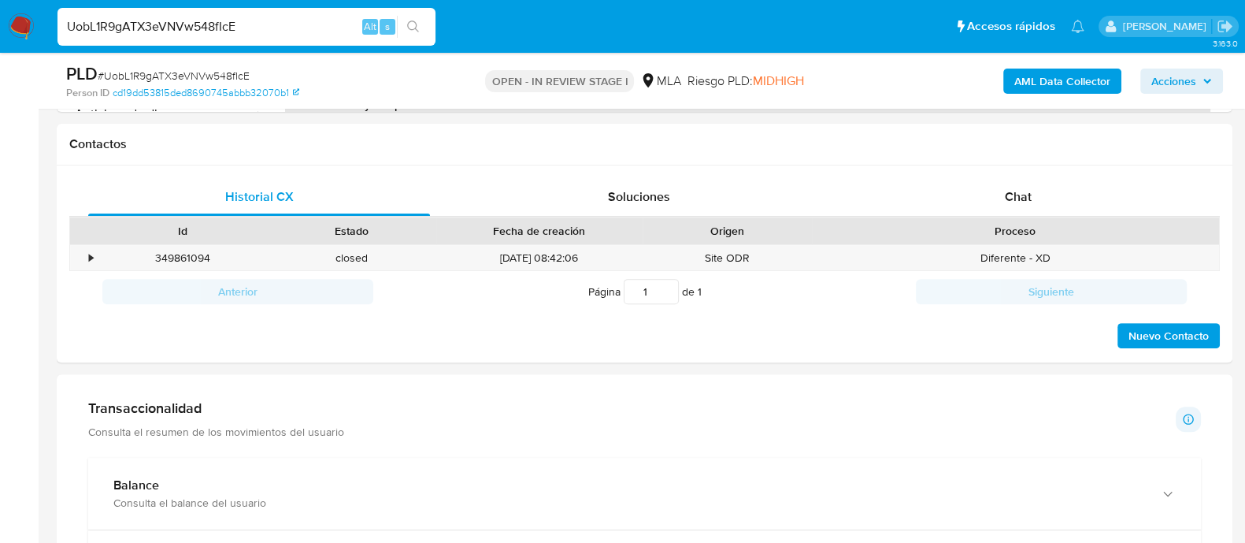
scroll to position [714, 0]
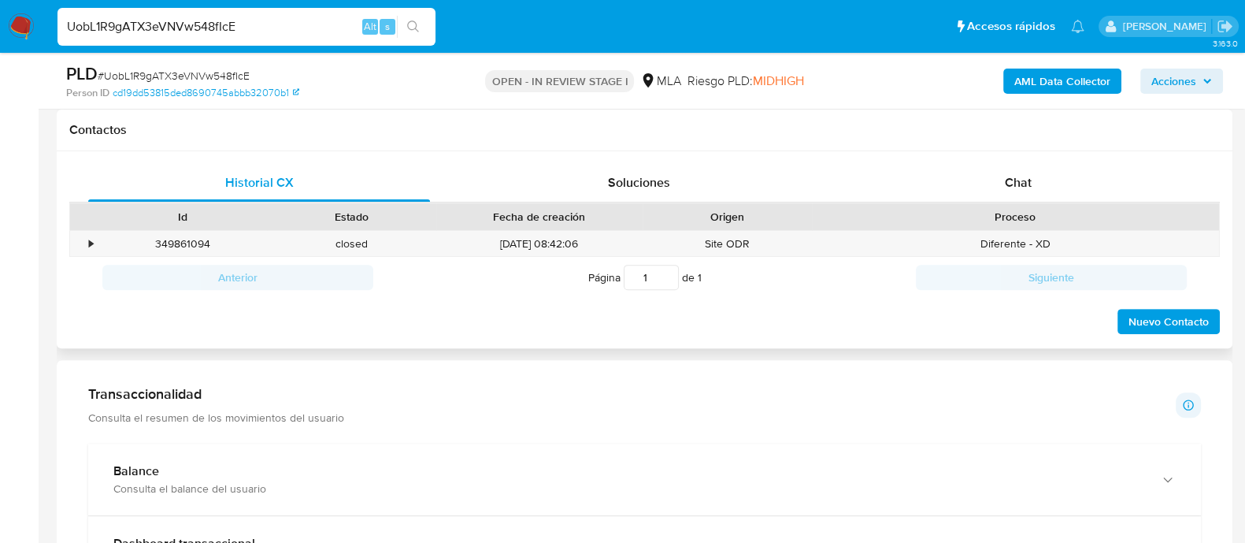
click at [1013, 213] on div "Proceso" at bounding box center [1015, 217] width 385 height 16
click at [1003, 179] on div "Chat" at bounding box center [1018, 183] width 342 height 38
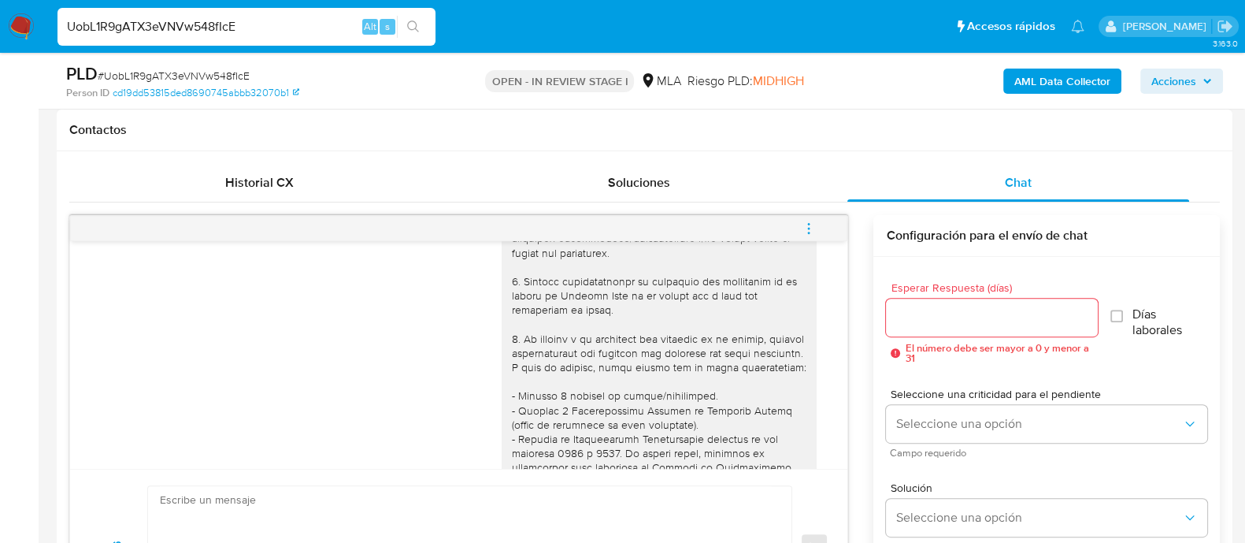
scroll to position [25, 0]
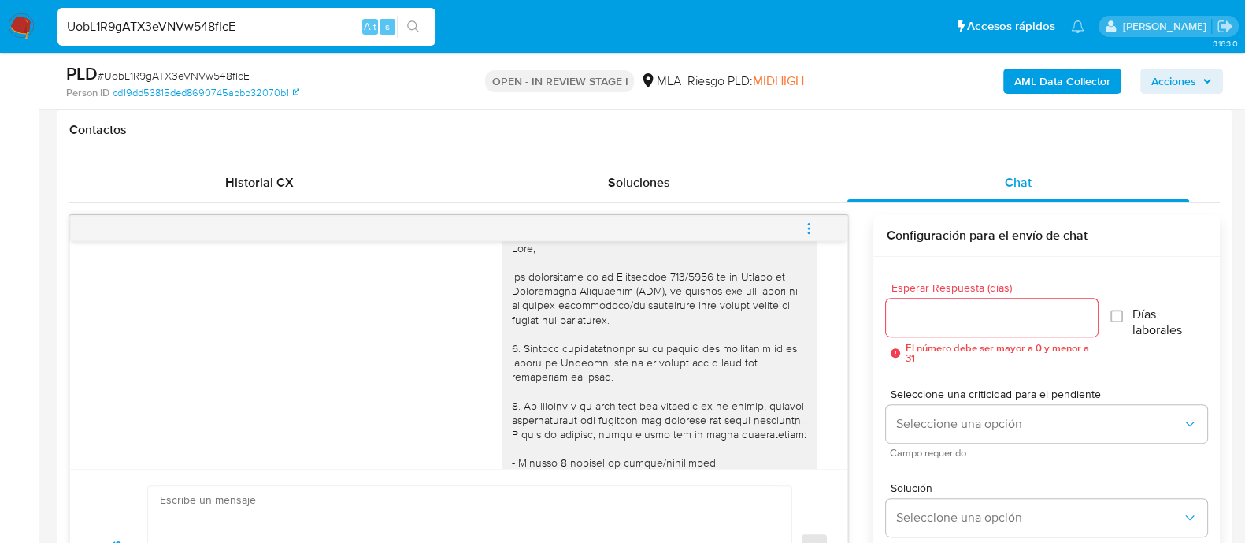
click at [814, 232] on icon "menu-action" at bounding box center [809, 228] width 14 height 14
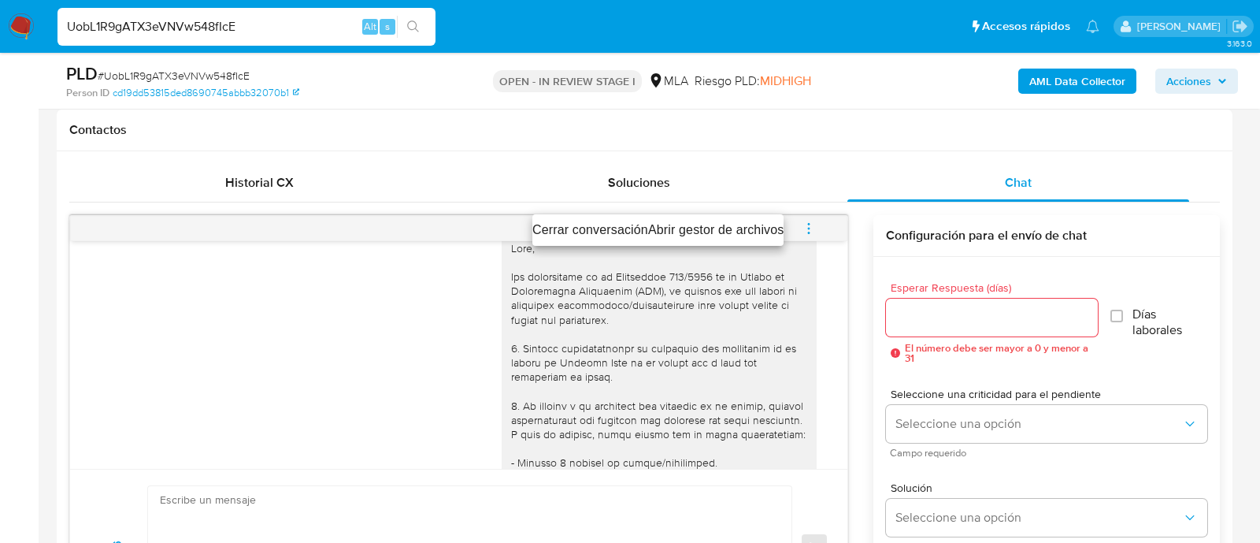
click at [617, 222] on li "Cerrar conversación" at bounding box center [590, 230] width 116 height 19
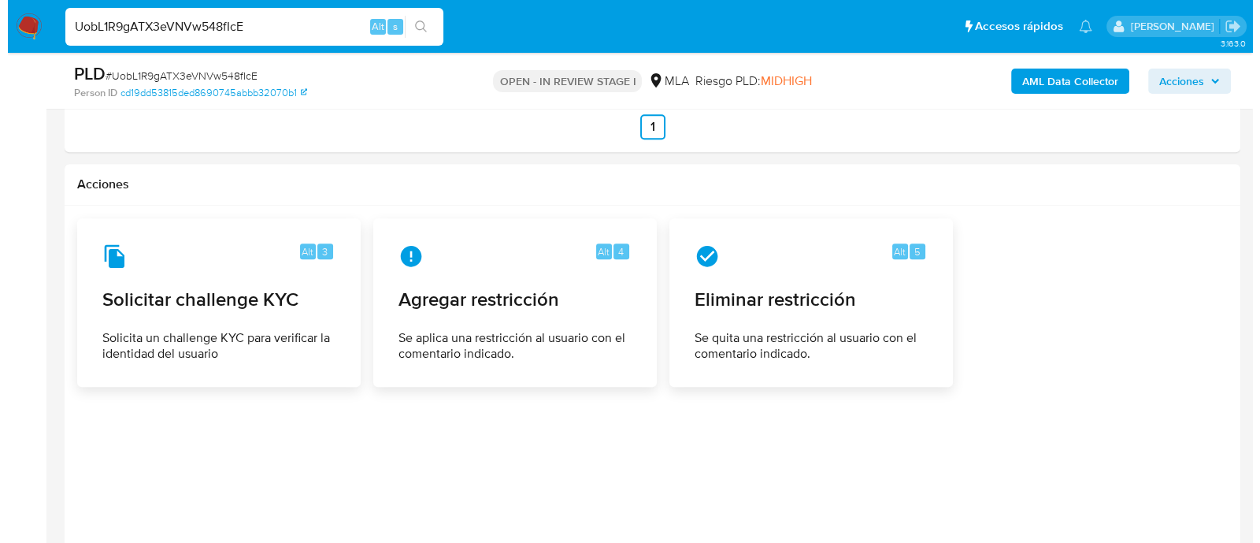
scroll to position [2460, 0]
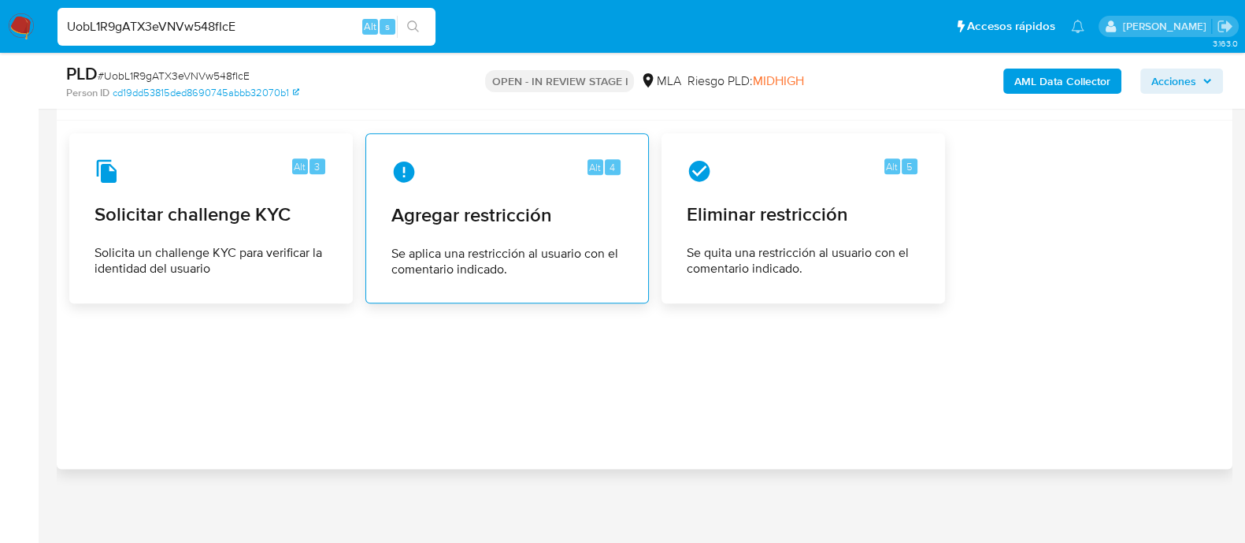
click at [515, 251] on span "Se aplica una restricción al usuario con el comentario indicado." at bounding box center [507, 262] width 232 height 32
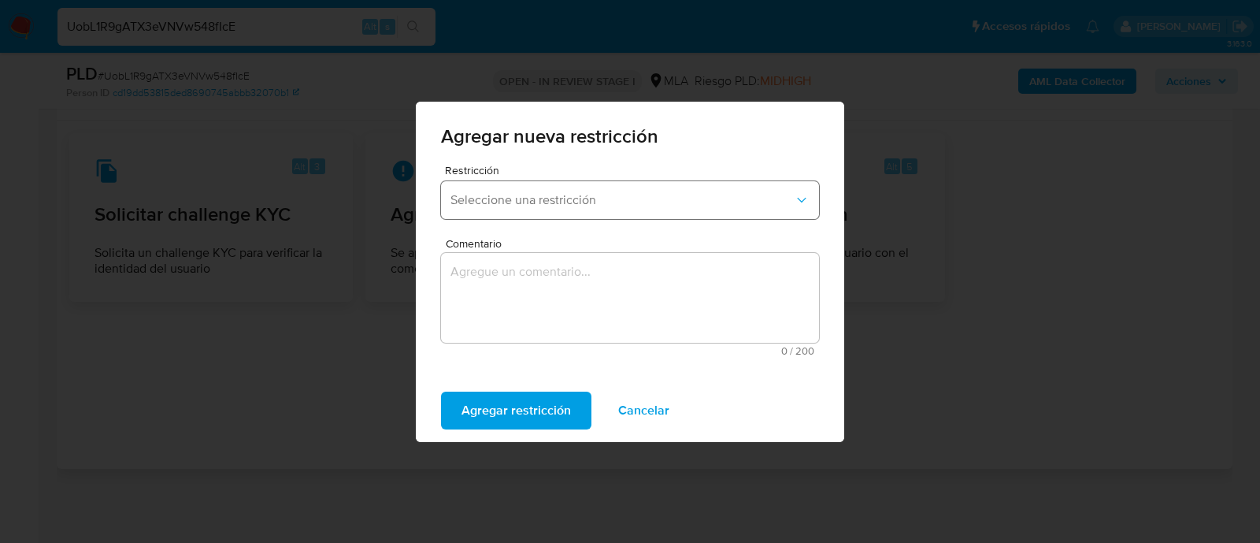
click at [542, 198] on span "Seleccione una restricción" at bounding box center [621, 200] width 343 height 16
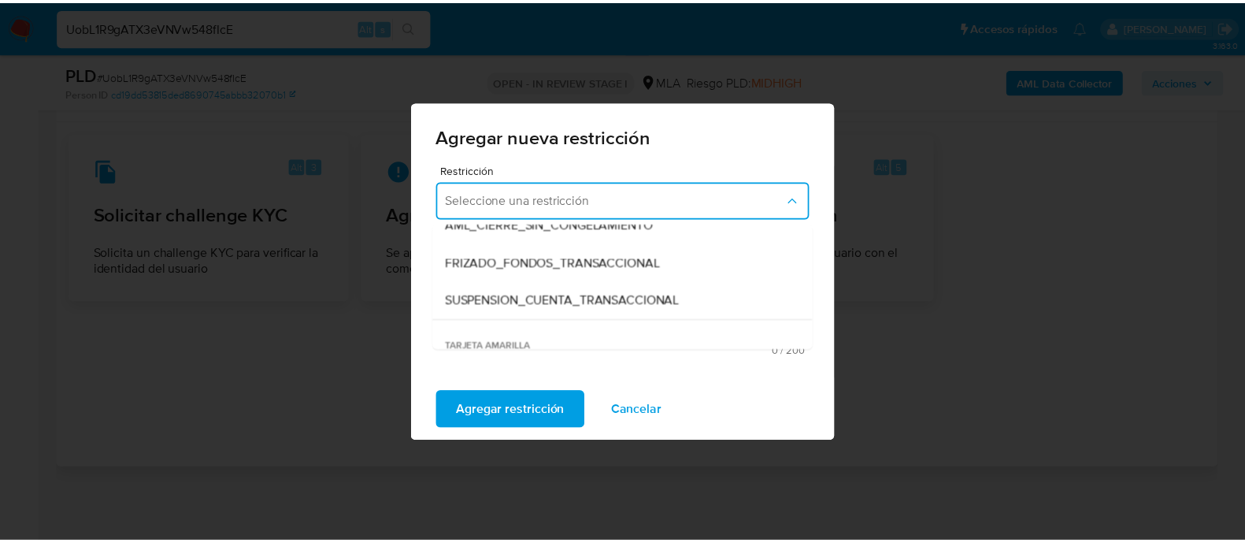
scroll to position [178, 0]
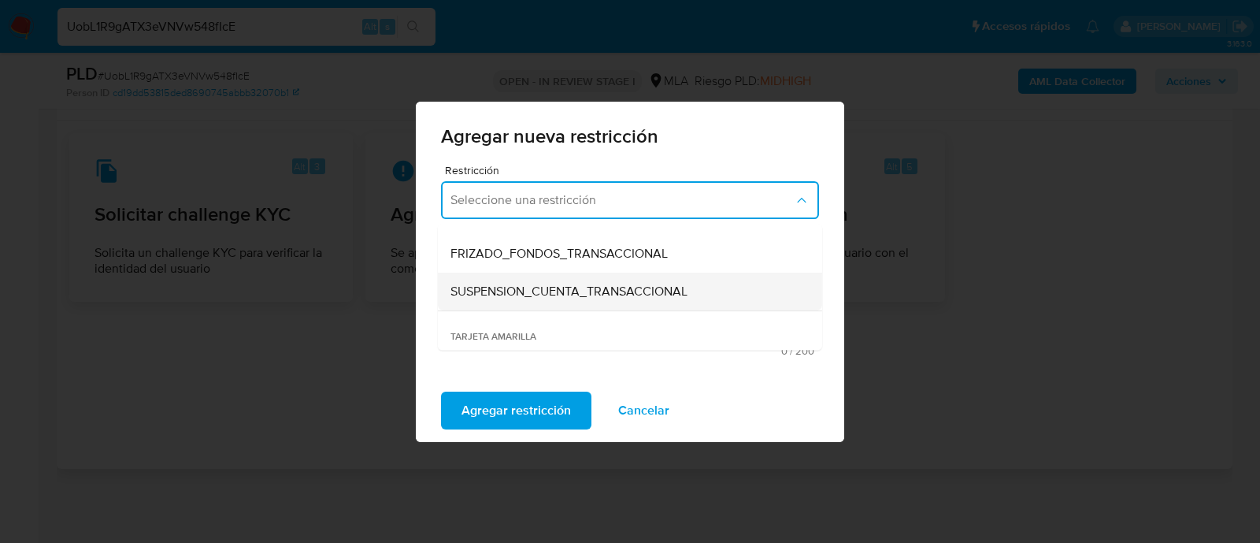
click at [693, 295] on div "SUSPENSION_CUENTA_TRANSACCIONAL" at bounding box center [625, 291] width 350 height 38
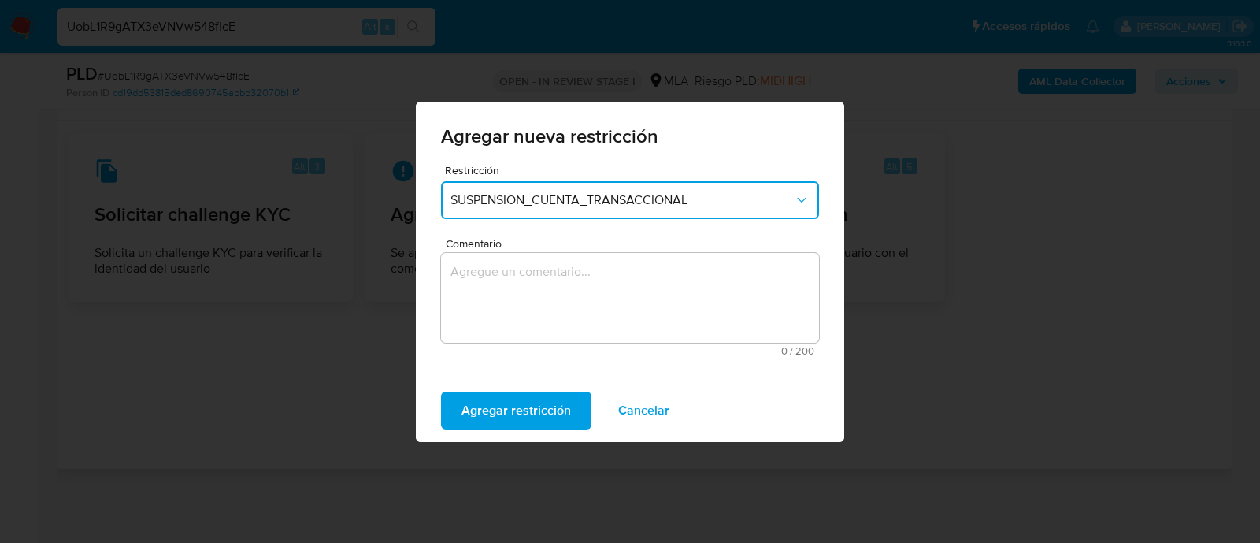
click at [536, 313] on textarea "Comentario" at bounding box center [630, 298] width 378 height 90
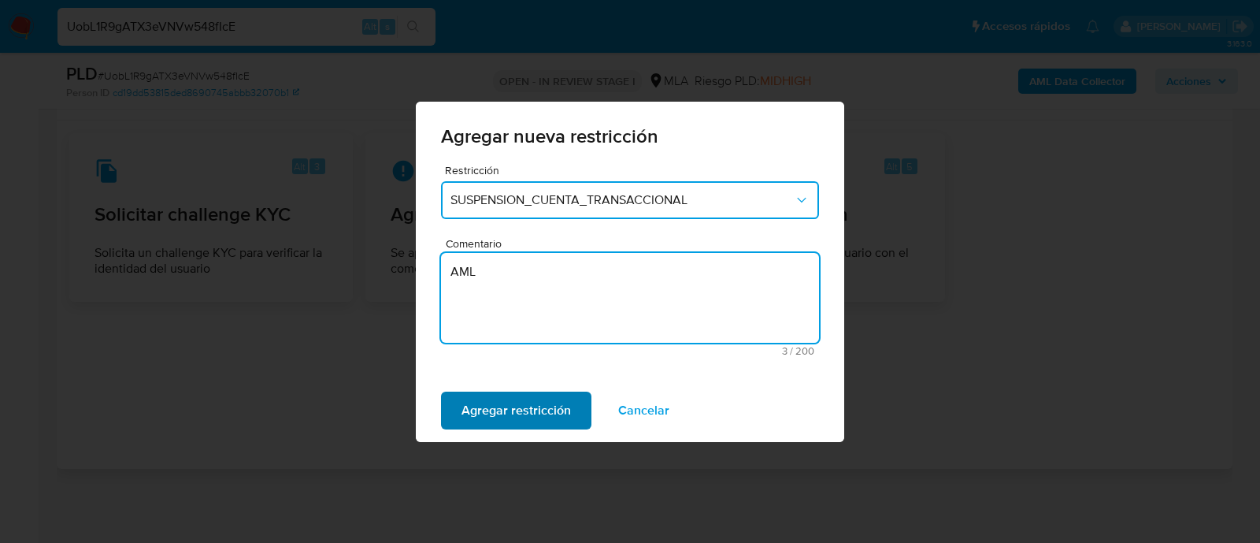
type textarea "AML"
click at [503, 410] on span "Agregar restricción" at bounding box center [516, 410] width 109 height 35
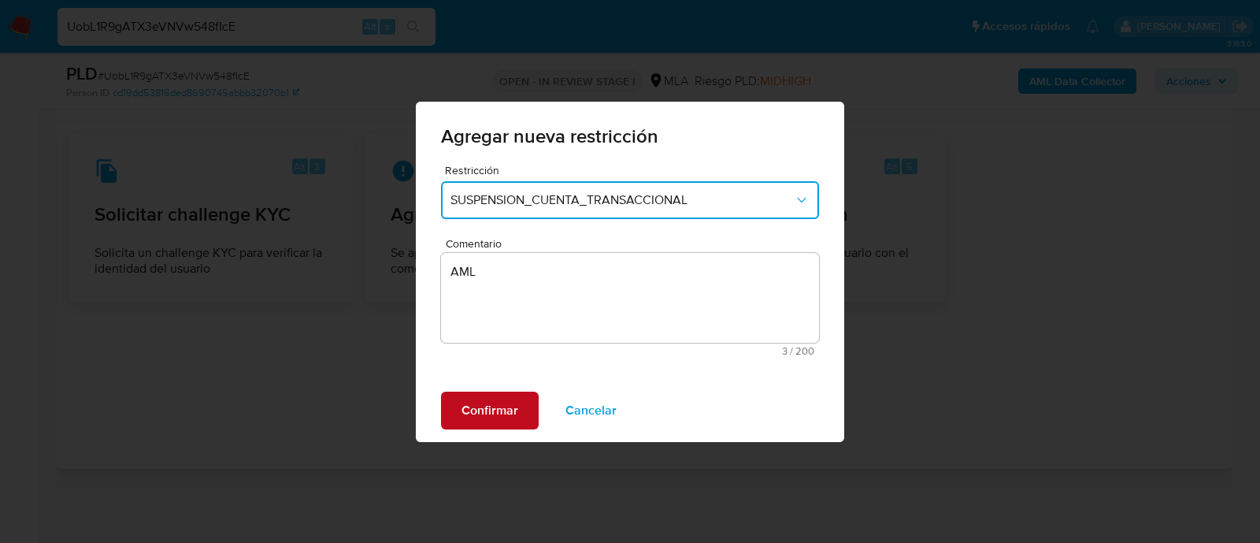
click at [503, 410] on span "Confirmar" at bounding box center [490, 410] width 57 height 35
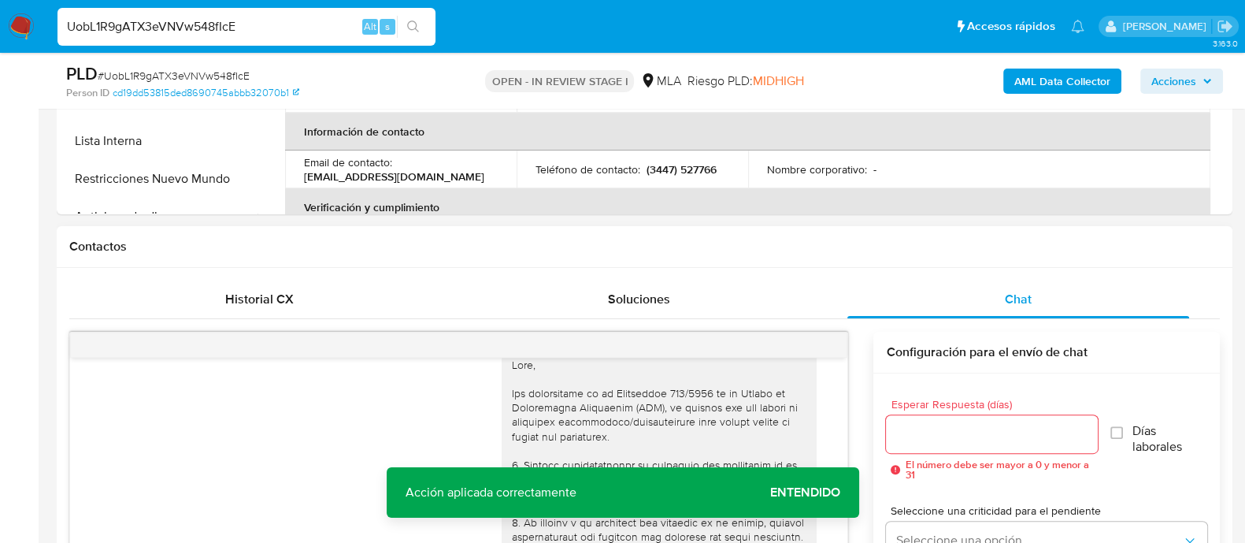
scroll to position [130, 0]
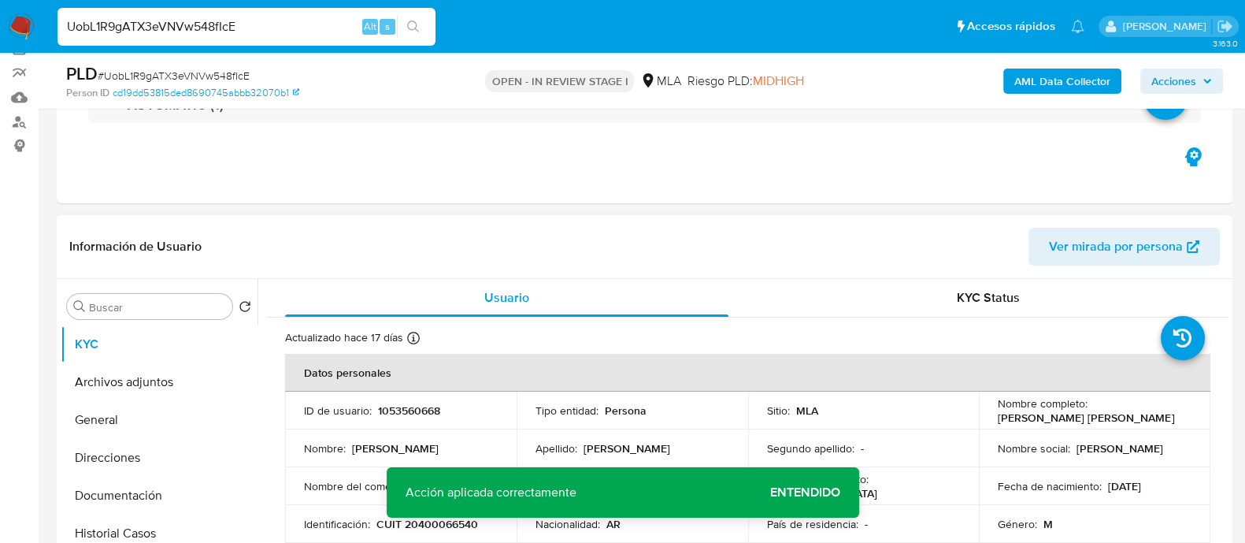
click at [410, 403] on p "1053560668" at bounding box center [409, 410] width 62 height 14
click at [410, 404] on p "1053560668" at bounding box center [409, 410] width 62 height 14
copy p "1053560668"
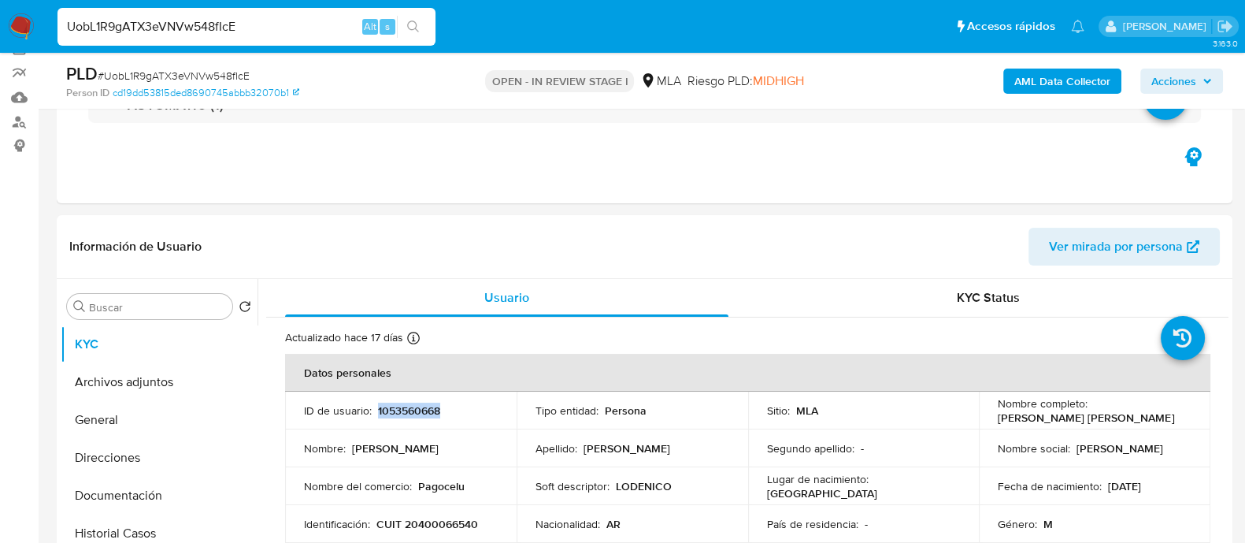
click at [1017, 85] on b "AML Data Collector" at bounding box center [1062, 81] width 96 height 25
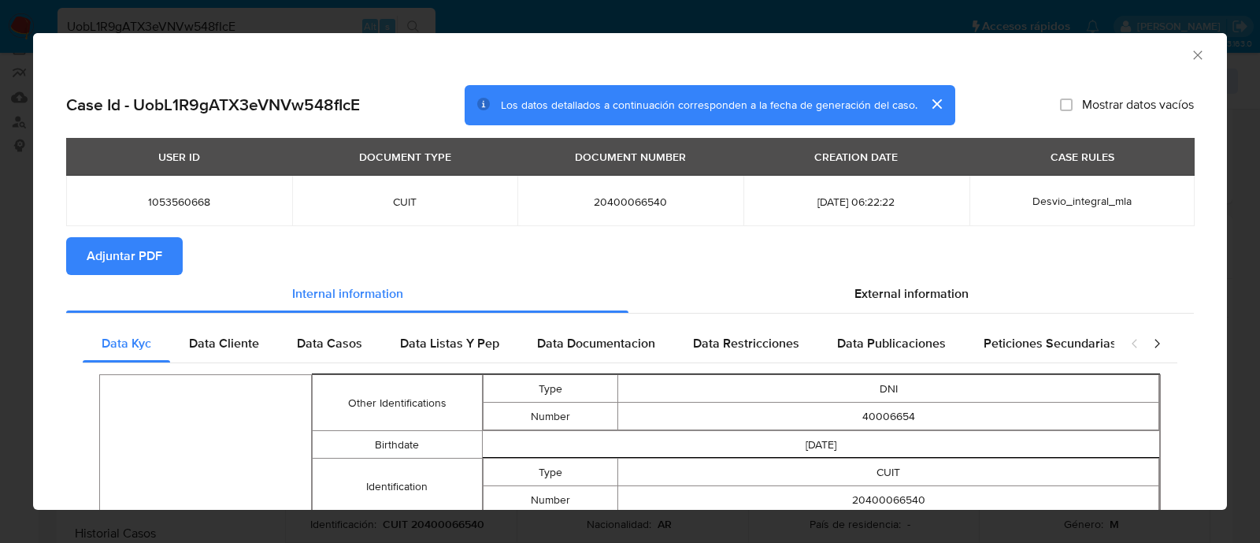
drag, startPoint x: 159, startPoint y: 259, endPoint x: 209, endPoint y: 222, distance: 62.5
click at [161, 258] on span "Adjuntar PDF" at bounding box center [125, 256] width 76 height 35
click at [1190, 61] on icon "Cerrar ventana" at bounding box center [1198, 55] width 16 height 16
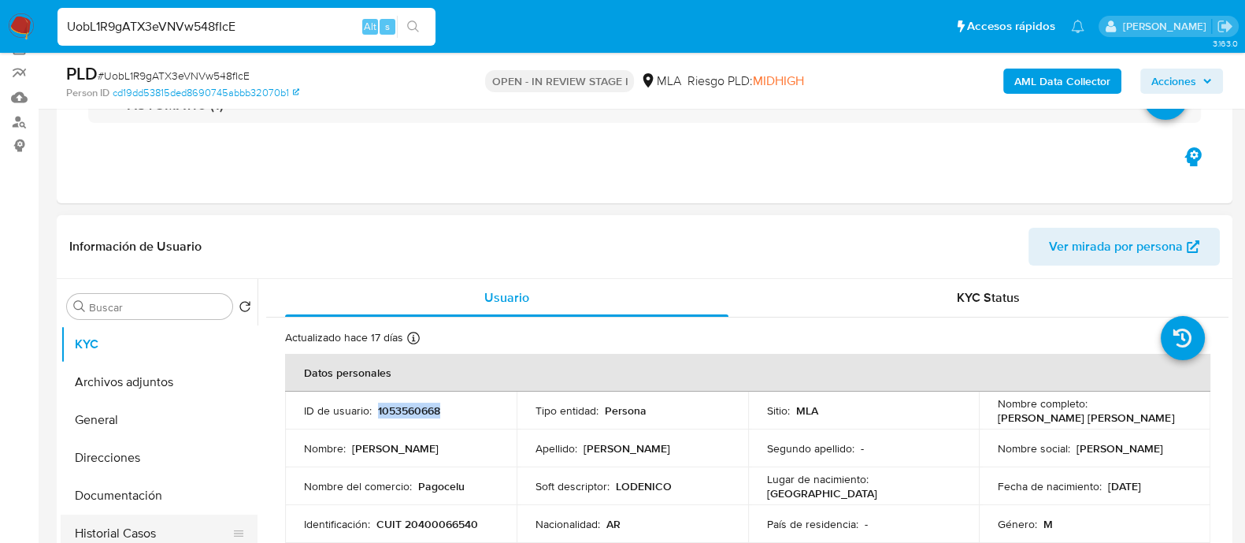
click at [158, 527] on button "Historial Casos" at bounding box center [153, 533] width 184 height 38
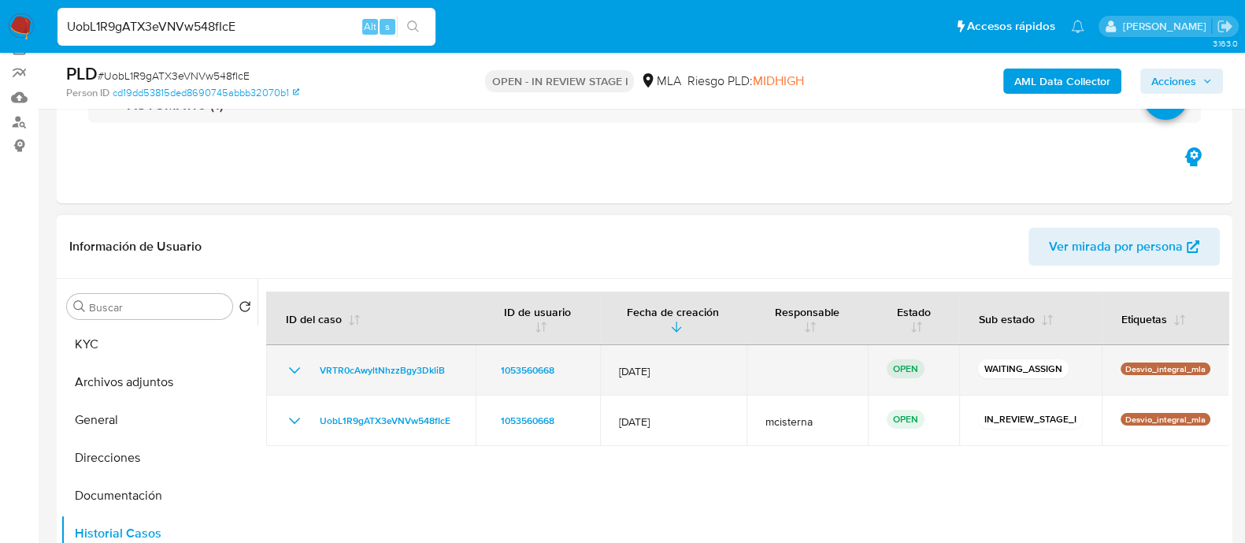
drag, startPoint x: 454, startPoint y: 364, endPoint x: 307, endPoint y: 376, distance: 147.8
click at [307, 376] on div "VRTR0cAwyltNhzzBgy3DkliB" at bounding box center [371, 370] width 172 height 19
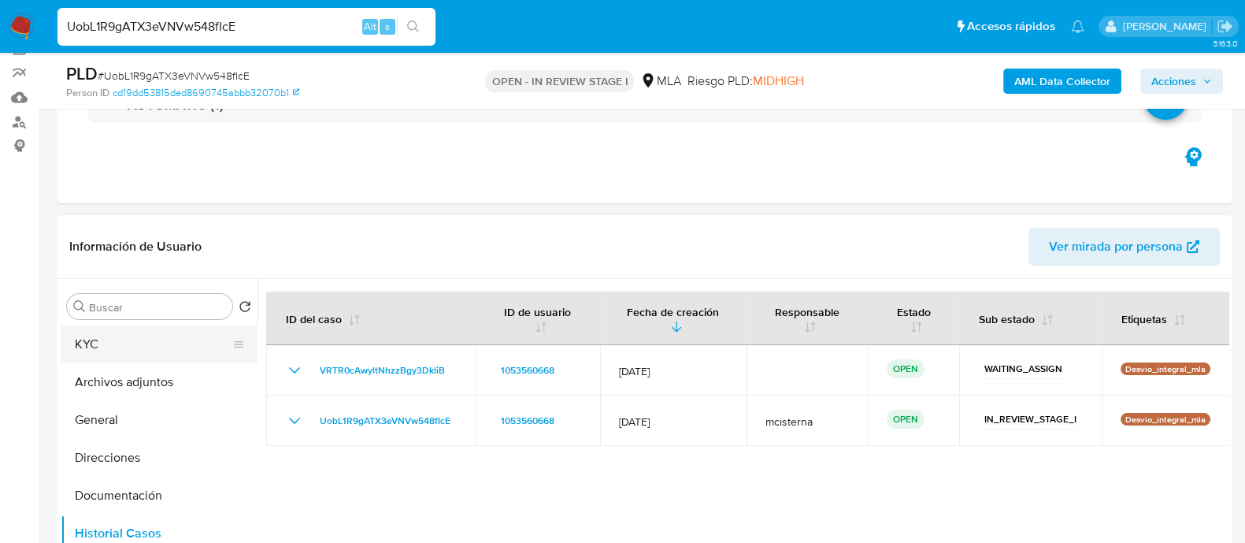
click at [128, 343] on button "KYC" at bounding box center [153, 344] width 184 height 38
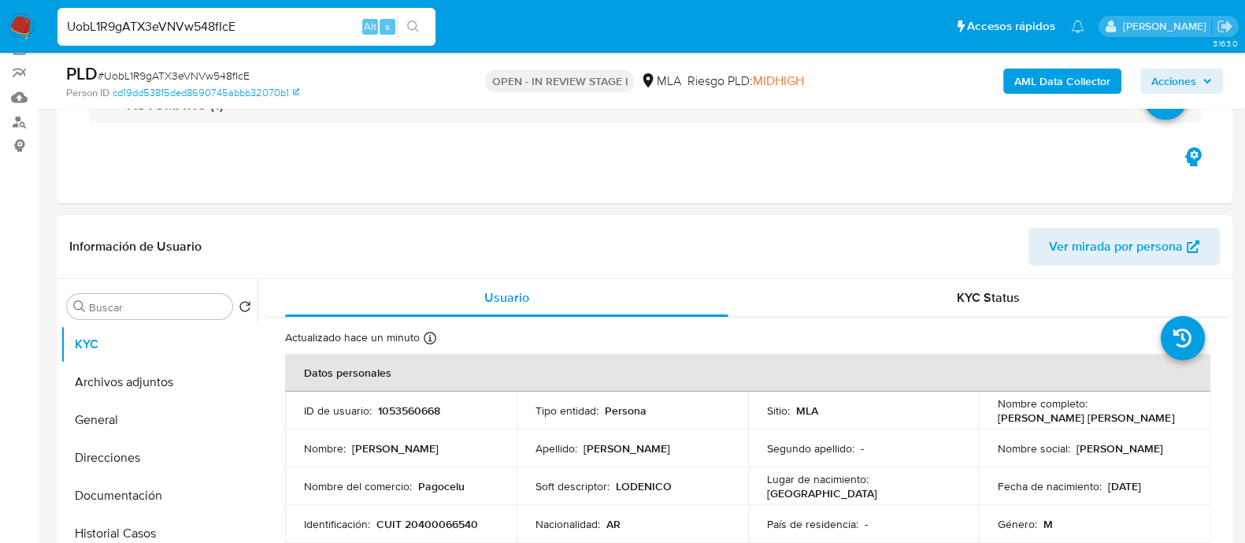
click at [405, 411] on p "1053560668" at bounding box center [409, 410] width 62 height 14
copy p "1053560668"
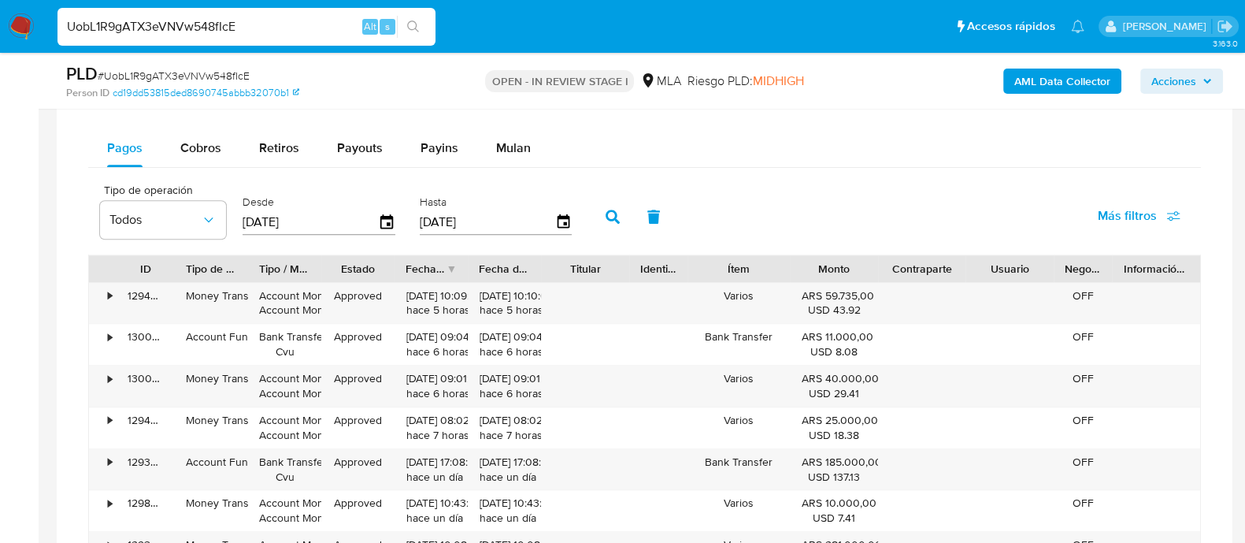
scroll to position [1496, 0]
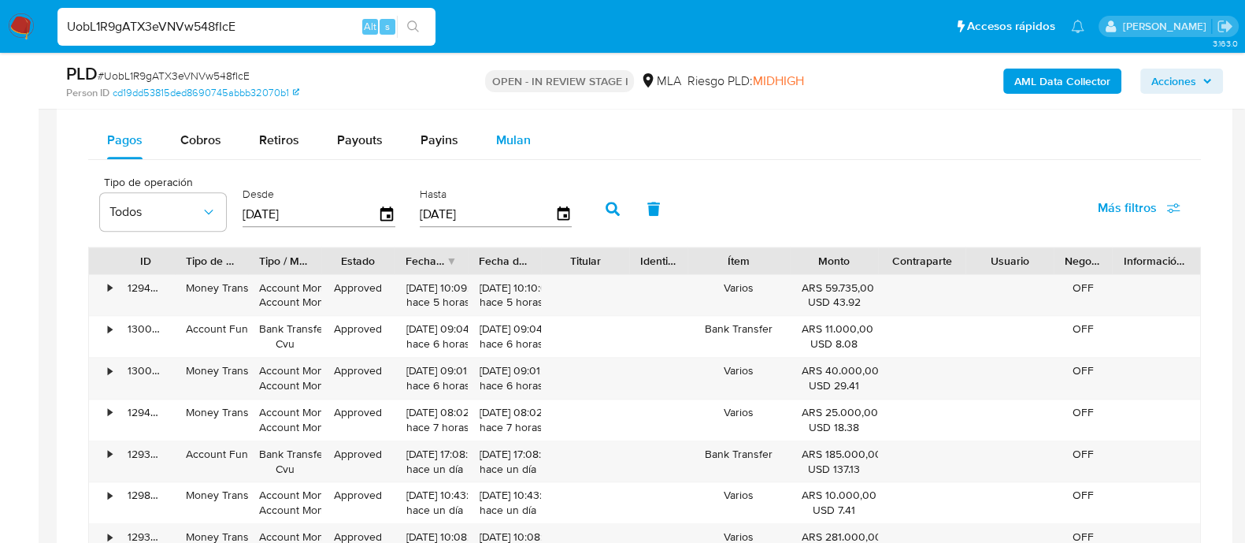
click at [508, 124] on div "Mulan" at bounding box center [513, 140] width 35 height 38
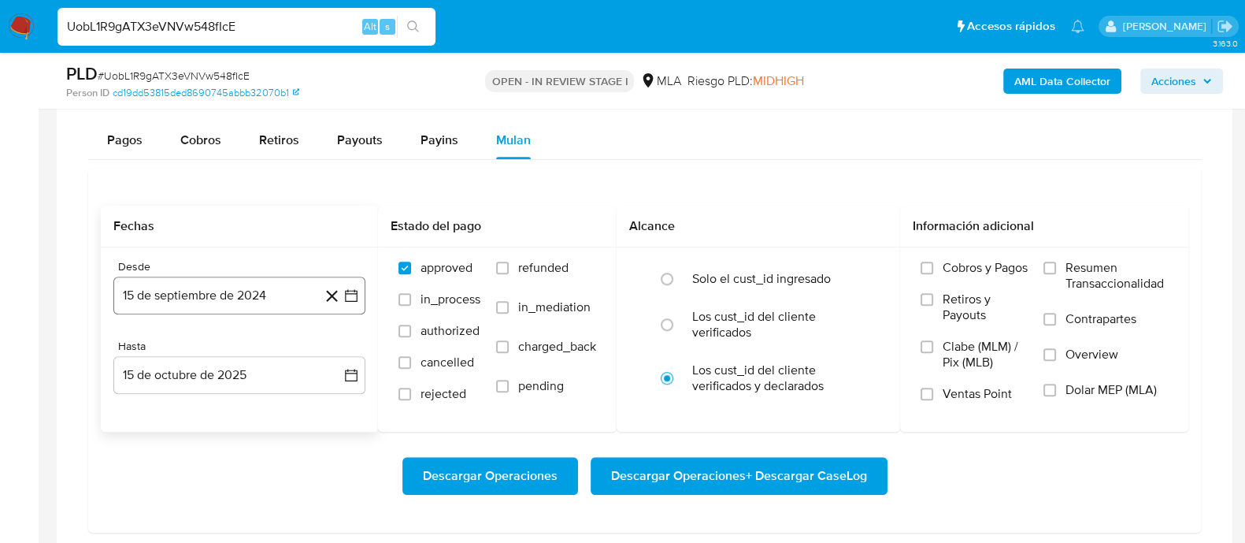
click at [240, 285] on button "15 de septiembre de 2024" at bounding box center [239, 295] width 252 height 38
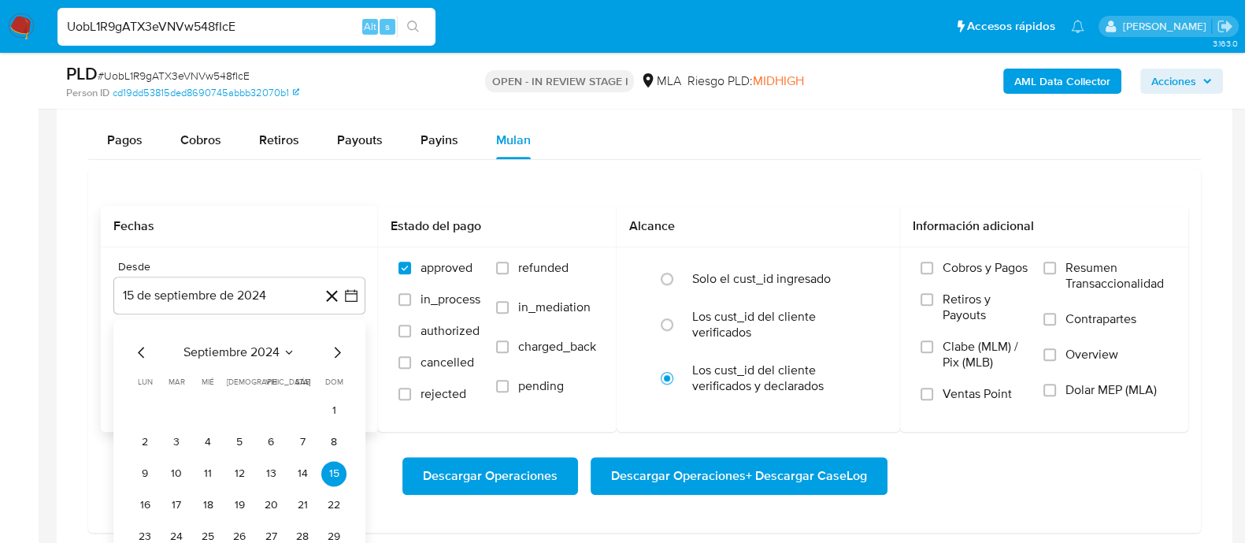
click at [337, 350] on icon "Mes siguiente" at bounding box center [337, 352] width 19 height 19
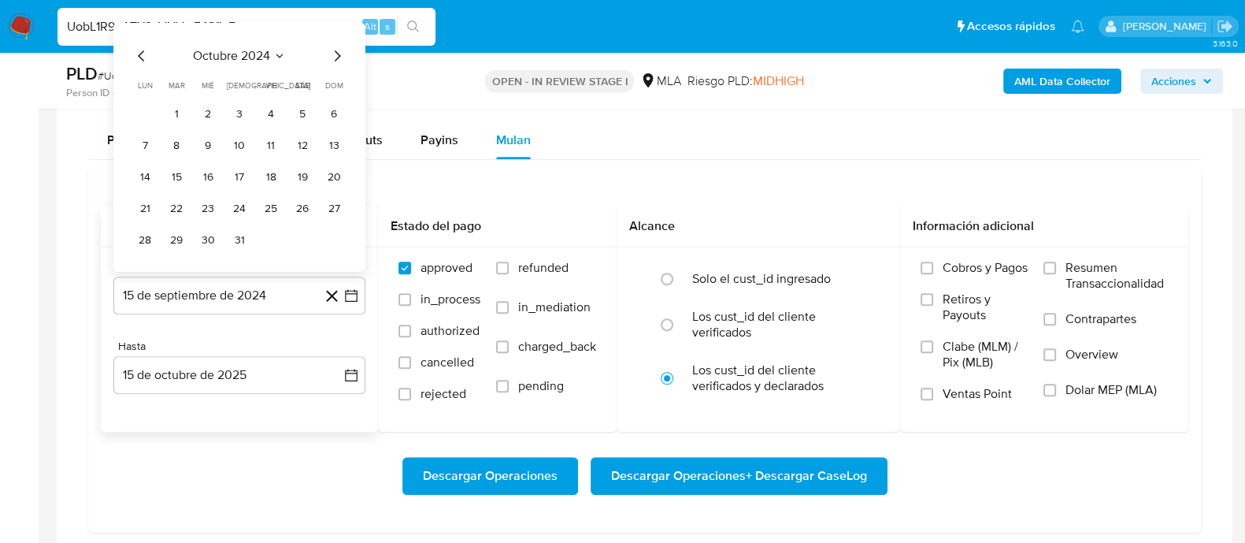
click at [340, 50] on icon "Mes siguiente" at bounding box center [337, 55] width 19 height 19
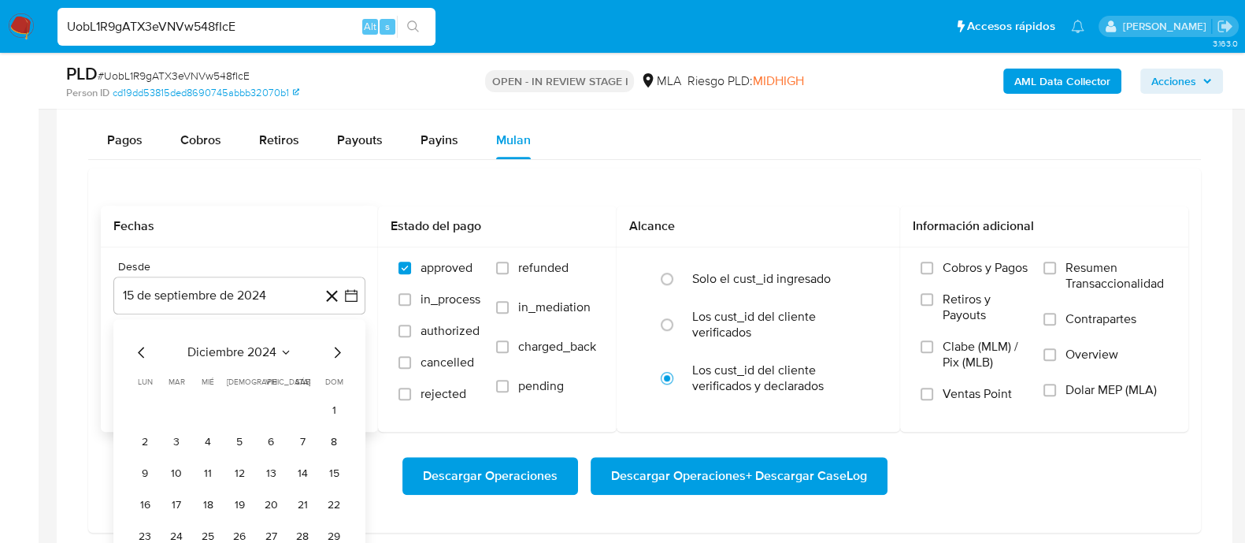
click at [340, 50] on nav "Pausado Ver notificaciones UobL1R9gATX3eVNVw548fIcE Alt s Accesos rápidos Presi…" at bounding box center [622, 26] width 1245 height 53
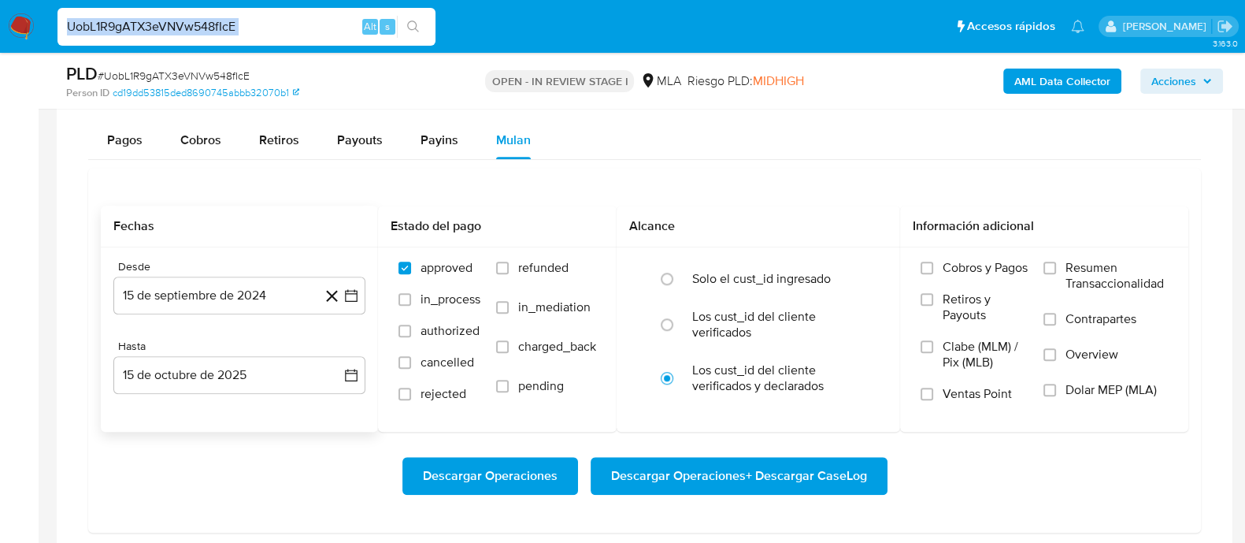
click at [340, 50] on nav "Pausado Ver notificaciones UobL1R9gATX3eVNVw548fIcE Alt s Accesos rápidos Presi…" at bounding box center [622, 26] width 1245 height 53
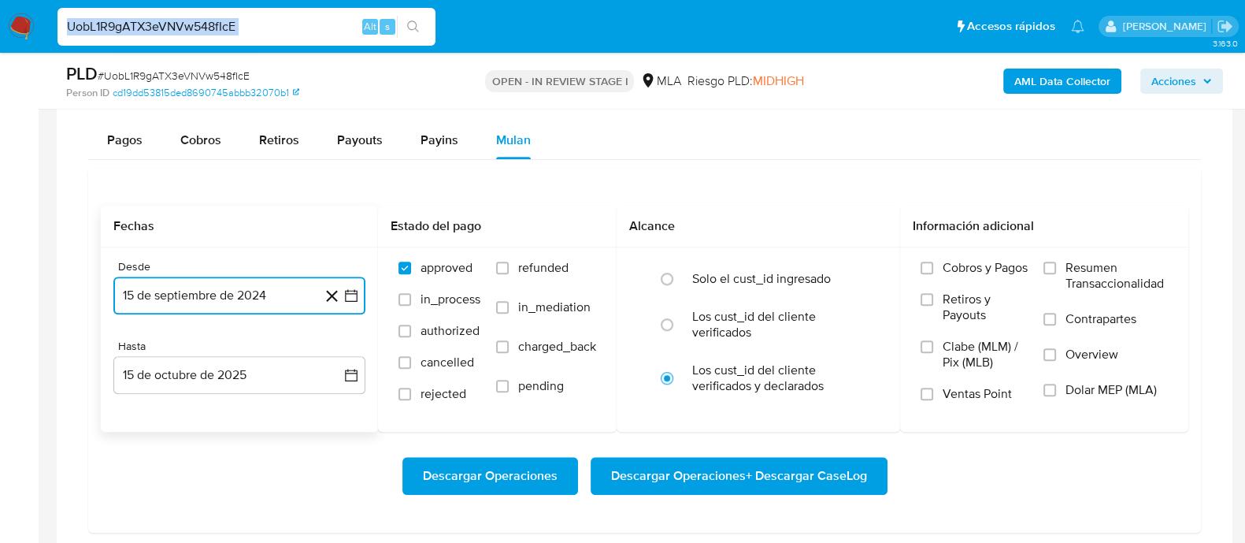
click at [210, 281] on button "15 de septiembre de 2024" at bounding box center [239, 295] width 252 height 38
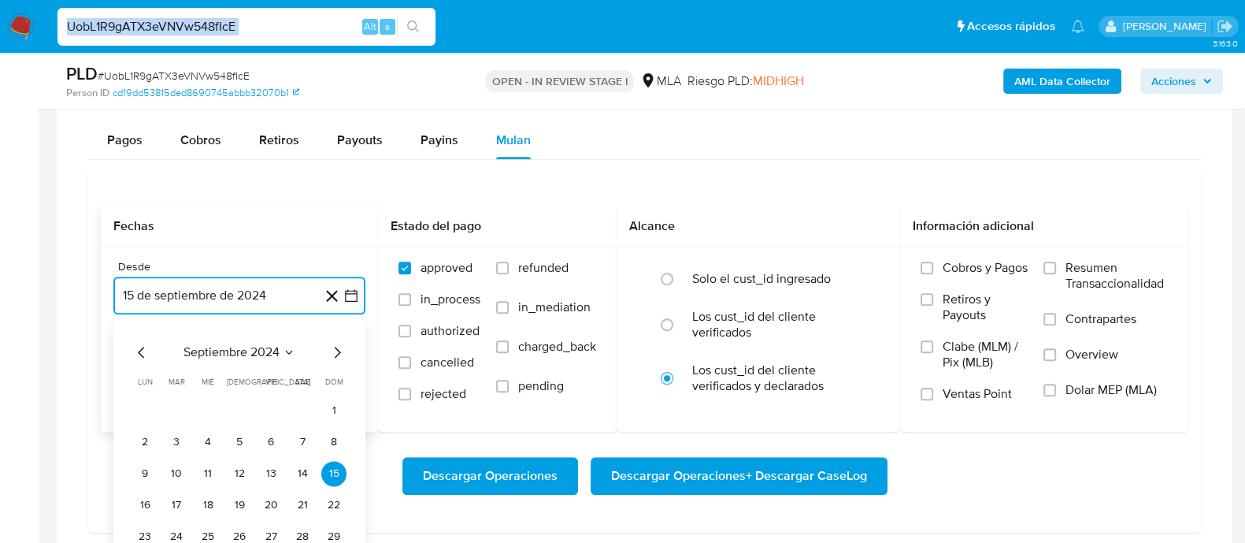
click at [230, 349] on span "septiembre 2024" at bounding box center [231, 352] width 96 height 16
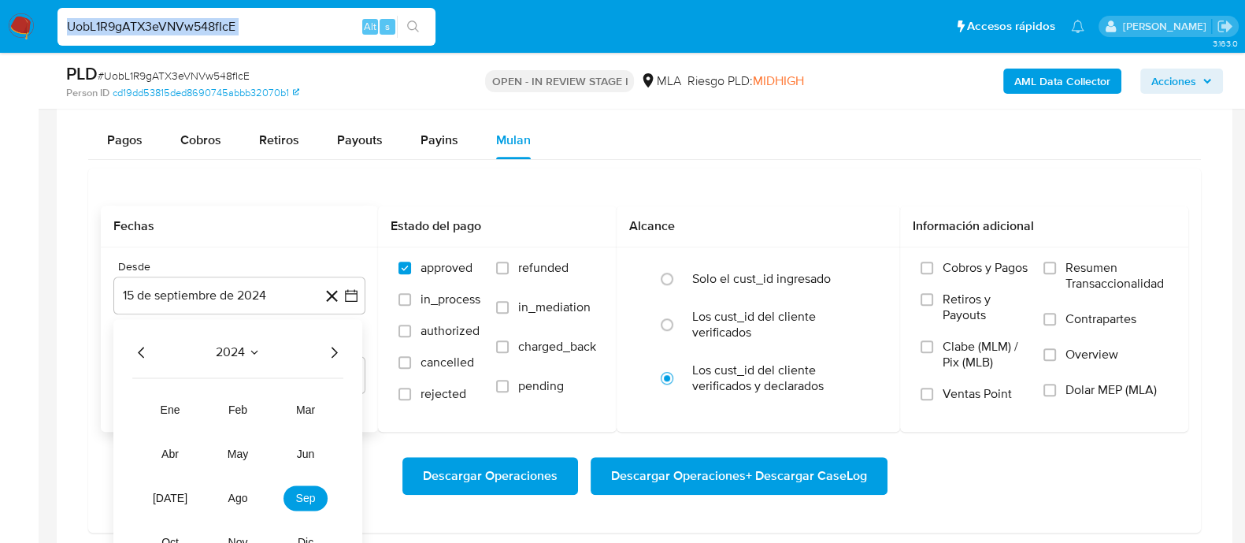
click at [343, 344] on icon "Año siguiente" at bounding box center [333, 352] width 19 height 19
click at [313, 450] on span "jun" at bounding box center [306, 453] width 18 height 13
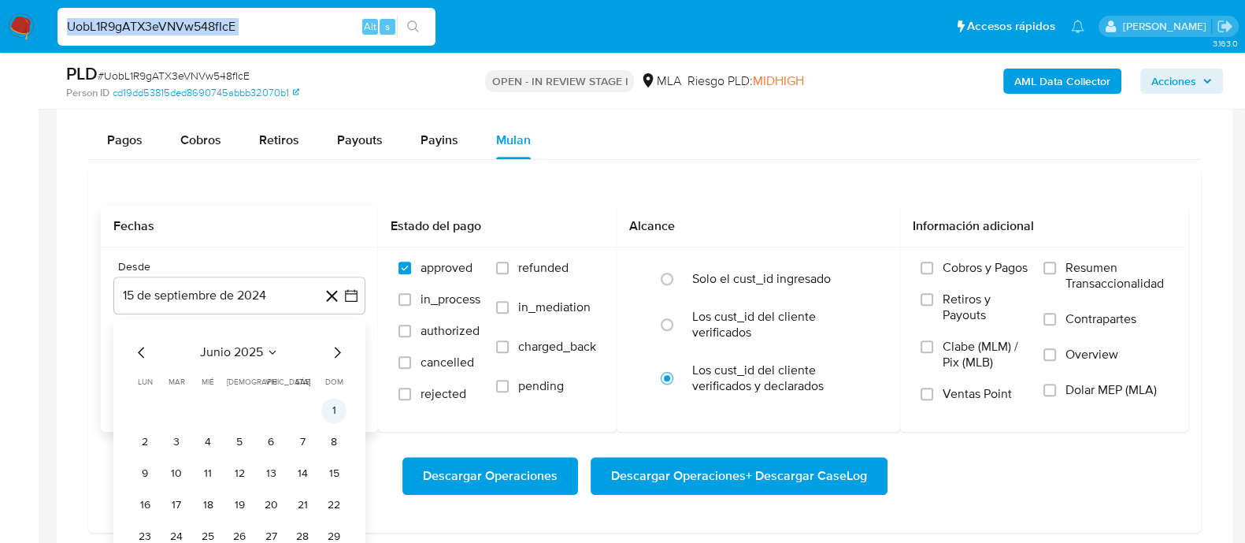
click at [329, 415] on button "1" at bounding box center [333, 410] width 25 height 25
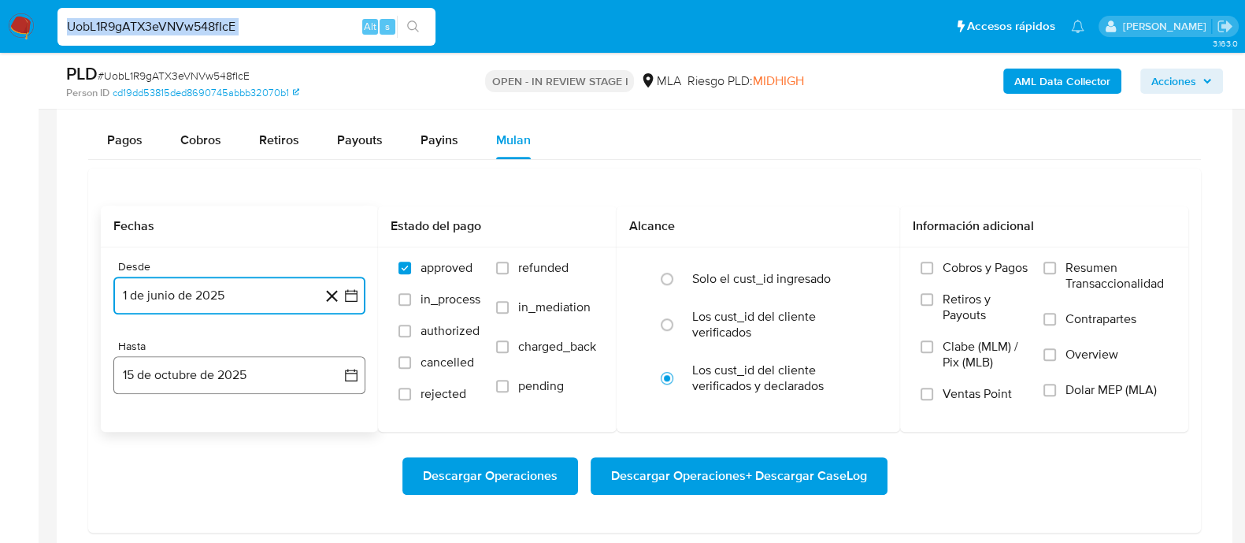
click at [268, 369] on button "15 de octubre de 2025" at bounding box center [239, 375] width 252 height 38
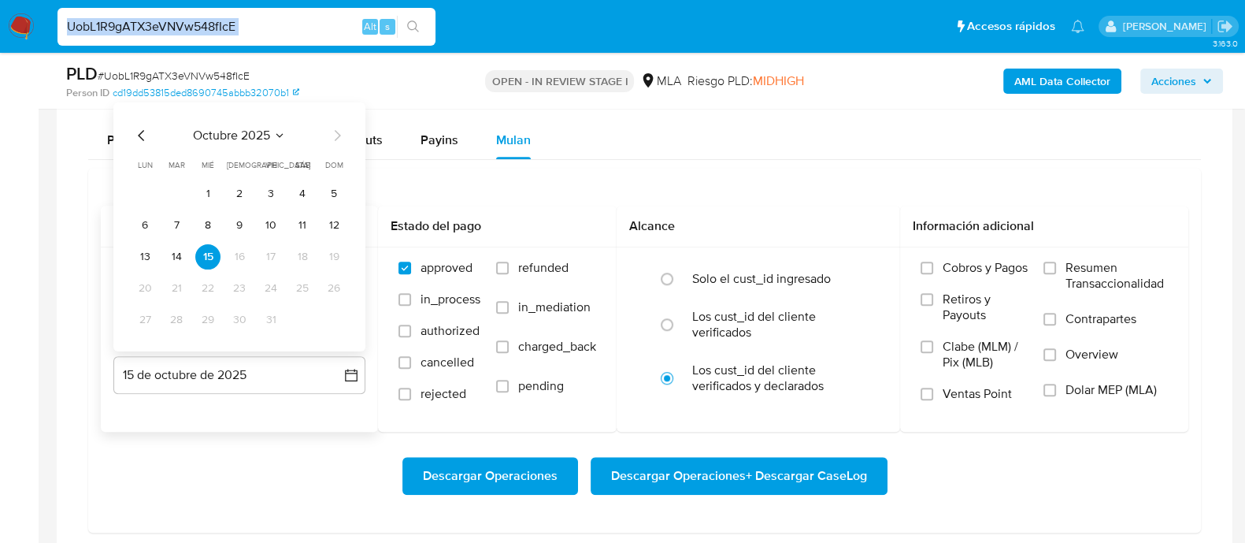
click at [140, 133] on icon "Mes anterior" at bounding box center [141, 134] width 6 height 11
click at [169, 320] on button "30" at bounding box center [176, 318] width 25 height 25
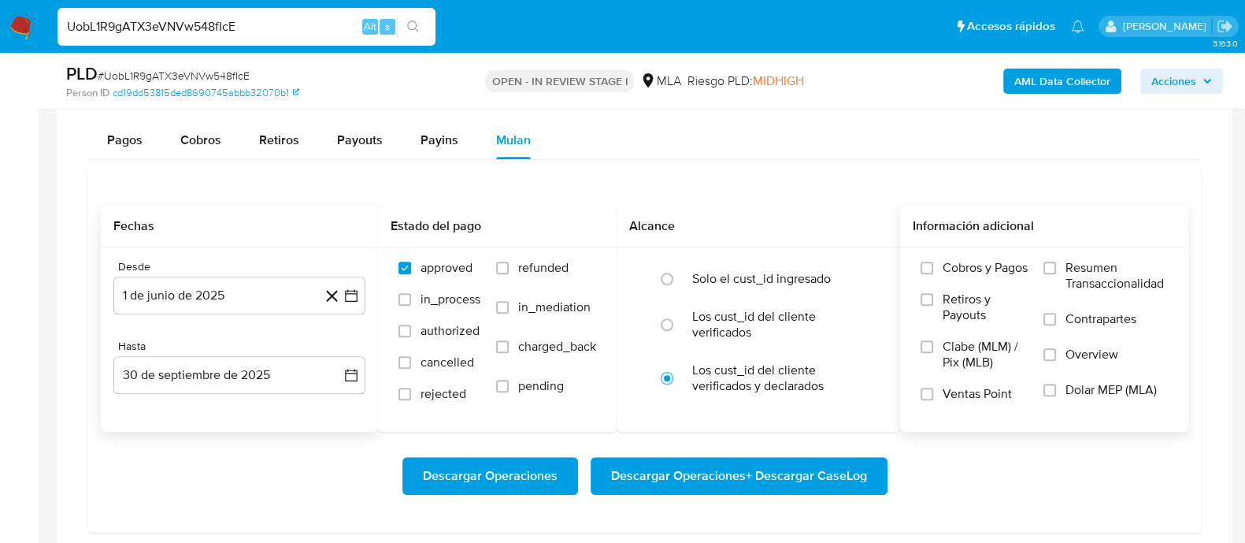
click at [1081, 384] on span "Dolar MEP (MLA)" at bounding box center [1111, 390] width 91 height 16
click at [1056, 384] on input "Dolar MEP (MLA)" at bounding box center [1050, 390] width 13 height 13
click at [752, 467] on span "Descargar Operaciones + Descargar CaseLog" at bounding box center [739, 475] width 256 height 35
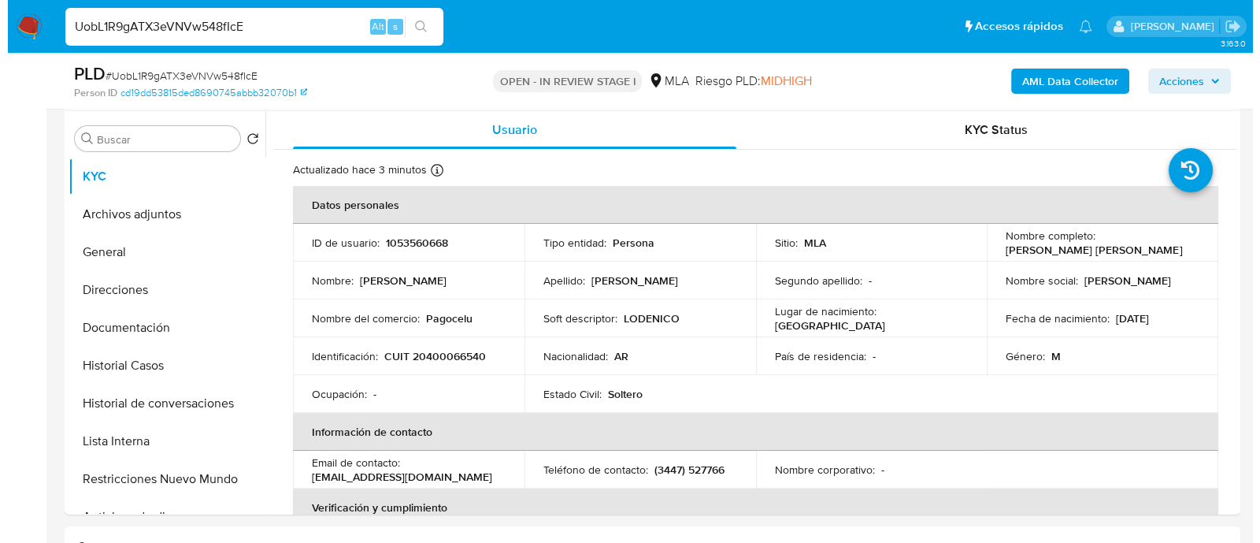
scroll to position [291, 0]
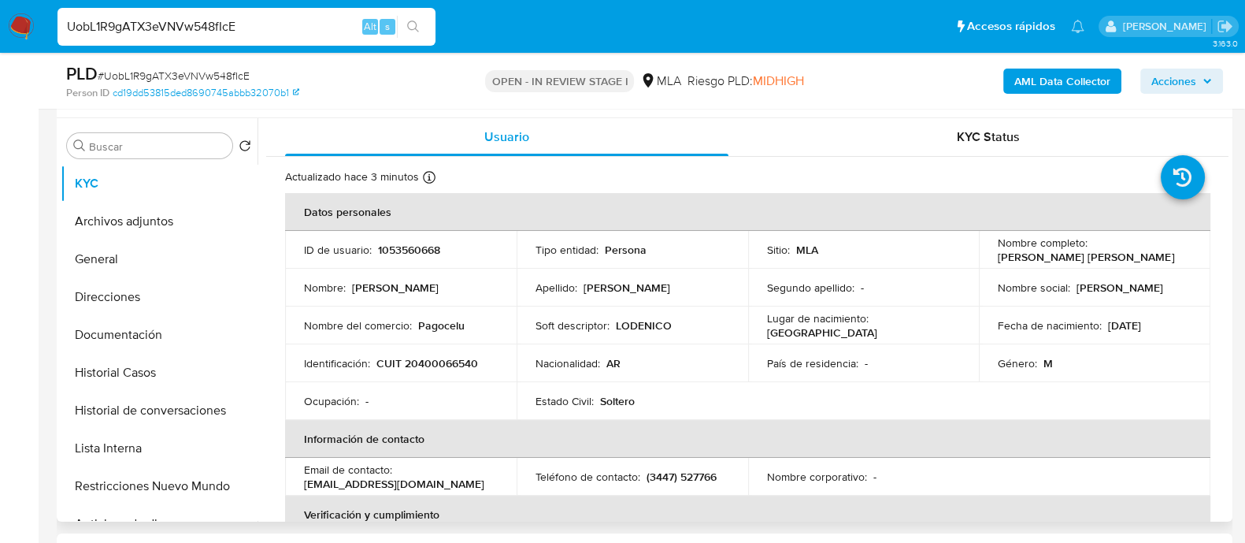
click at [417, 246] on p "1053560668" at bounding box center [409, 250] width 62 height 14
copy p "1053560668"
click at [148, 232] on button "Archivos adjuntos" at bounding box center [153, 221] width 184 height 38
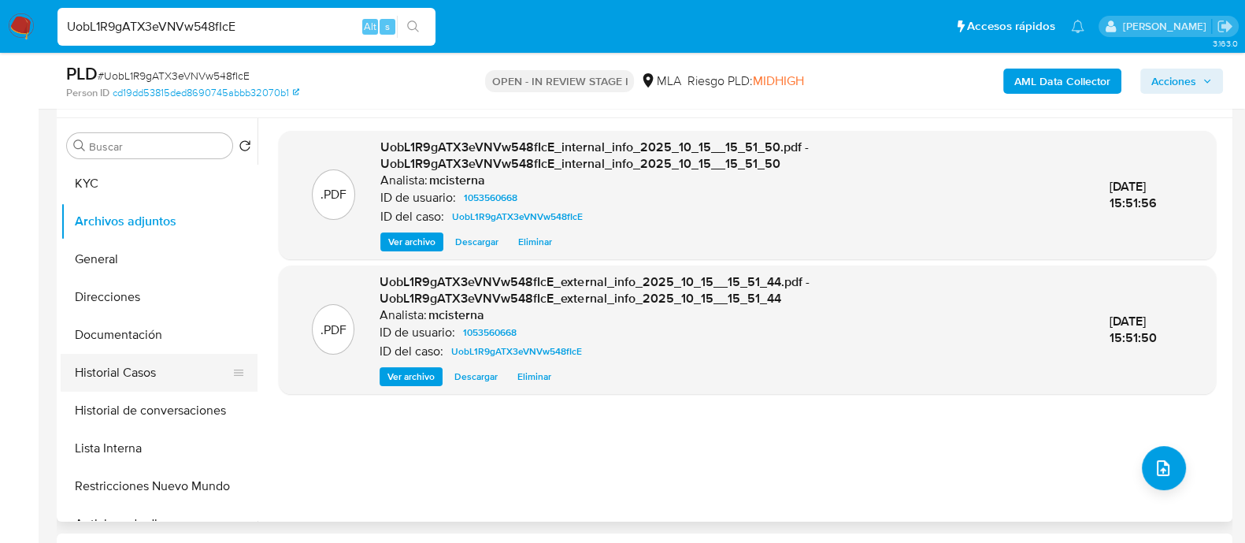
click at [149, 365] on button "Historial Casos" at bounding box center [153, 373] width 184 height 38
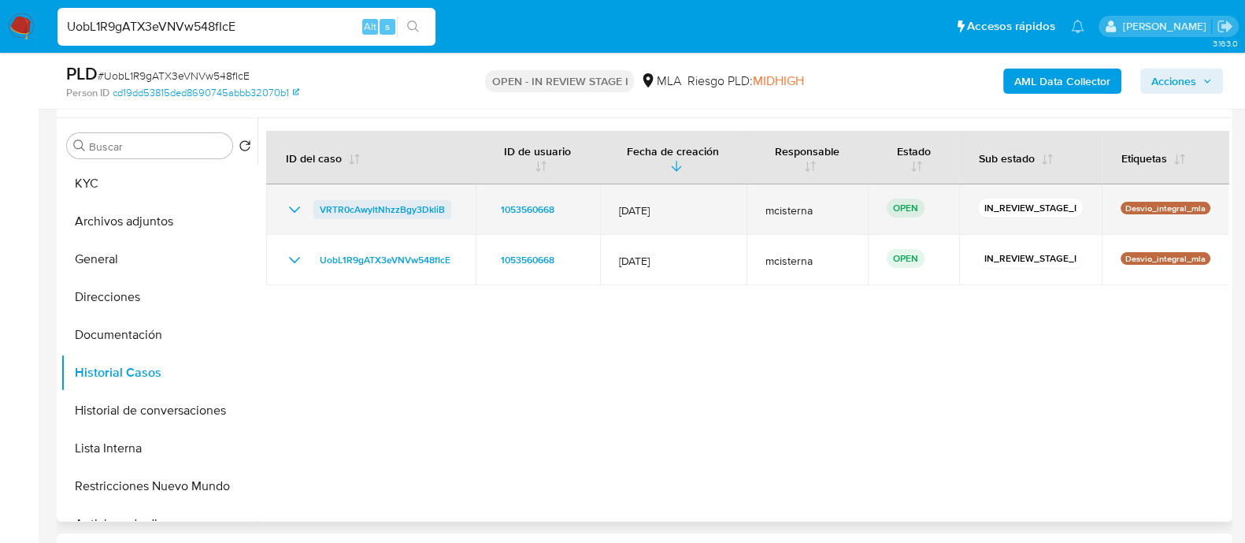
click at [380, 214] on span "VRTR0cAwyltNhzzBgy3DkliB" at bounding box center [382, 209] width 125 height 19
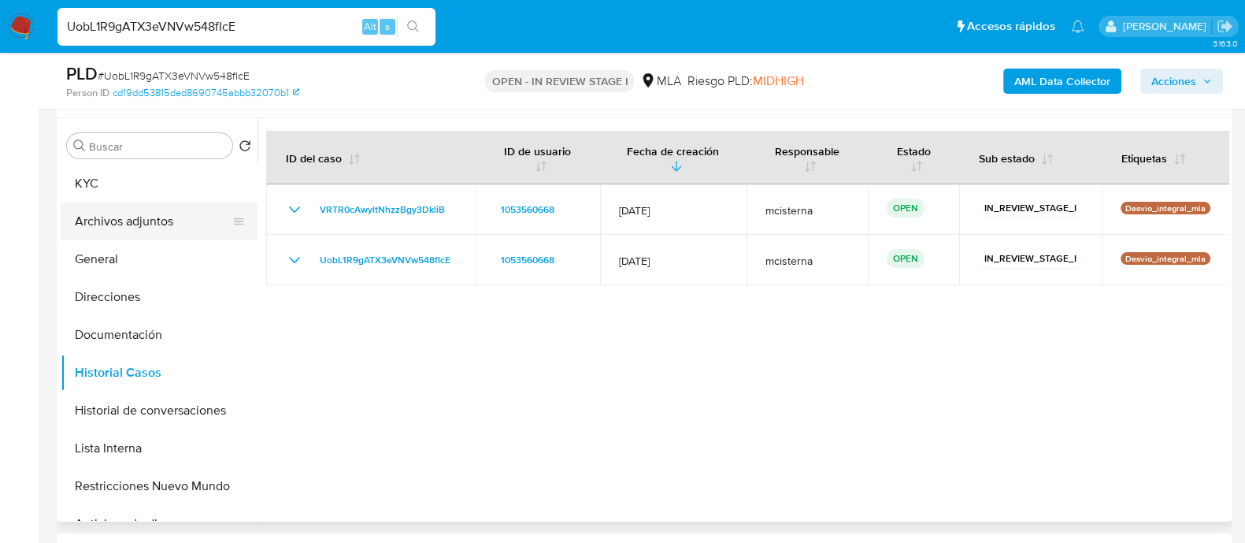
click at [163, 217] on button "Archivos adjuntos" at bounding box center [153, 221] width 184 height 38
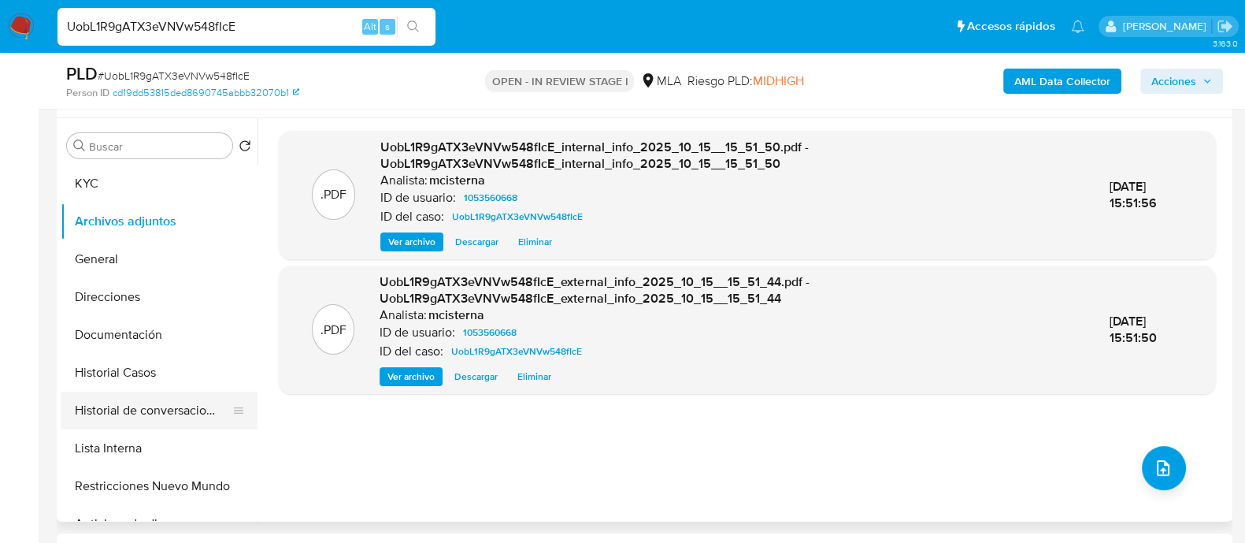
click at [219, 413] on button "Historial de conversaciones" at bounding box center [153, 410] width 184 height 38
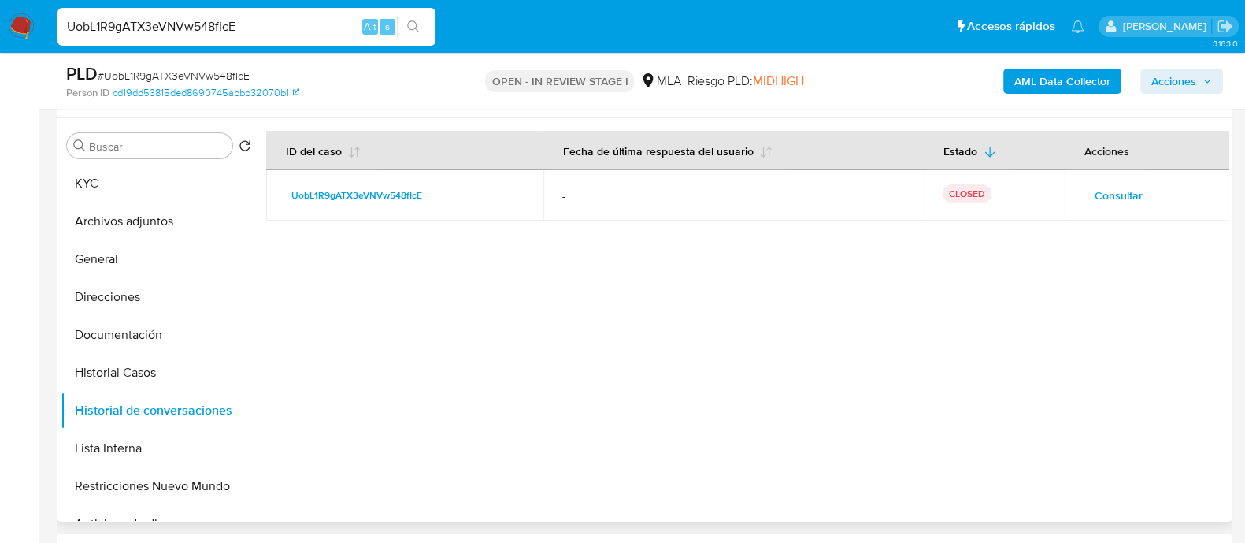
click at [1138, 183] on button "Consultar" at bounding box center [1119, 195] width 70 height 25
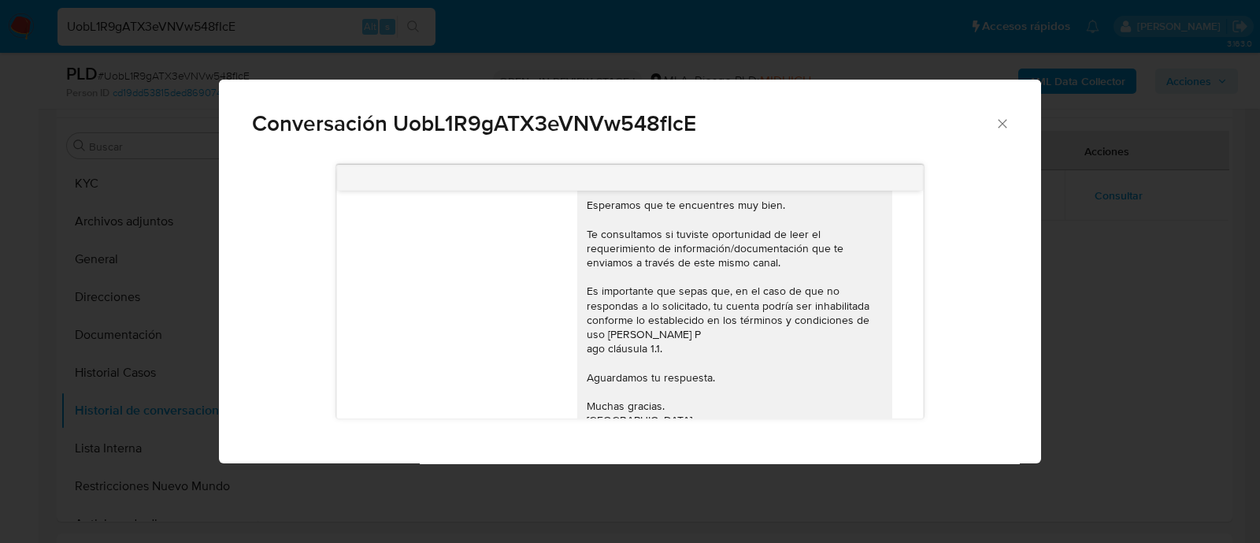
scroll to position [1011, 0]
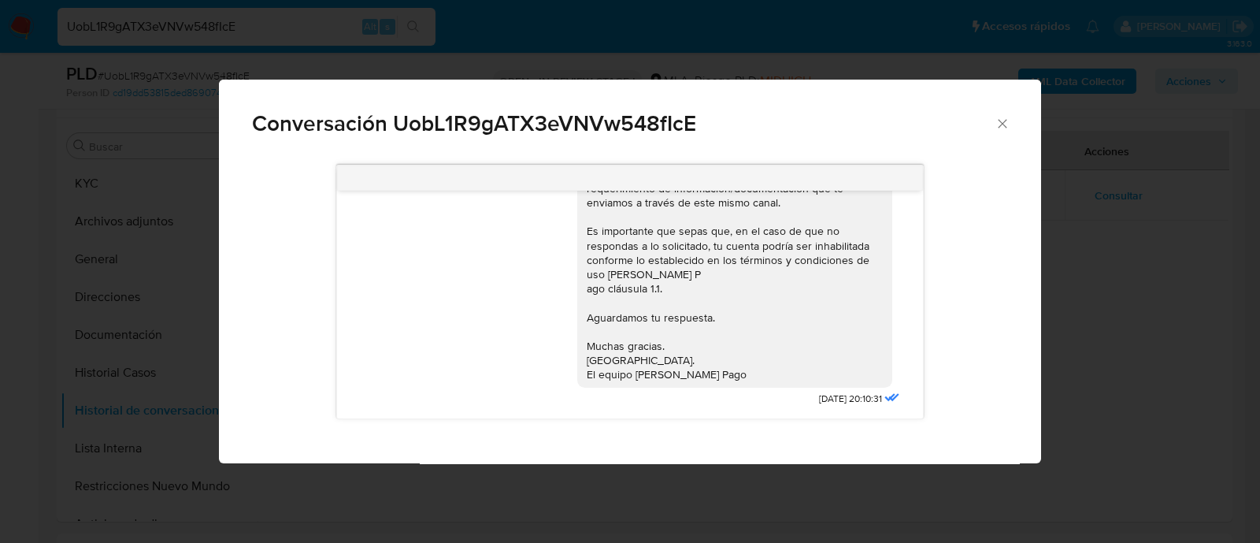
click at [1005, 122] on icon "Cerrar" at bounding box center [1003, 124] width 16 height 16
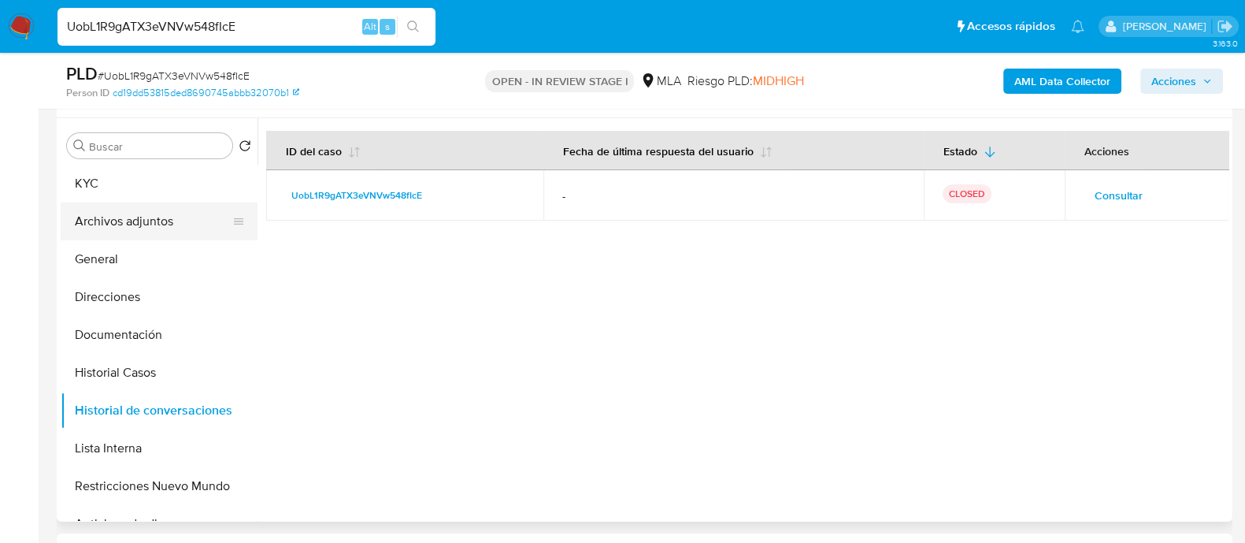
click at [178, 217] on button "Archivos adjuntos" at bounding box center [153, 221] width 184 height 38
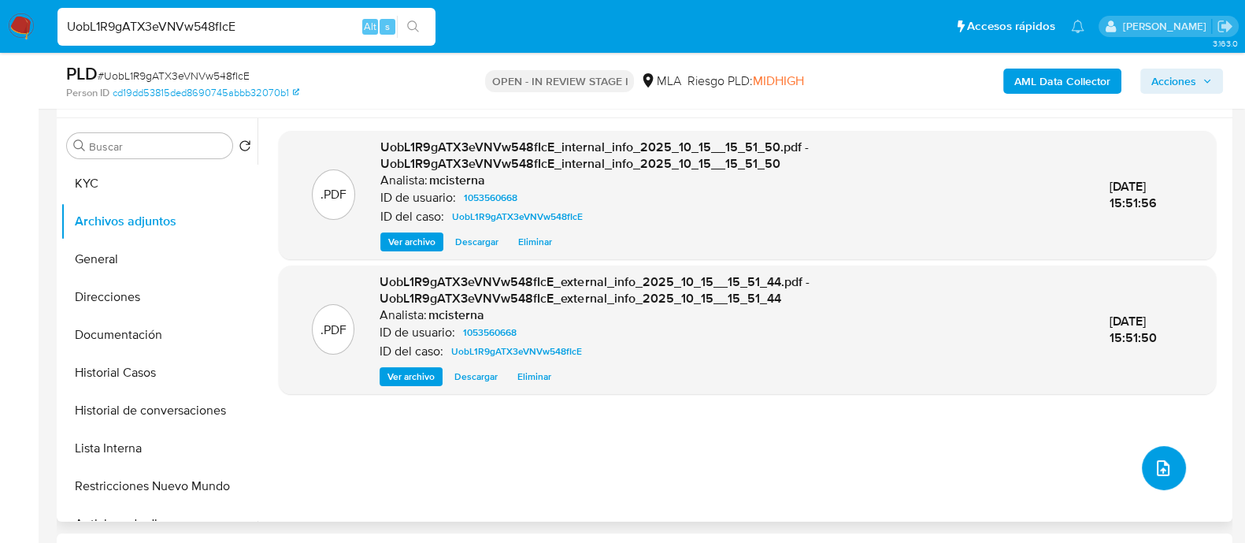
click at [1154, 459] on span "upload-file" at bounding box center [1163, 467] width 19 height 19
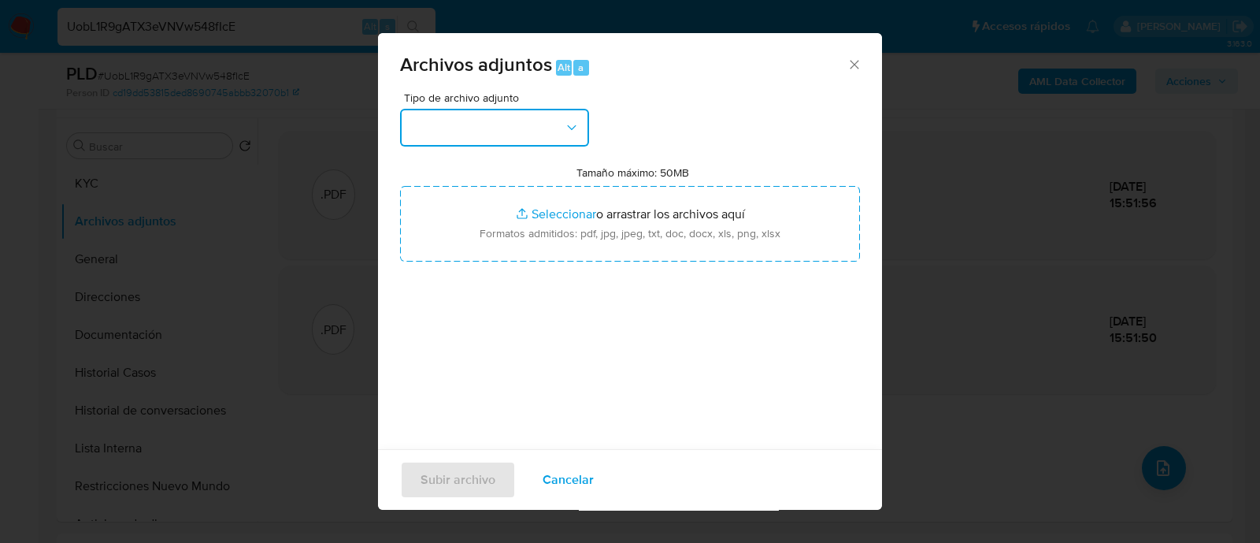
click at [509, 135] on button "button" at bounding box center [494, 128] width 189 height 38
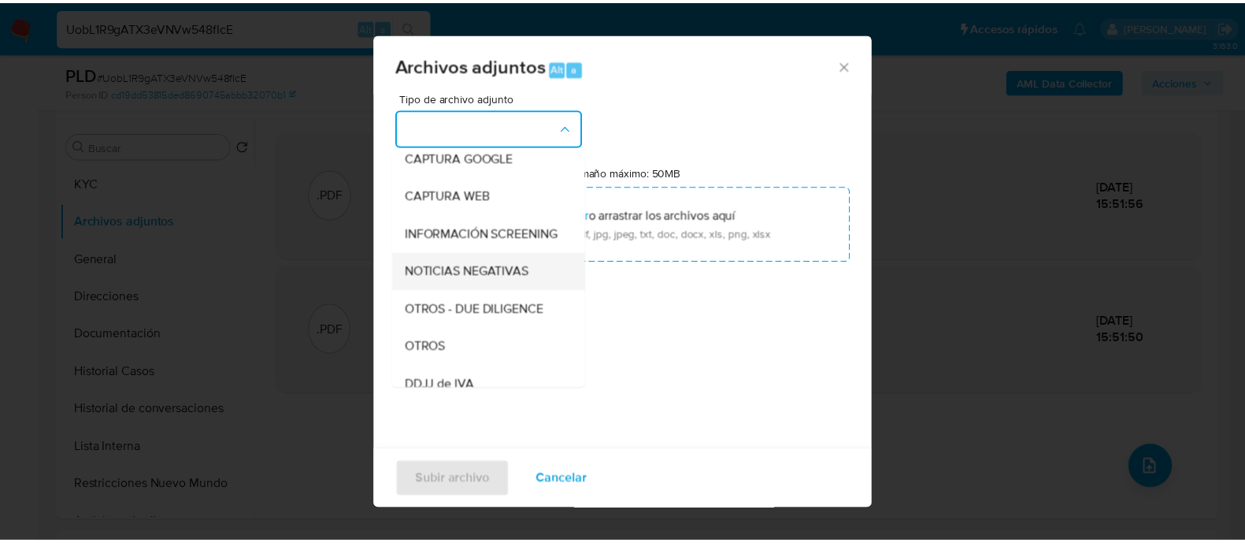
scroll to position [196, 0]
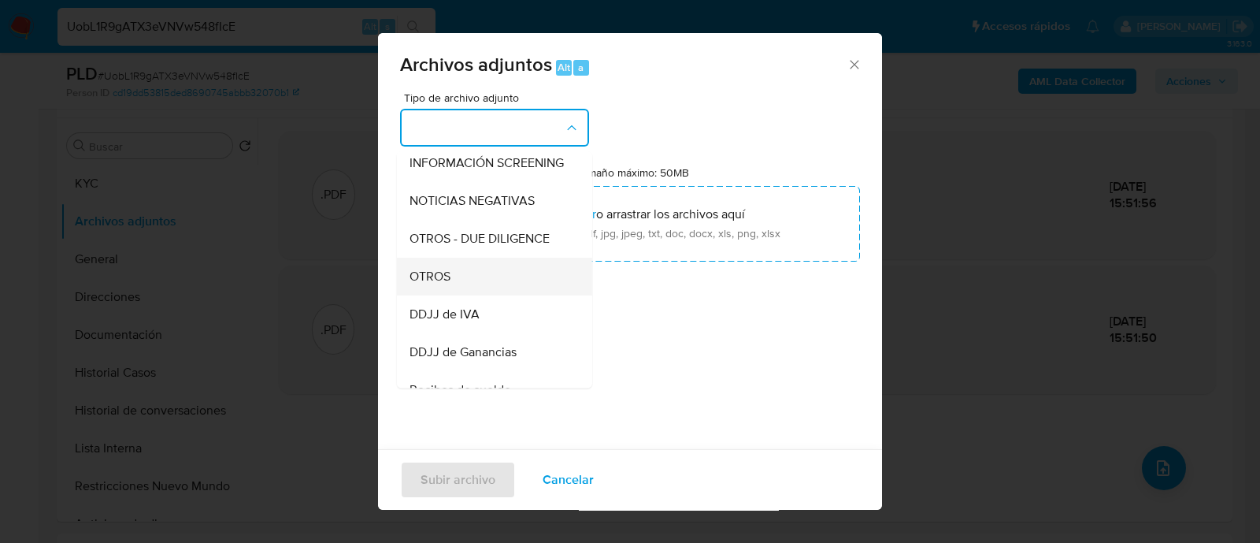
click at [493, 287] on div "OTROS" at bounding box center [490, 277] width 161 height 38
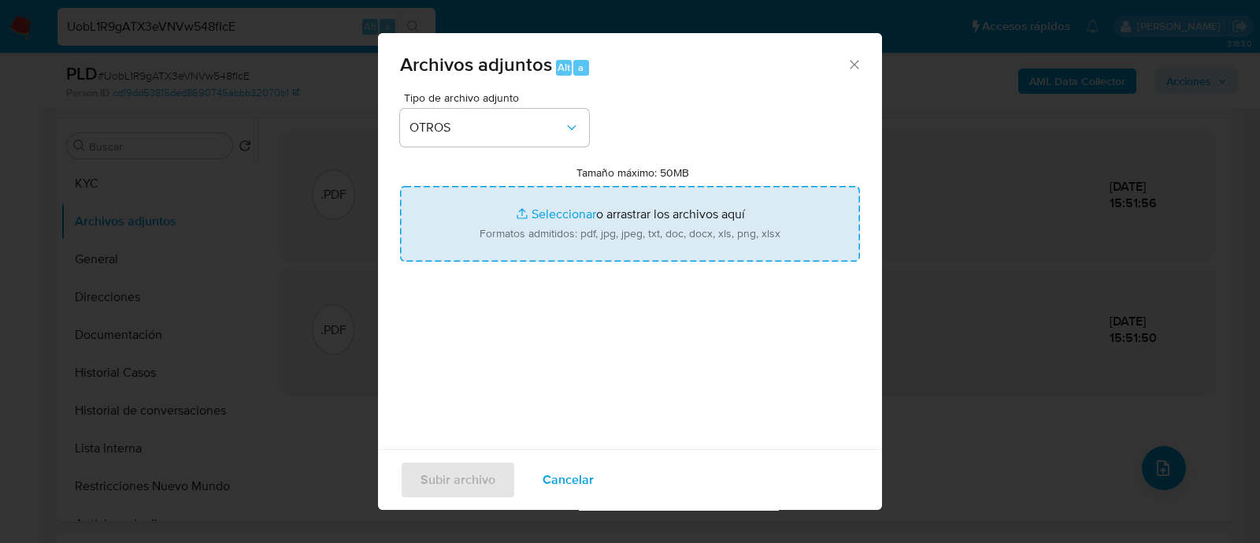
click at [573, 243] on input "Tamaño máximo: 50MB Seleccionar archivos" at bounding box center [630, 224] width 460 height 76
type input "C:\fakepath\Caselog VRTR0cAwyltNhzzBgy3DkliB_2025_10_15_15_12_01.docx"
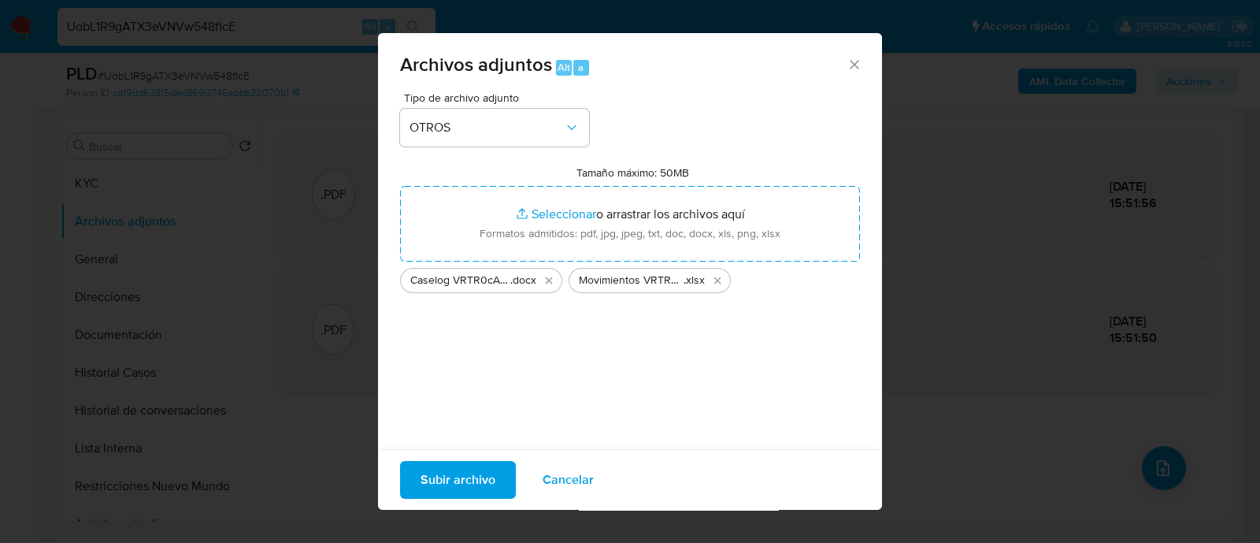
click at [445, 490] on span "Subir archivo" at bounding box center [458, 479] width 75 height 35
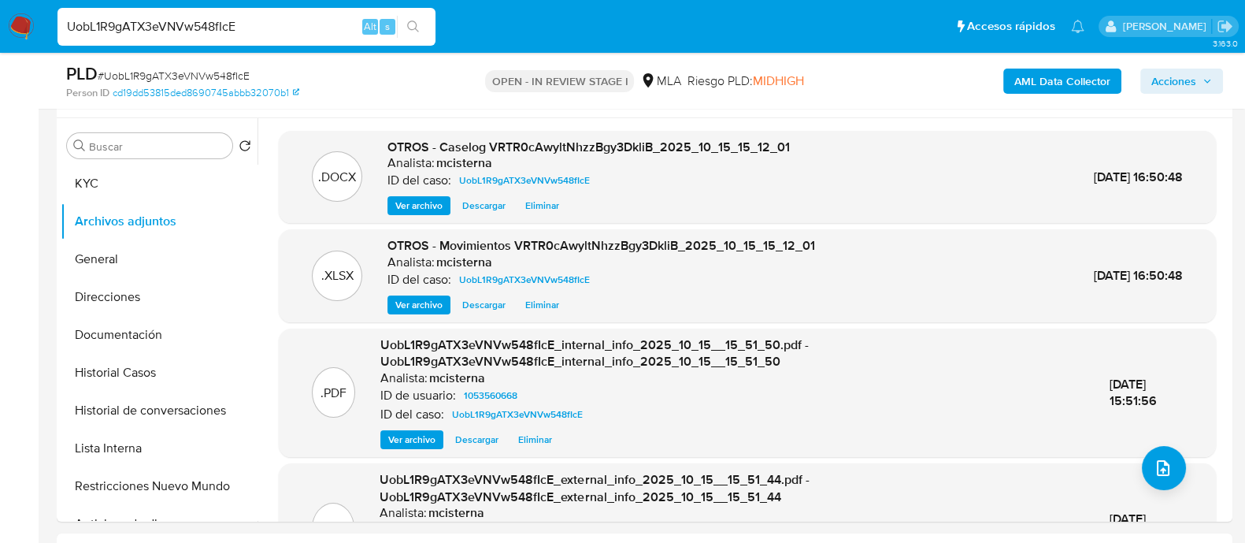
click at [1157, 91] on span "Acciones" at bounding box center [1173, 81] width 45 height 25
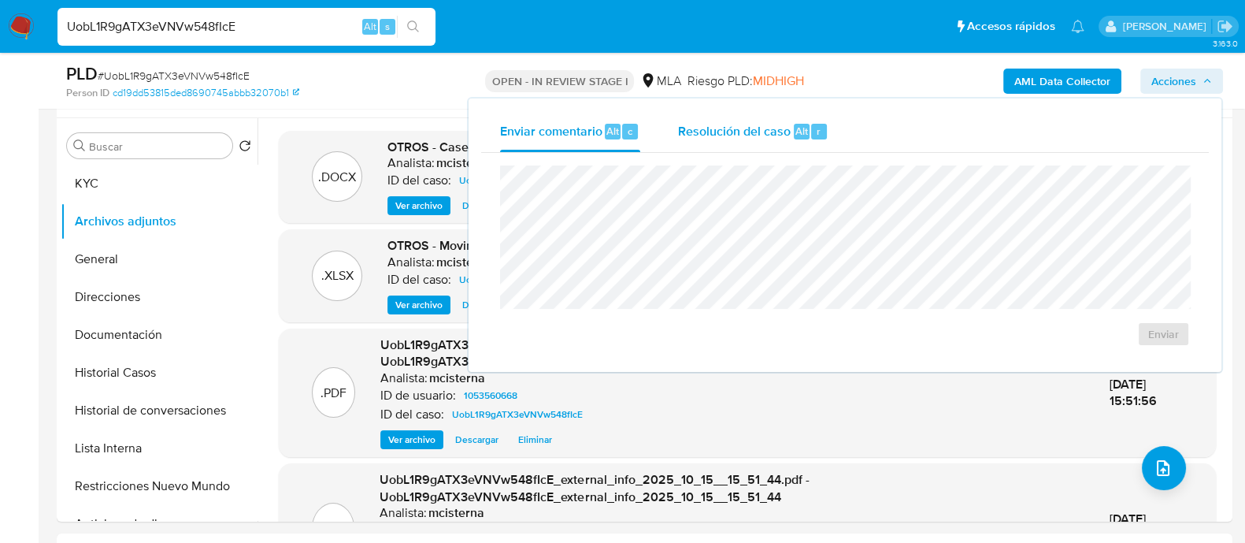
click at [773, 139] on div "Resolución del caso Alt r" at bounding box center [753, 131] width 150 height 41
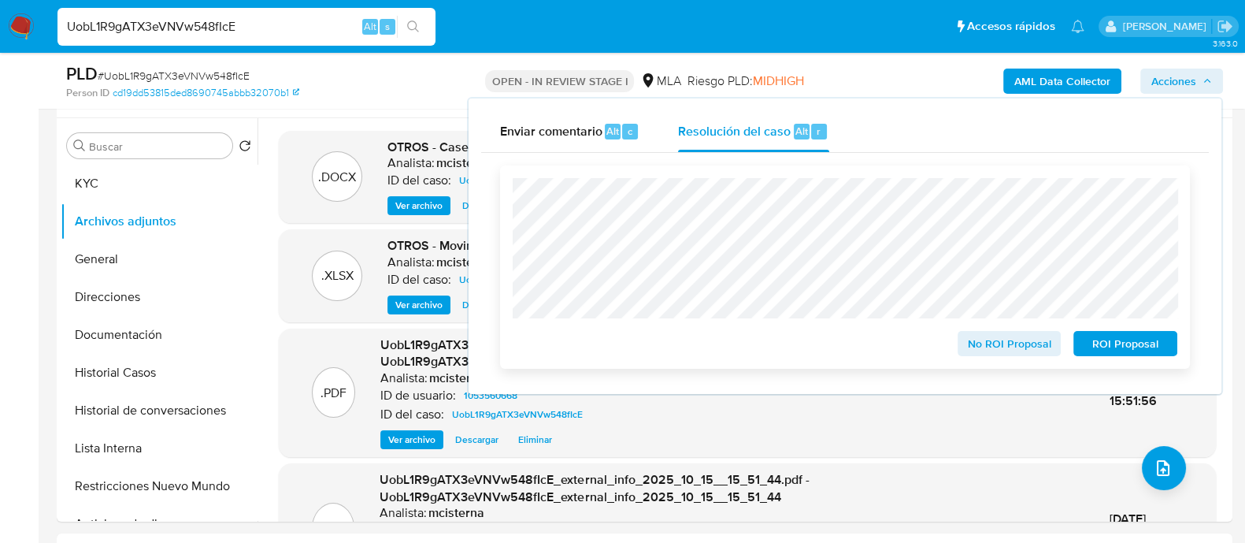
click at [1154, 348] on span "ROI Proposal" at bounding box center [1125, 343] width 82 height 22
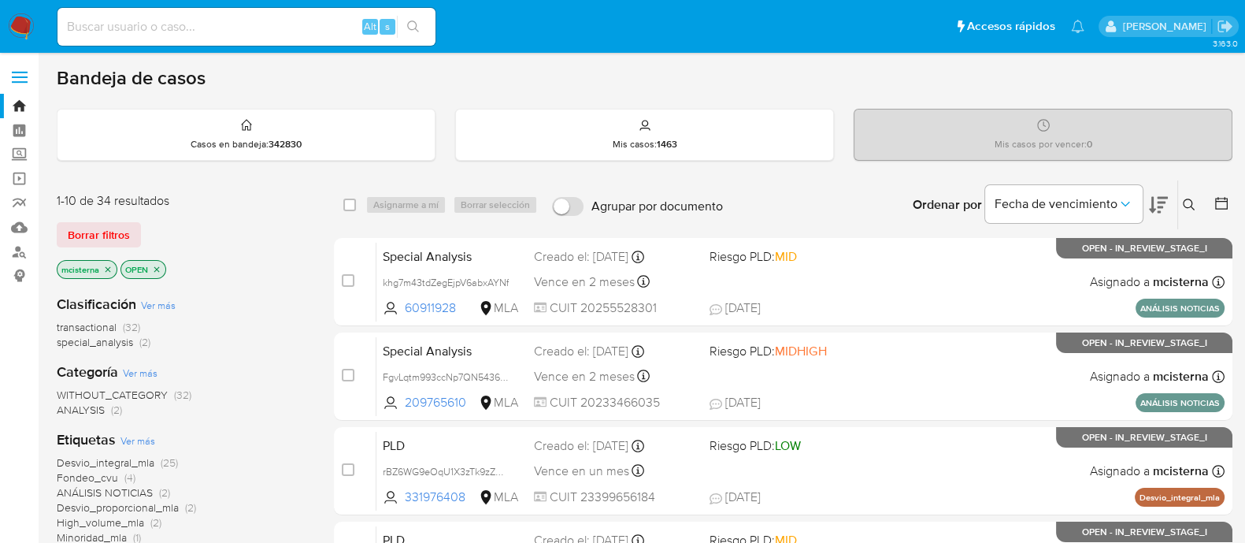
click at [1186, 201] on icon at bounding box center [1189, 204] width 13 height 13
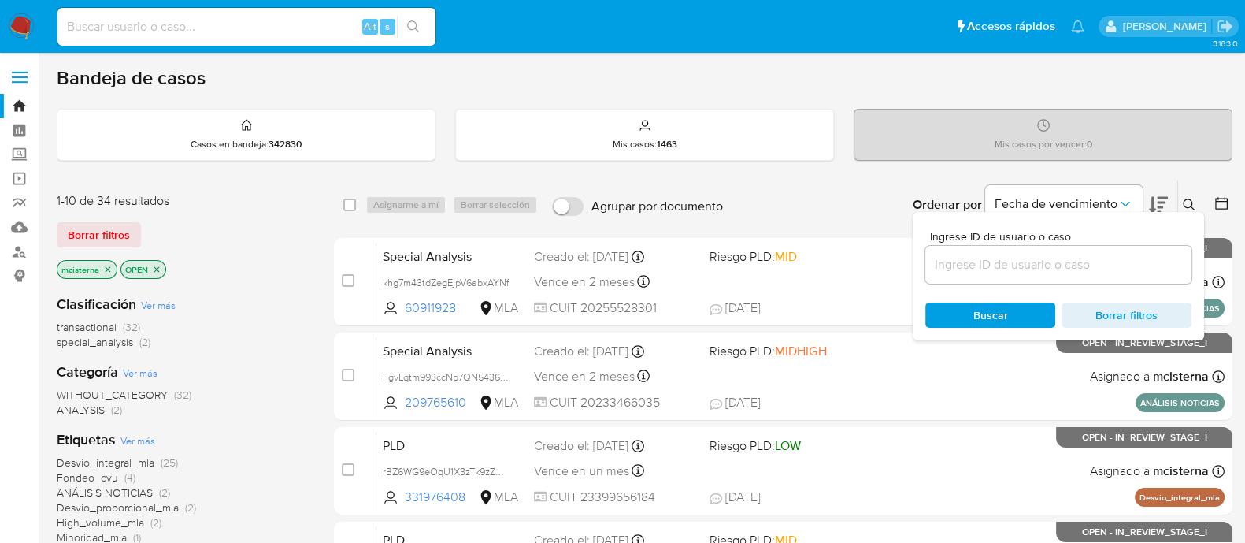
click at [974, 258] on input at bounding box center [1058, 264] width 266 height 20
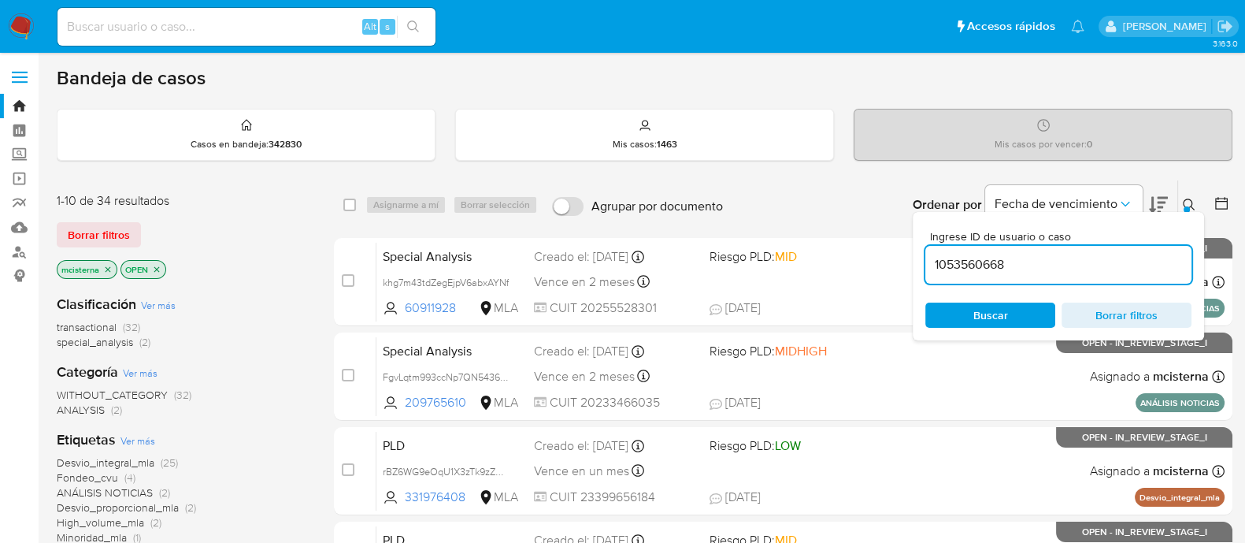
type input "1053560668"
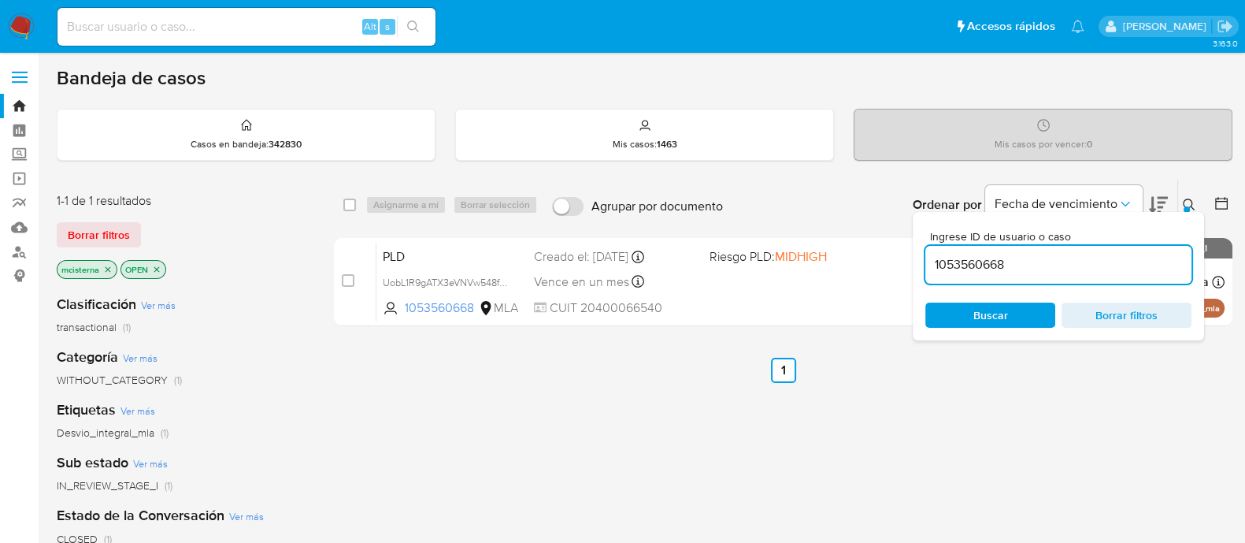
click at [106, 269] on icon "close-filter" at bounding box center [107, 269] width 9 height 9
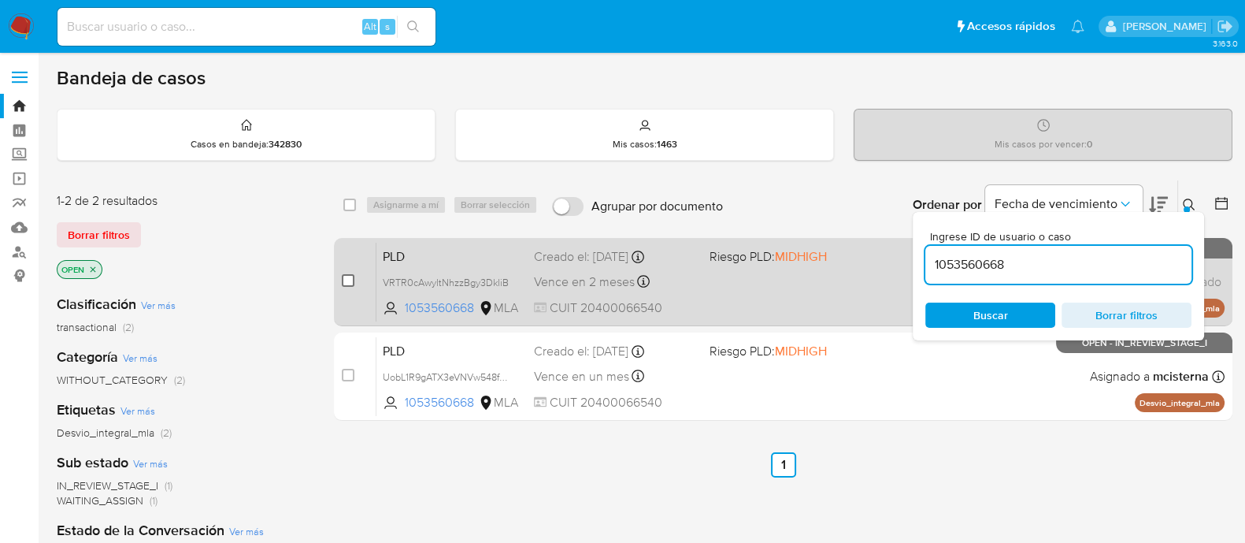
click at [347, 285] on input "checkbox" at bounding box center [348, 280] width 13 height 13
checkbox input "true"
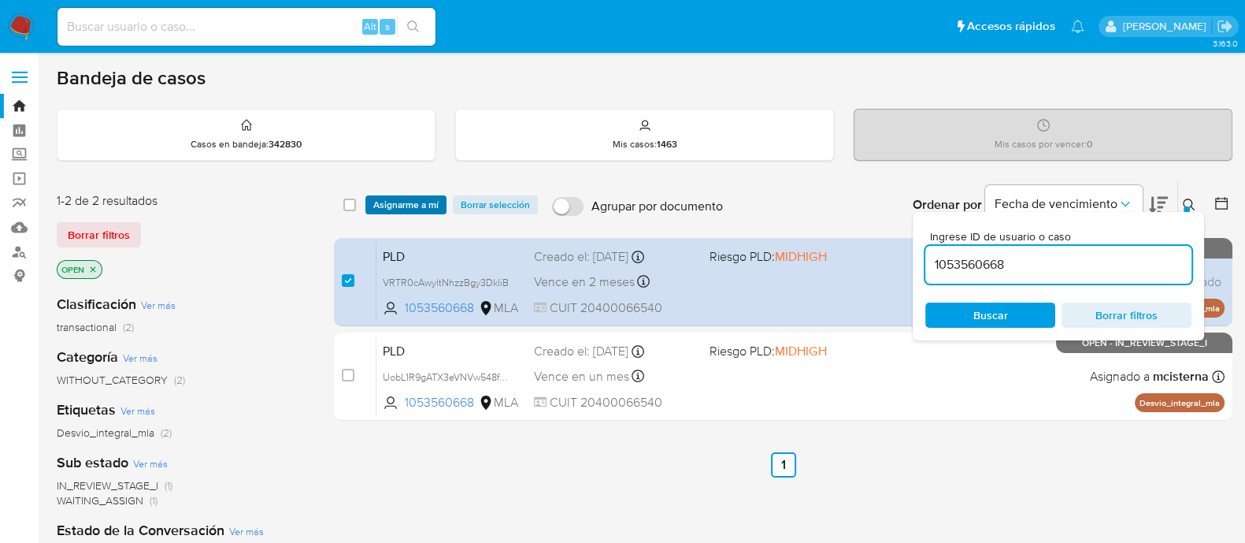
click at [392, 203] on span "Asignarme a mí" at bounding box center [405, 205] width 65 height 16
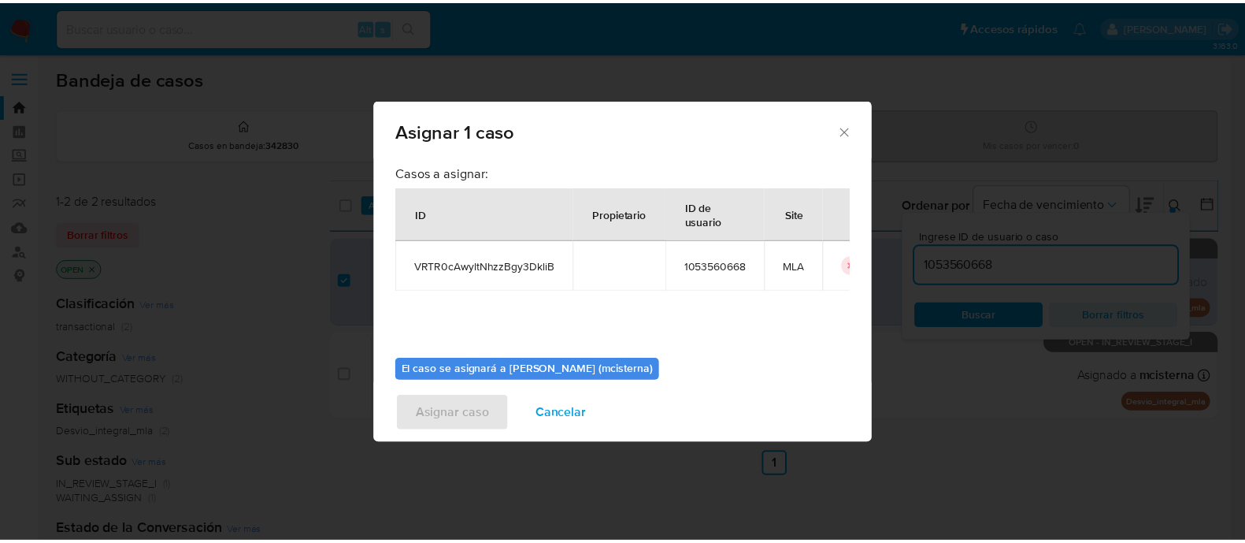
scroll to position [81, 0]
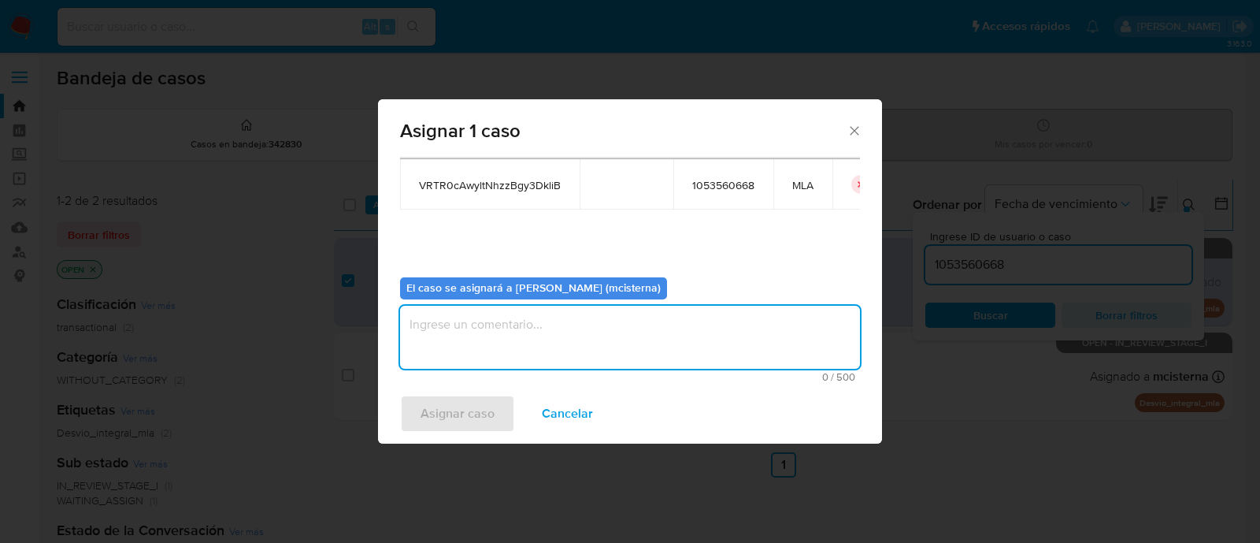
click at [701, 349] on textarea "assign-modal" at bounding box center [630, 337] width 460 height 63
type textarea "mcisterna"
click at [450, 420] on span "Asignar caso" at bounding box center [458, 413] width 74 height 35
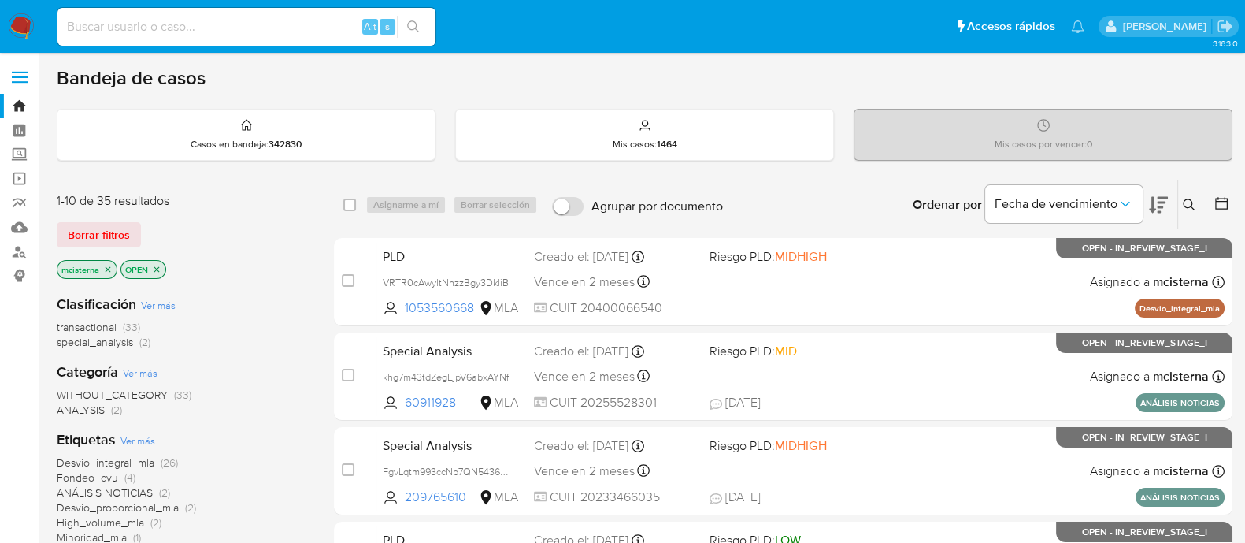
click at [313, 25] on input at bounding box center [246, 27] width 378 height 20
paste input "NrHCSPOhalMESk8nrQJKd6hh"
type input "NrHCSPOhalMESk8nrQJKd6hh"
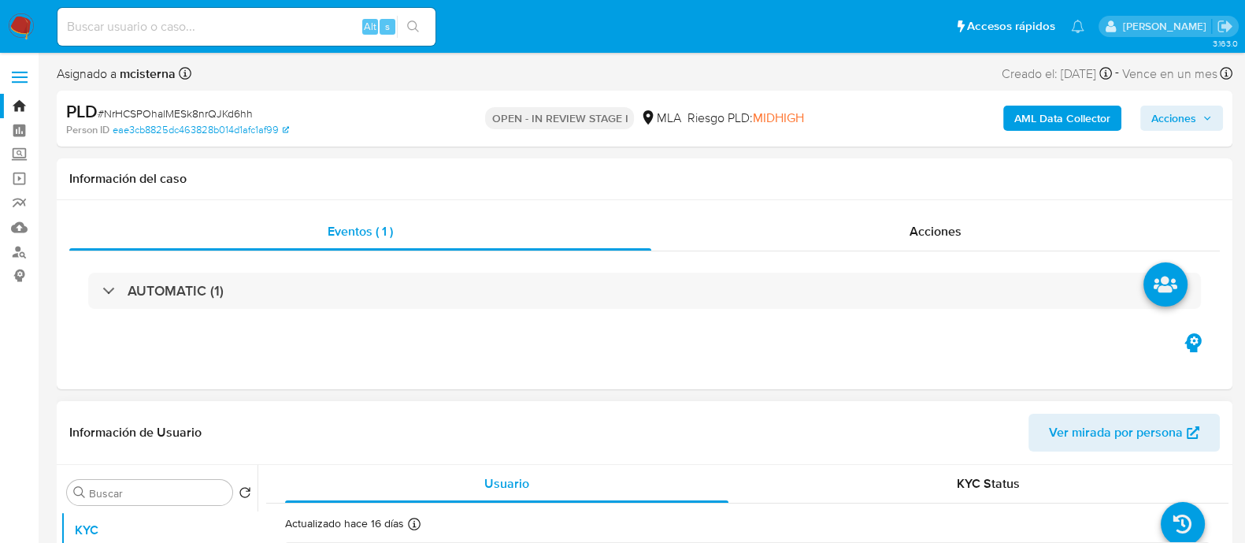
select select "10"
click at [595, 466] on div "Usuario" at bounding box center [506, 484] width 443 height 38
click at [602, 438] on header "Información de Usuario Ver mirada por persona" at bounding box center [644, 432] width 1151 height 38
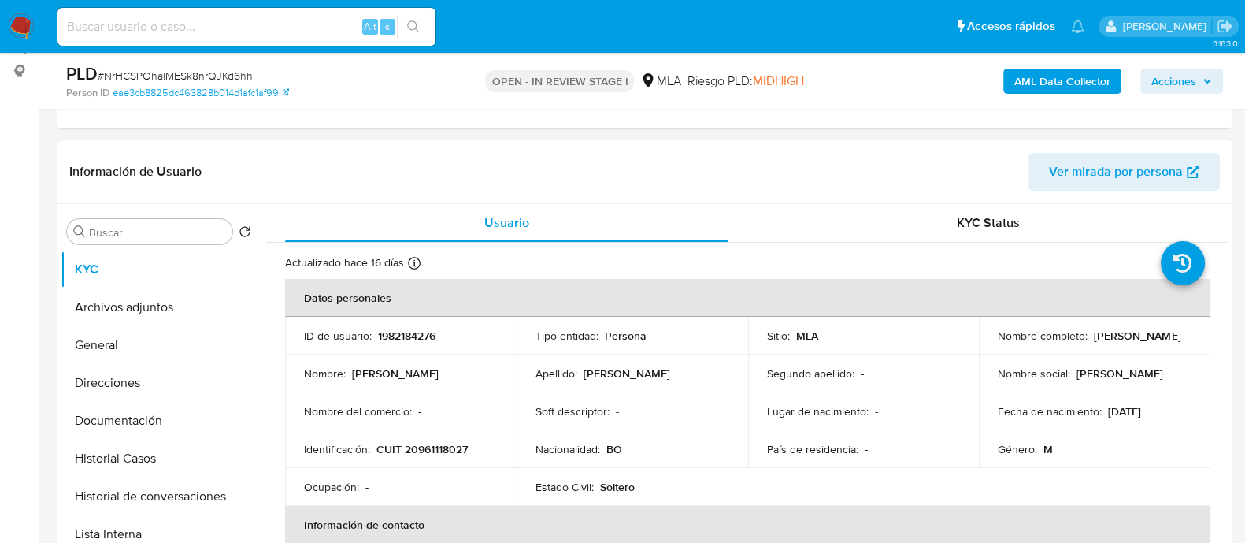
scroll to position [236, 0]
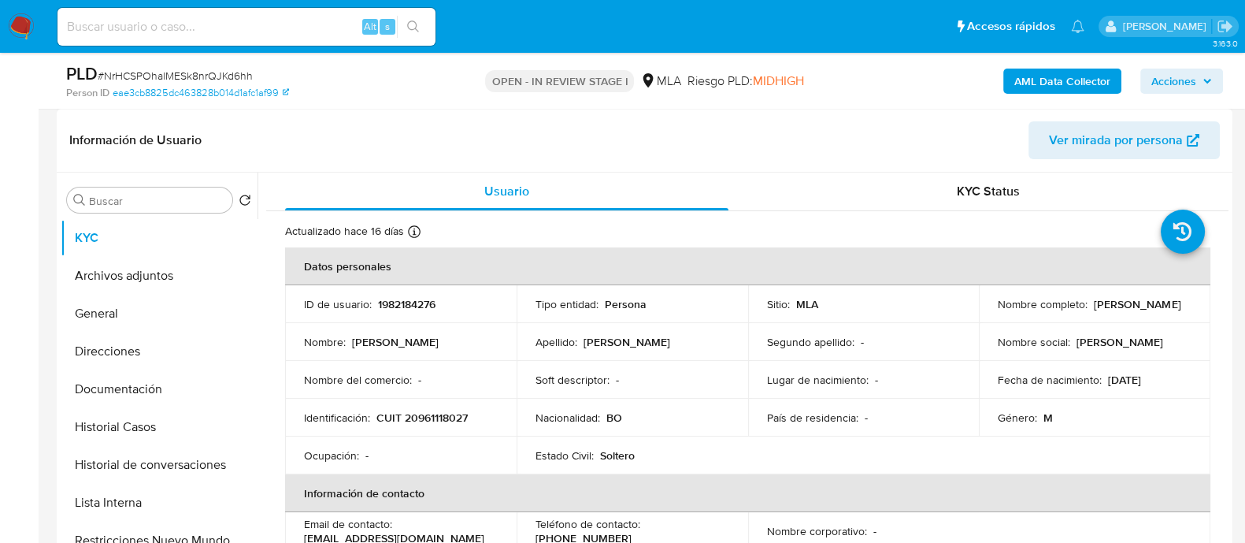
click at [421, 306] on p "1982184276" at bounding box center [406, 304] width 57 height 14
copy p "1982184276"
click at [145, 418] on button "Historial Casos" at bounding box center [153, 427] width 184 height 38
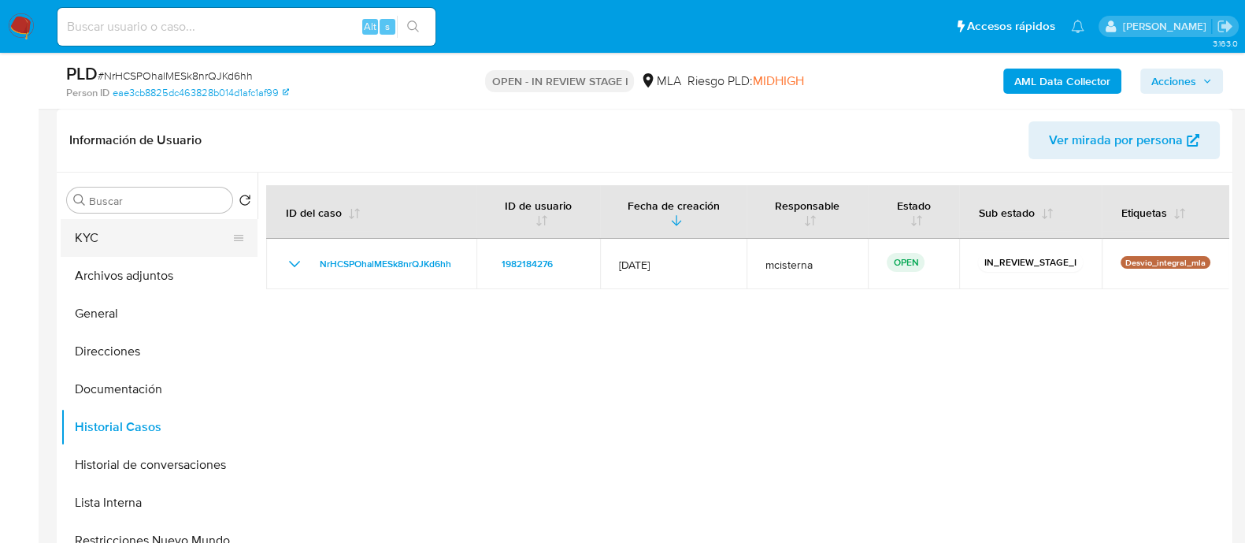
click at [122, 242] on button "KYC" at bounding box center [153, 238] width 184 height 38
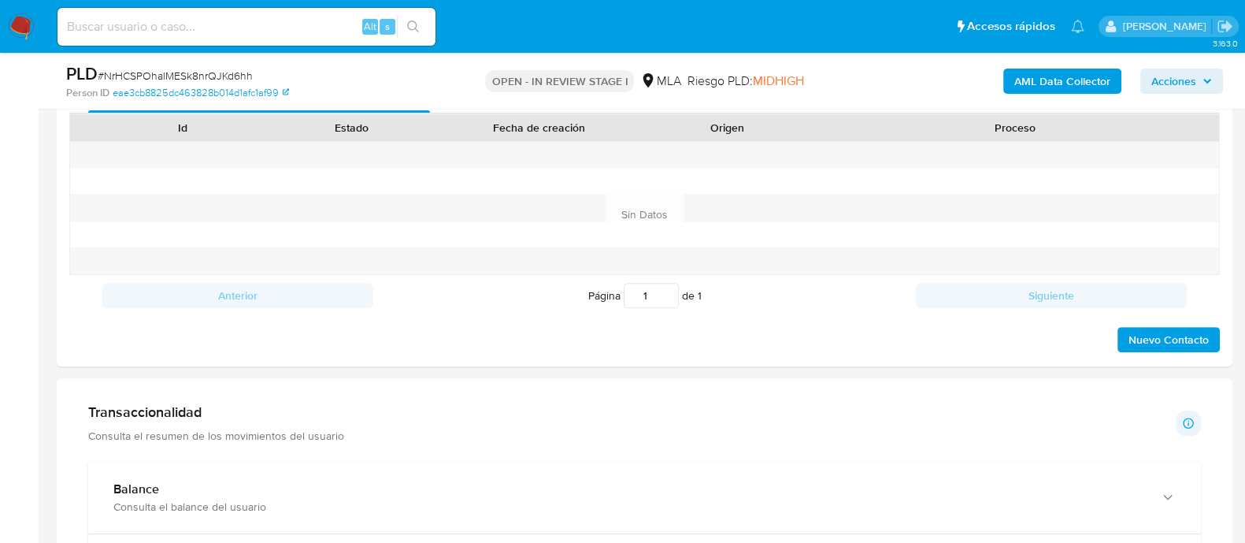
scroll to position [789, 0]
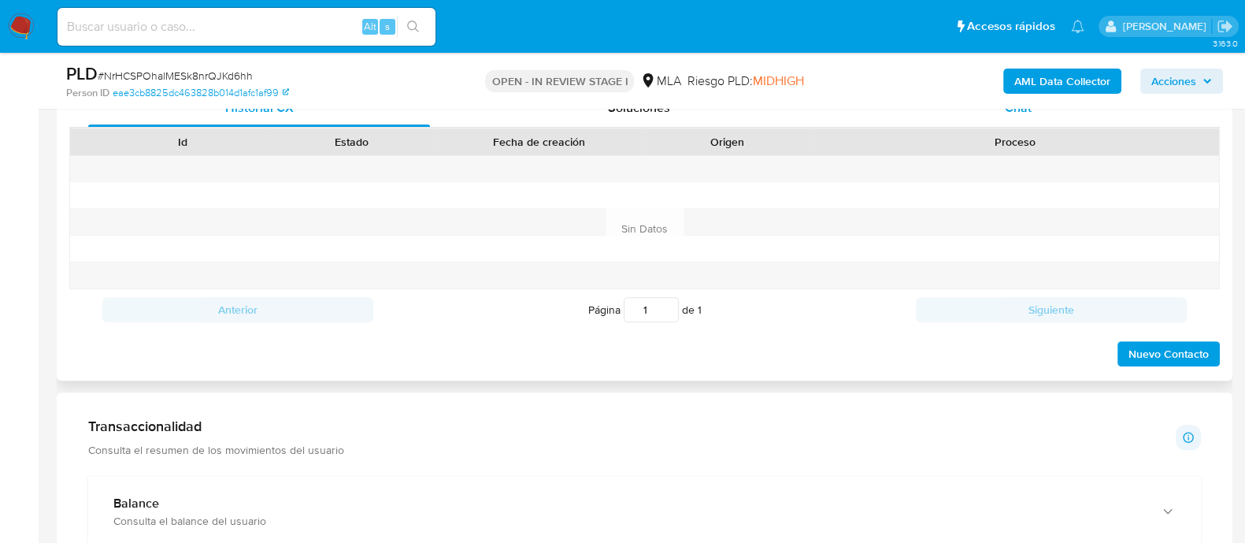
click at [1025, 118] on div "Chat" at bounding box center [1018, 108] width 342 height 38
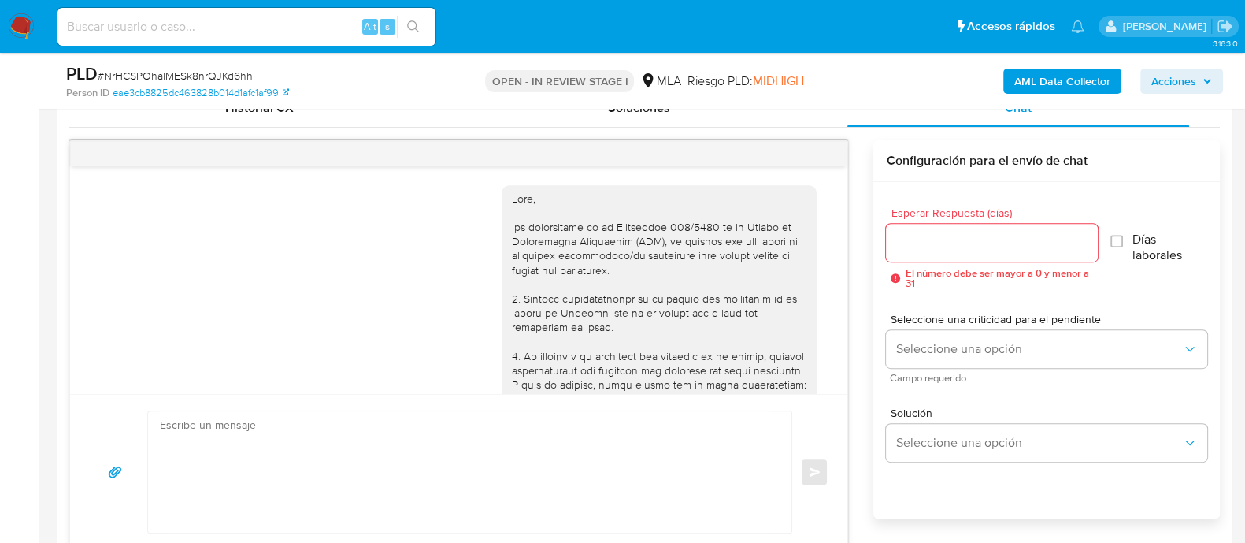
scroll to position [1543, 0]
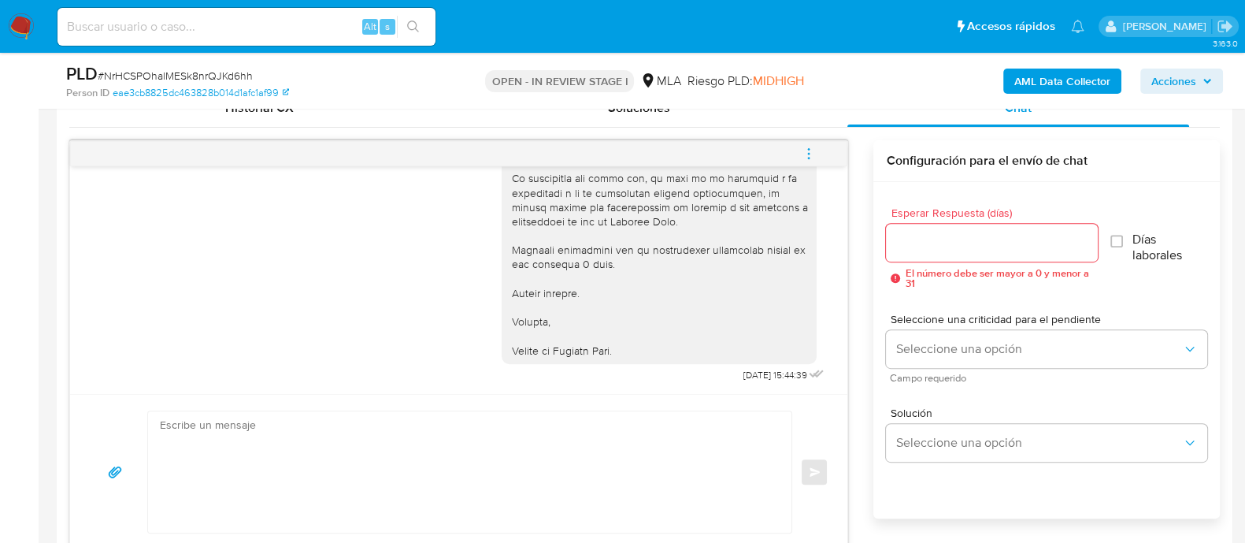
click at [825, 155] on button "menu-action" at bounding box center [809, 154] width 52 height 38
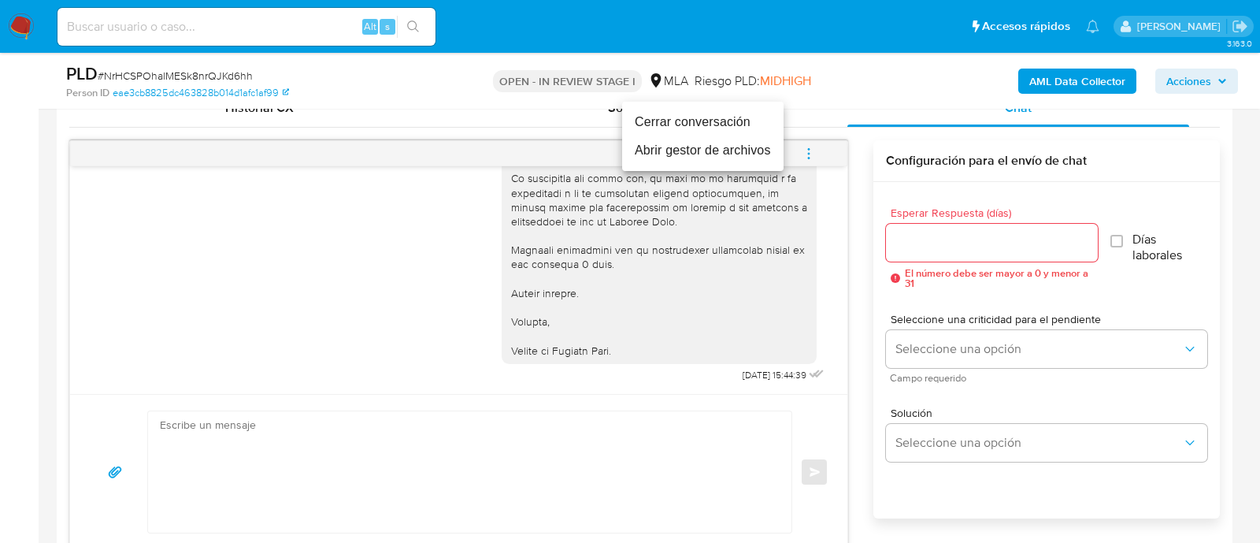
click at [689, 121] on li "Cerrar conversación" at bounding box center [702, 122] width 161 height 28
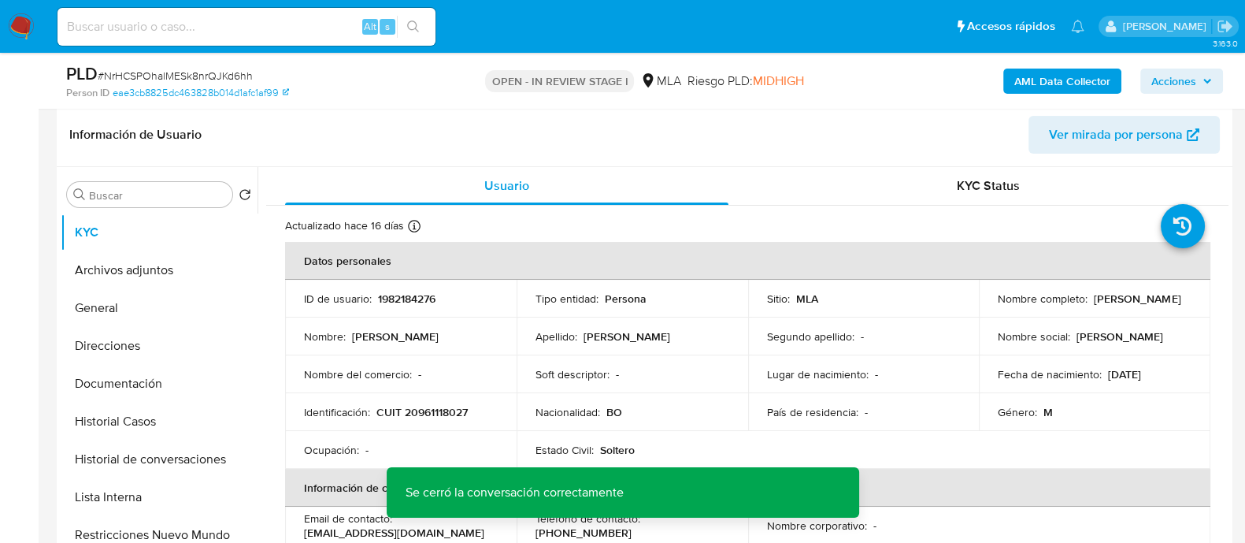
scroll to position [238, 0]
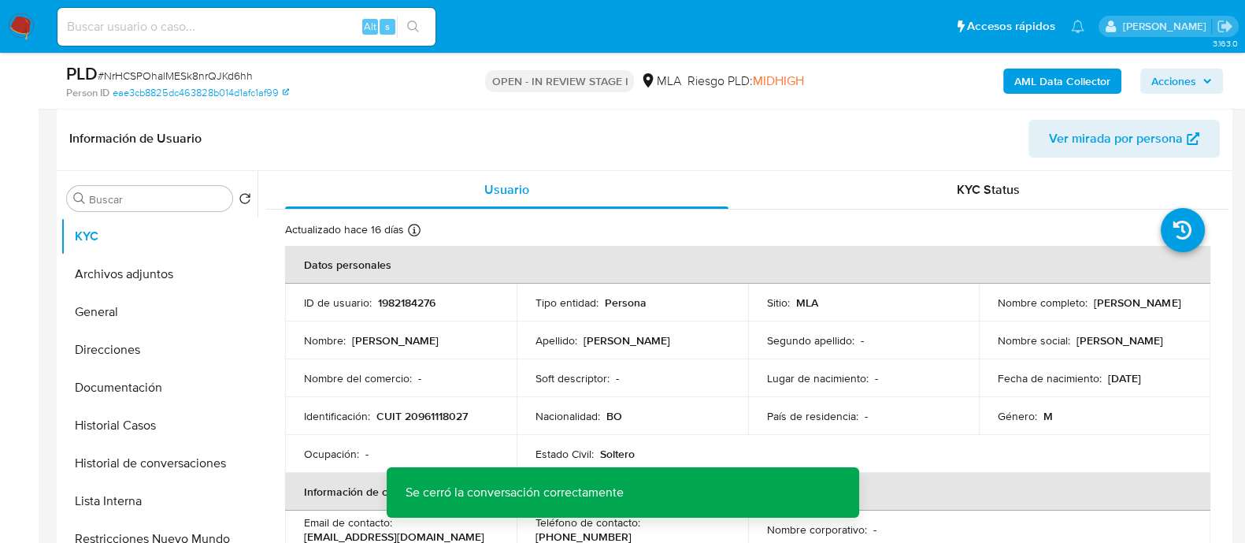
click at [415, 295] on p "1982184276" at bounding box center [406, 302] width 57 height 14
copy p "1982184276"
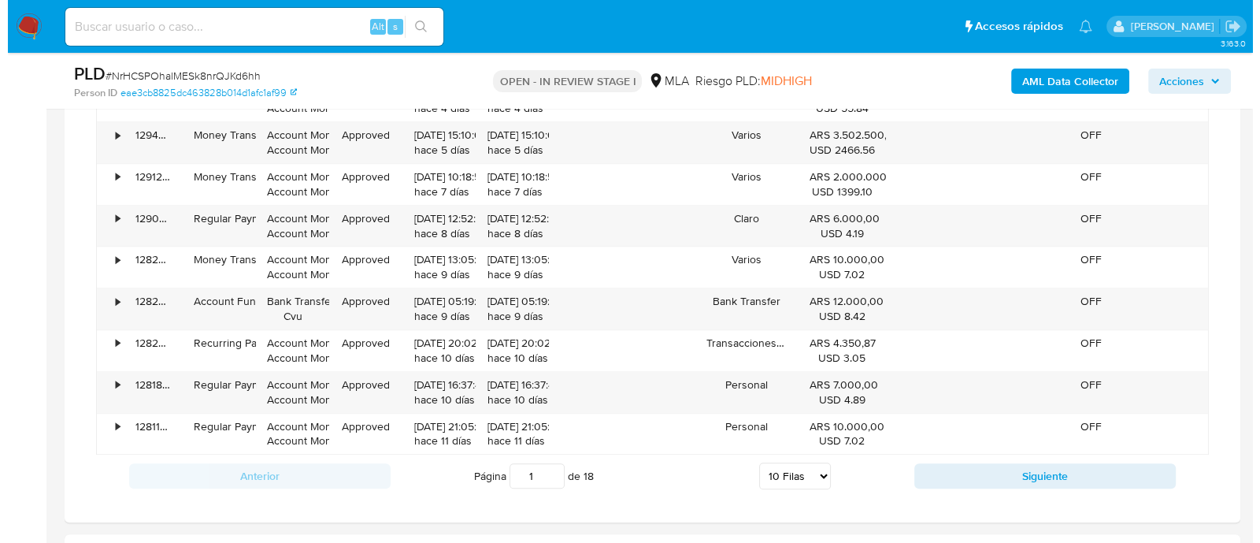
scroll to position [2213, 0]
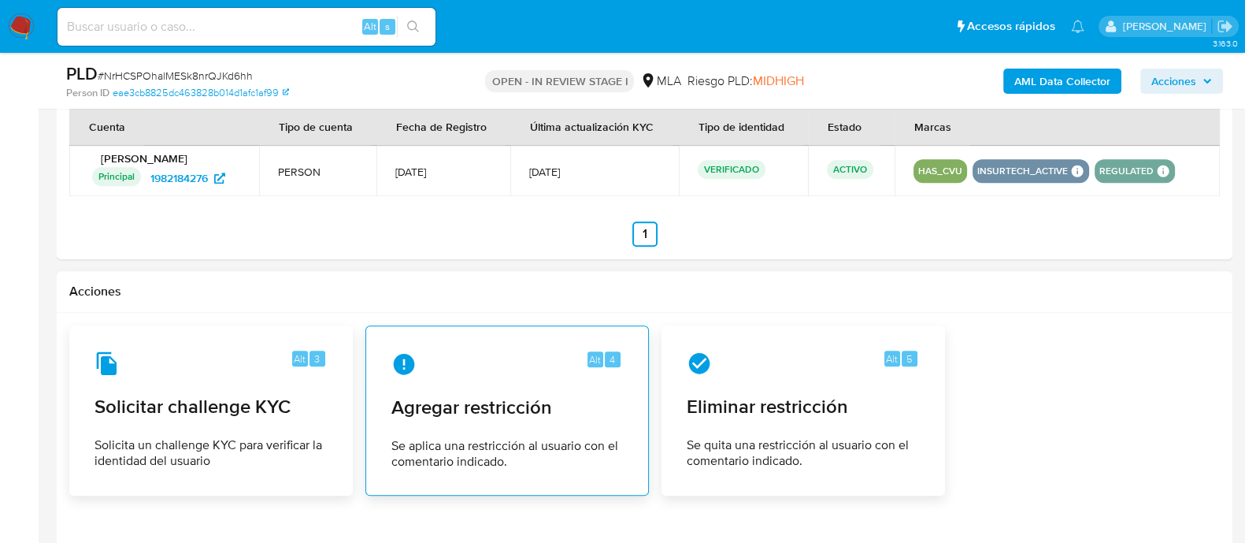
click at [480, 367] on div "Alt 4" at bounding box center [507, 363] width 232 height 25
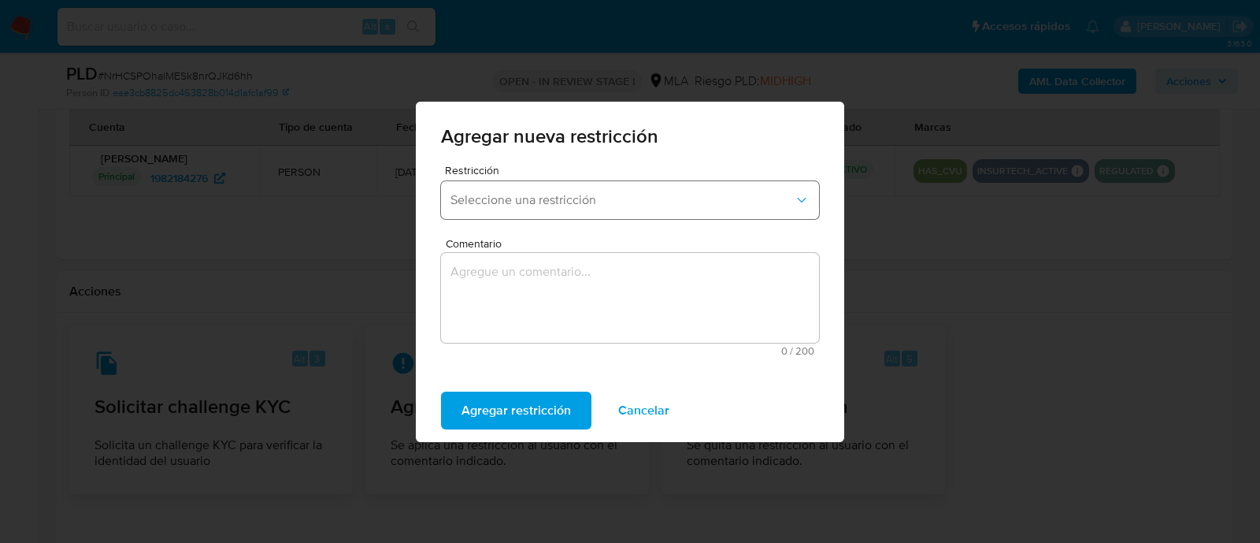
click at [559, 206] on span "Seleccione una restricción" at bounding box center [621, 200] width 343 height 16
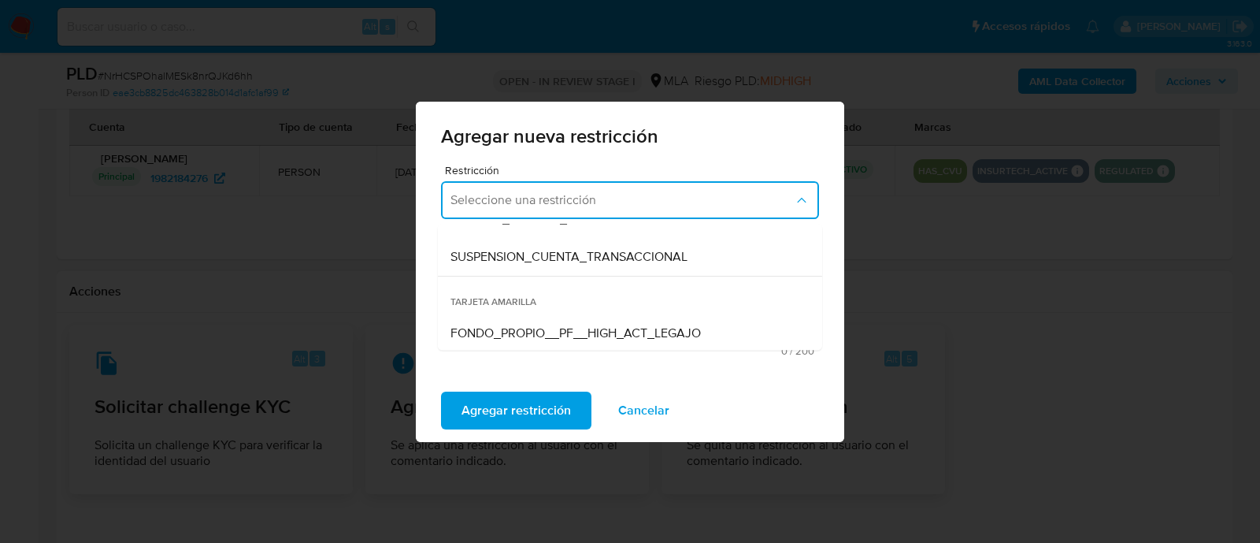
scroll to position [226, 0]
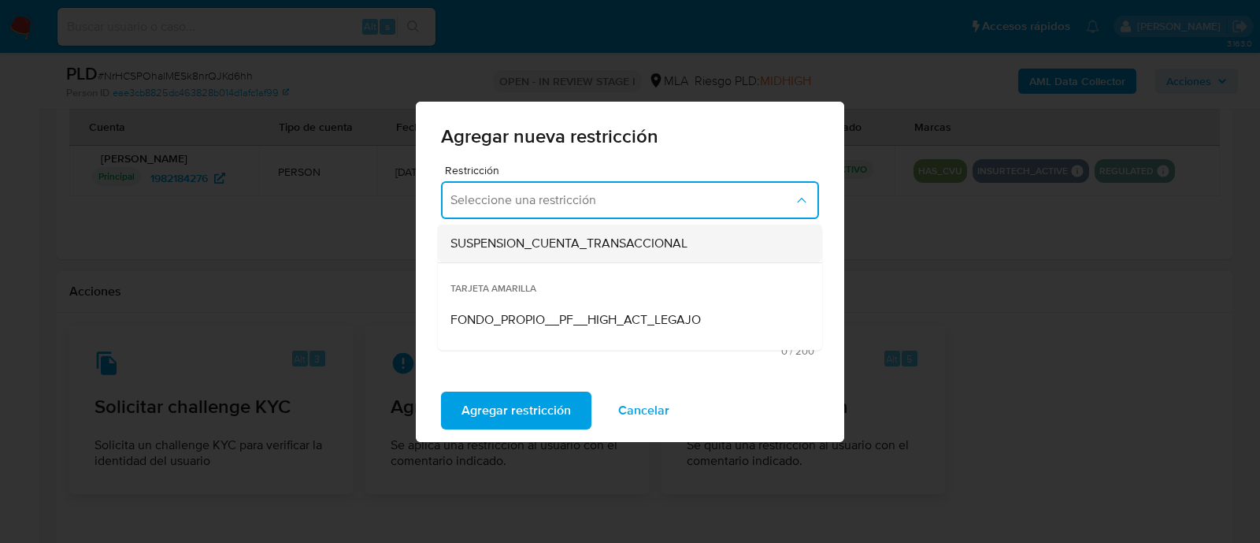
click at [725, 257] on div "SUSPENSION_CUENTA_TRANSACCIONAL" at bounding box center [625, 243] width 350 height 38
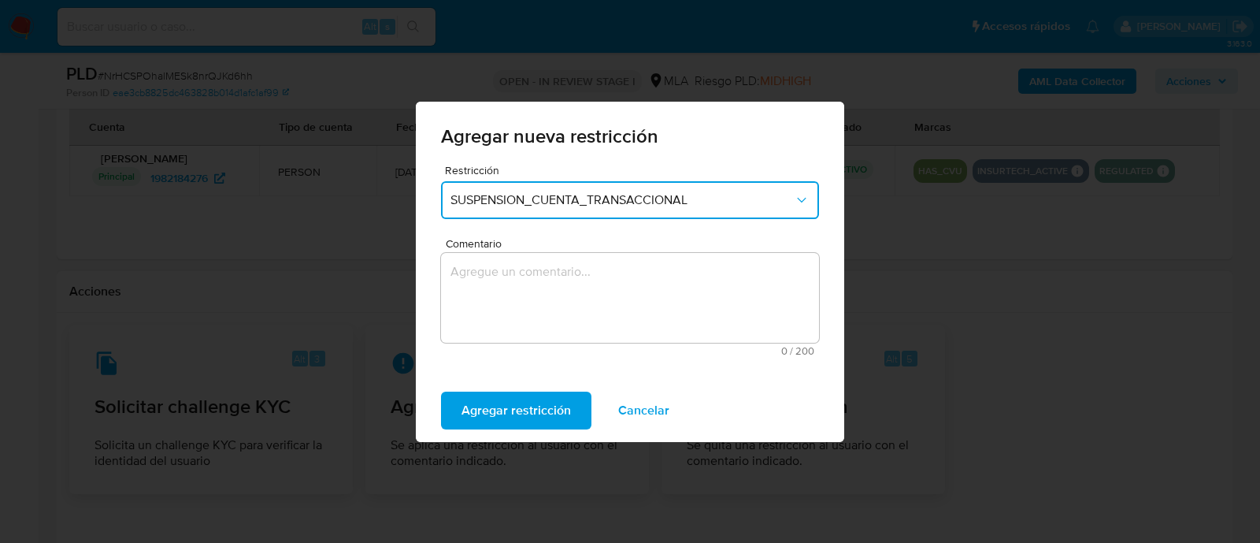
click at [612, 293] on textarea "Comentario" at bounding box center [630, 298] width 378 height 90
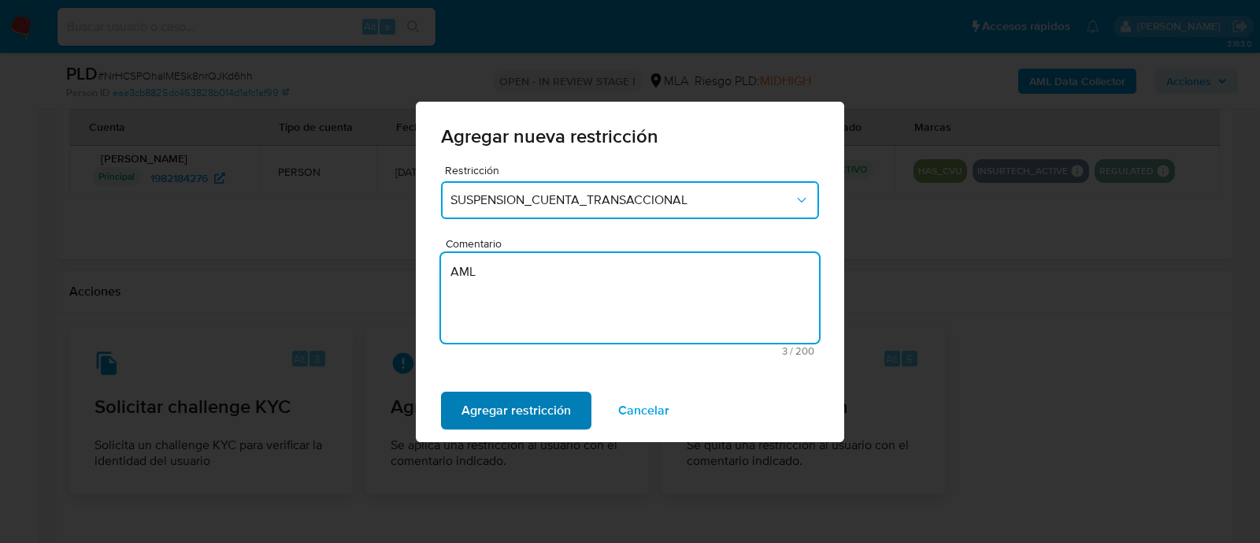
type textarea "AML"
click at [543, 413] on span "Agregar restricción" at bounding box center [516, 410] width 109 height 35
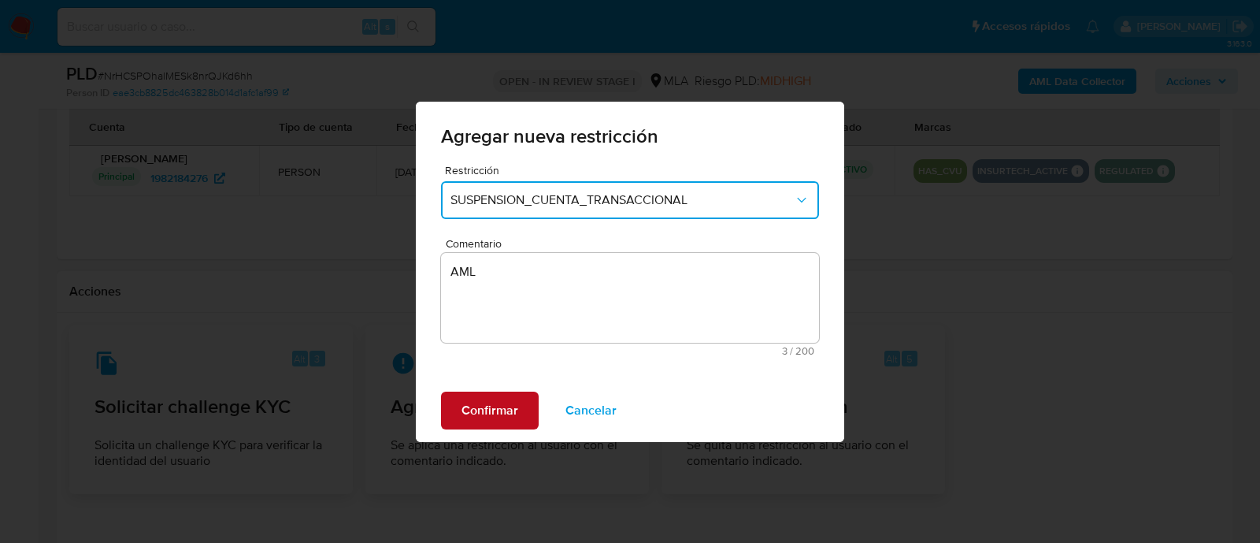
click at [499, 410] on span "Confirmar" at bounding box center [490, 410] width 57 height 35
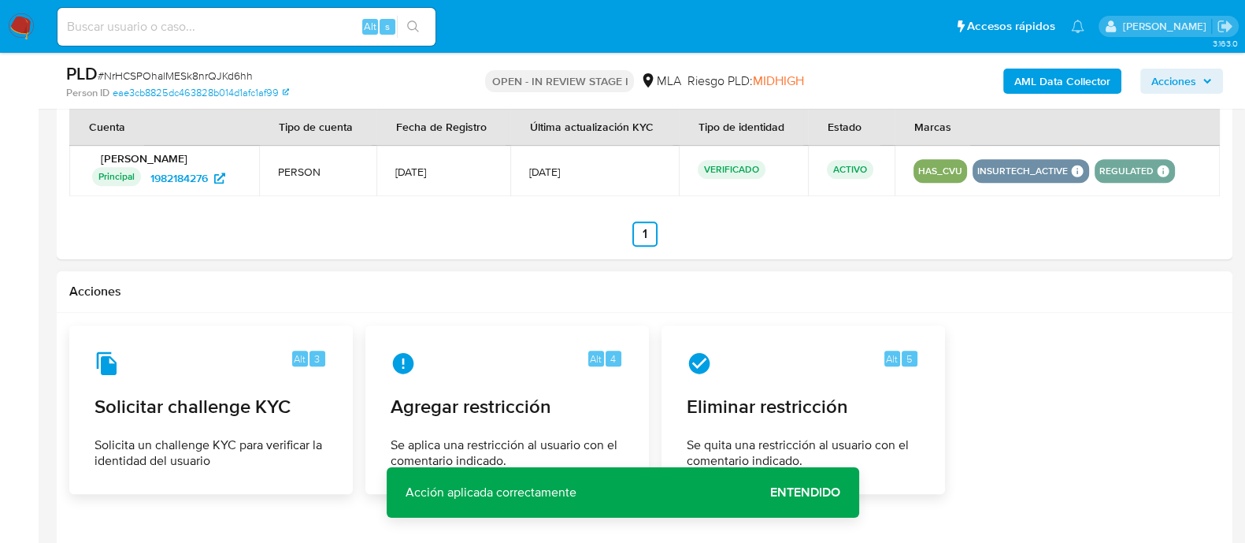
click at [1069, 80] on b "AML Data Collector" at bounding box center [1062, 81] width 96 height 25
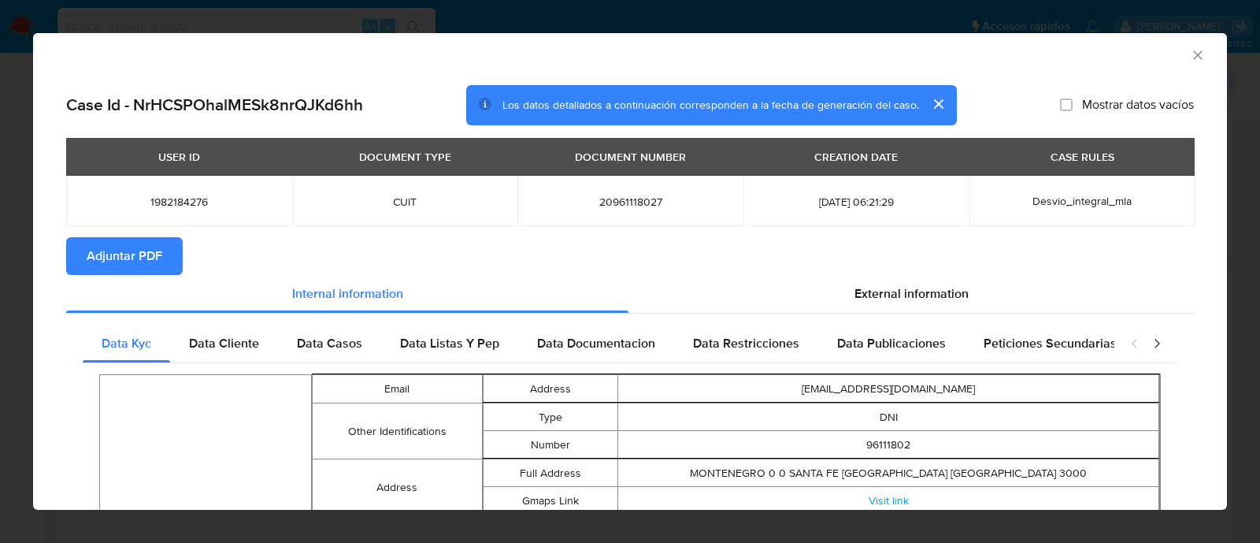
click at [158, 260] on span "Adjuntar PDF" at bounding box center [125, 256] width 76 height 35
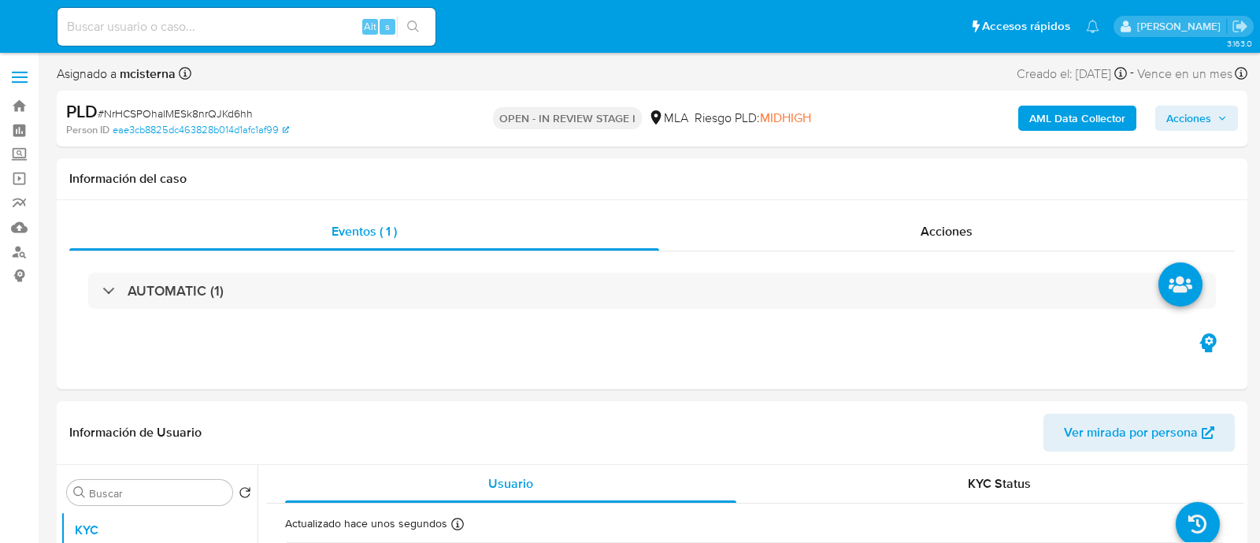
select select "10"
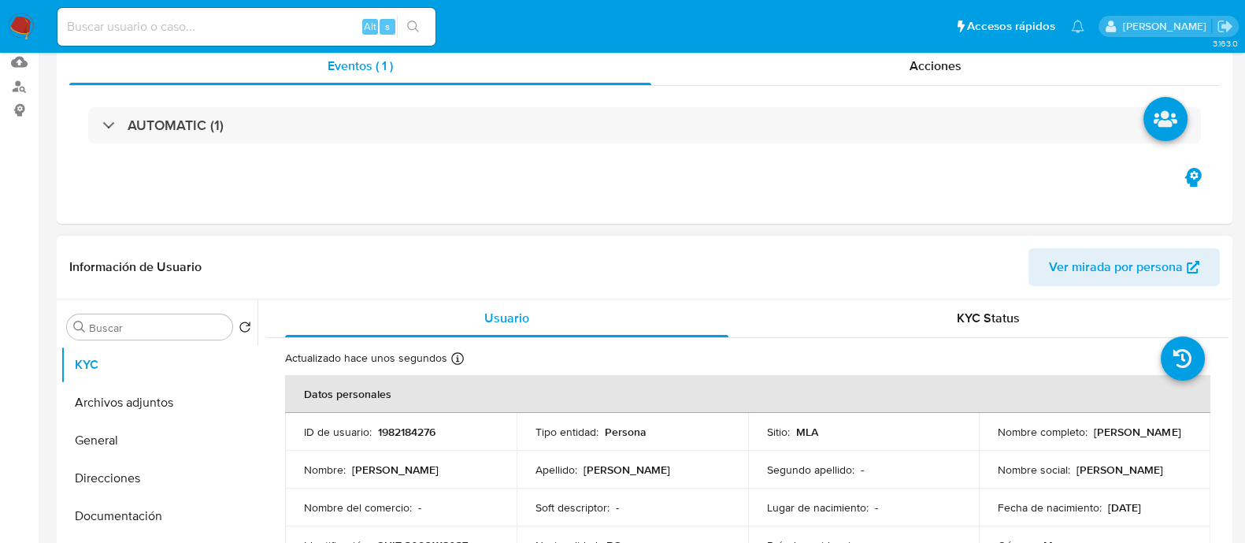
scroll to position [393, 0]
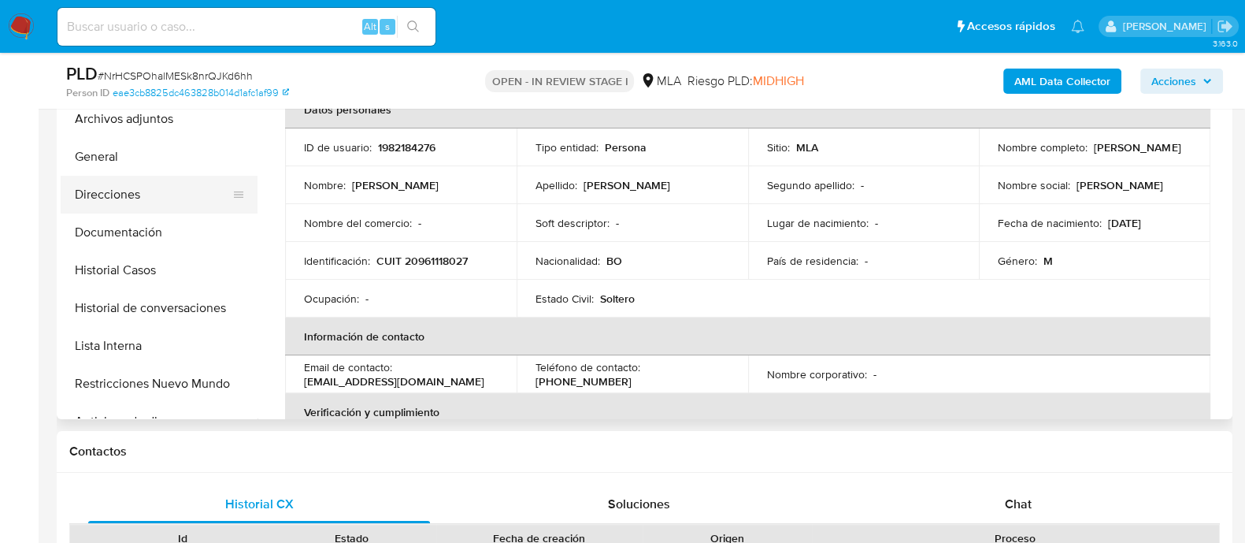
click at [173, 200] on button "Direcciones" at bounding box center [153, 195] width 184 height 38
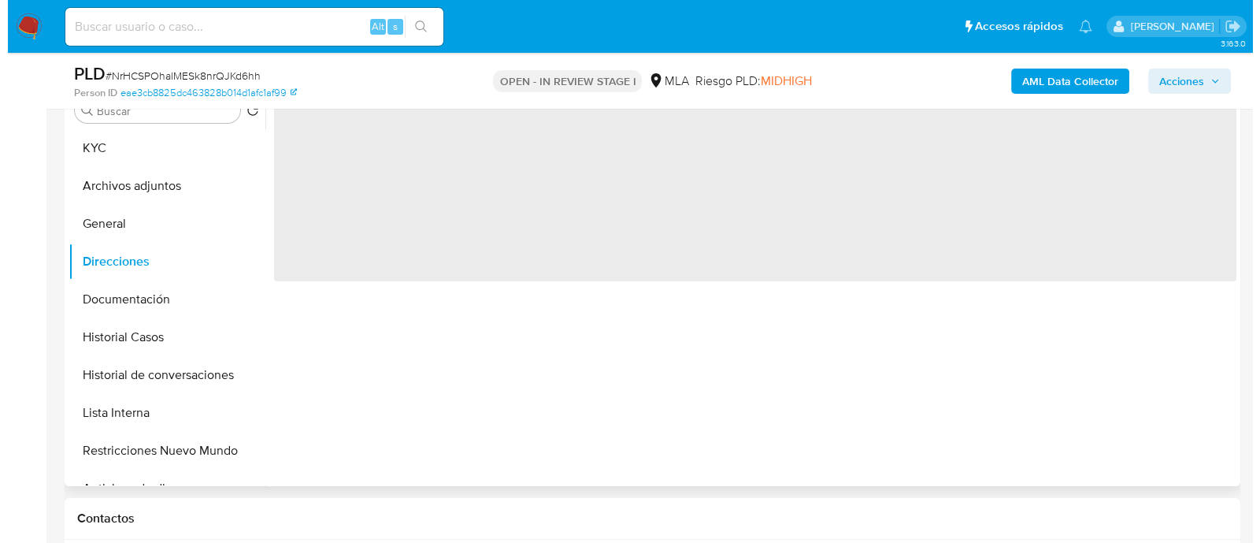
scroll to position [295, 0]
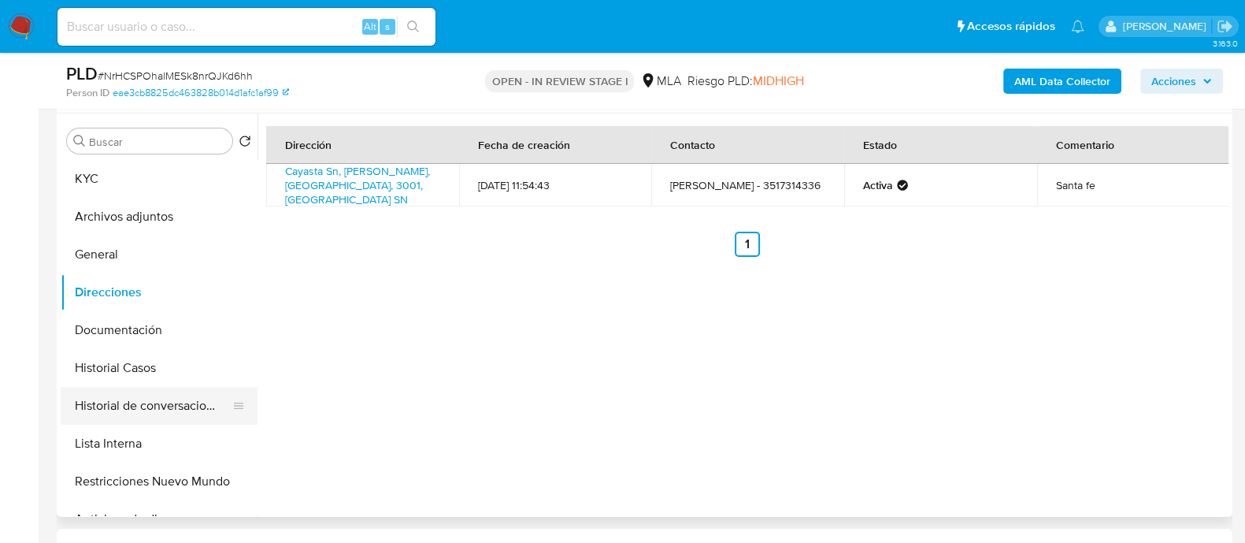
click at [202, 398] on button "Historial de conversaciones" at bounding box center [153, 406] width 184 height 38
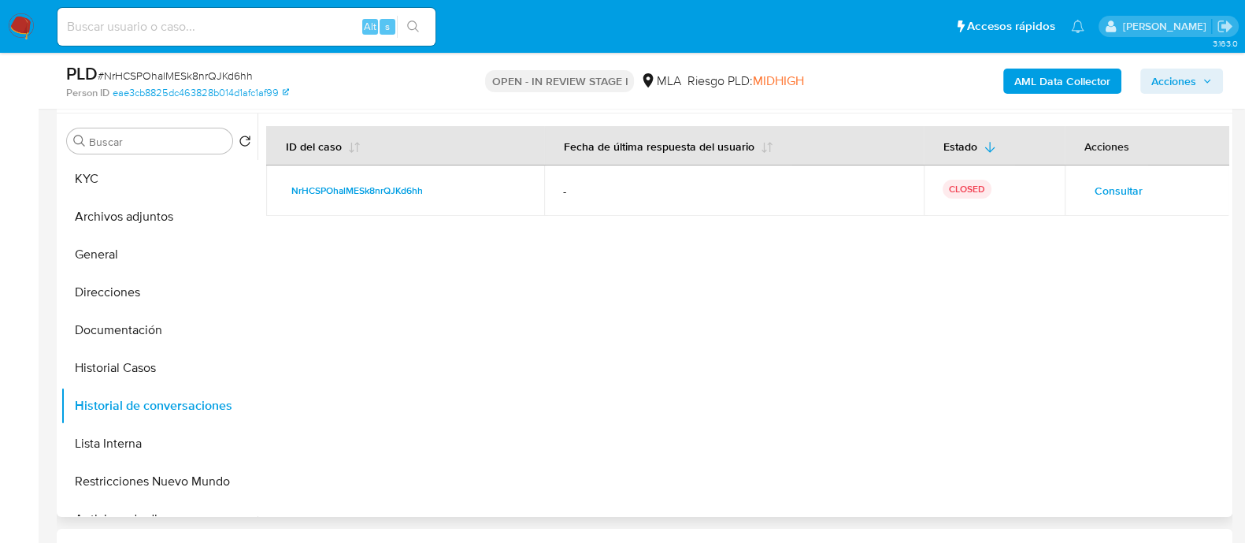
click at [1110, 202] on td "Consultar" at bounding box center [1147, 190] width 165 height 50
click at [1107, 198] on span "Consultar" at bounding box center [1119, 191] width 48 height 22
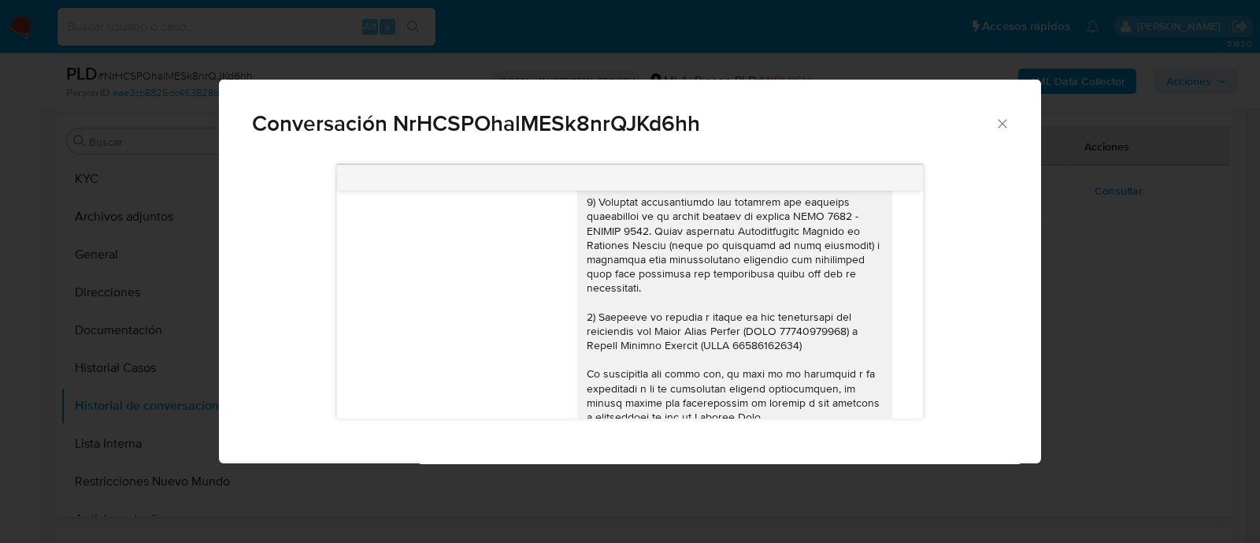
scroll to position [1342, 0]
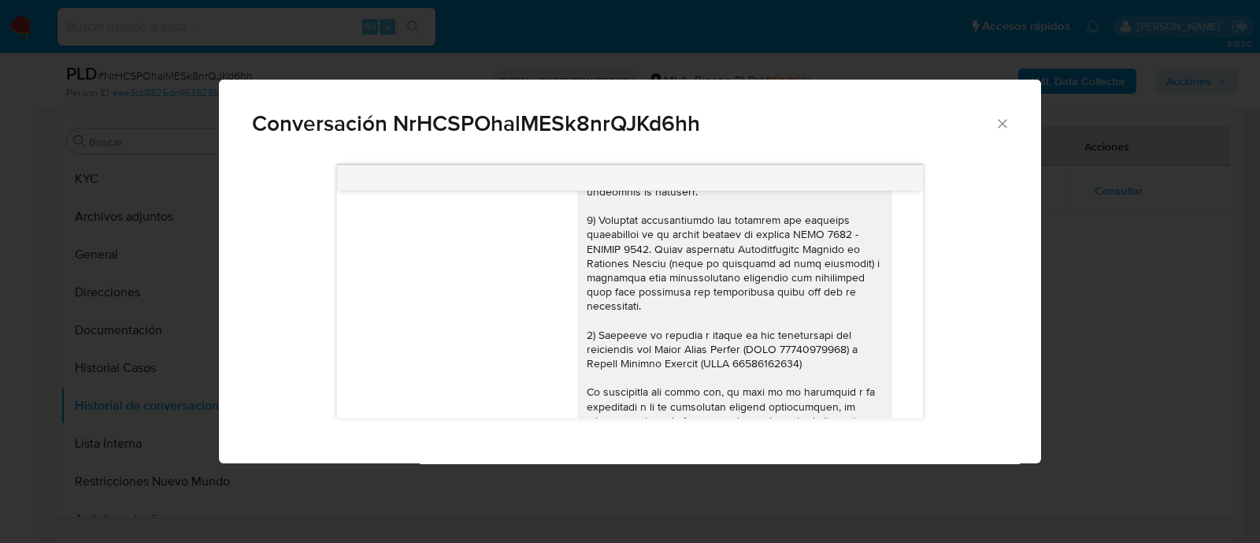
click at [999, 140] on div "Conversación NrHCSPOhalMESk8nrQJKd6hh" at bounding box center [630, 117] width 822 height 75
click at [1001, 130] on icon "Cerrar" at bounding box center [1003, 124] width 16 height 16
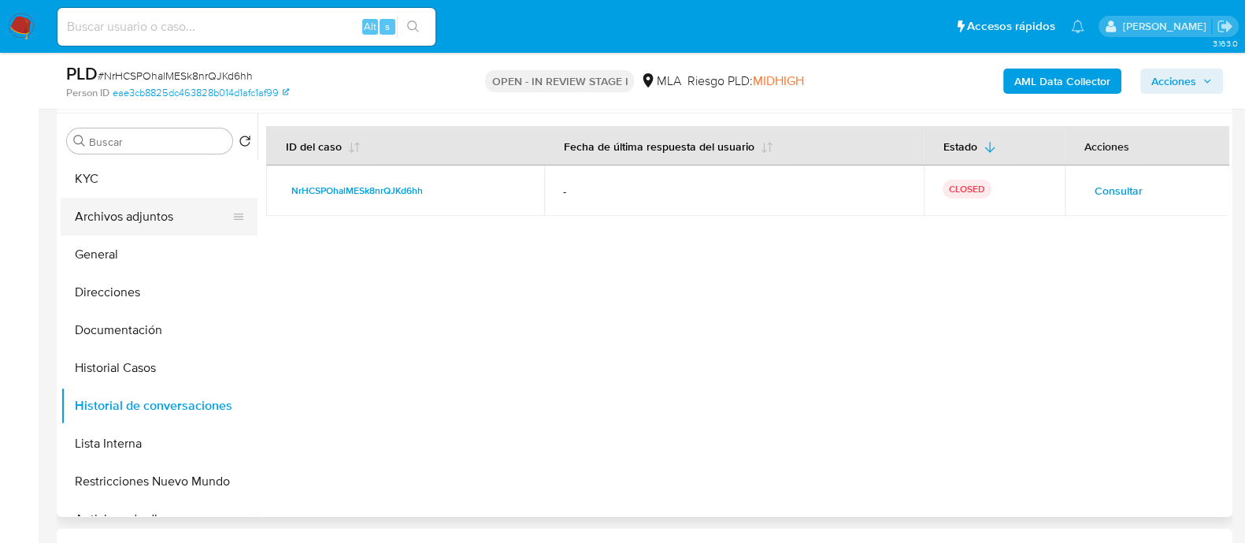
click at [161, 234] on button "Archivos adjuntos" at bounding box center [153, 217] width 184 height 38
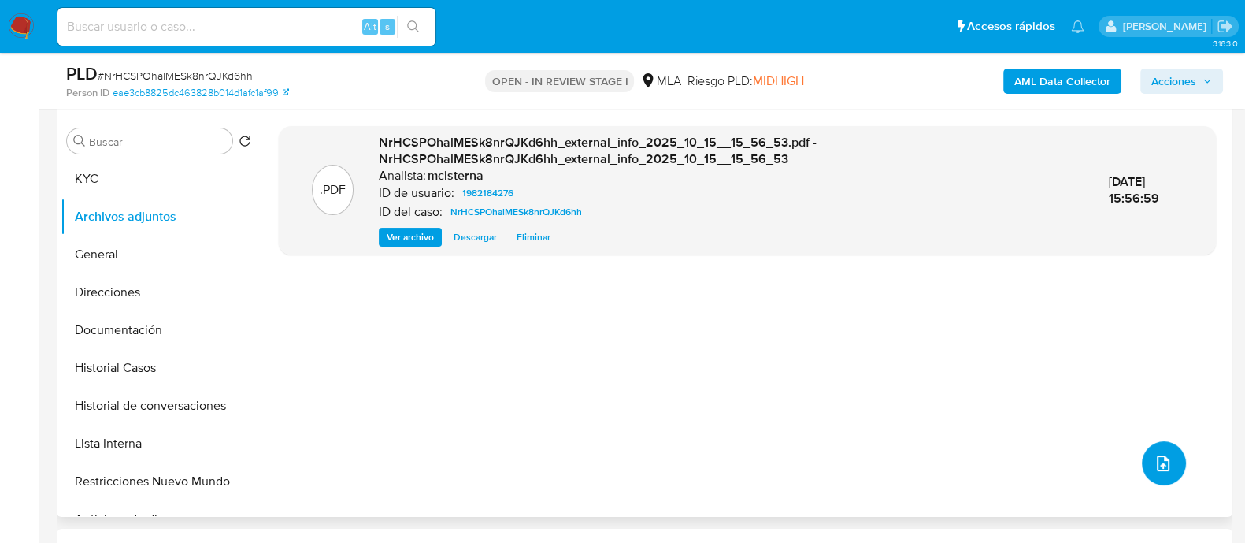
click at [1173, 471] on button "upload-file" at bounding box center [1164, 463] width 44 height 44
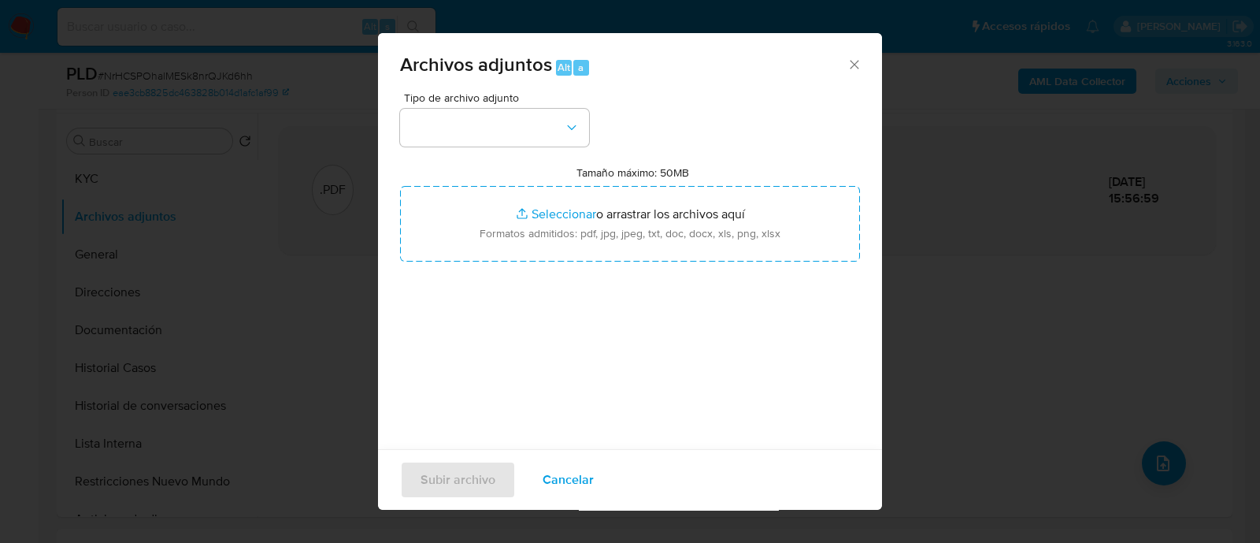
click at [975, 352] on div "Archivos adjuntos Alt a Tipo de archivo adjunto Tamaño máximo: 50MB Seleccionar…" at bounding box center [630, 271] width 1260 height 543
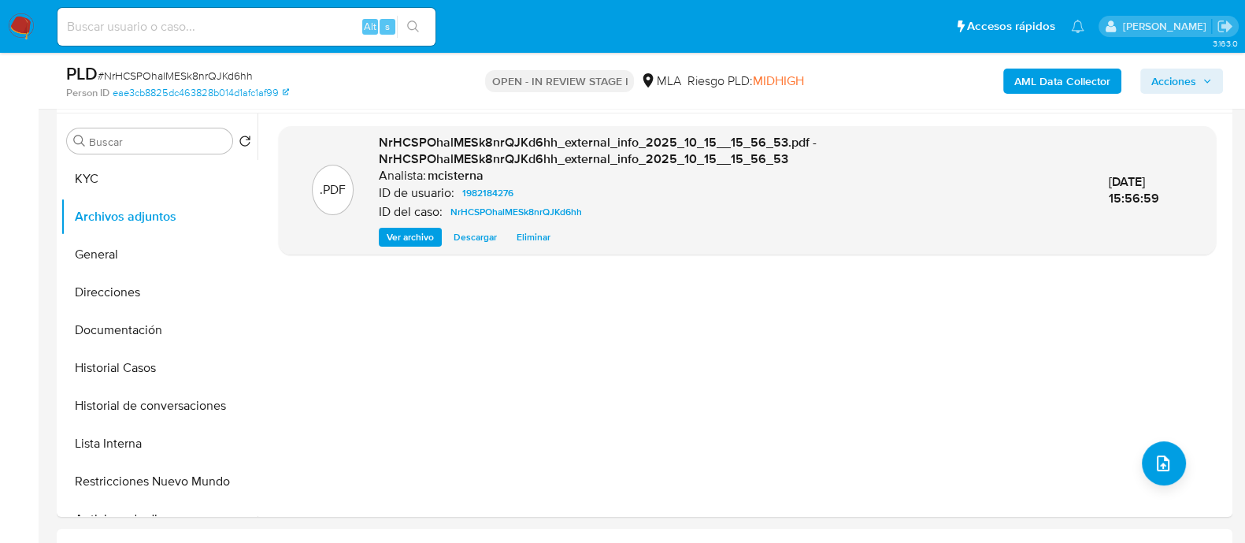
click at [1044, 82] on b "AML Data Collector" at bounding box center [1062, 81] width 96 height 25
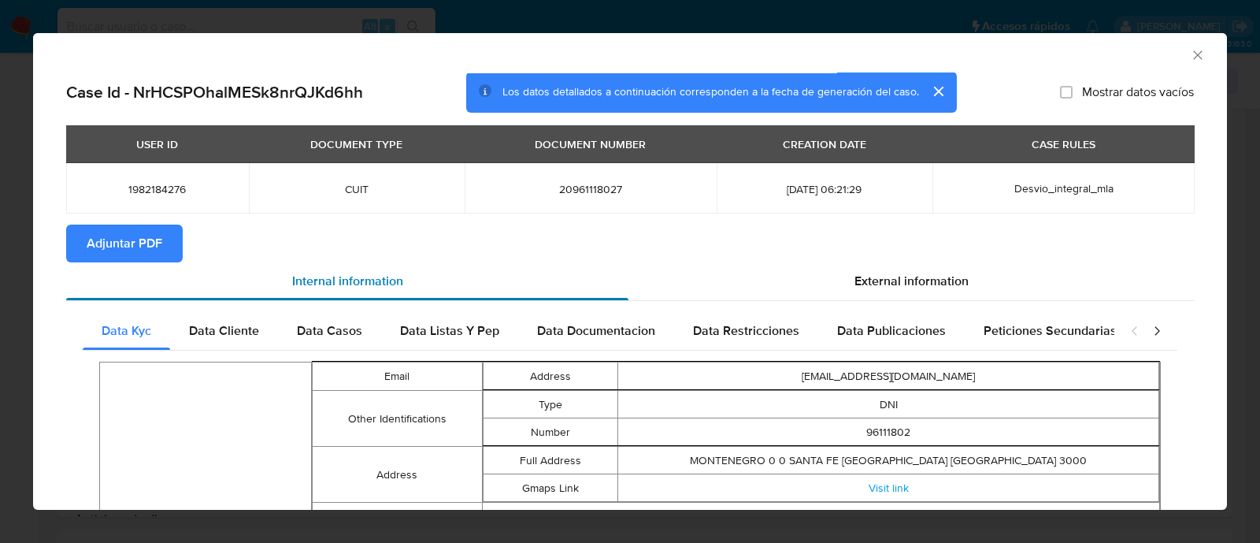
click at [117, 265] on div "Internal information" at bounding box center [347, 281] width 562 height 38
click at [117, 258] on span "Adjuntar PDF" at bounding box center [125, 243] width 76 height 35
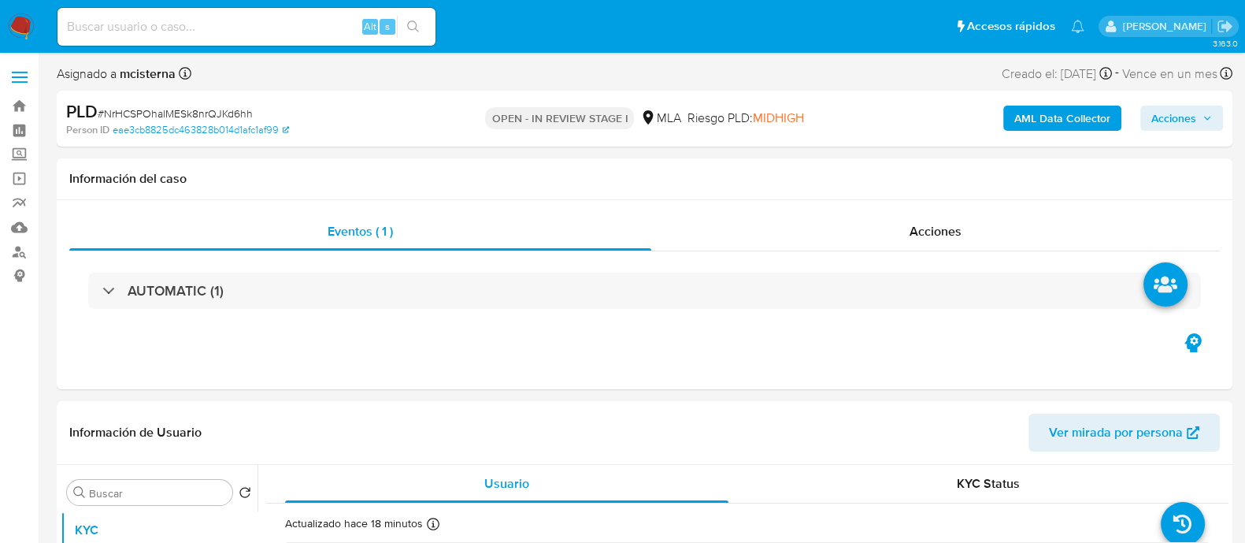
select select "10"
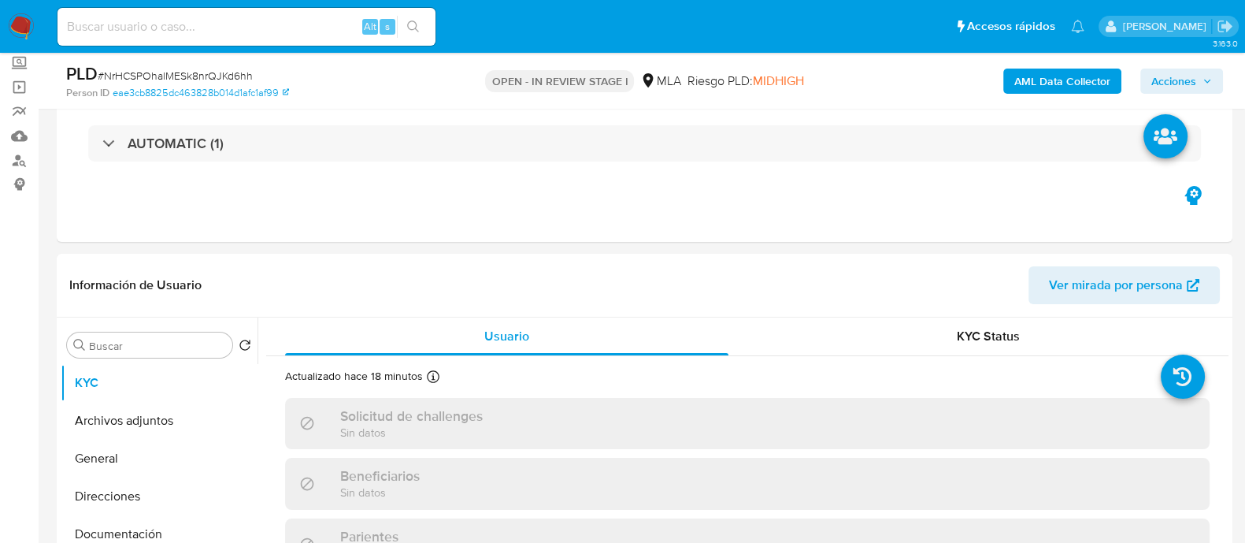
scroll to position [104, 0]
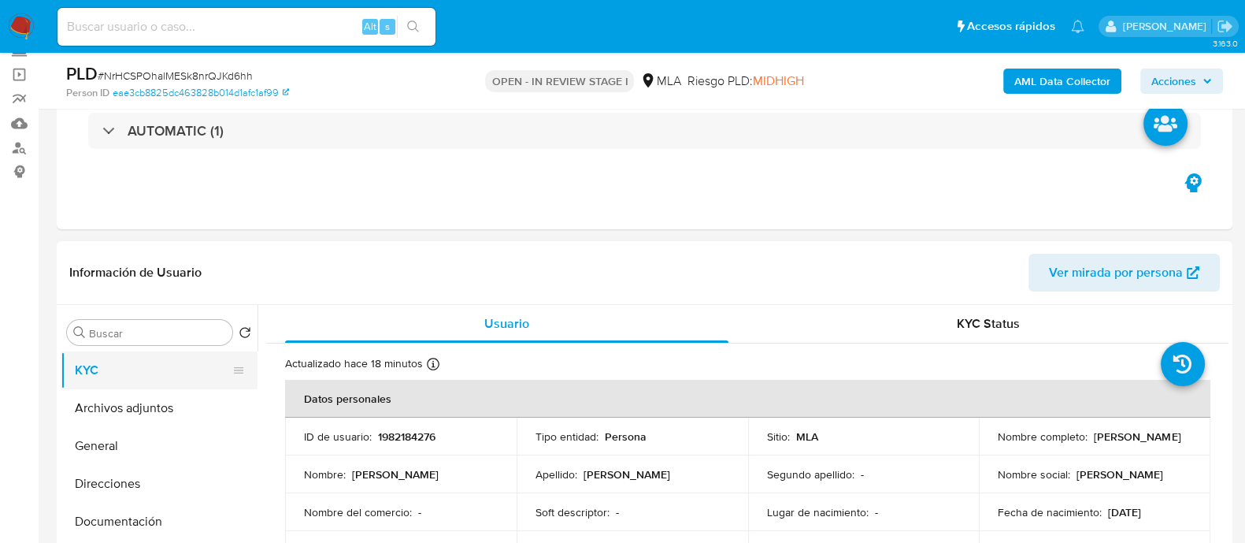
click at [174, 387] on button "KYC" at bounding box center [153, 370] width 184 height 38
click at [166, 395] on button "Archivos adjuntos" at bounding box center [153, 408] width 184 height 38
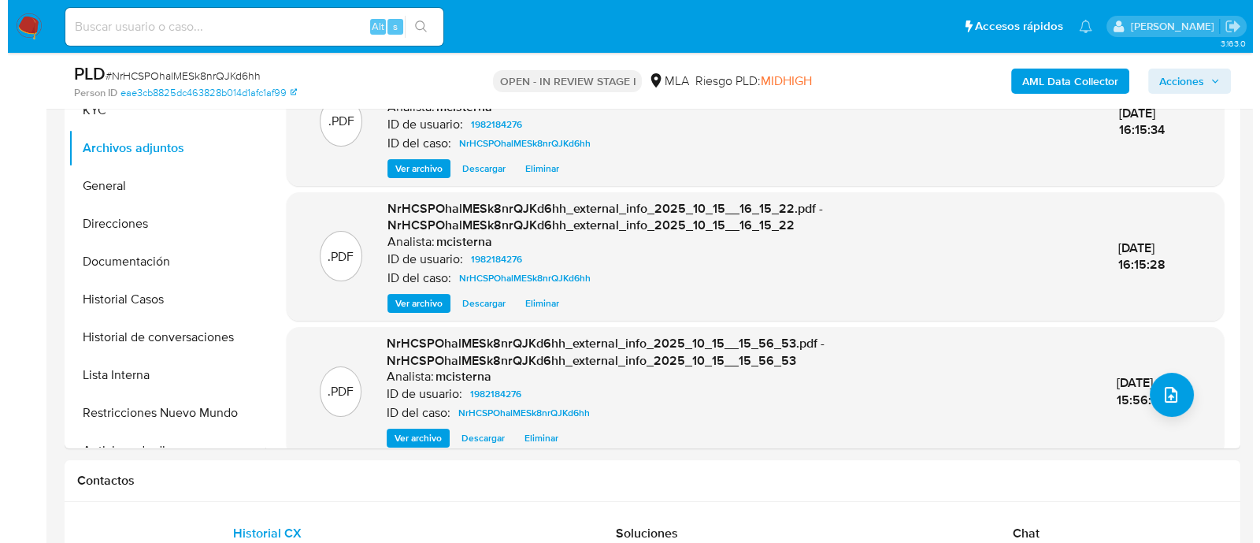
scroll to position [370, 0]
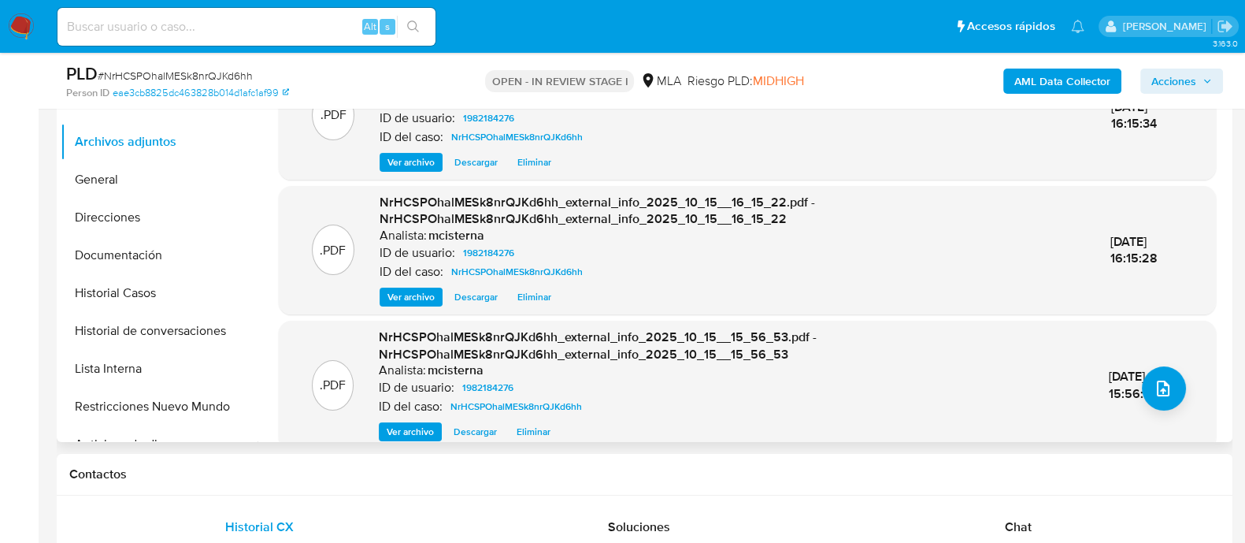
click at [543, 439] on span "Eliminar" at bounding box center [534, 432] width 34 height 16
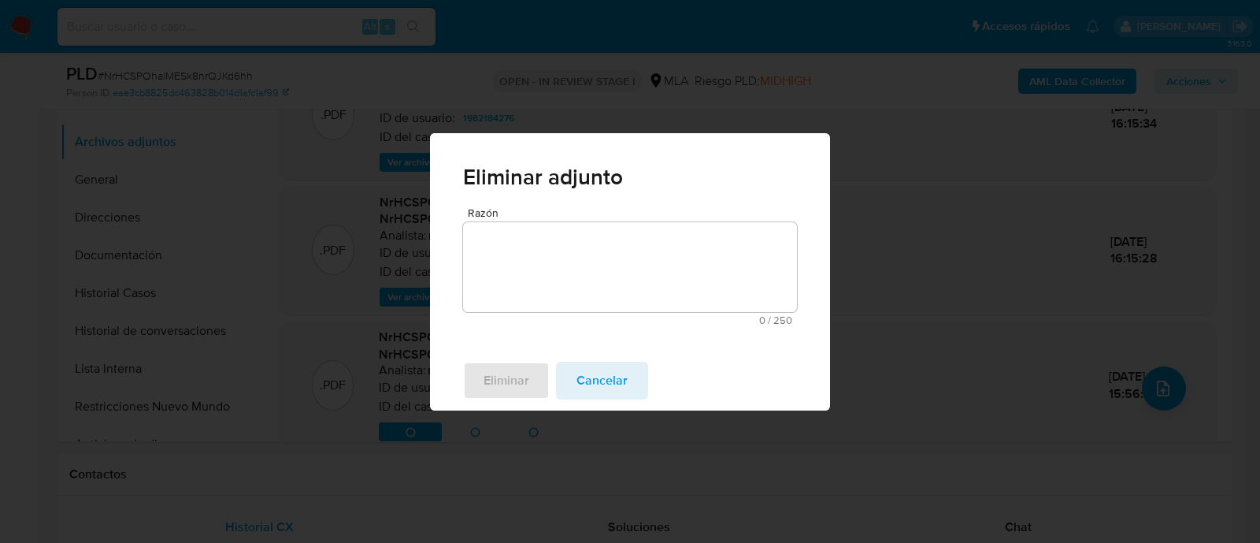
click at [566, 310] on textarea "Razón" at bounding box center [630, 267] width 334 height 90
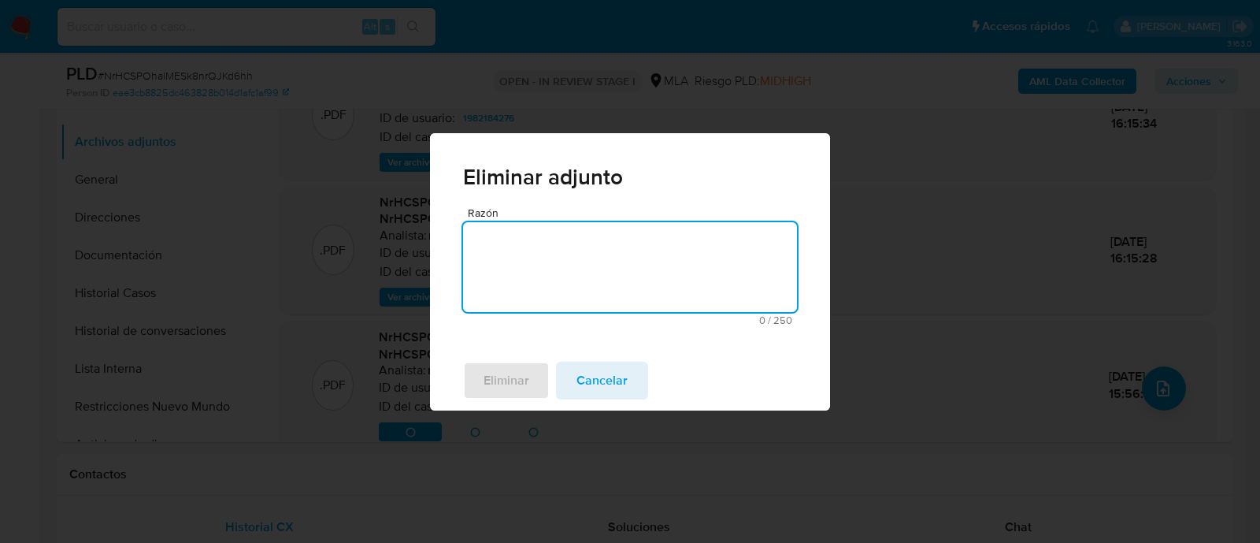
click at [561, 288] on textarea "Razón" at bounding box center [630, 267] width 334 height 90
type textarea "v2"
click at [512, 374] on span "Eliminar" at bounding box center [507, 380] width 46 height 35
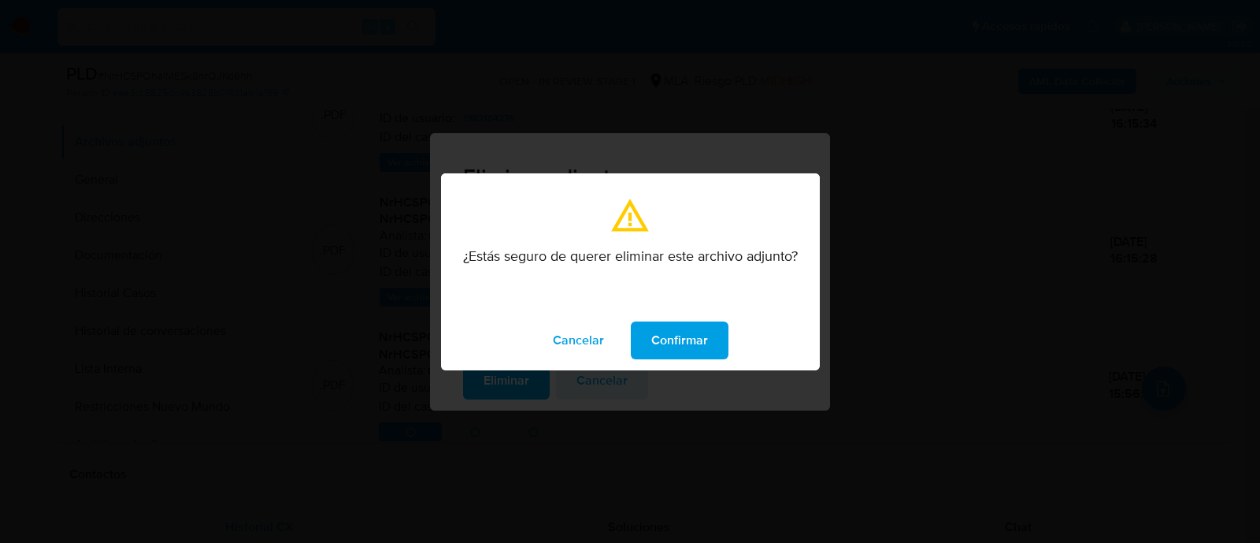
click at [693, 355] on span "Confirmar" at bounding box center [679, 340] width 57 height 35
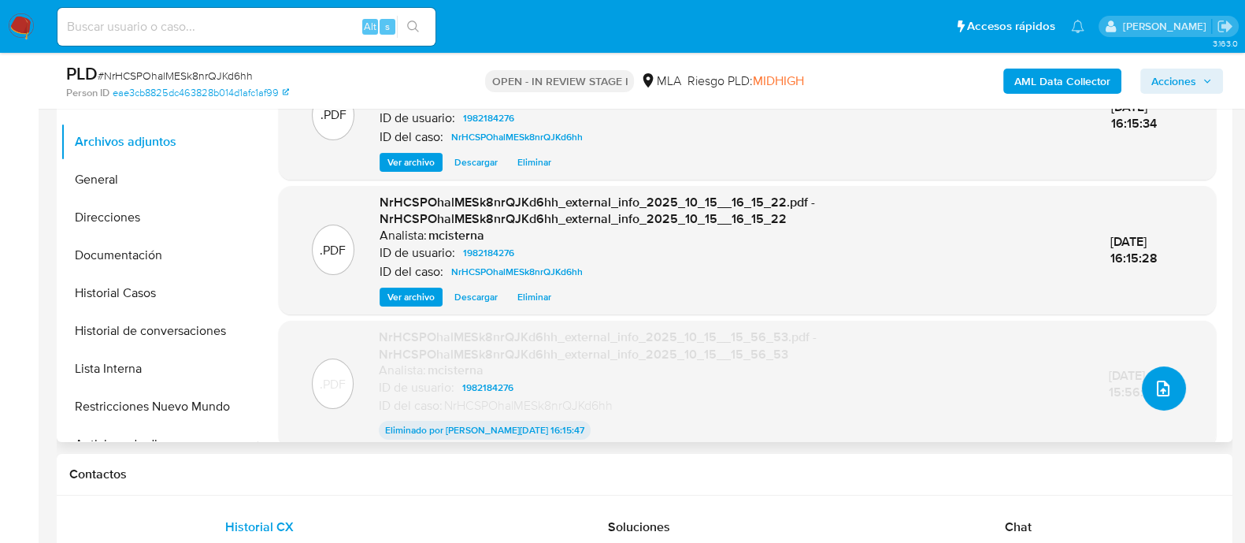
click at [1169, 387] on button "upload-file" at bounding box center [1164, 388] width 44 height 44
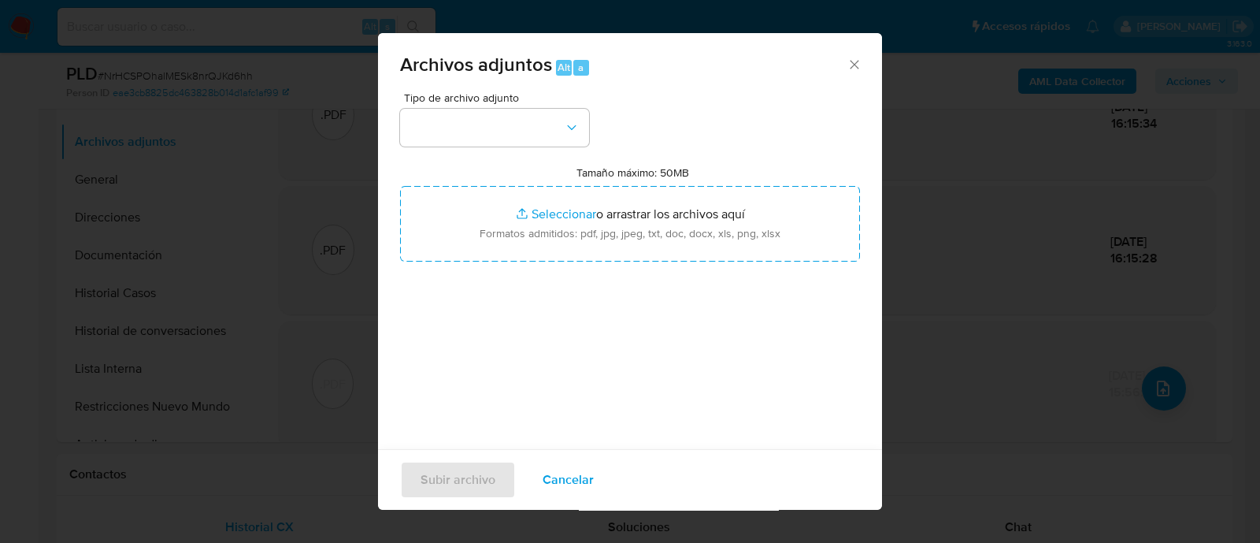
click at [569, 102] on span "Tipo de archivo adjunto" at bounding box center [498, 97] width 189 height 11
click at [528, 161] on div "Tipo de archivo adjunto Tamaño máximo: 50MB Seleccionar archivos Seleccionar o …" at bounding box center [630, 278] width 460 height 372
click at [528, 149] on div "Tipo de archivo adjunto Tamaño máximo: 50MB Seleccionar archivos Seleccionar o …" at bounding box center [630, 278] width 460 height 372
click at [529, 135] on button "button" at bounding box center [494, 128] width 189 height 38
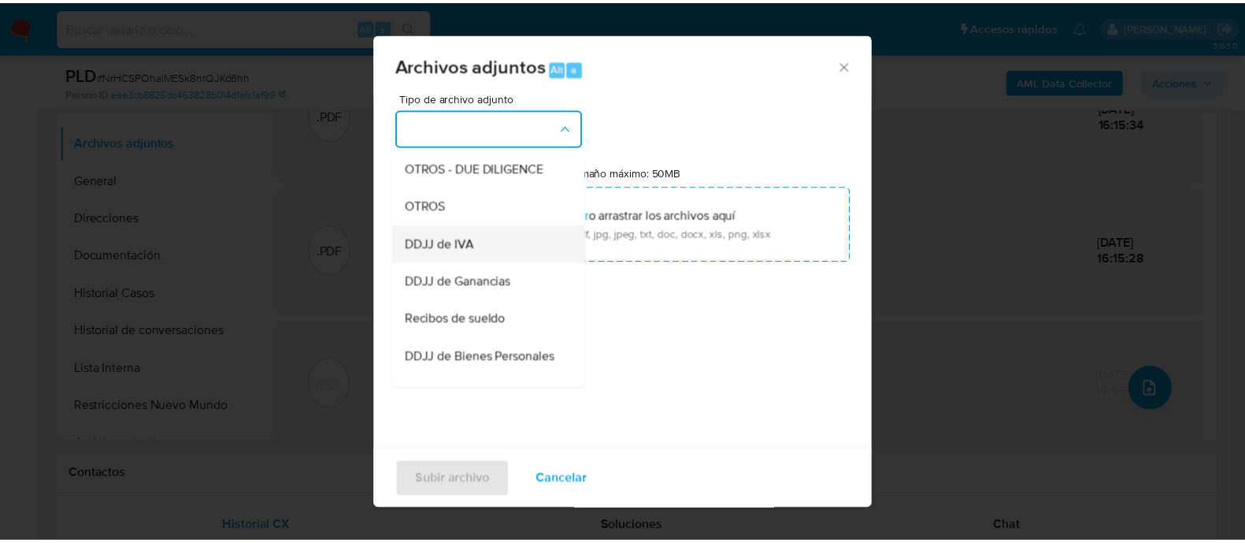
scroll to position [271, 0]
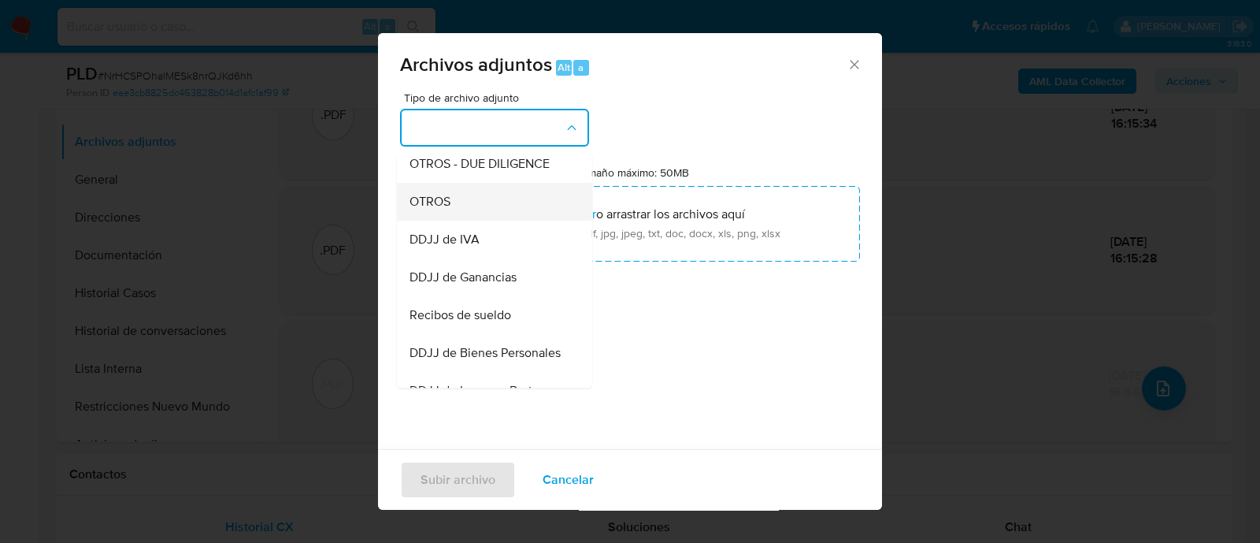
click at [506, 210] on div "OTROS" at bounding box center [490, 202] width 161 height 38
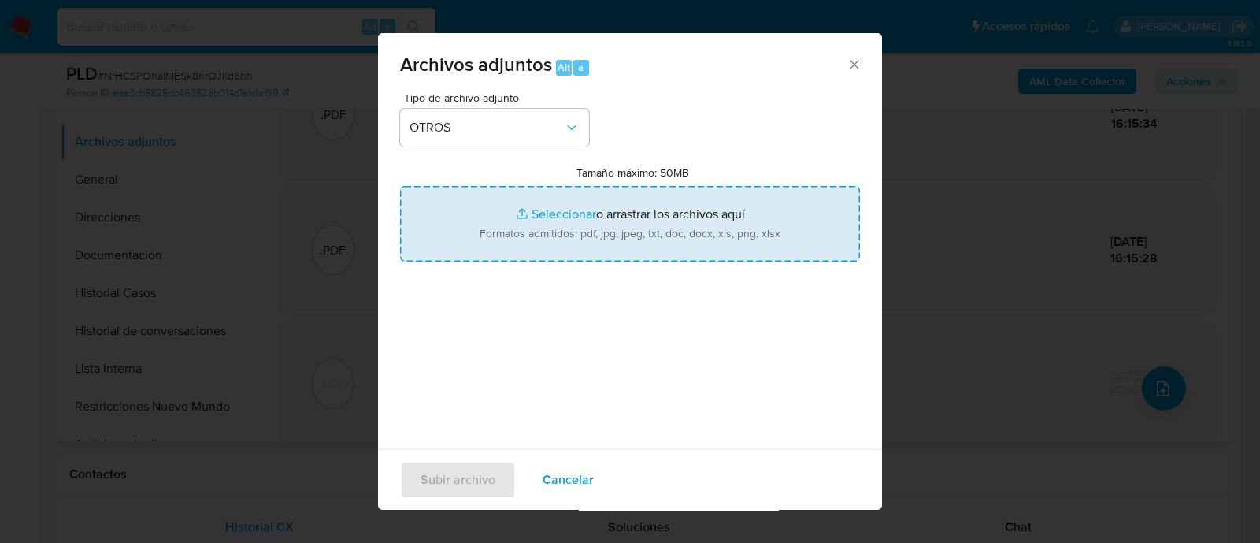
click at [551, 225] on input "Tamaño máximo: 50MB Seleccionar archivos" at bounding box center [630, 224] width 460 height 76
type input "C:\fakepath\Caselog NrHCSPOhalMESk8nrQJKd6hh_2025_09_17_23_39_47.docx"
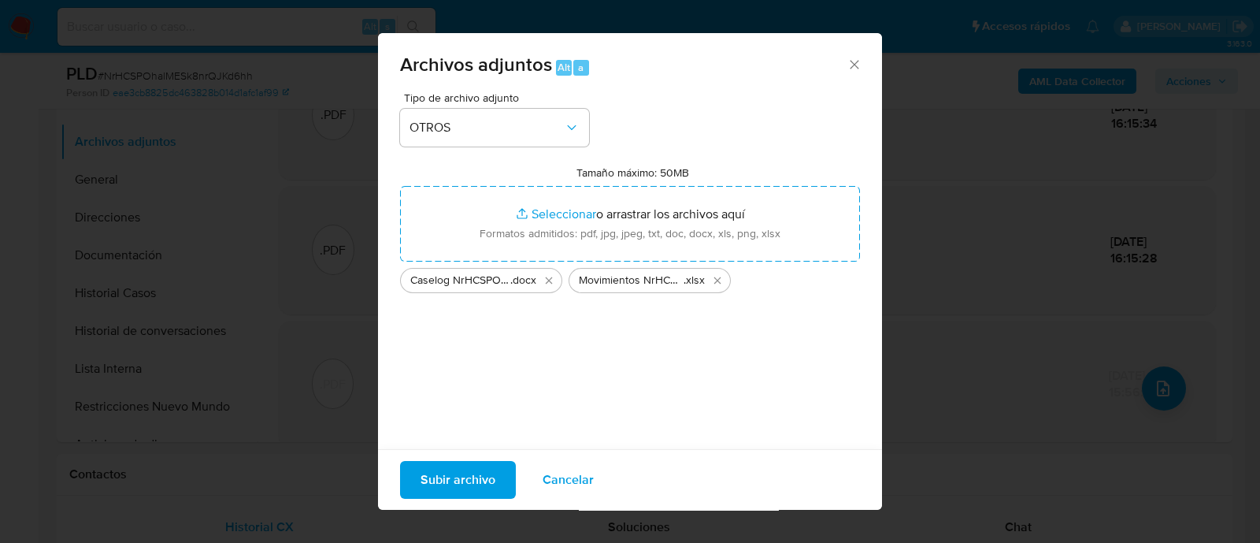
click at [483, 481] on span "Subir archivo" at bounding box center [458, 479] width 75 height 35
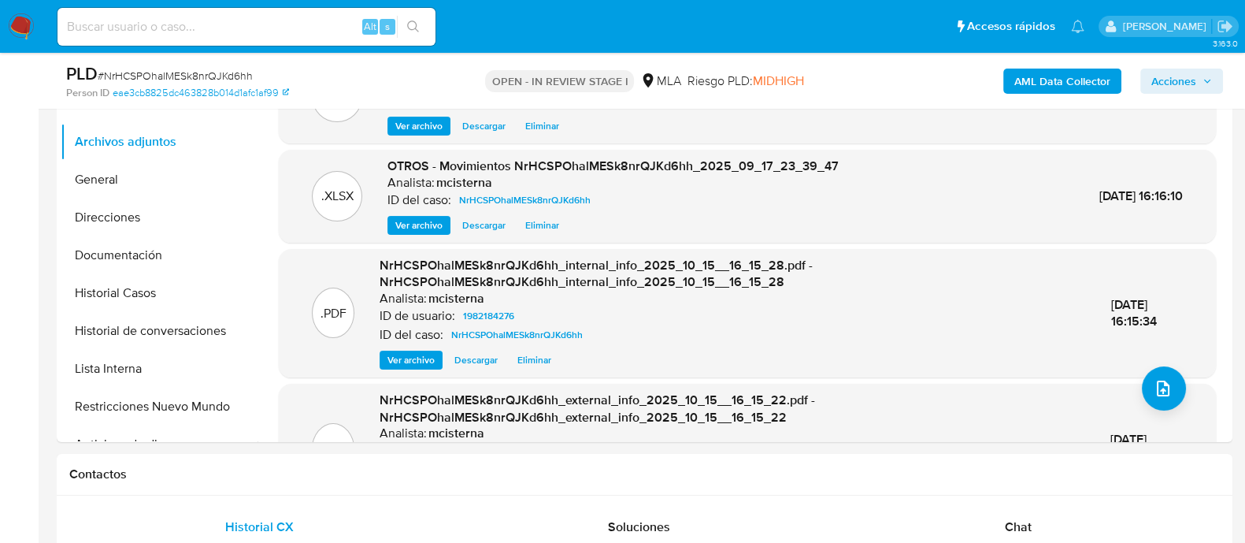
click at [1142, 80] on button "Acciones" at bounding box center [1181, 81] width 83 height 25
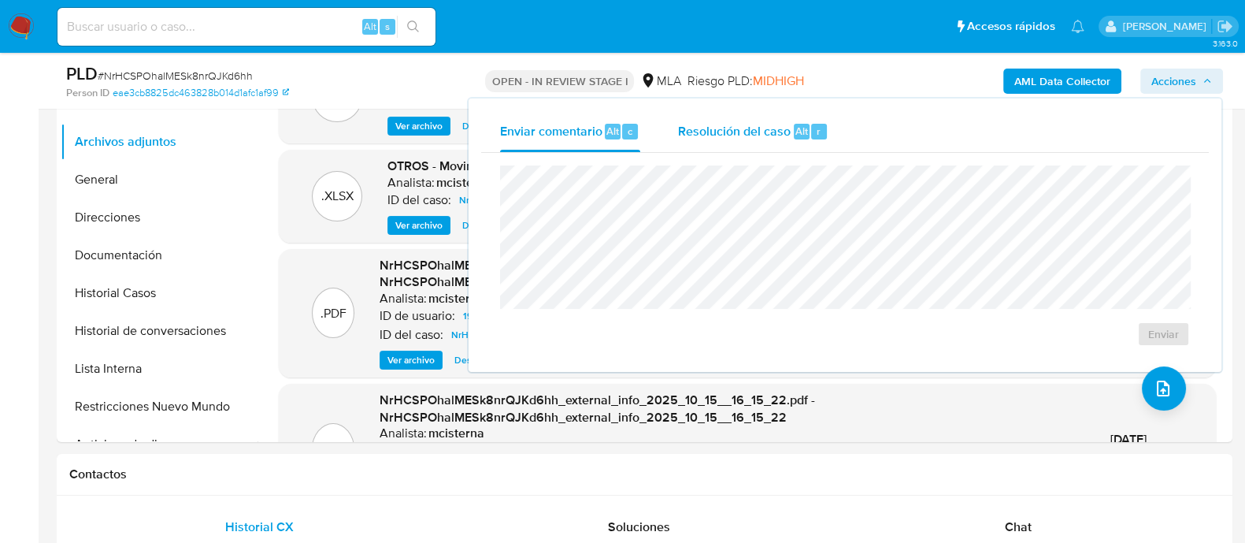
click at [788, 133] on span "Resolución del caso" at bounding box center [734, 130] width 113 height 18
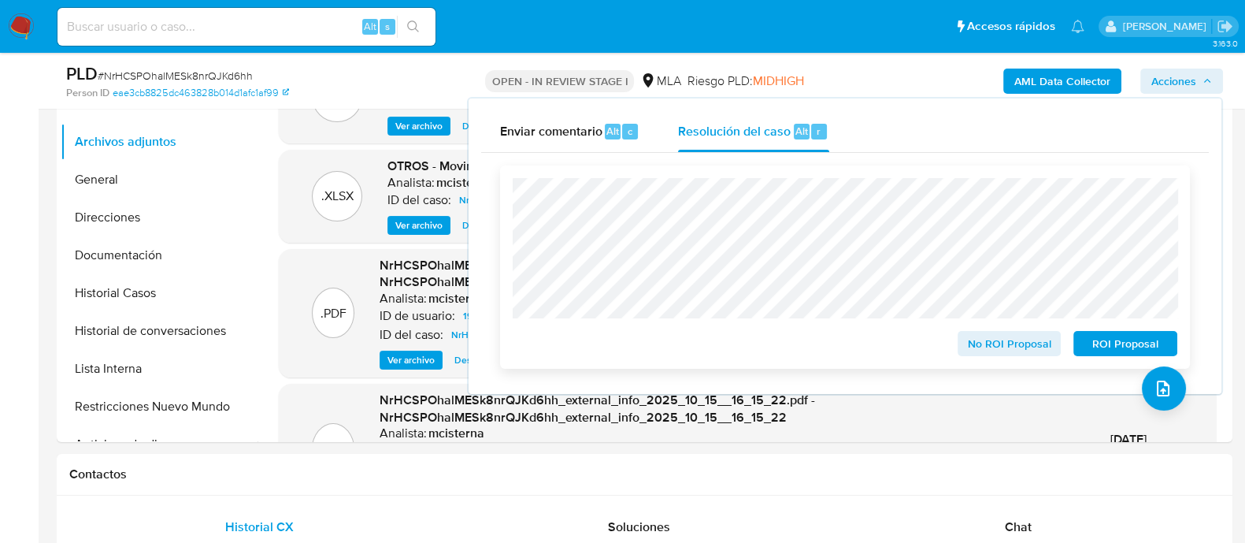
click at [1099, 352] on span "ROI Proposal" at bounding box center [1125, 343] width 82 height 22
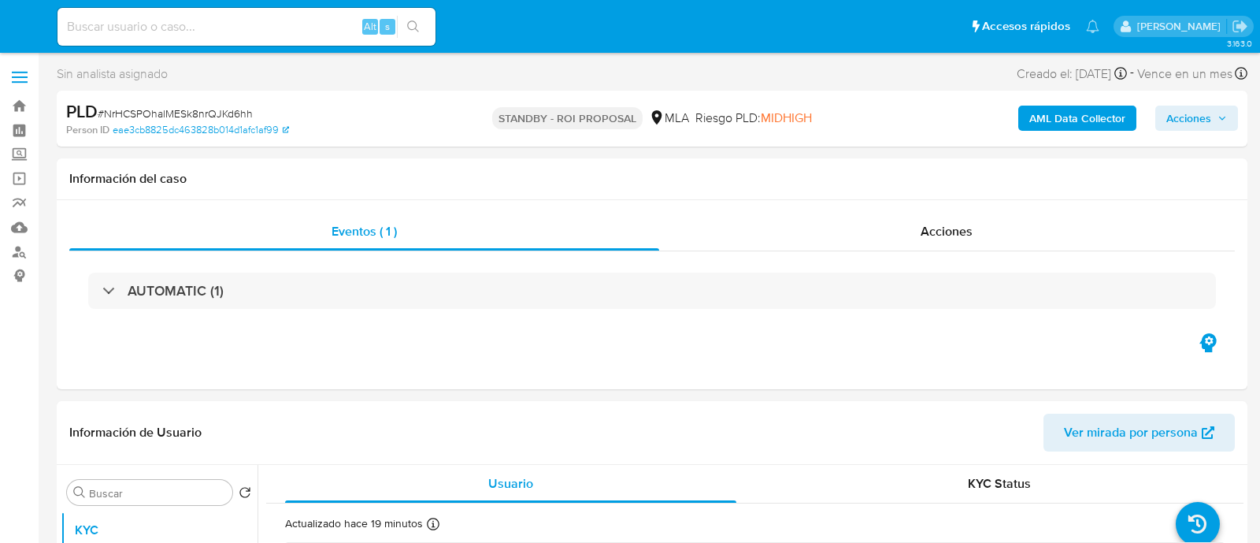
select select "10"
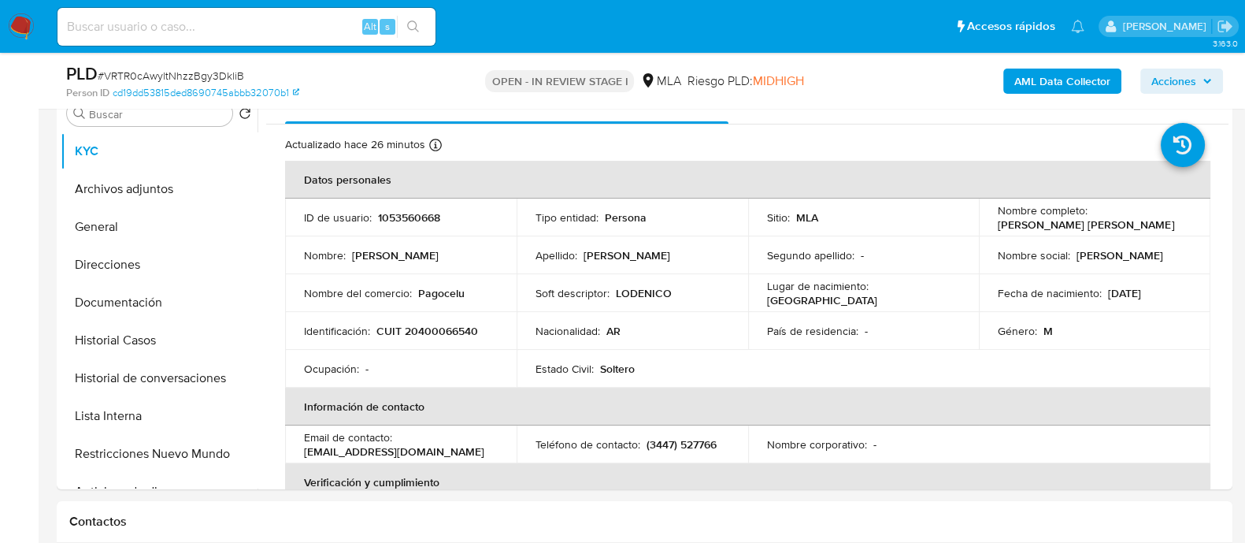
scroll to position [330, 0]
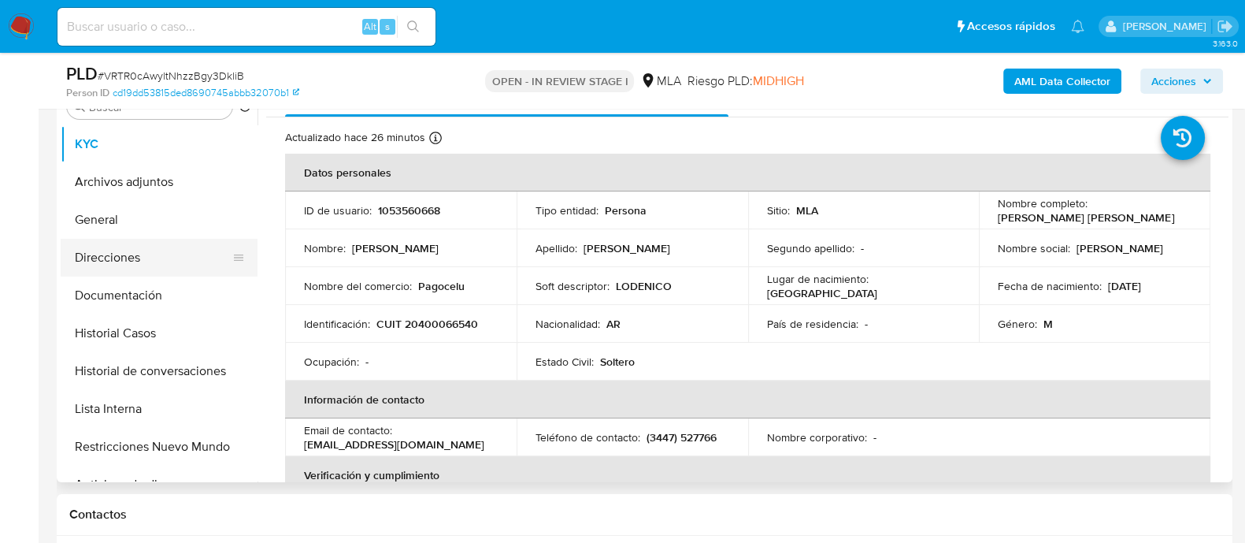
click at [105, 258] on button "Direcciones" at bounding box center [153, 258] width 184 height 38
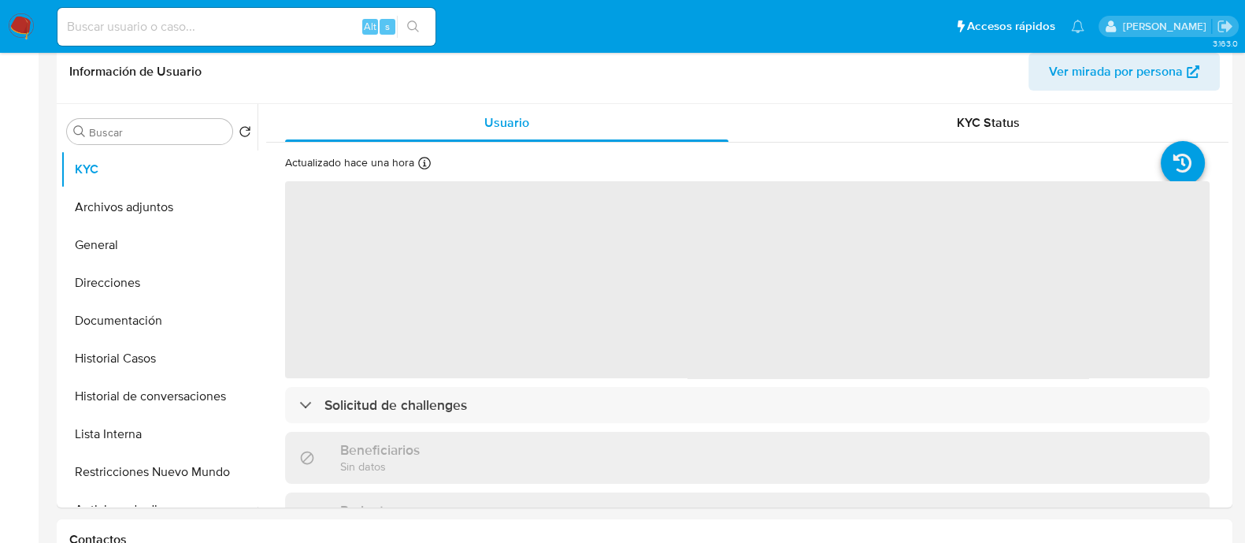
select select "10"
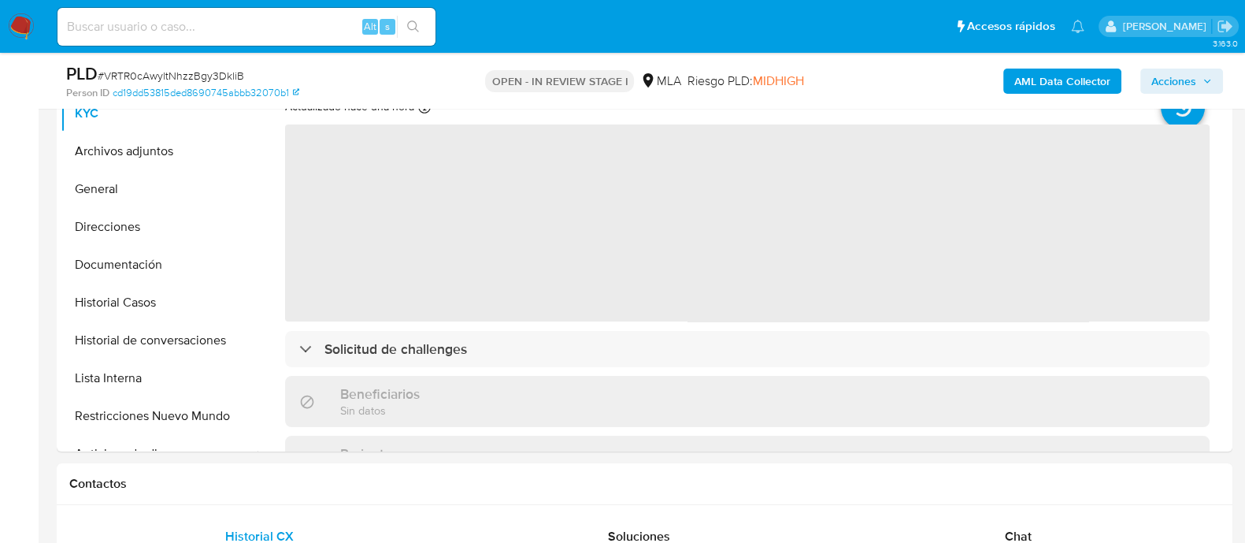
scroll to position [436, 0]
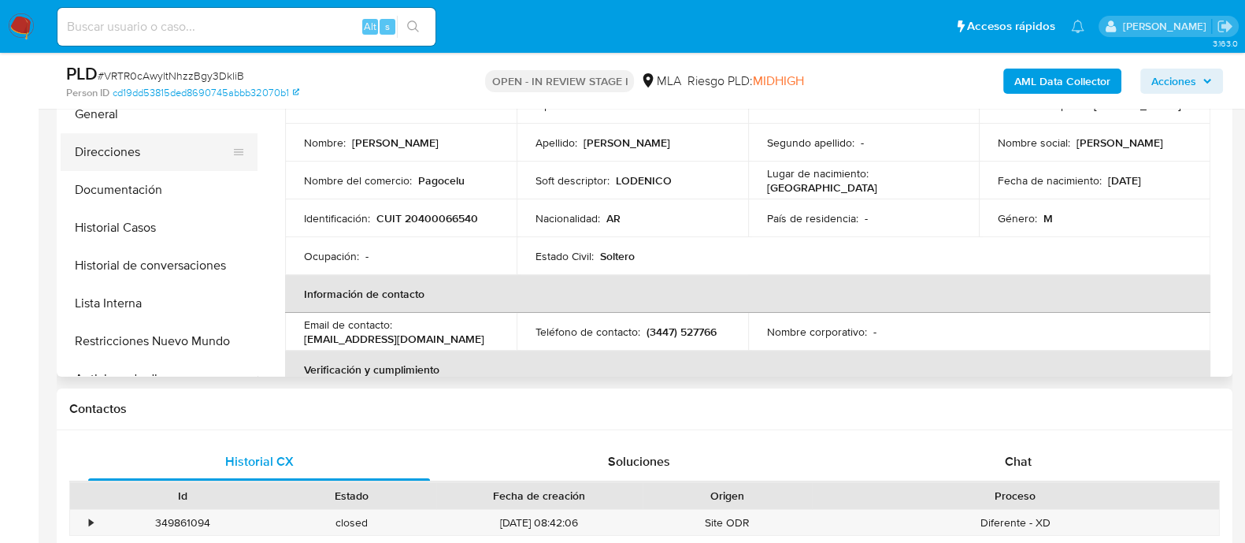
click at [138, 146] on button "Direcciones" at bounding box center [153, 152] width 184 height 38
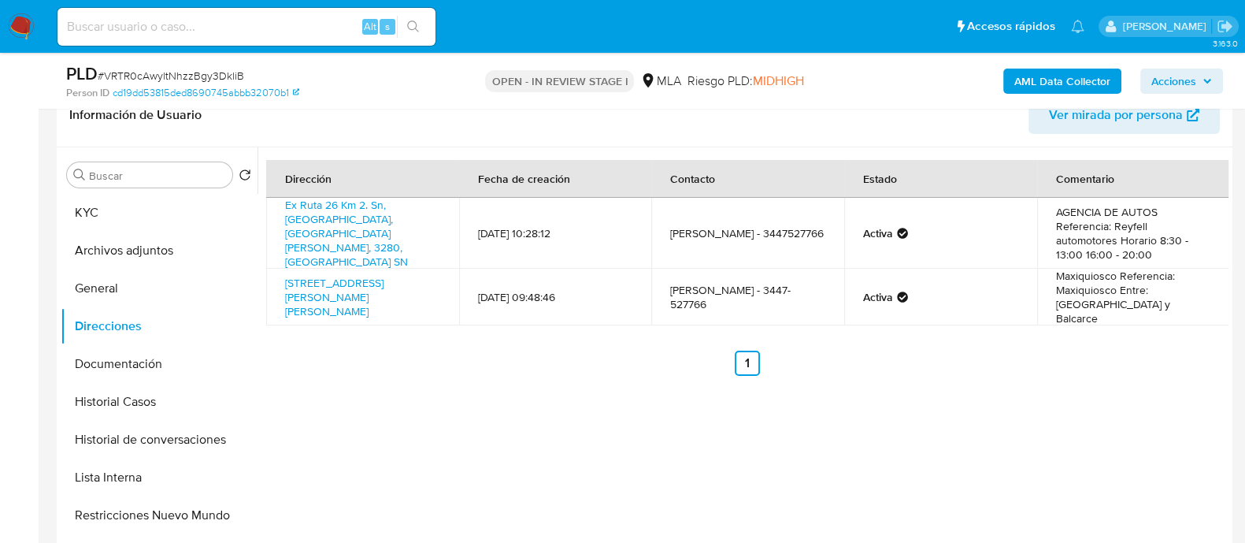
scroll to position [269, 0]
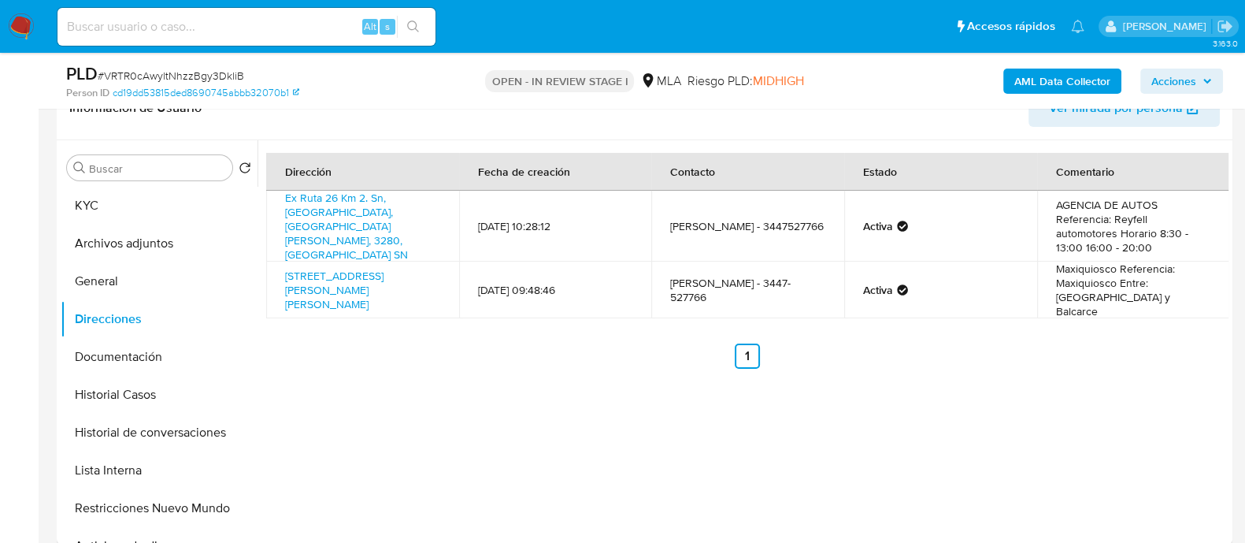
click at [1116, 209] on td "AGENCIA DE AUTOS Referencia: Reyfell automotores Horario 8:30 - 13:00 16:00 - 2…" at bounding box center [1133, 226] width 193 height 71
drag, startPoint x: 1110, startPoint y: 213, endPoint x: 1216, endPoint y: 214, distance: 106.3
click at [1216, 214] on td "AGENCIA DE AUTOS Referencia: Reyfell automotores Horario 8:30 - 13:00 16:00 - 2…" at bounding box center [1133, 226] width 193 height 71
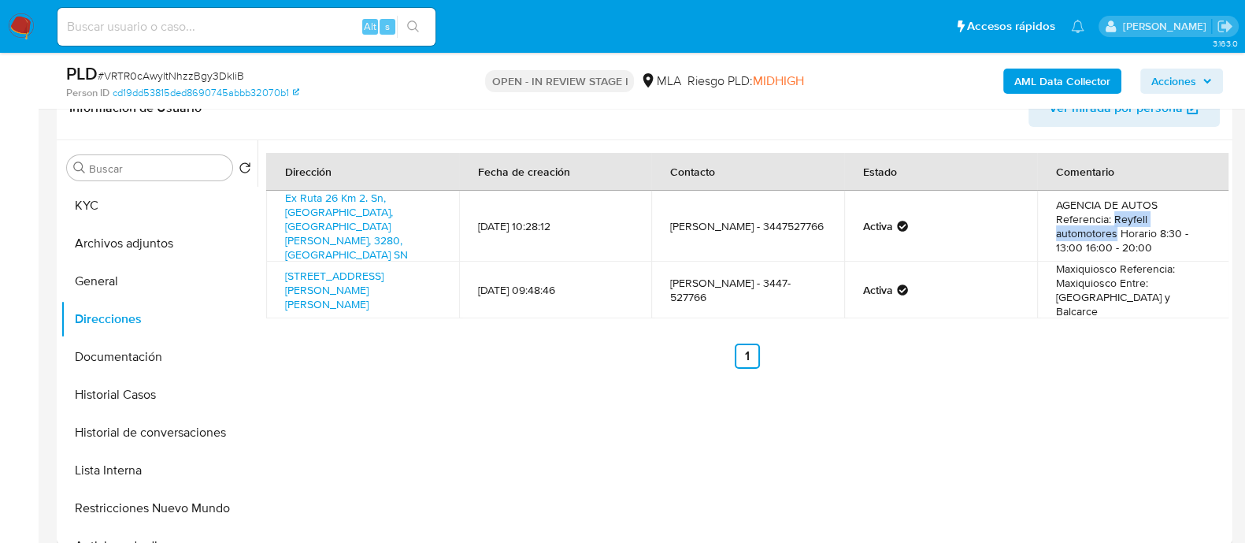
copy td "Reyfell automotores"
drag, startPoint x: 278, startPoint y: 208, endPoint x: 335, endPoint y: 234, distance: 62.4
click at [335, 234] on td "Ex Ruta 26 Km 2. Sn, Colón, Entre Ríos, 3280, Argentina SN" at bounding box center [362, 226] width 193 height 71
copy link "Ex Ruta 26 Km 2. Sn, Colón, Entre Ríos,"
drag, startPoint x: 275, startPoint y: 260, endPoint x: 334, endPoint y: 278, distance: 61.8
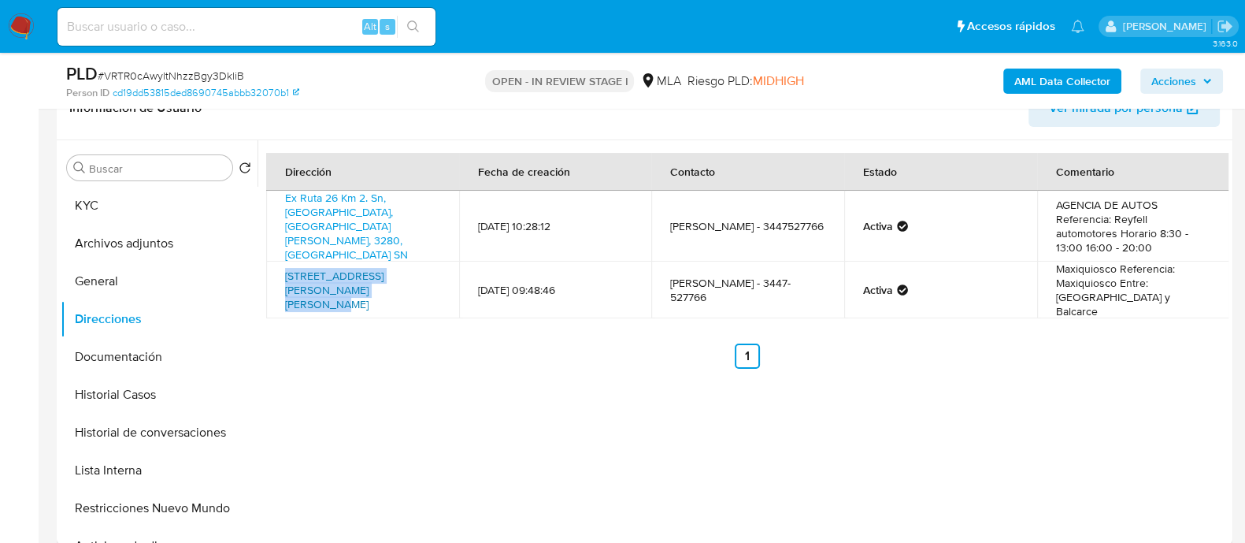
click at [334, 278] on td "Calle San Martin 334, Colón, Entre Ríos, 3280, Argentina 334" at bounding box center [362, 289] width 193 height 57
copy link "Calle San Martin 334, Colón, Entre Ríos"
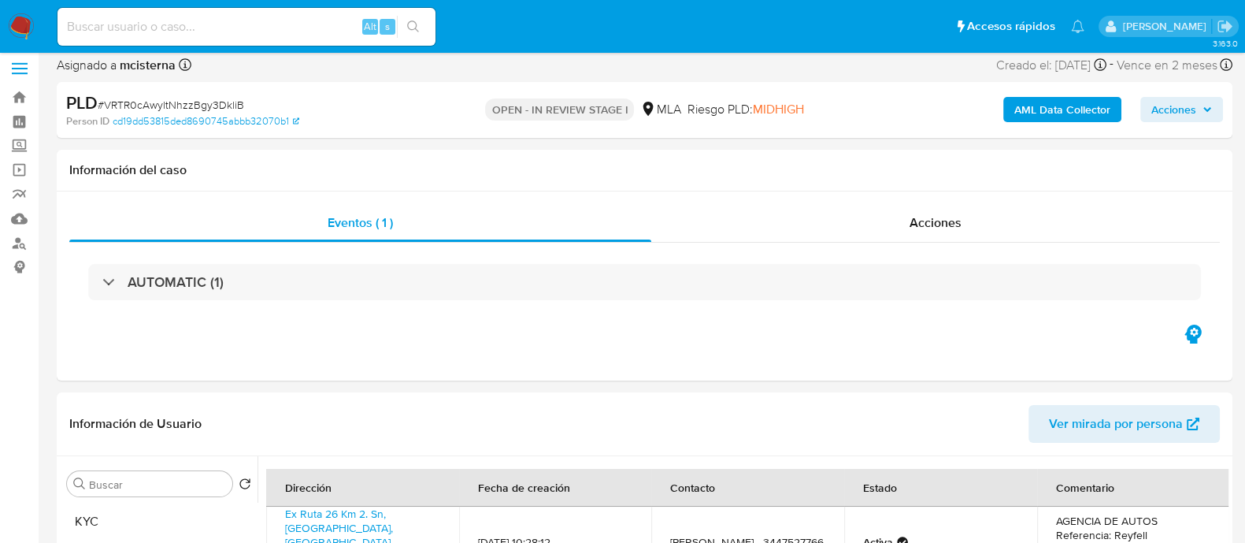
scroll to position [5, 0]
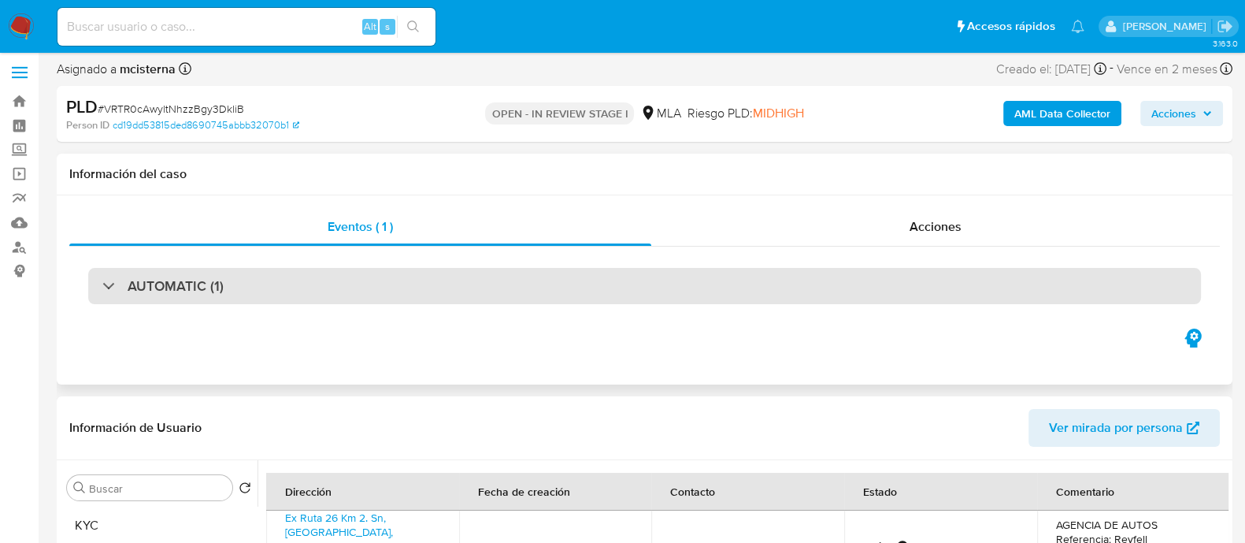
click at [529, 302] on div "AUTOMATIC (1)" at bounding box center [644, 286] width 1113 height 36
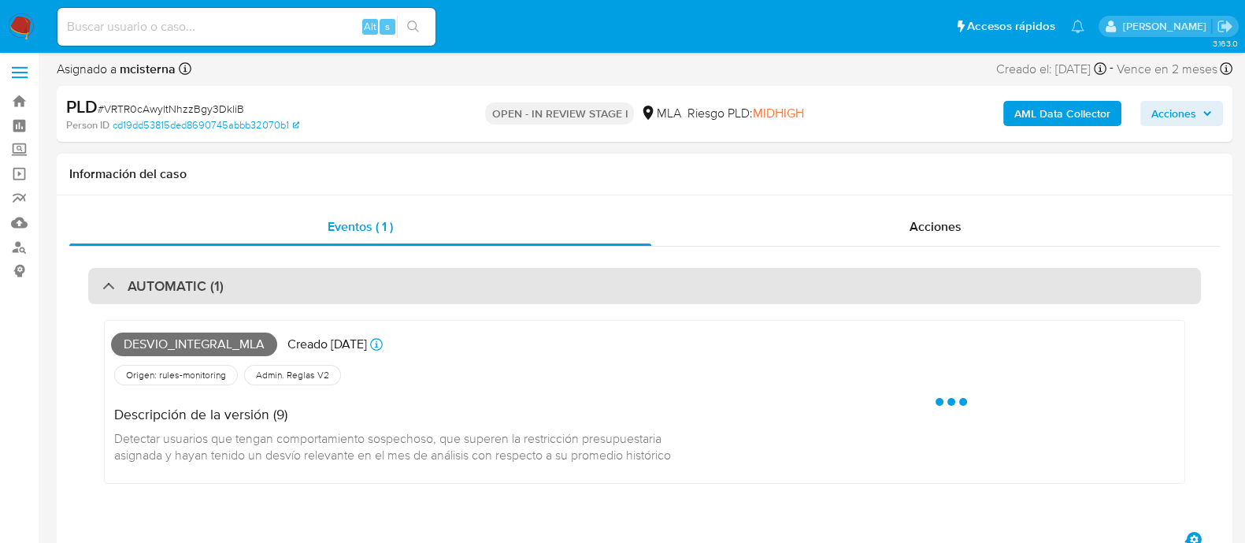
click at [529, 302] on div "AUTOMATIC (1)" at bounding box center [644, 286] width 1113 height 36
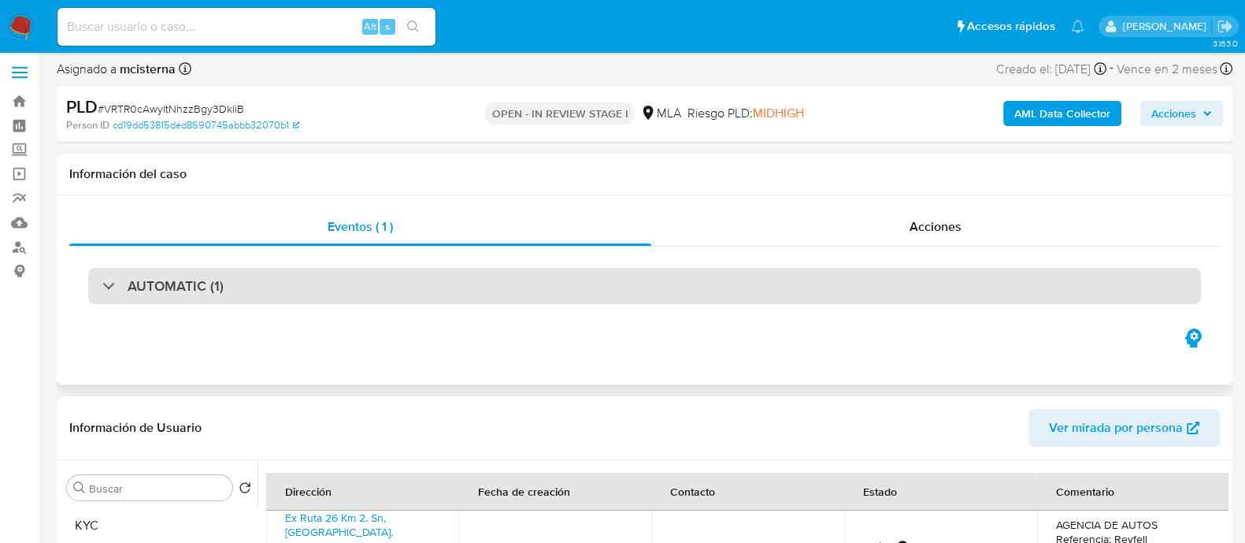
click at [556, 301] on div "AUTOMATIC (1)" at bounding box center [644, 286] width 1113 height 36
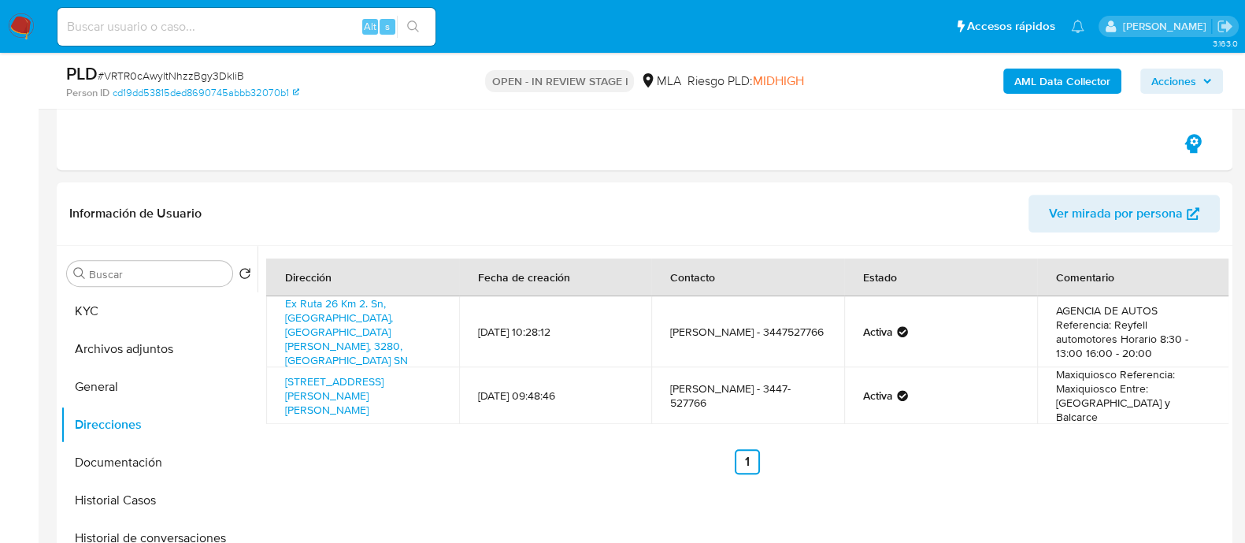
scroll to position [869, 0]
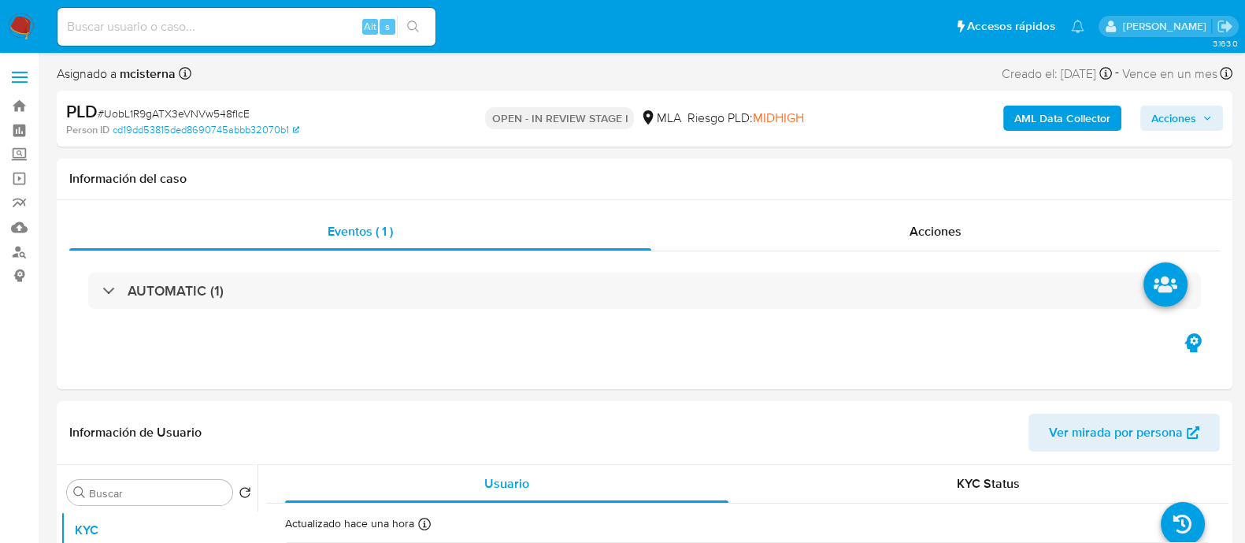
click at [1185, 113] on span "Acciones" at bounding box center [1173, 118] width 45 height 25
select select "10"
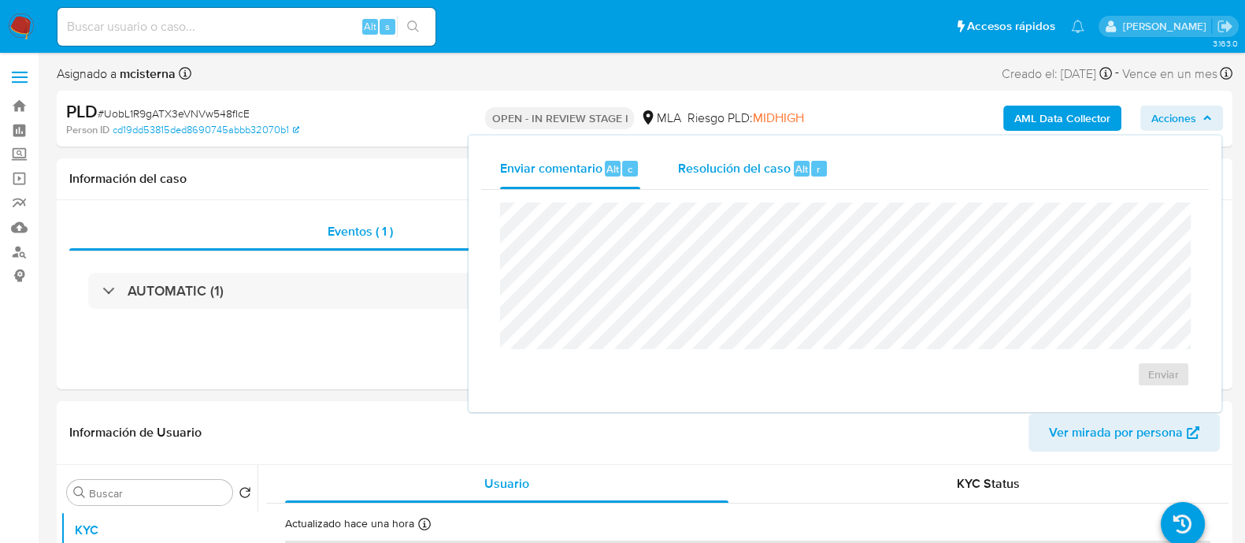
click at [754, 165] on span "Resolución del caso" at bounding box center [734, 168] width 113 height 18
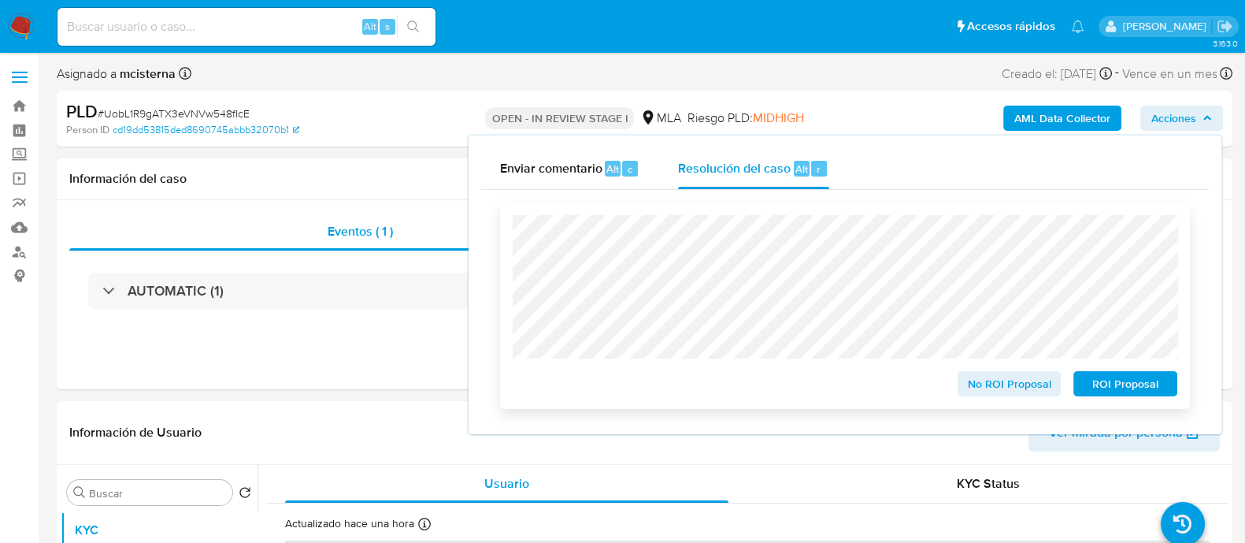
click at [1125, 376] on span "ROI Proposal" at bounding box center [1125, 384] width 82 height 22
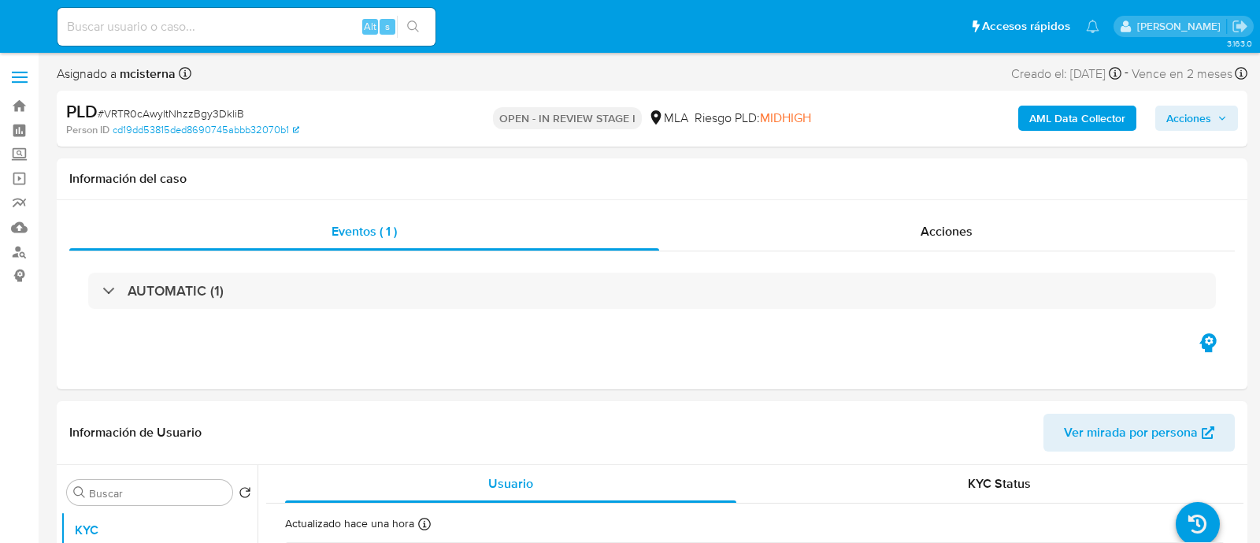
select select "10"
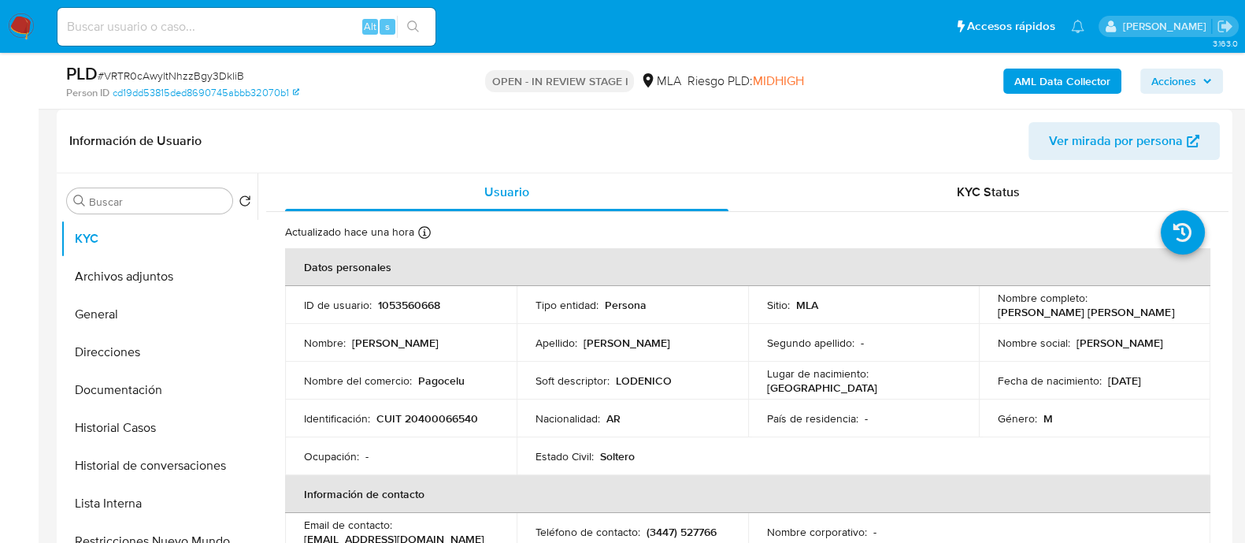
scroll to position [239, 0]
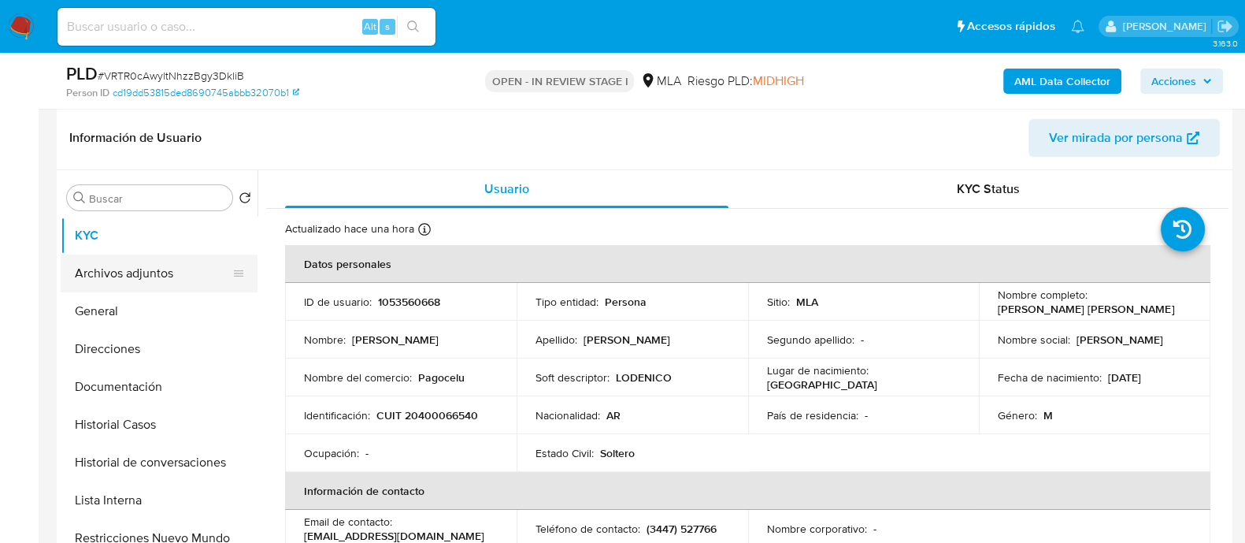
click at [157, 281] on button "Archivos adjuntos" at bounding box center [153, 273] width 184 height 38
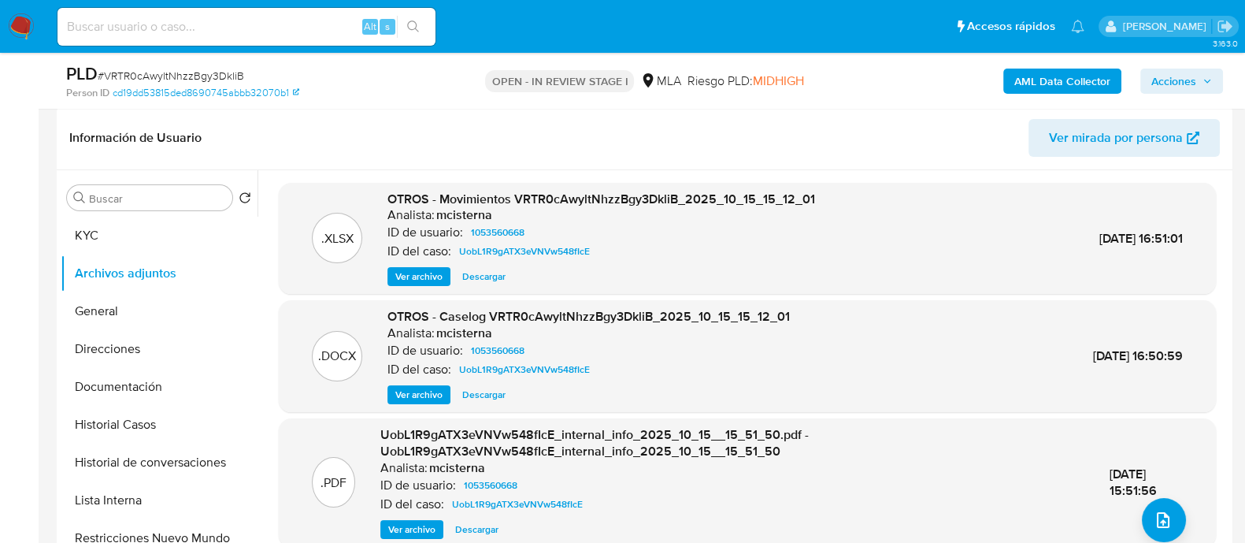
click at [1184, 83] on span "Acciones" at bounding box center [1173, 81] width 45 height 25
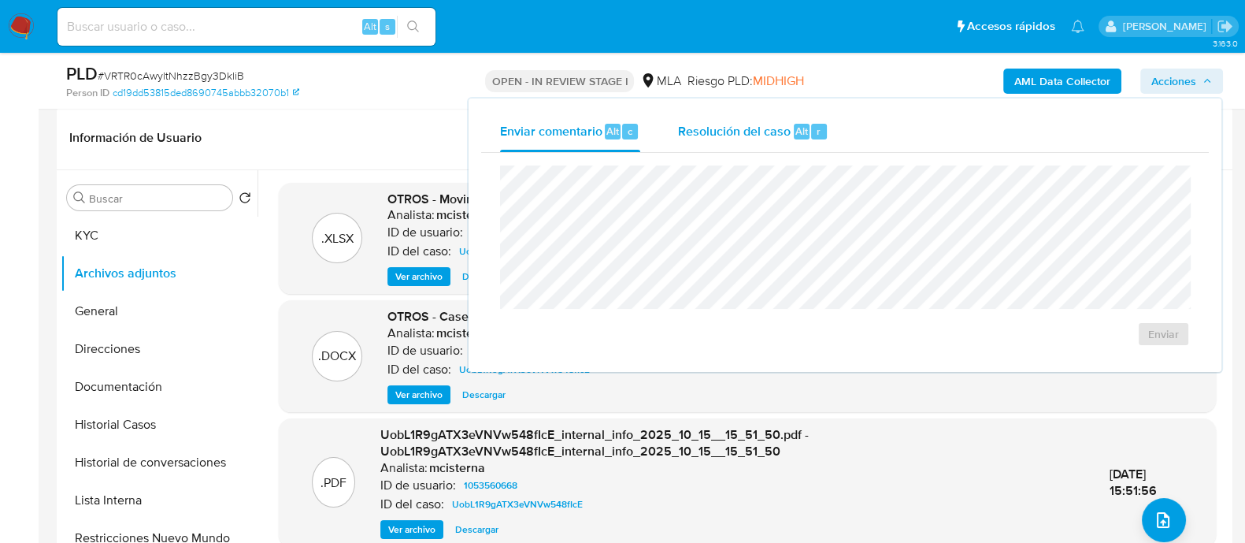
click at [757, 132] on span "Resolución del caso" at bounding box center [734, 130] width 113 height 18
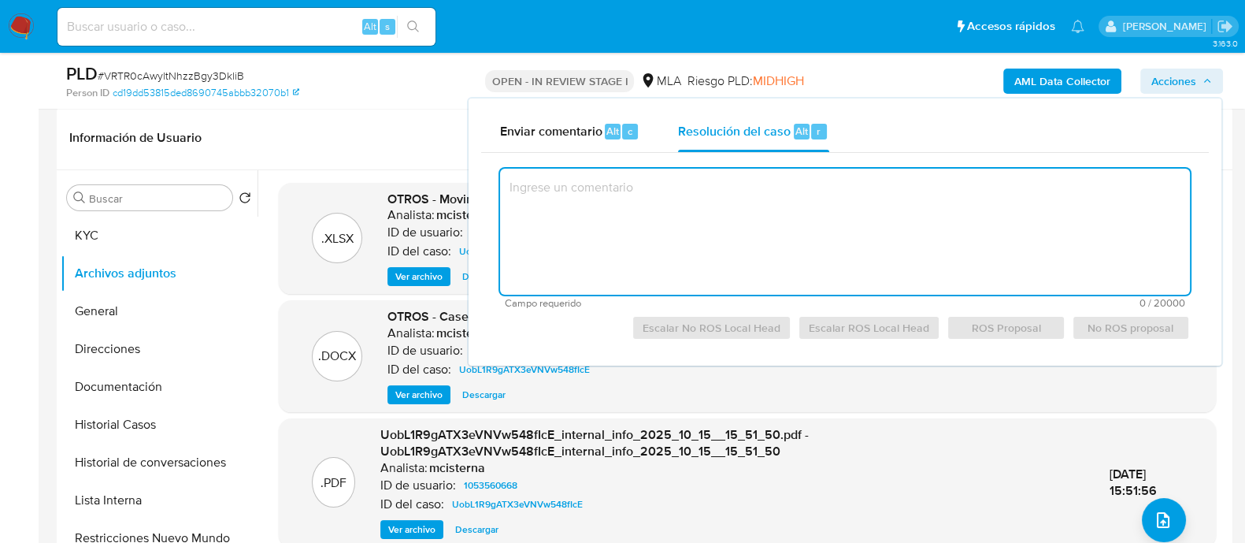
click at [610, 228] on textarea at bounding box center [845, 232] width 690 height 126
paste textarea "Se procede al cierre del caso según el análisis efectuado en el adjunto "Caselo…"
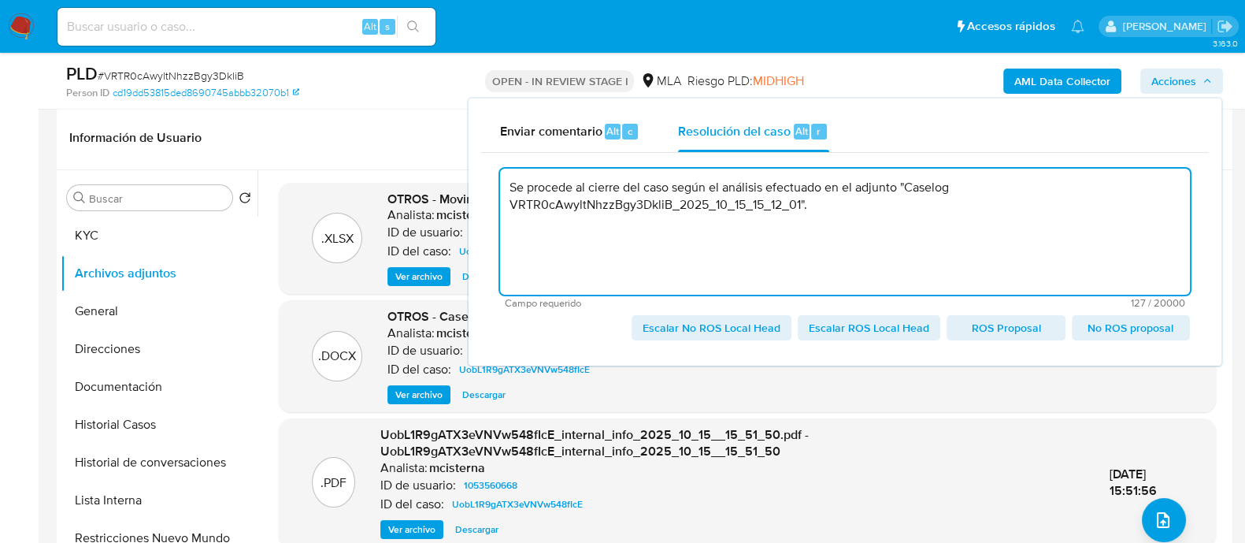
click at [862, 329] on span "Escalar ROS Local Head" at bounding box center [869, 328] width 120 height 22
type textarea "Se procede al cierre del caso según el análisis efectuado en el adjunto "Caselo…"
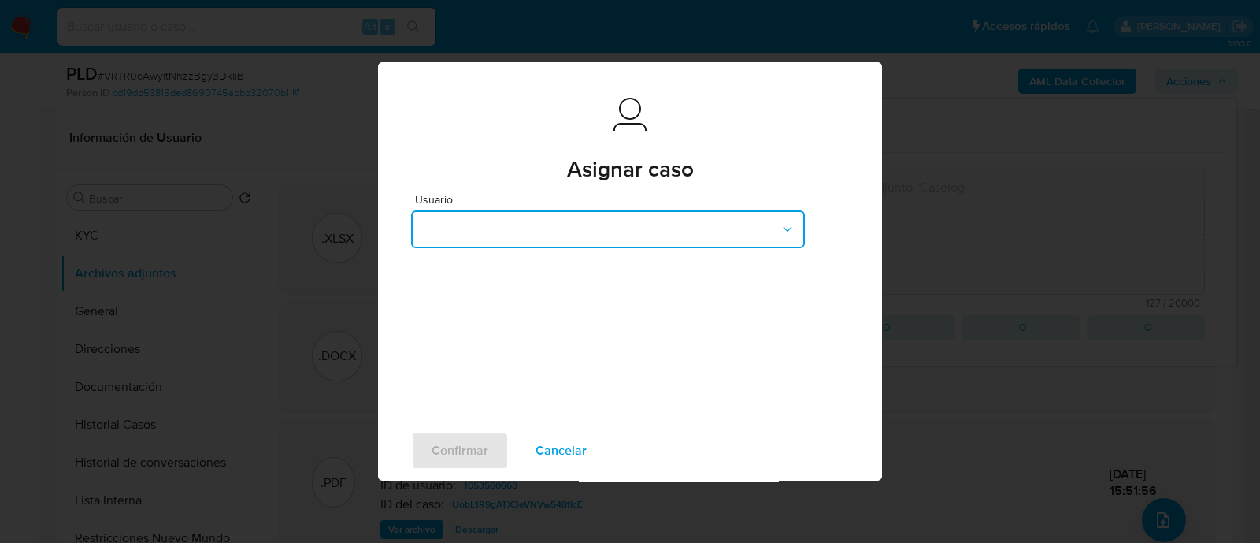
click at [591, 240] on button "button" at bounding box center [608, 229] width 394 height 38
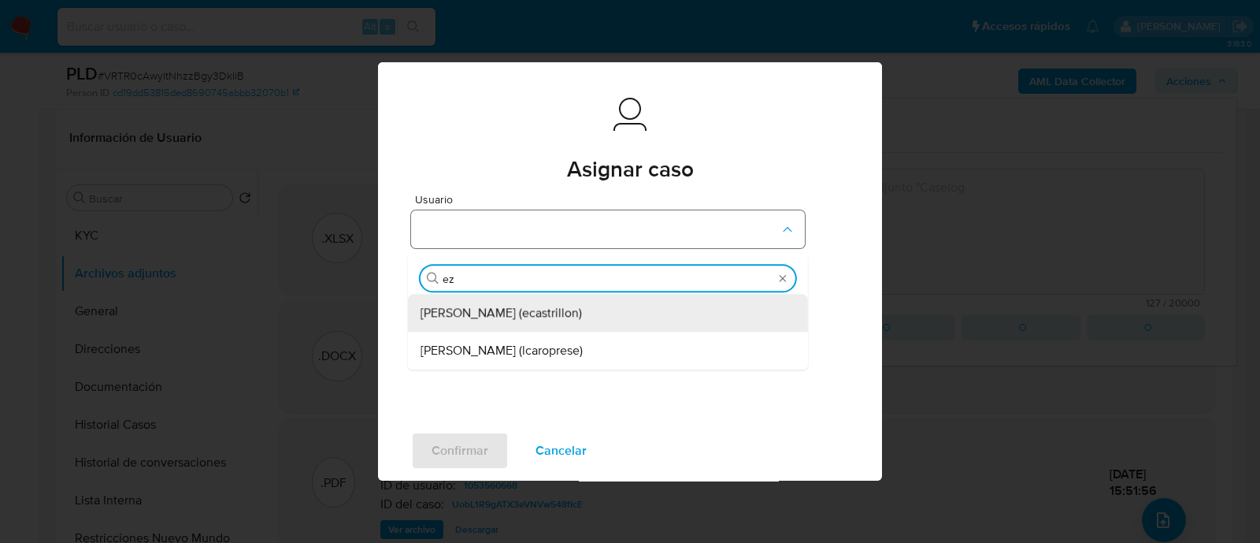
type input "eze"
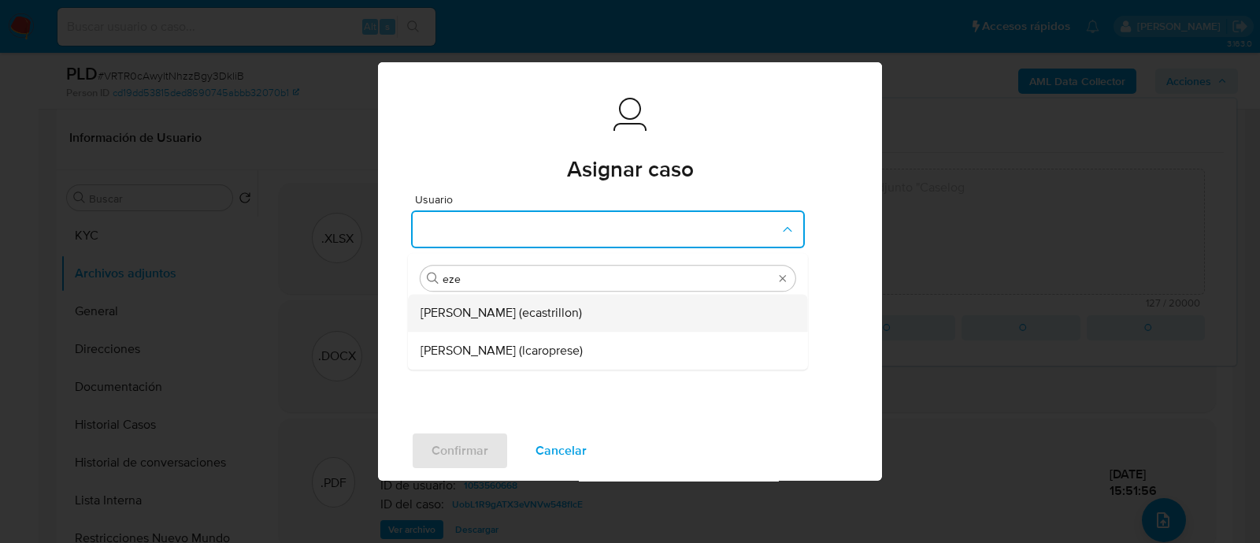
click at [488, 309] on span "Ezequiel Gonzalo Castrillon (ecastrillon)" at bounding box center [501, 314] width 161 height 16
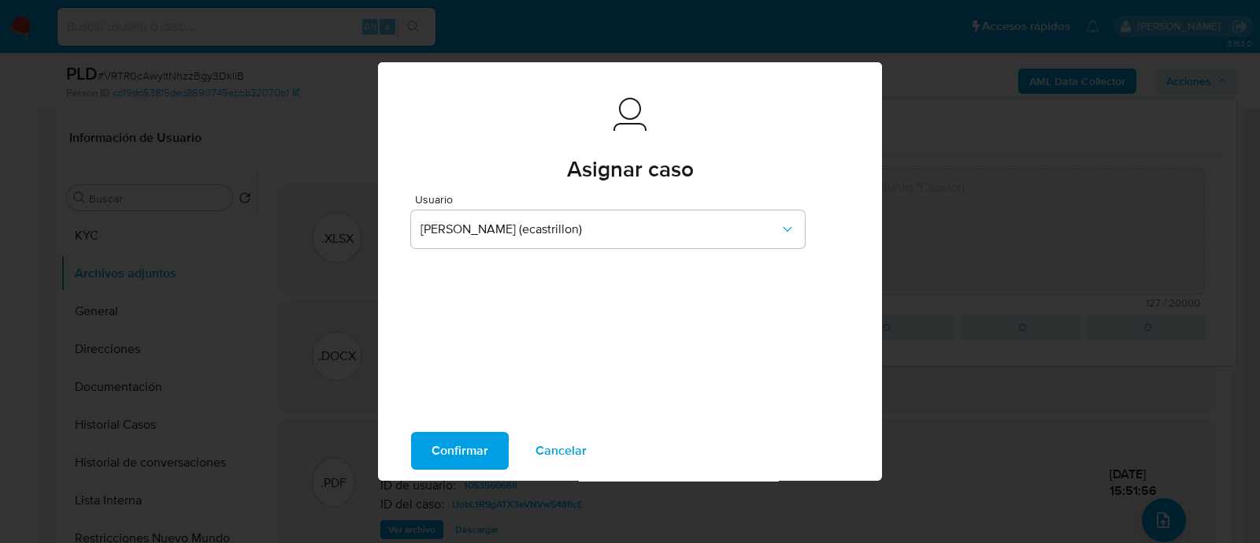
click at [436, 437] on span "Confirmar" at bounding box center [460, 450] width 57 height 35
type textarea "Se procede al cierre del caso según el análisis efectuado en el adjunto "Caselo…"
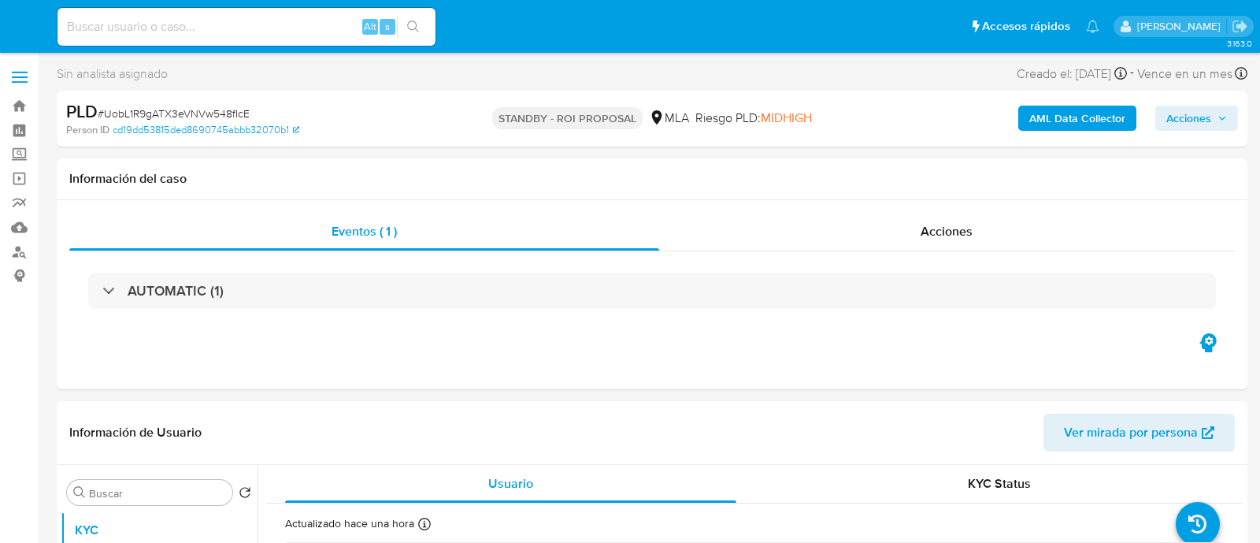
select select "10"
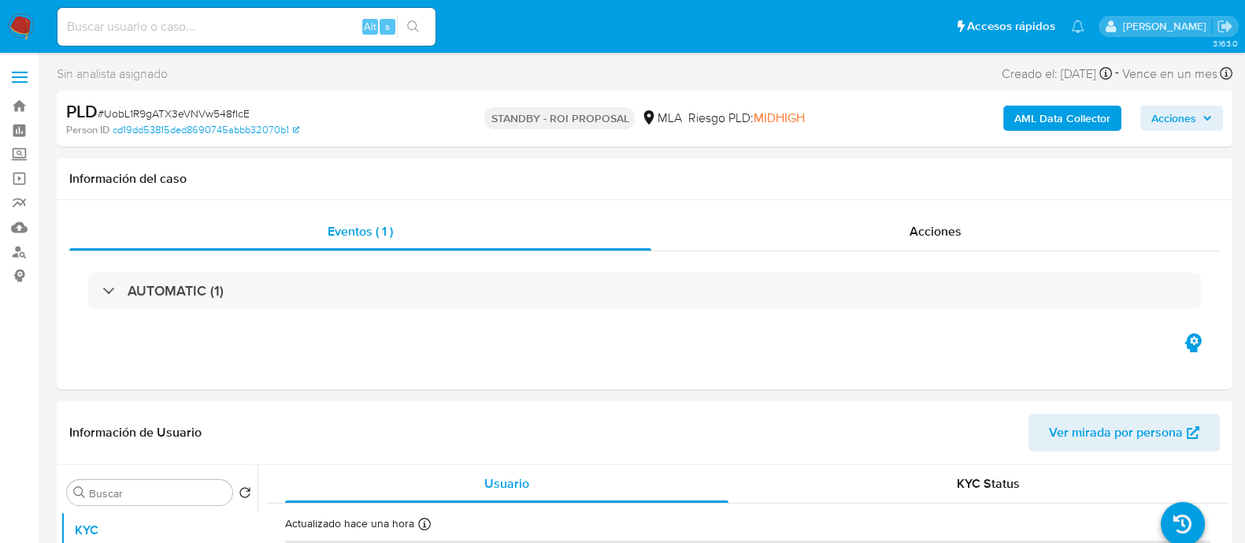
click at [256, 49] on nav "Pausado Ver notificaciones Alt s Accesos rápidos Presiona las siguientes teclas…" at bounding box center [622, 26] width 1245 height 53
click at [269, 30] on input at bounding box center [246, 27] width 378 height 20
paste input "rBZ6WG9eOqU1X3zTk9zZMYVk"
type input "rBZ6WG9eOqU1X3zTk9zZMYVk"
click at [410, 28] on icon "search-icon" at bounding box center [413, 26] width 12 height 12
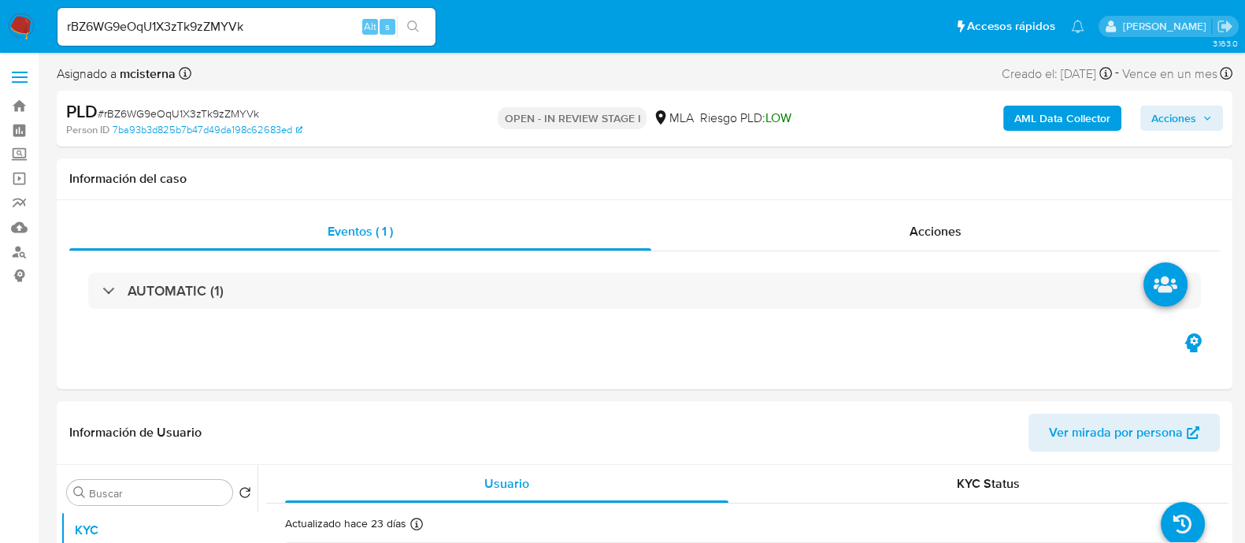
select select "10"
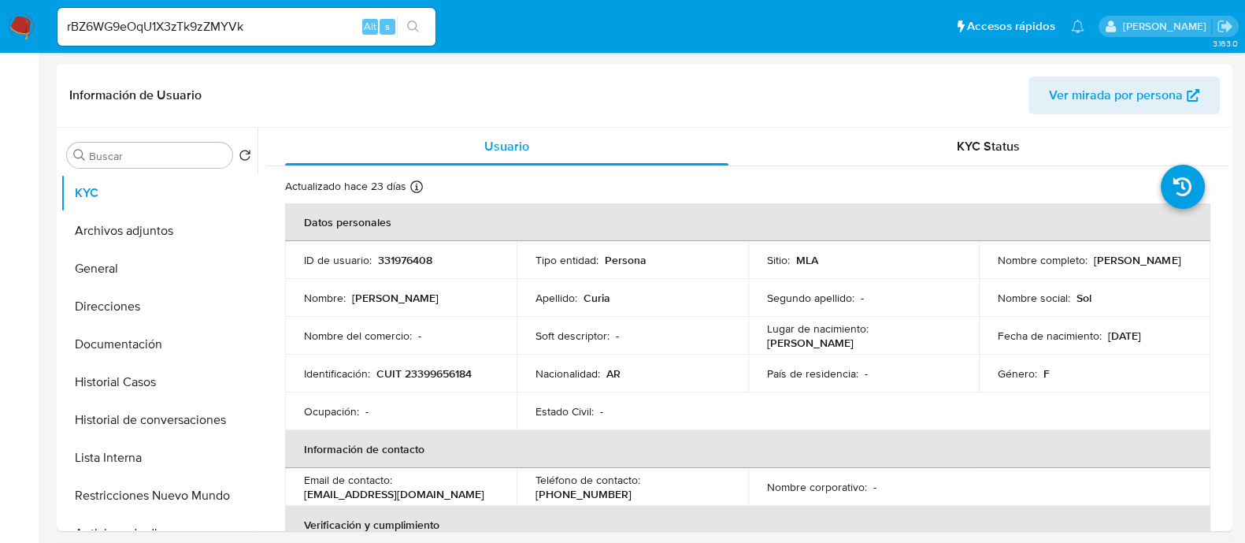
scroll to position [492, 0]
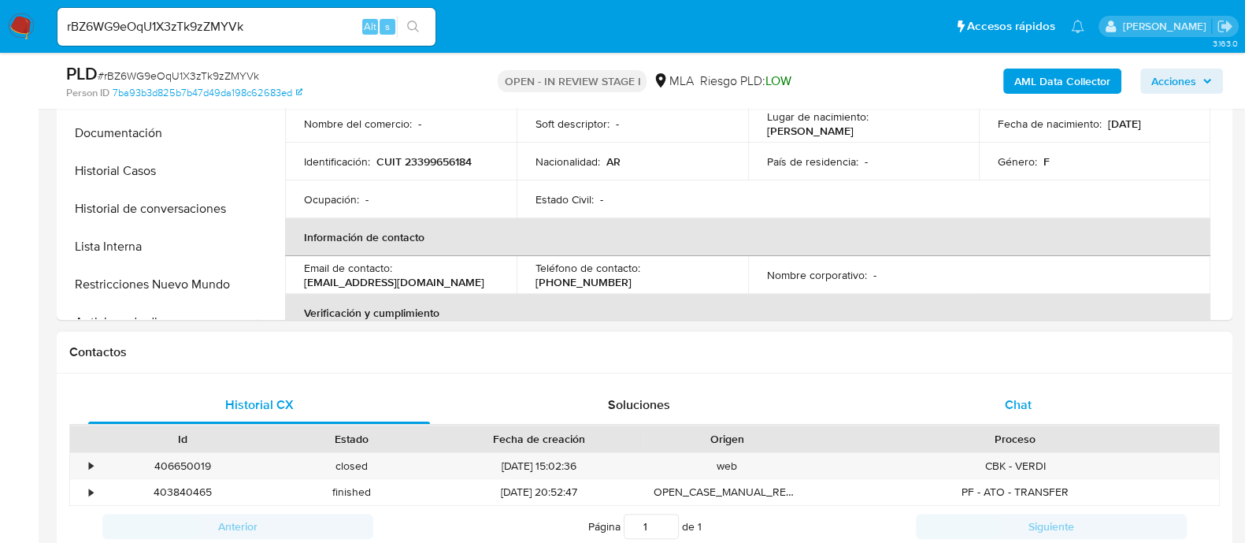
click at [1021, 410] on span "Chat" at bounding box center [1018, 404] width 27 height 18
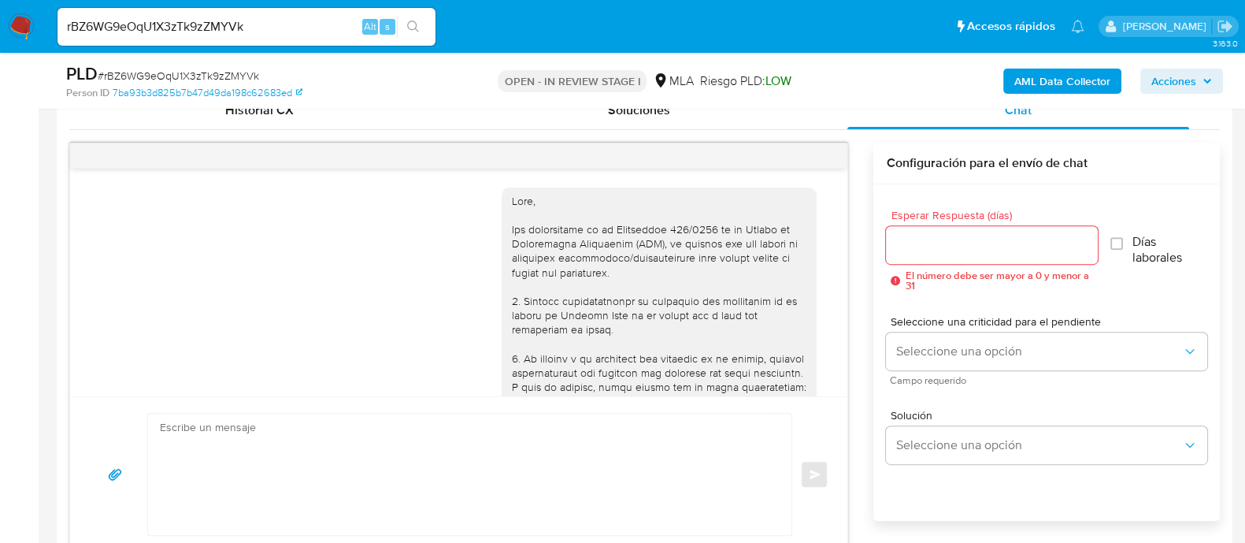
scroll to position [1547, 0]
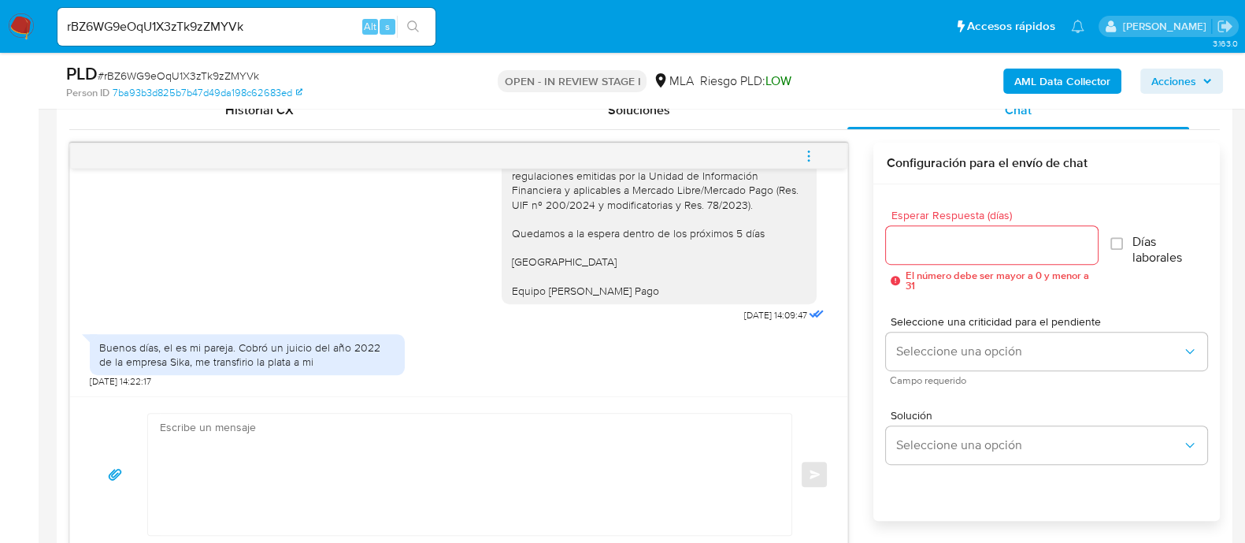
click at [555, 490] on textarea at bounding box center [466, 473] width 612 height 121
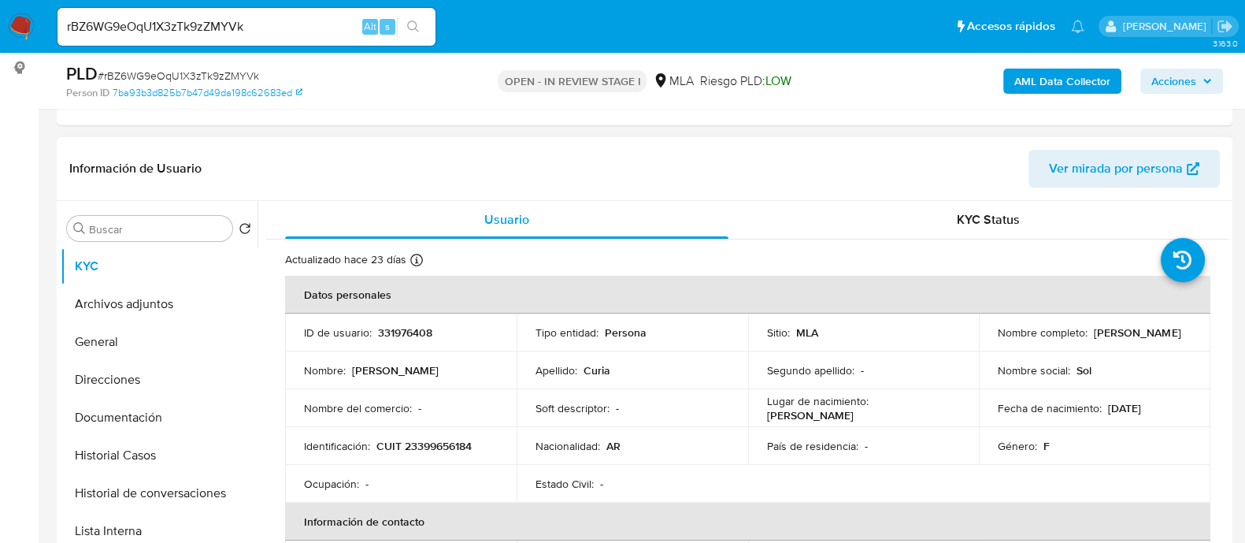
scroll to position [196, 0]
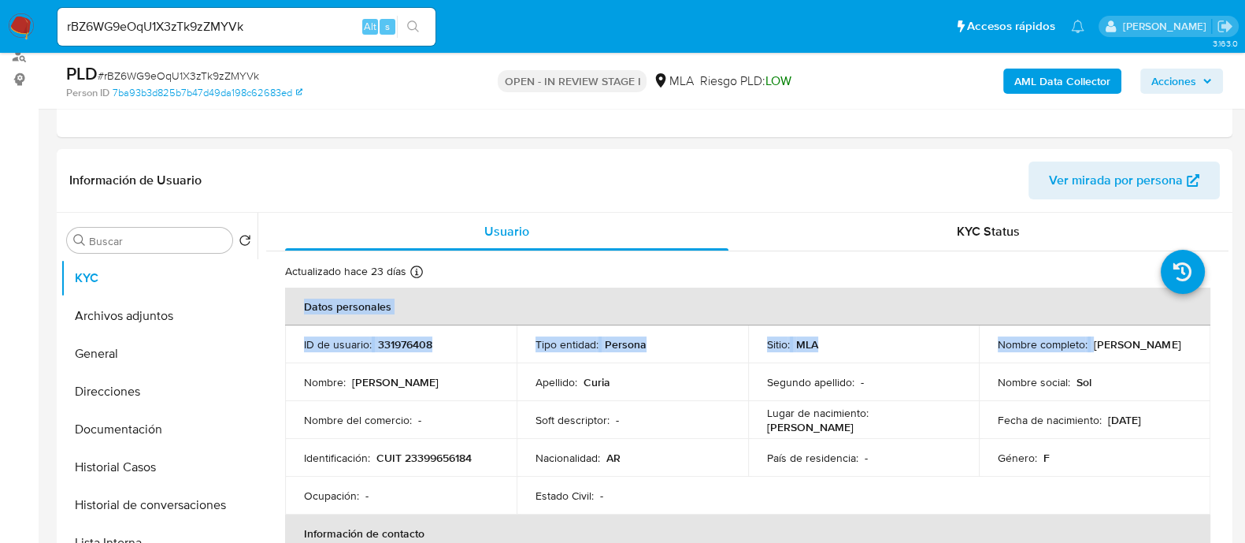
drag, startPoint x: 1088, startPoint y: 340, endPoint x: 1240, endPoint y: 344, distance: 152.0
click at [1183, 376] on div "Nombre social : Sol" at bounding box center [1095, 382] width 194 height 14
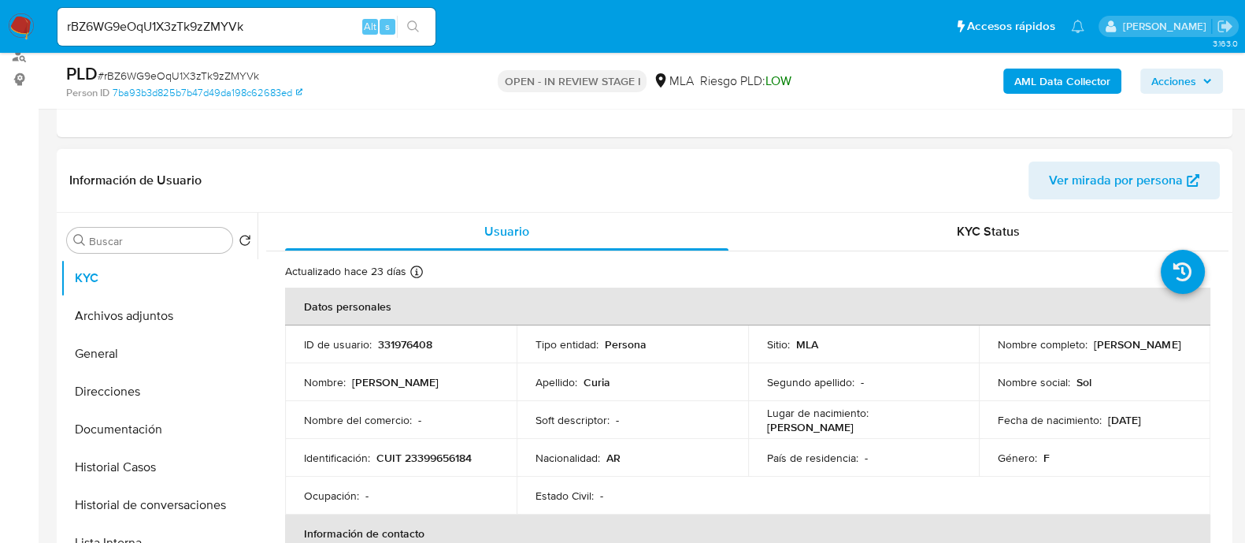
drag, startPoint x: 1088, startPoint y: 342, endPoint x: 1183, endPoint y: 347, distance: 94.6
click at [1183, 347] on div "Nombre completo : [PERSON_NAME]" at bounding box center [1095, 344] width 194 height 14
copy p "[PERSON_NAME]"
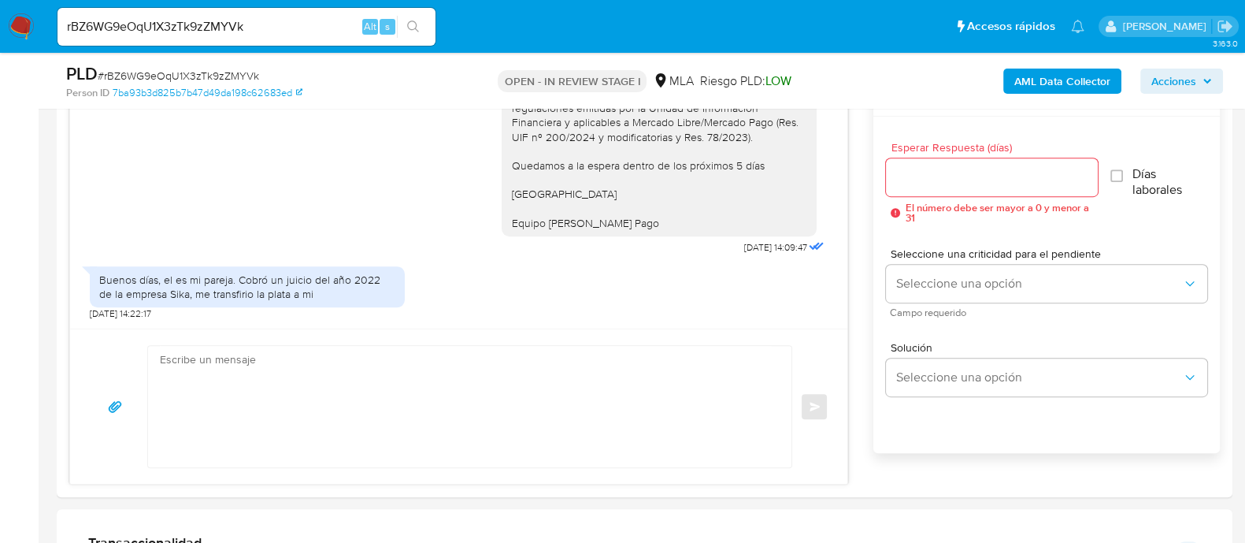
scroll to position [886, 0]
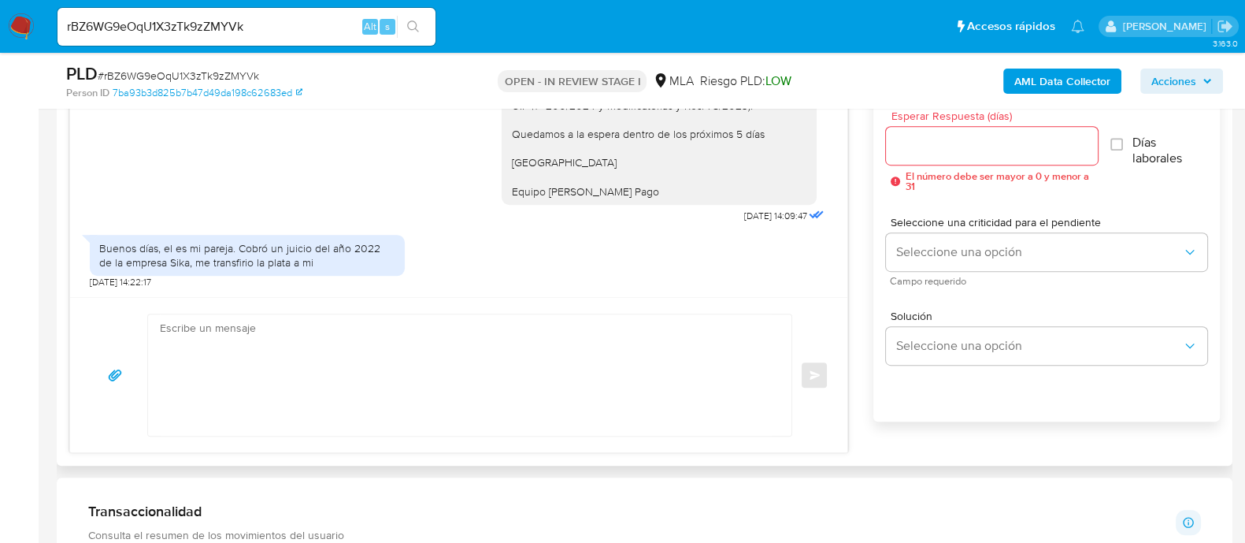
click at [588, 384] on textarea at bounding box center [466, 374] width 612 height 121
paste textarea "[PERSON_NAME]"
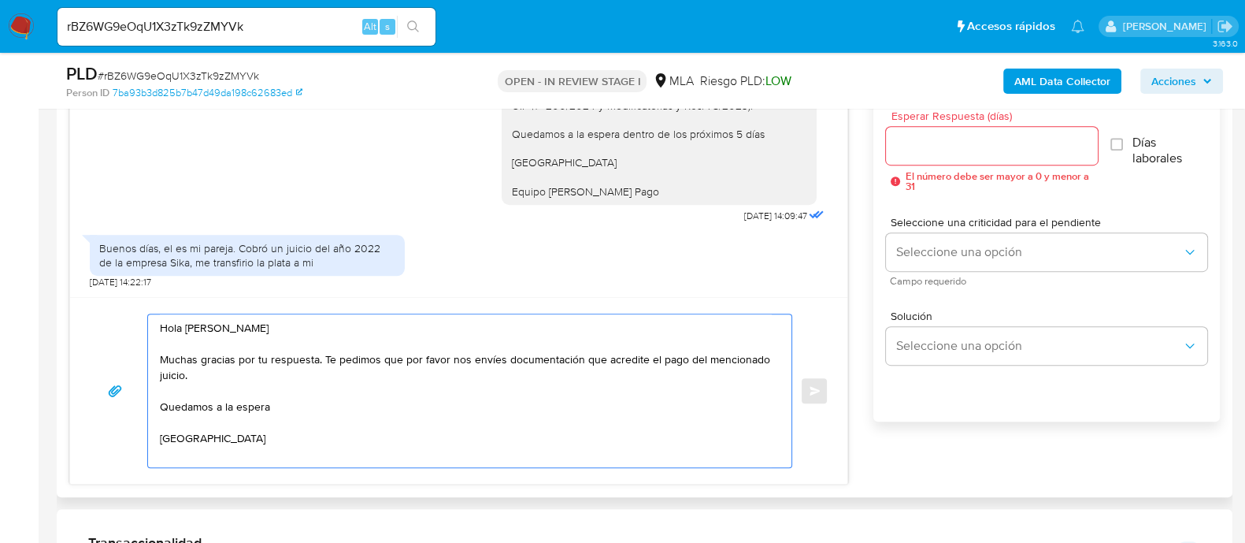
scroll to position [6, 0]
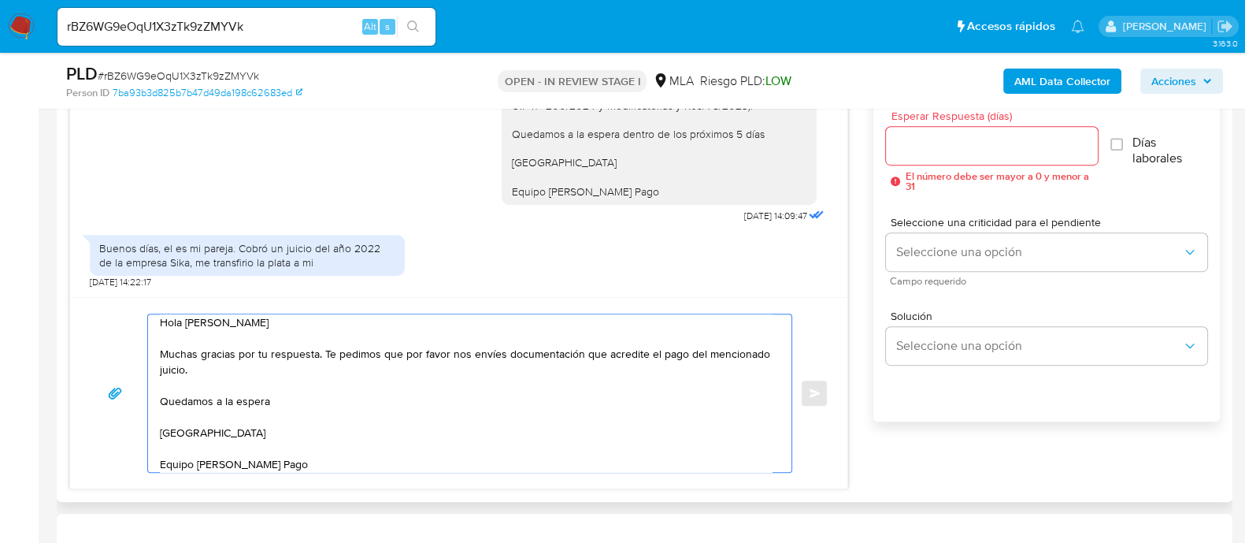
type textarea "Hola [PERSON_NAME] Muchas gracias por tu respuesta. Te pedimos que por favor no…"
click at [980, 145] on input "Esperar Respuesta (días)" at bounding box center [991, 145] width 211 height 20
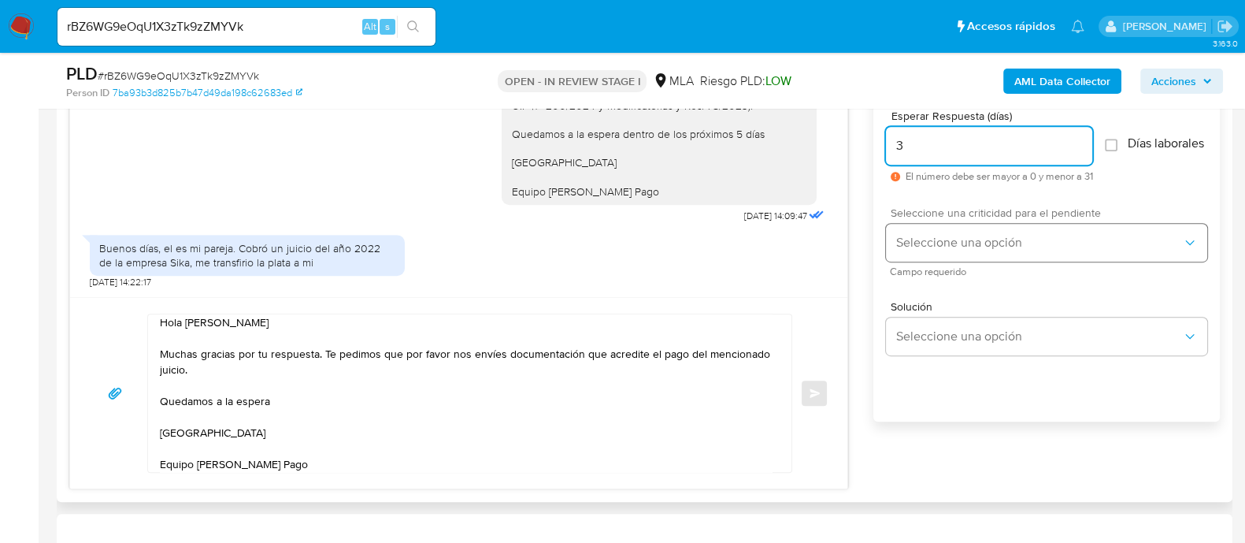
type input "3"
click at [942, 261] on button "Seleccione una opción" at bounding box center [1046, 243] width 321 height 38
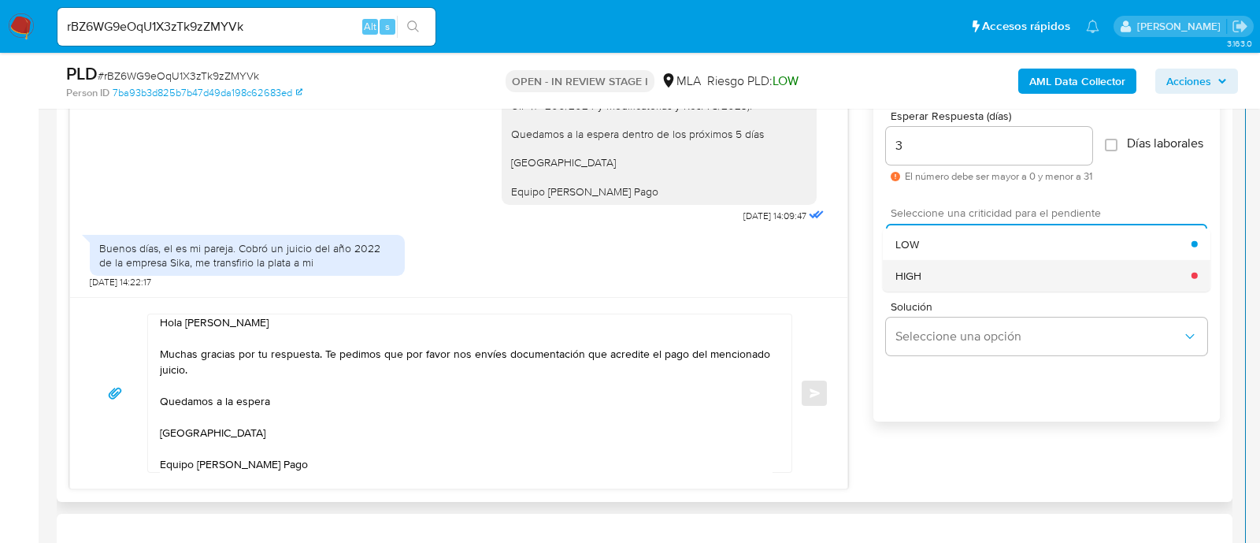
click at [932, 289] on div "HIGH" at bounding box center [1043, 275] width 296 height 32
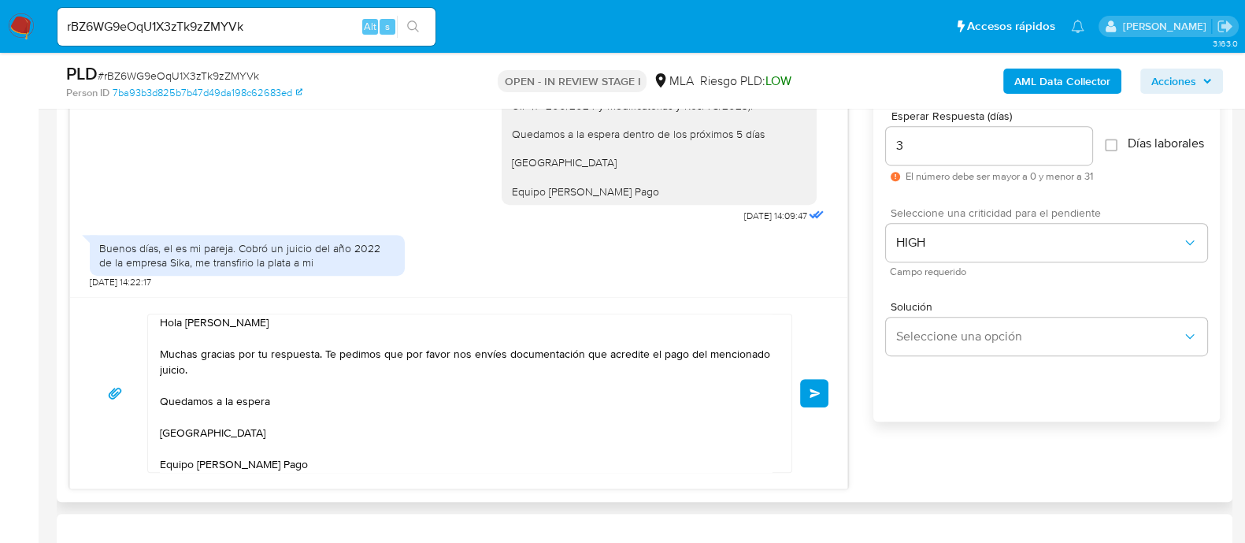
click at [819, 392] on span "Enviar" at bounding box center [815, 392] width 11 height 9
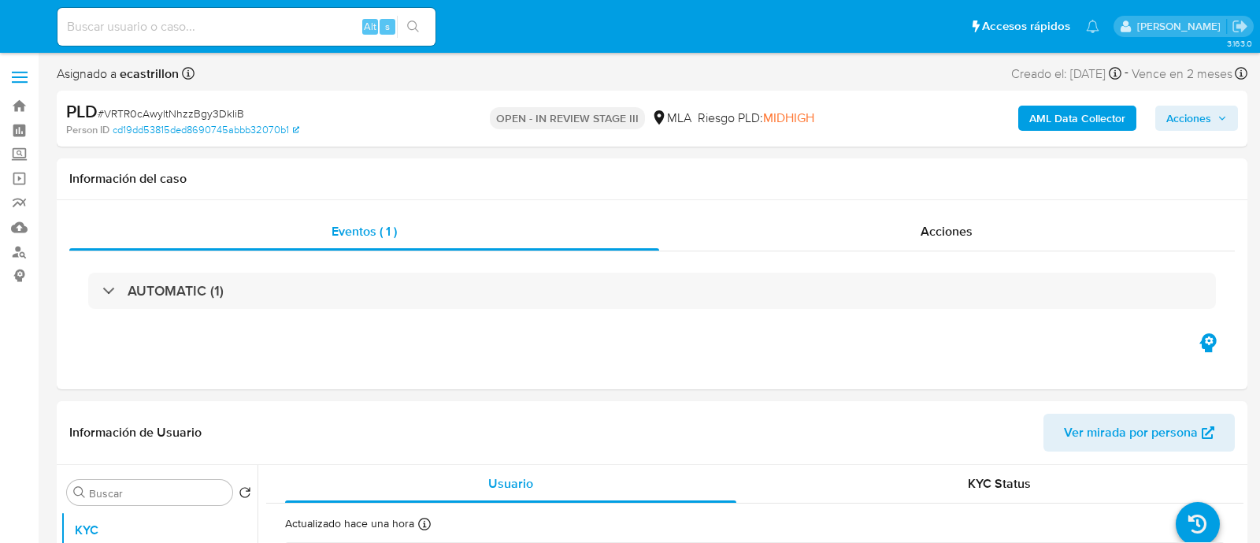
select select "10"
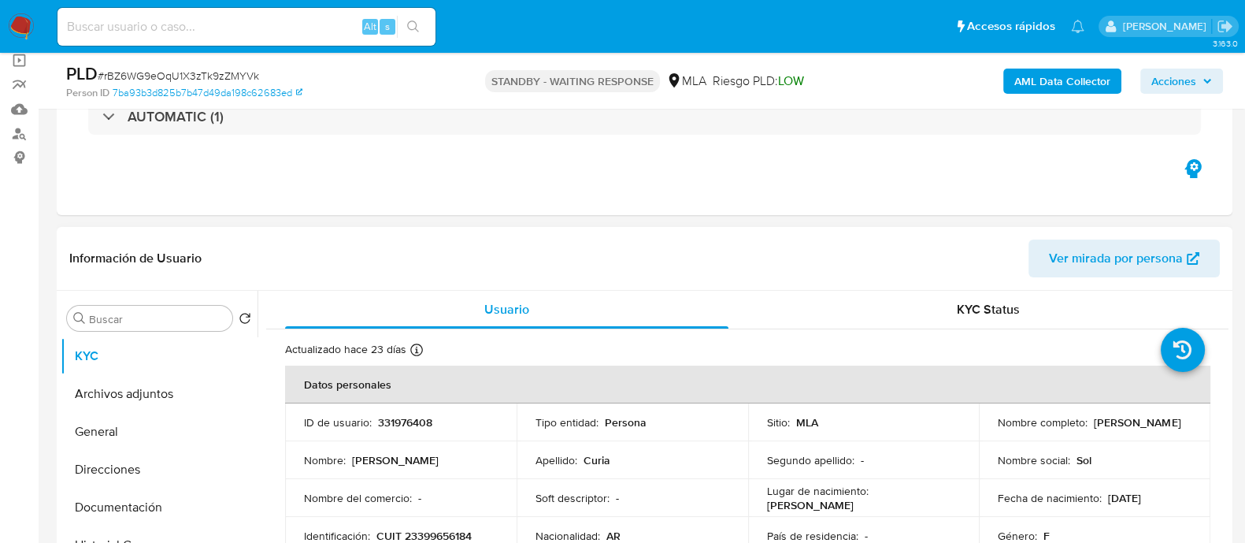
scroll to position [196, 0]
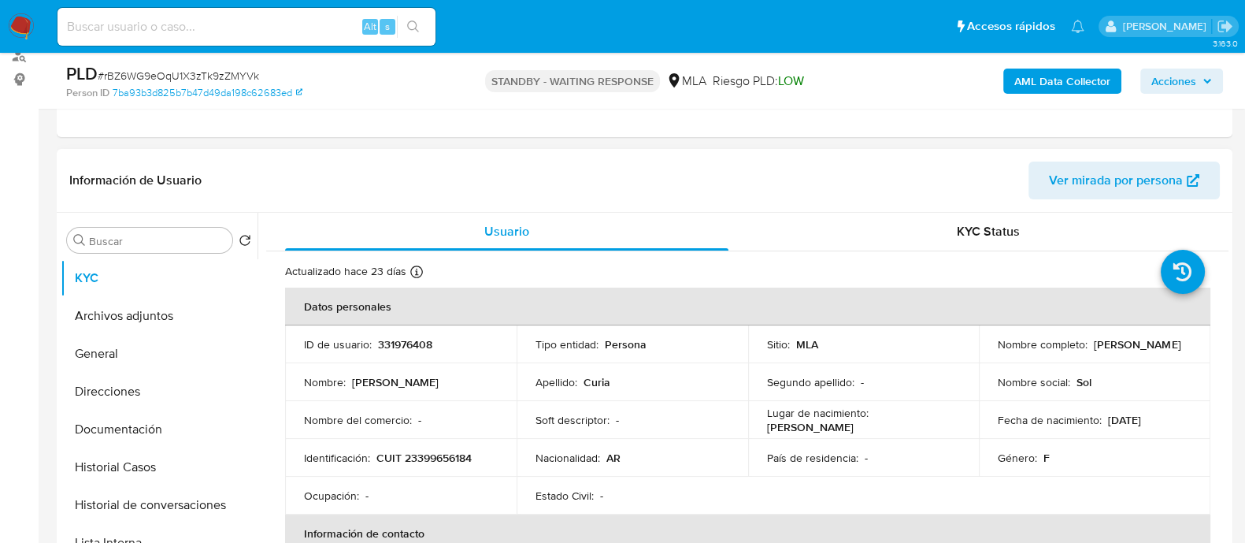
click at [402, 344] on p "331976408" at bounding box center [405, 344] width 54 height 14
copy p "331976408"
click at [284, 39] on div "Alt s" at bounding box center [246, 27] width 378 height 38
click at [286, 32] on input at bounding box center [246, 27] width 378 height 20
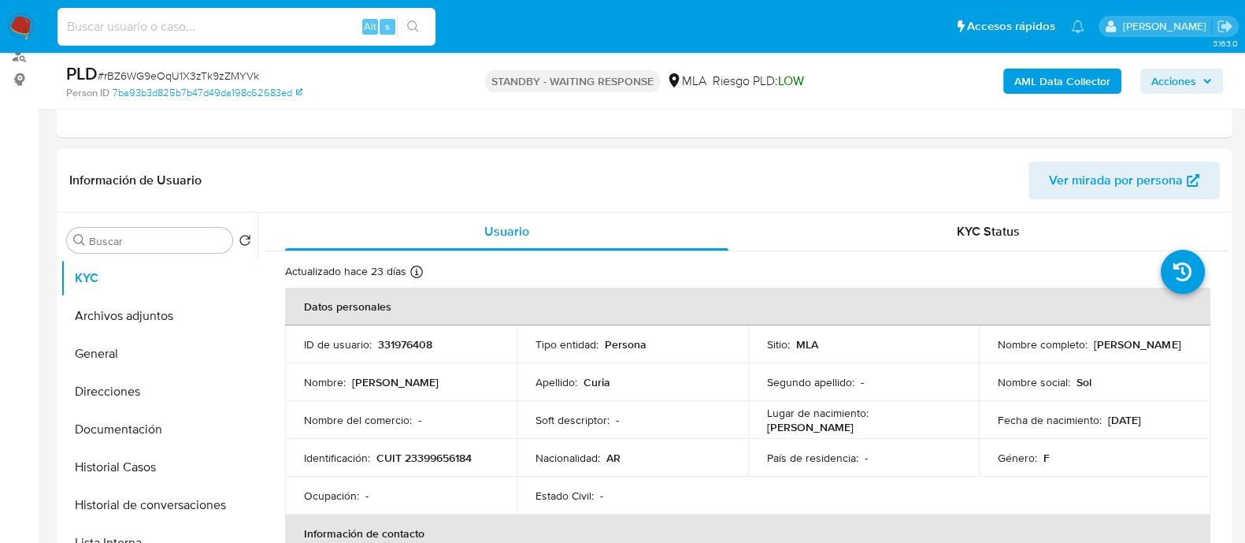
paste input "dj0QTdtNJpxR9bEH6q8fy6hw"
type input "dj0QTdtNJpxR9bEH6q8fy6hw"
click at [421, 24] on button "search-icon" at bounding box center [413, 27] width 32 height 22
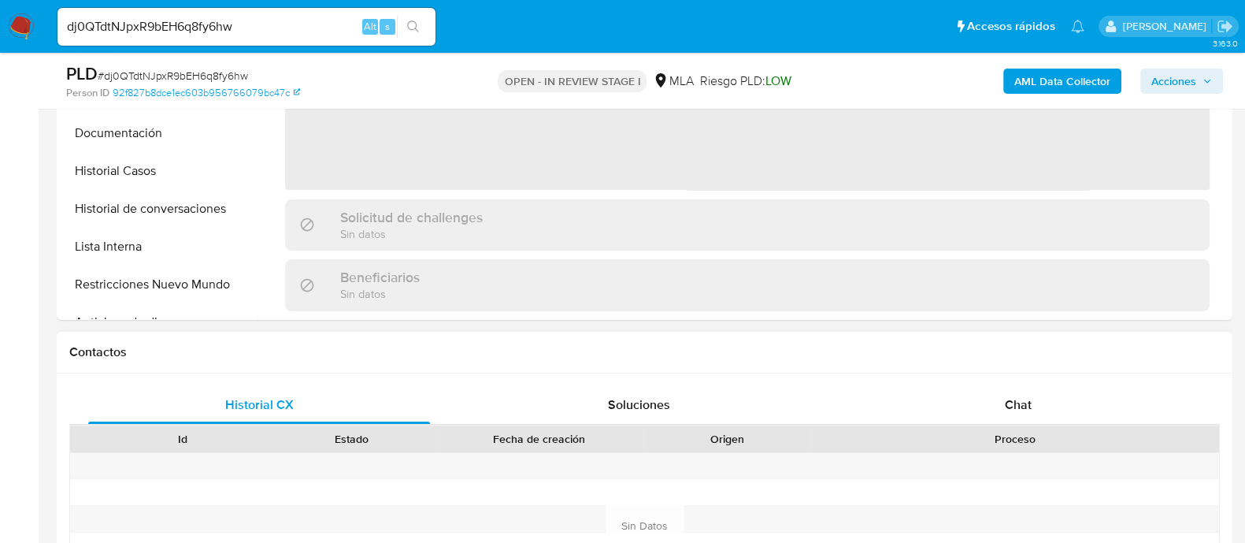
click at [1018, 463] on div at bounding box center [1015, 466] width 407 height 26
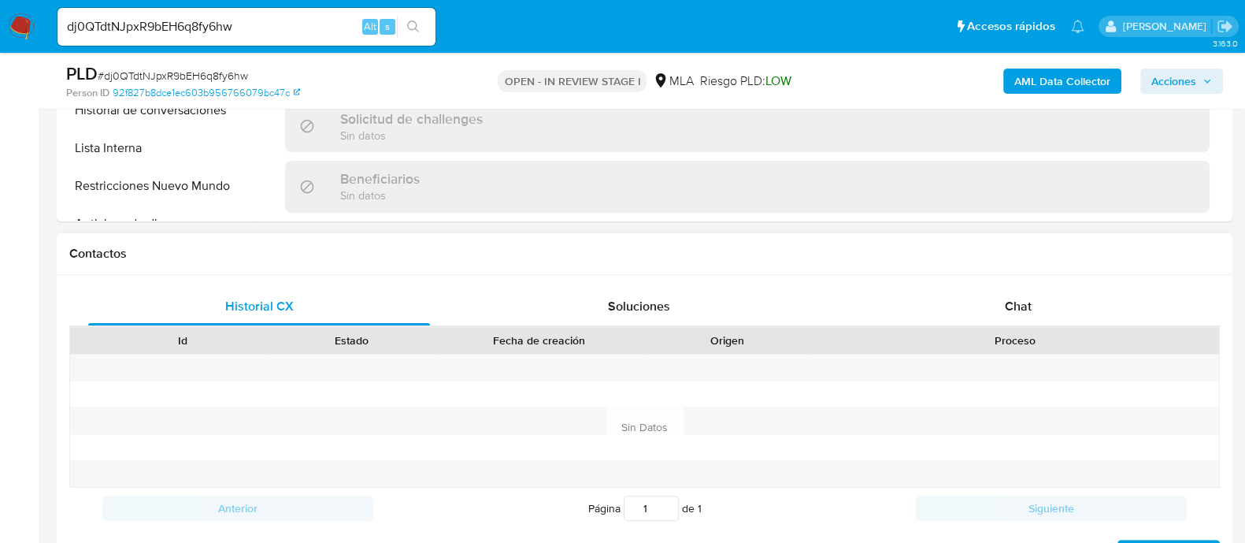
select select "10"
click at [1048, 285] on div "Historial CX Soluciones Chat Id Estado Fecha de creación Origen Proceso Anterio…" at bounding box center [645, 427] width 1176 height 304
click at [1029, 310] on span "Chat" at bounding box center [1018, 306] width 27 height 18
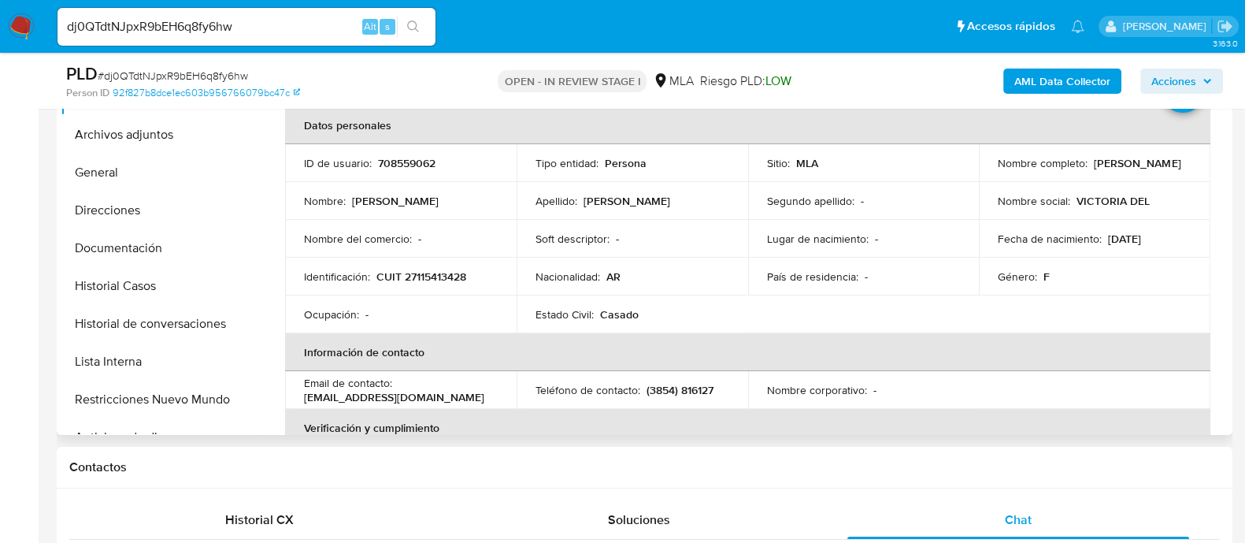
scroll to position [295, 0]
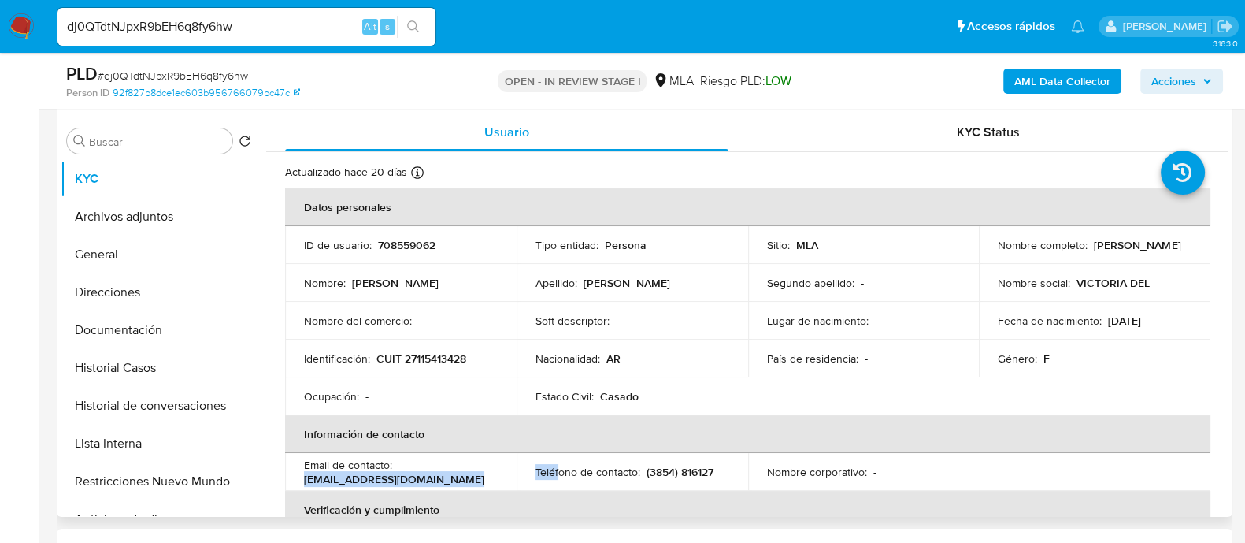
drag, startPoint x: 302, startPoint y: 473, endPoint x: 558, endPoint y: 476, distance: 256.0
click at [558, 476] on tr "Email de contacto : victoria.quiroga7@gmail.com Teléfono de contacto : (3854) 8…" at bounding box center [747, 472] width 925 height 38
copy tr "victoria.quiroga7@gmail.com Teléf"
click at [443, 478] on p "victoria.quiroga7@gmail.com" at bounding box center [394, 479] width 180 height 14
drag, startPoint x: 452, startPoint y: 481, endPoint x: 293, endPoint y: 483, distance: 159.1
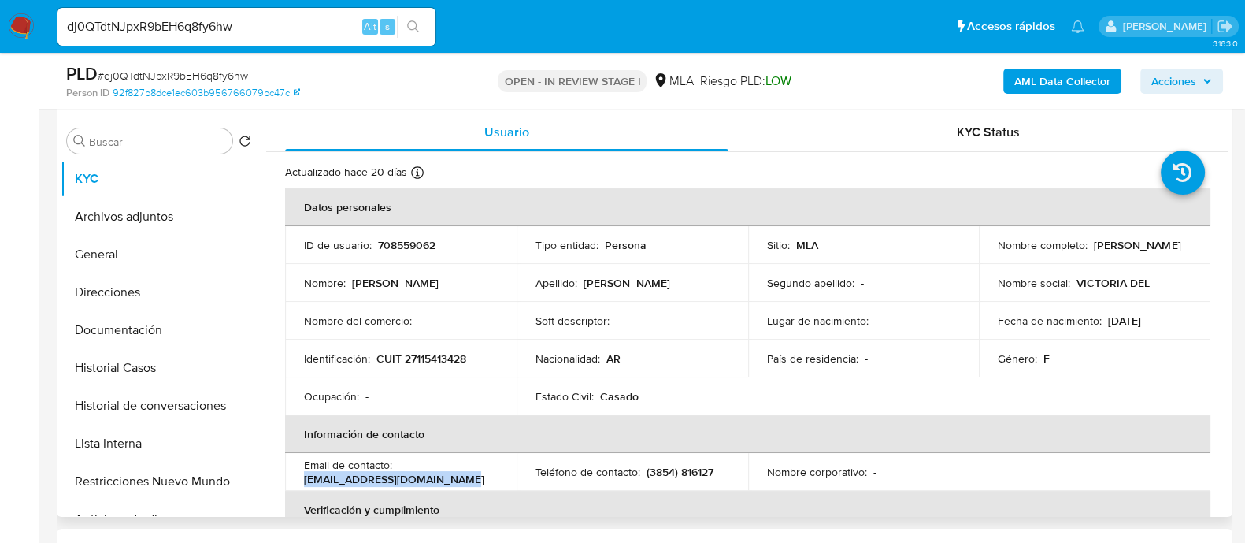
click at [293, 483] on td "Email de contacto : victoria.quiroga7@gmail.com" at bounding box center [401, 472] width 232 height 38
copy p "victoria.quiroga7@gmail.com"
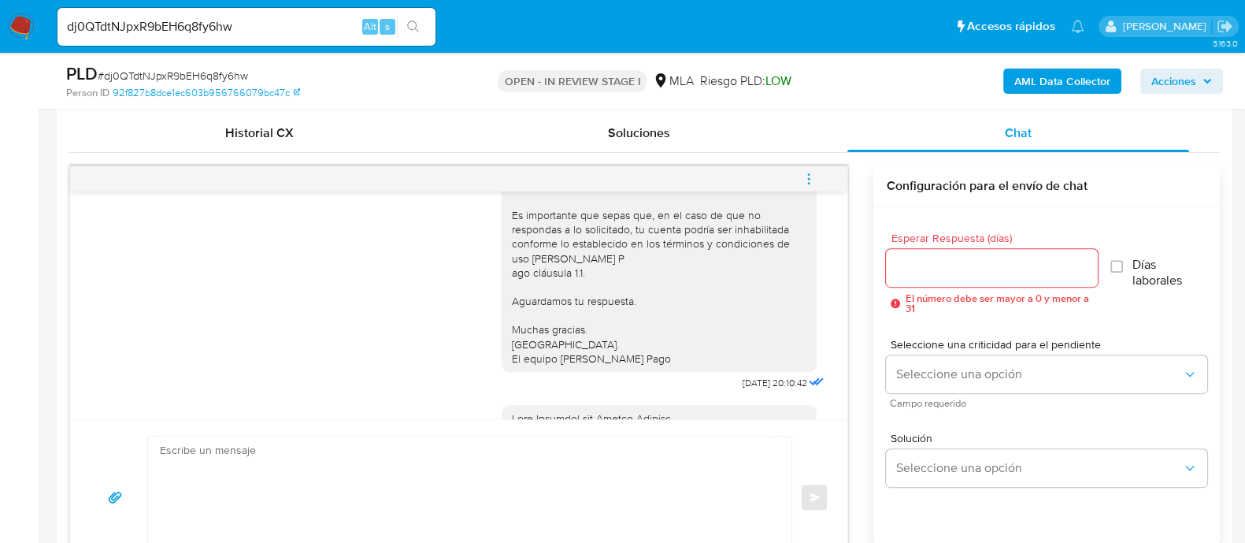
scroll to position [787, 0]
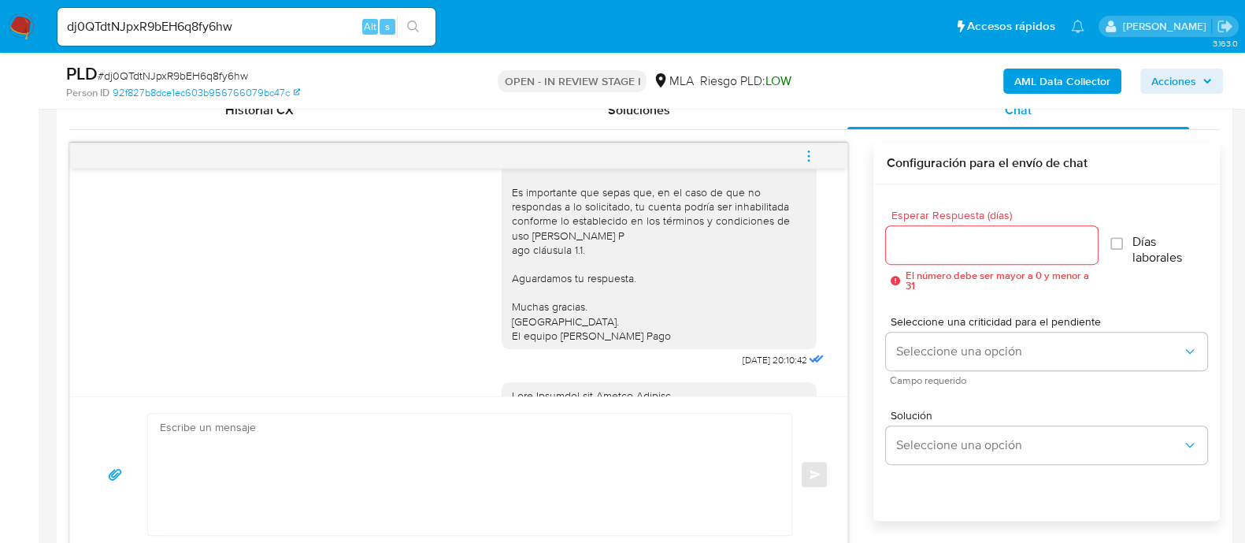
click at [811, 155] on icon "menu-action" at bounding box center [809, 156] width 14 height 14
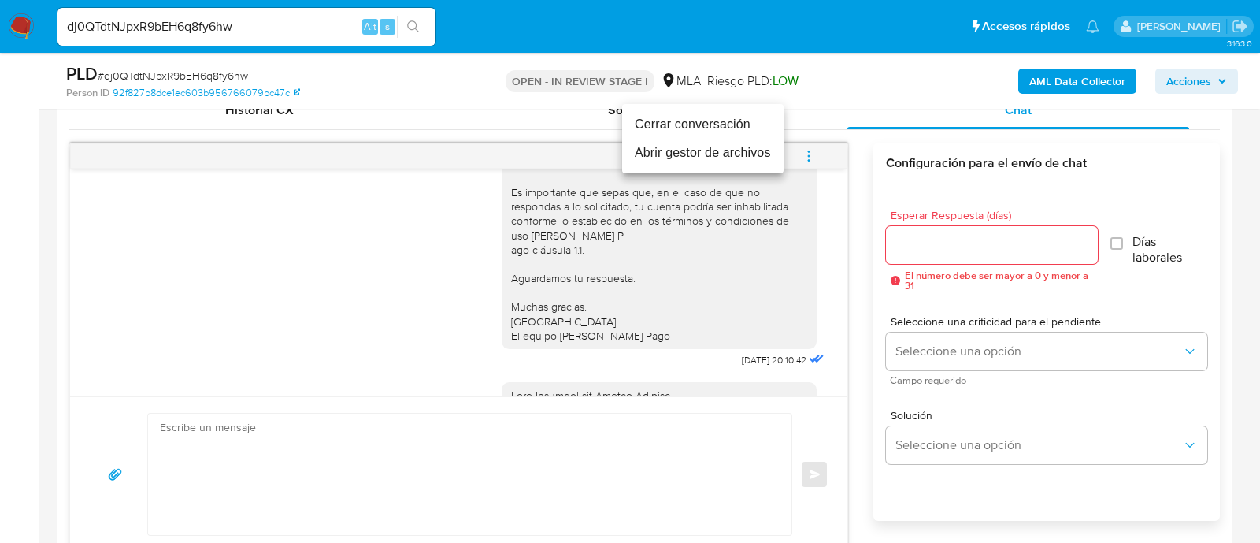
click at [705, 119] on li "Cerrar conversación" at bounding box center [702, 124] width 161 height 28
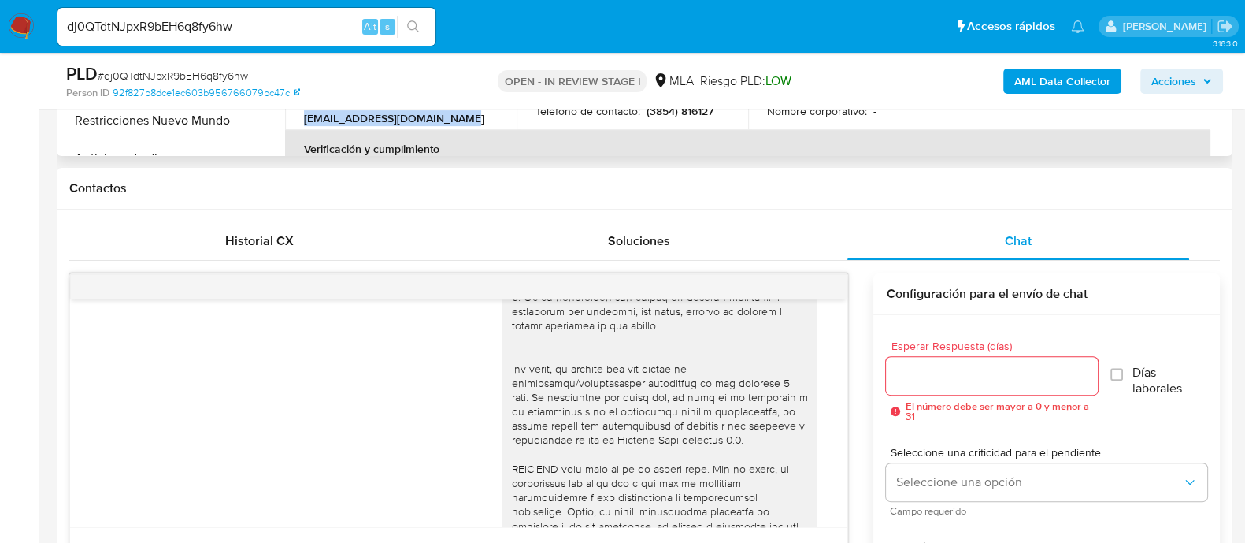
scroll to position [492, 0]
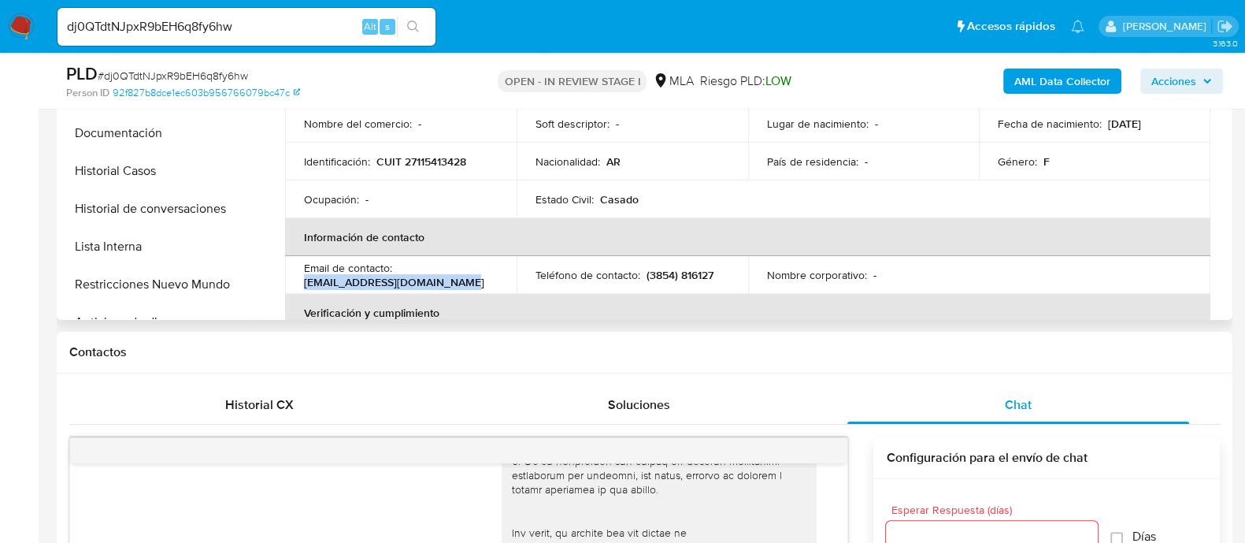
click at [311, 286] on p "victoria.quiroga7@gmail.com" at bounding box center [394, 282] width 180 height 14
click at [304, 284] on p "victoria.quiroga7@gmail.com" at bounding box center [394, 282] width 180 height 14
drag, startPoint x: 302, startPoint y: 284, endPoint x: 508, endPoint y: 284, distance: 206.3
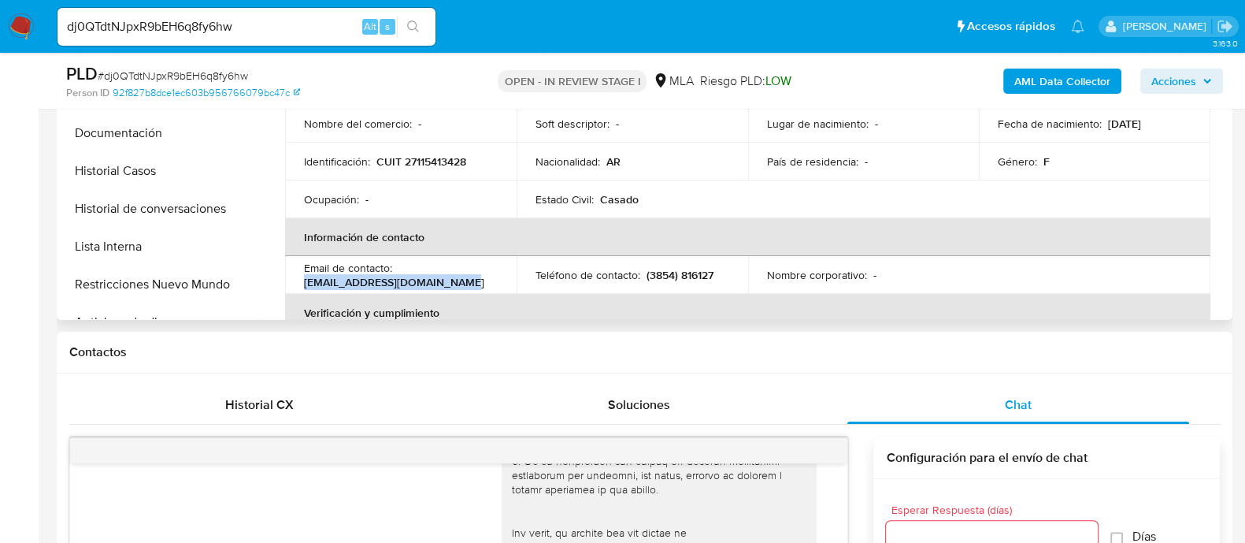
click at [508, 284] on td "Email de contacto : victoria.quiroga7@gmail.com" at bounding box center [401, 275] width 232 height 38
copy p "victoria.quiroga7@gmail.com"
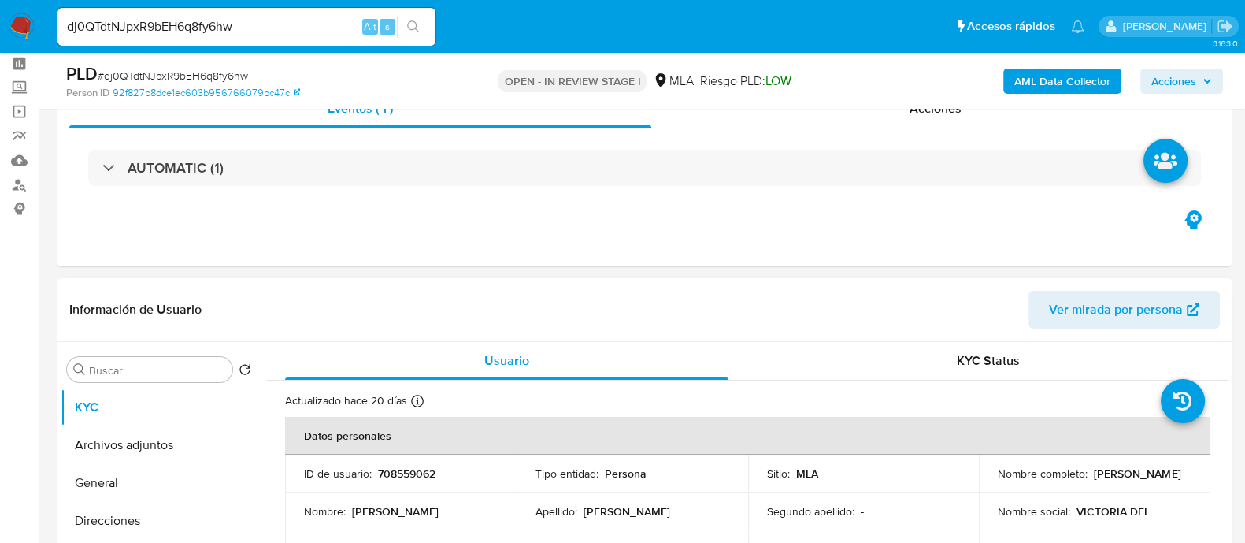
scroll to position [98, 0]
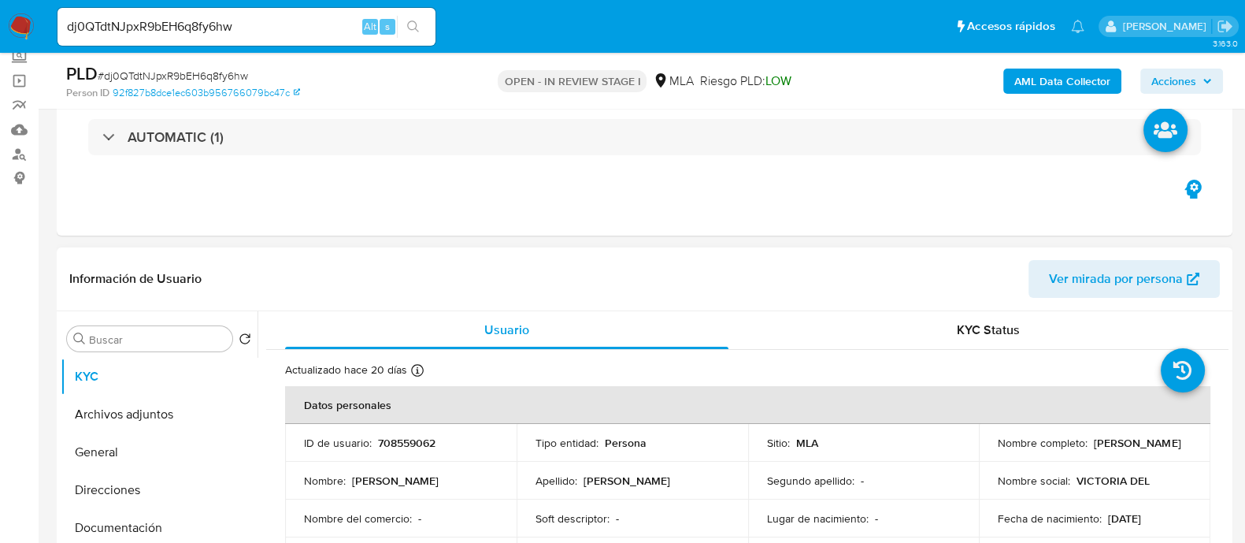
drag, startPoint x: 991, startPoint y: 453, endPoint x: 1189, endPoint y: 453, distance: 198.5
click at [1189, 453] on td "Nombre completo : Victoria del Carmen Quiroga" at bounding box center [1095, 443] width 232 height 38
copy p "Victoria del Carmen Quiroga"
click at [239, 23] on input "dj0QTdtNJpxR9bEH6q8fy6hw" at bounding box center [246, 27] width 378 height 20
click at [238, 23] on input "dj0QTdtNJpxR9bEH6q8fy6hw" at bounding box center [246, 27] width 378 height 20
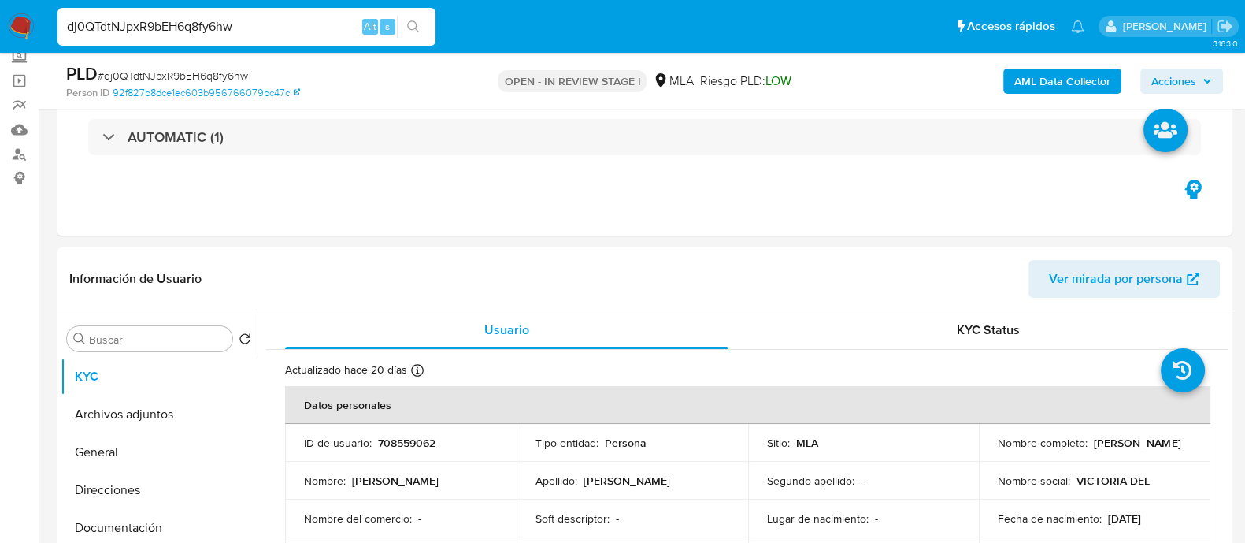
click at [238, 23] on input "dj0QTdtNJpxR9bEH6q8fy6hw" at bounding box center [246, 27] width 378 height 20
paste input "Wz3KzfMGo5YQmXiZU8YVfymO"
type input "Wz3KzfMGo5YQmXiZU8YVfymO"
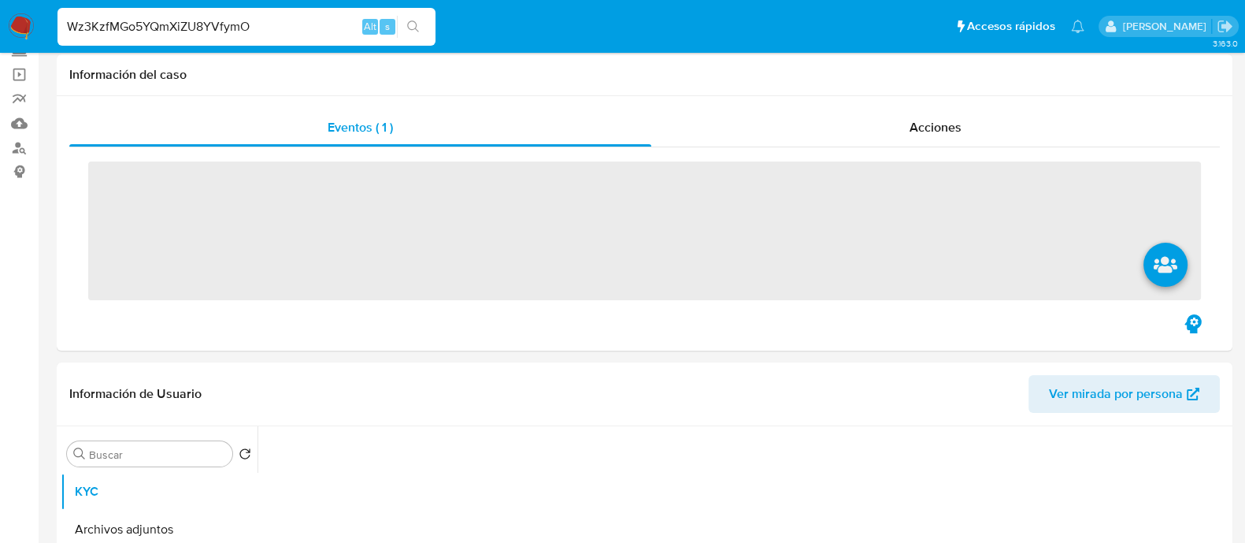
scroll to position [393, 0]
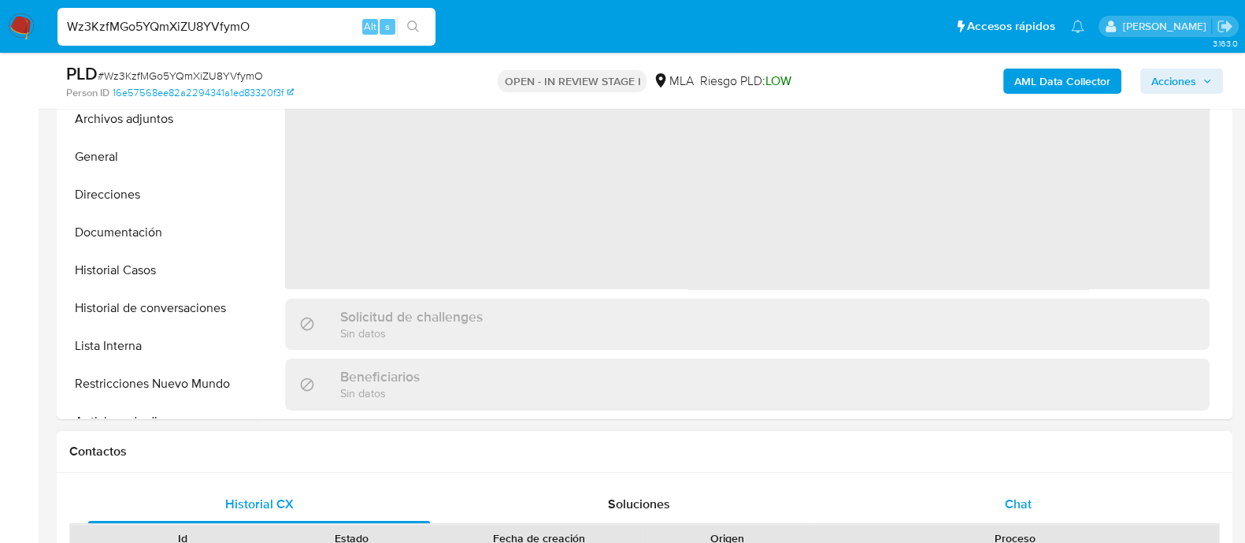
click at [1027, 508] on span "Chat" at bounding box center [1018, 504] width 27 height 18
select select "10"
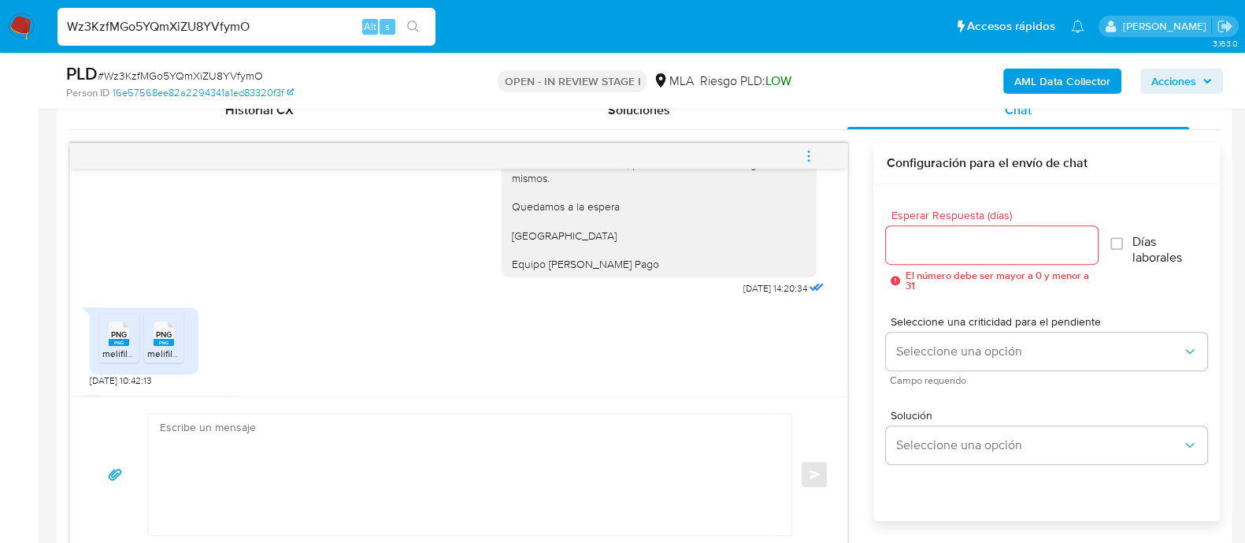
scroll to position [1142, 0]
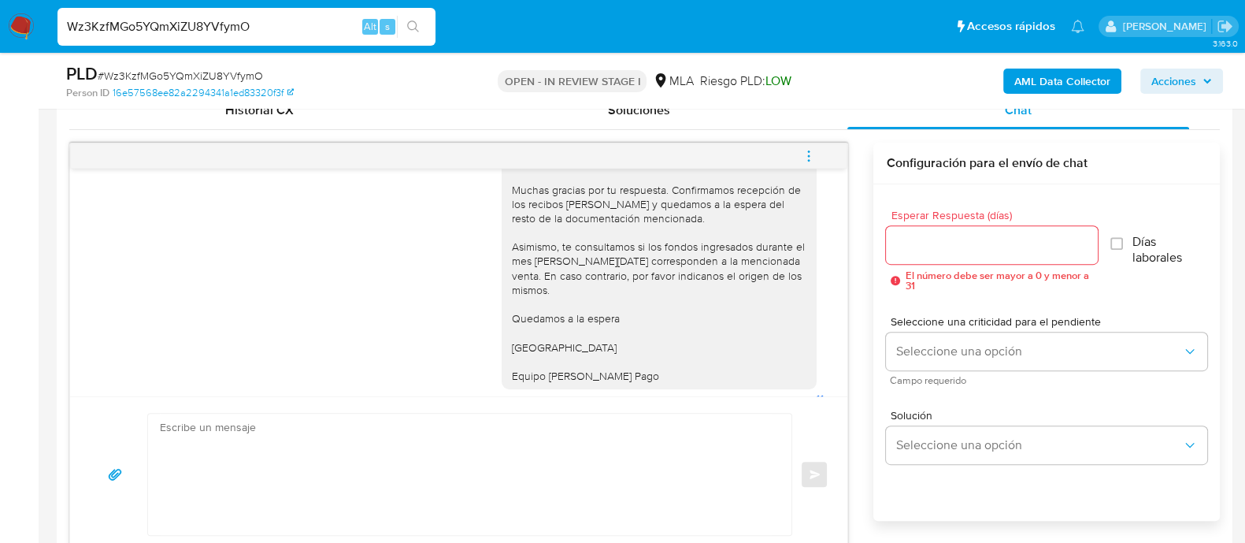
click at [244, 34] on input "Wz3KzfMGo5YQmXiZU8YVfymO" at bounding box center [246, 27] width 378 height 20
paste input "144063386"
type input "144063386"
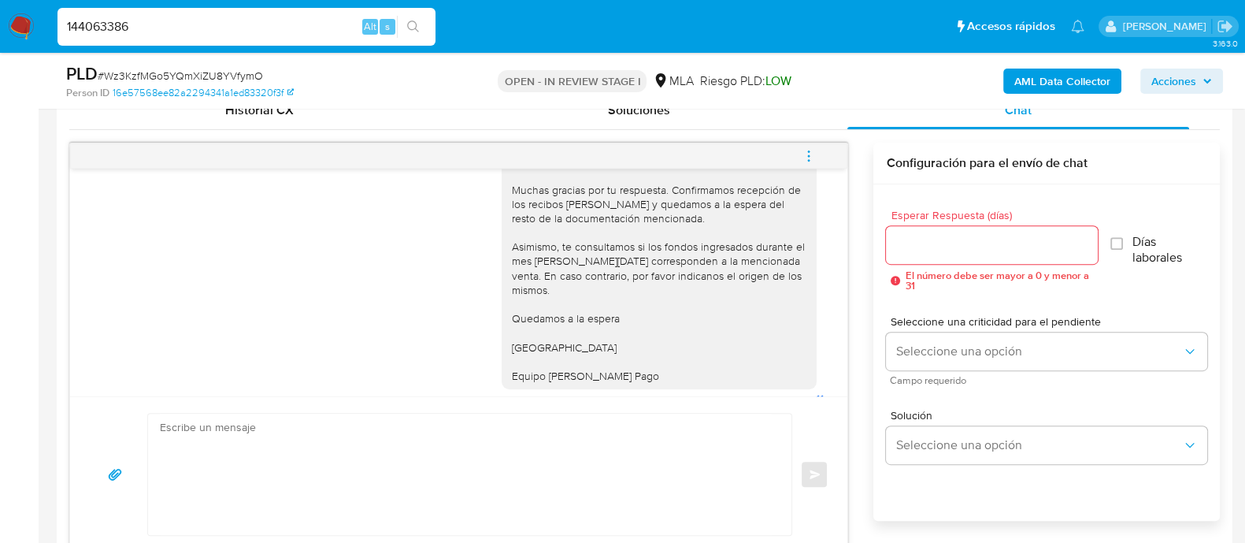
click at [418, 29] on icon "search-icon" at bounding box center [413, 26] width 13 height 13
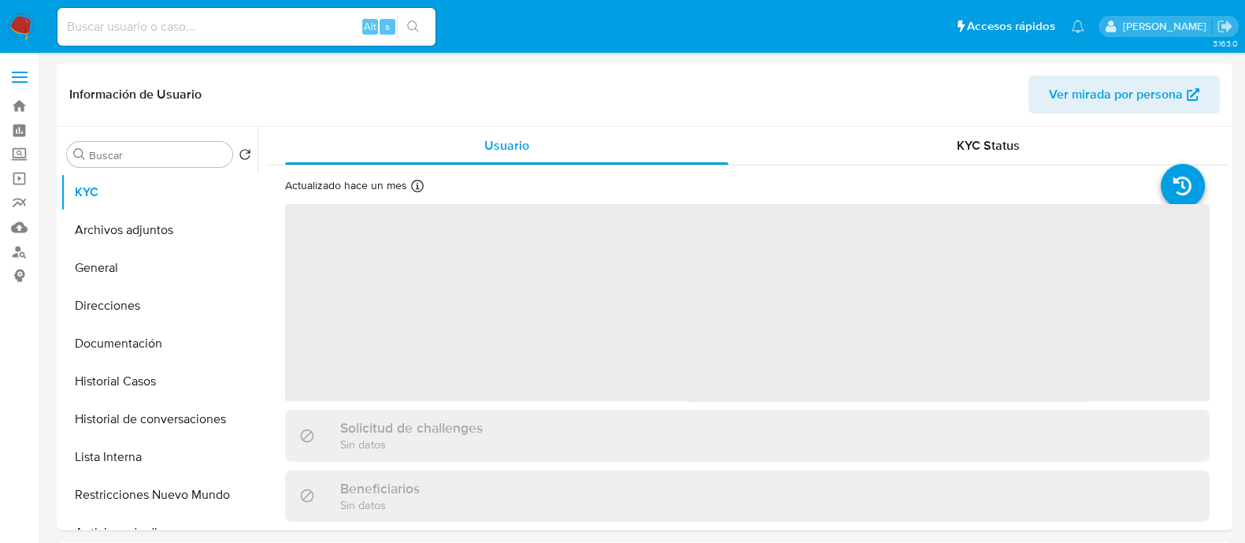
select select "10"
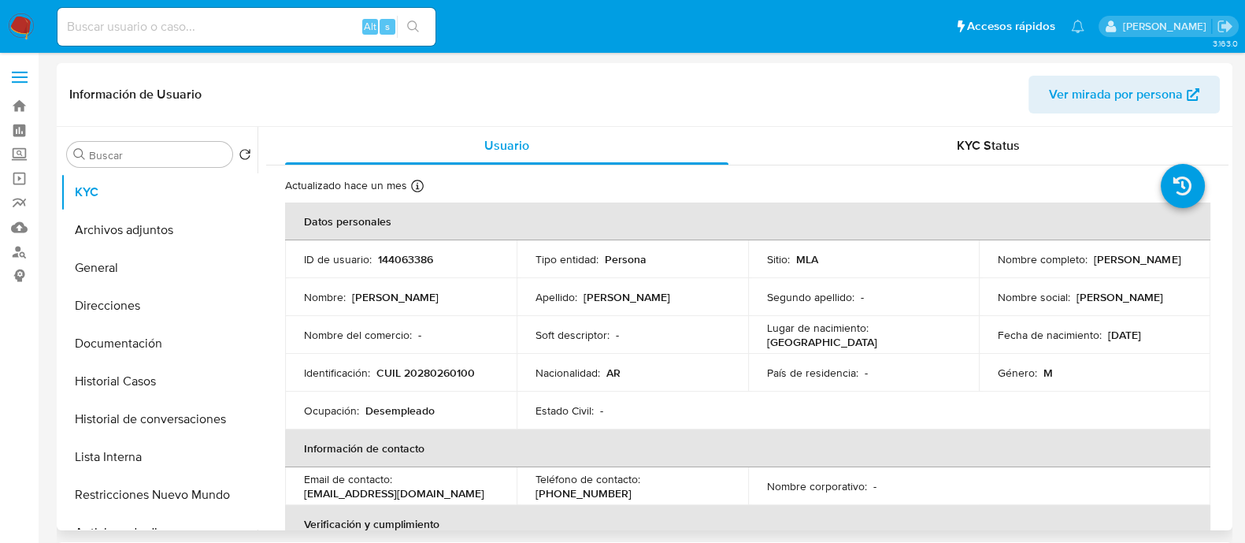
click at [421, 258] on p "144063386" at bounding box center [405, 259] width 55 height 14
copy p "144063386"
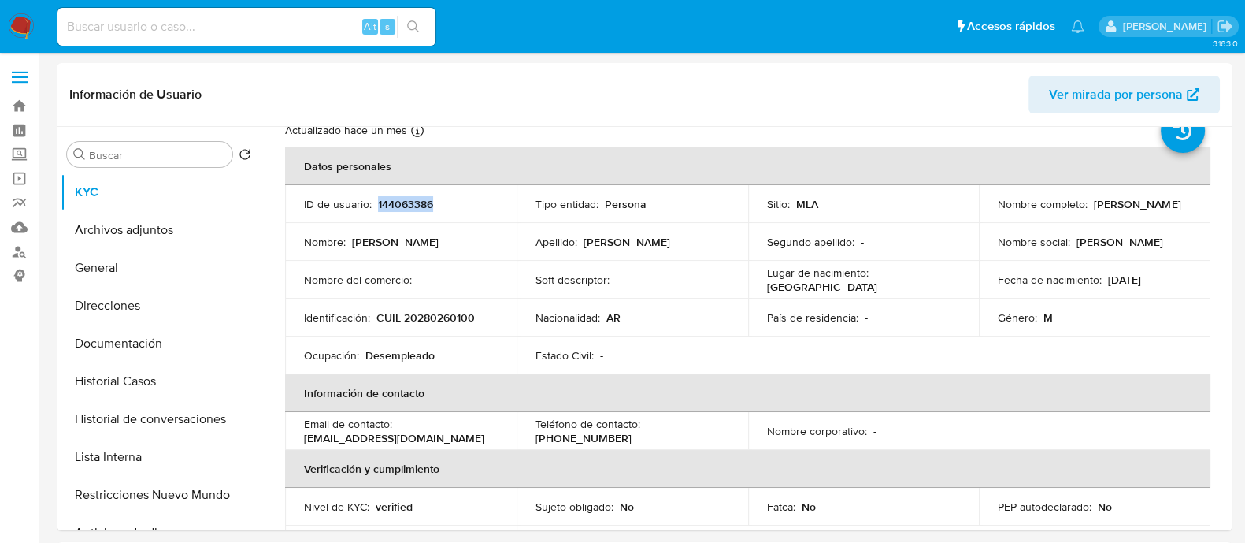
scroll to position [98, 0]
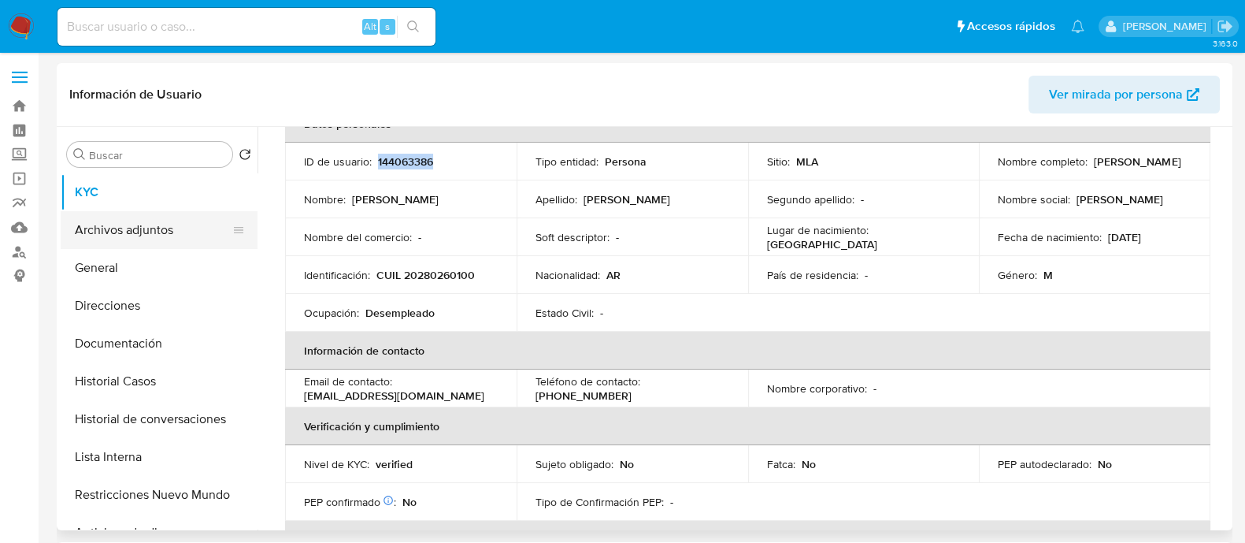
click at [150, 226] on button "Archivos adjuntos" at bounding box center [153, 230] width 184 height 38
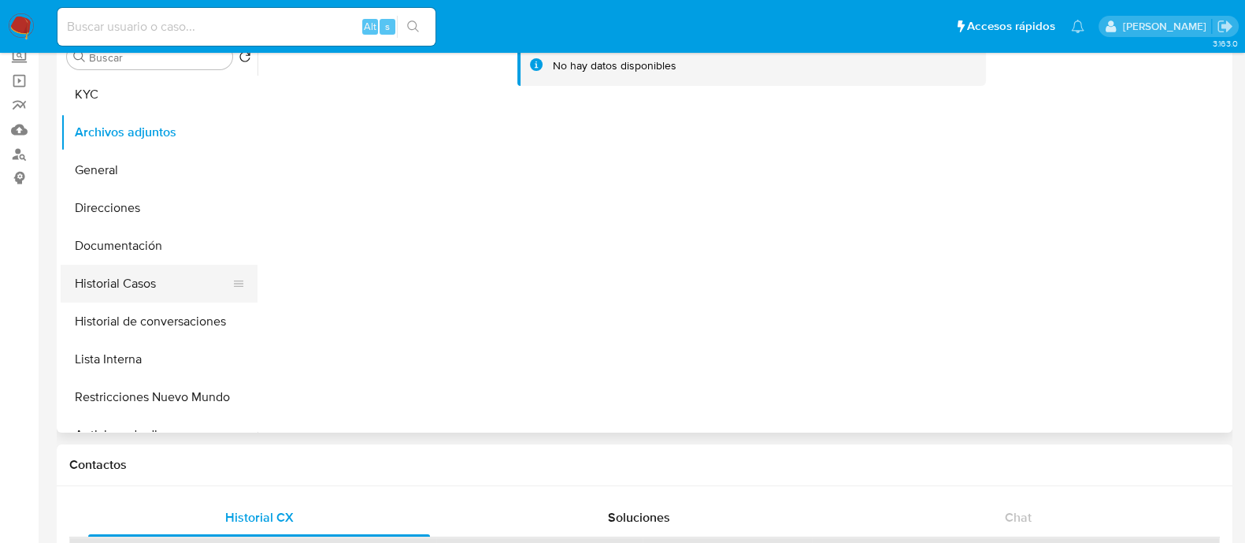
click at [161, 282] on button "Historial Casos" at bounding box center [153, 284] width 184 height 38
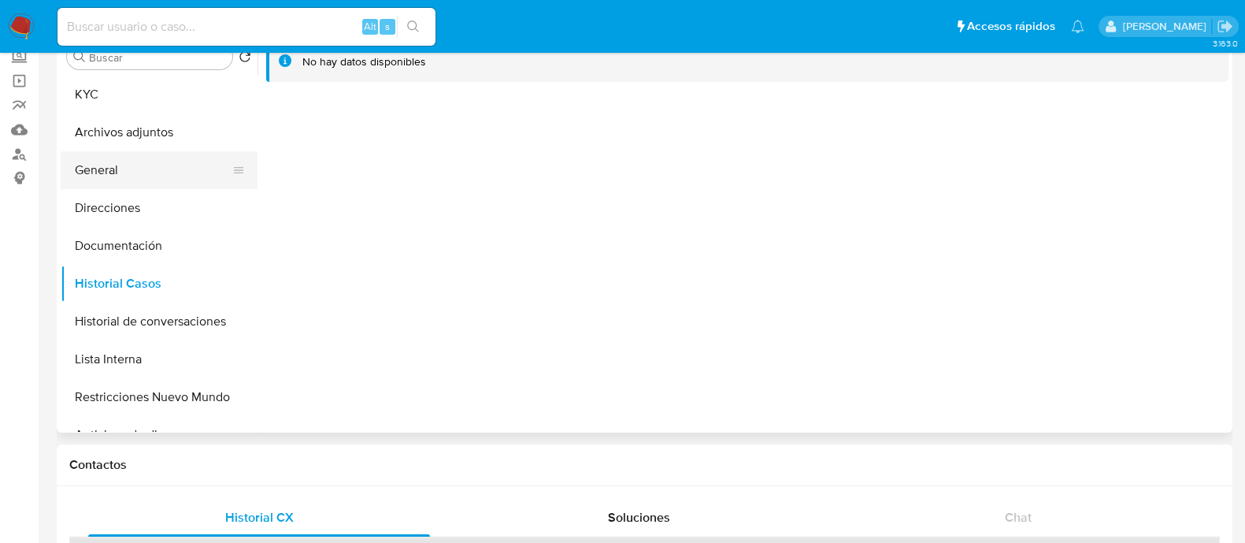
click at [102, 154] on button "General" at bounding box center [153, 170] width 184 height 38
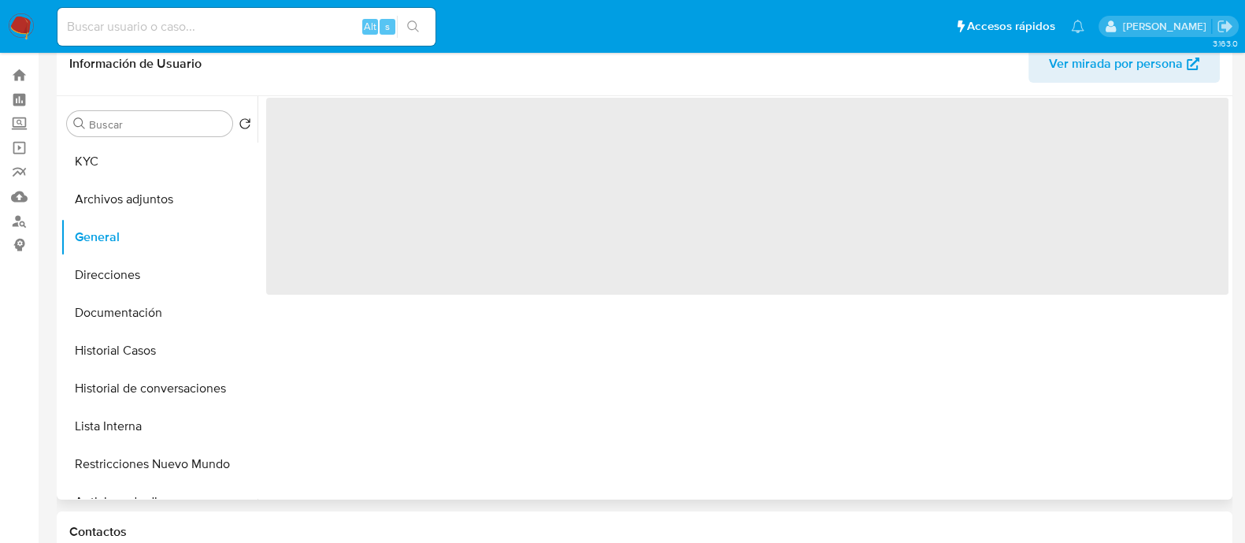
scroll to position [0, 0]
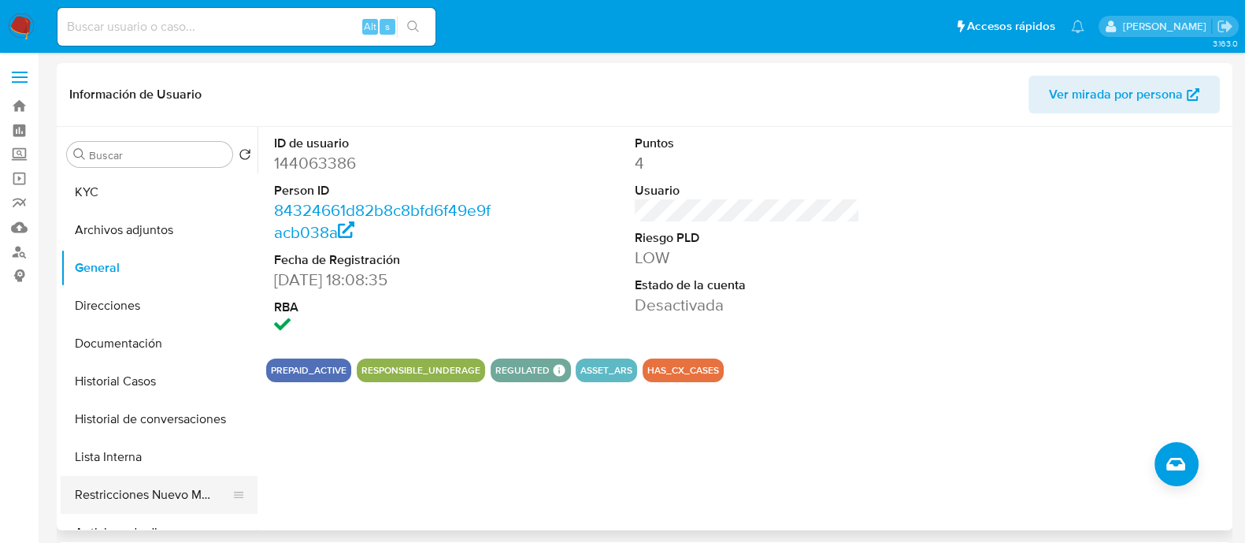
click at [193, 510] on button "Restricciones Nuevo Mundo" at bounding box center [153, 495] width 184 height 38
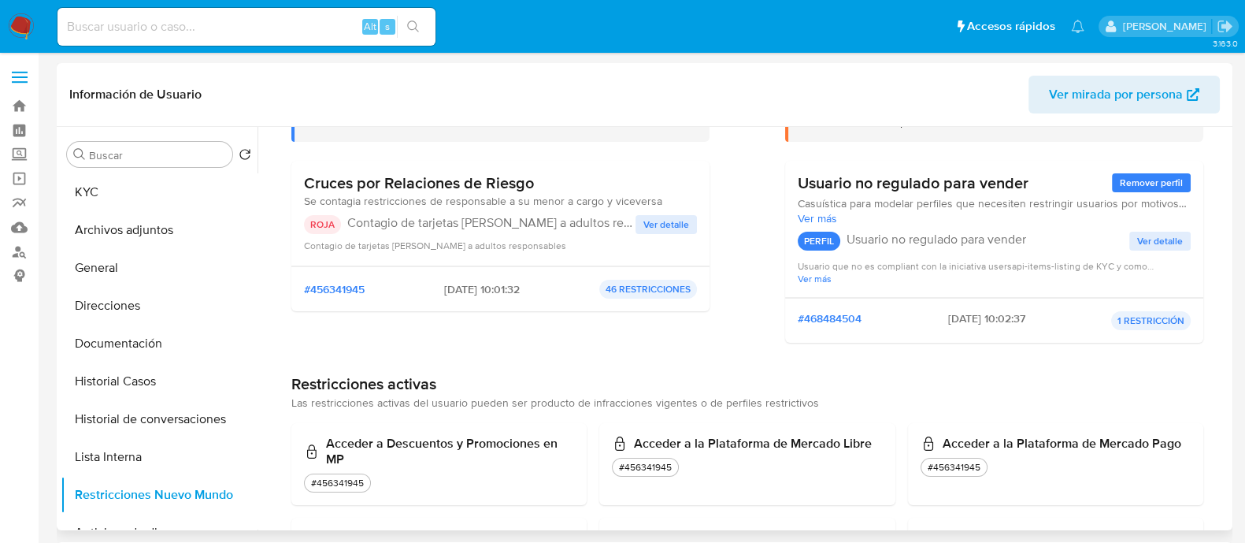
scroll to position [98, 0]
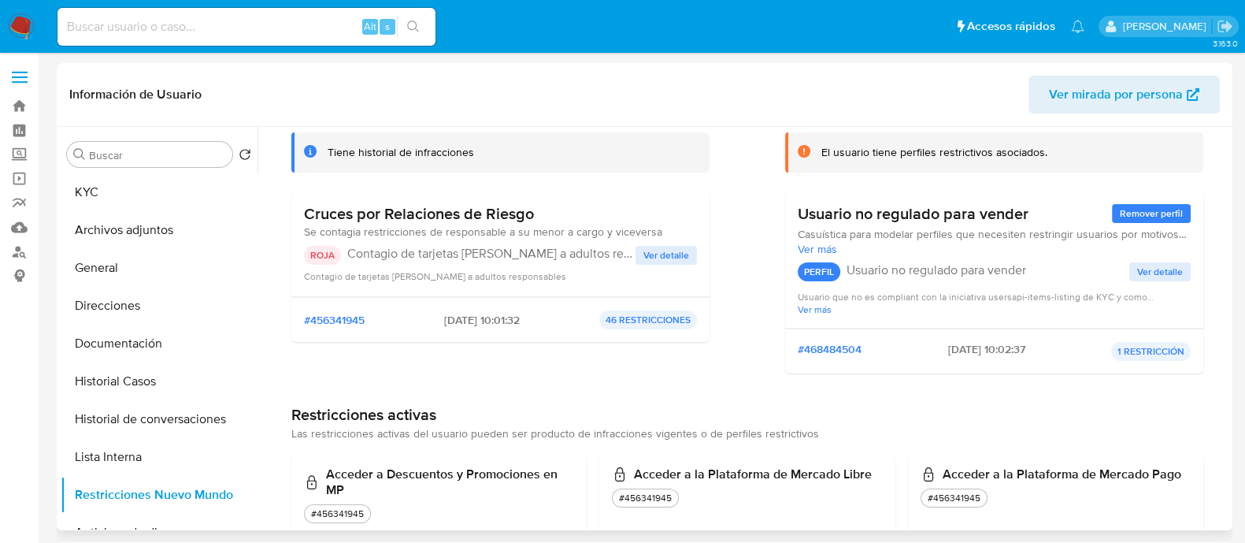
click at [643, 248] on span "Ver detalle" at bounding box center [666, 255] width 46 height 16
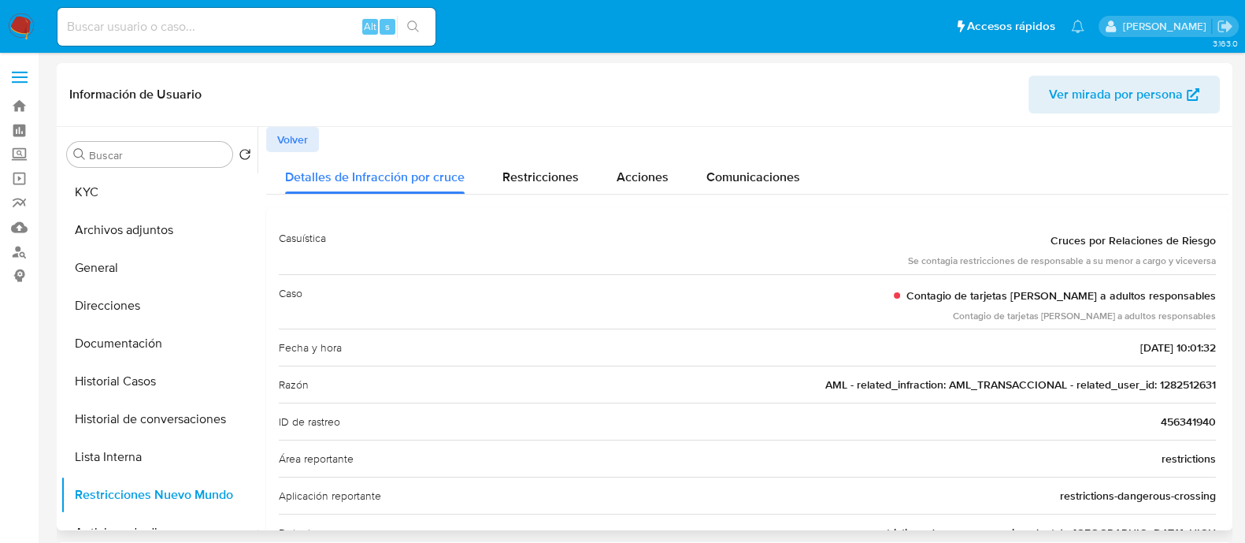
click at [297, 137] on span "Volver" at bounding box center [292, 139] width 31 height 22
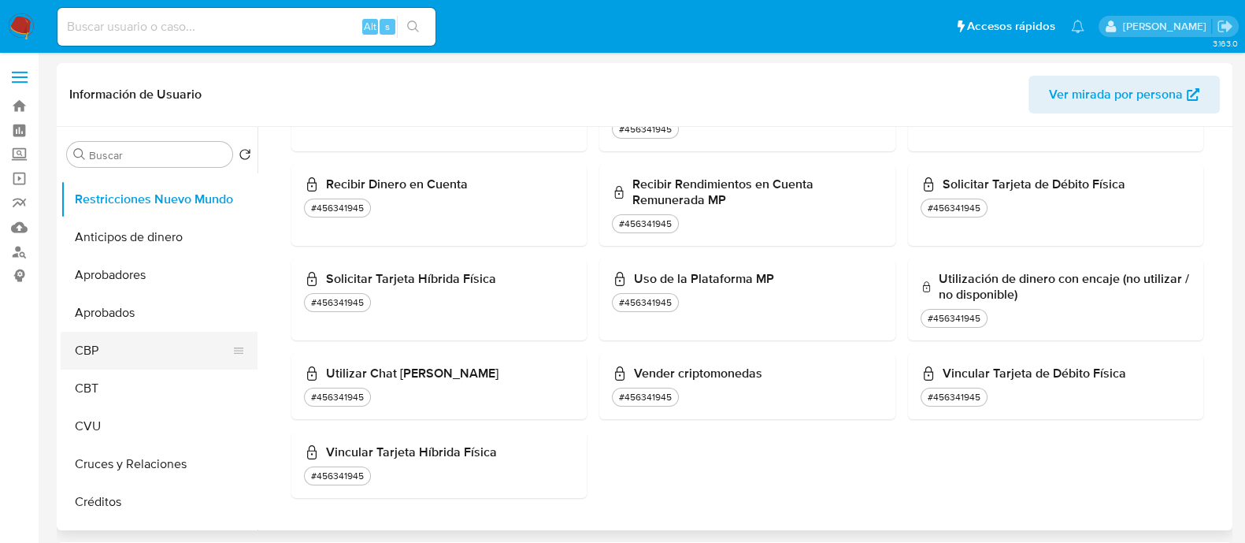
scroll to position [295, 0]
click at [134, 278] on button "Aprobadores" at bounding box center [153, 276] width 184 height 38
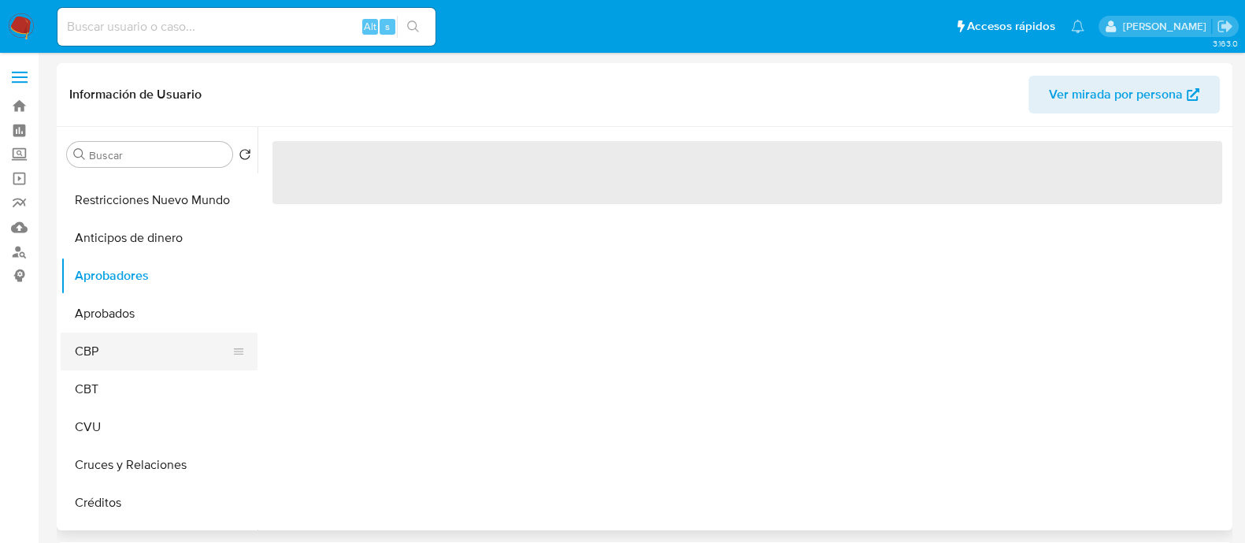
scroll to position [0, 0]
click at [152, 313] on button "Aprobados" at bounding box center [153, 314] width 184 height 38
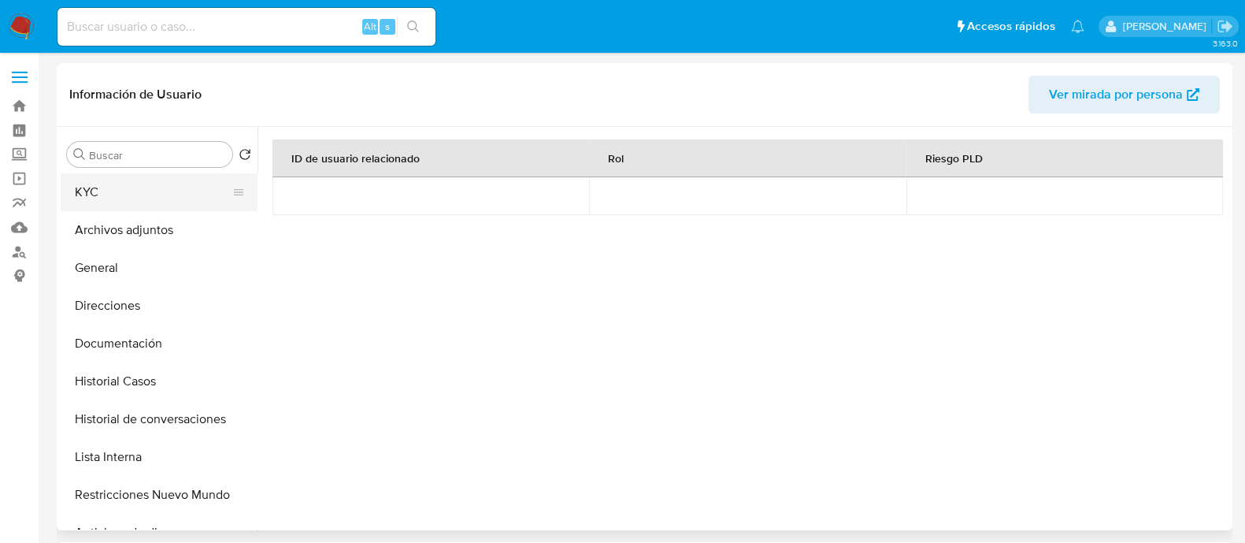
click at [166, 209] on button "KYC" at bounding box center [153, 192] width 184 height 38
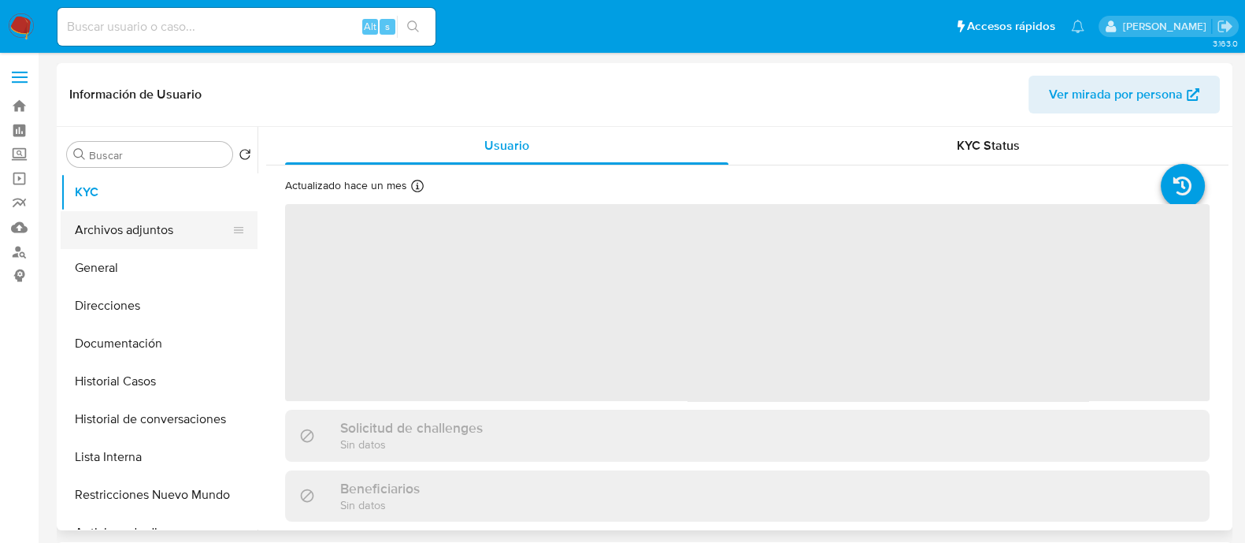
click at [164, 231] on button "Archivos adjuntos" at bounding box center [153, 230] width 184 height 38
select select "10"
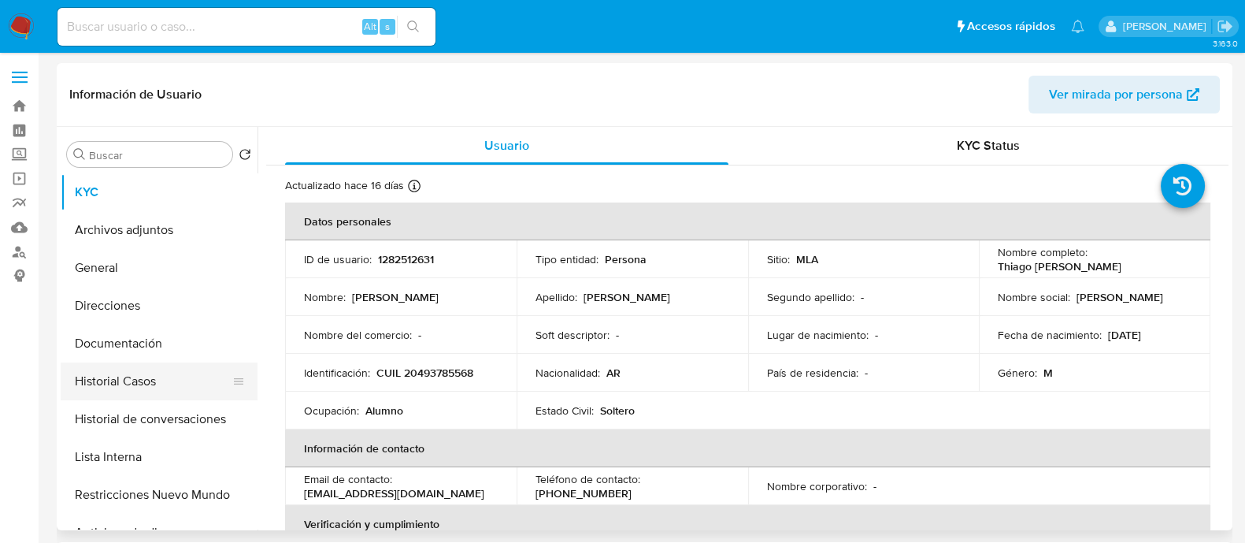
click at [165, 377] on button "Historial Casos" at bounding box center [153, 381] width 184 height 38
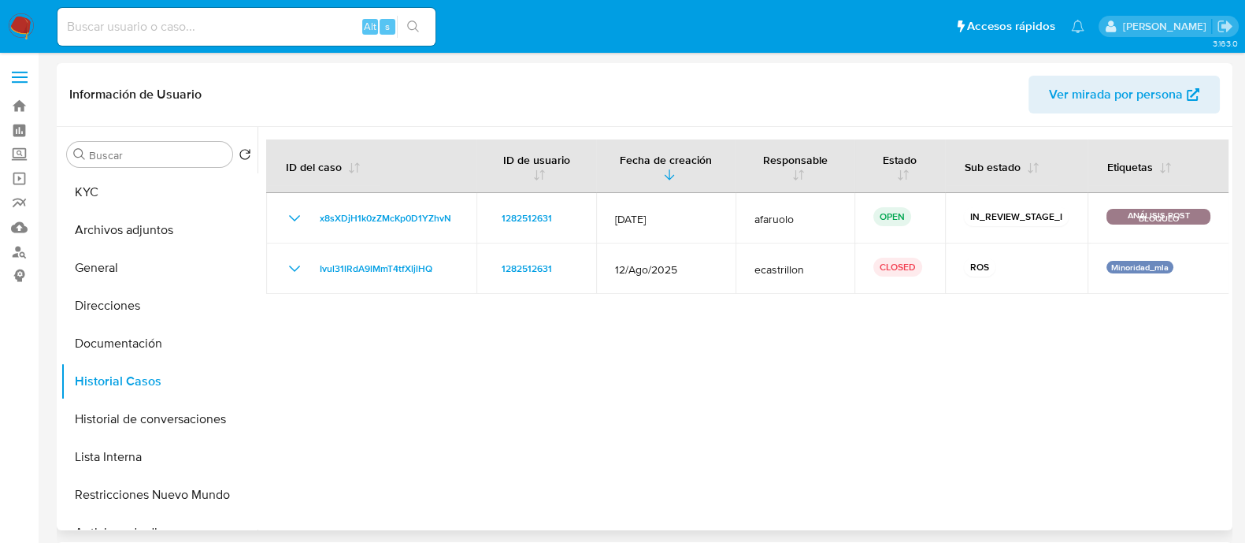
click at [491, 424] on div at bounding box center [743, 328] width 971 height 403
drag, startPoint x: 129, startPoint y: 274, endPoint x: 252, endPoint y: 225, distance: 132.2
click at [129, 275] on button "General" at bounding box center [159, 268] width 197 height 38
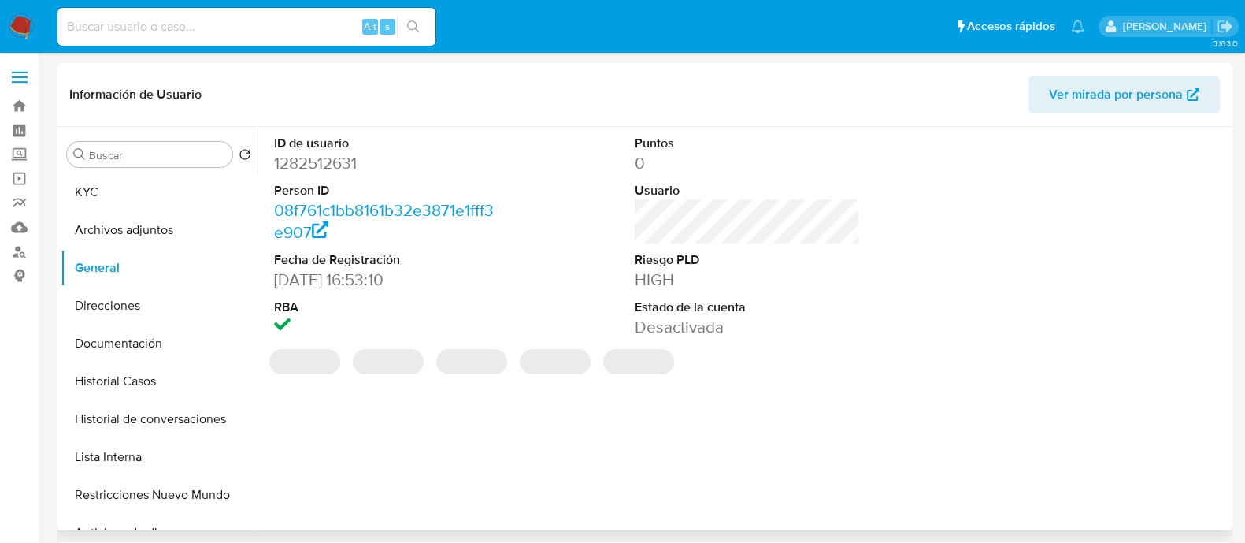
click at [344, 161] on dd "1282512631" at bounding box center [386, 163] width 225 height 22
copy dd "1282512631"
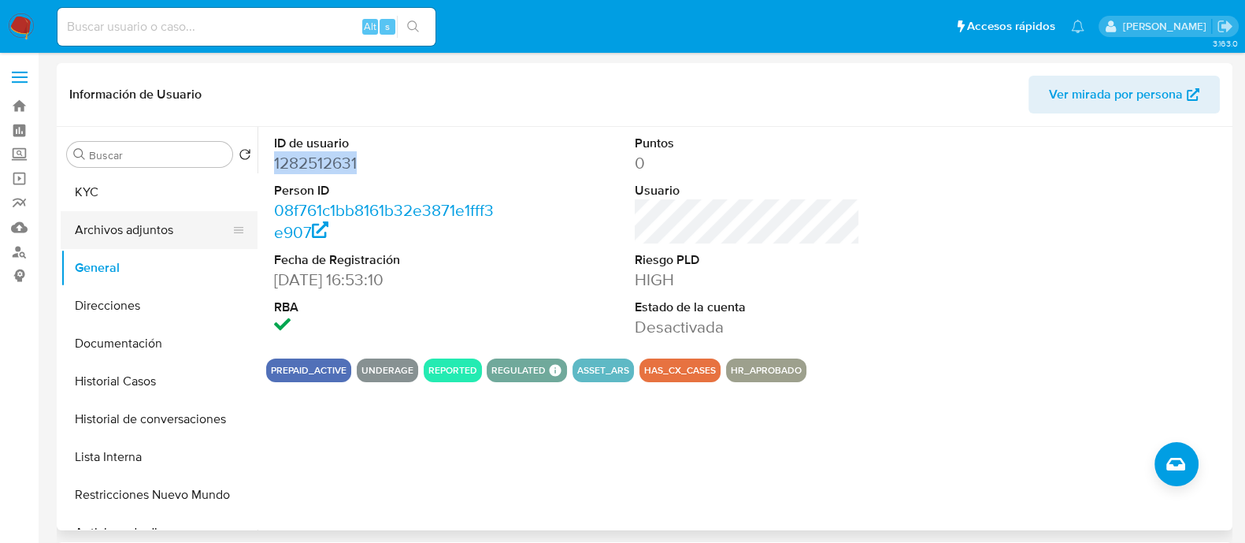
click at [173, 234] on button "Archivos adjuntos" at bounding box center [153, 230] width 184 height 38
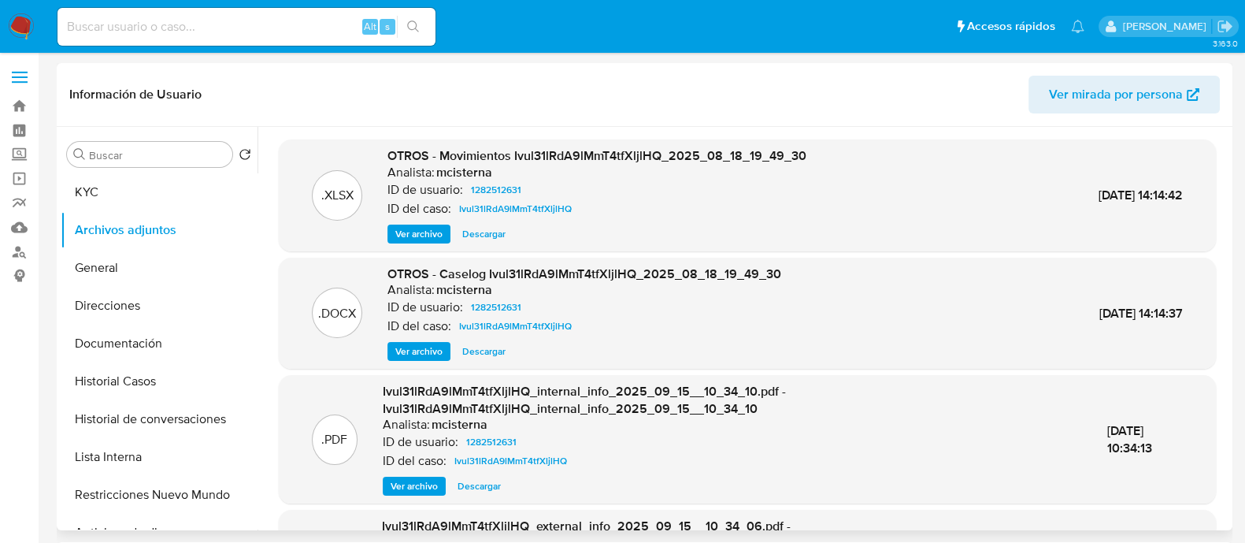
click at [437, 352] on span "Ver archivo" at bounding box center [418, 351] width 47 height 16
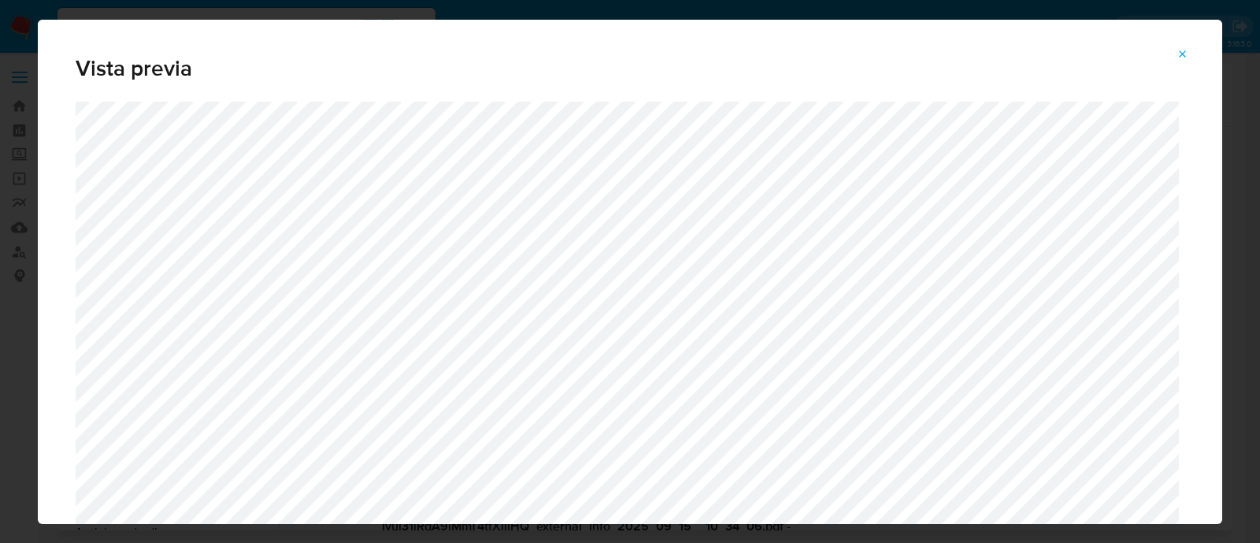
click at [1177, 53] on icon "Attachment preview" at bounding box center [1183, 54] width 13 height 13
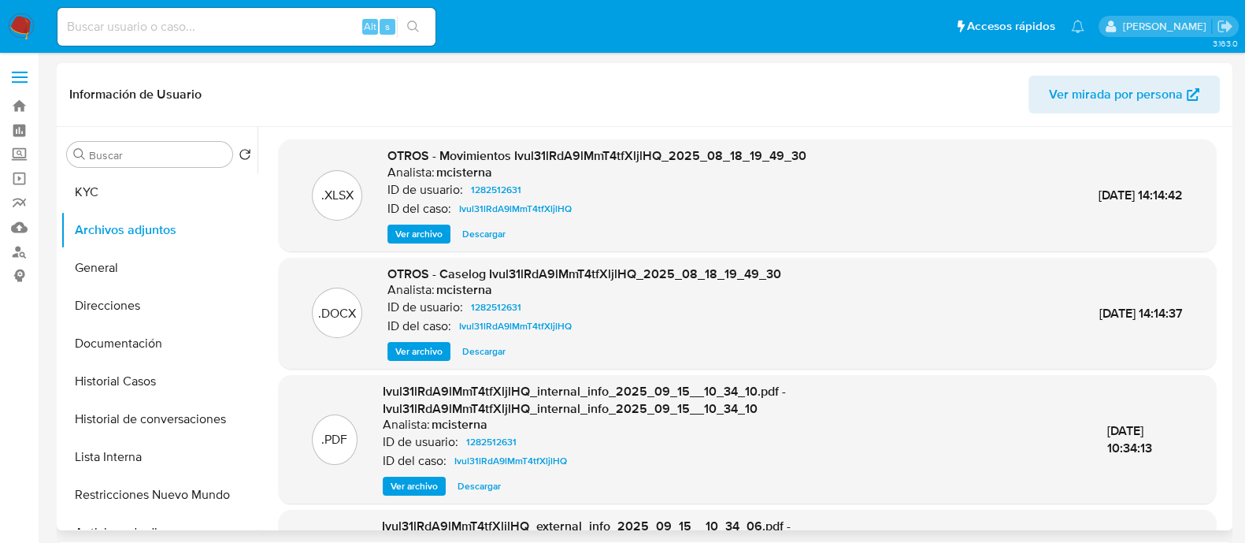
click at [18, 29] on img at bounding box center [21, 26] width 27 height 27
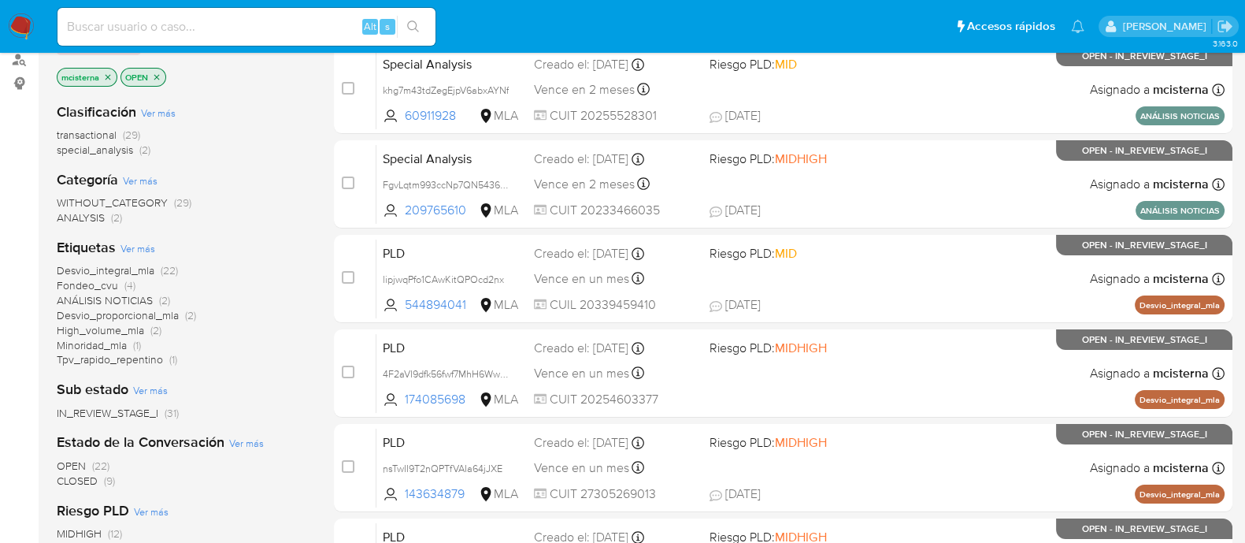
scroll to position [196, 0]
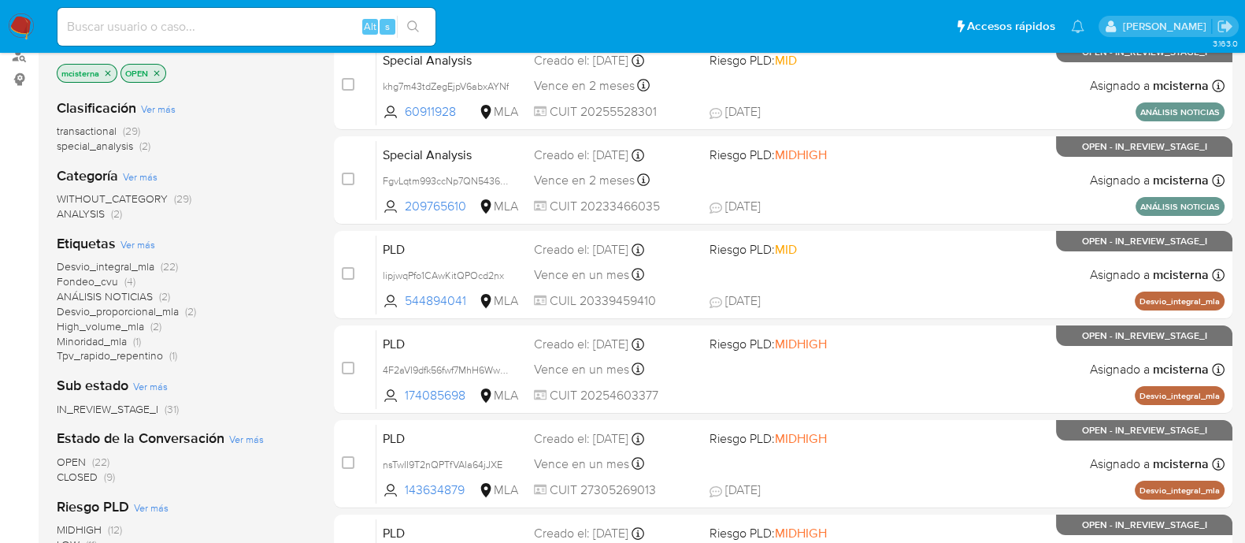
click at [106, 210] on span "ANALYSIS (2)" at bounding box center [89, 213] width 65 height 15
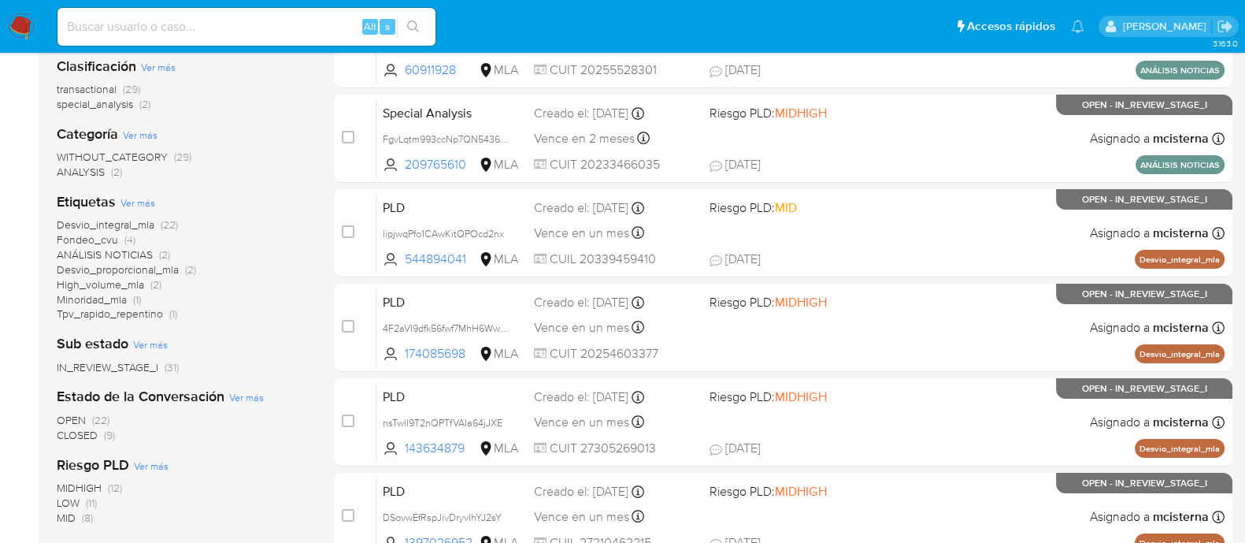
scroll to position [98, 0]
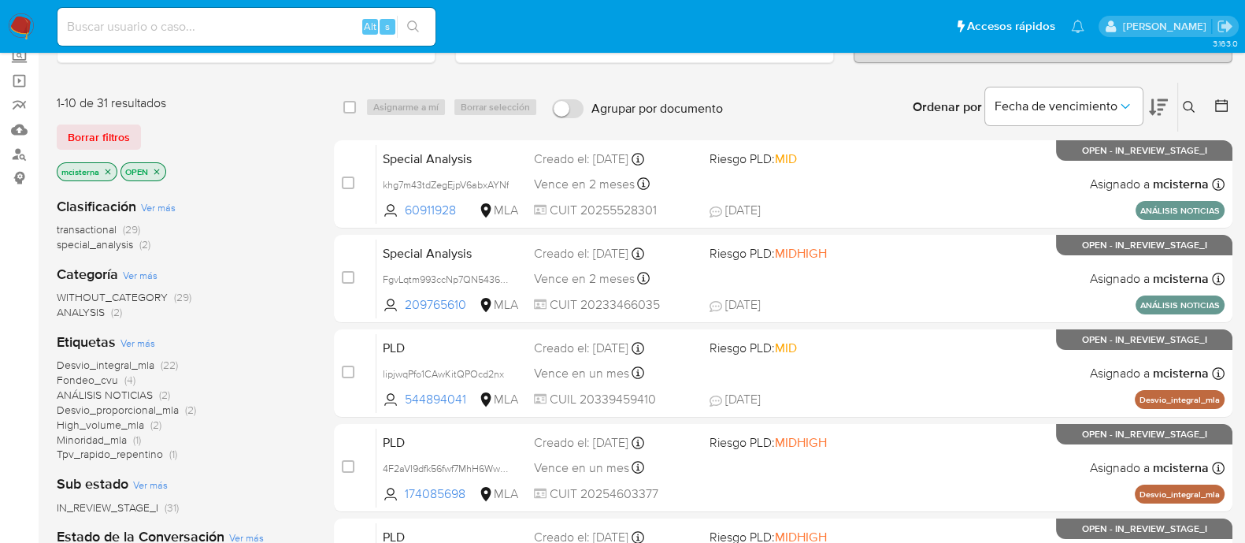
click at [109, 172] on icon "close-filter" at bounding box center [107, 171] width 9 height 9
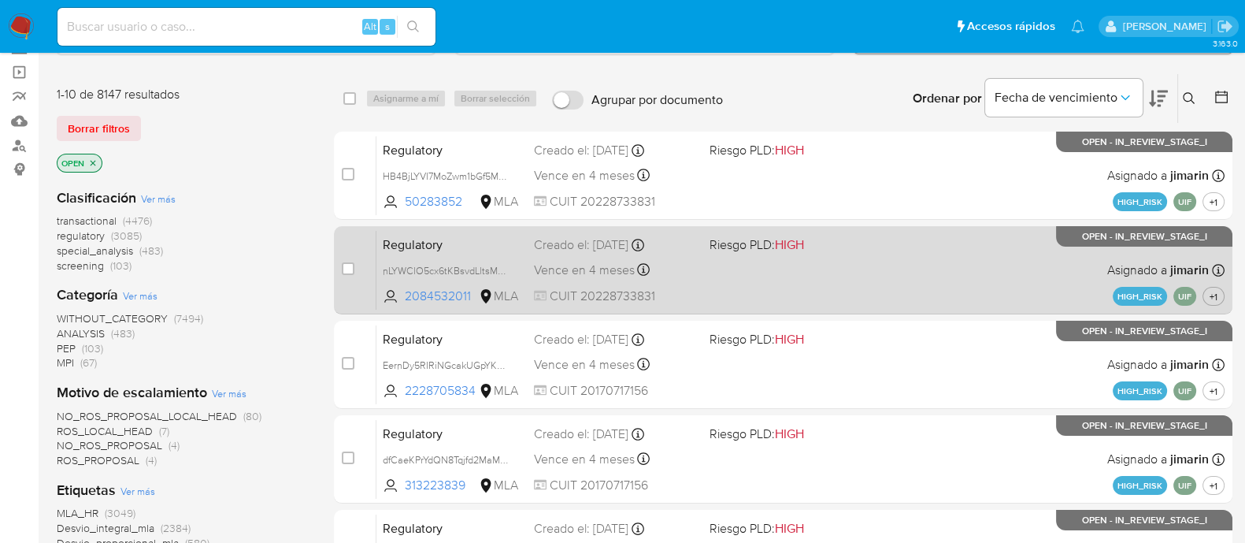
scroll to position [98, 0]
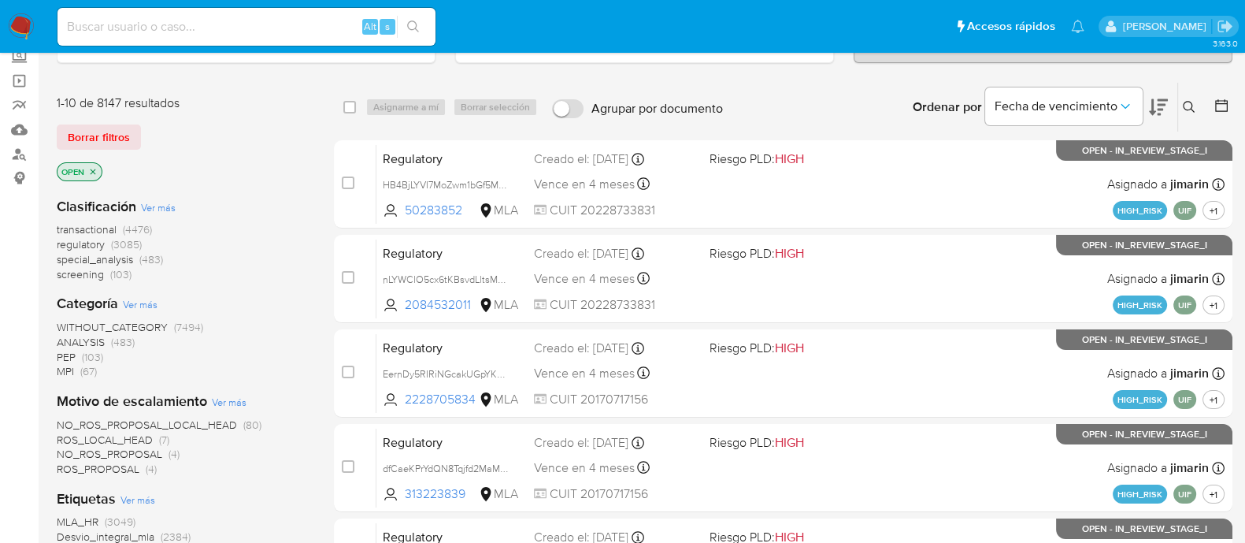
click at [1225, 109] on icon at bounding box center [1222, 106] width 16 height 16
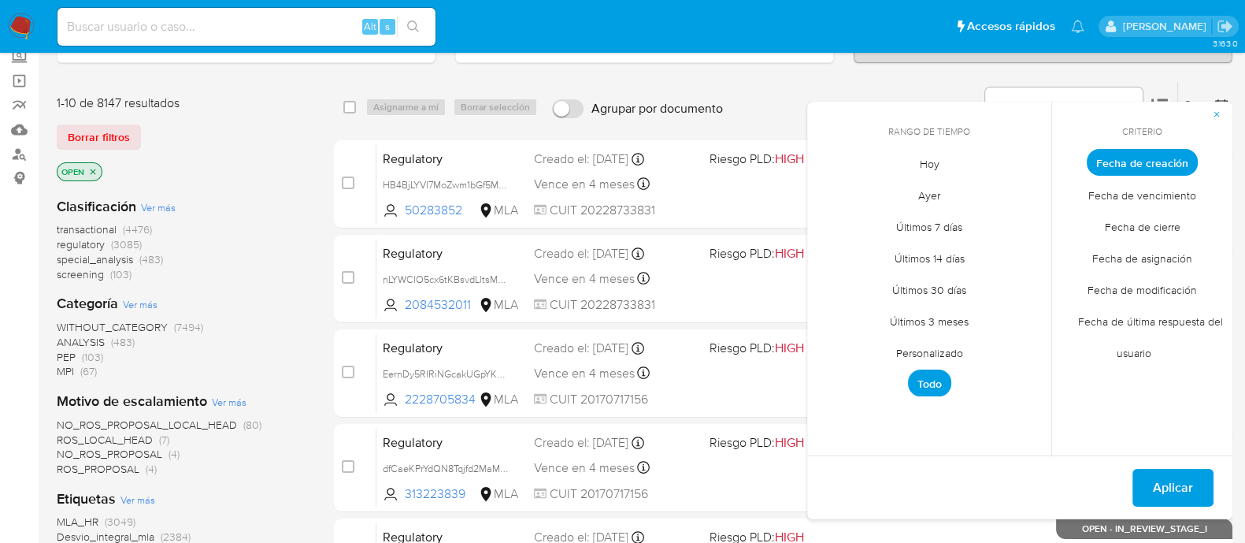
click at [964, 352] on span "Personalizado" at bounding box center [930, 352] width 100 height 32
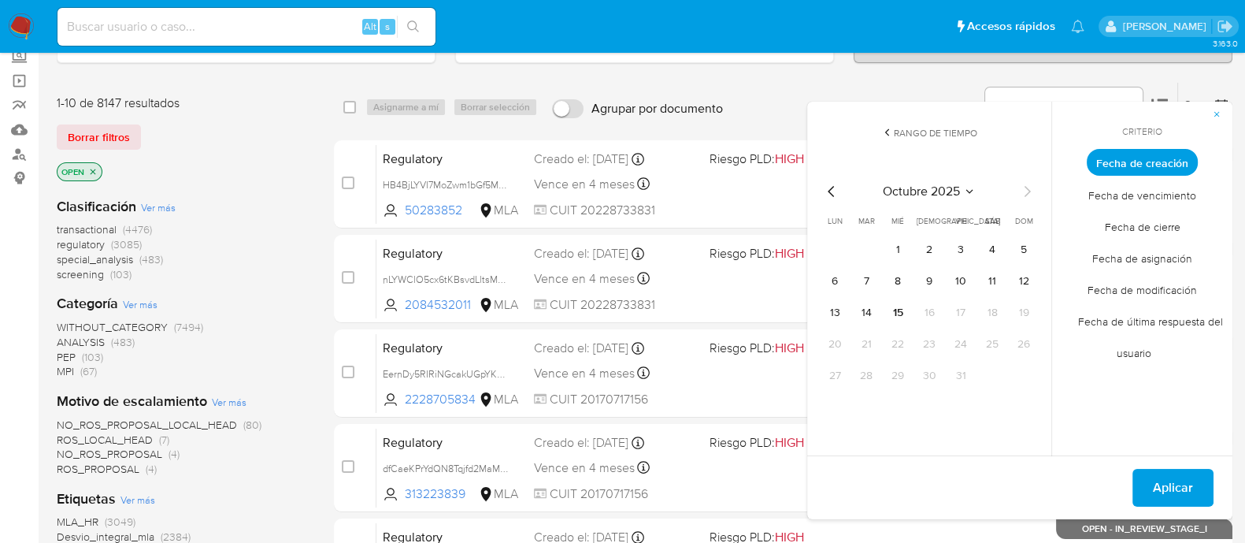
click at [835, 189] on icon "Mes anterior" at bounding box center [831, 191] width 19 height 19
click at [966, 243] on button "1" at bounding box center [960, 249] width 25 height 25
click at [821, 195] on div "[DATE] [DATE] lun [DATE] [PERSON_NAME][DATE] mié [DATE] jue [DATE] vie [DATE] s…" at bounding box center [929, 282] width 252 height 249
click at [825, 195] on icon "Mes anterior" at bounding box center [831, 191] width 19 height 19
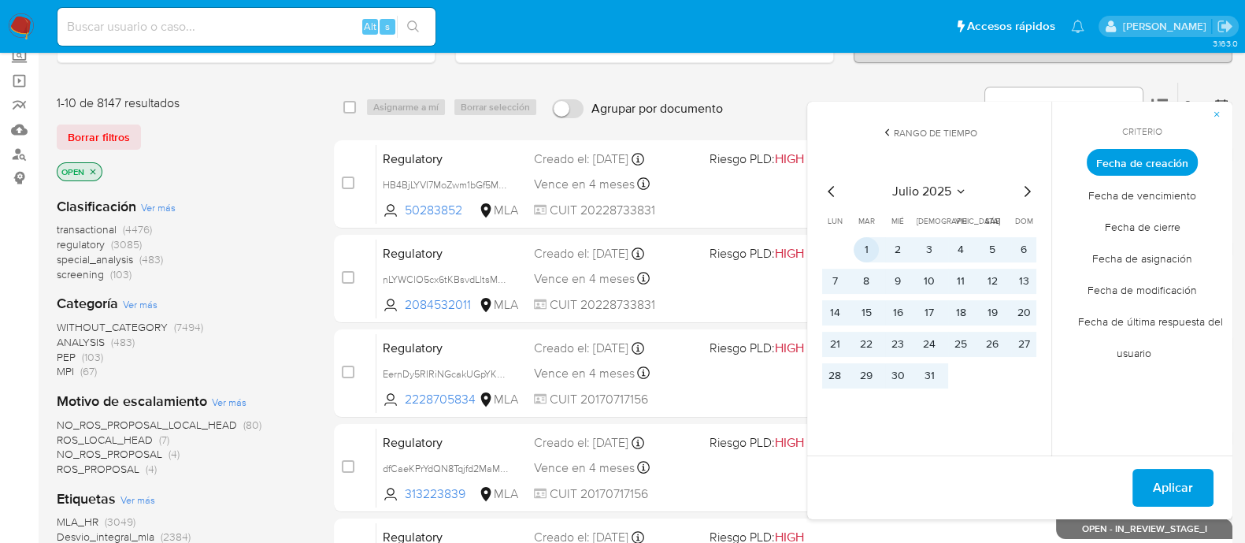
click at [864, 251] on button "1" at bounding box center [866, 249] width 25 height 25
click at [1086, 434] on div "Criterio Fecha de creación Fecha de vencimiento Fecha de cierre Fecha de asigna…" at bounding box center [1141, 279] width 181 height 354
click at [903, 85] on div "Ordenar por Fecha de vencimiento" at bounding box center [1038, 107] width 277 height 49
click at [1155, 153] on span "Fecha de creación" at bounding box center [1142, 162] width 111 height 27
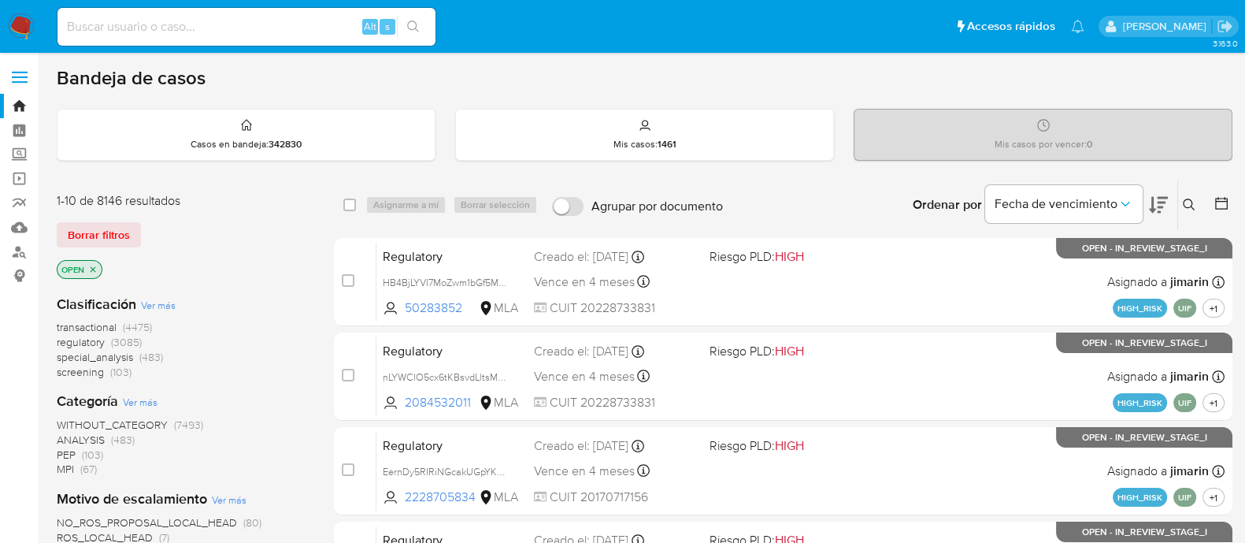
click at [1229, 208] on icon at bounding box center [1222, 203] width 16 height 16
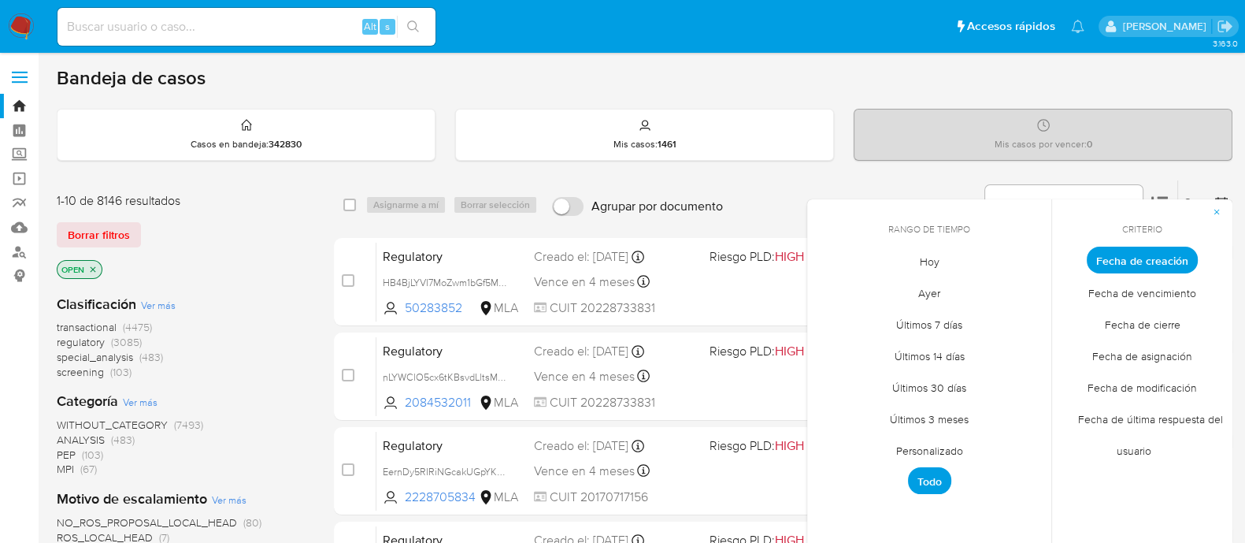
click at [936, 451] on span "Personalizado" at bounding box center [930, 450] width 100 height 32
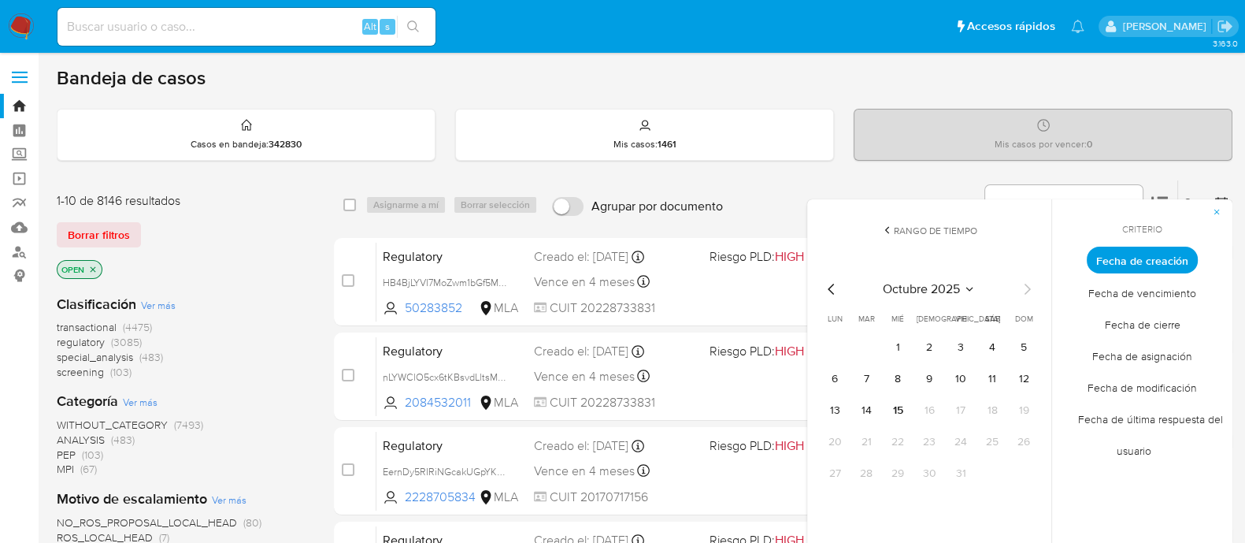
click at [825, 289] on icon "Mes anterior" at bounding box center [831, 289] width 19 height 19
click at [969, 352] on button "1" at bounding box center [960, 347] width 25 height 25
click at [1024, 282] on icon "Mes siguiente" at bounding box center [1027, 289] width 19 height 19
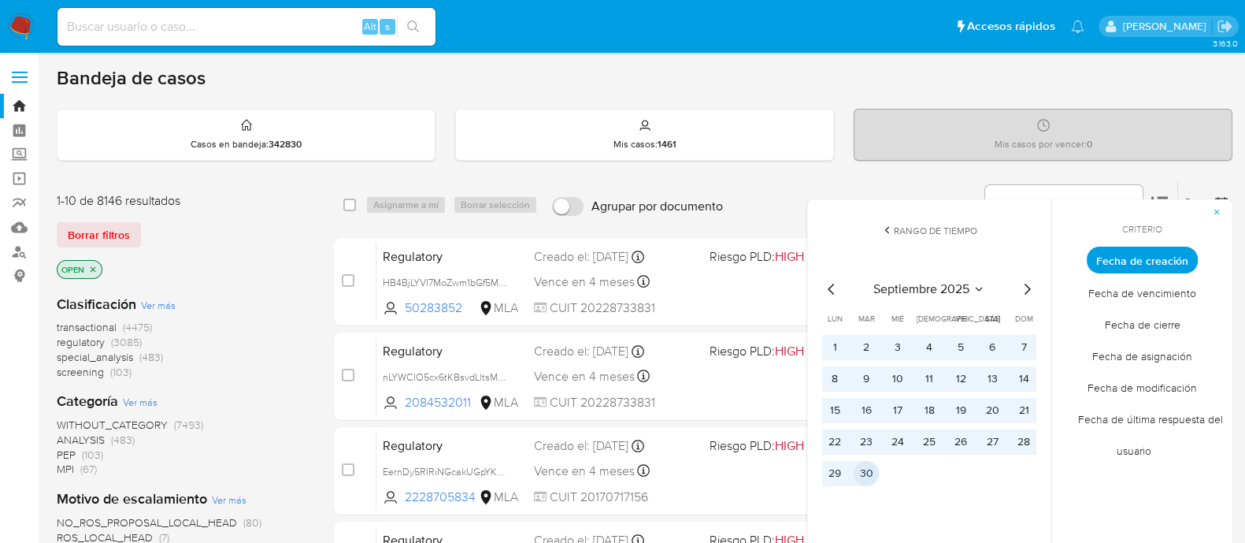
click at [870, 474] on button "30" at bounding box center [866, 473] width 25 height 25
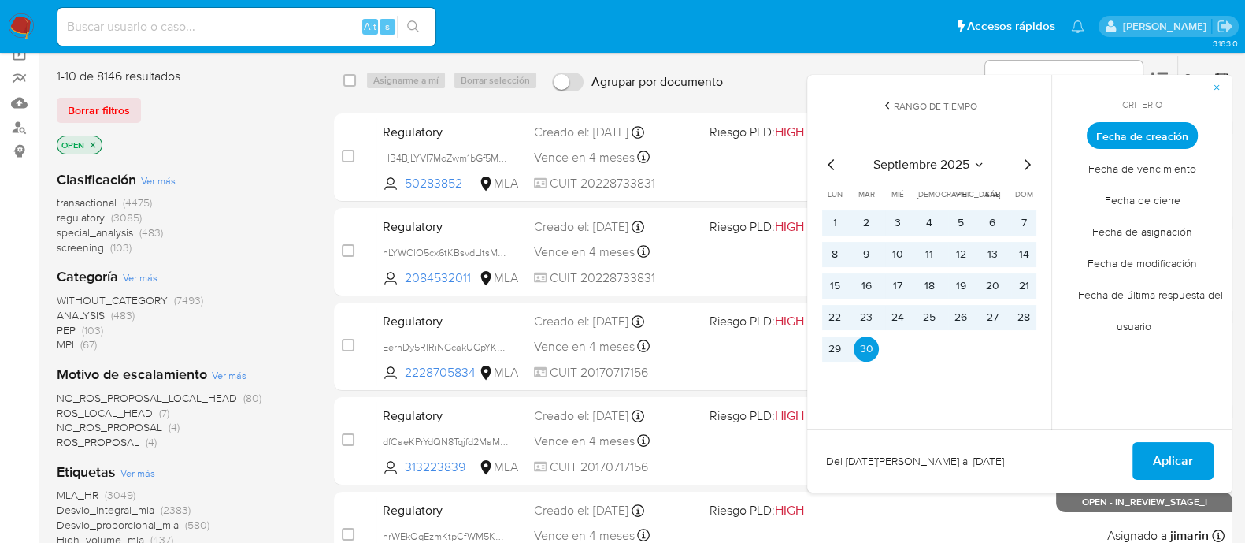
scroll to position [196, 0]
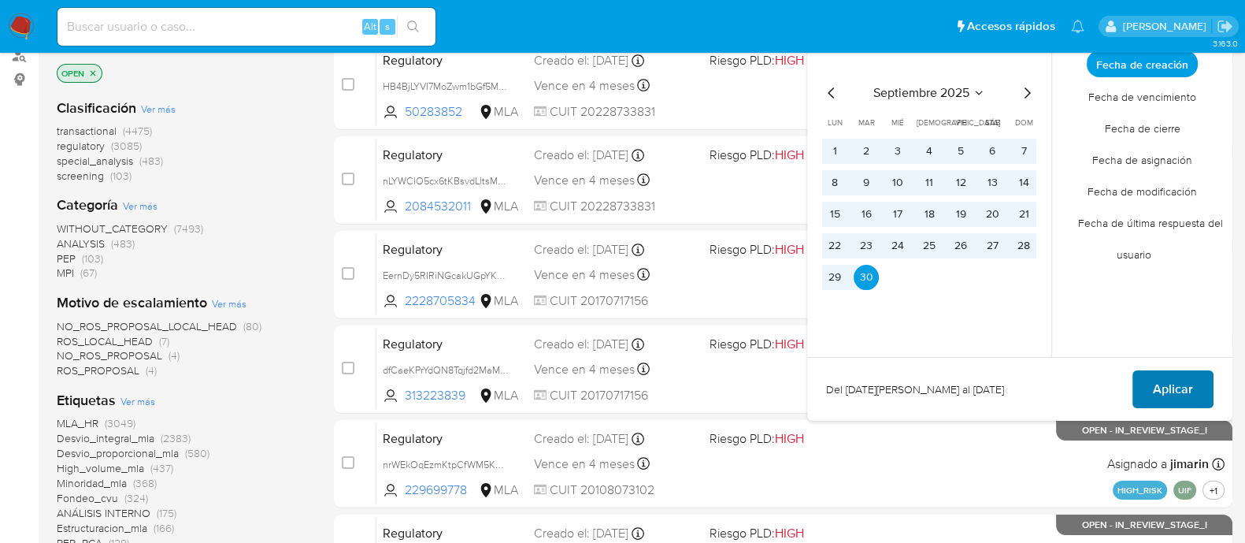
click at [1173, 395] on span "Aplicar" at bounding box center [1173, 389] width 40 height 35
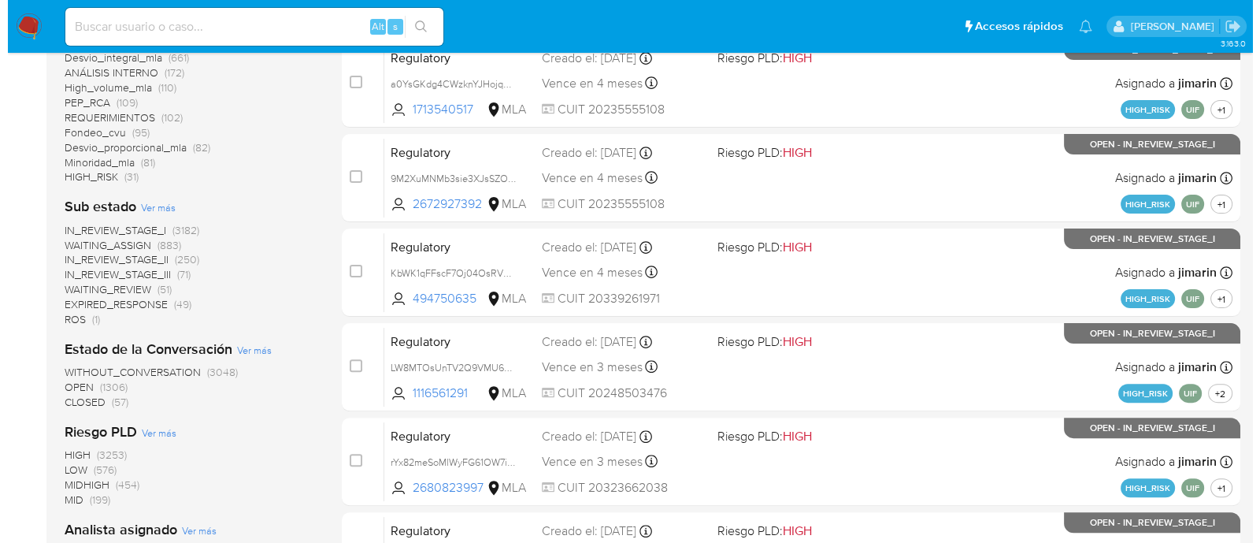
scroll to position [688, 0]
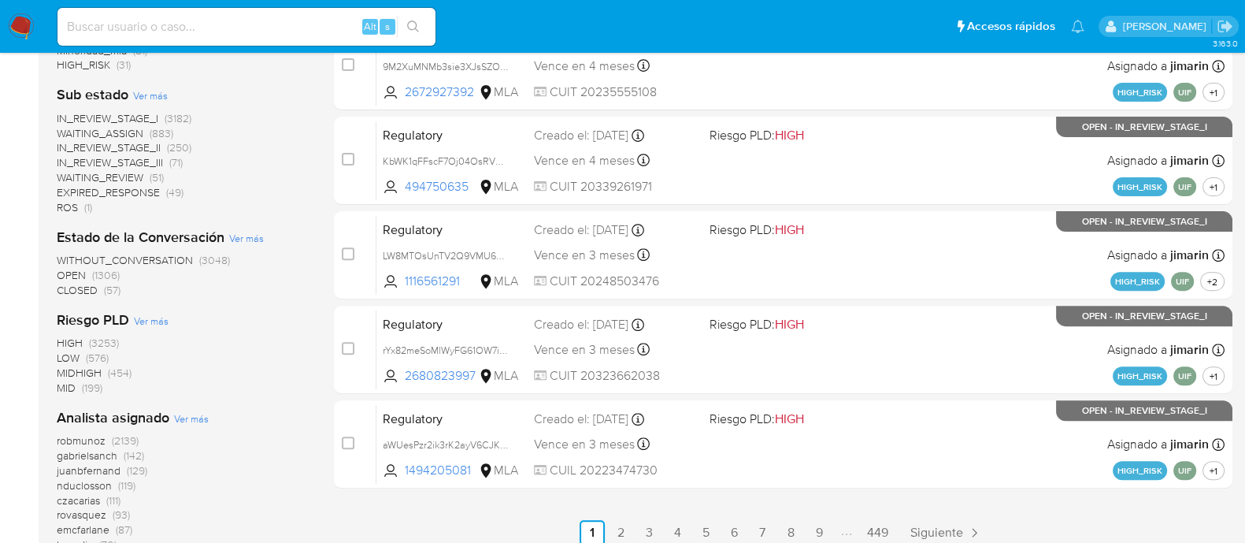
click at [192, 419] on span "Ver más" at bounding box center [191, 418] width 35 height 14
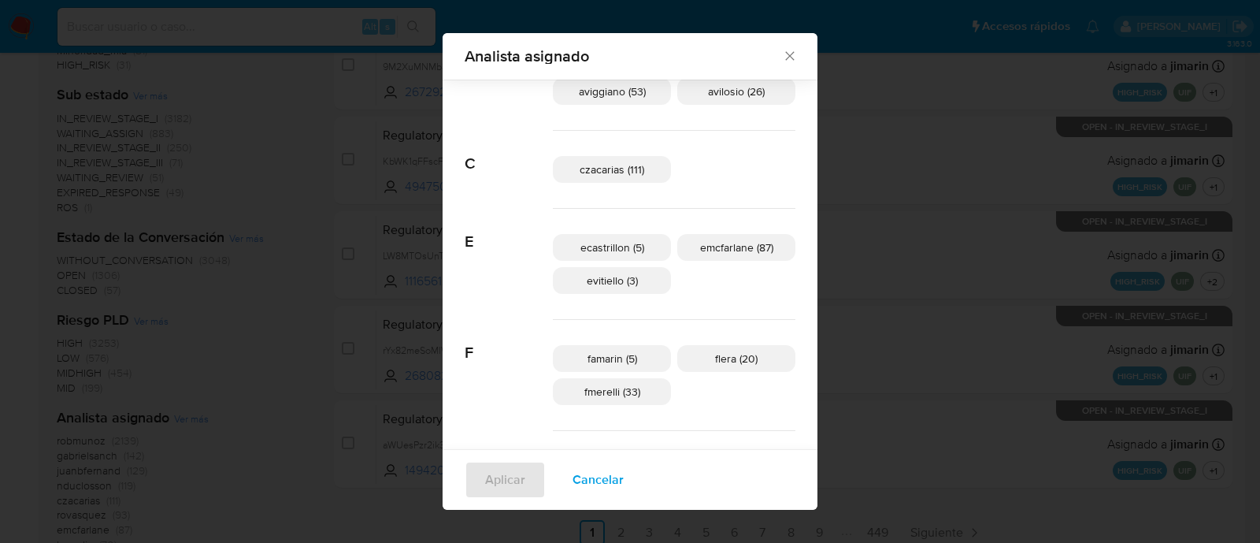
scroll to position [86, 0]
click at [728, 250] on span "emcfarlane (87)" at bounding box center [736, 248] width 73 height 16
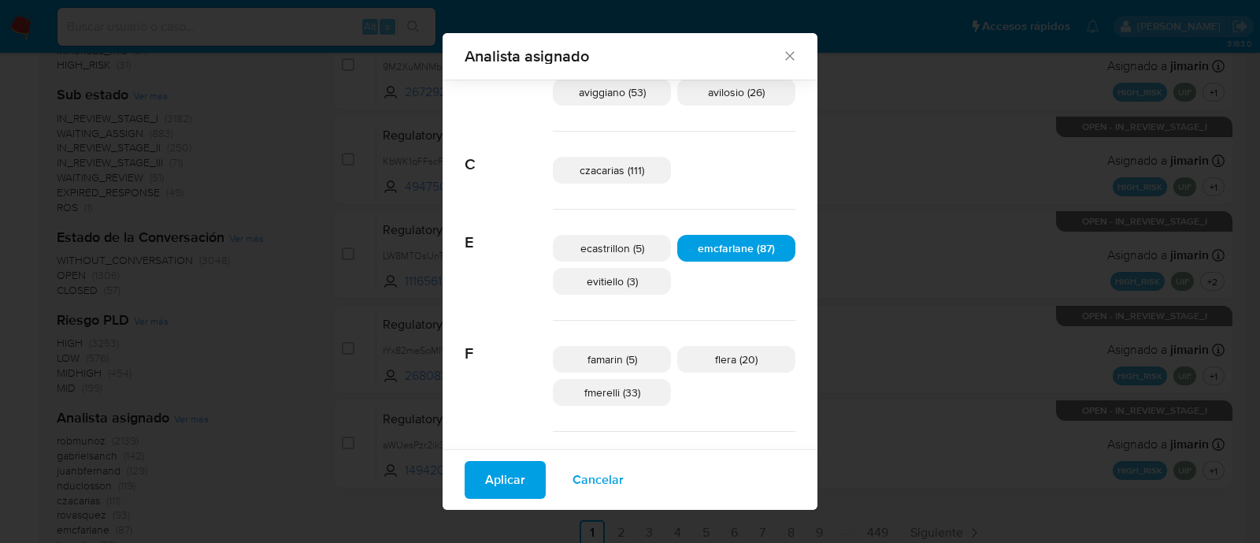
click at [523, 486] on span "Aplicar" at bounding box center [505, 479] width 40 height 35
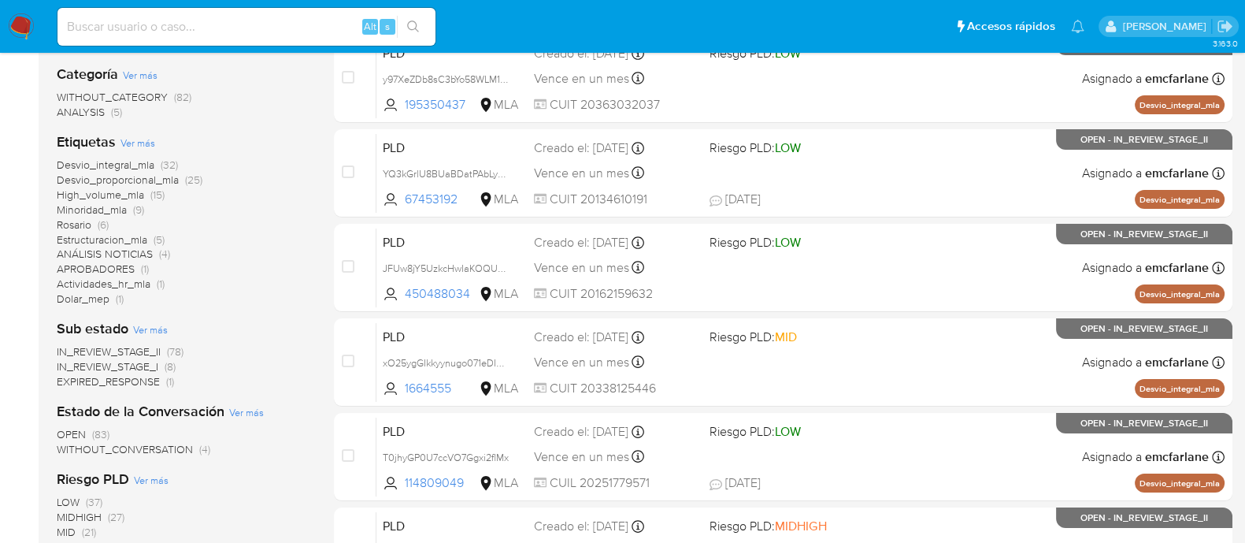
scroll to position [393, 0]
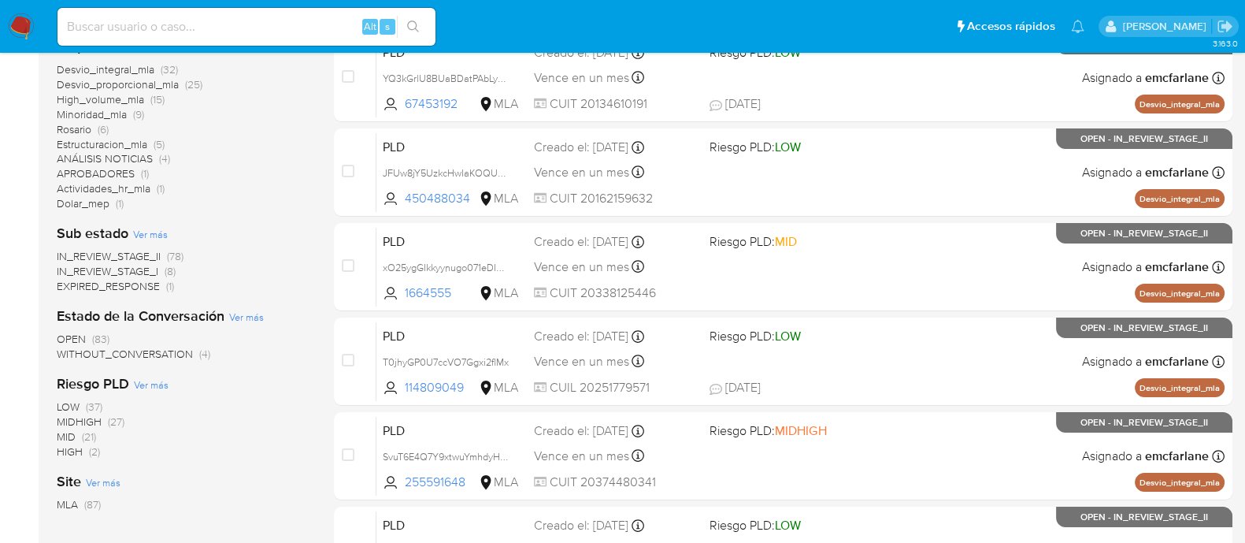
click at [153, 253] on span "IN_REVIEW_STAGE_II" at bounding box center [109, 256] width 104 height 16
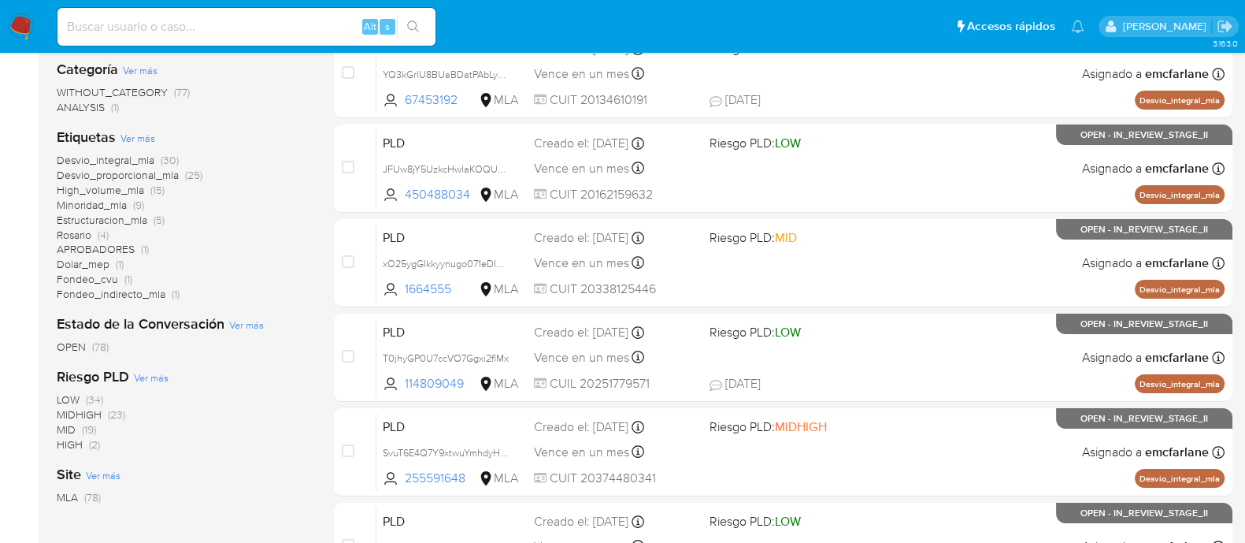
scroll to position [196, 0]
